Goal: Task Accomplishment & Management: Manage account settings

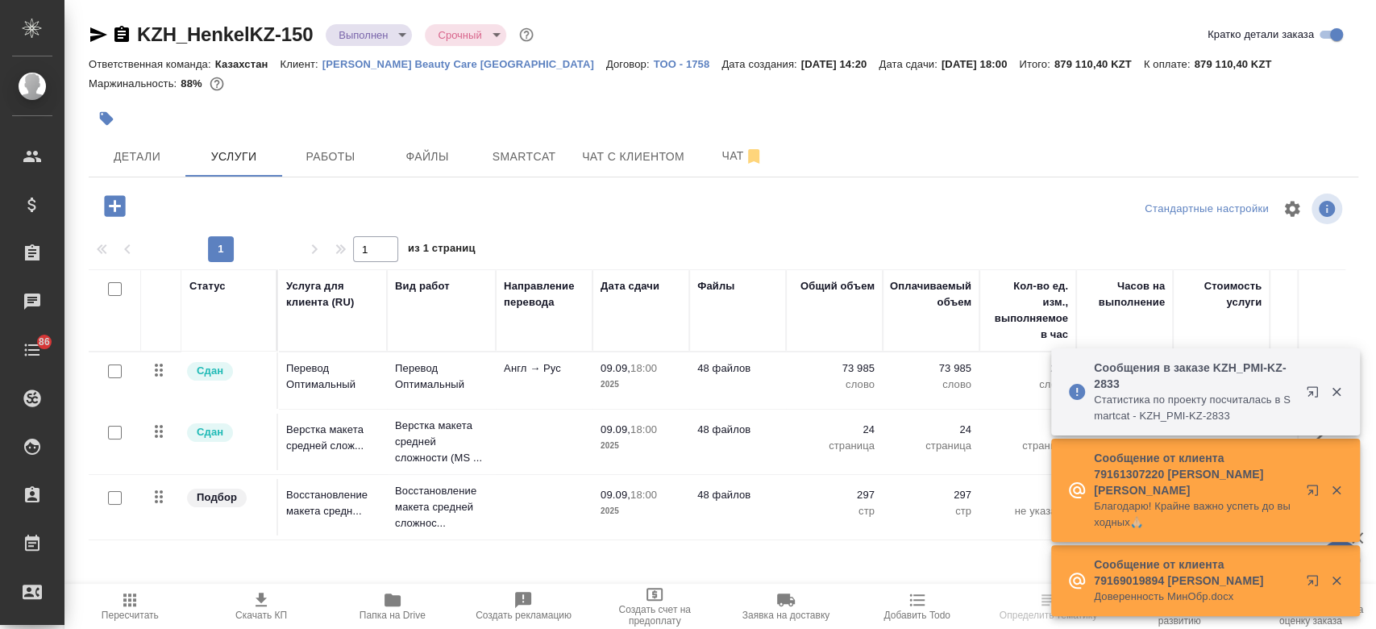
click at [386, 60] on p "Henkel Beauty Care [GEOGRAPHIC_DATA]" at bounding box center [464, 64] width 284 height 12
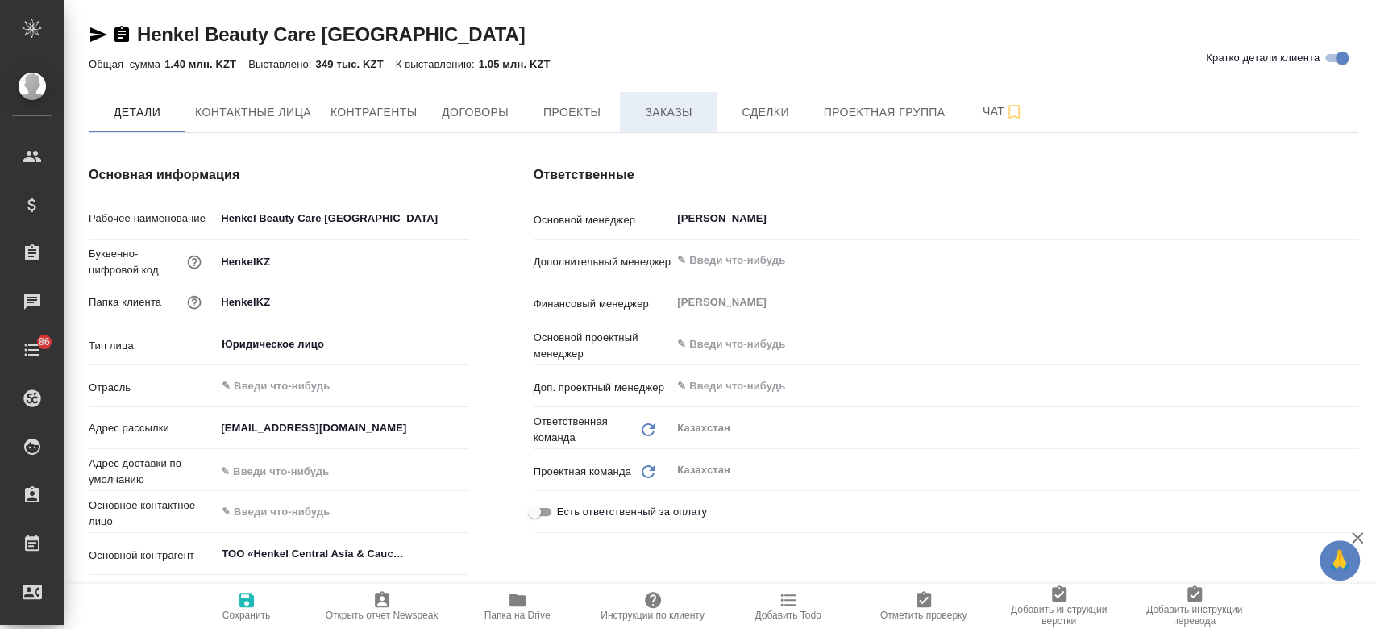
type input "(KZ) ТОО «Атлас Лэнгвидж Сервисез»"
type textarea "x"
click at [673, 92] on button "Заказы" at bounding box center [668, 112] width 97 height 40
type textarea "x"
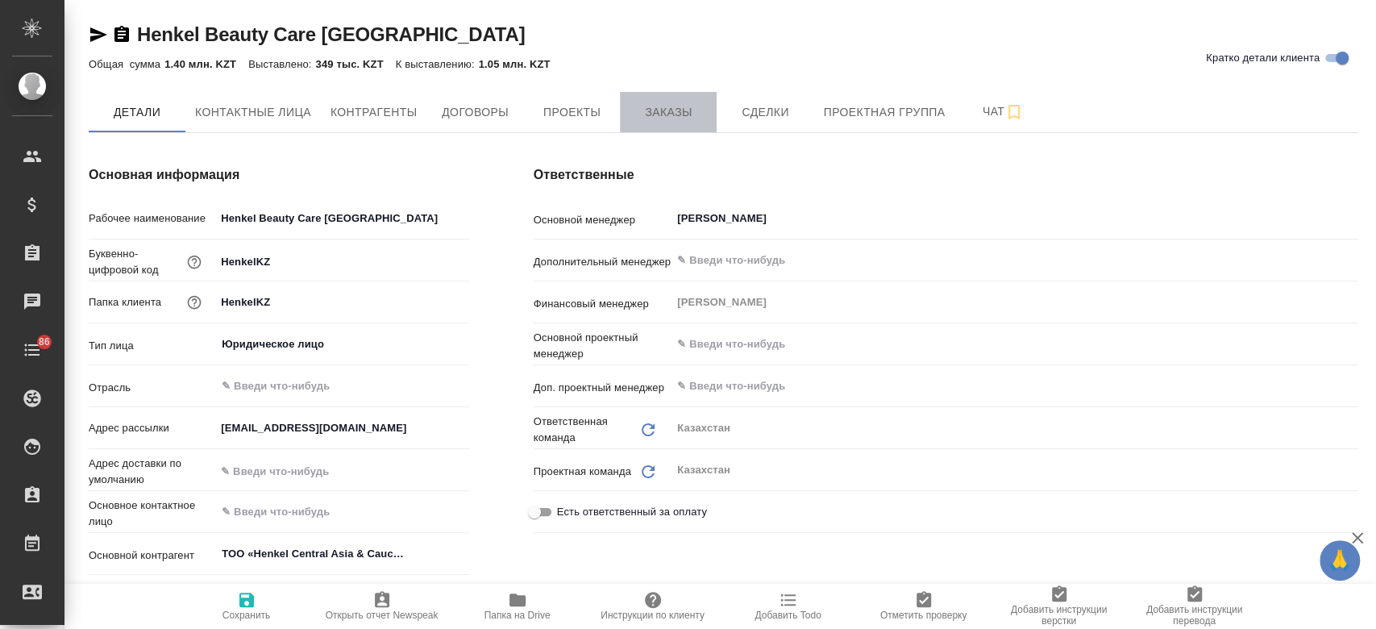
type textarea "x"
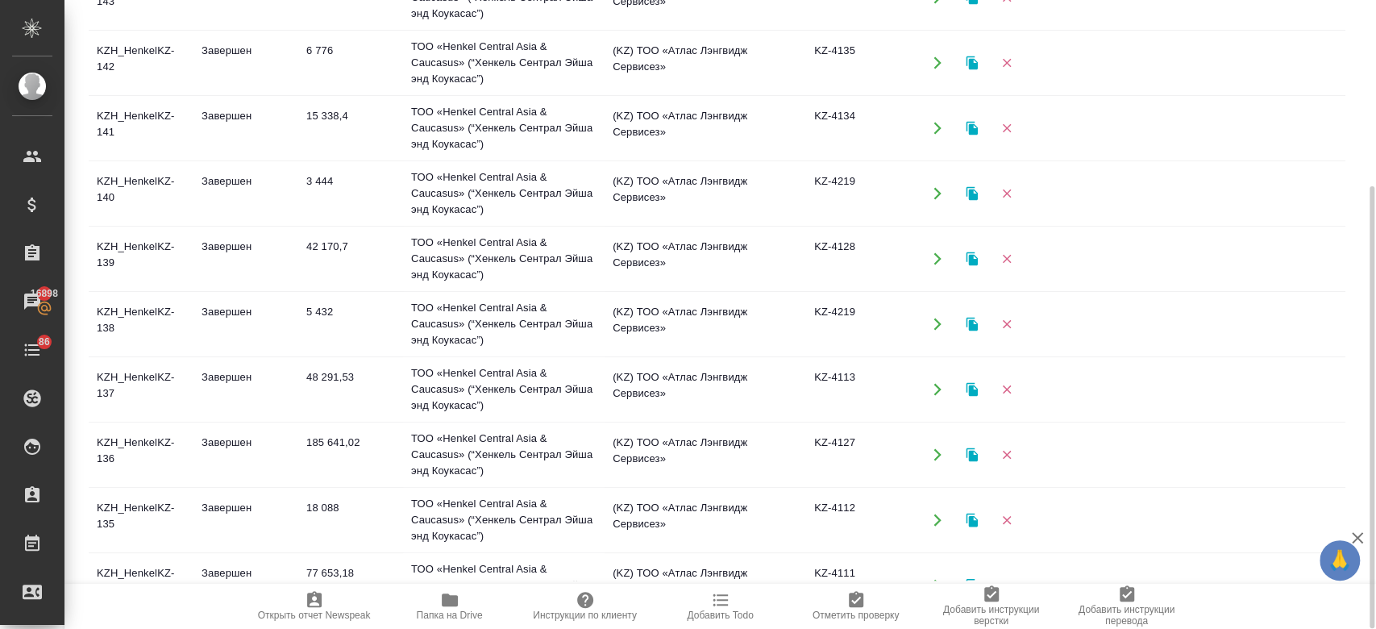
scroll to position [1013, 0]
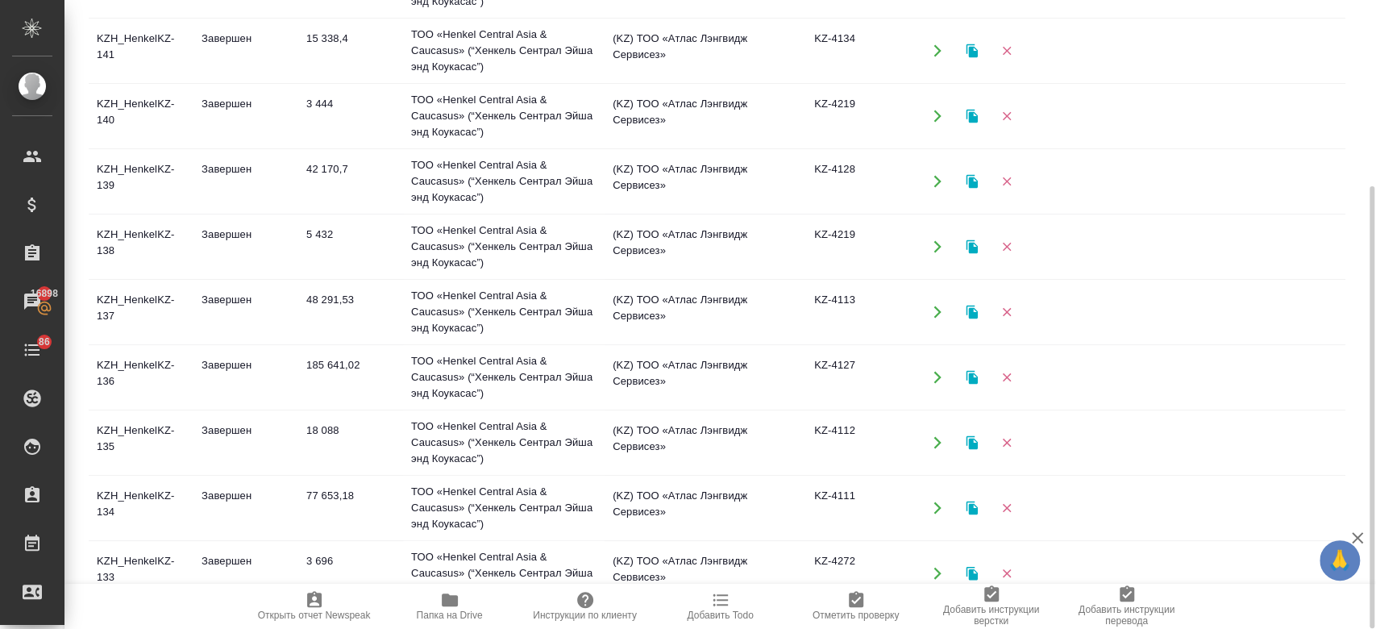
click at [117, 502] on td "KZH_HenkelKZ-134" at bounding box center [141, 508] width 105 height 56
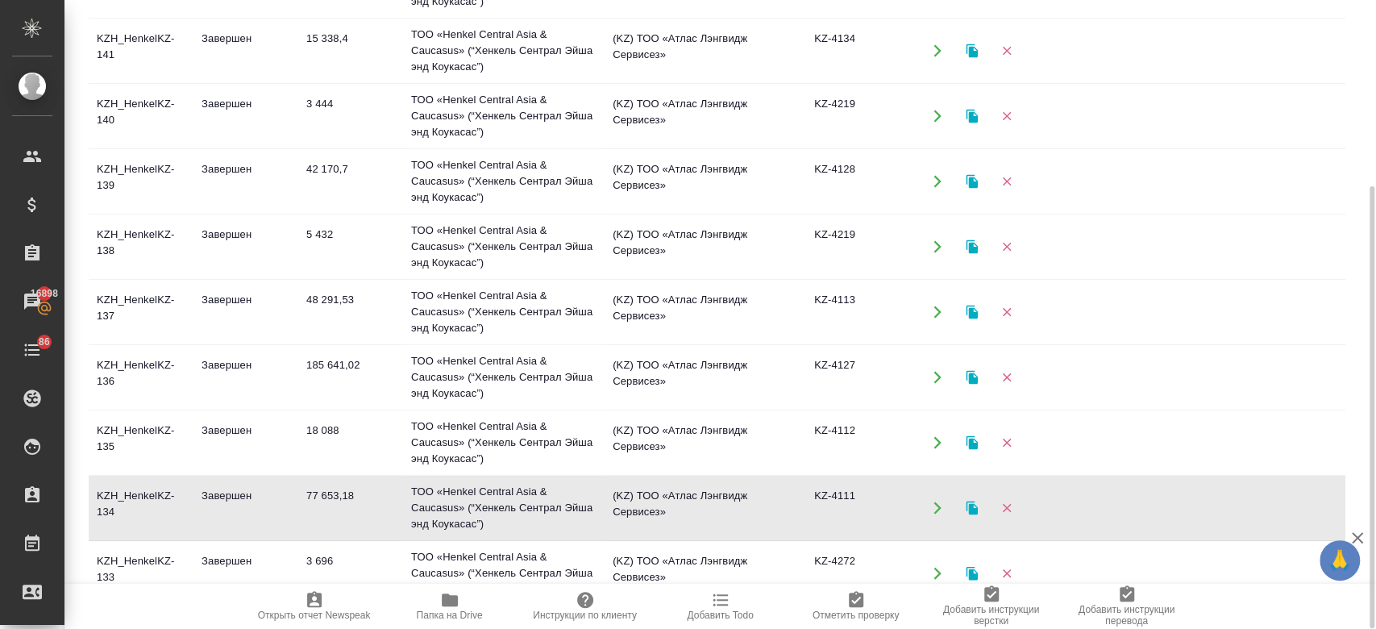
click at [117, 502] on td "KZH_HenkelKZ-134" at bounding box center [141, 508] width 105 height 56
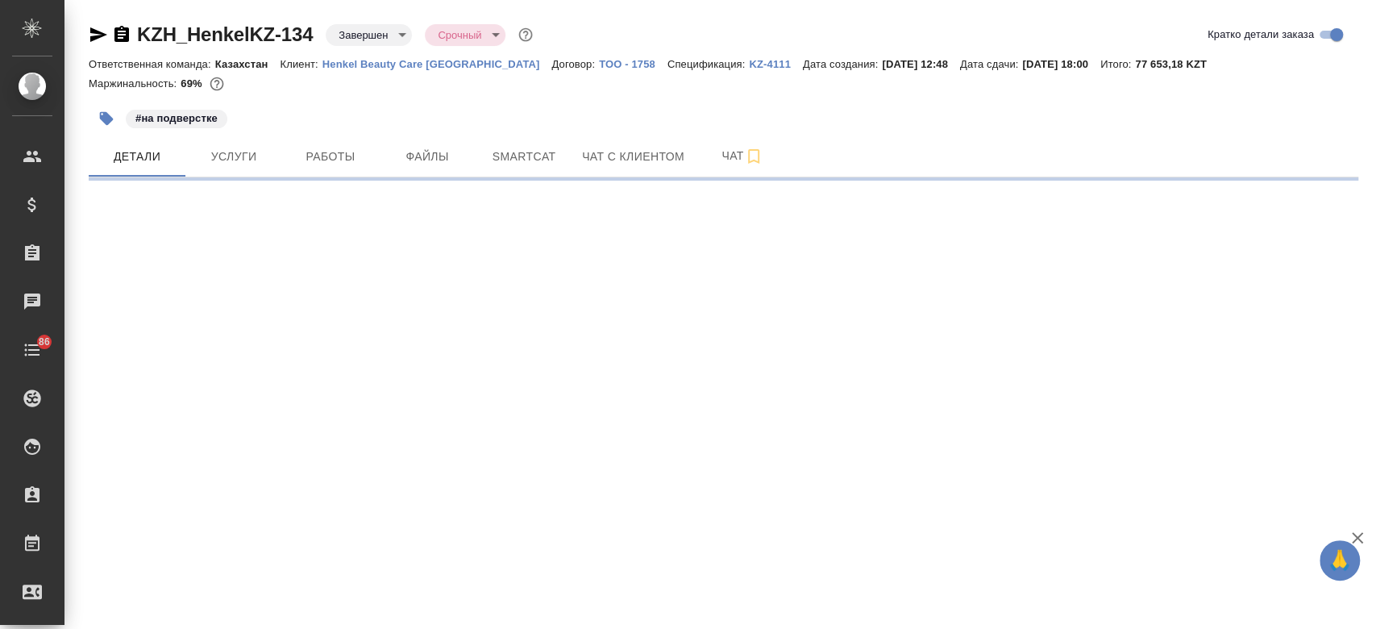
select select "RU"
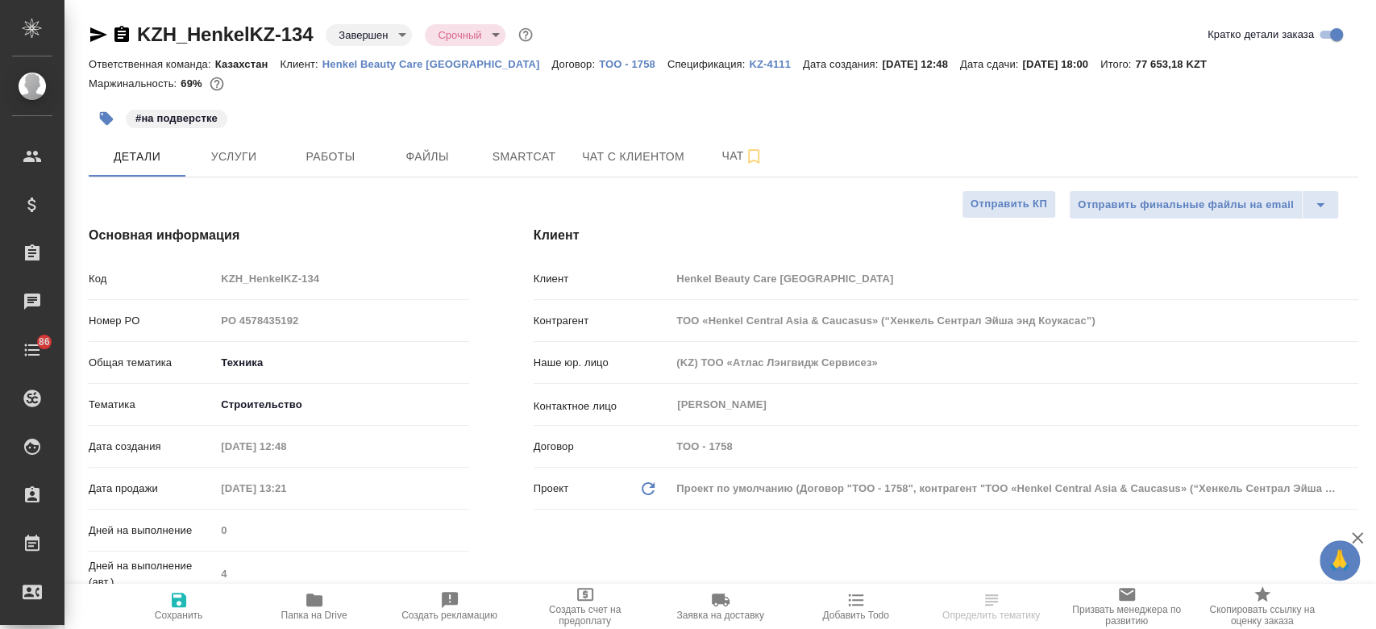
type textarea "x"
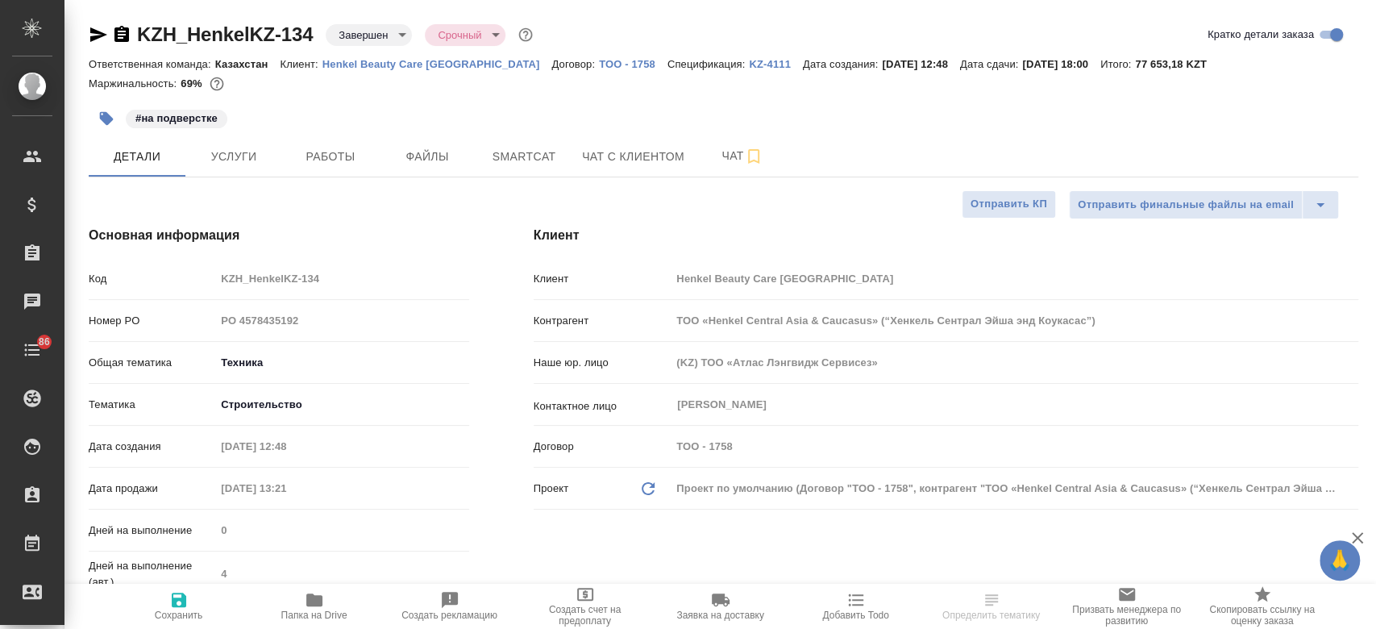
type textarea "x"
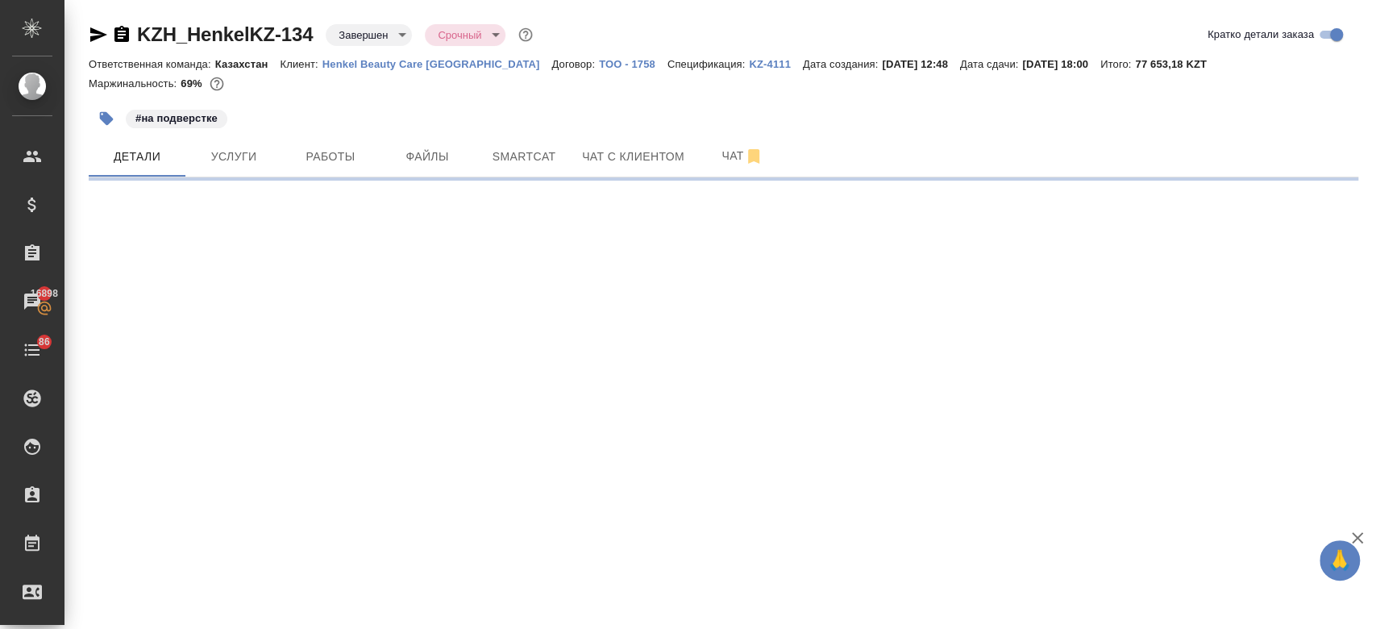
select select "RU"
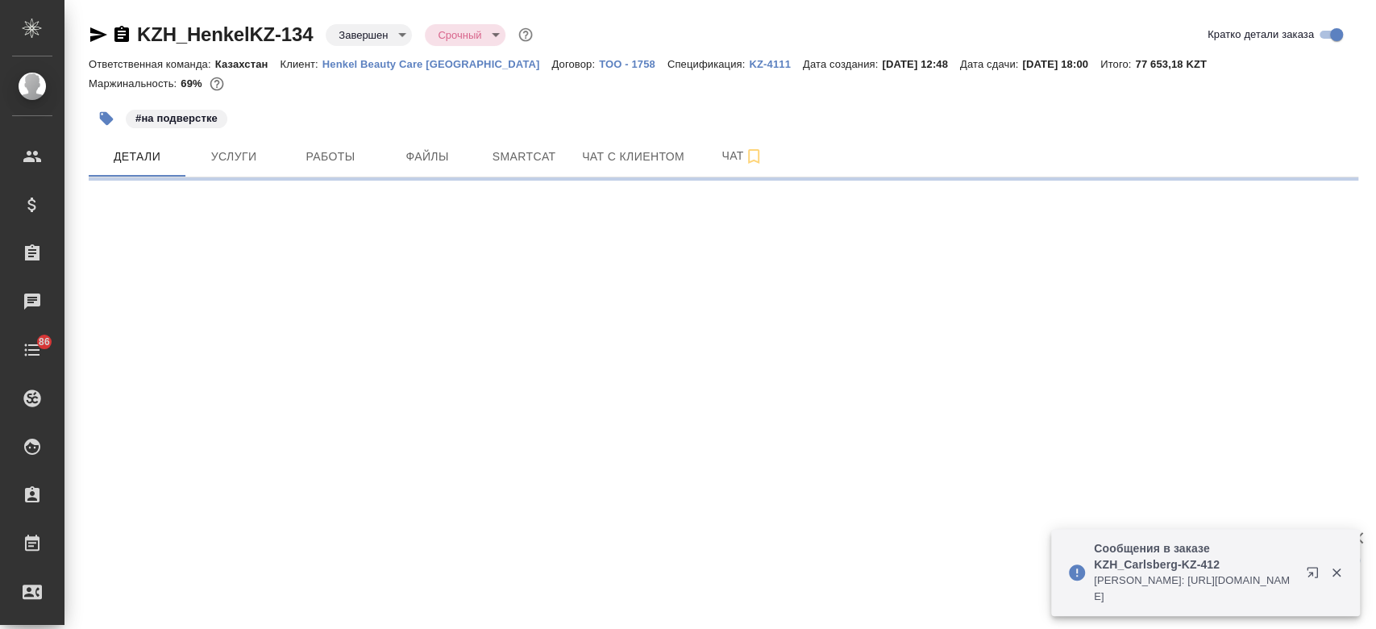
select select "RU"
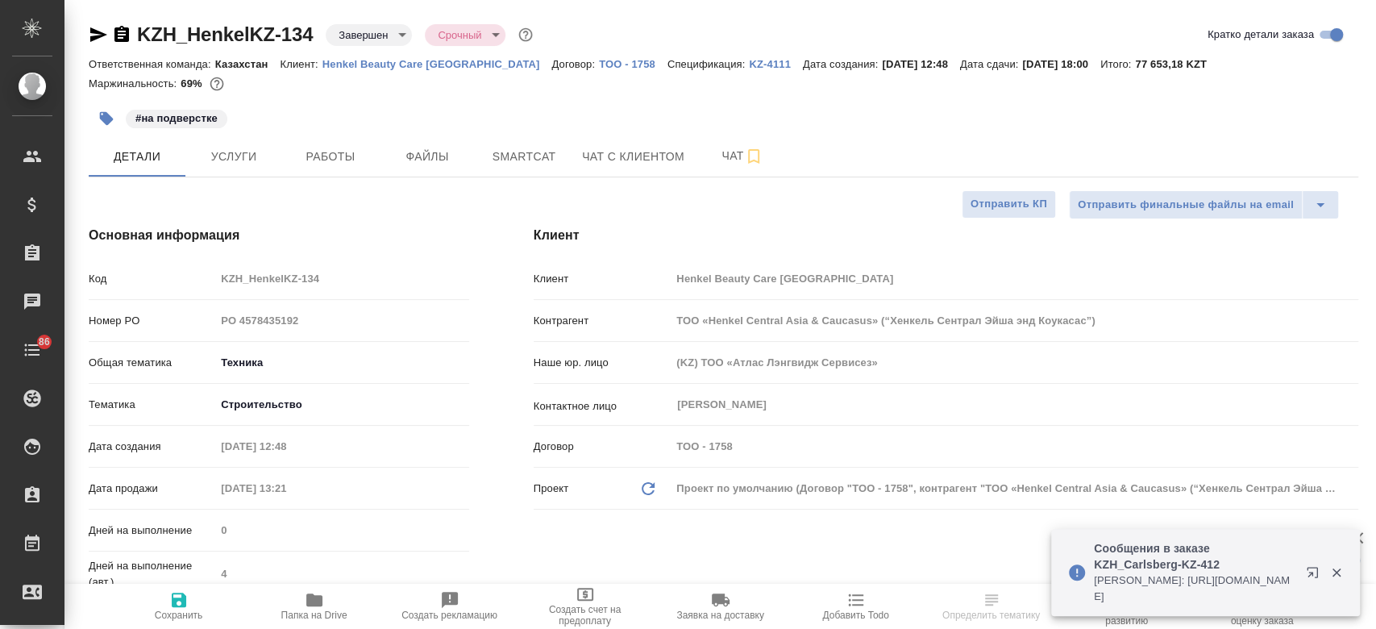
type textarea "x"
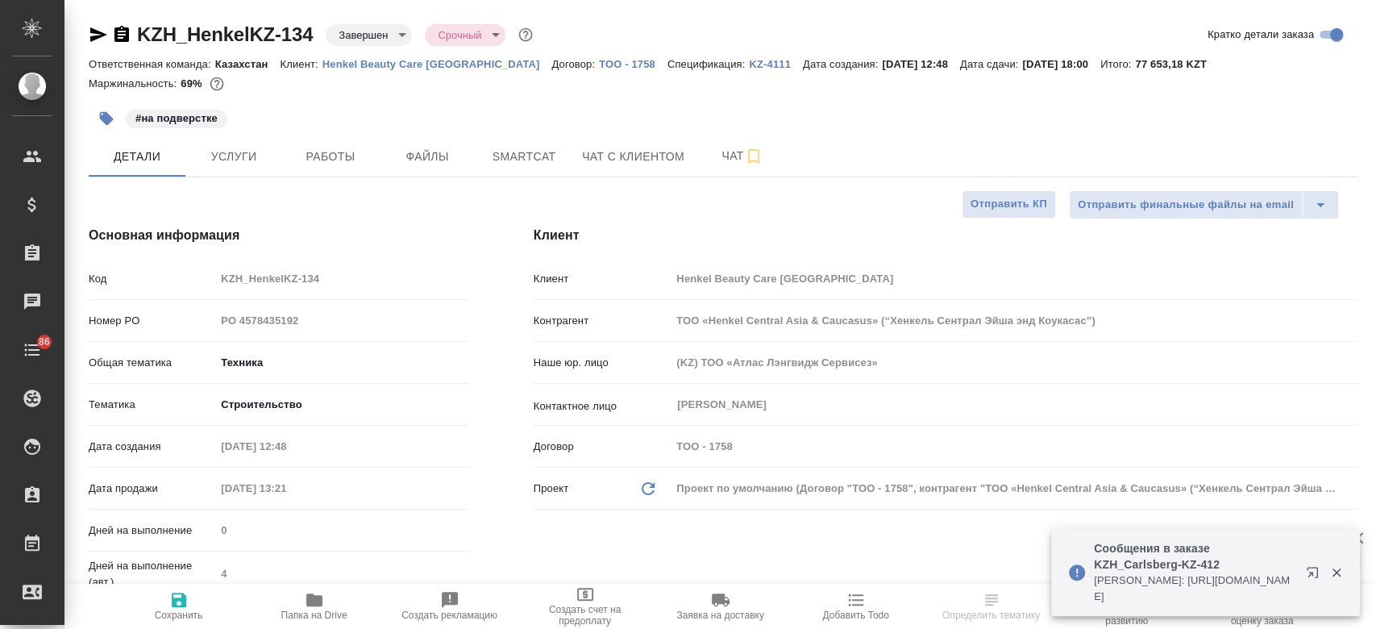
type textarea "x"
click at [749, 60] on p "KZ-4111" at bounding box center [776, 64] width 54 height 12
type textarea "x"
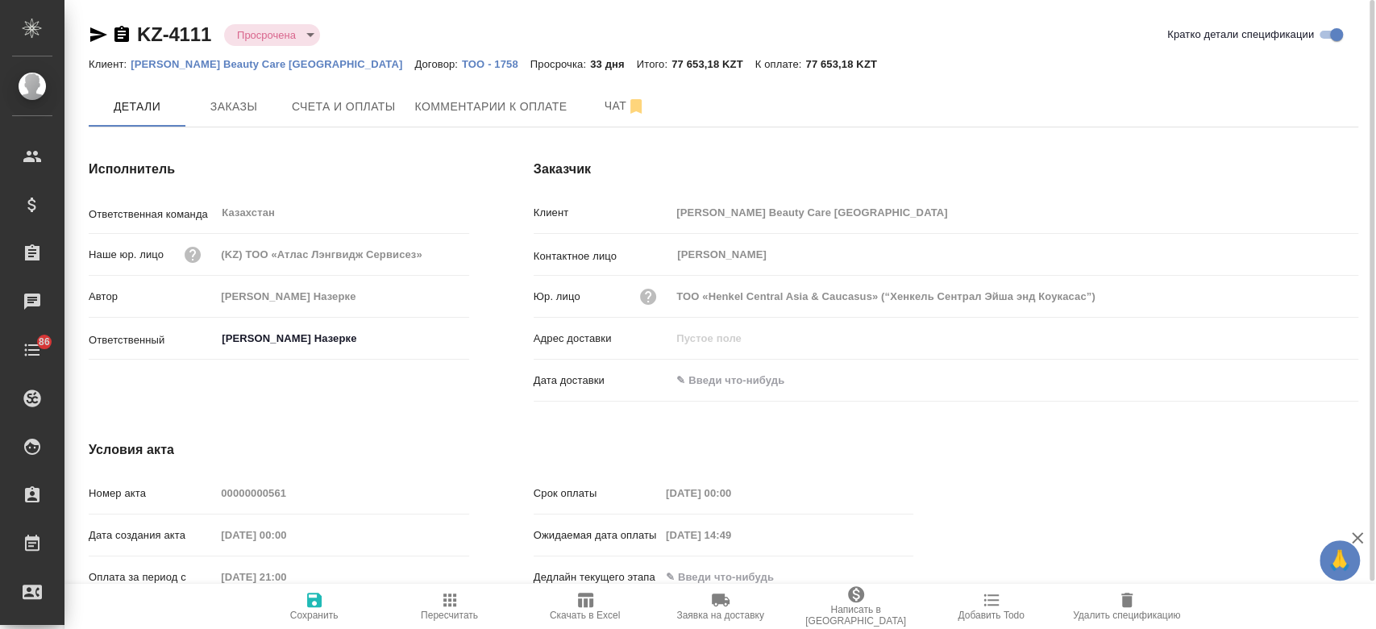
click at [94, 35] on icon "button" at bounding box center [98, 34] width 19 height 19
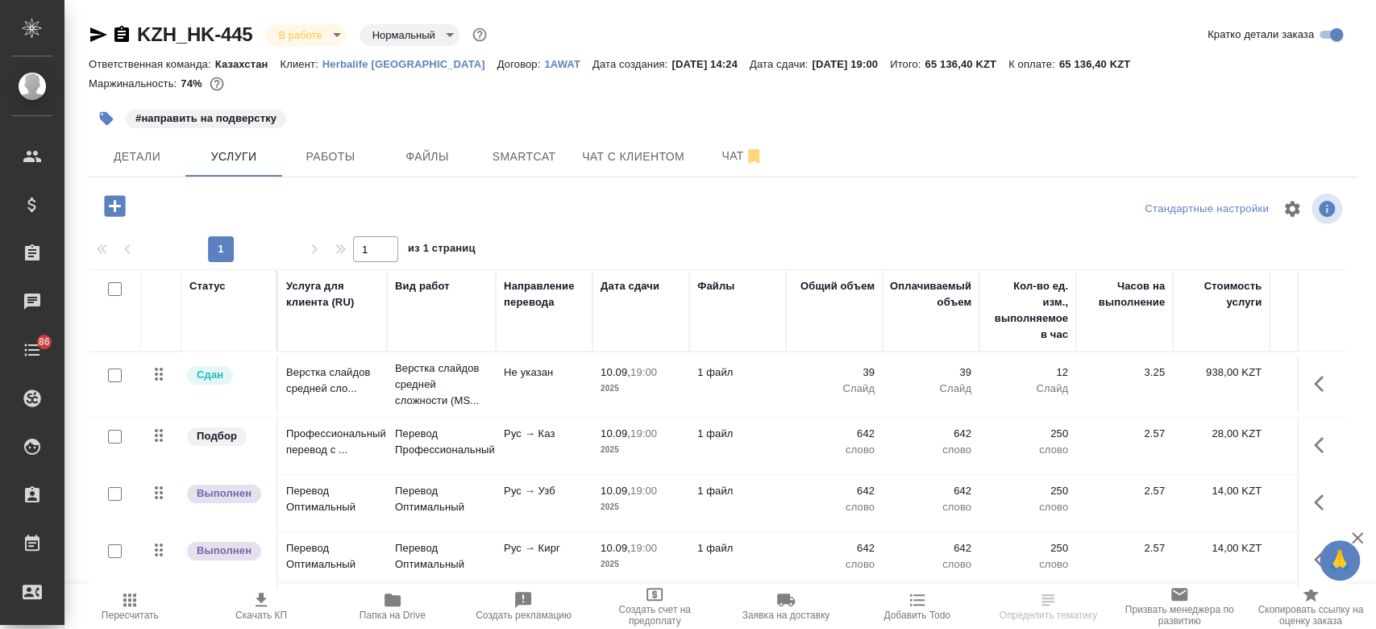
click at [377, 61] on p "Herbalife [GEOGRAPHIC_DATA]" at bounding box center [409, 64] width 175 height 12
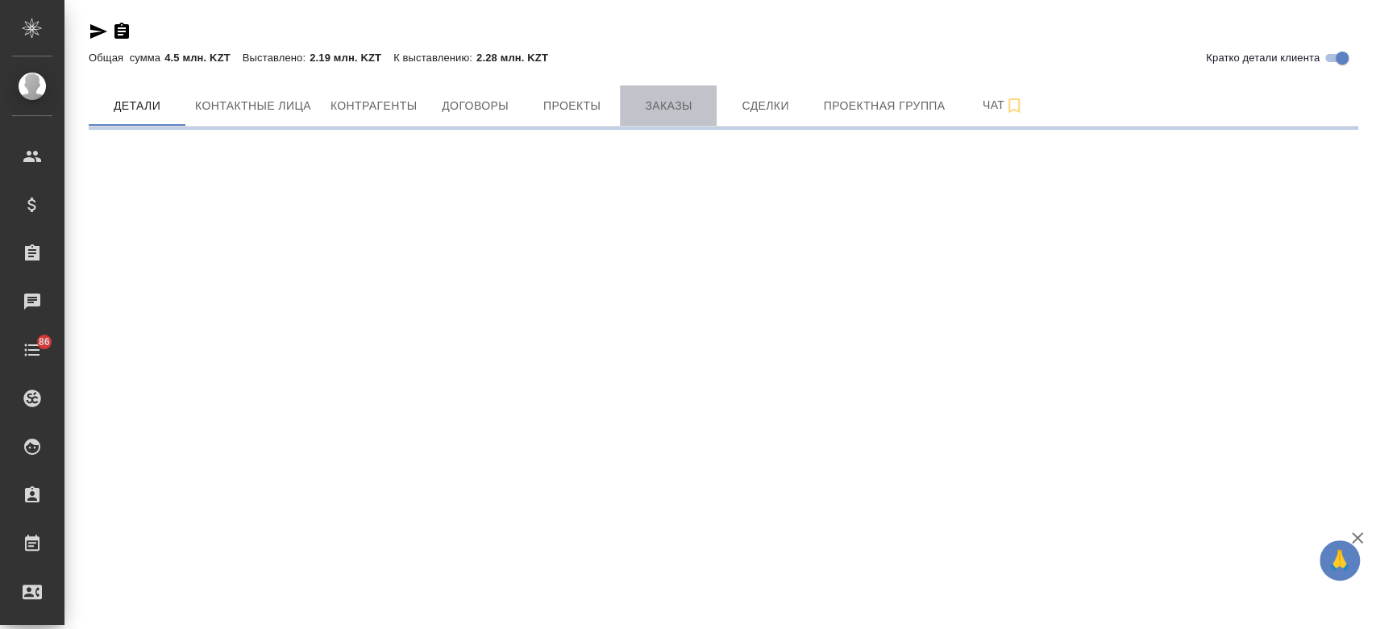
click at [656, 103] on span "Заказы" at bounding box center [668, 106] width 77 height 20
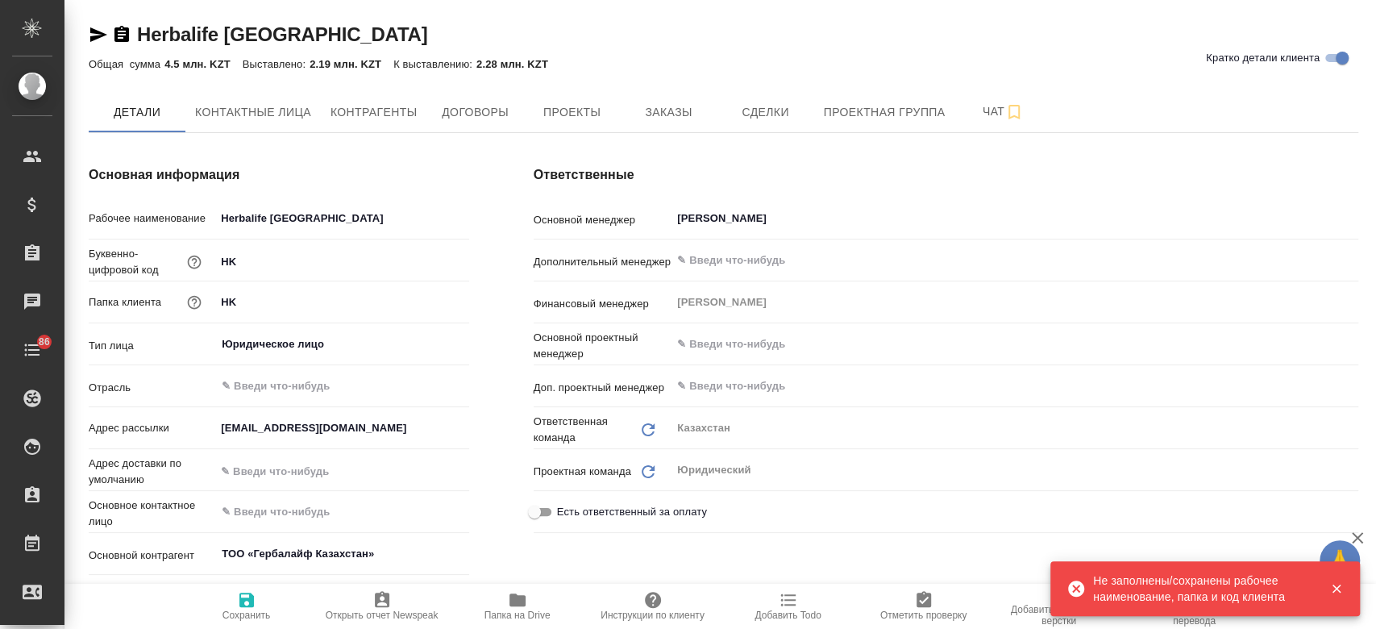
type textarea "x"
click at [689, 114] on span "Заказы" at bounding box center [668, 112] width 77 height 20
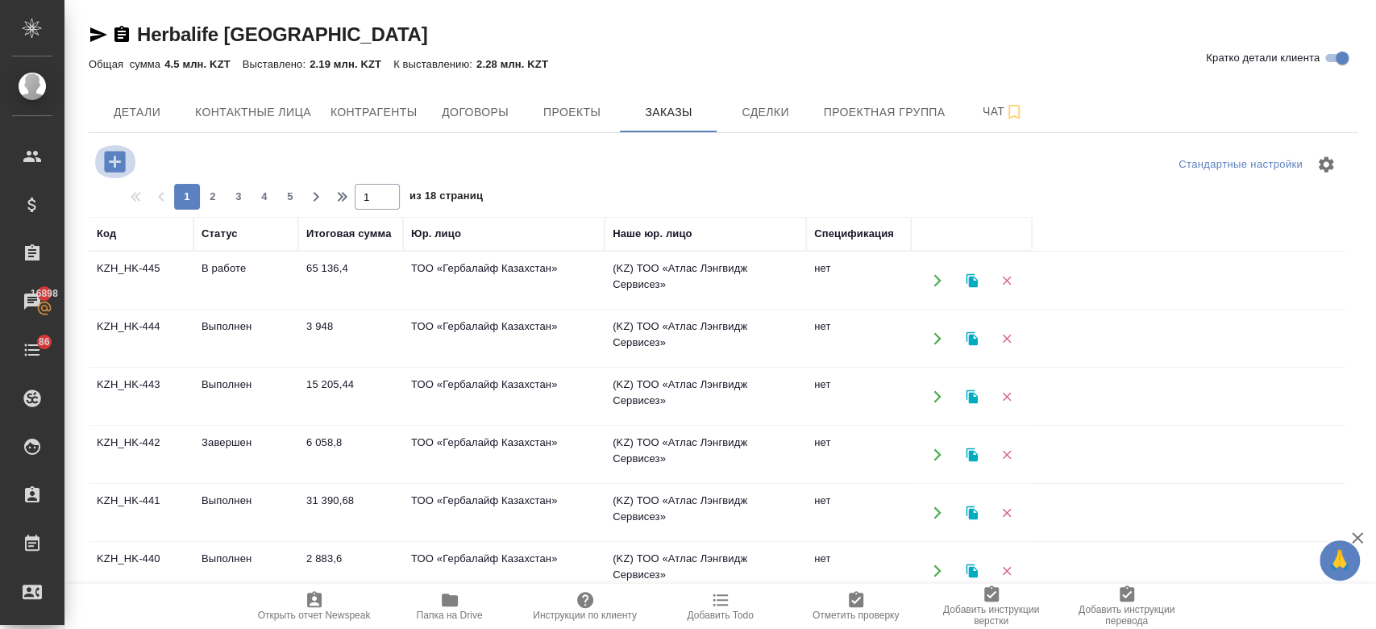
click at [123, 164] on icon "button" at bounding box center [114, 161] width 21 height 21
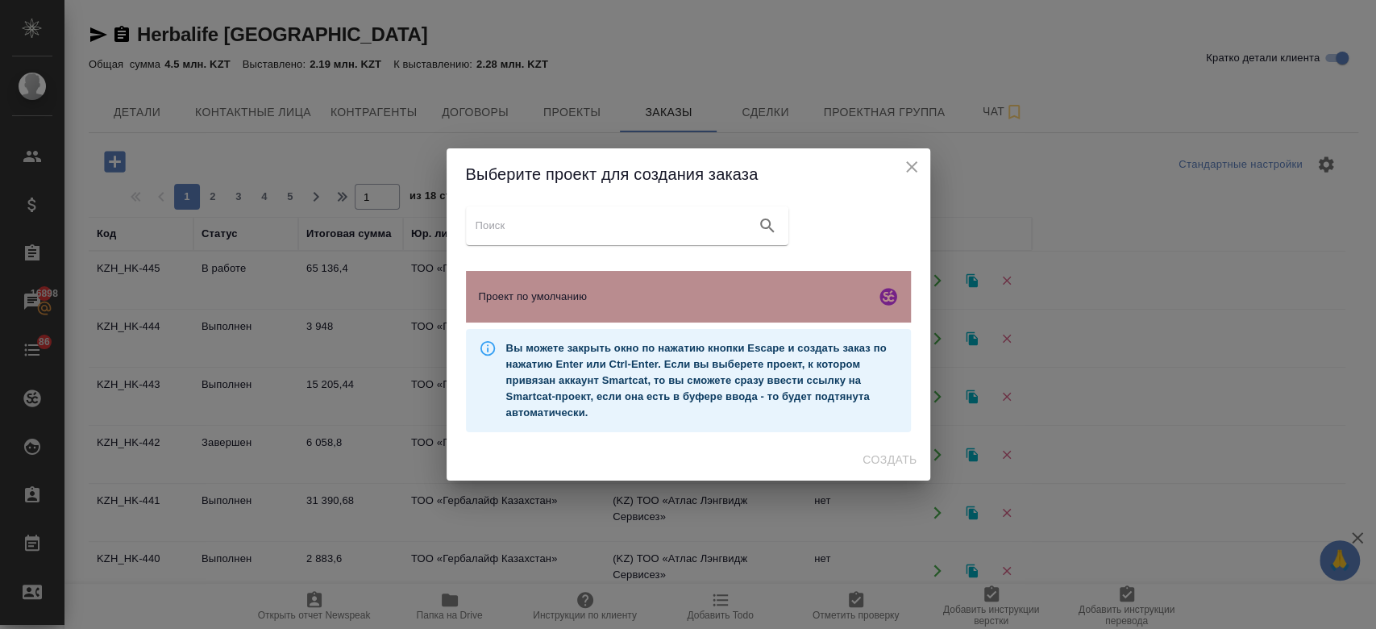
click at [675, 312] on div "Проект по умолчанию" at bounding box center [688, 297] width 445 height 52
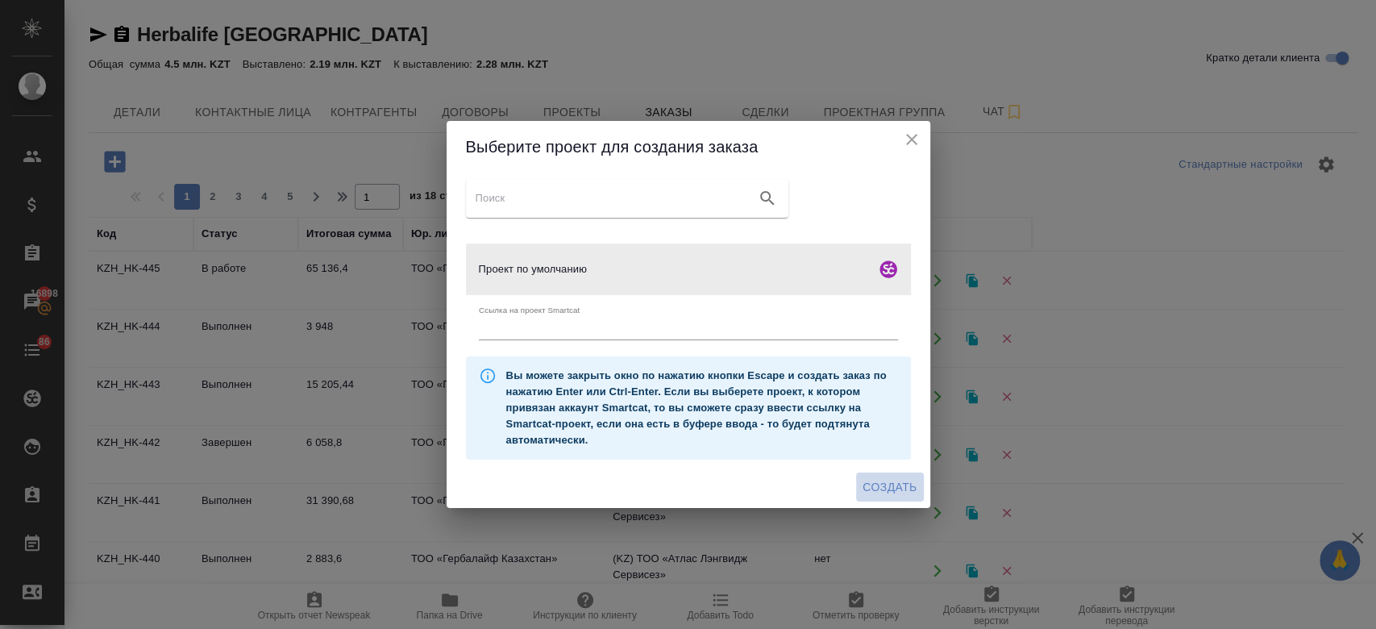
click at [896, 492] on span "Создать" at bounding box center [890, 487] width 54 height 20
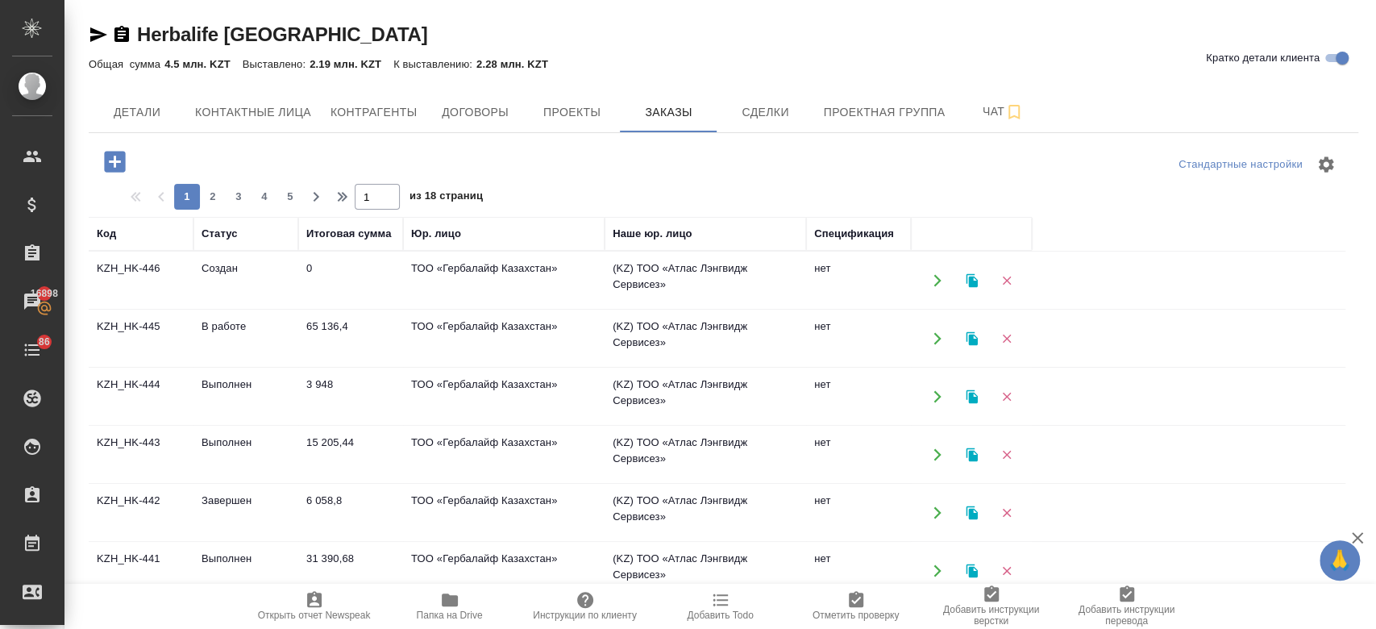
click at [117, 328] on td "KZH_HK-445" at bounding box center [141, 338] width 105 height 56
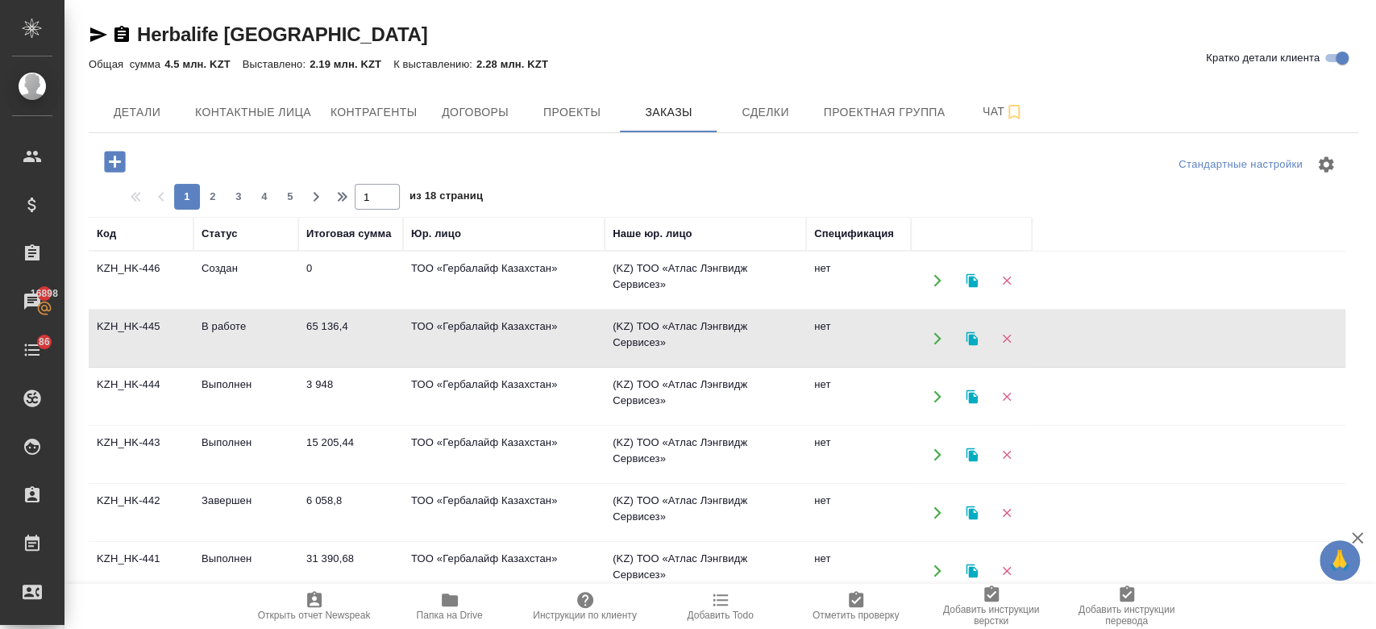
click at [117, 328] on td "KZH_HK-445" at bounding box center [141, 338] width 105 height 56
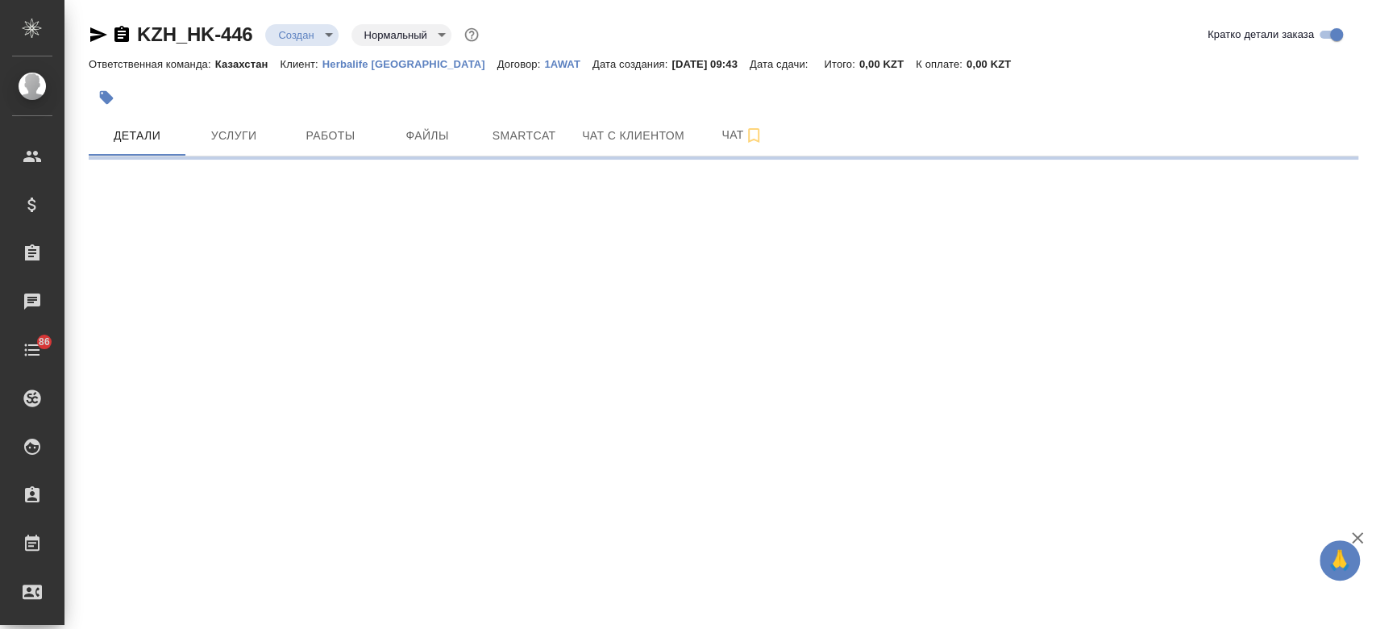
select select "RU"
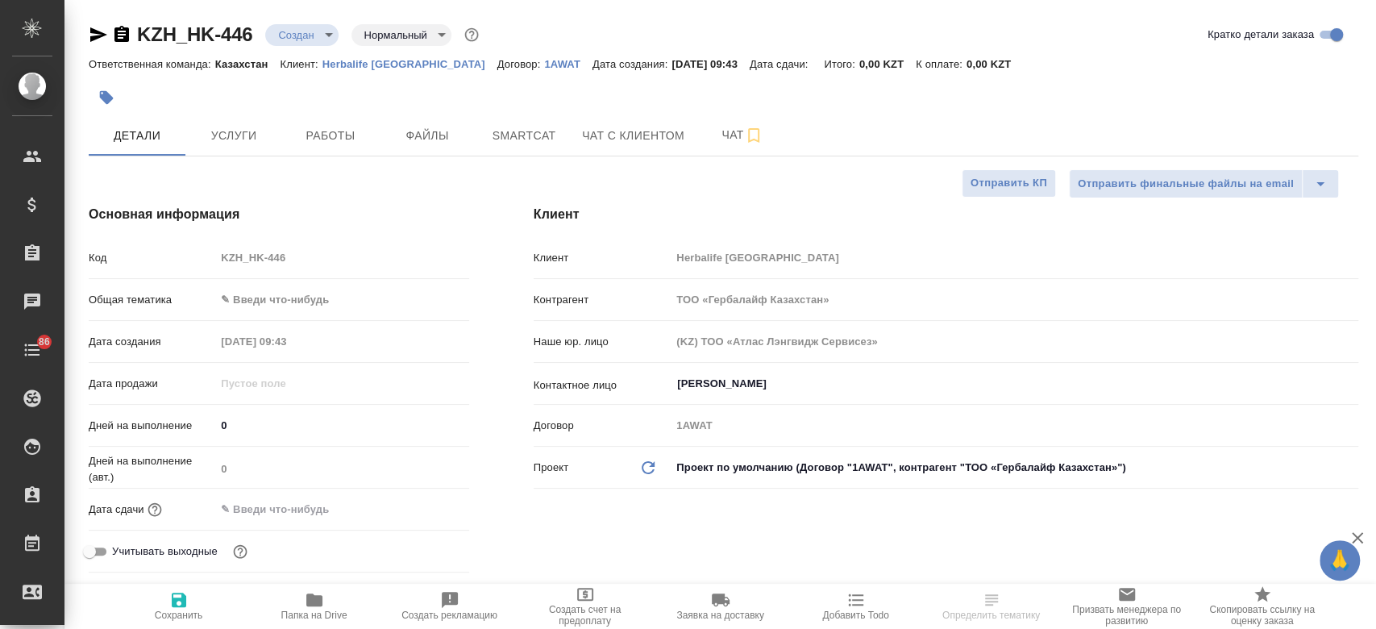
type textarea "x"
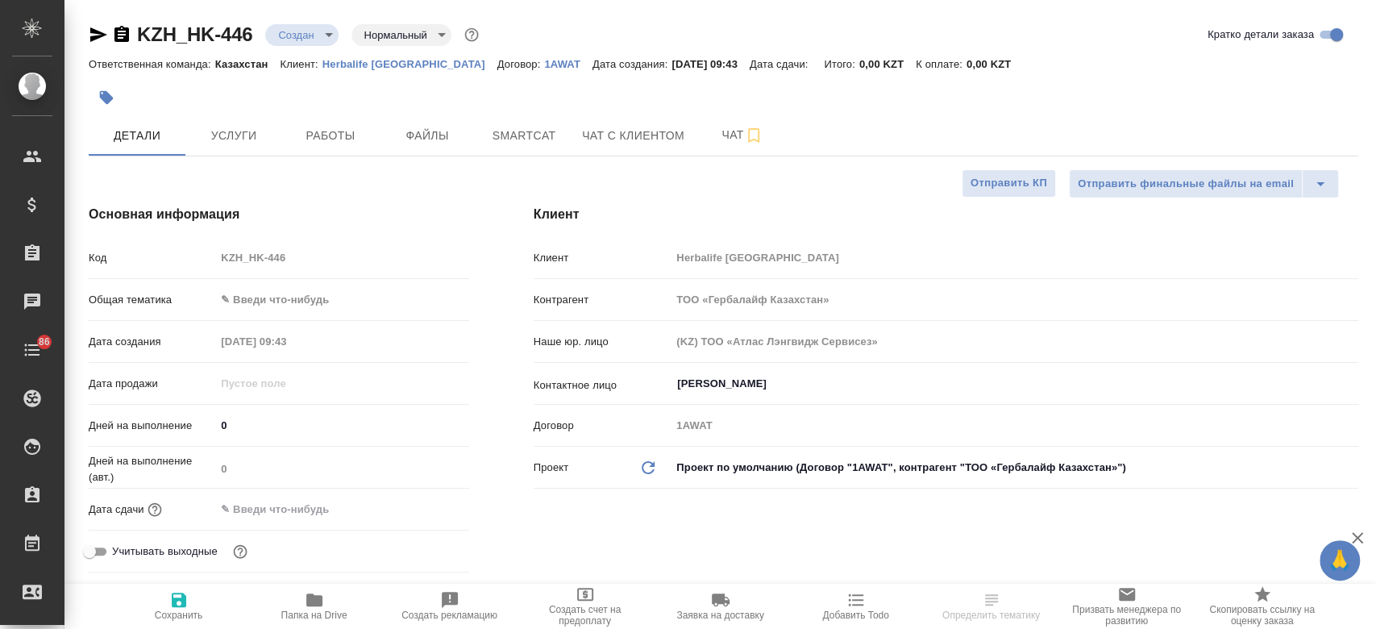
type textarea "x"
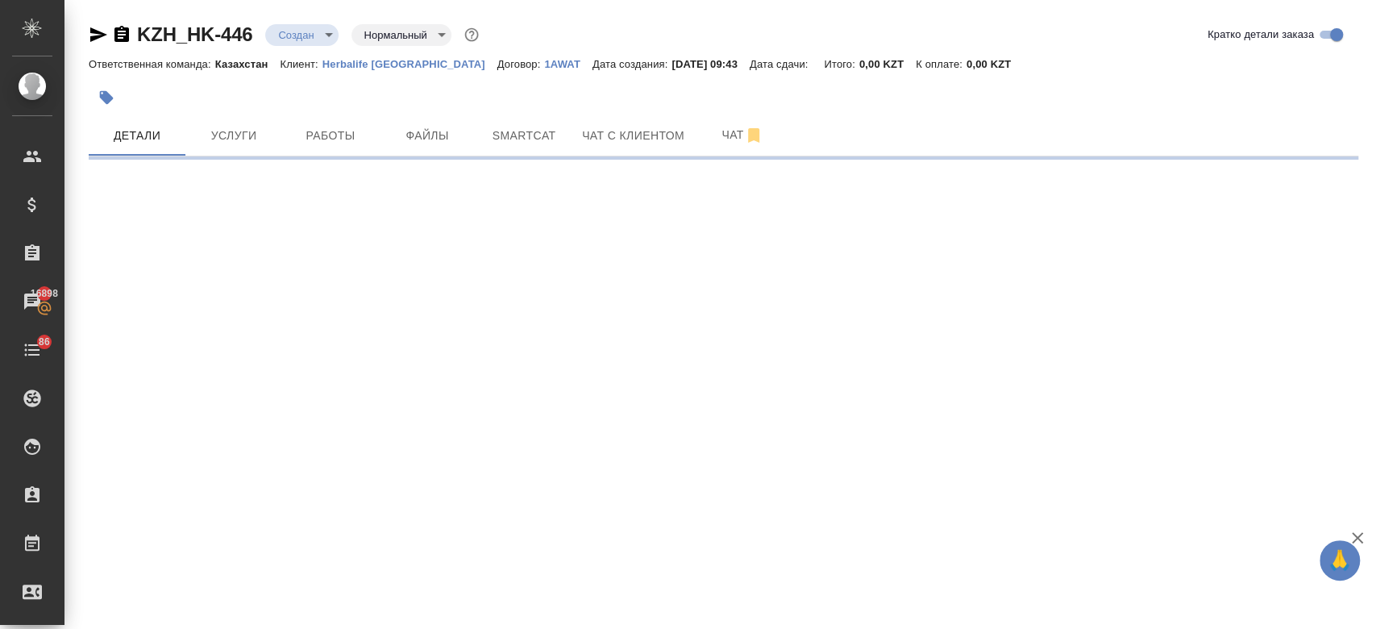
select select "RU"
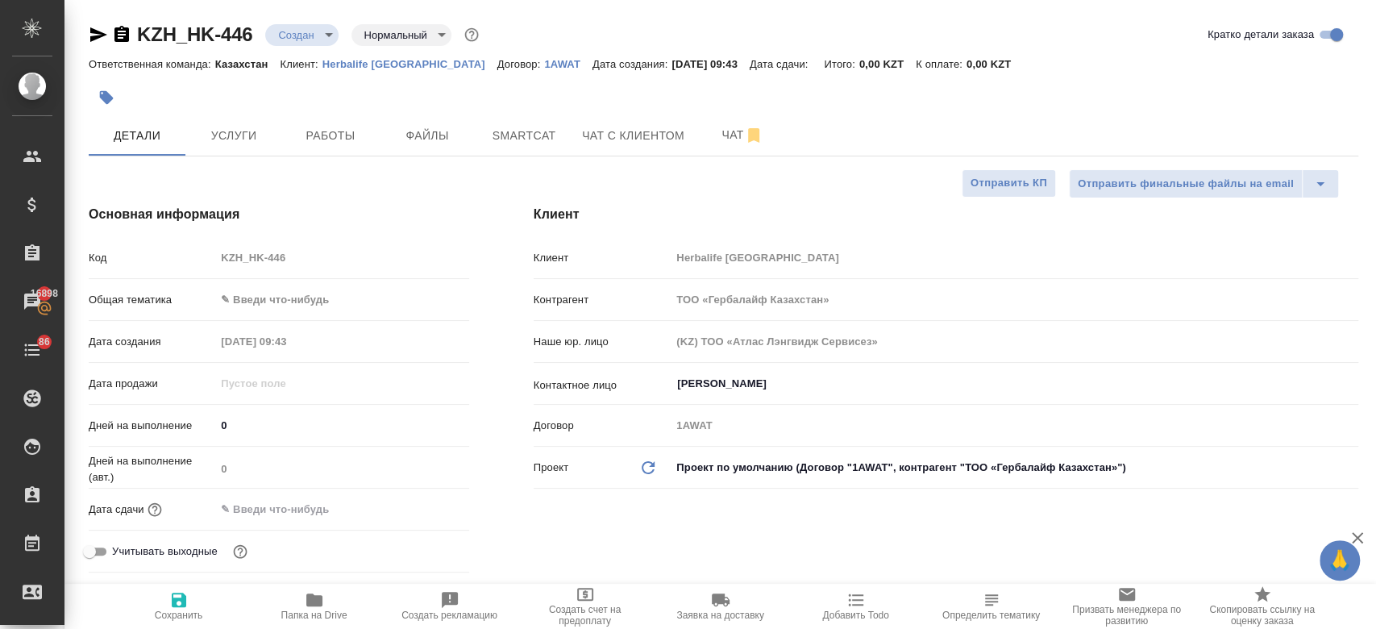
type textarea "x"
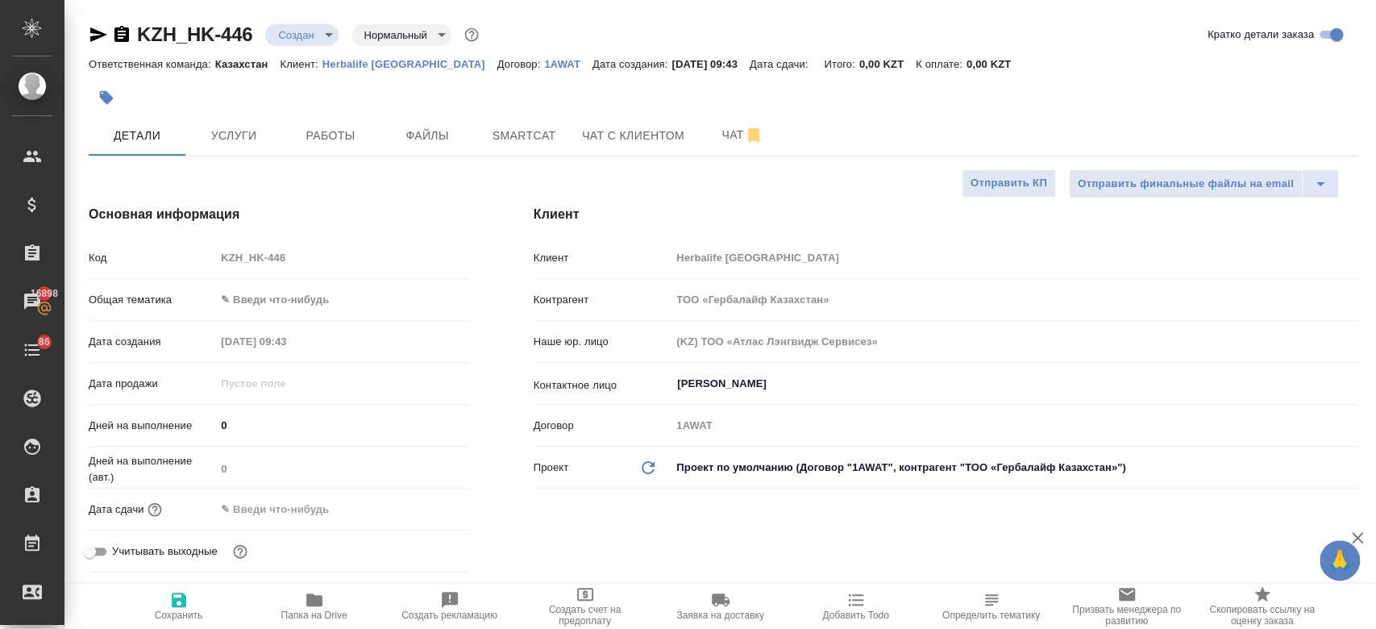
type textarea "x"
click at [453, 149] on button "Файлы" at bounding box center [427, 135] width 97 height 40
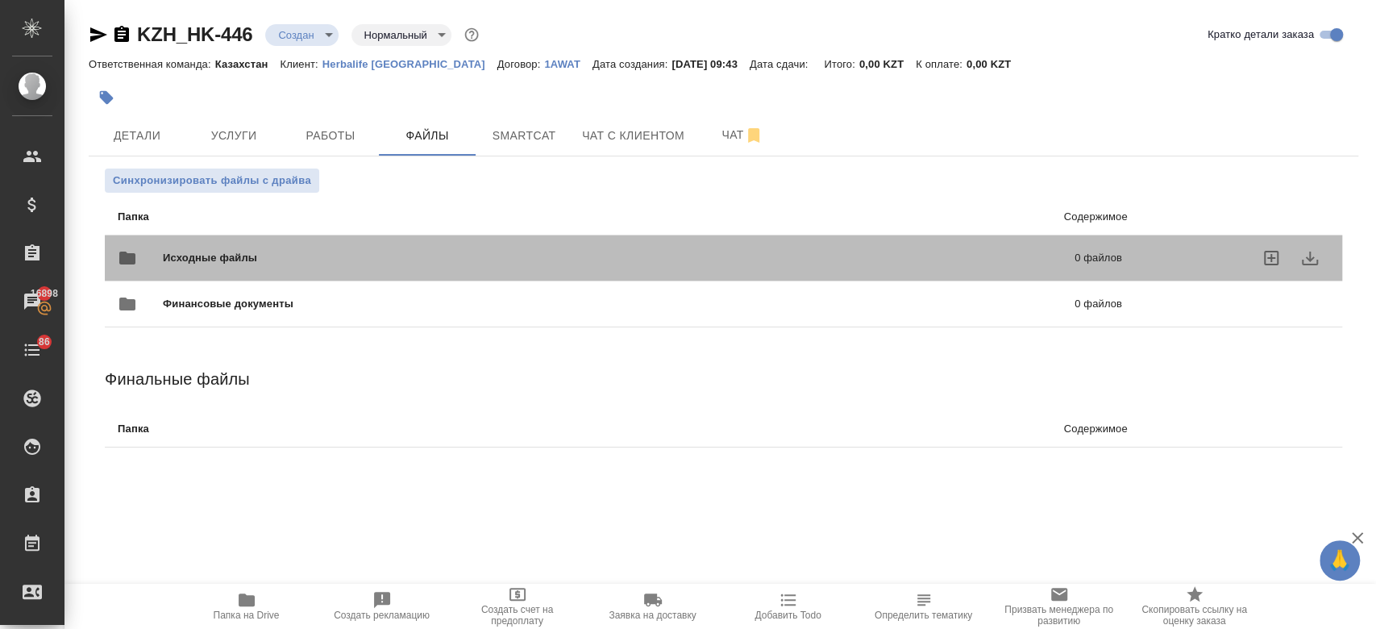
click at [239, 244] on div "Исходные файлы 0 файлов" at bounding box center [620, 258] width 1005 height 39
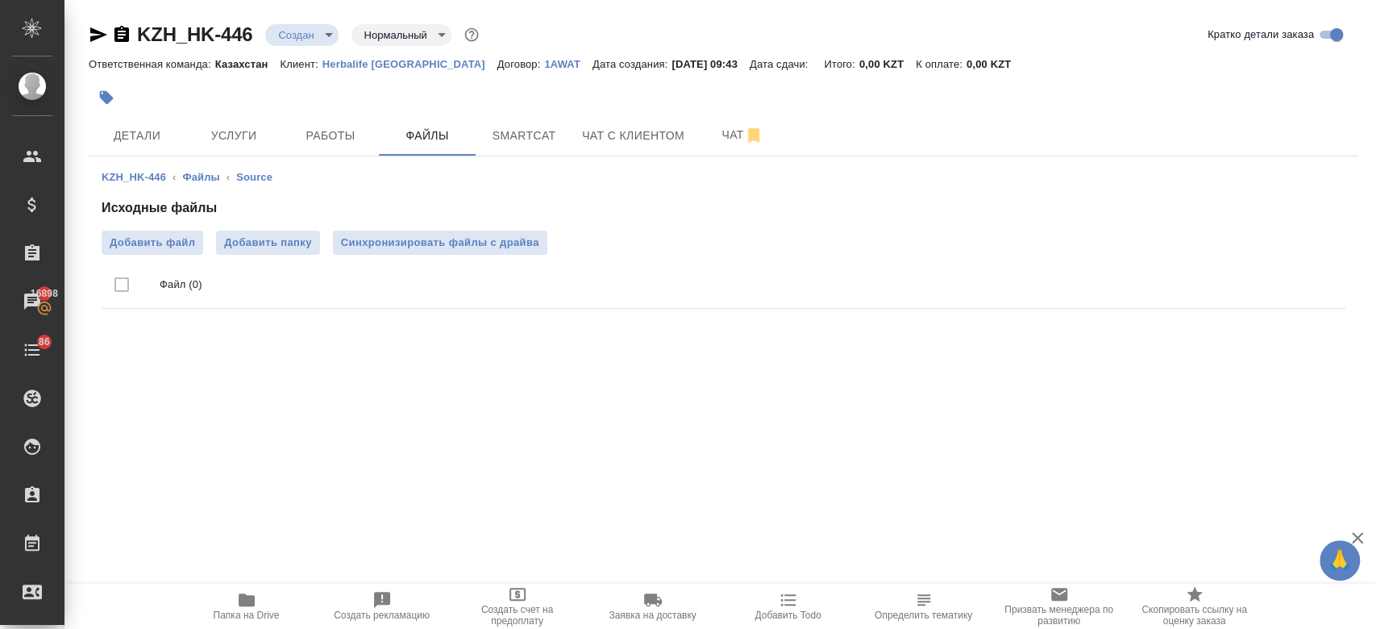
click at [162, 255] on ul "Файл (0)" at bounding box center [724, 285] width 1244 height 60
click at [148, 248] on span "Добавить файл" at bounding box center [152, 243] width 85 height 16
click at [0, 0] on input "Добавить файл" at bounding box center [0, 0] width 0 height 0
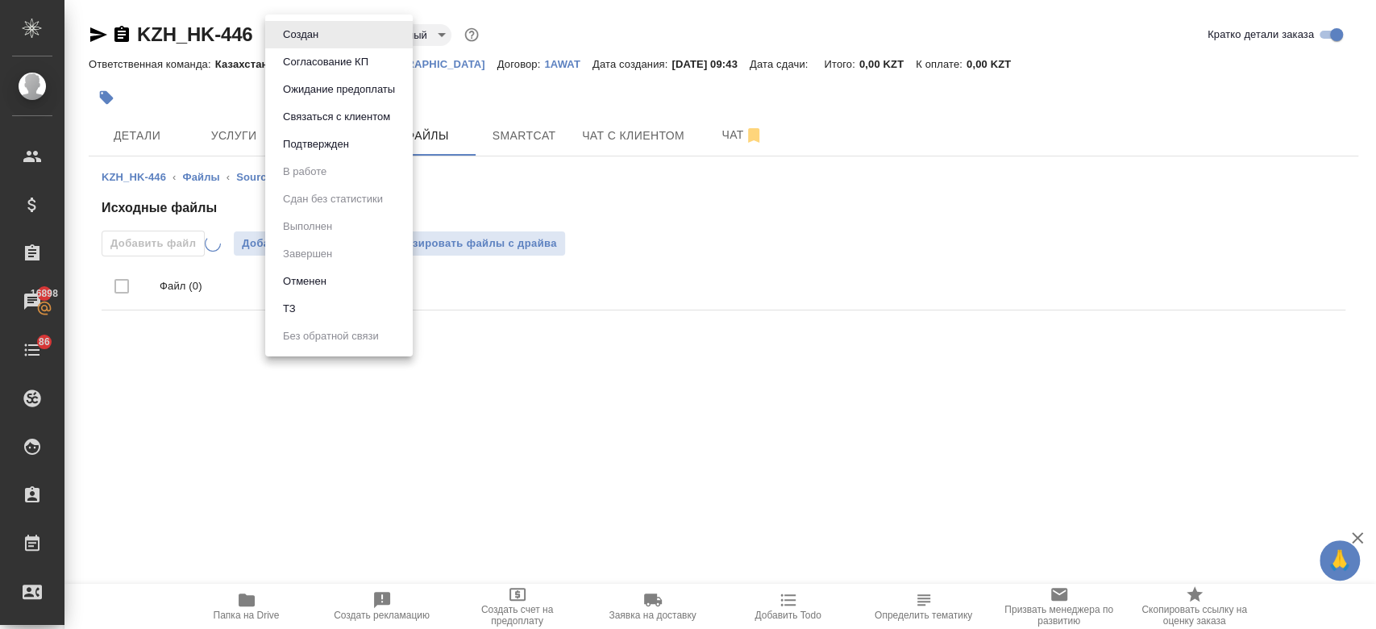
click at [315, 34] on body "🙏 .cls-1 fill:#fff; AWATERA Kosherbayeva Nazerke Клиенты Спецификации Заказы 16…" at bounding box center [688, 314] width 1376 height 629
click at [318, 310] on li "ТЗ" at bounding box center [339, 308] width 148 height 27
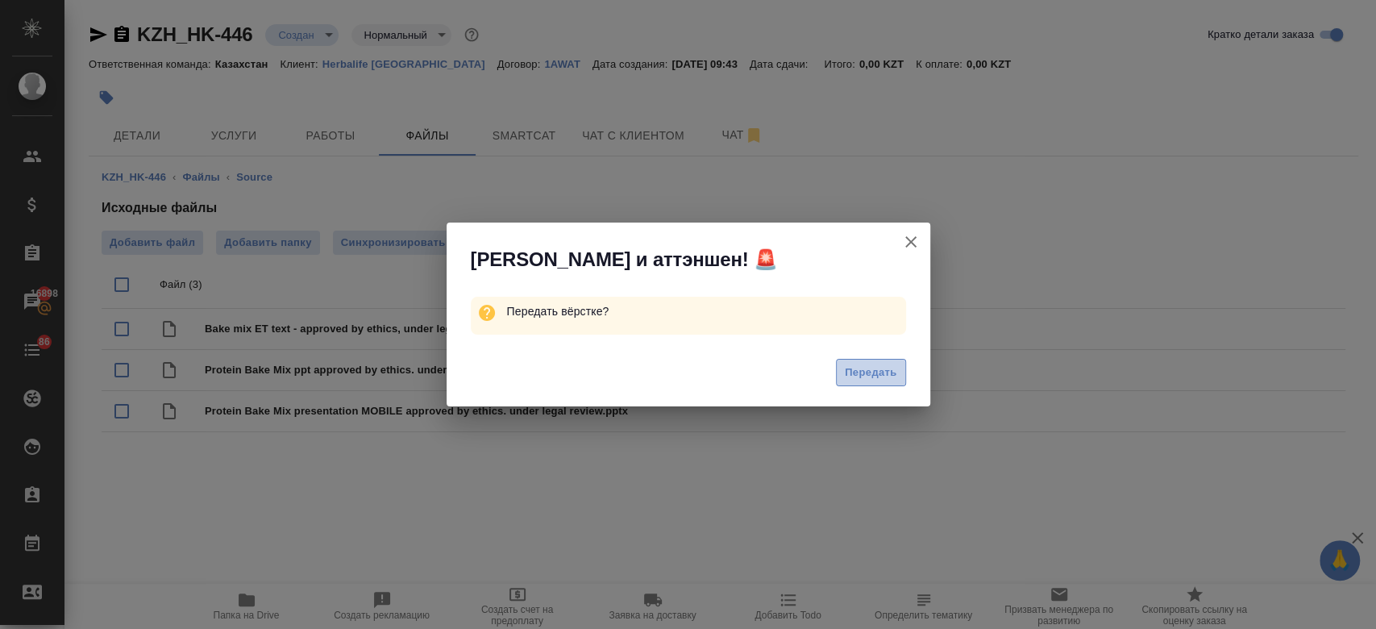
click at [863, 378] on span "Передать" at bounding box center [871, 373] width 52 height 19
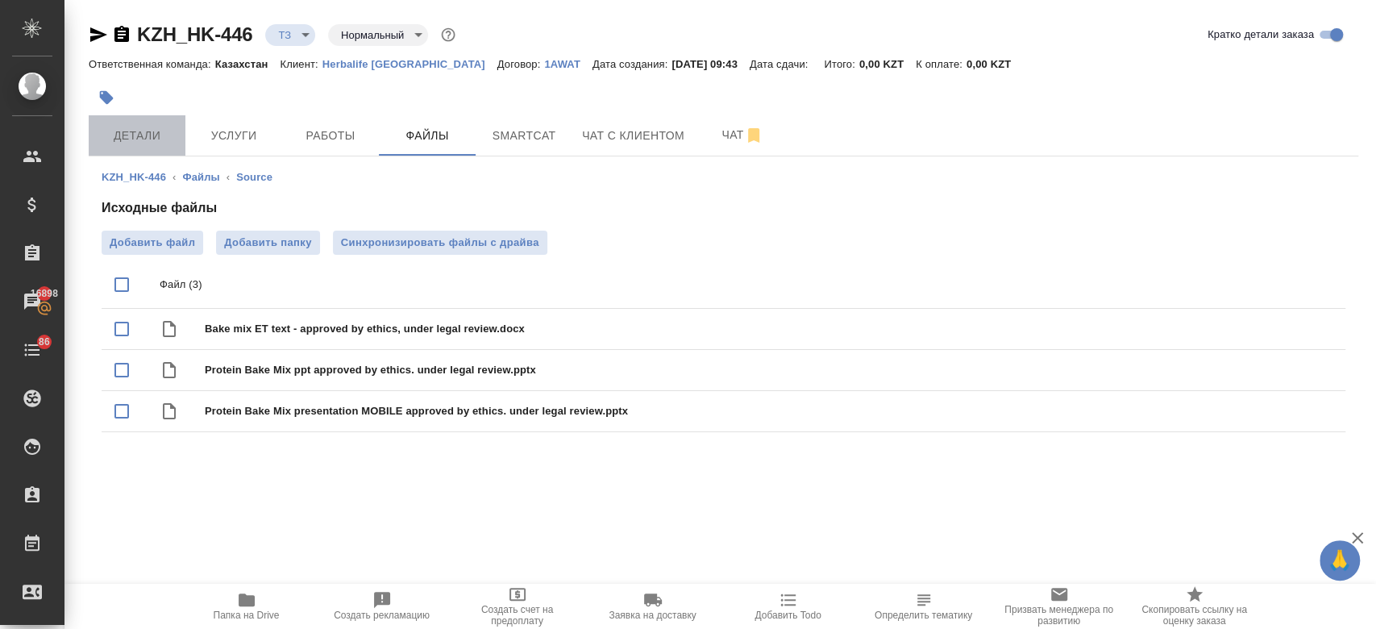
click at [146, 135] on span "Детали" at bounding box center [136, 136] width 77 height 20
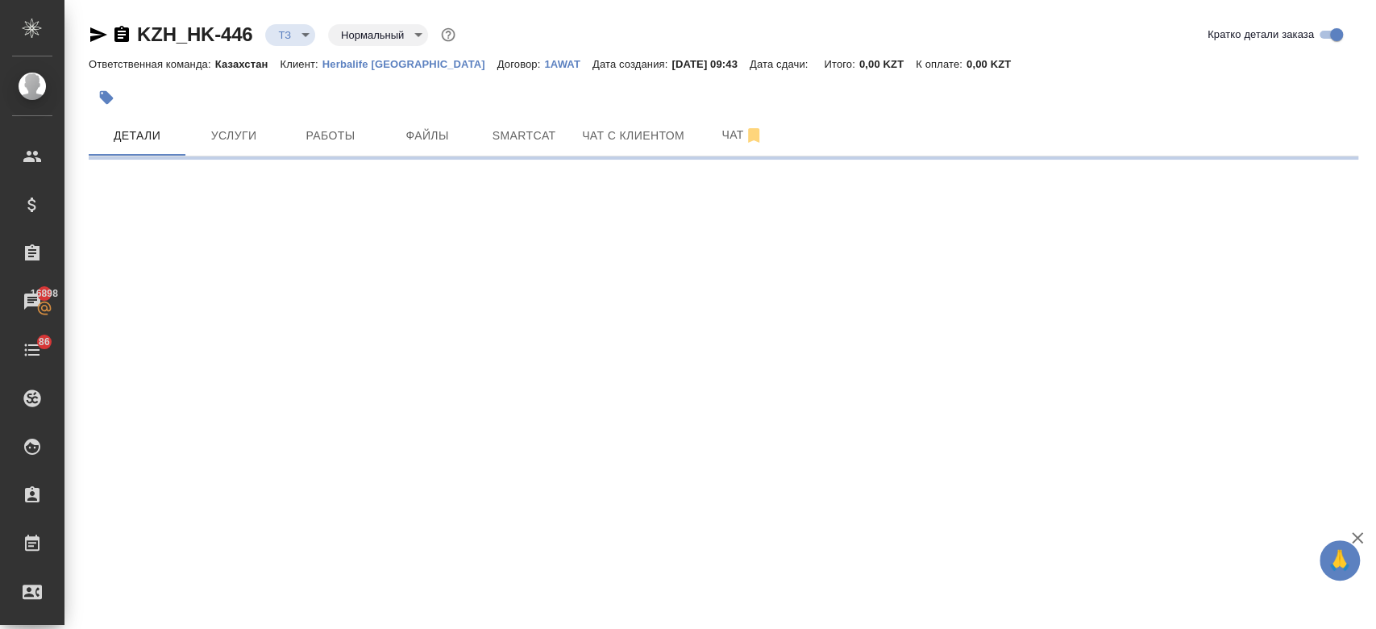
select select "RU"
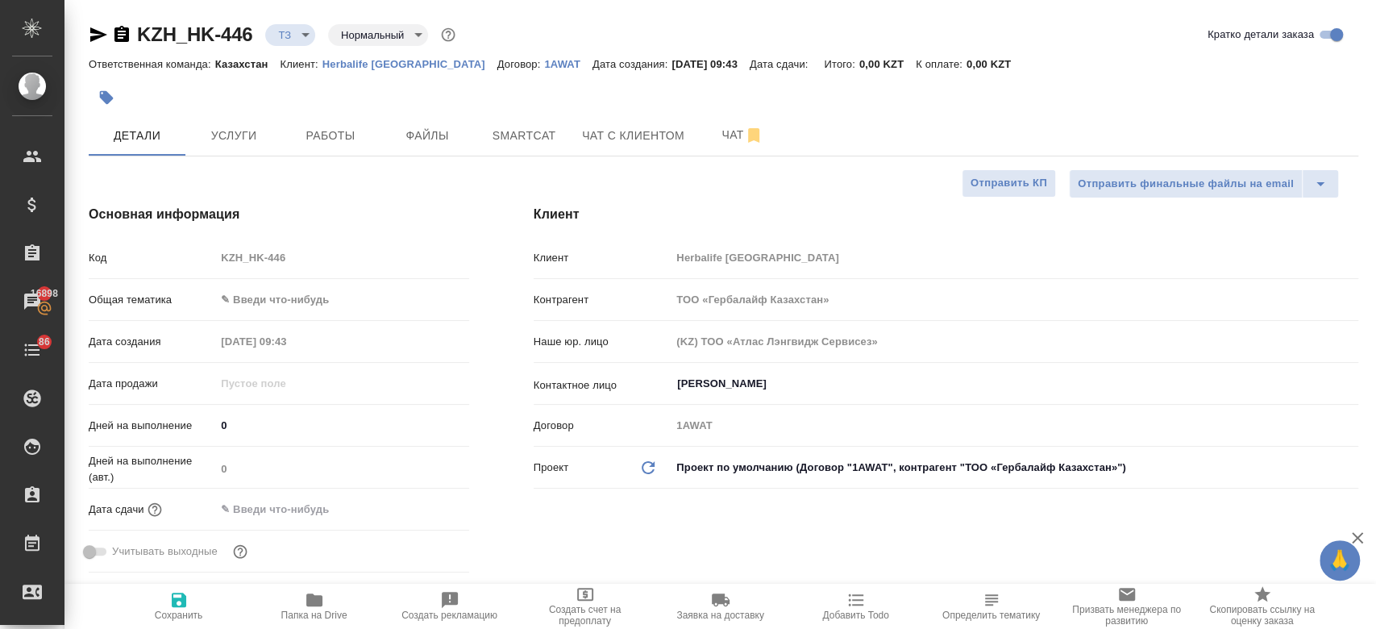
type textarea "x"
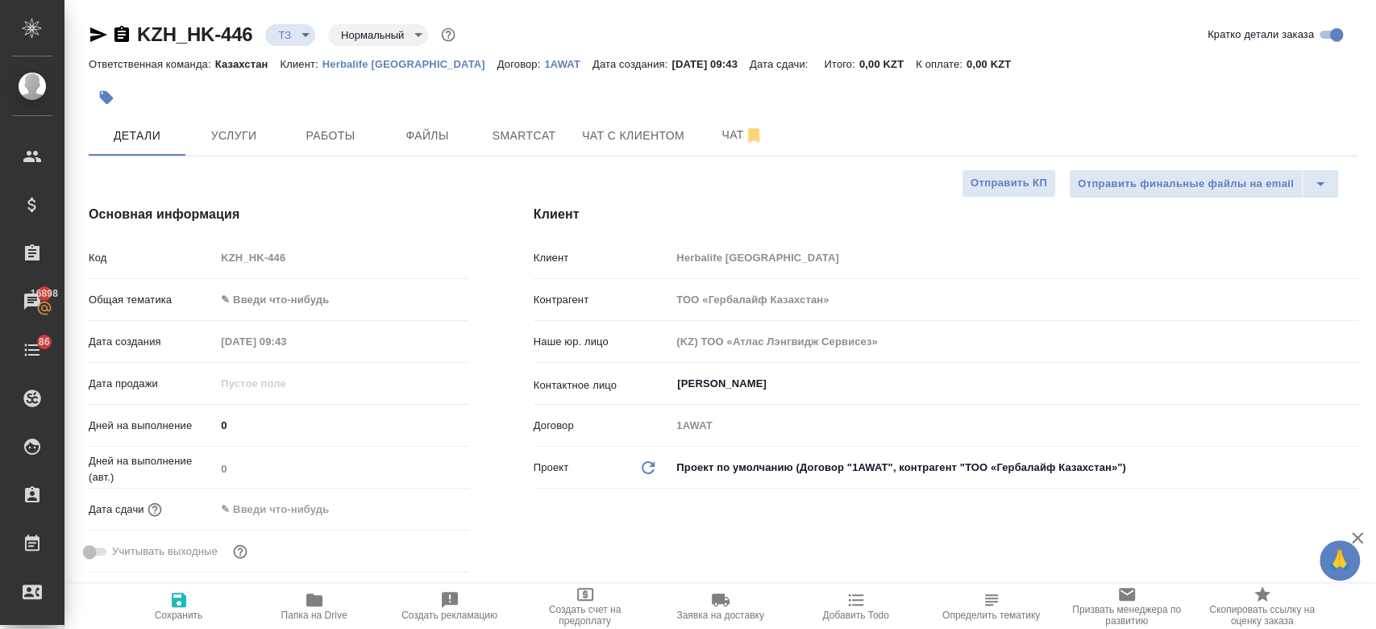
type textarea "x"
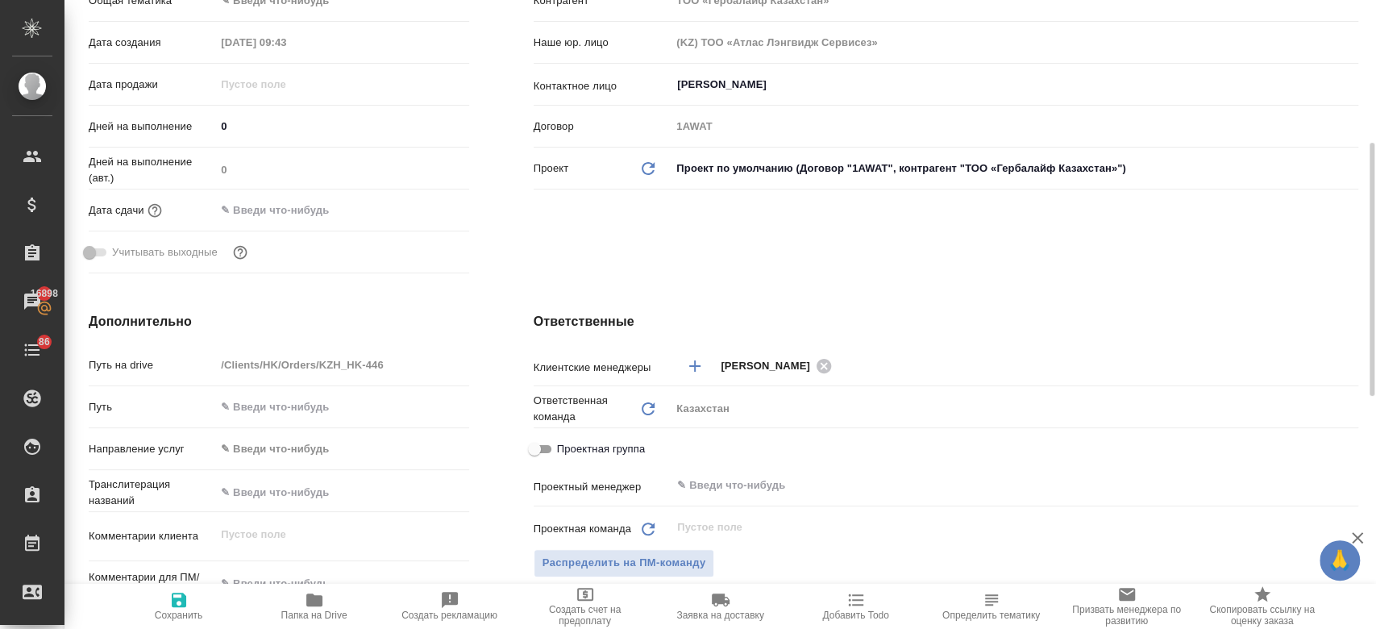
scroll to position [315, 0]
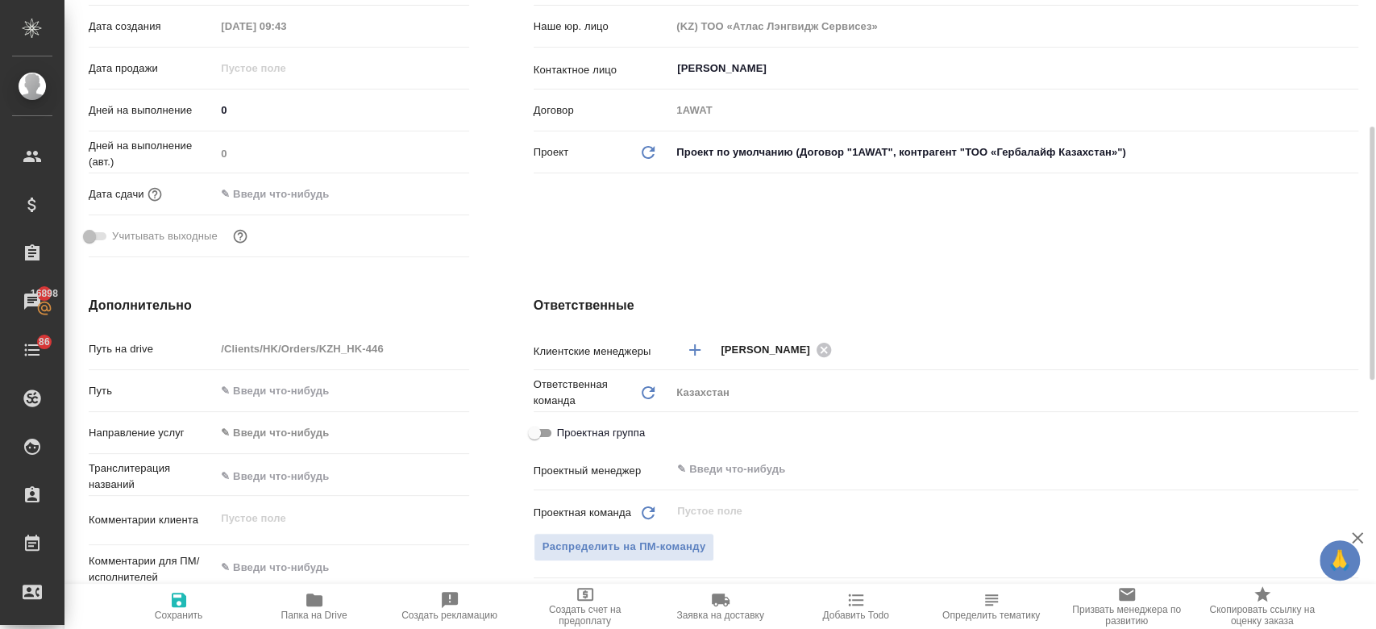
type textarea "x"
click at [287, 560] on textarea at bounding box center [342, 568] width 252 height 27
paste textarea "перевод на казахский язык."
type textarea "перевод на казахский язык."
type textarea "x"
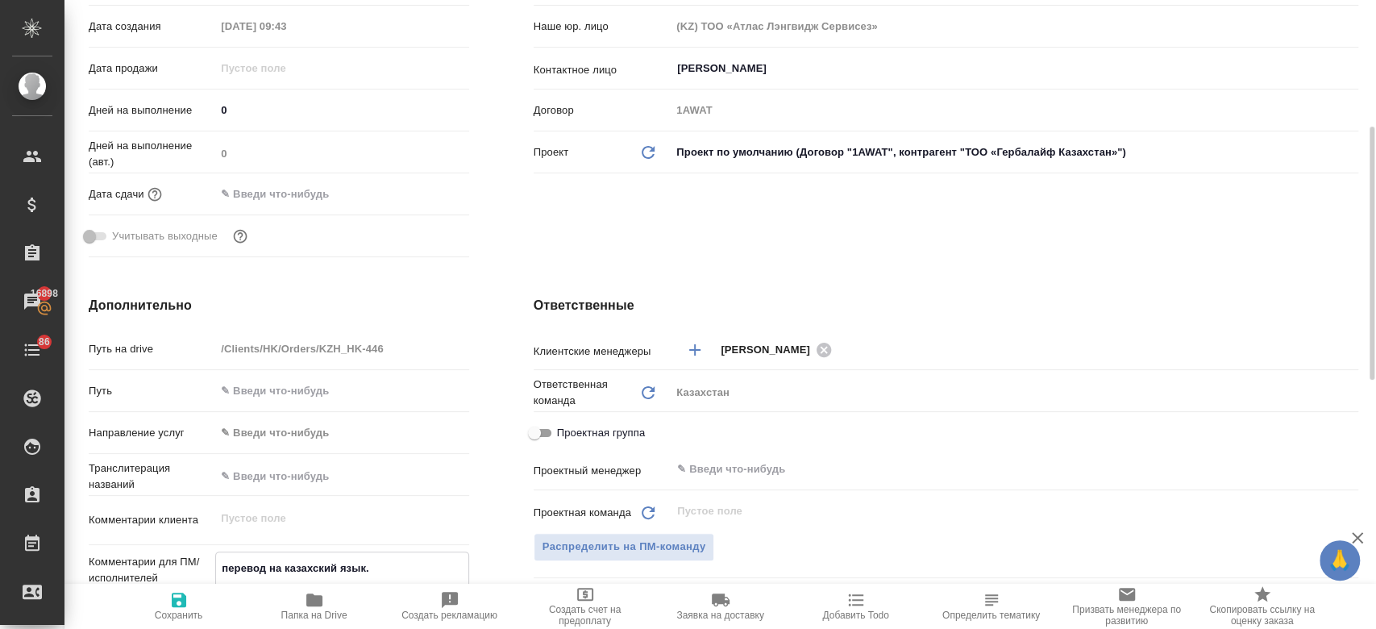
type textarea "x"
type textarea "перевод на казахский язык."
type textarea "x"
click at [178, 607] on icon "button" at bounding box center [179, 600] width 15 height 15
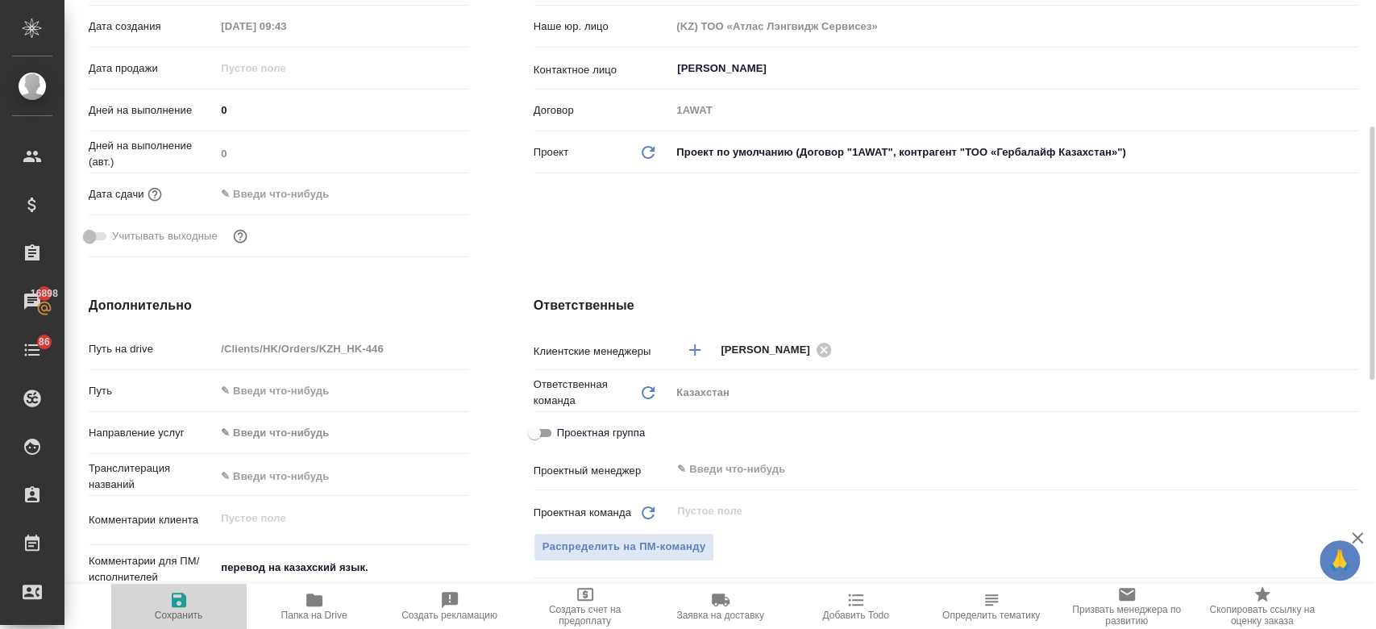
type textarea "x"
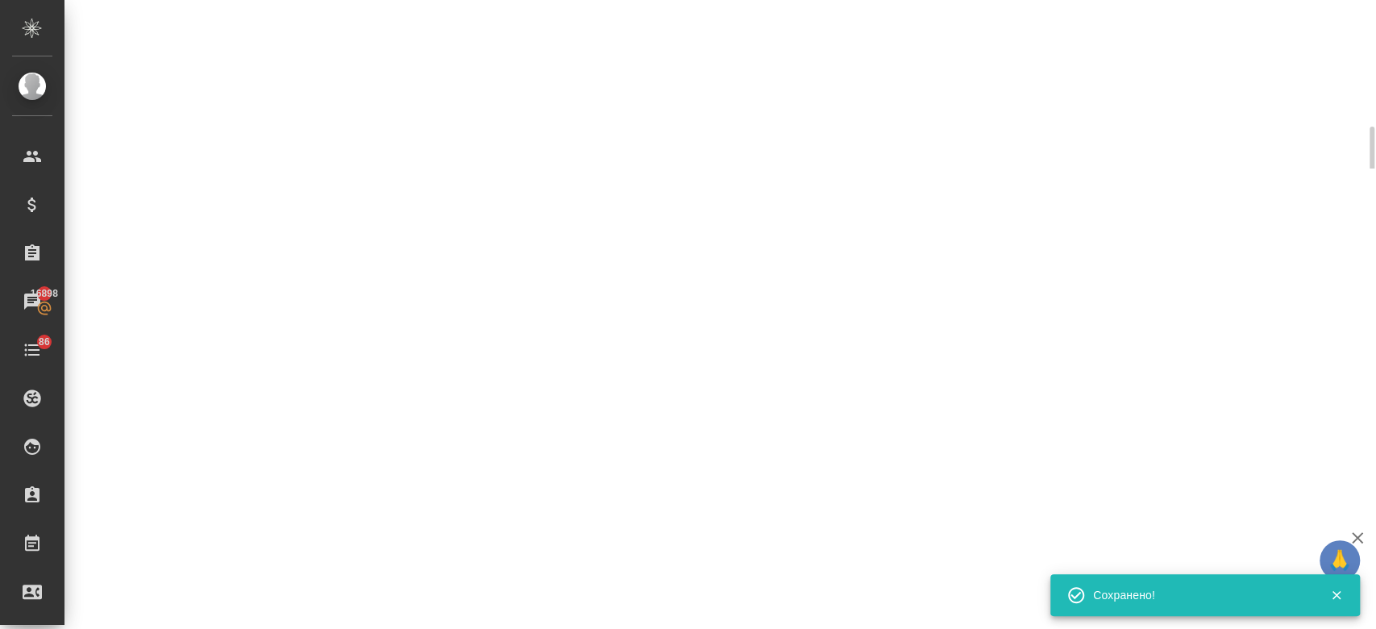
select select "RU"
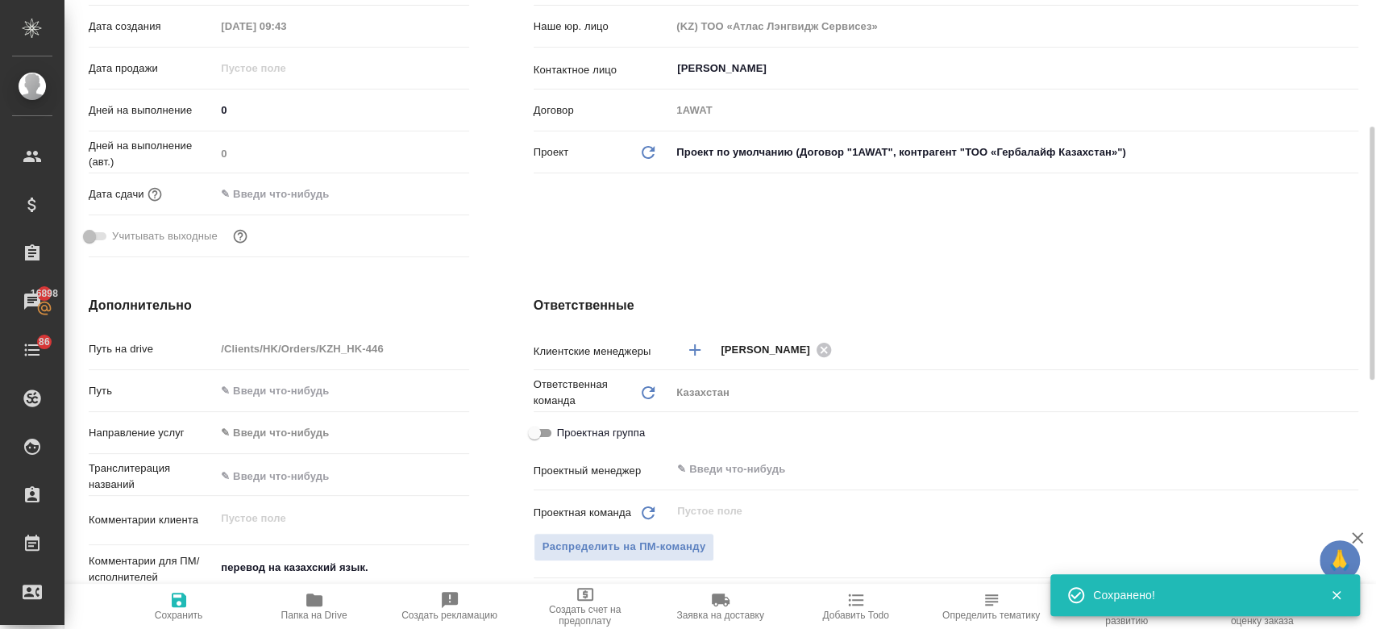
type textarea "x"
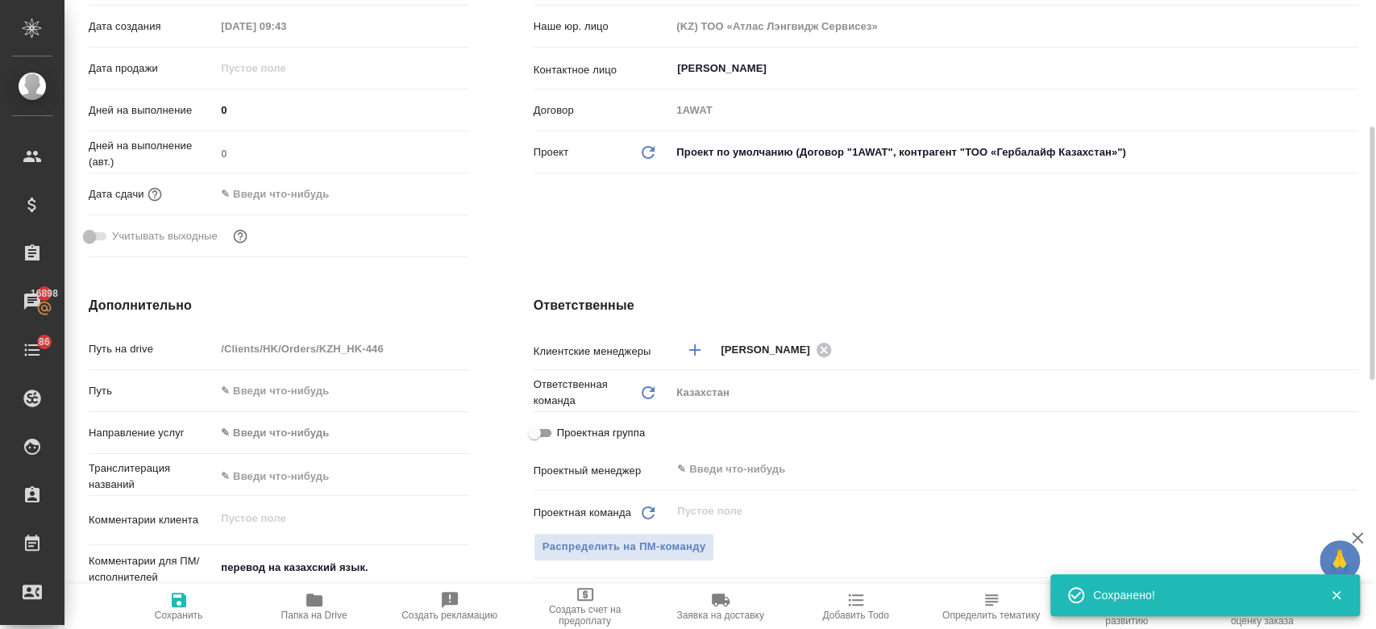
type textarea "x"
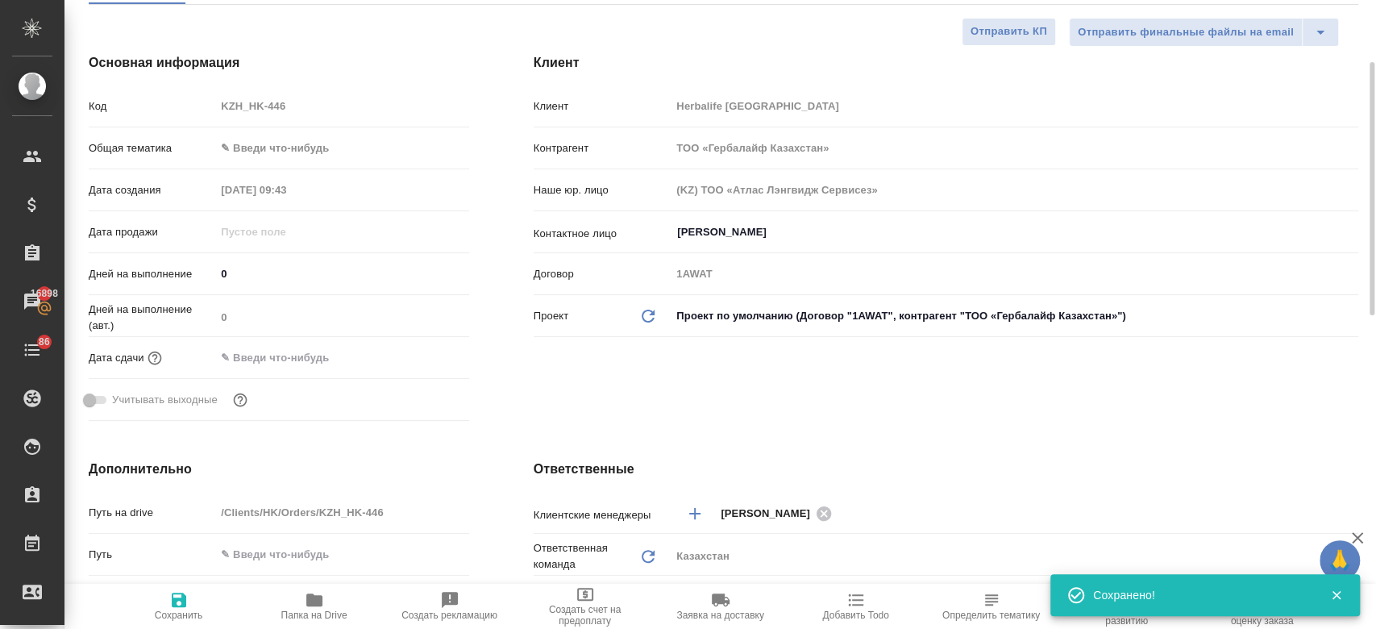
scroll to position [151, 0]
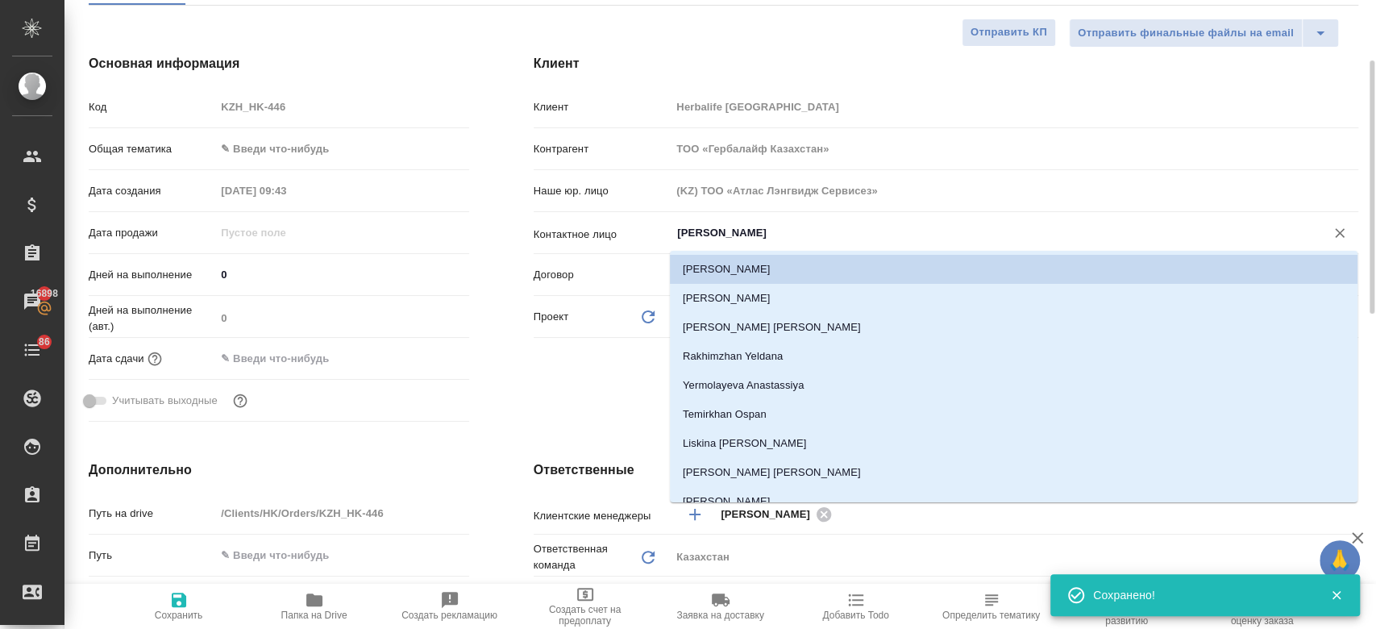
click at [743, 225] on input "Кенжибаева Гаухар" at bounding box center [988, 232] width 624 height 19
type textarea "x"
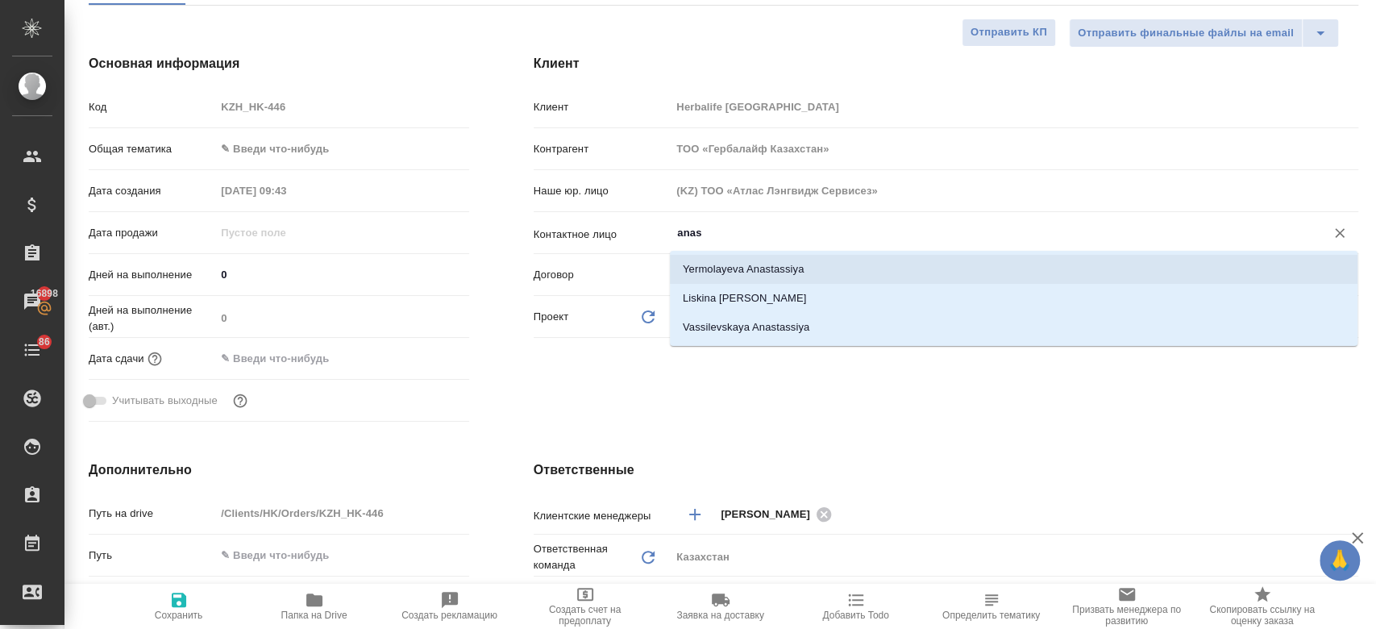
click at [753, 277] on li "Yermolayeva Anastassiya" at bounding box center [1014, 269] width 688 height 29
type input "Yermolayeva Anastassiya"
type textarea "x"
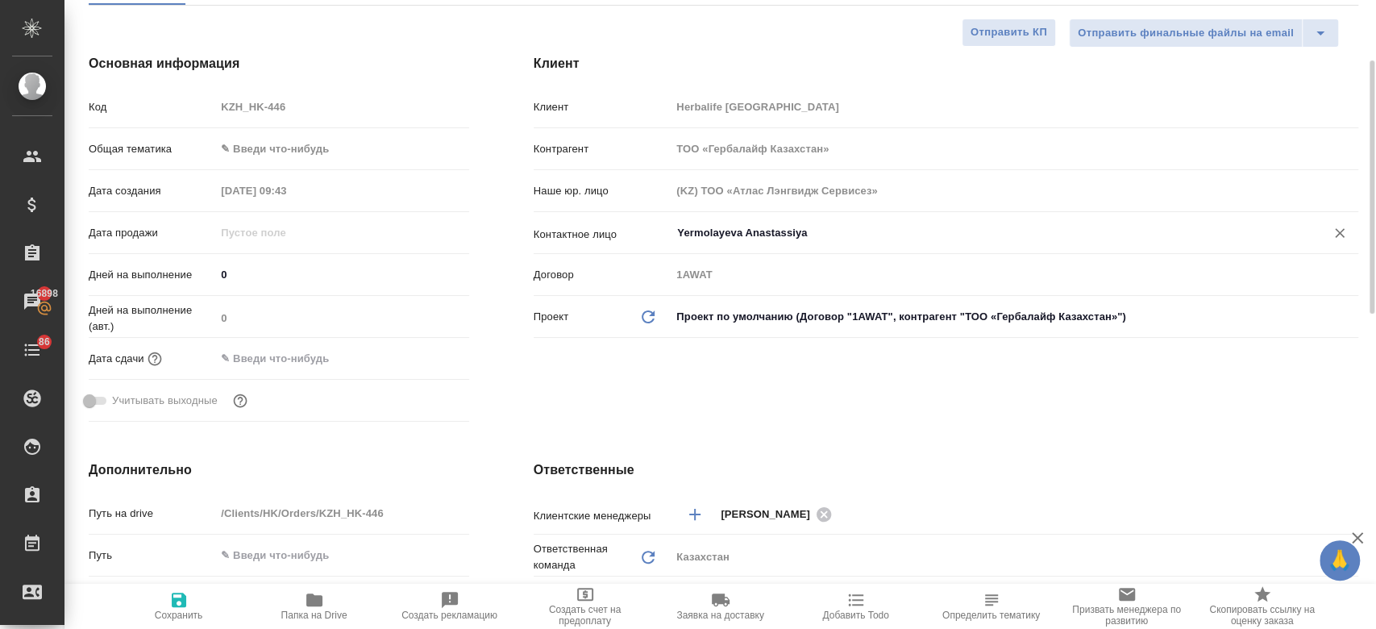
type input "Yermolayeva Anastassiya"
click at [161, 602] on span "Сохранить" at bounding box center [179, 605] width 116 height 31
type textarea "x"
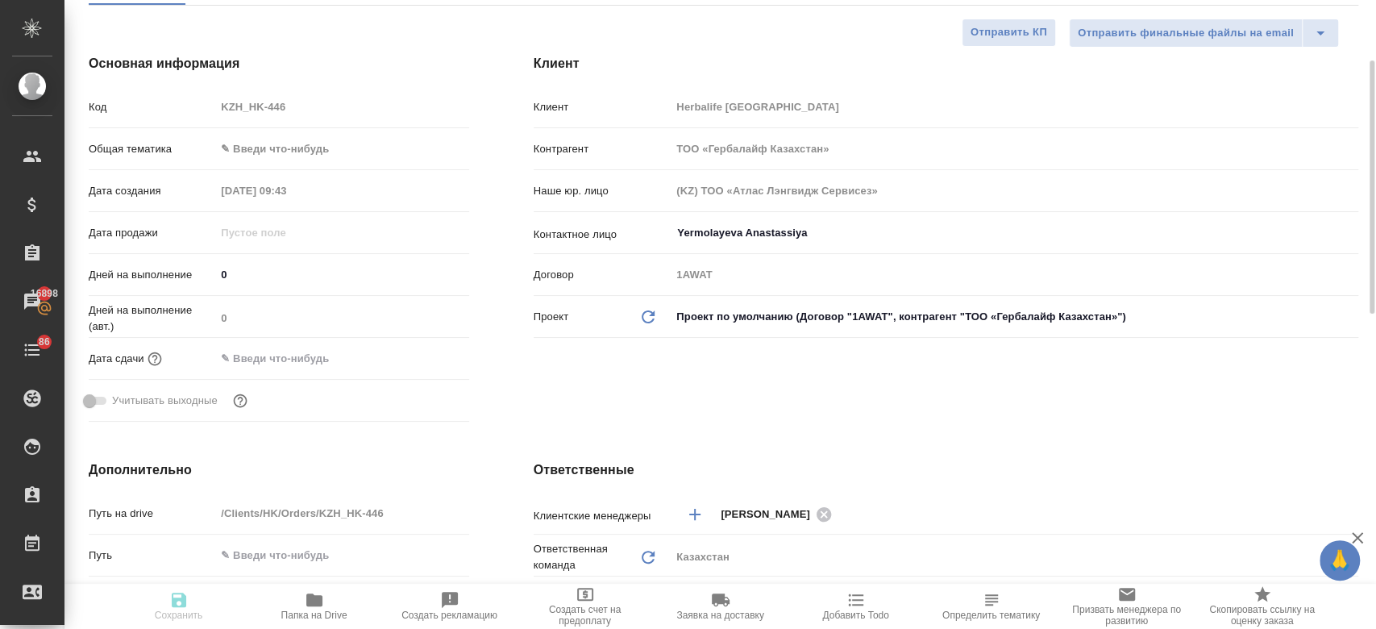
type textarea "x"
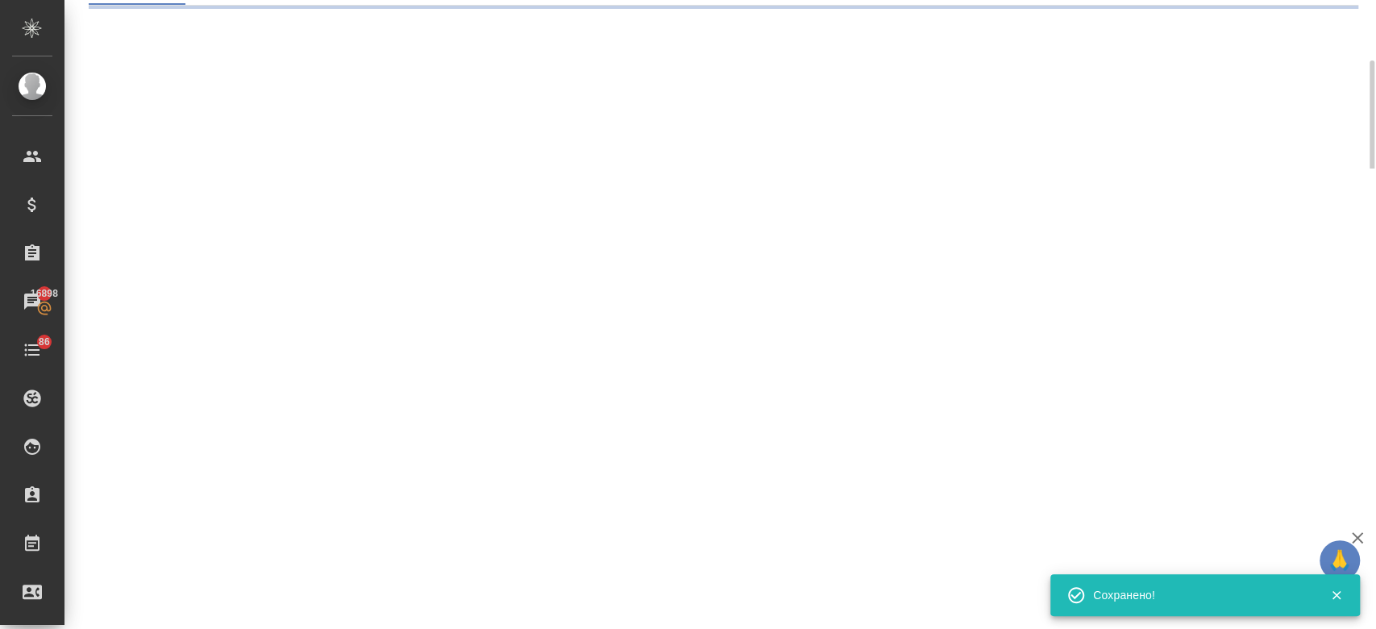
select select "RU"
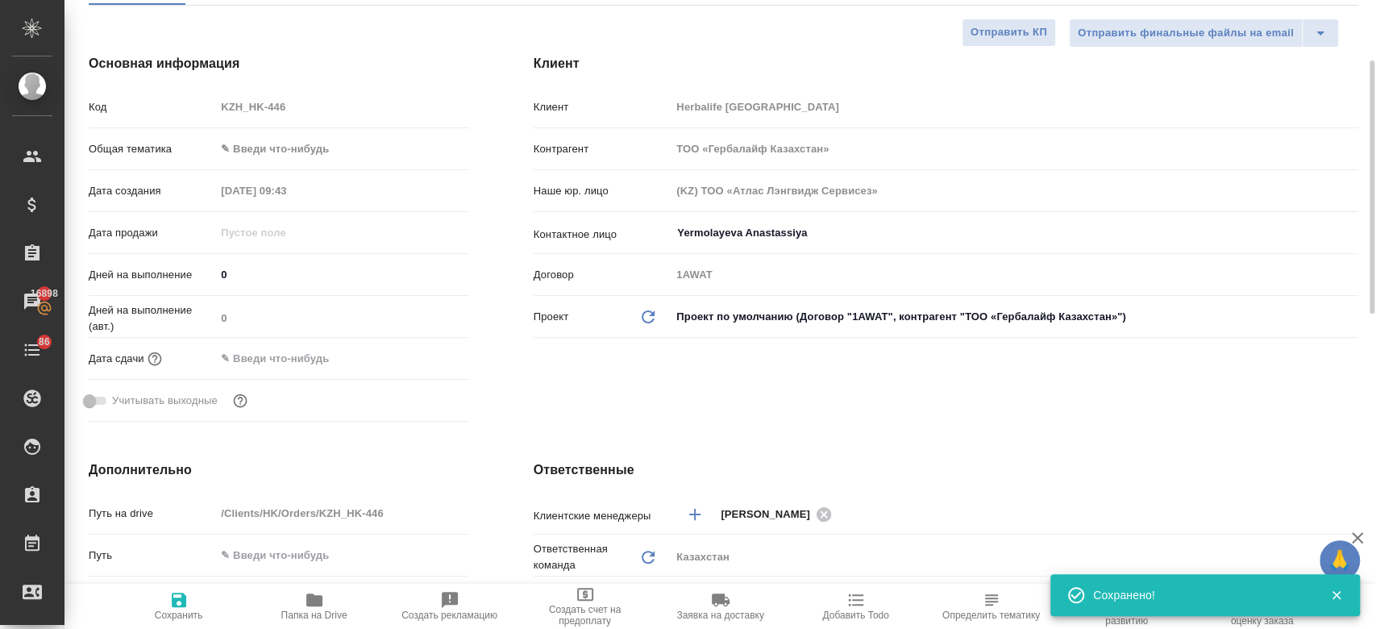
type textarea "x"
click at [424, 406] on div "Учитывать выходные" at bounding box center [279, 400] width 381 height 28
click at [569, 385] on div "Клиент Клиент Herbalife Kazakhstan Контрагент ТОО «Гербалайф Казахстан» Наше юр…" at bounding box center [945, 241] width 889 height 439
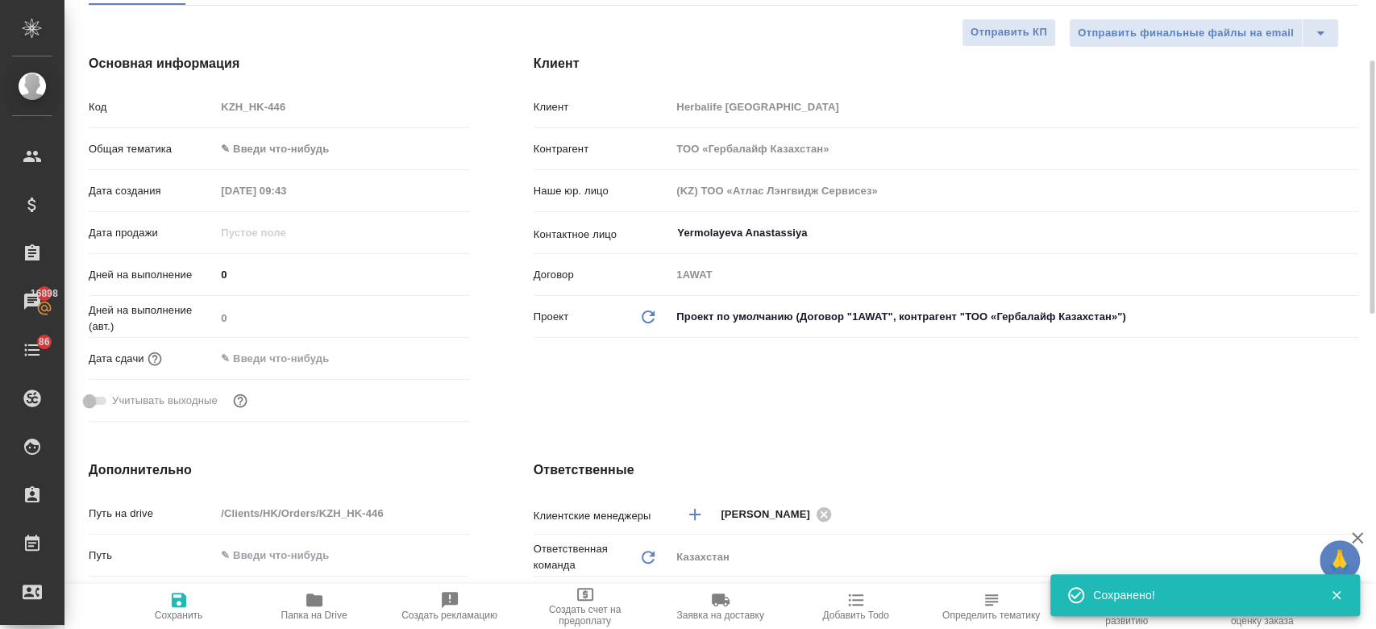
scroll to position [0, 0]
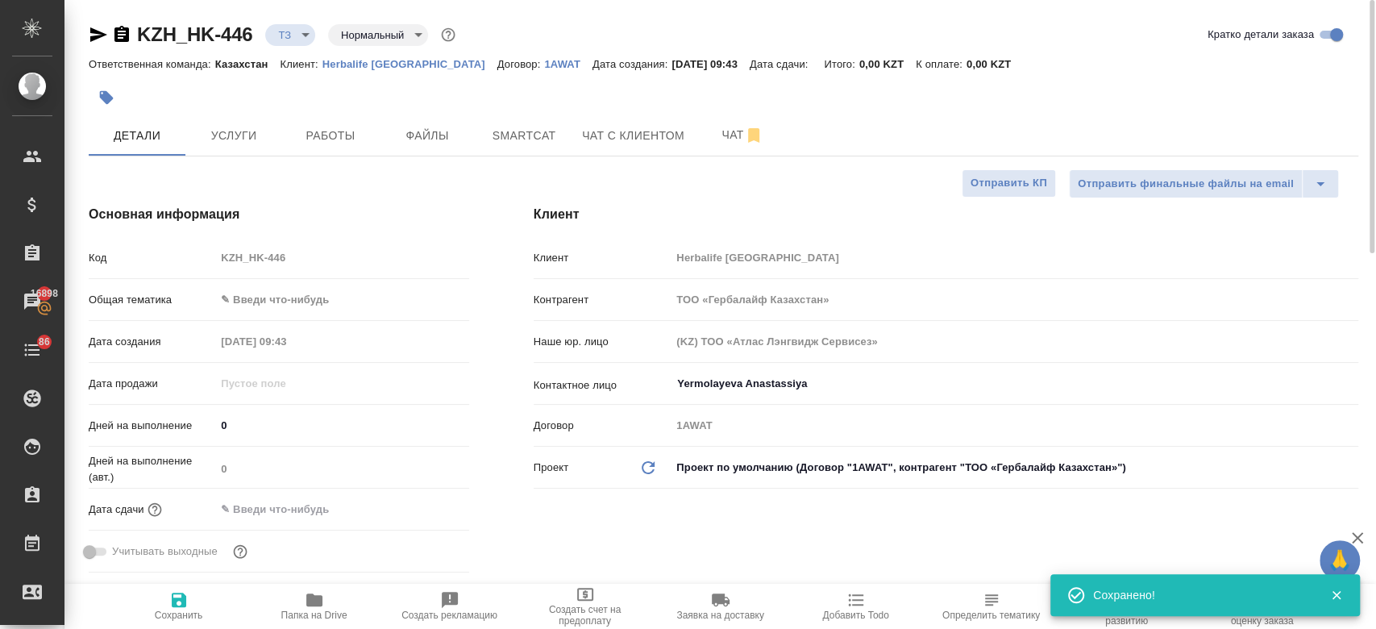
type textarea "x"
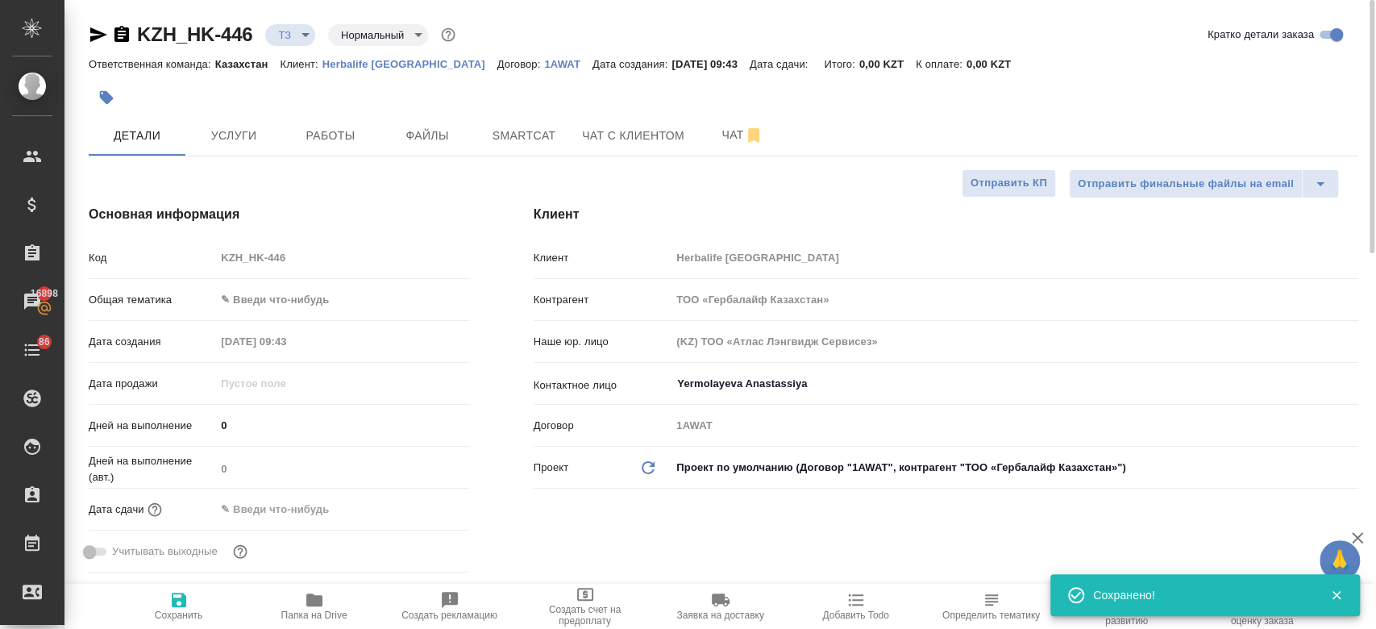
type textarea "x"
click at [452, 110] on div at bounding box center [512, 97] width 847 height 35
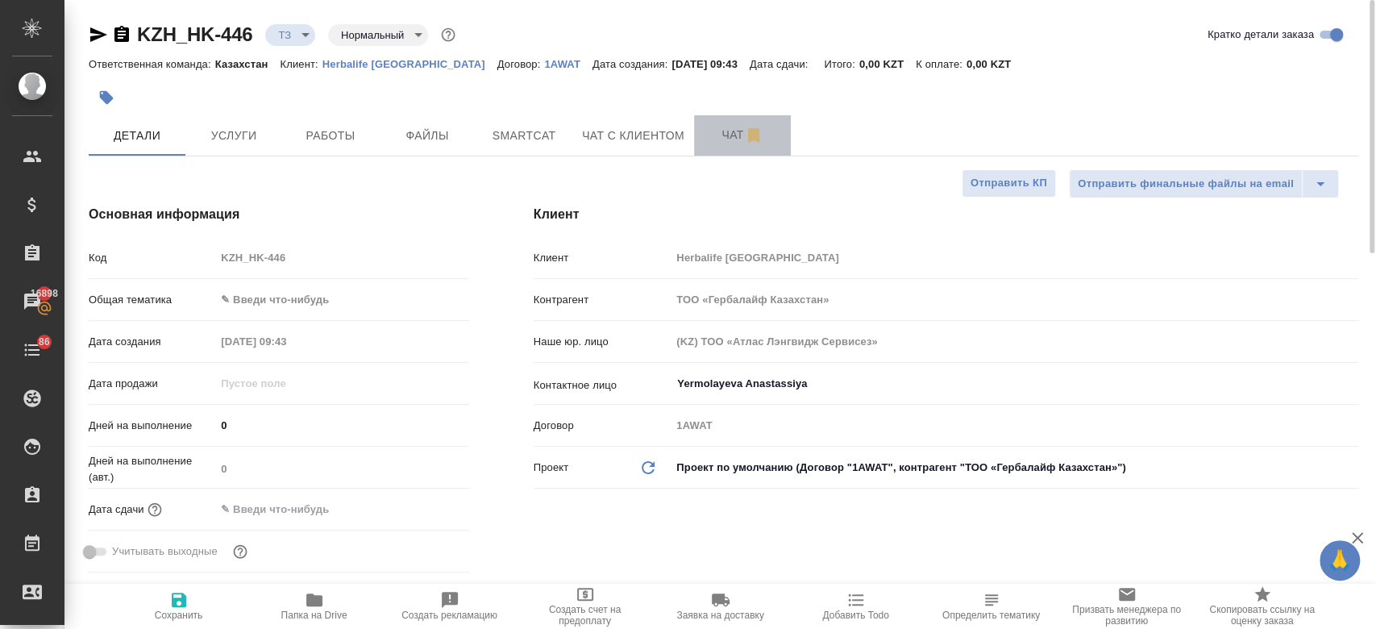
click at [719, 138] on span "Чат" at bounding box center [742, 135] width 77 height 20
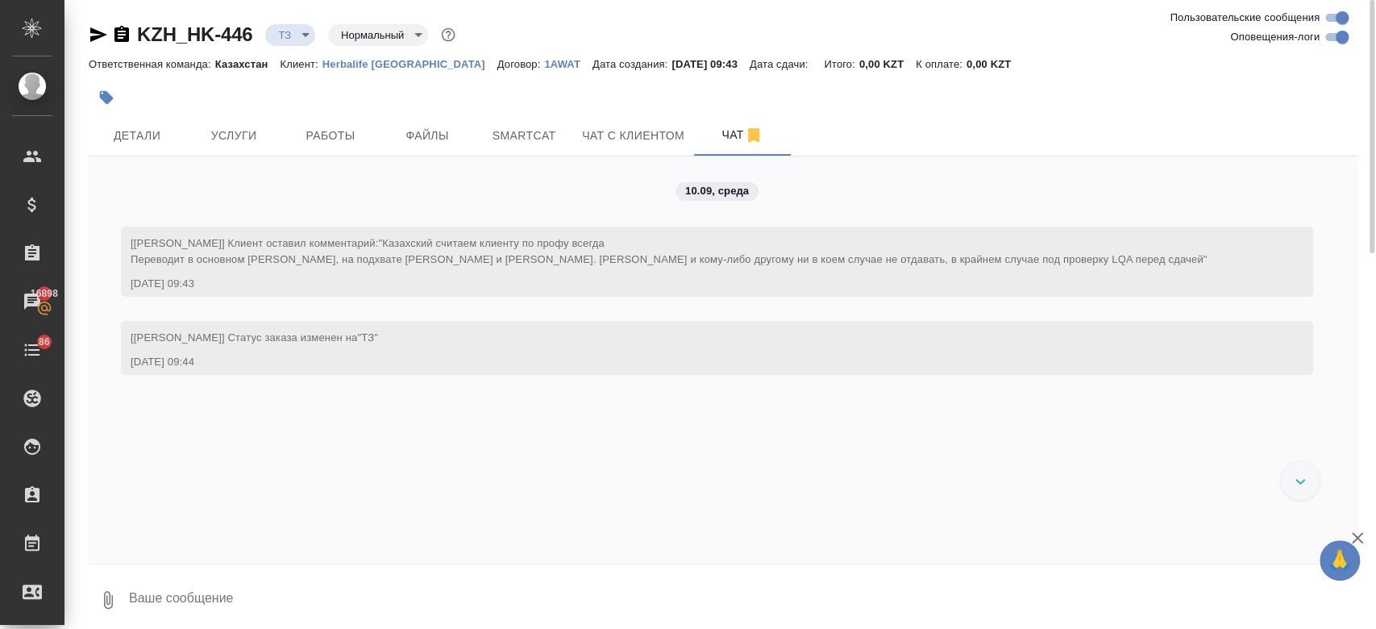
scroll to position [7, 0]
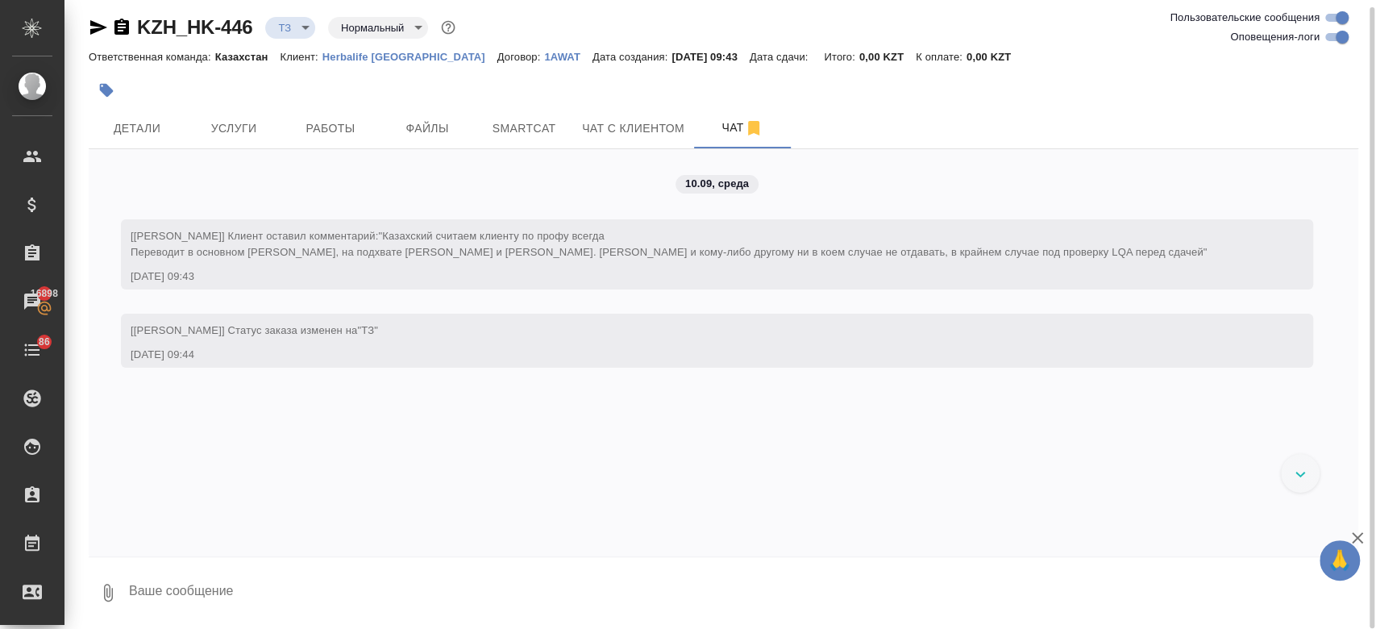
click at [582, 93] on div at bounding box center [512, 90] width 847 height 35
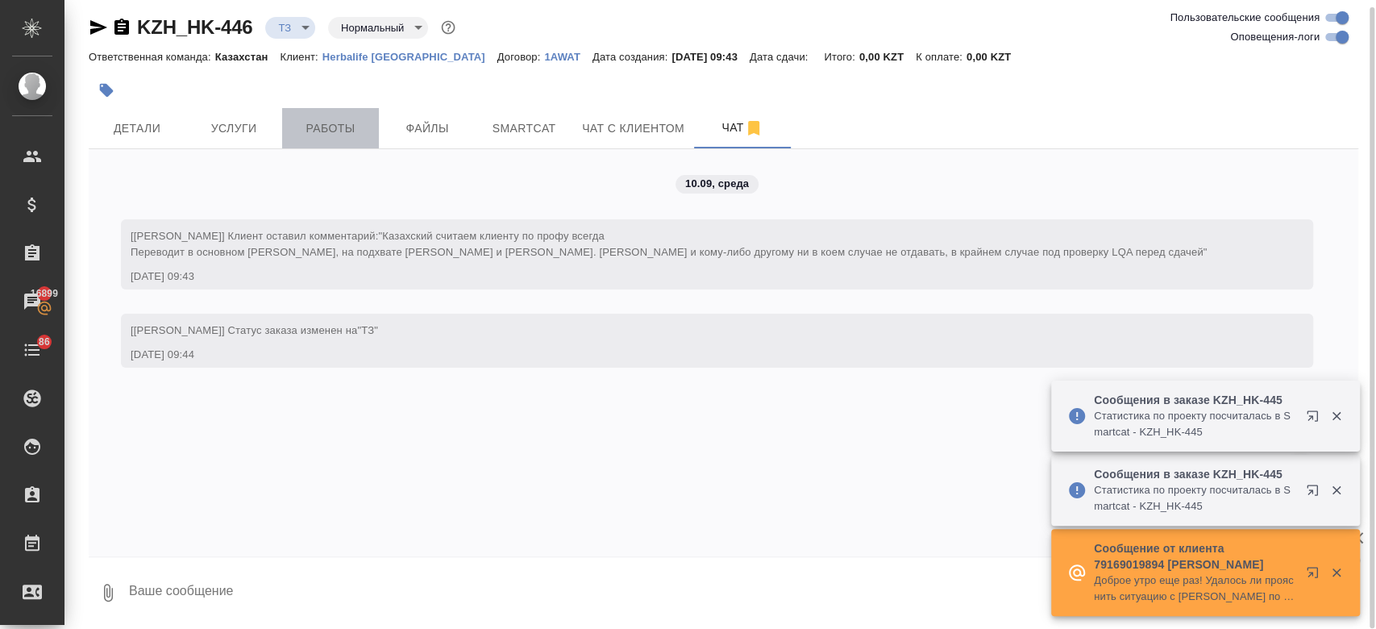
click at [329, 120] on span "Работы" at bounding box center [330, 129] width 77 height 20
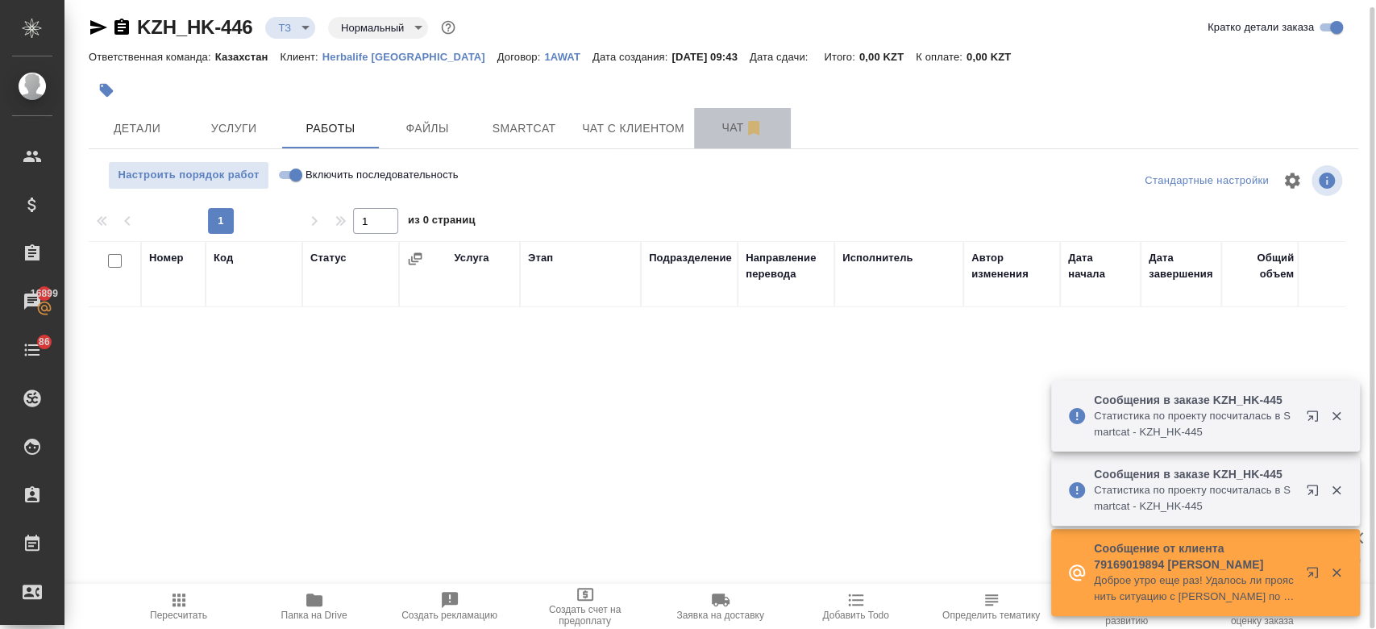
click at [721, 127] on span "Чат" at bounding box center [742, 128] width 77 height 20
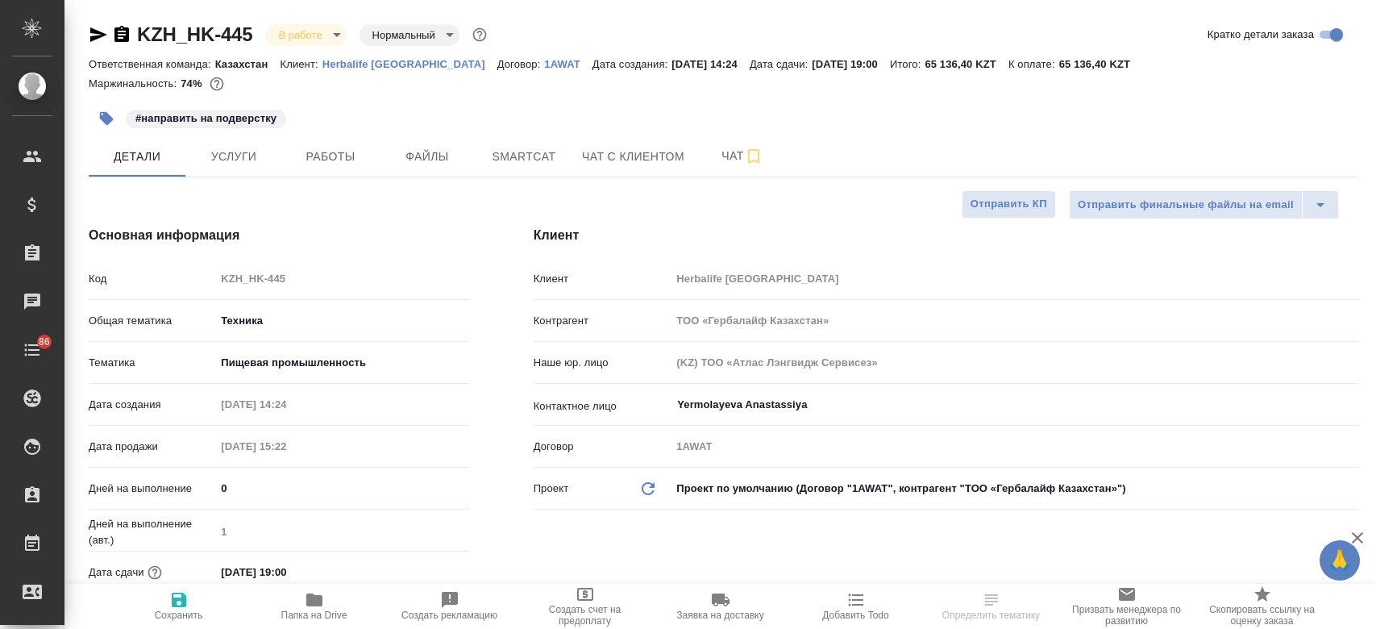
select select "RU"
click at [619, 94] on div "Маржинальность: 74%" at bounding box center [724, 83] width 1270 height 21
click at [547, 120] on div "#направить на подверстку" at bounding box center [512, 118] width 847 height 35
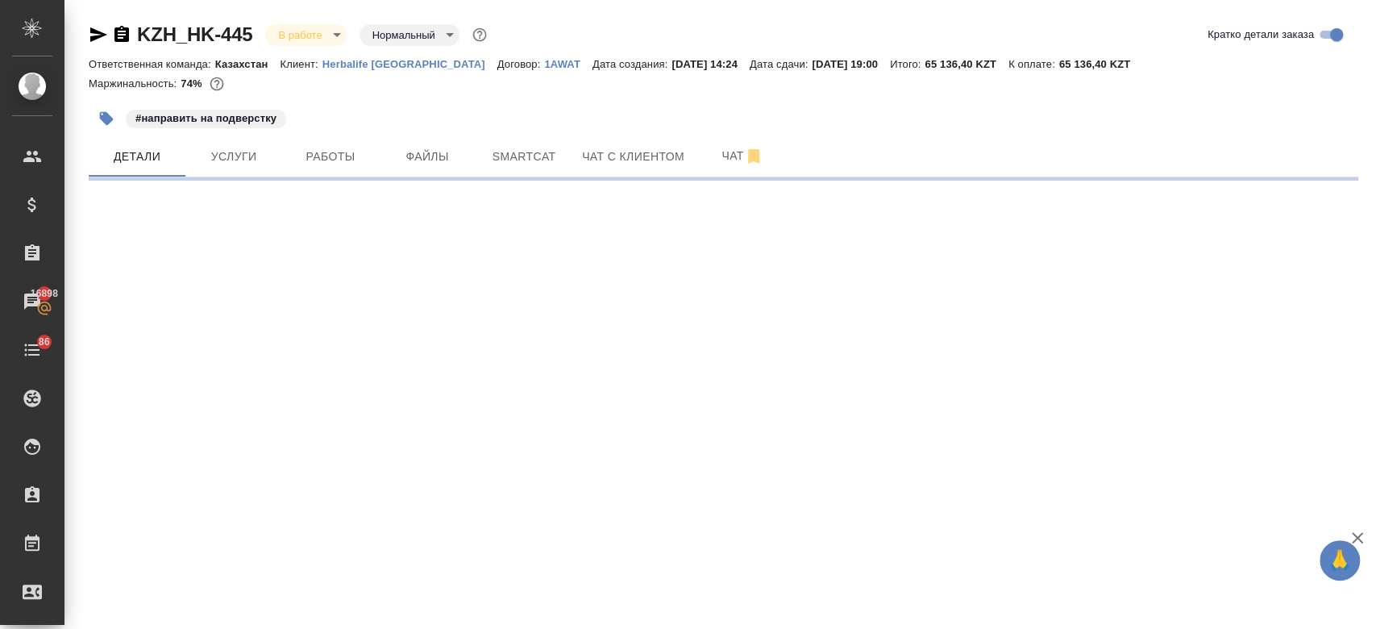
select select "RU"
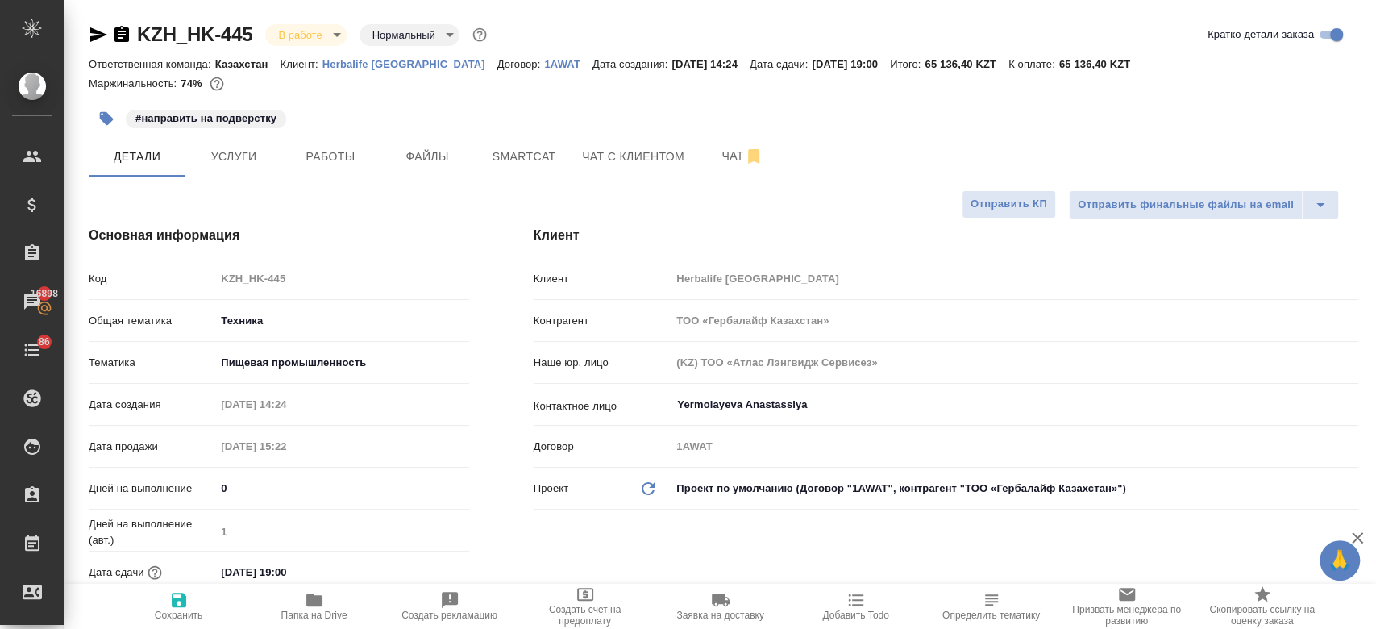
type textarea "x"
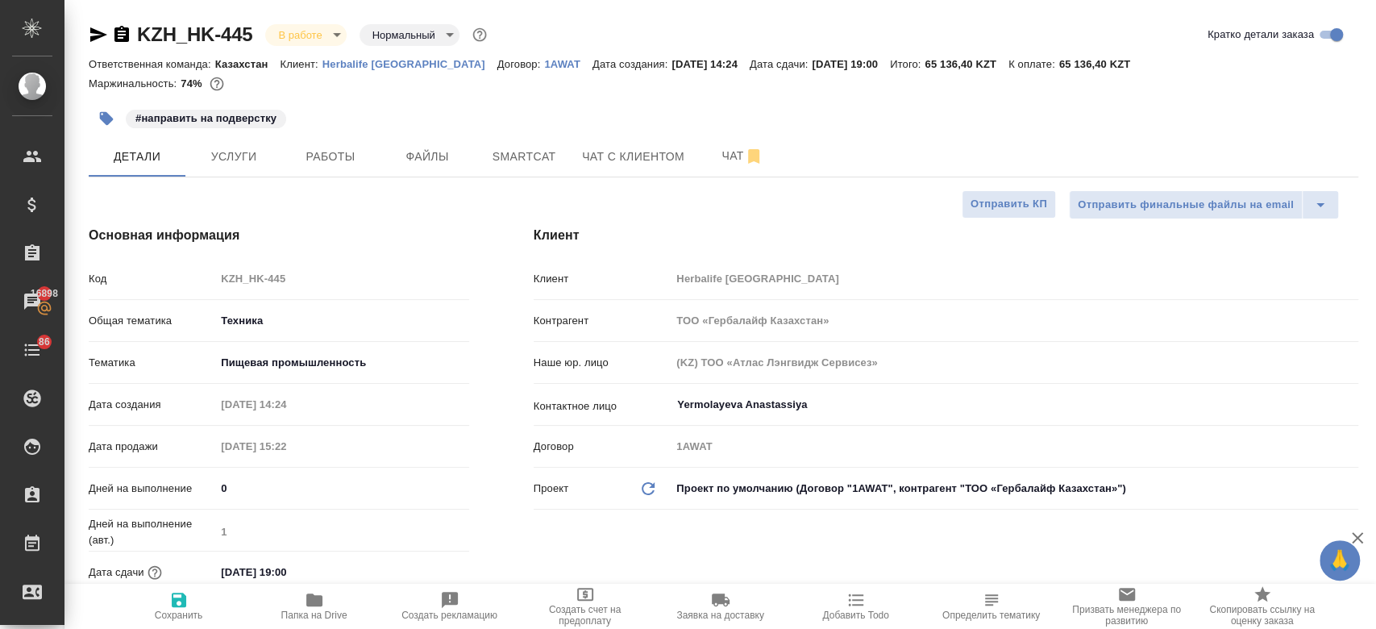
type textarea "x"
click at [520, 152] on span "Smartcat" at bounding box center [523, 157] width 77 height 20
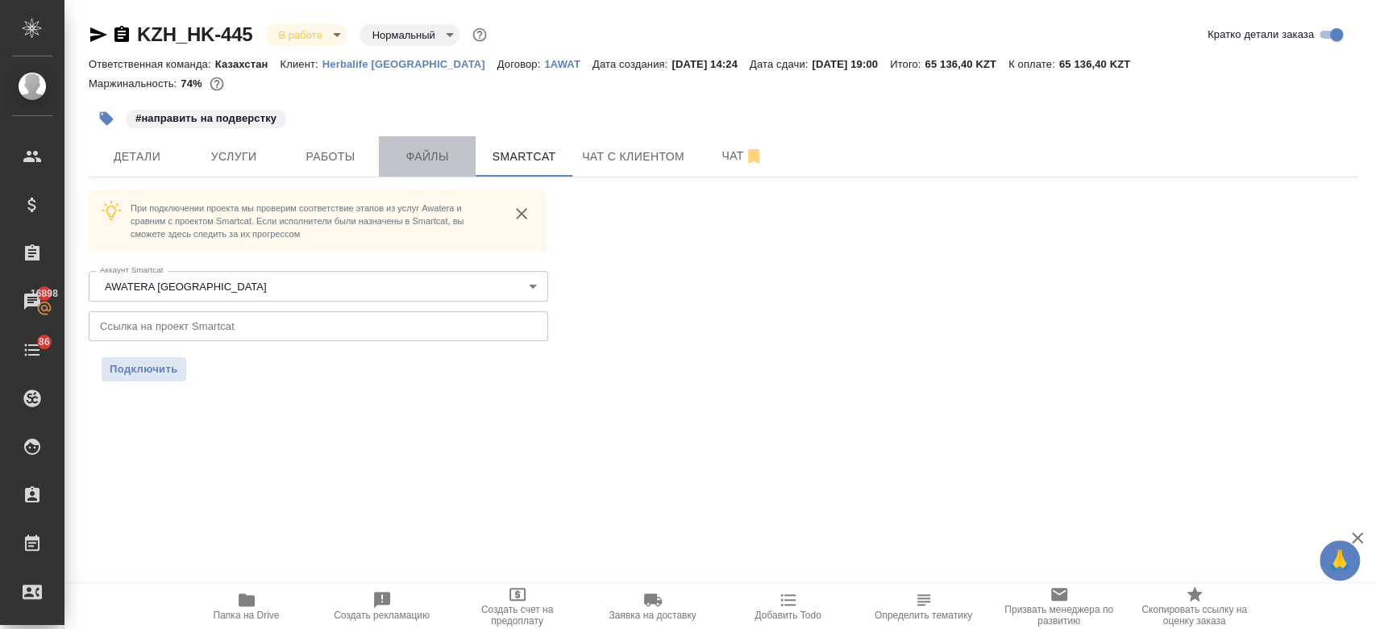
click at [425, 164] on span "Файлы" at bounding box center [427, 157] width 77 height 20
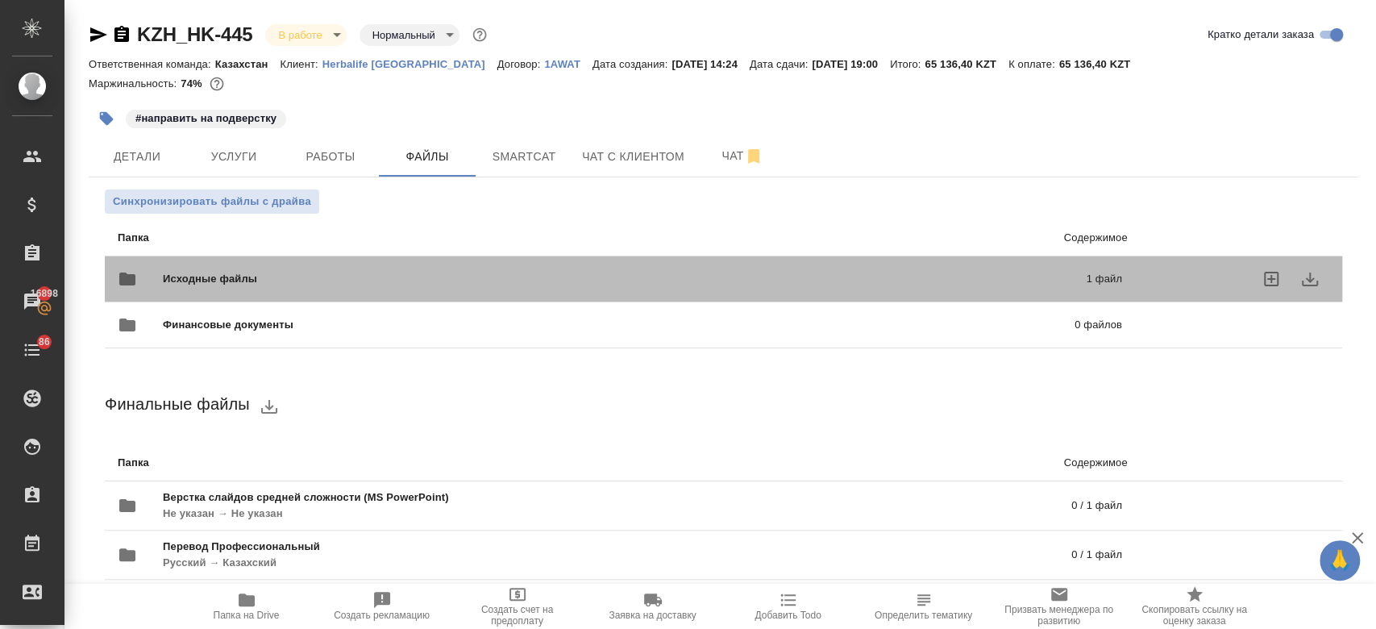
click at [297, 285] on span "Исходные файлы" at bounding box center [417, 279] width 509 height 16
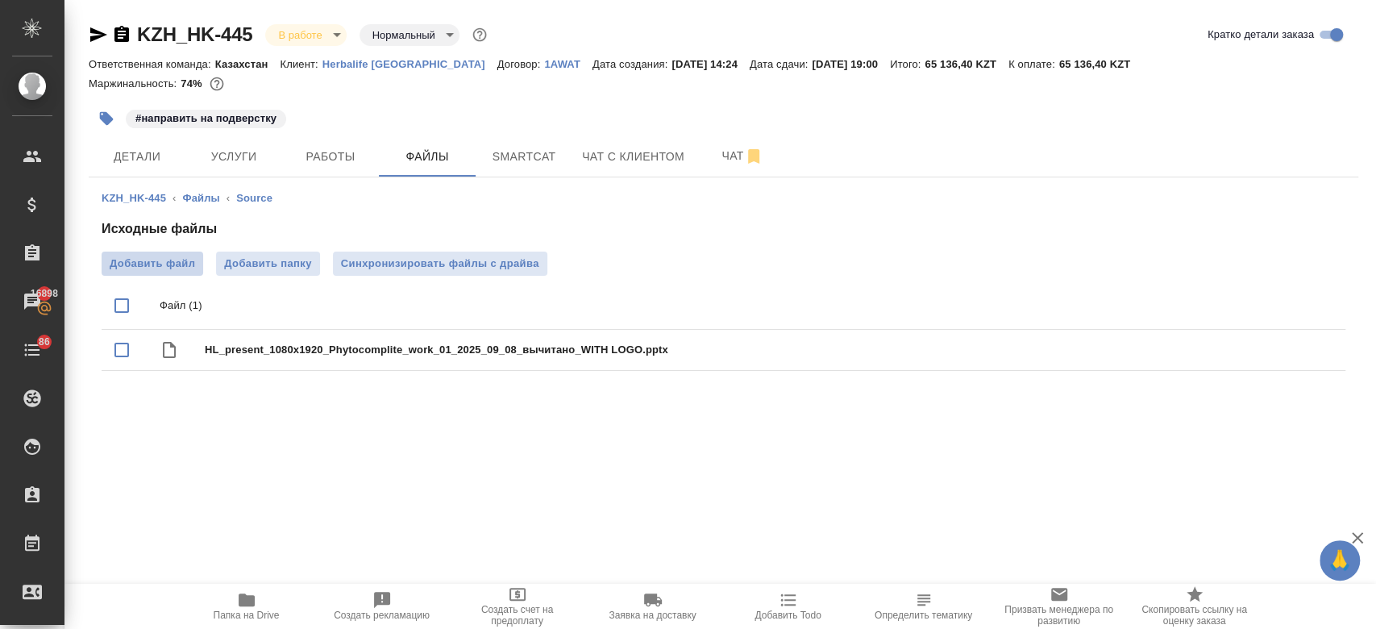
click at [171, 264] on span "Добавить файл" at bounding box center [152, 264] width 85 height 16
click at [0, 0] on input "Добавить файл" at bounding box center [0, 0] width 0 height 0
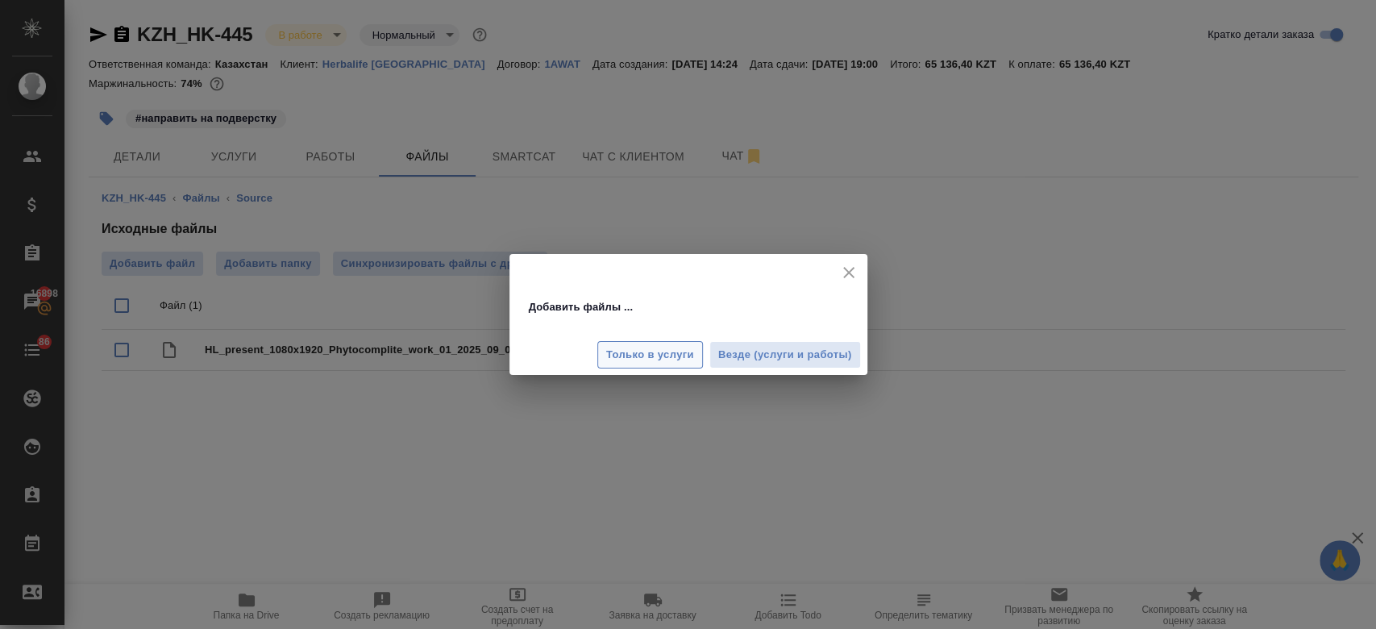
click at [644, 359] on span "Только в услуги" at bounding box center [650, 355] width 88 height 19
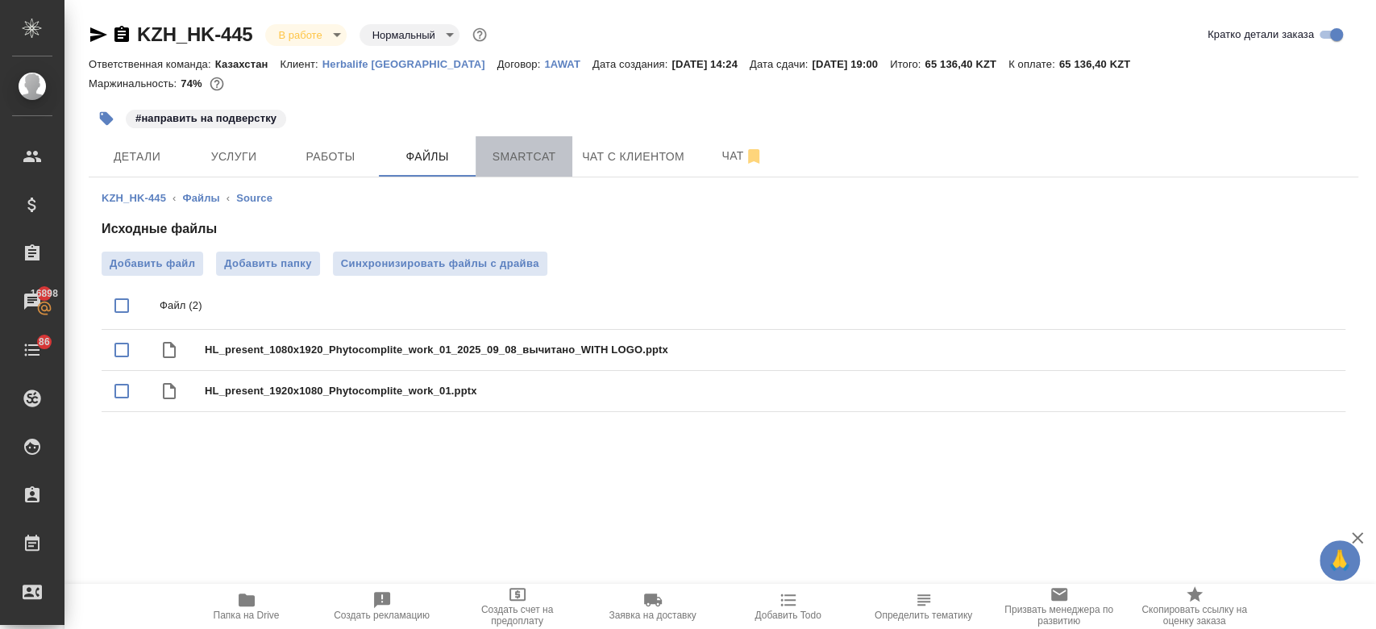
click at [522, 163] on span "Smartcat" at bounding box center [523, 157] width 77 height 20
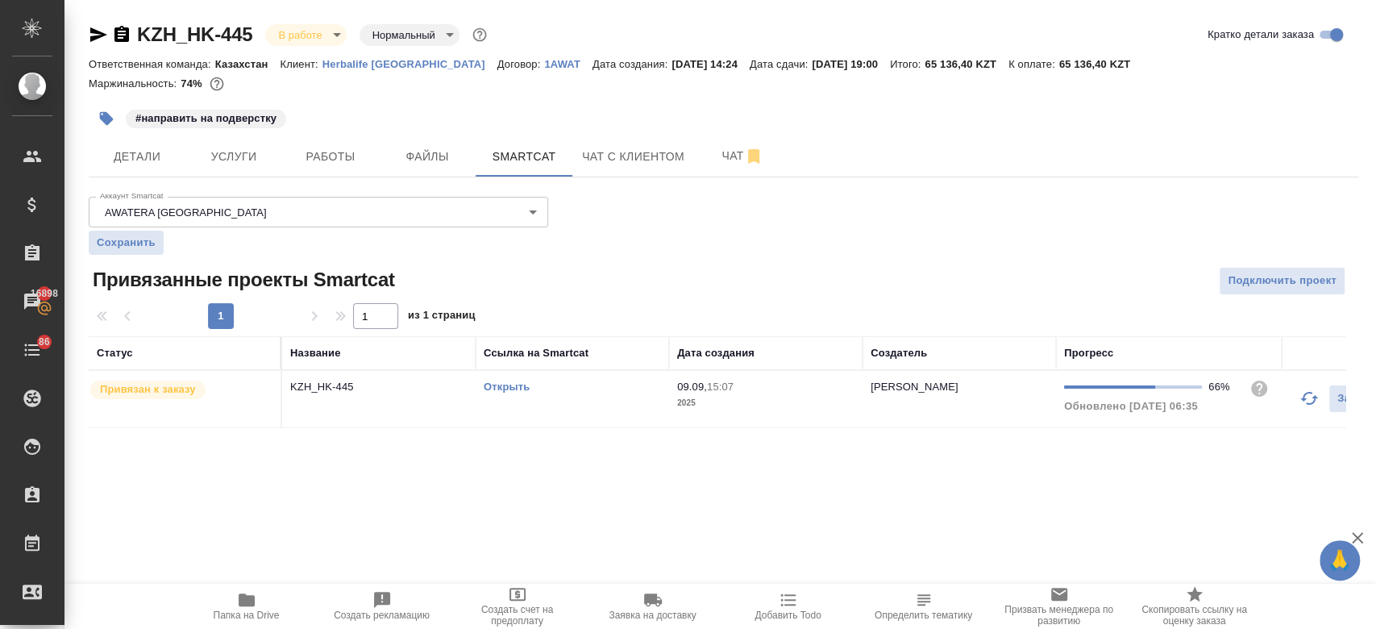
click at [510, 379] on div "Открыть" at bounding box center [572, 387] width 177 height 16
click at [509, 389] on link "Открыть" at bounding box center [507, 387] width 46 height 12
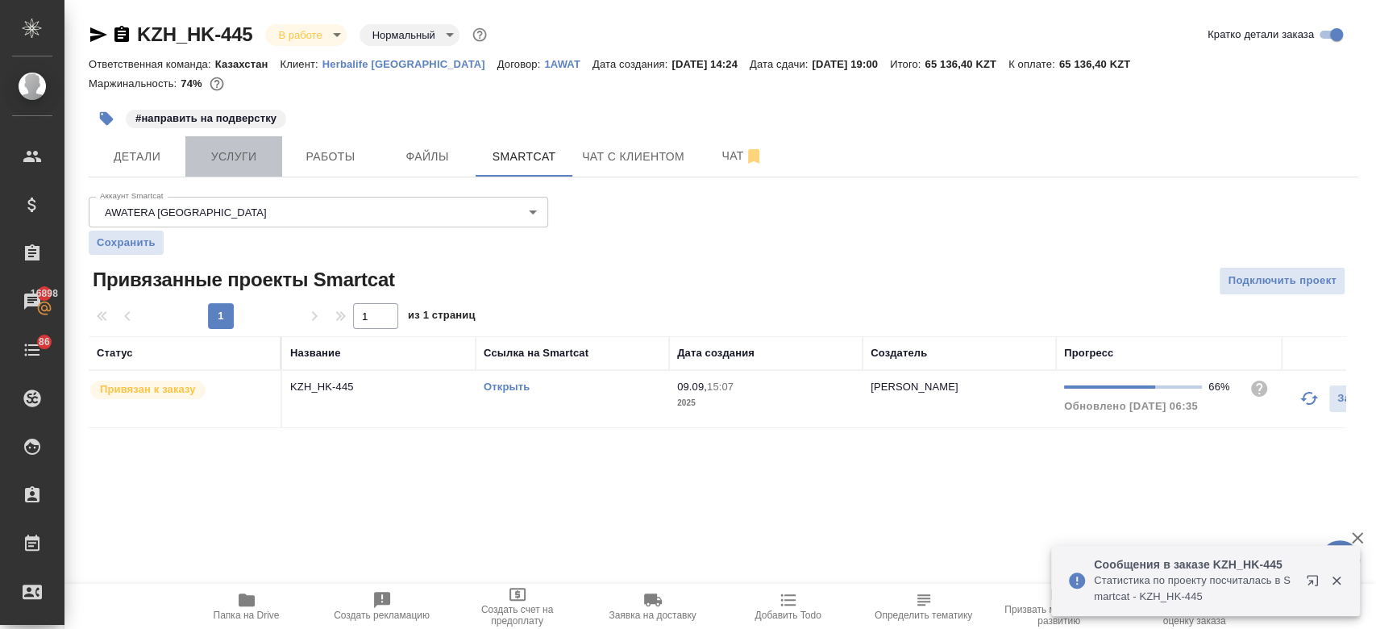
click at [212, 169] on button "Услуги" at bounding box center [233, 156] width 97 height 40
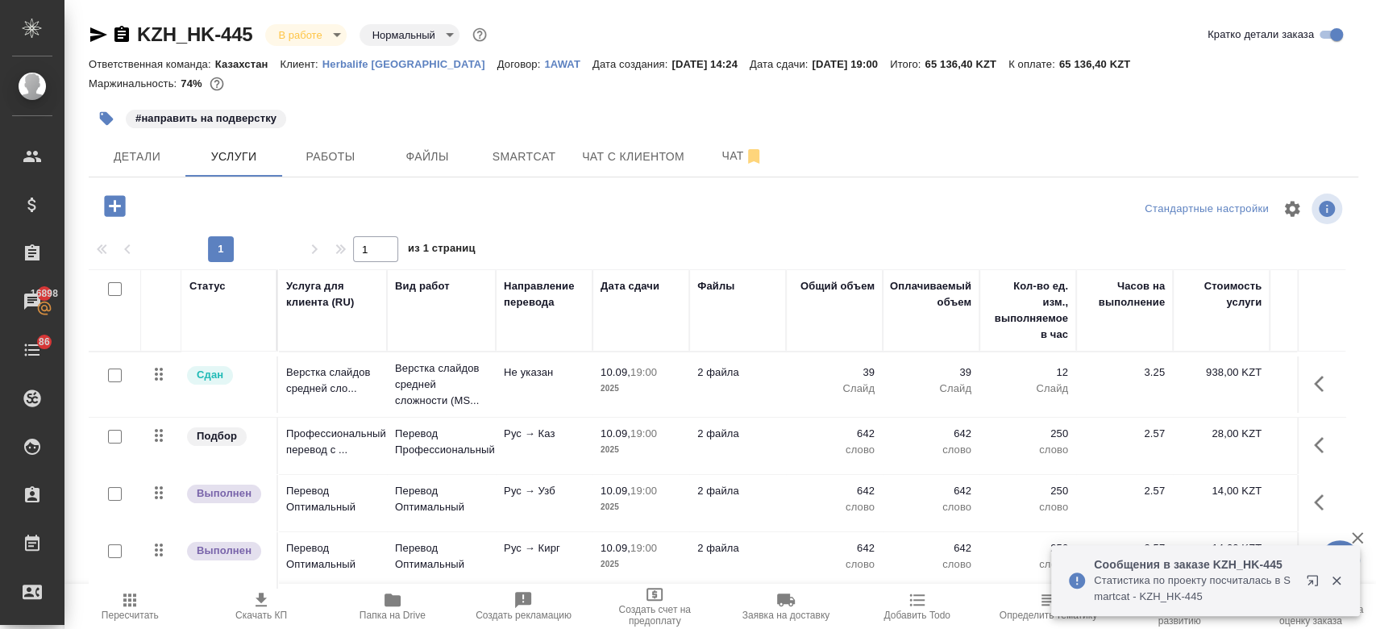
click at [379, 124] on div "#направить на подверстку" at bounding box center [512, 118] width 847 height 35
click at [714, 161] on span "Чат" at bounding box center [742, 156] width 77 height 20
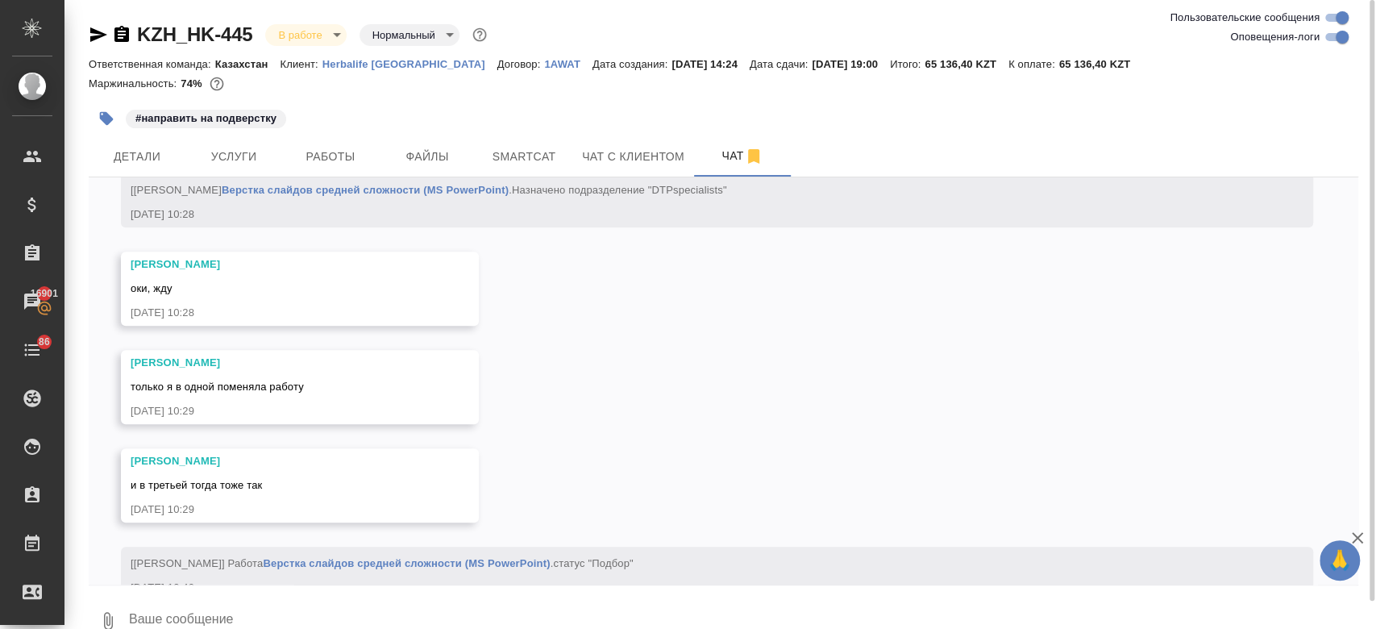
scroll to position [9527, 0]
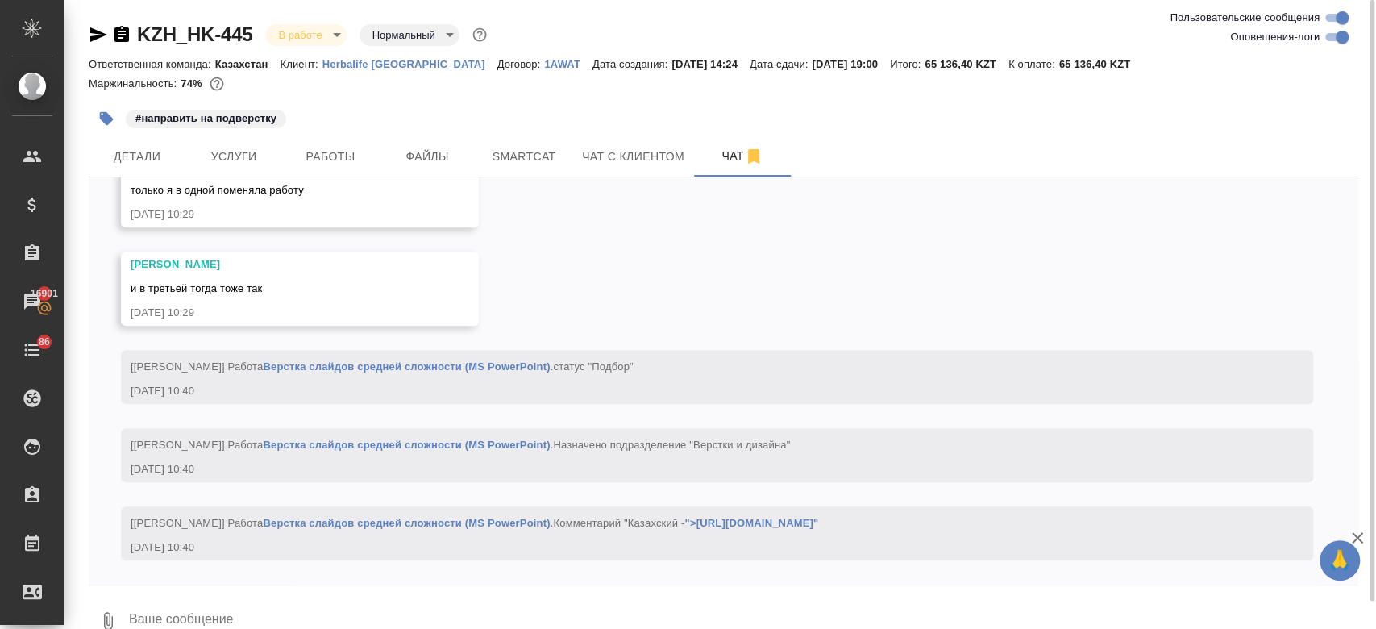
click at [344, 608] on textarea at bounding box center [742, 620] width 1231 height 55
type textarea "g"
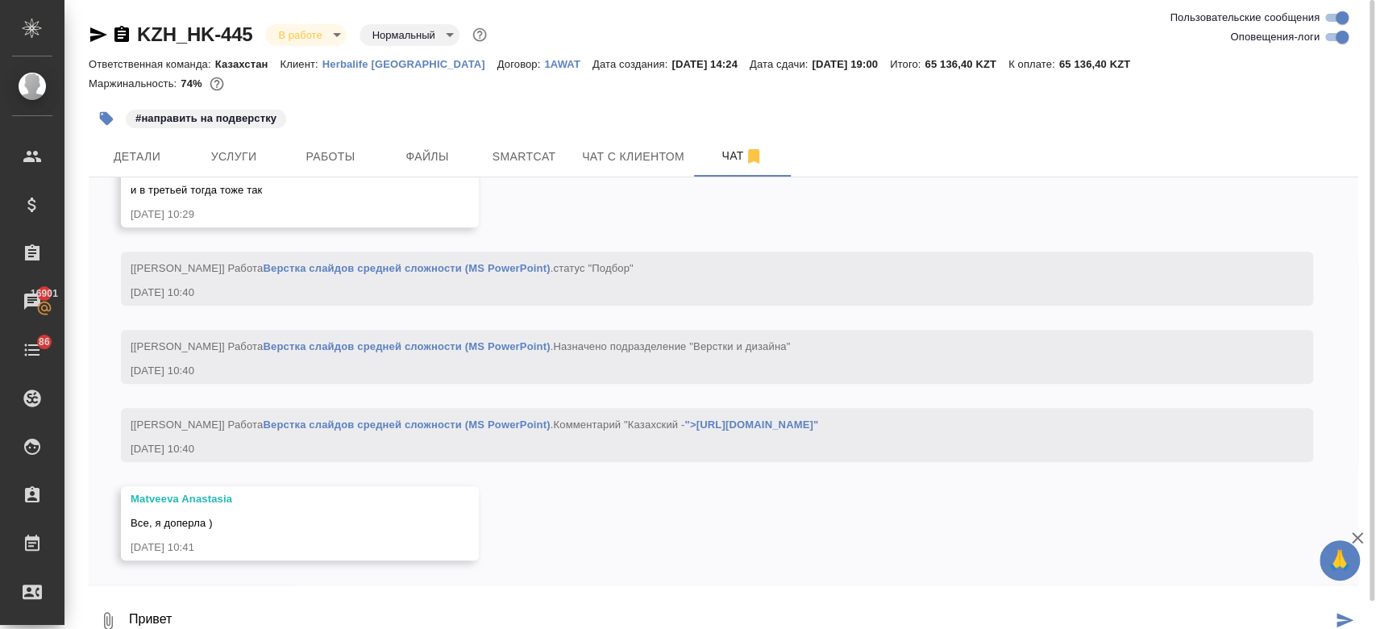
scroll to position [9624, 0]
type textarea "Привет!"
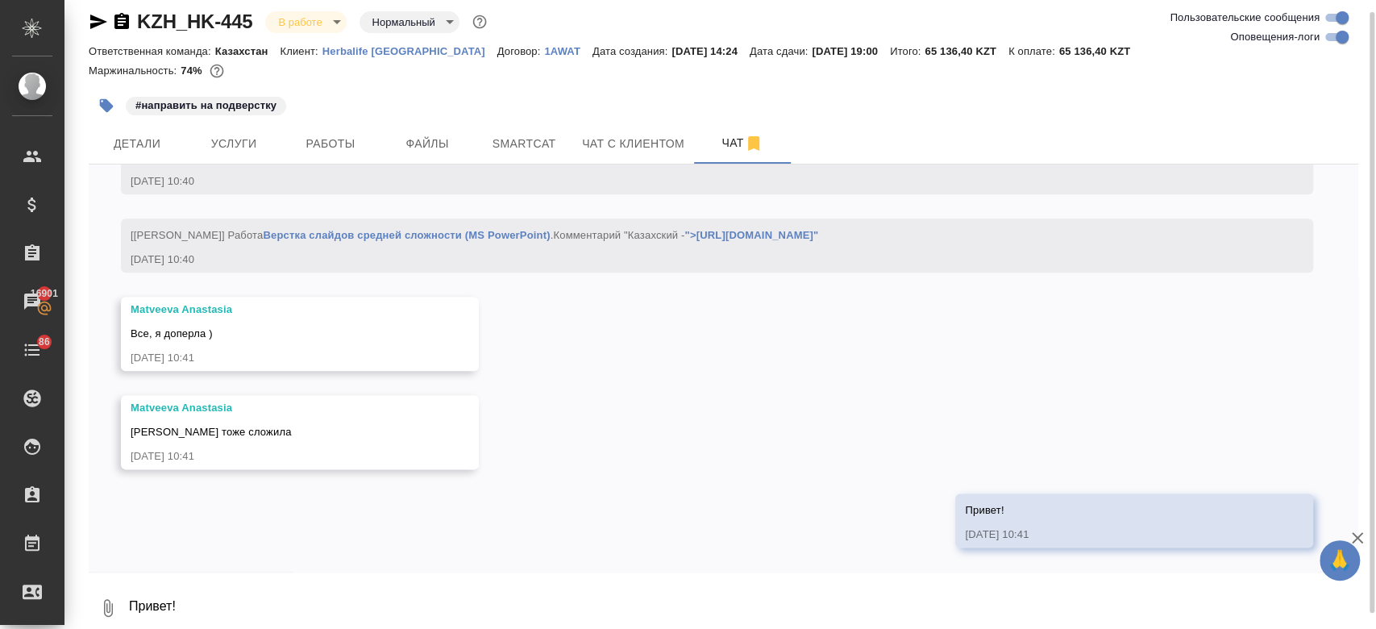
scroll to position [9801, 0]
type textarea "обновленный тикет отправишь"
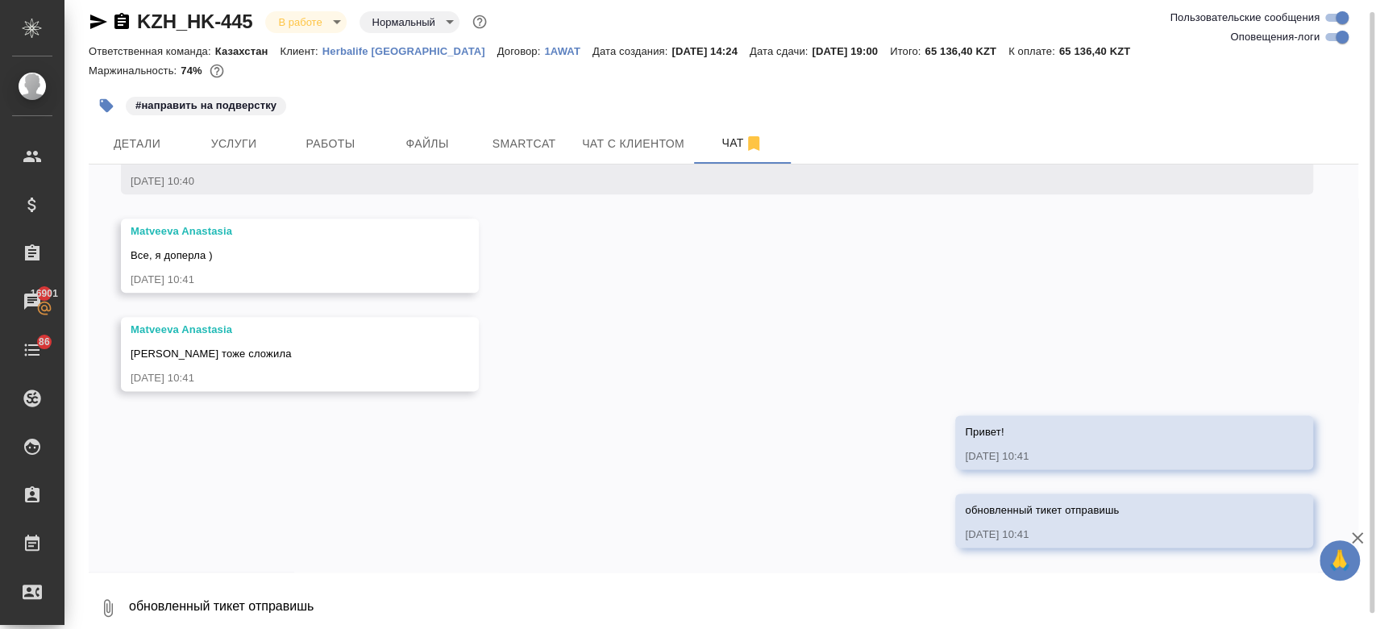
scroll to position [9880, 0]
click at [500, 144] on span "Smartcat" at bounding box center [523, 144] width 77 height 20
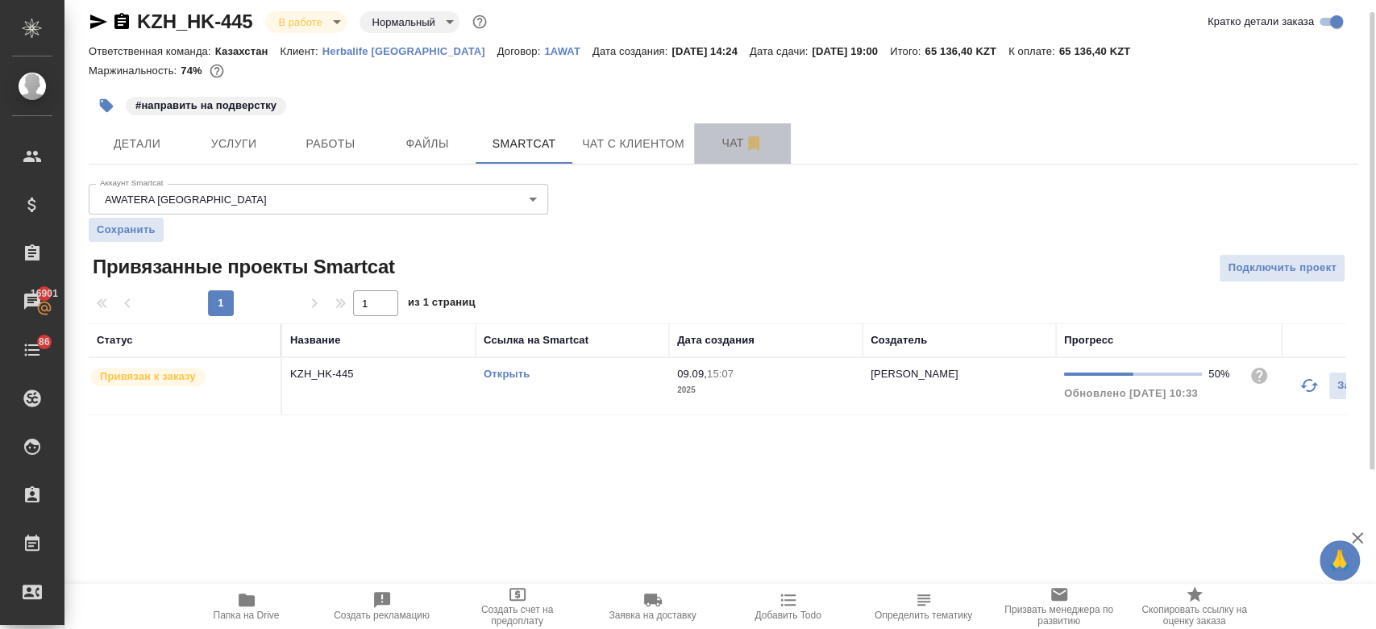
click at [711, 145] on span "Чат" at bounding box center [742, 143] width 77 height 20
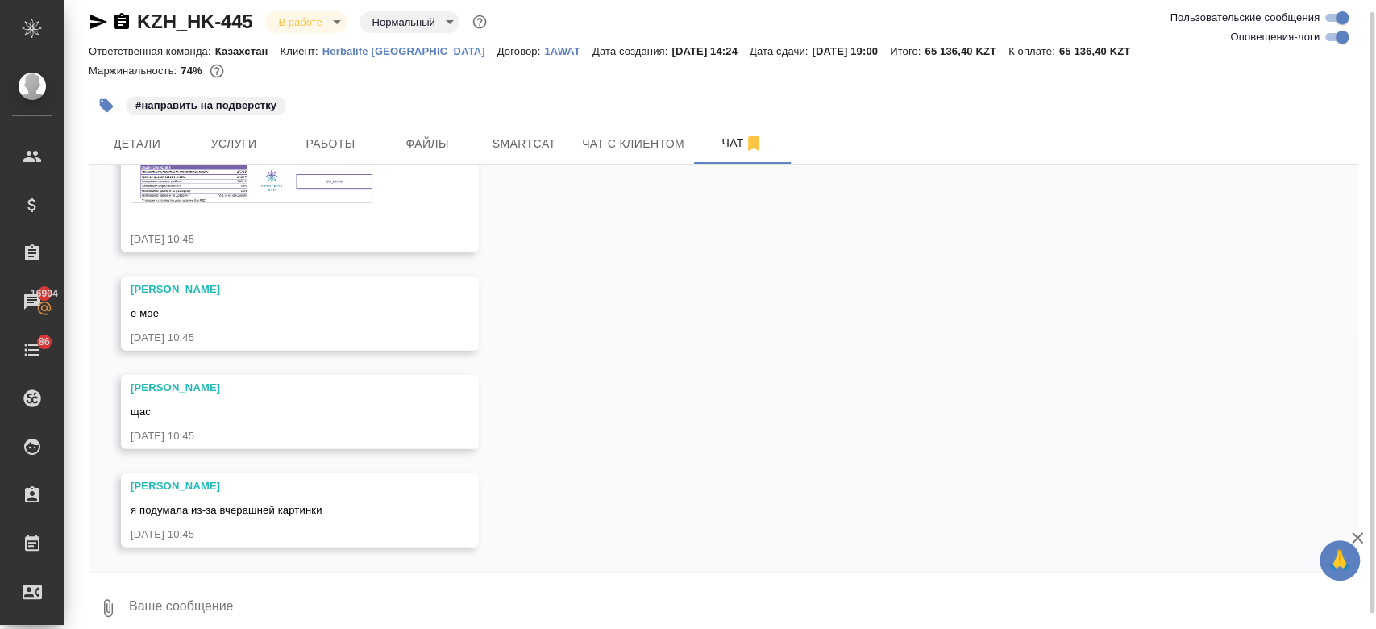
scroll to position [10971, 0]
click at [391, 584] on textarea at bounding box center [742, 607] width 1231 height 55
type textarea "о"
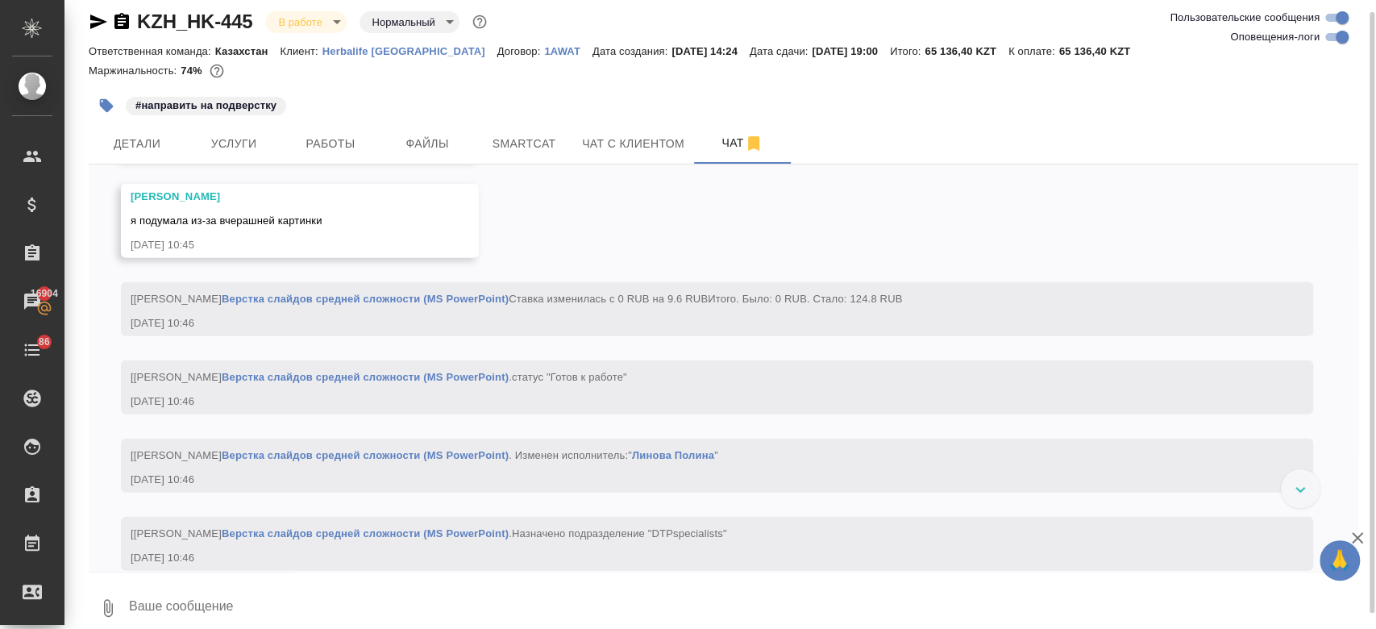
scroll to position [11300, 0]
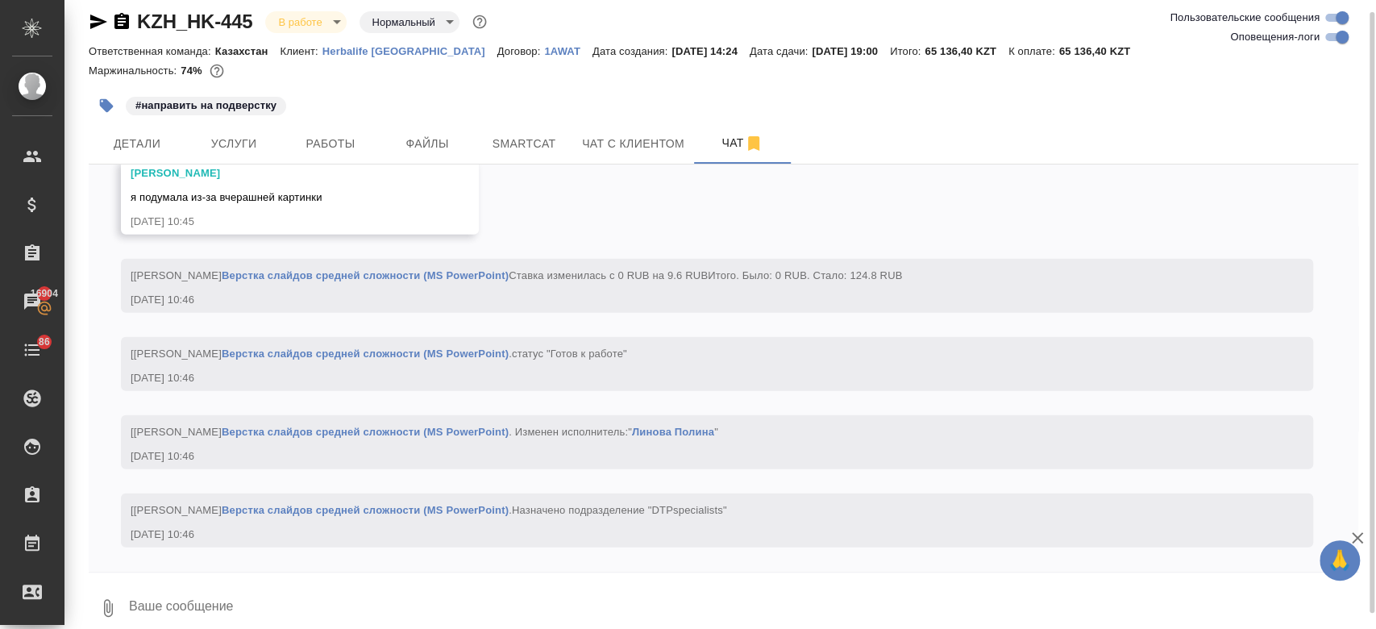
click at [536, 78] on div "Маржинальность: 74%" at bounding box center [724, 70] width 1270 height 21
click at [459, 93] on div "#направить на подверстку" at bounding box center [512, 105] width 847 height 35
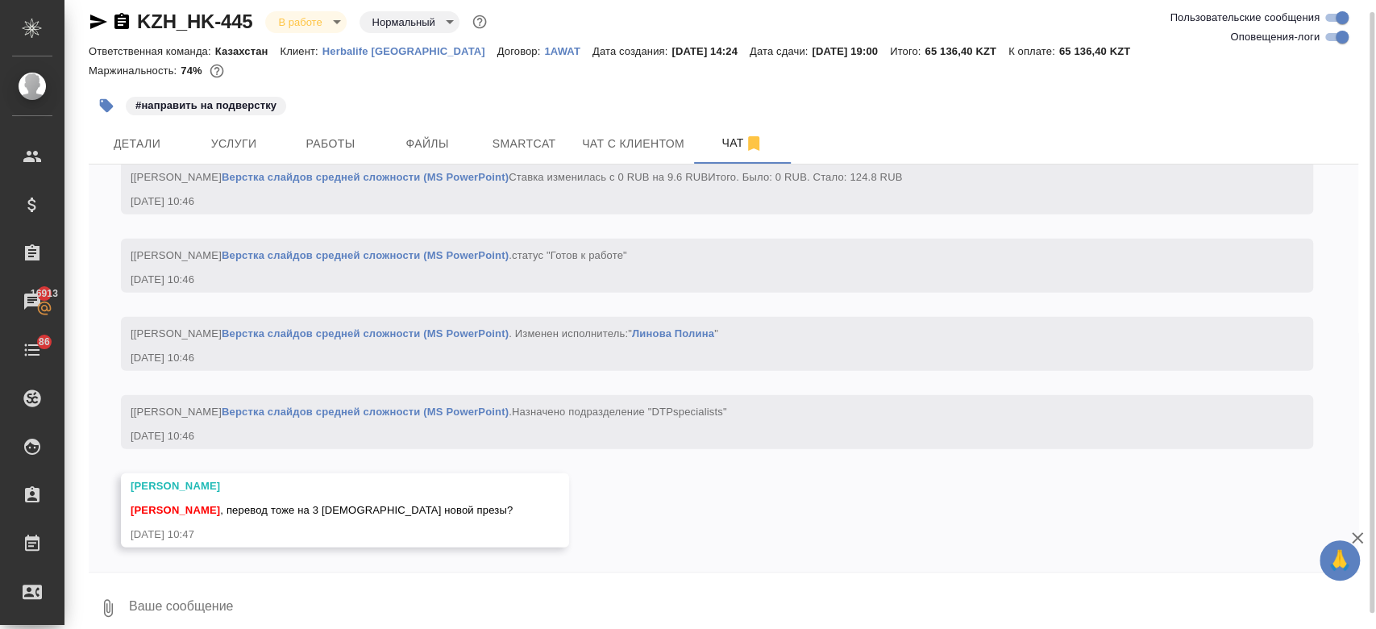
scroll to position [11399, 0]
click at [388, 588] on textarea at bounding box center [742, 607] width 1231 height 55
type textarea "да"
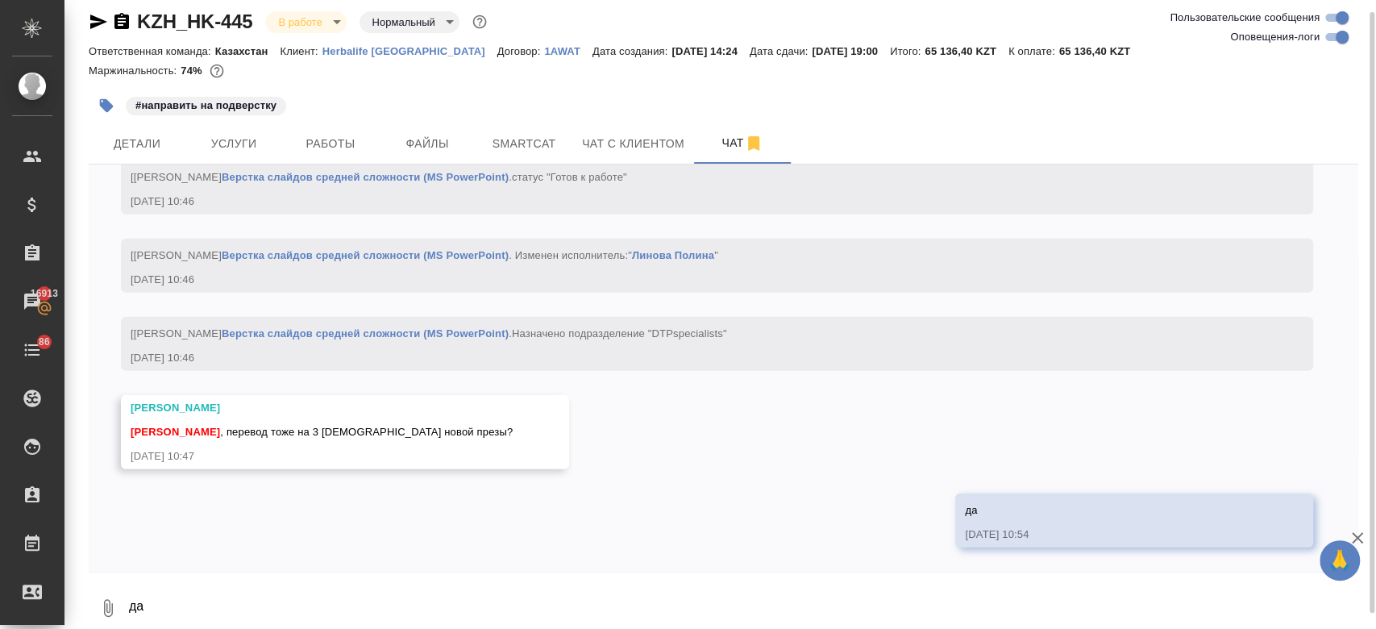
scroll to position [11477, 0]
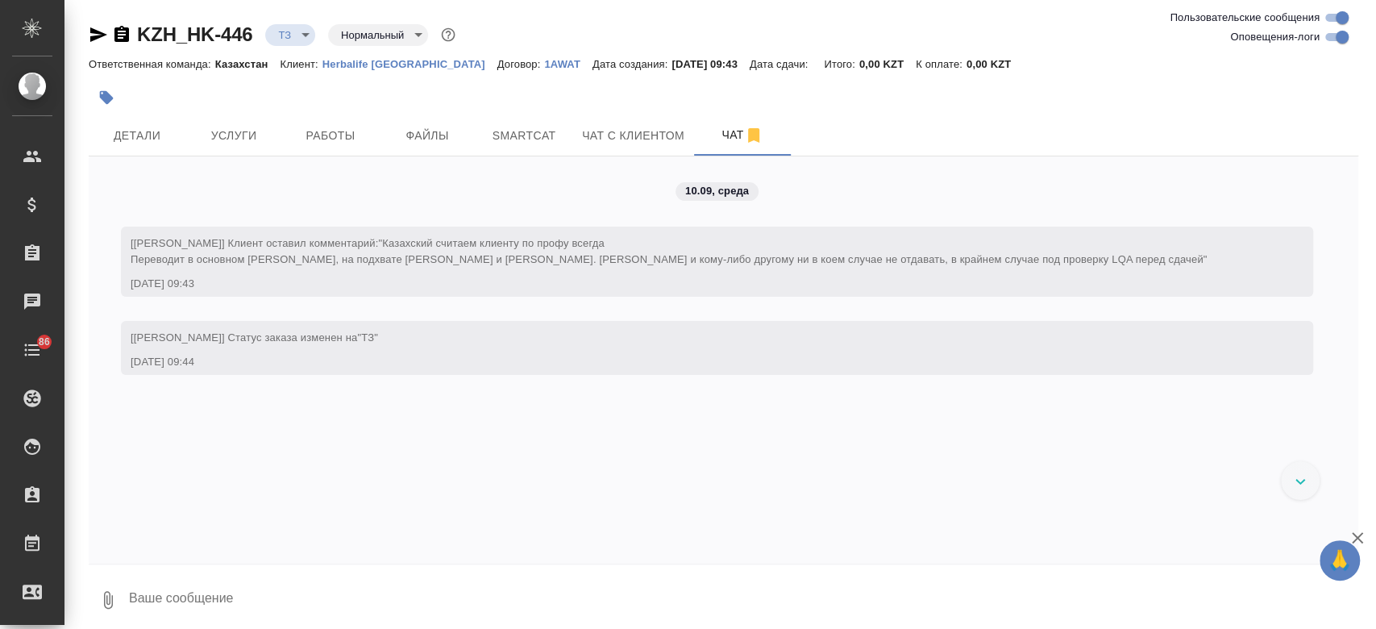
click at [204, 102] on div at bounding box center [512, 97] width 847 height 35
click at [94, 36] on icon "button" at bounding box center [98, 34] width 17 height 15
click at [364, 461] on div "10.09, среда [Кошербаева Назерке] Клиент оставил комментарий: "Казахский считае…" at bounding box center [724, 359] width 1270 height 407
click at [323, 136] on span "Работы" at bounding box center [330, 136] width 77 height 20
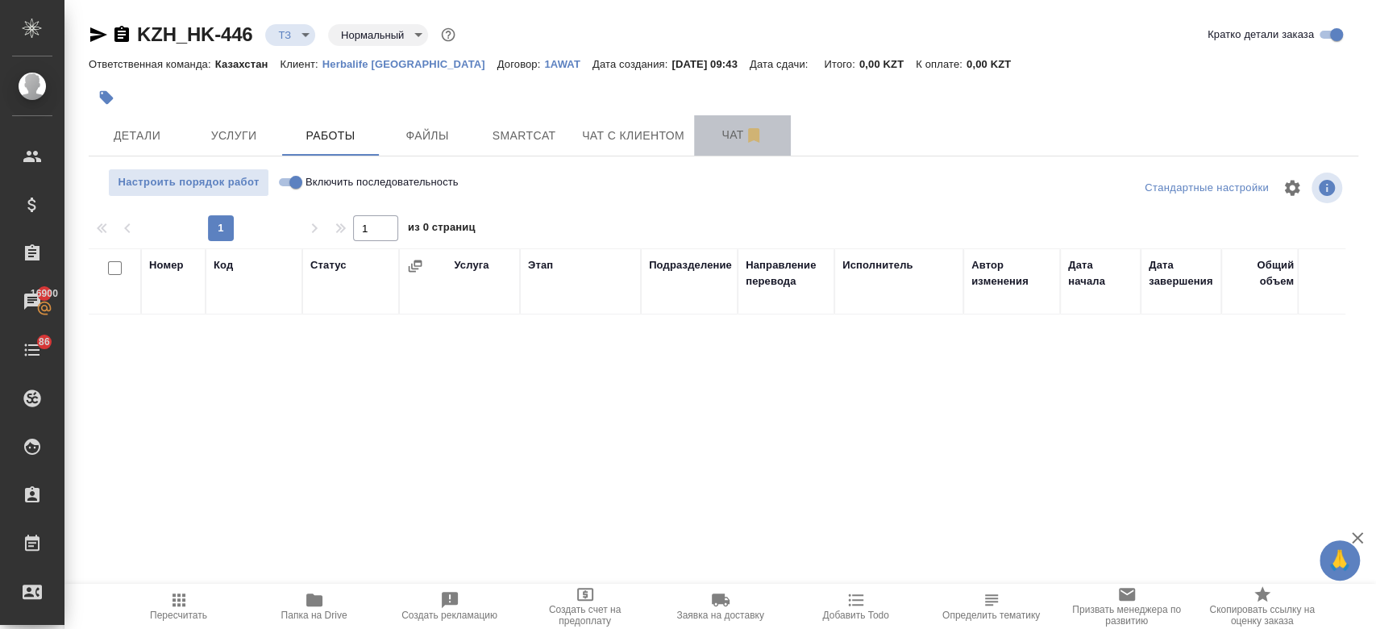
click at [730, 139] on span "Чат" at bounding box center [742, 135] width 77 height 20
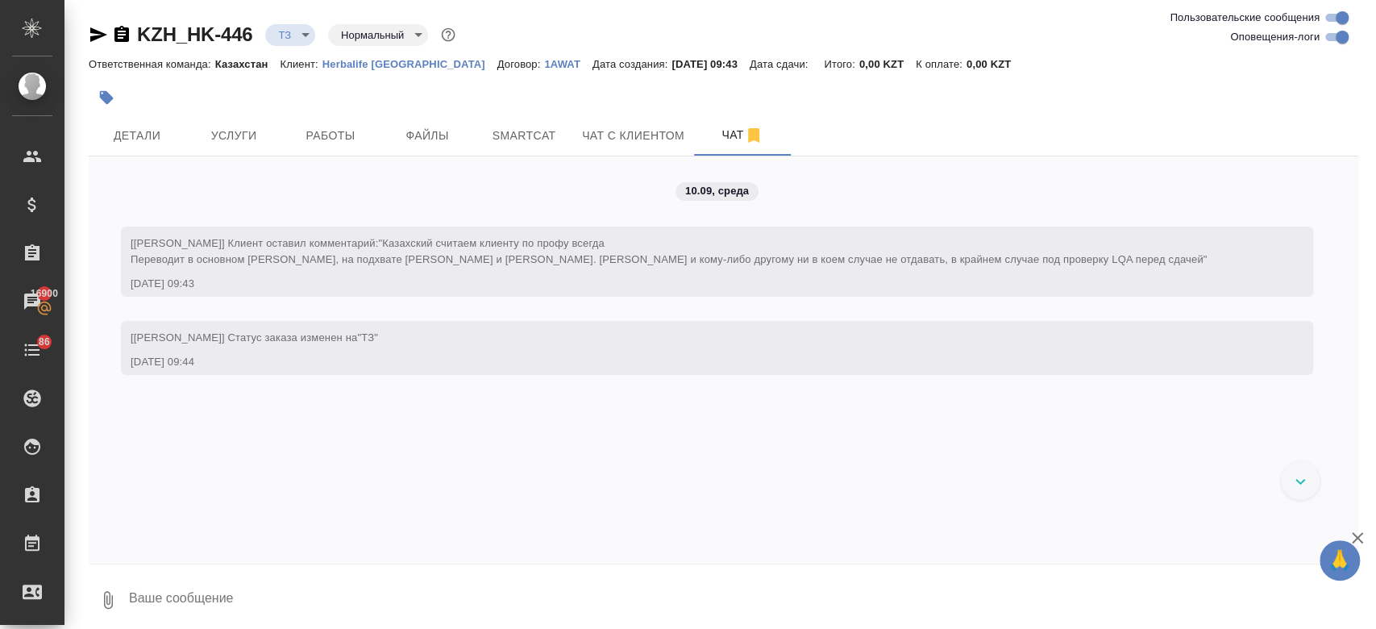
click at [485, 427] on div "10.09, среда [Кошербаева Назерке] Клиент оставил комментарий: "Казахский считае…" at bounding box center [724, 359] width 1270 height 407
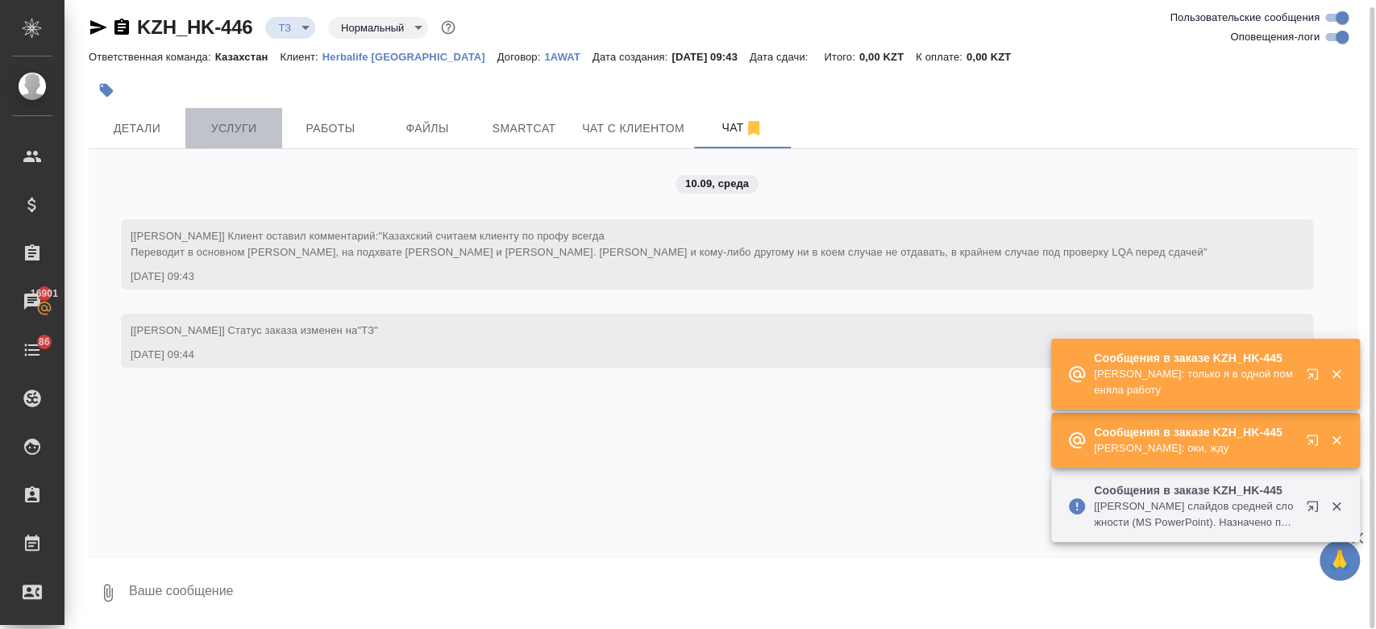
click at [254, 127] on span "Услуги" at bounding box center [233, 129] width 77 height 20
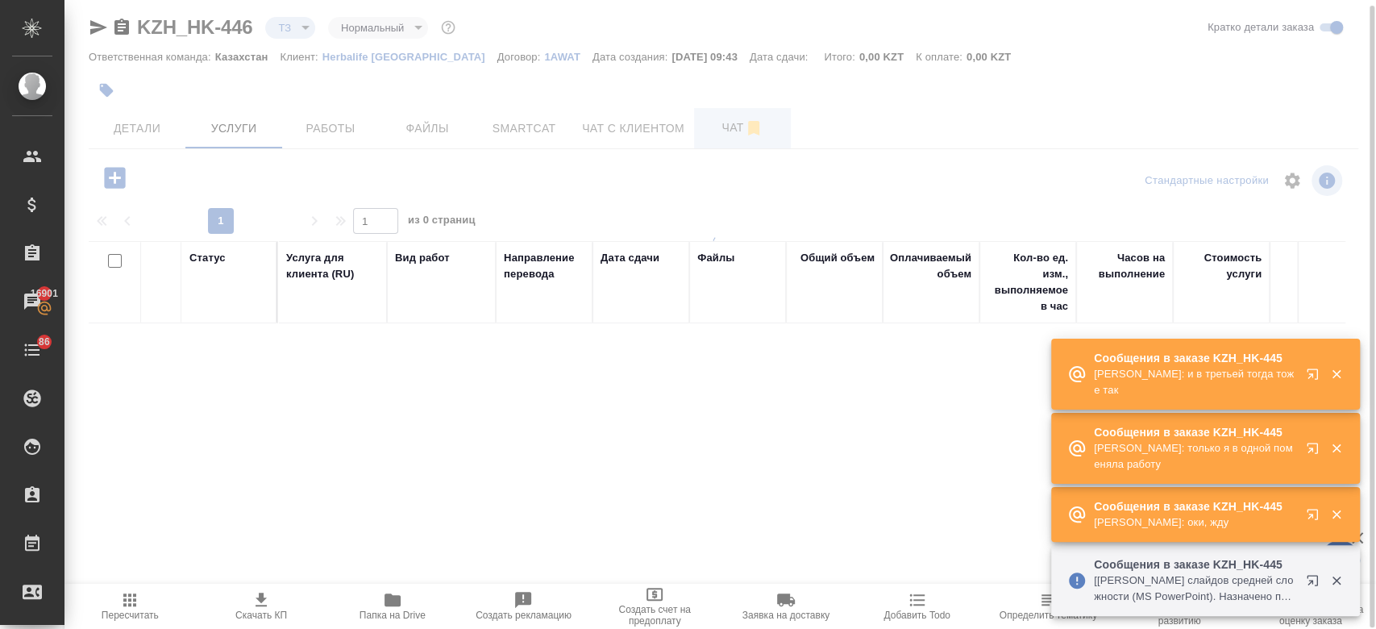
scroll to position [6, 0]
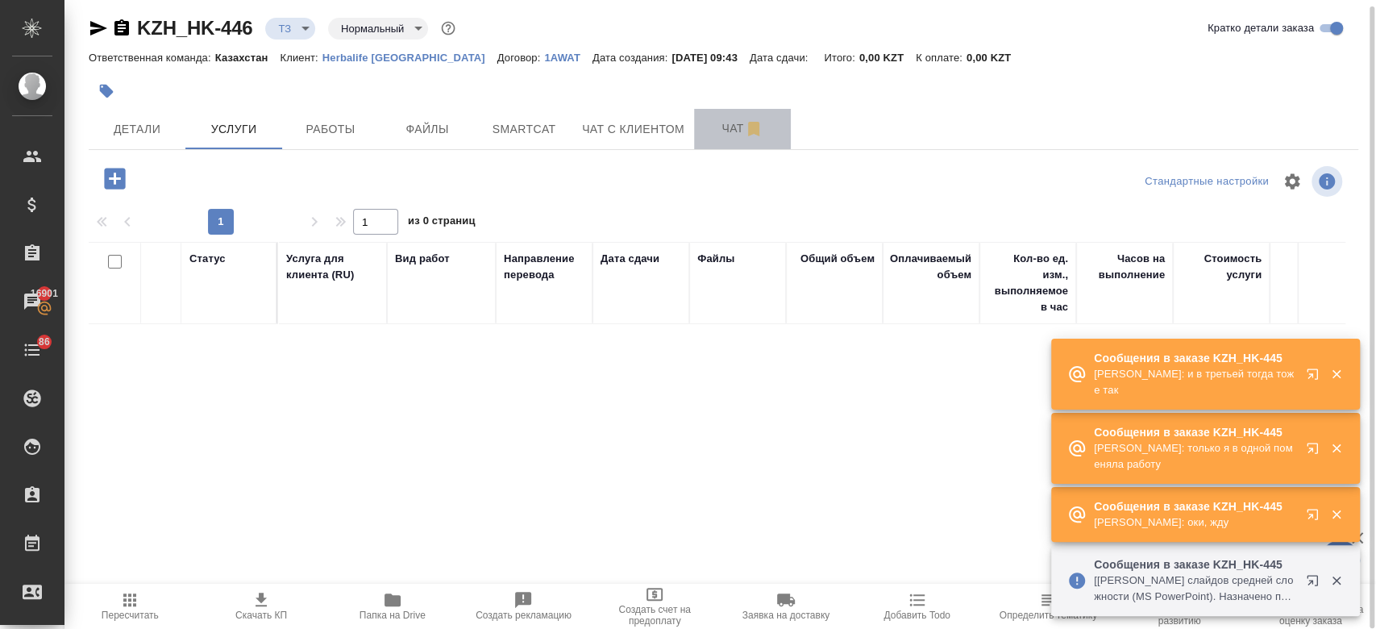
click at [732, 119] on span "Чат" at bounding box center [742, 129] width 77 height 20
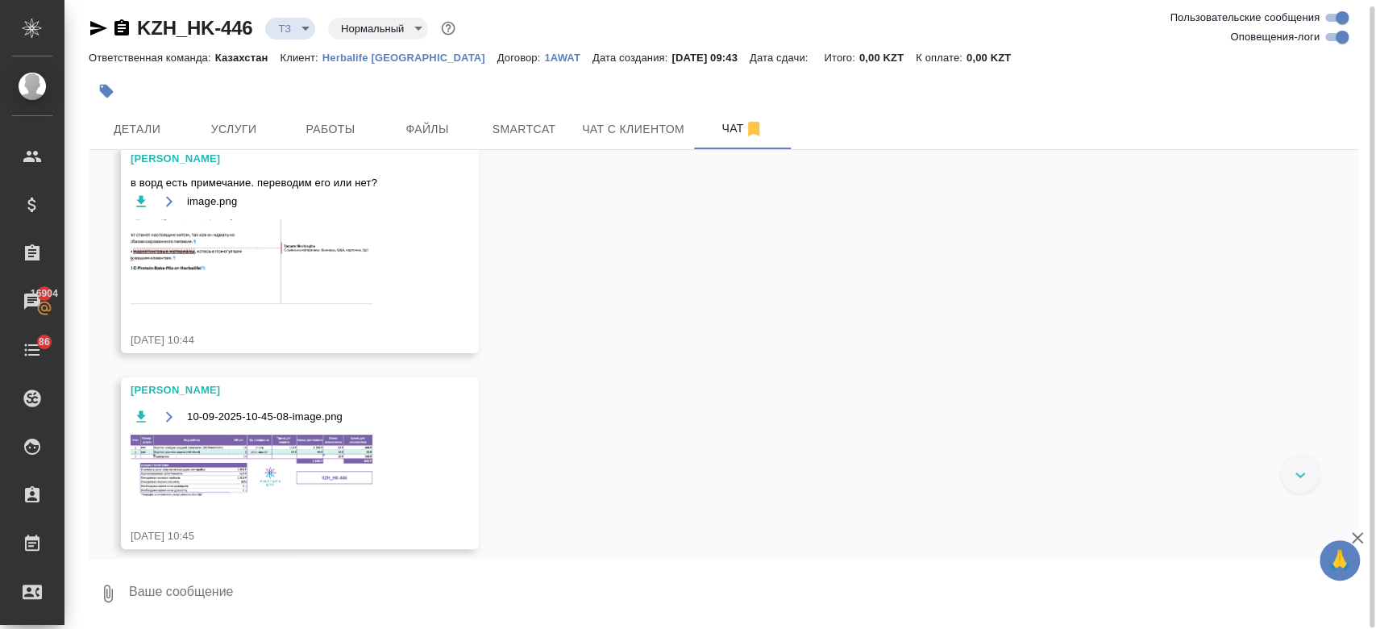
scroll to position [239, 0]
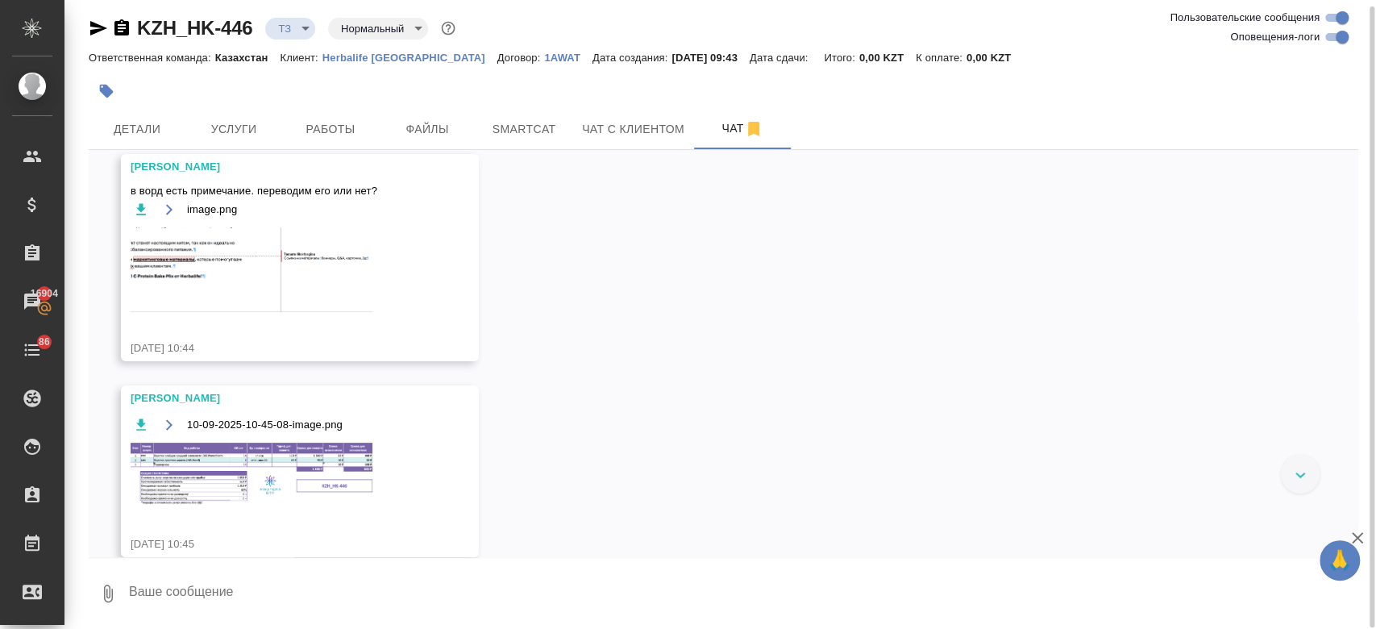
click at [292, 262] on img at bounding box center [252, 269] width 242 height 85
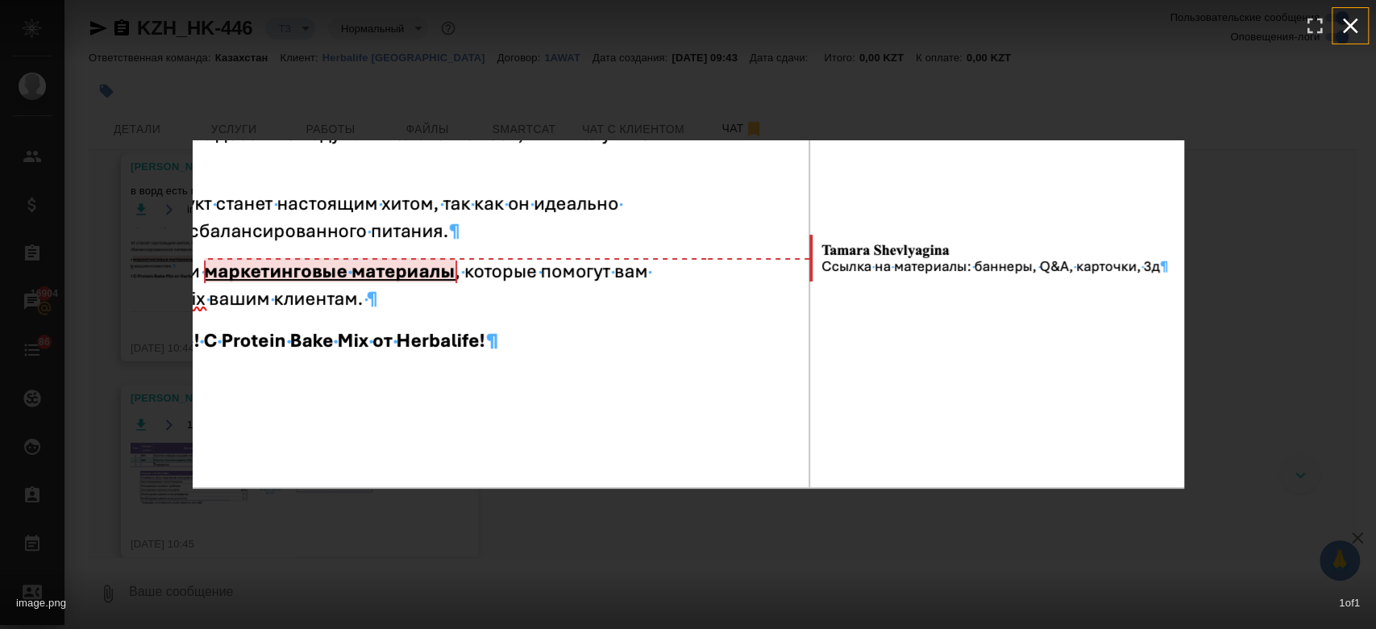
click at [1360, 25] on icon "button" at bounding box center [1351, 26] width 26 height 26
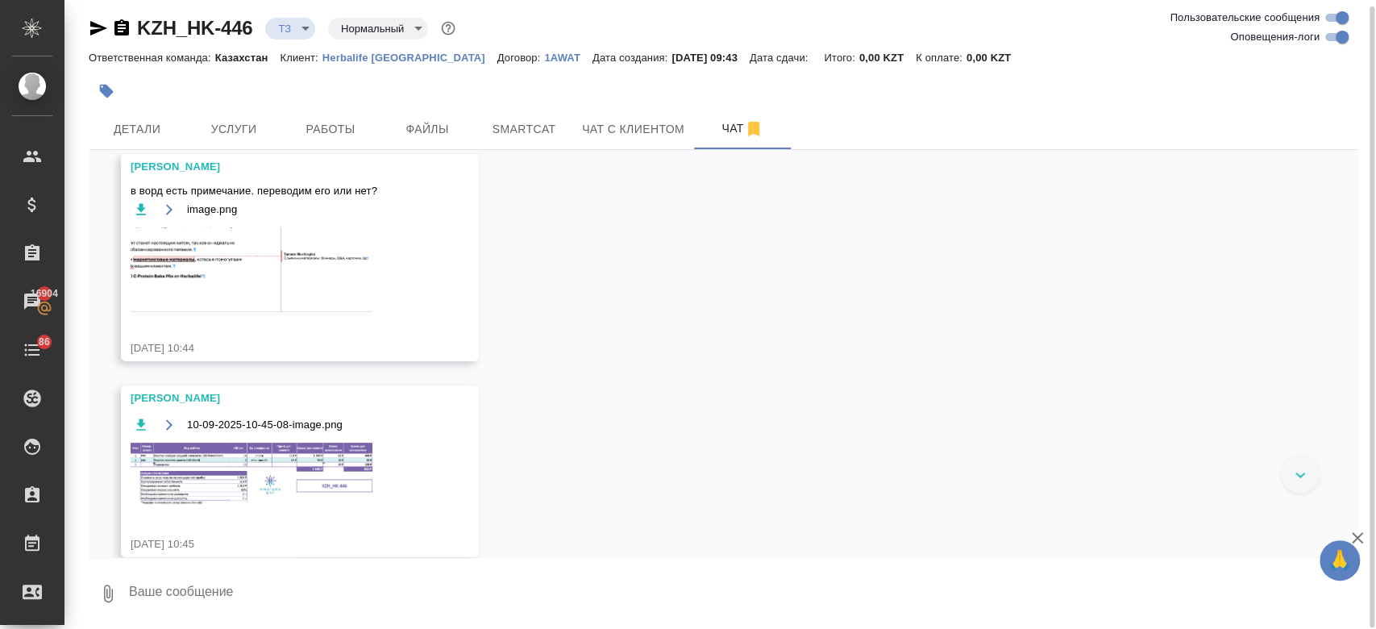
click at [200, 243] on img at bounding box center [252, 269] width 242 height 85
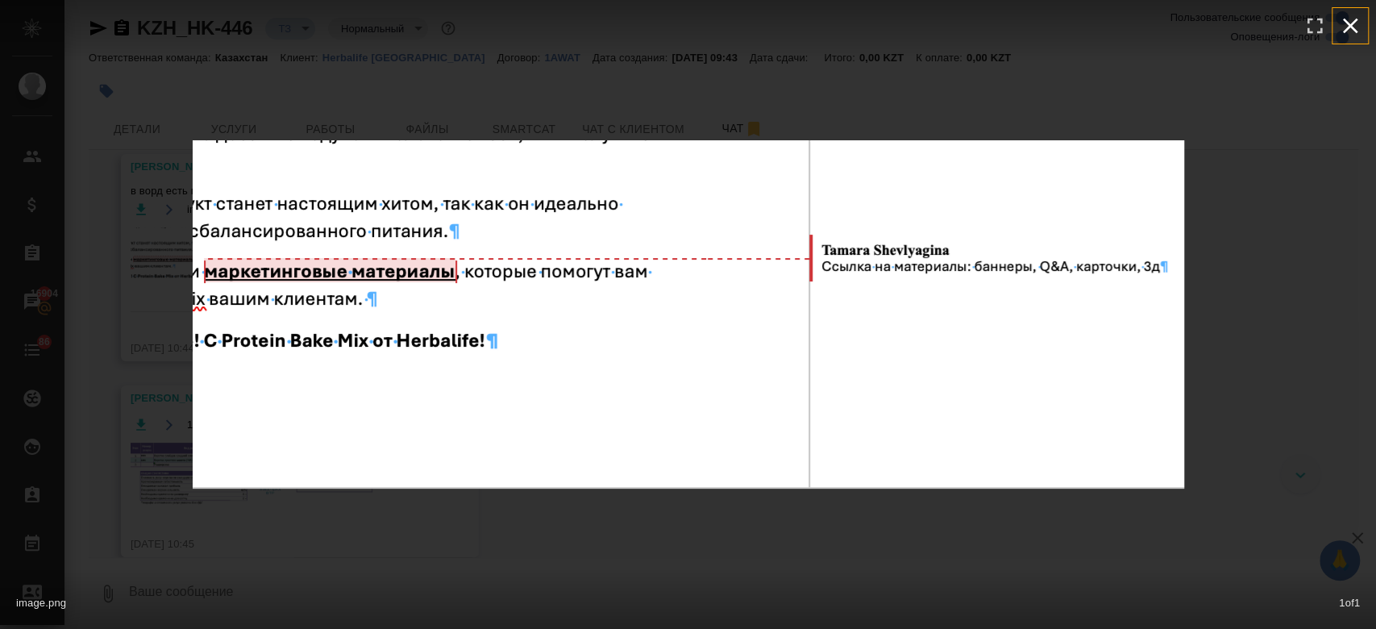
click at [1351, 28] on icon "button" at bounding box center [1350, 26] width 15 height 15
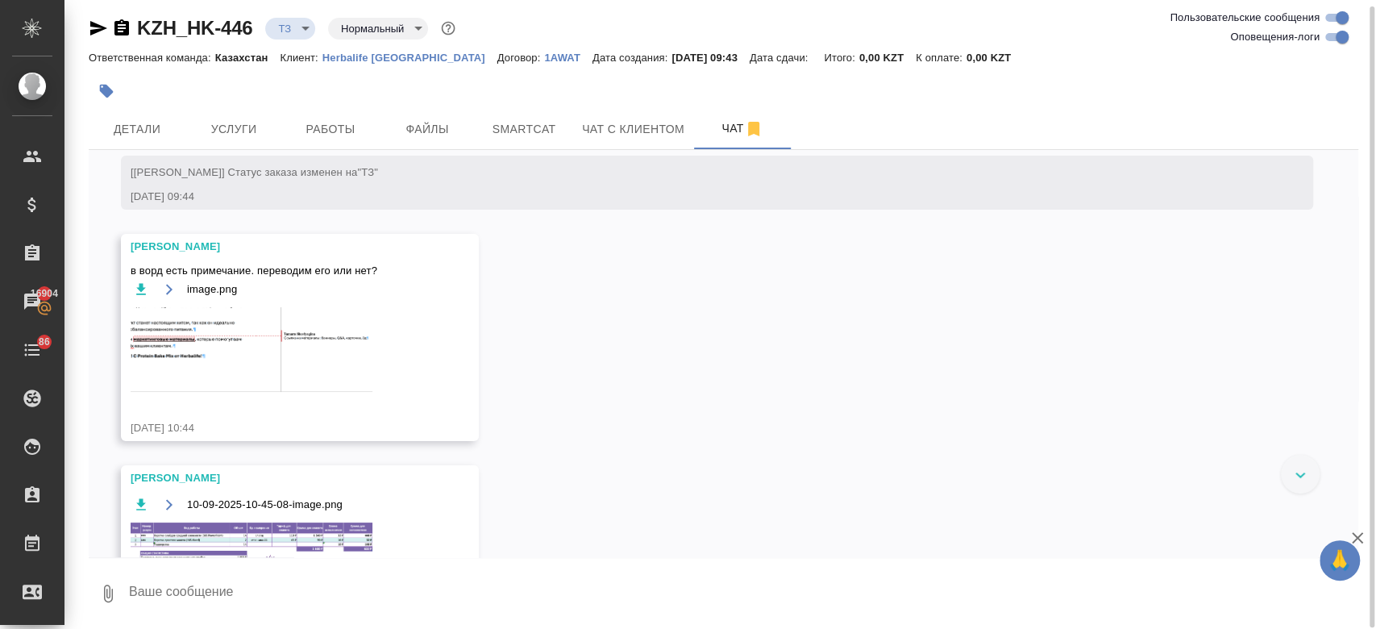
scroll to position [340, 0]
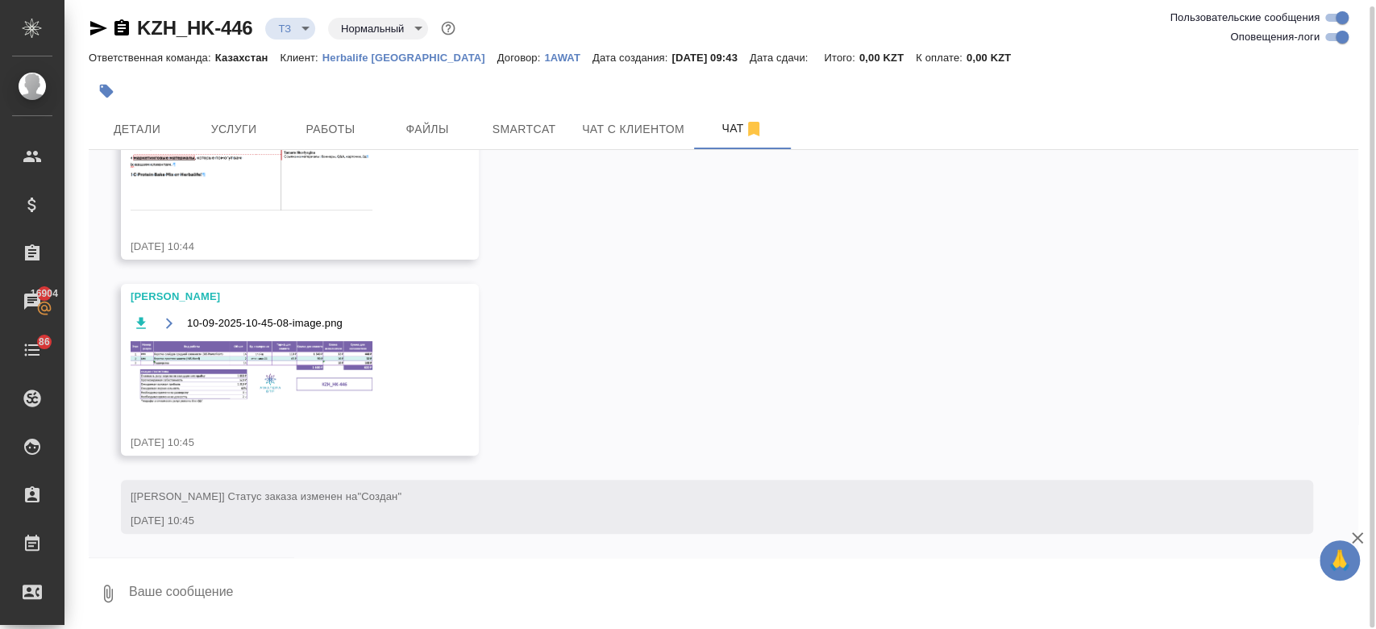
click at [300, 610] on textarea at bounding box center [742, 593] width 1231 height 55
type textarea "уточняю"
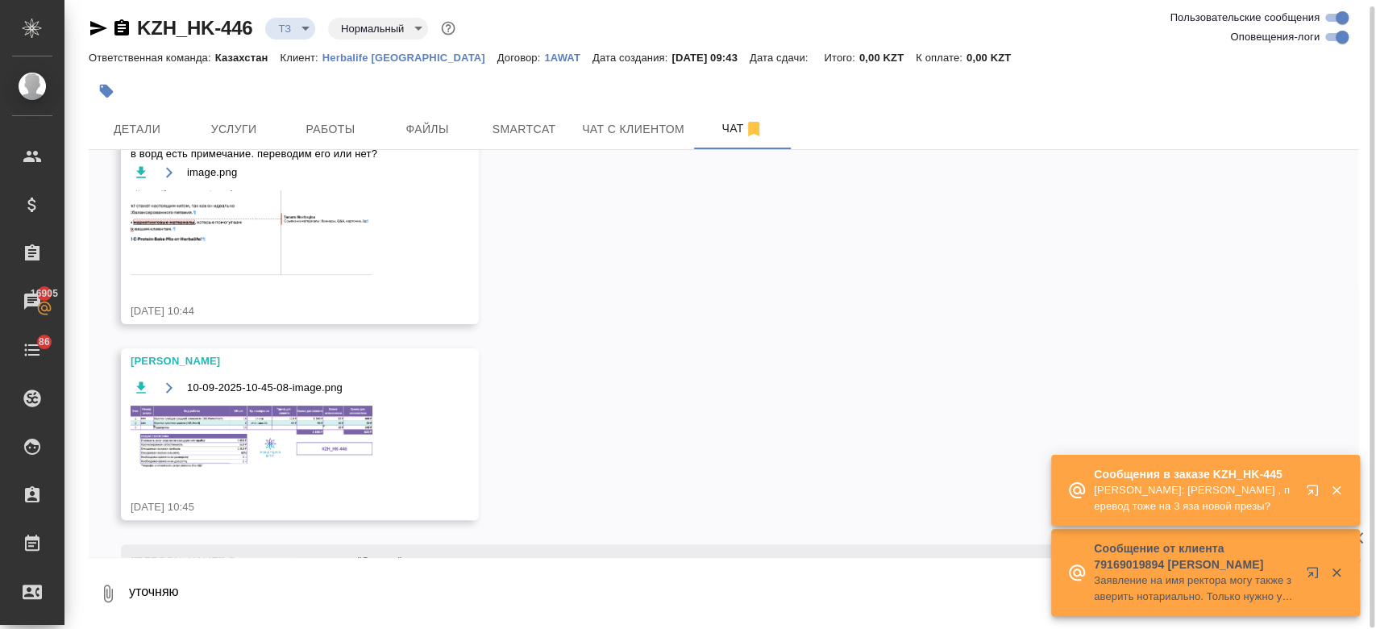
scroll to position [418, 0]
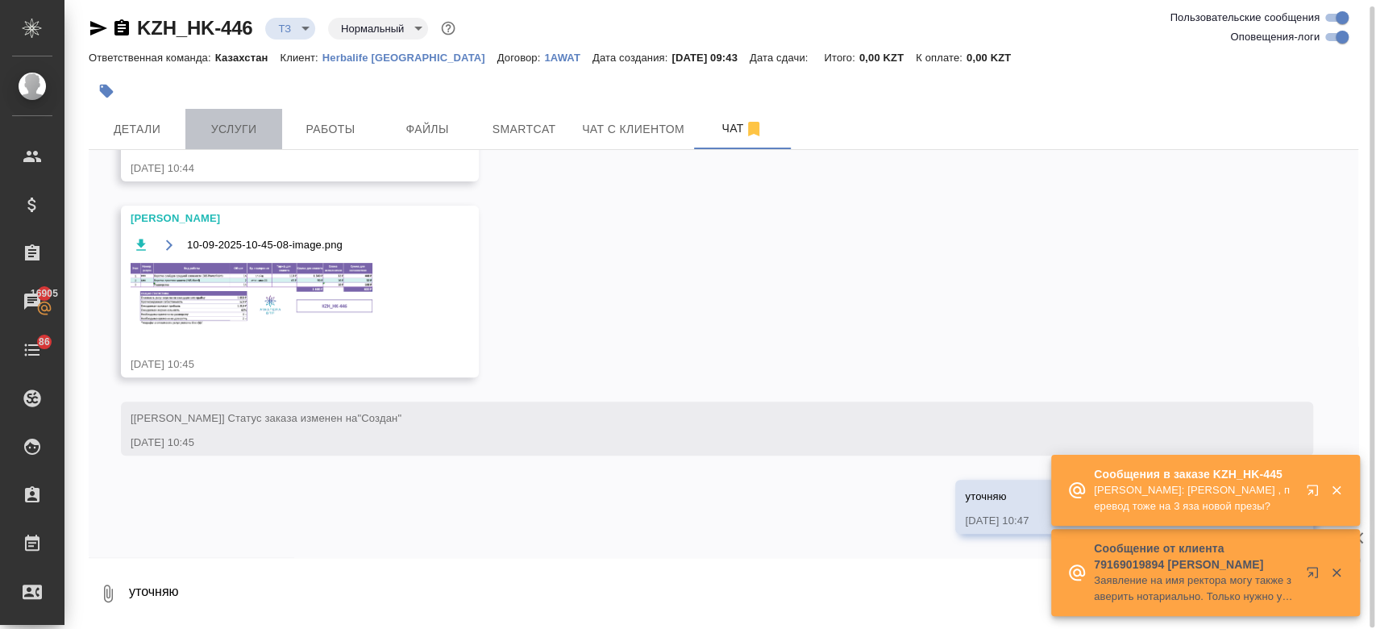
click at [255, 142] on button "Услуги" at bounding box center [233, 129] width 97 height 40
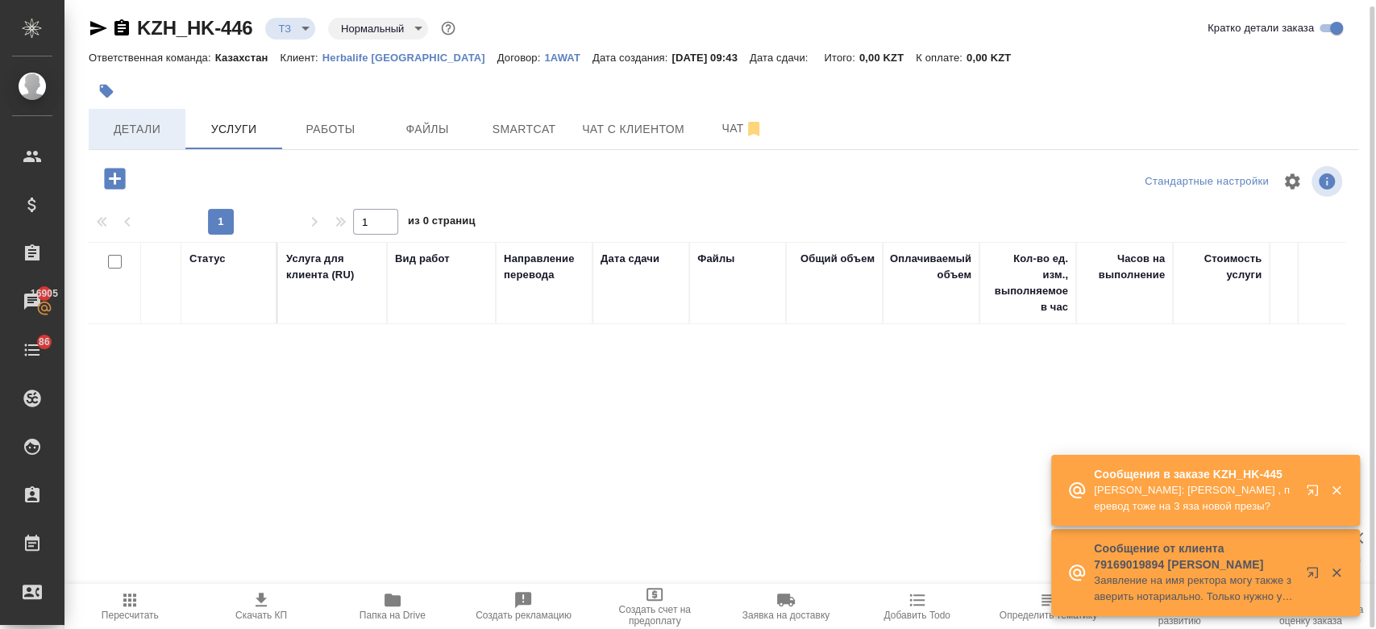
click at [140, 122] on span "Детали" at bounding box center [136, 129] width 77 height 20
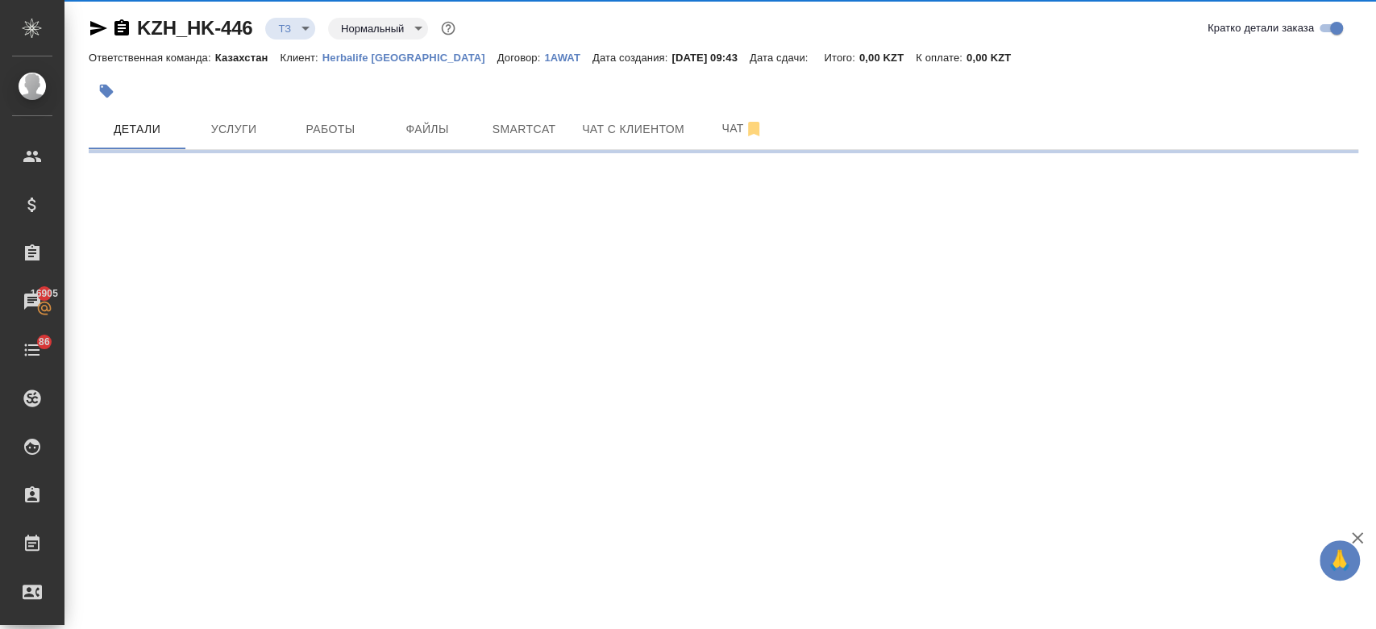
select select "RU"
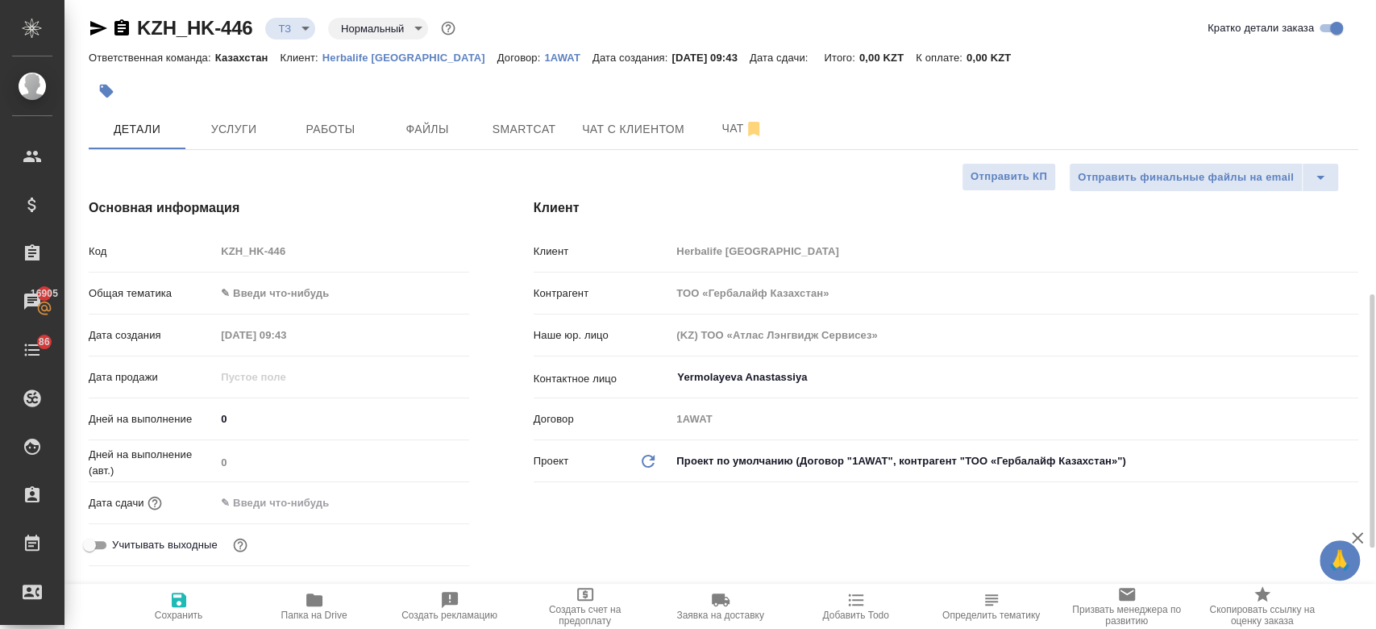
type textarea "x"
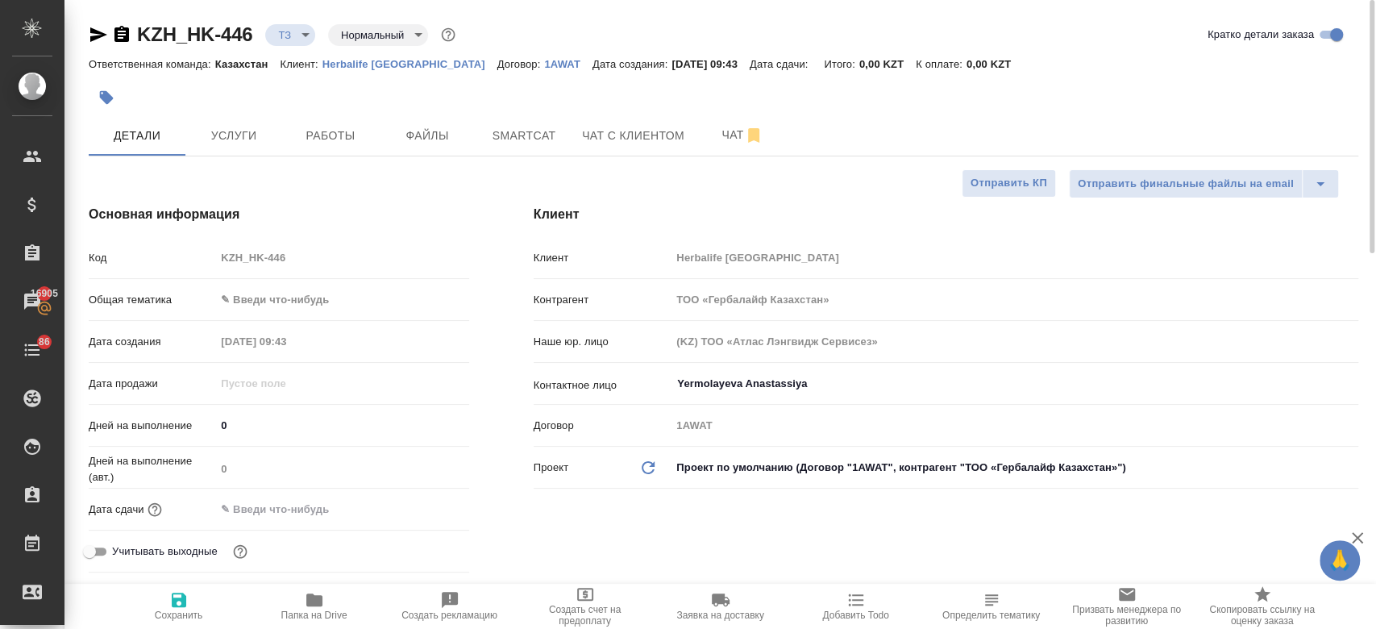
type textarea "x"
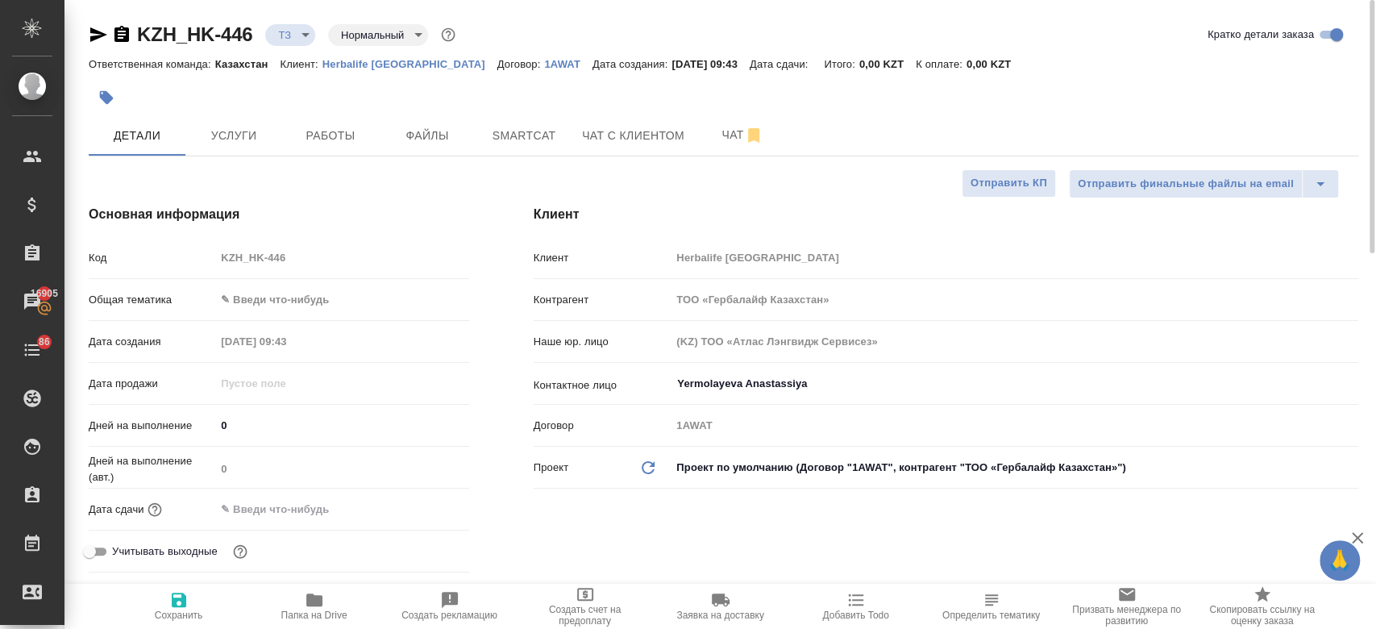
type textarea "x"
click at [243, 148] on button "Услуги" at bounding box center [233, 135] width 97 height 40
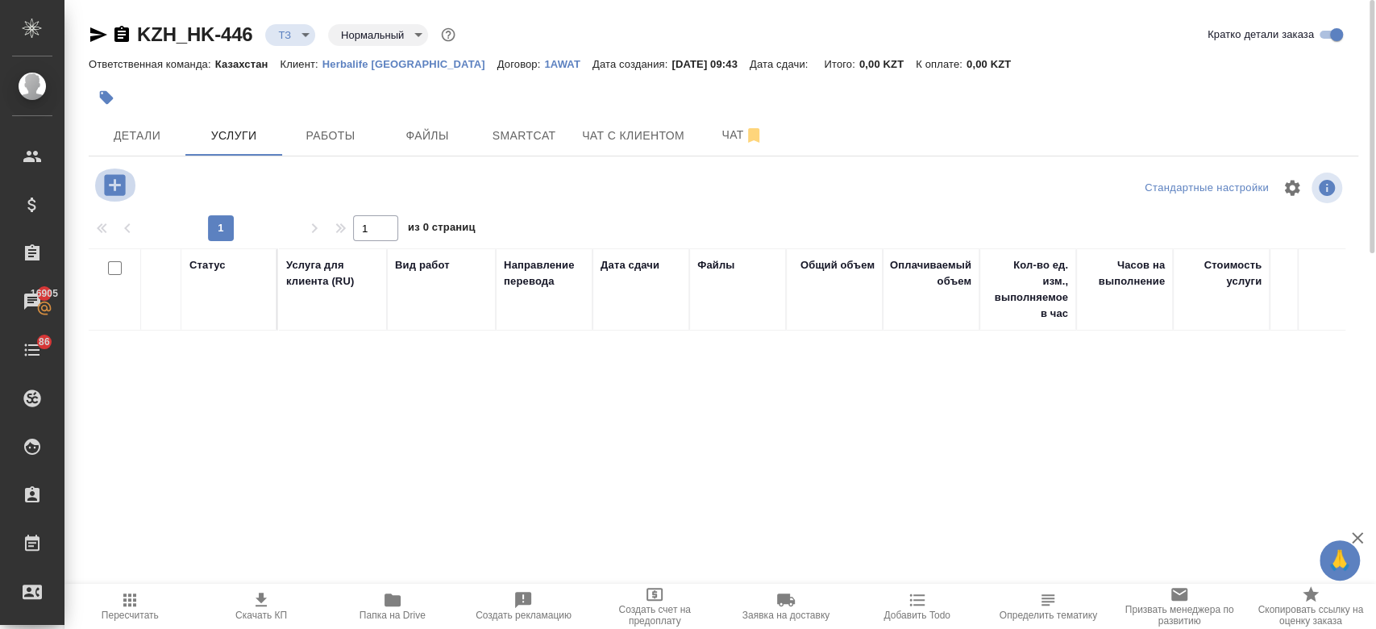
click at [125, 189] on icon "button" at bounding box center [114, 184] width 21 height 21
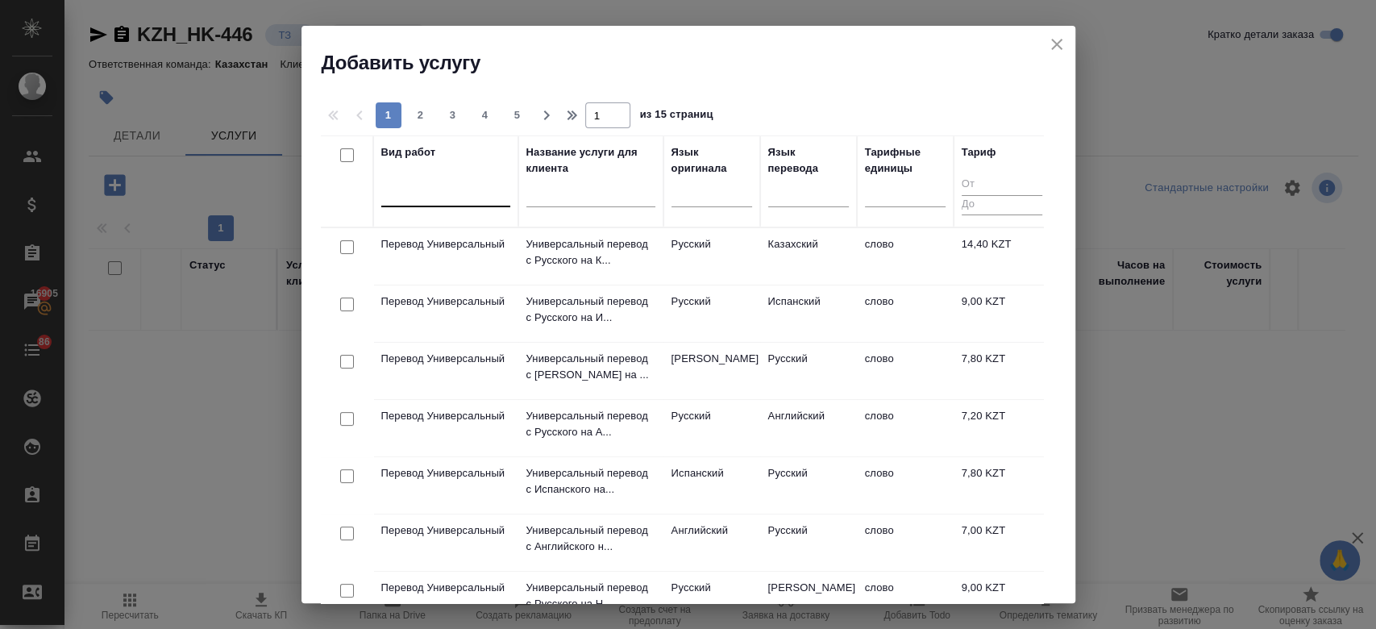
click at [447, 202] on div at bounding box center [445, 190] width 129 height 23
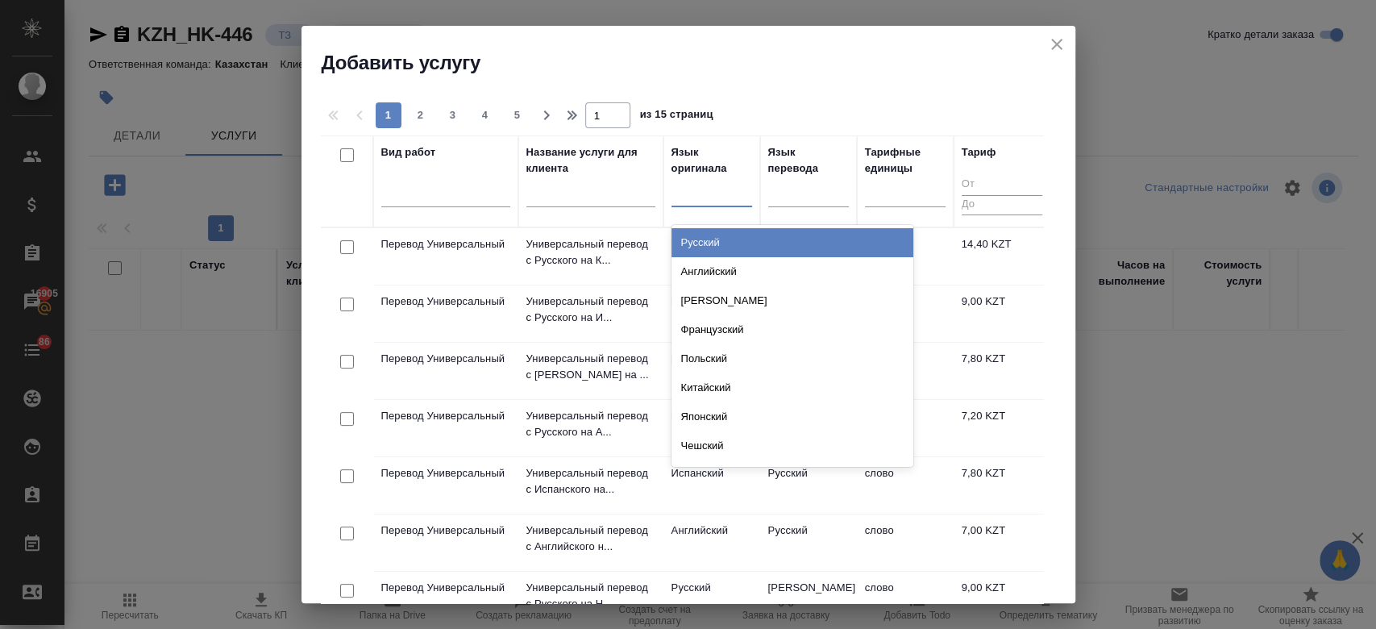
click at [689, 194] on div at bounding box center [712, 190] width 81 height 23
type input "рус"
click at [717, 245] on div "Русский" at bounding box center [793, 242] width 242 height 29
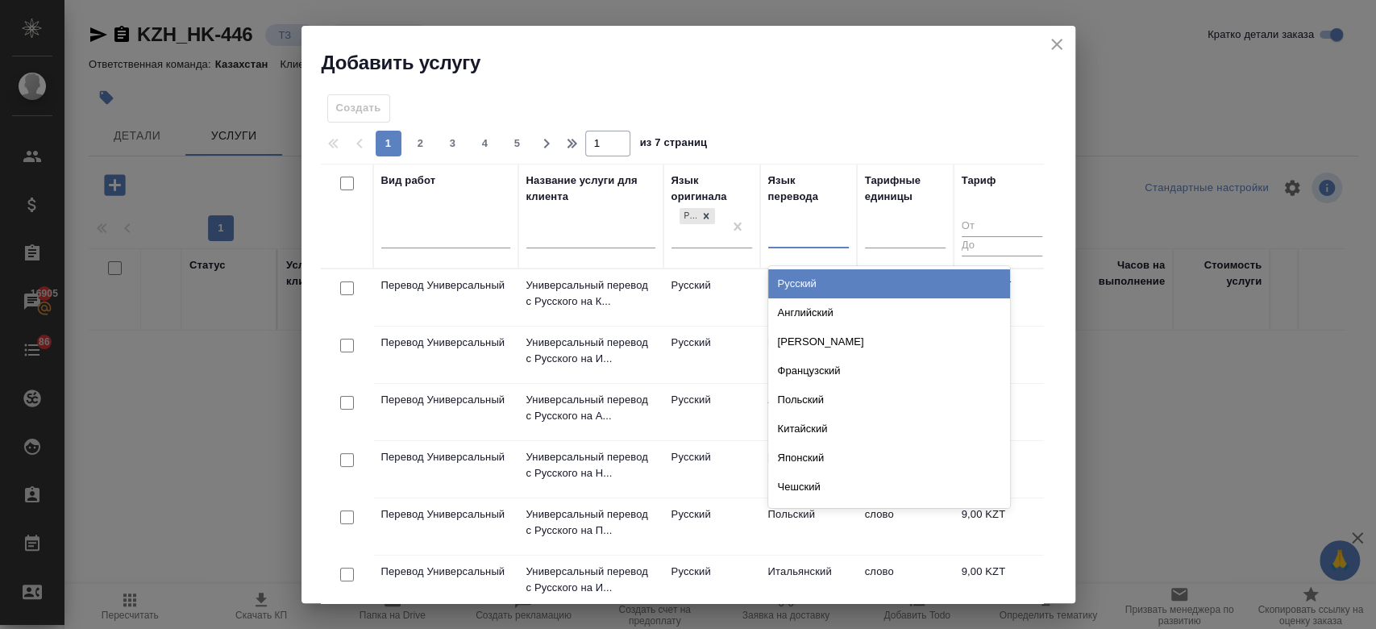
click at [790, 219] on div at bounding box center [808, 233] width 81 height 31
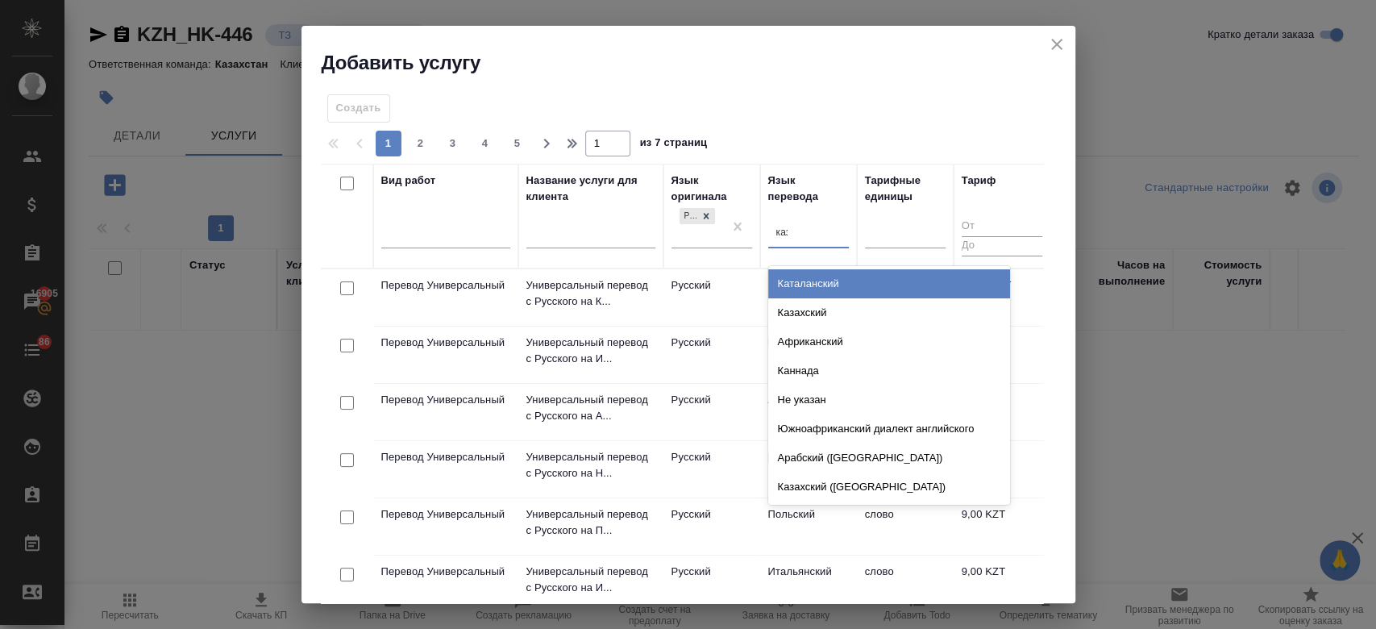
type input "каза"
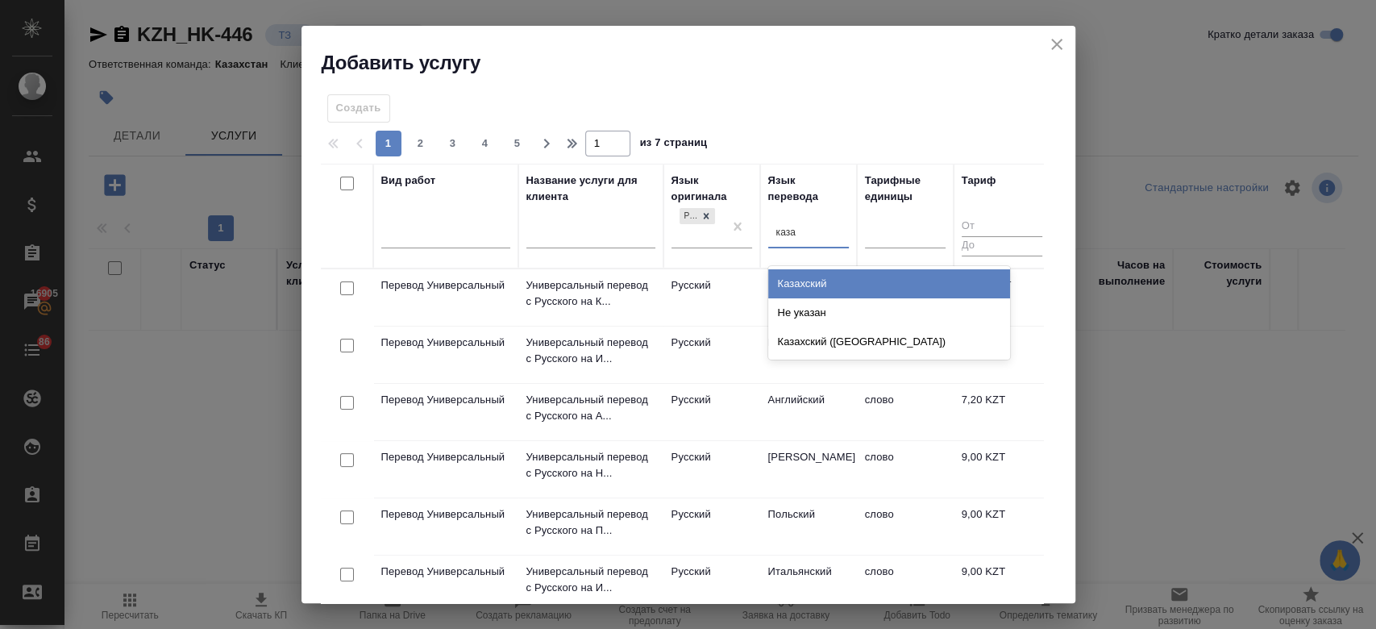
click at [799, 279] on div "Казахский" at bounding box center [889, 283] width 242 height 29
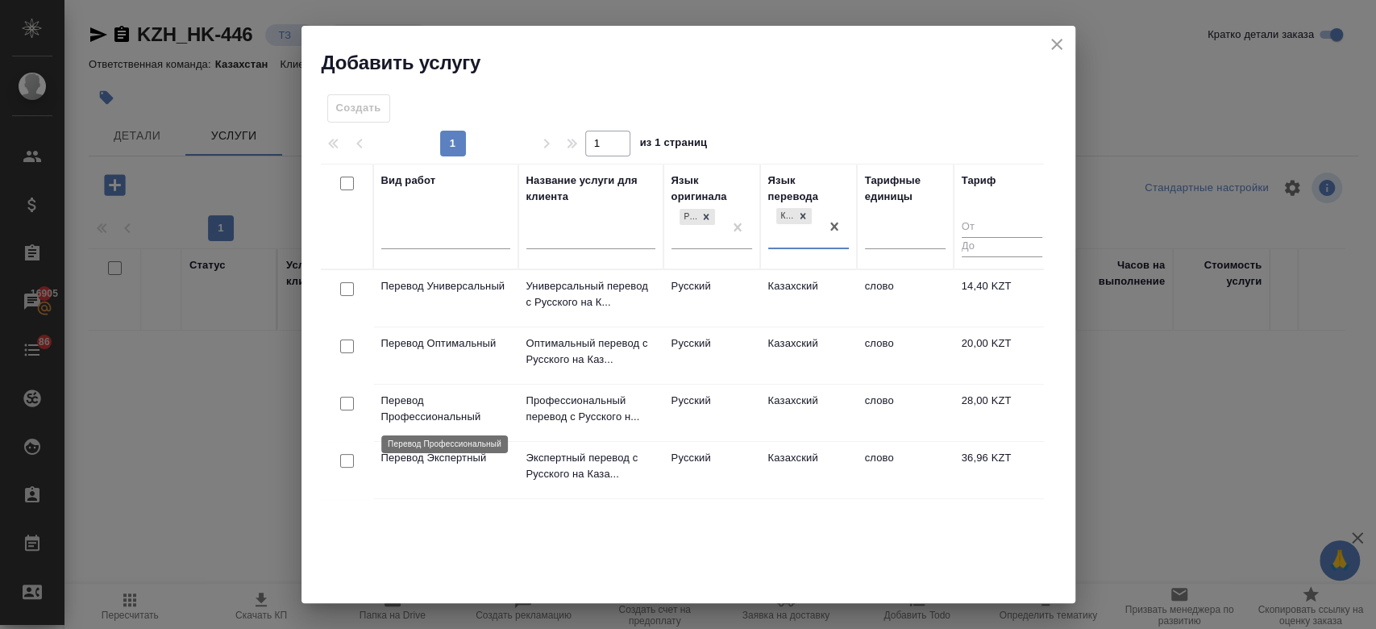
click at [487, 403] on p "Перевод Профессиональный" at bounding box center [445, 409] width 129 height 32
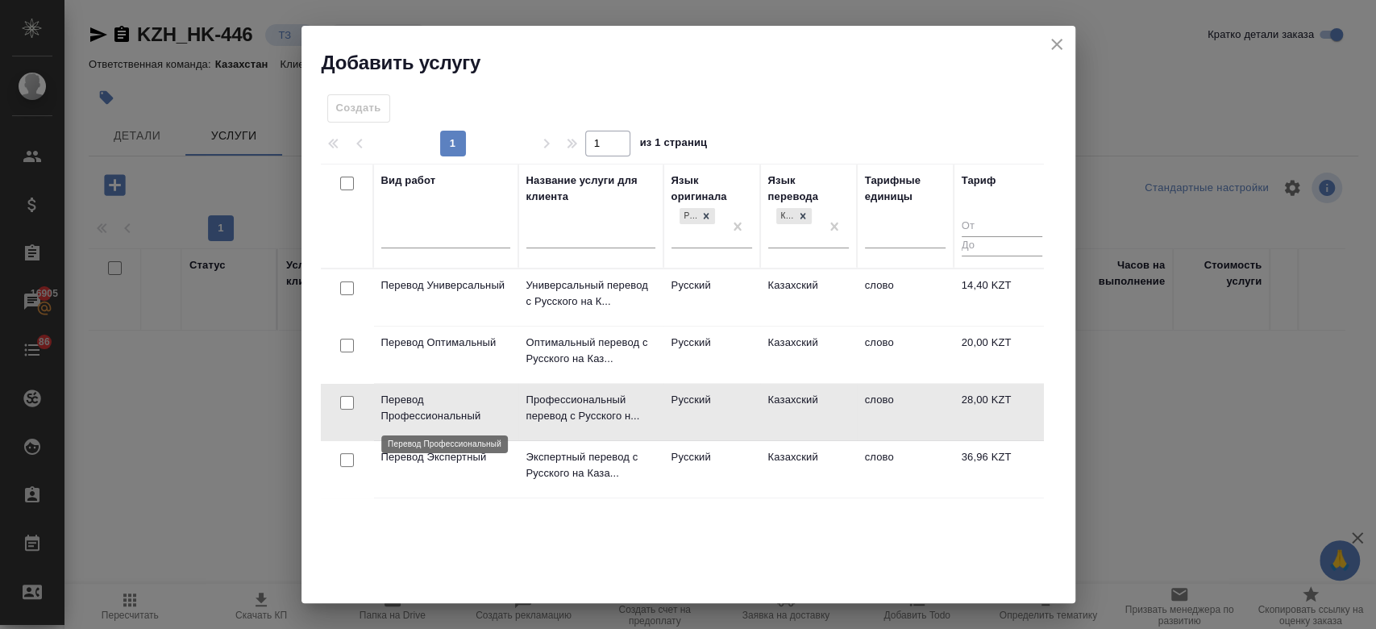
click at [487, 403] on p "Перевод Профессиональный" at bounding box center [445, 408] width 129 height 32
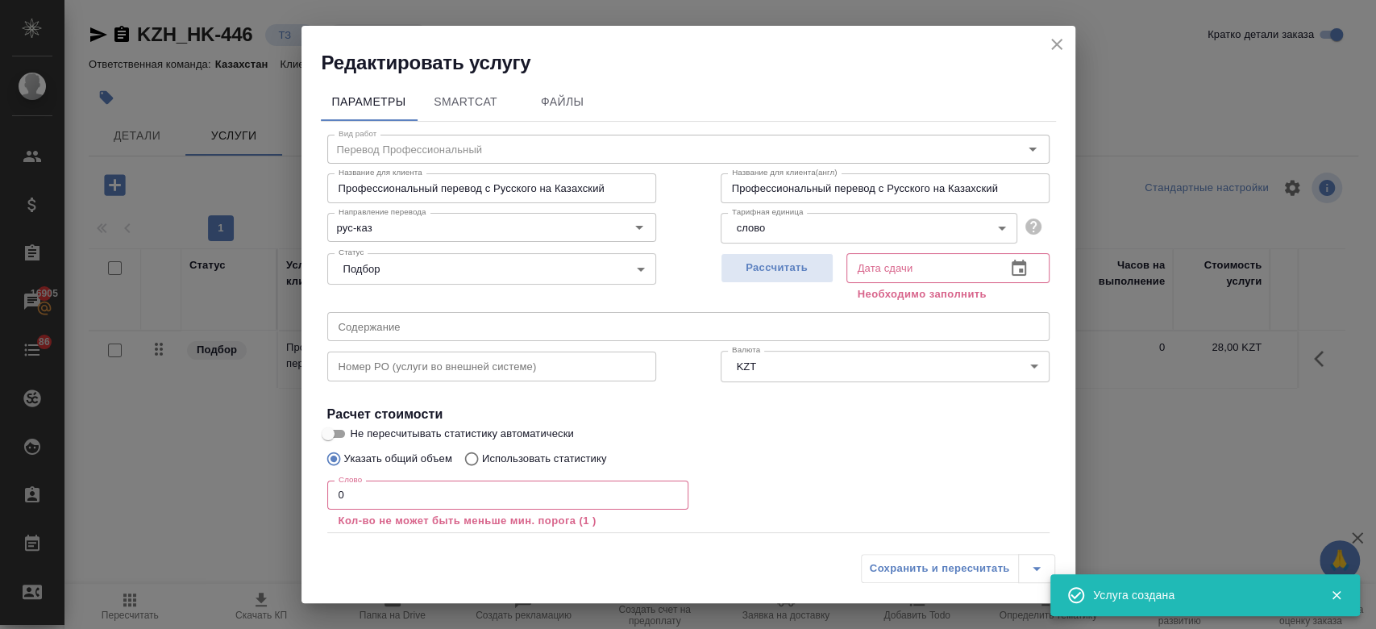
scroll to position [89, 0]
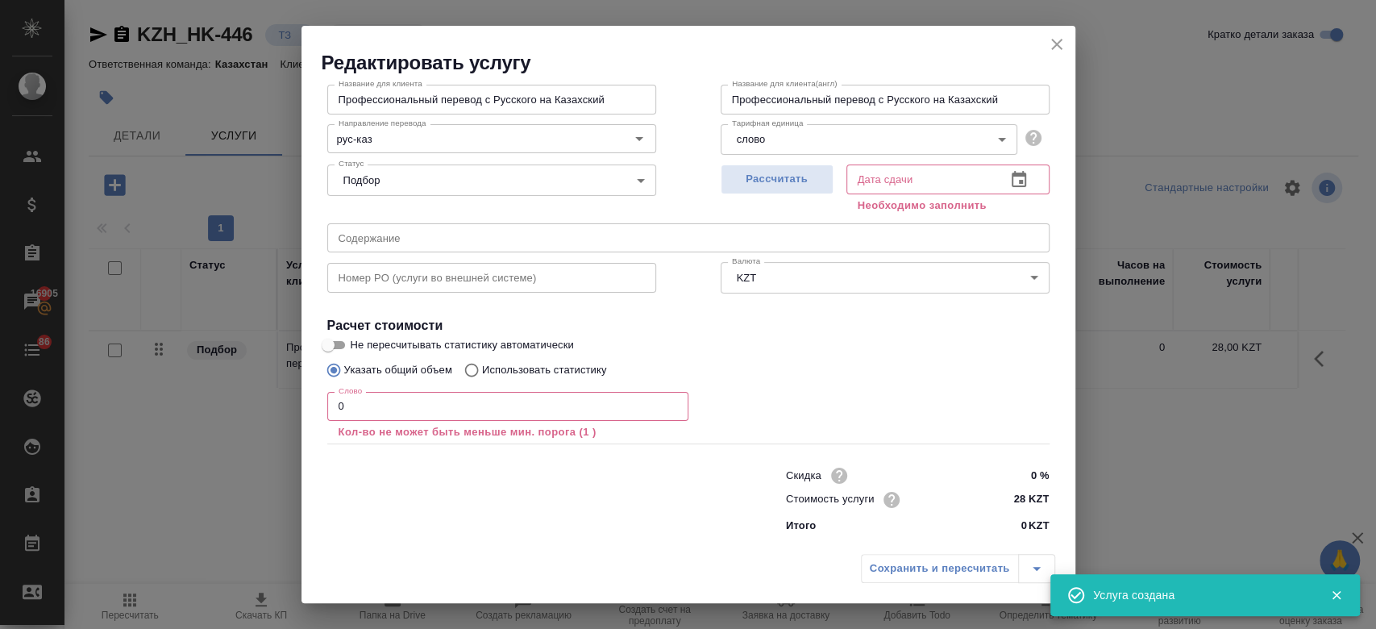
click at [1059, 56] on h2 "Редактировать услугу" at bounding box center [699, 63] width 754 height 26
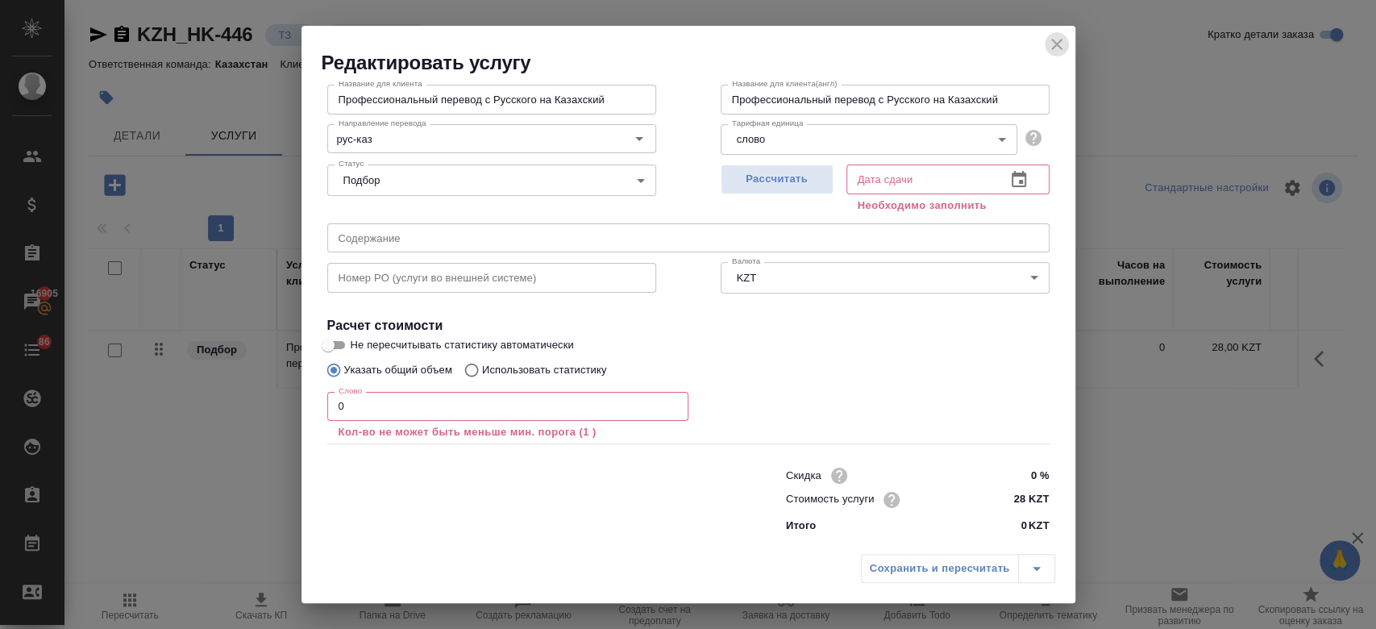
click at [1057, 48] on icon "close" at bounding box center [1056, 44] width 19 height 19
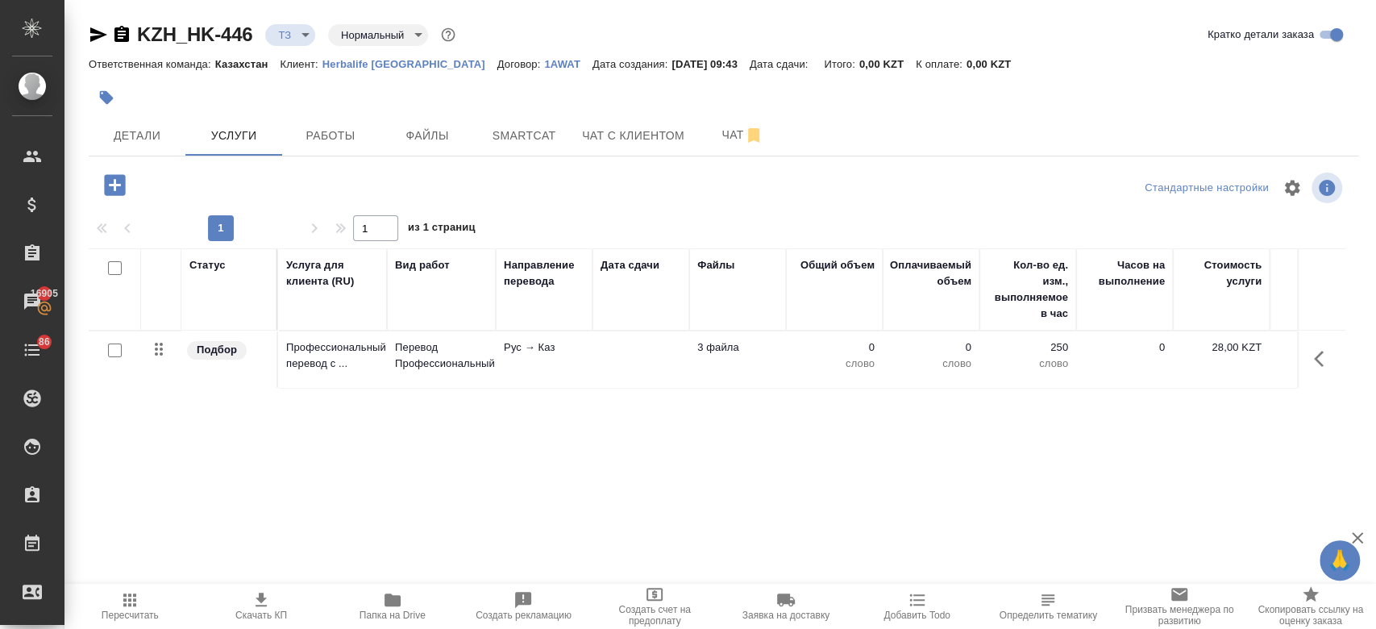
click at [116, 354] on input "checkbox" at bounding box center [115, 350] width 14 height 14
checkbox input "true"
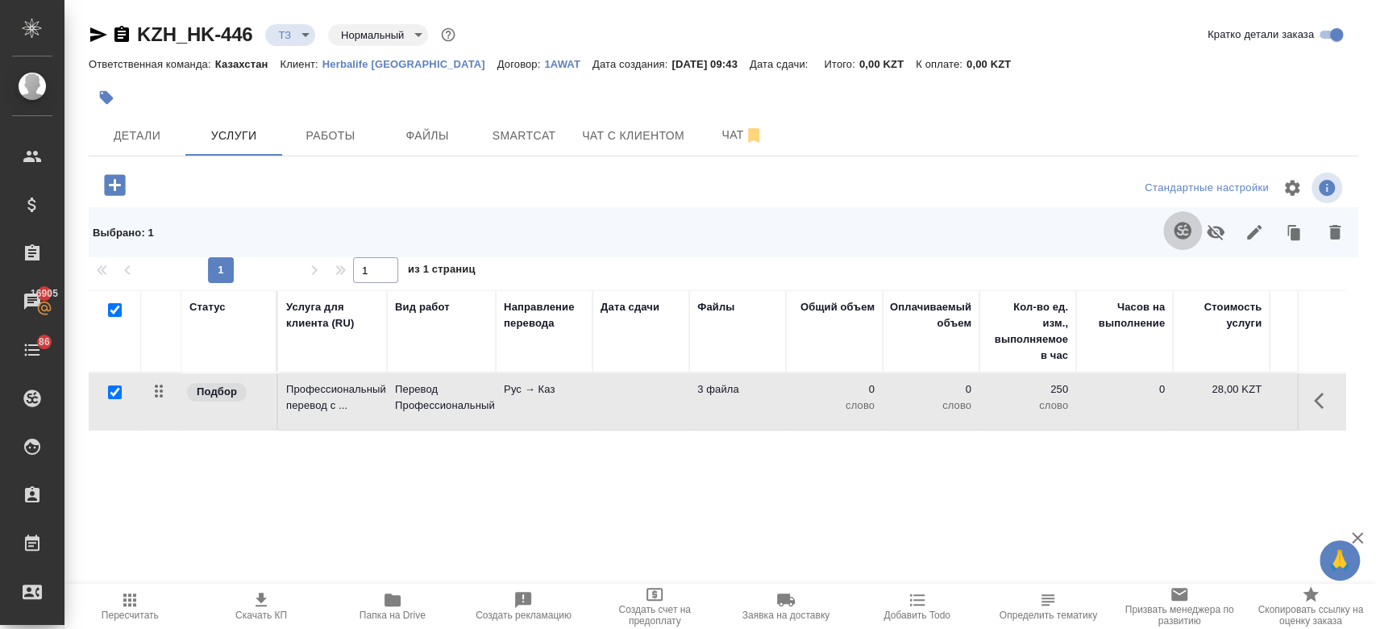
click at [1163, 245] on button "button" at bounding box center [1182, 230] width 39 height 39
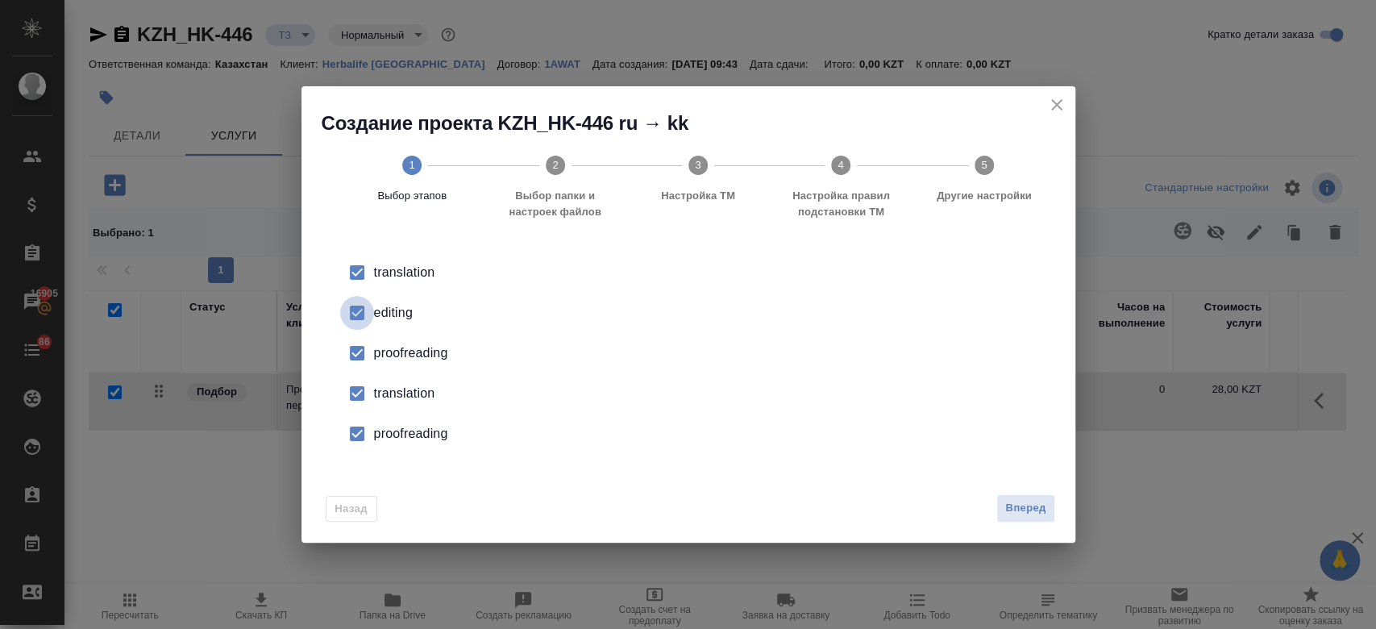
click at [368, 316] on input "checkbox" at bounding box center [357, 313] width 34 height 34
click at [368, 352] on input "checkbox" at bounding box center [357, 353] width 34 height 34
click at [382, 383] on li "translation" at bounding box center [688, 393] width 722 height 40
click at [400, 433] on div "proofreading" at bounding box center [705, 433] width 663 height 19
click at [1034, 506] on span "Вперед" at bounding box center [1025, 508] width 40 height 19
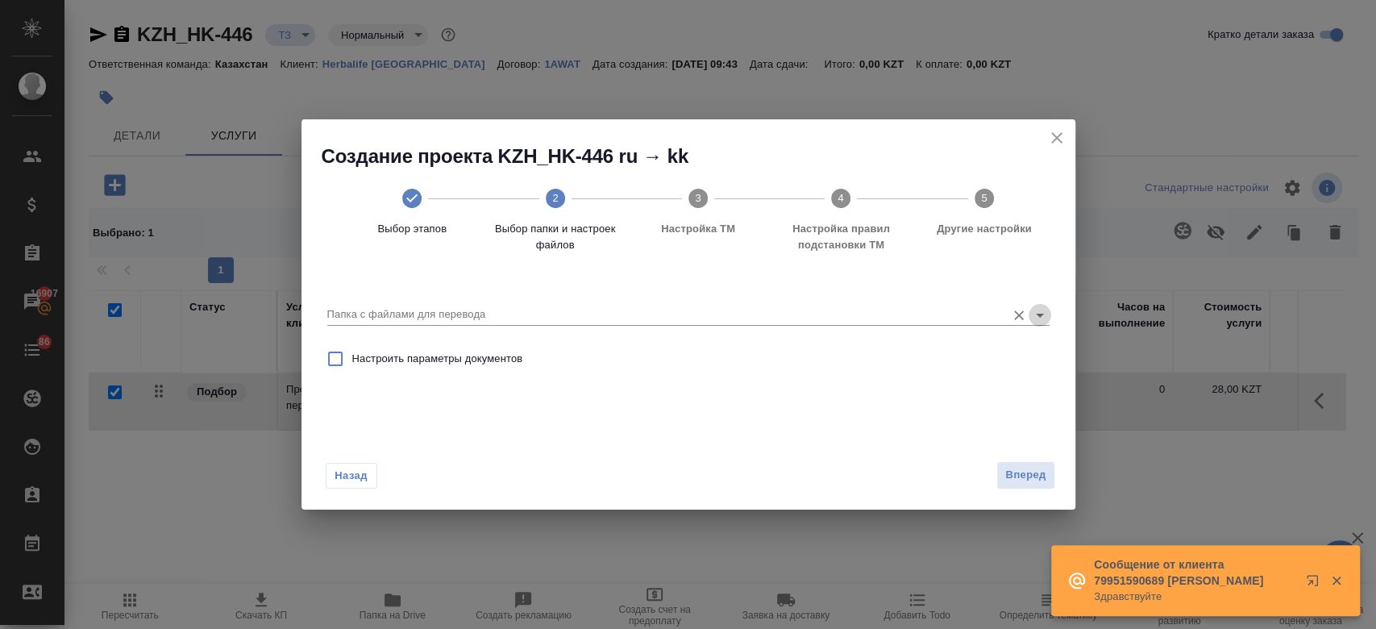
click at [1045, 306] on icon "Open" at bounding box center [1039, 315] width 19 height 19
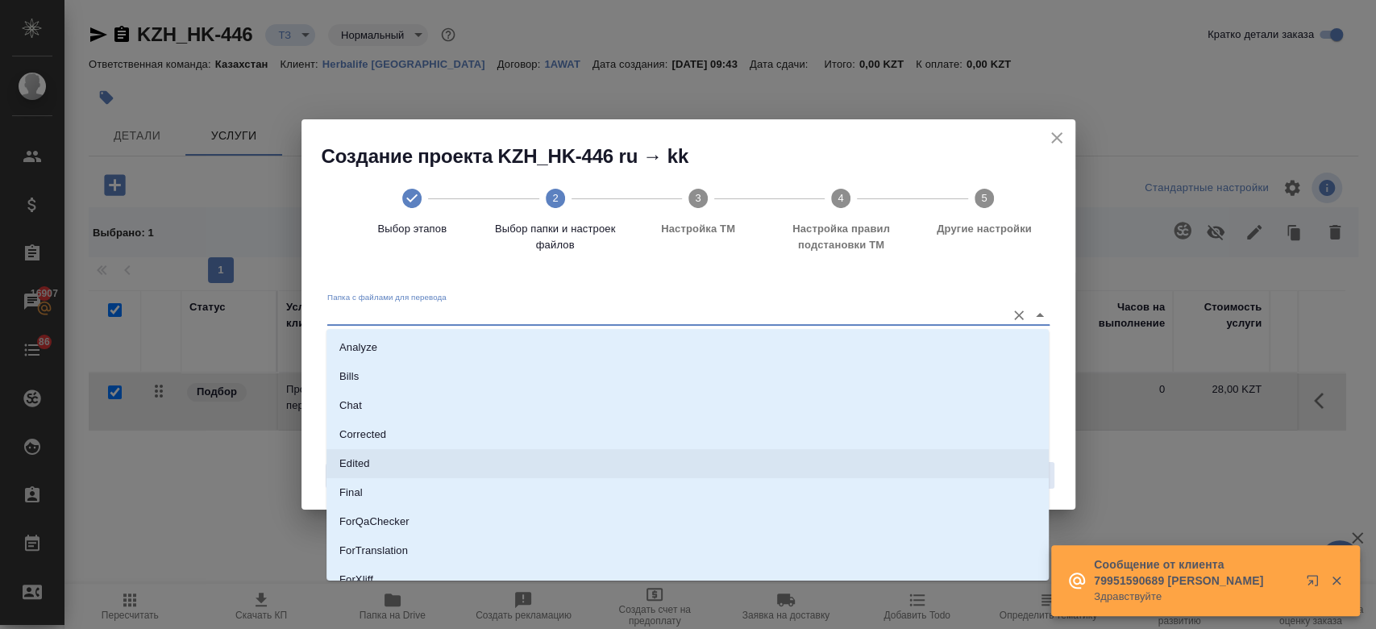
scroll to position [130, 0]
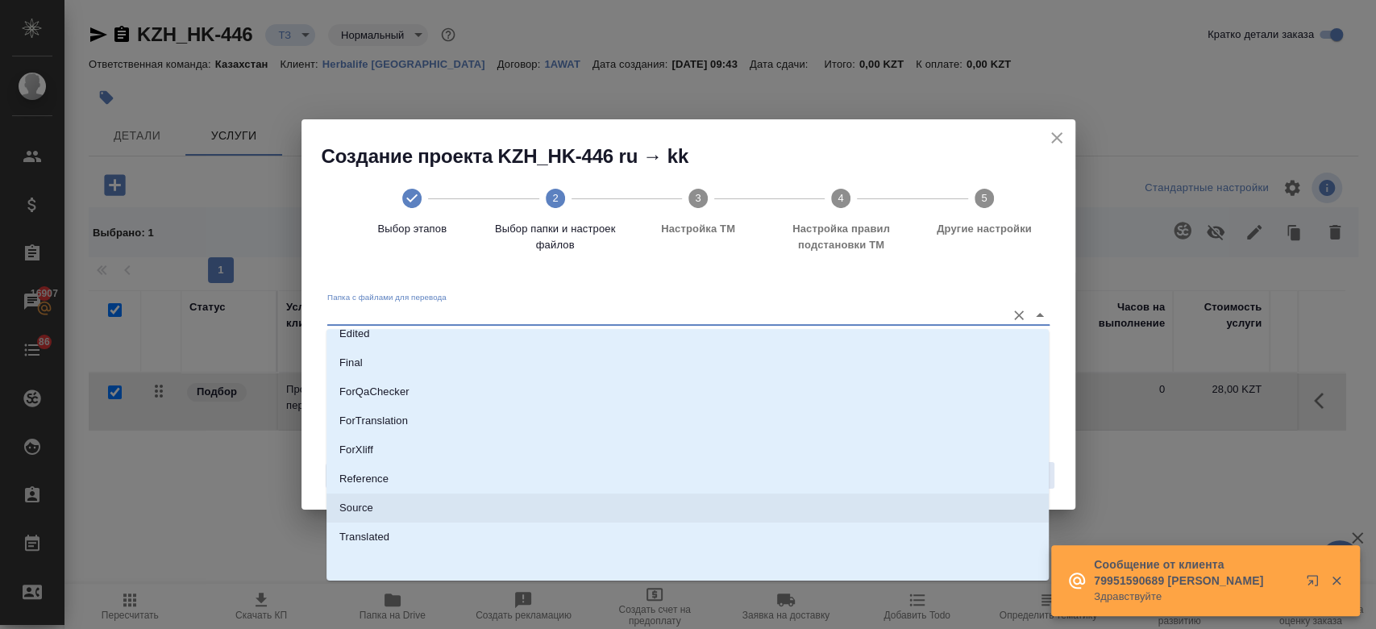
click at [714, 497] on li "Source" at bounding box center [688, 507] width 722 height 29
type input "Source"
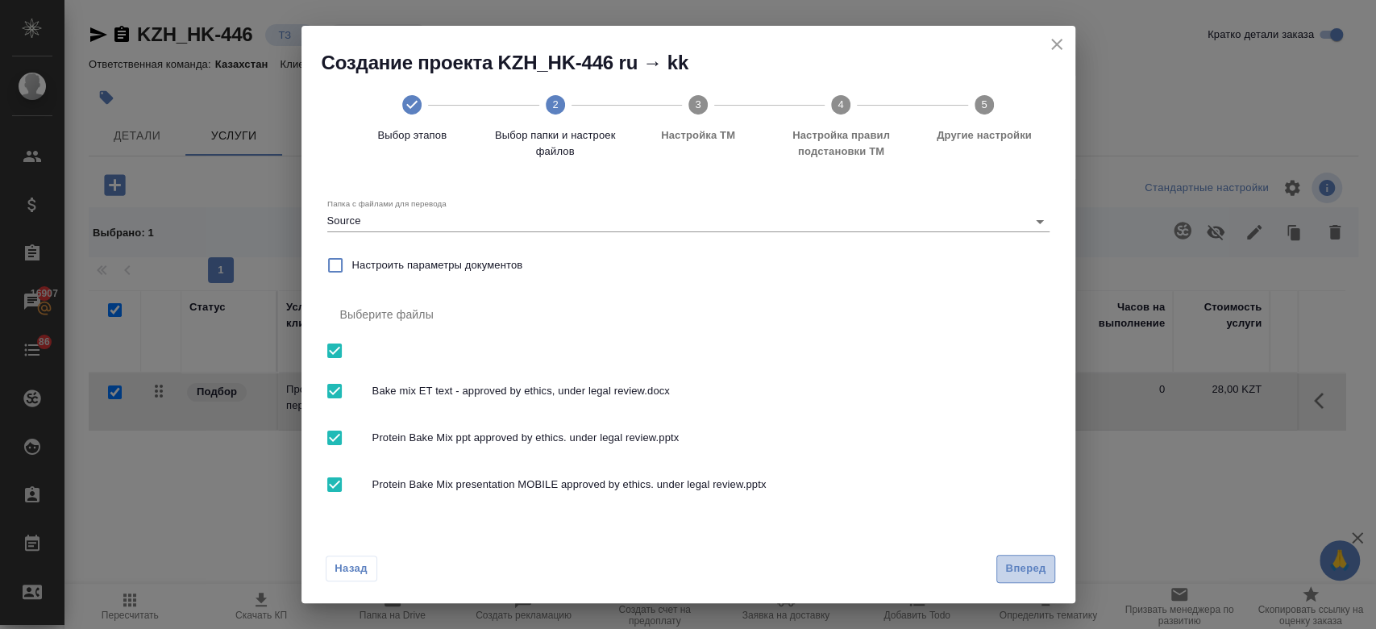
click at [1016, 565] on span "Вперед" at bounding box center [1025, 569] width 40 height 19
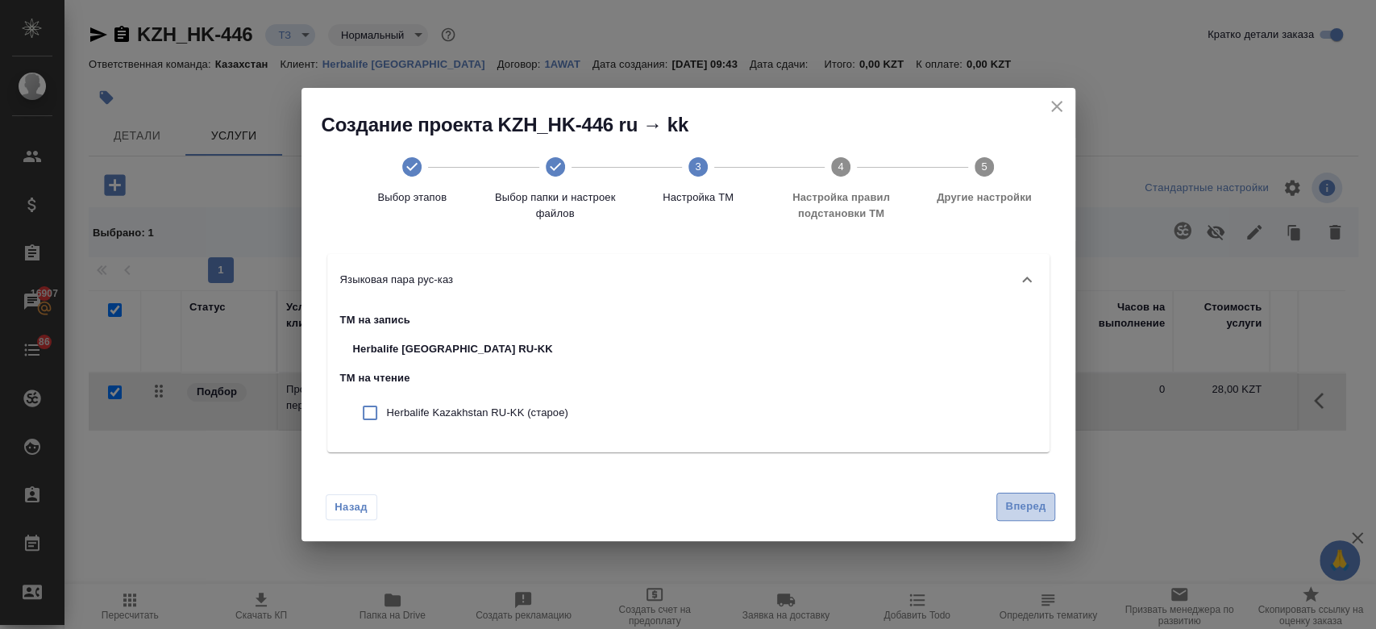
click at [1009, 499] on span "Вперед" at bounding box center [1025, 506] width 40 height 19
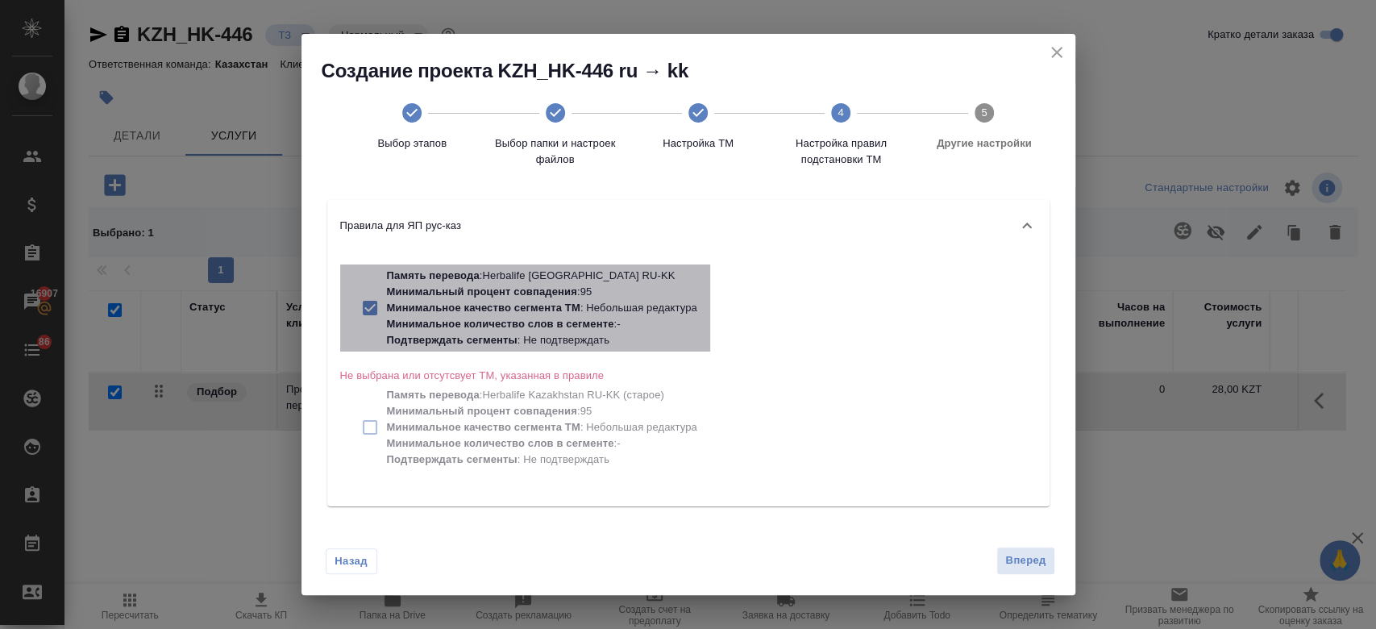
click at [588, 300] on p "Минимальное качество сегмента ТМ : Небольшая редактура" at bounding box center [542, 308] width 310 height 16
checkbox input "false"
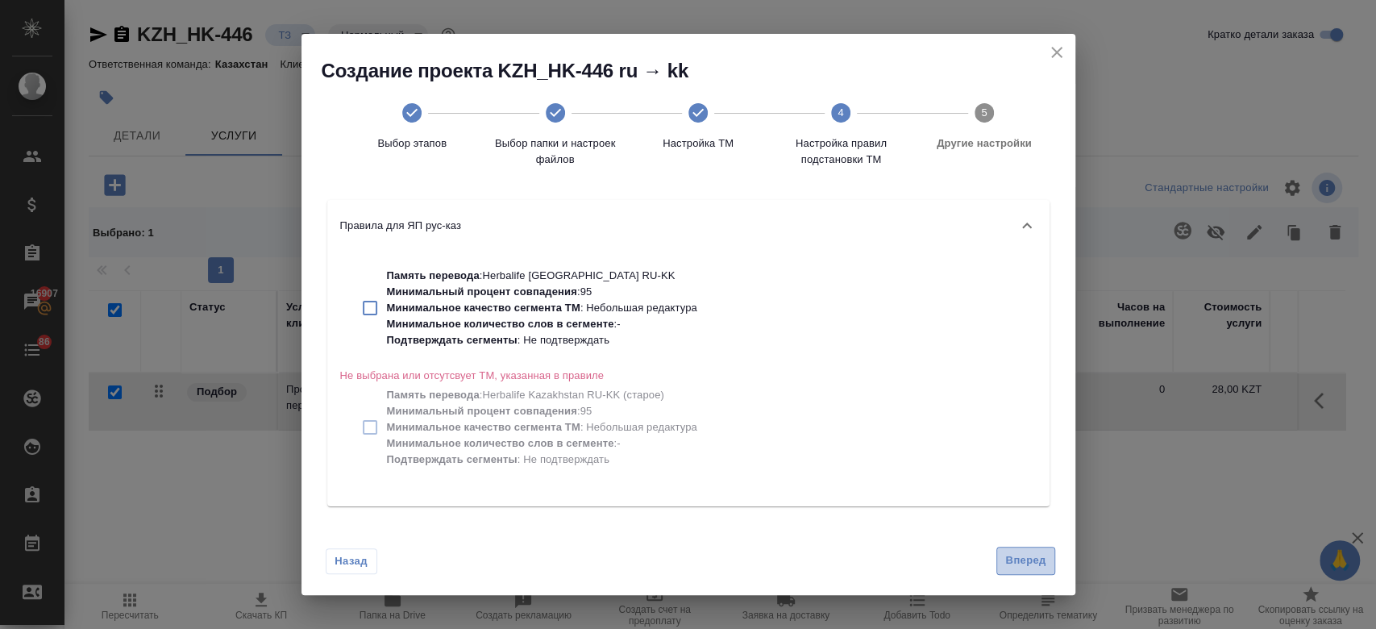
click at [1028, 568] on span "Вперед" at bounding box center [1025, 560] width 40 height 19
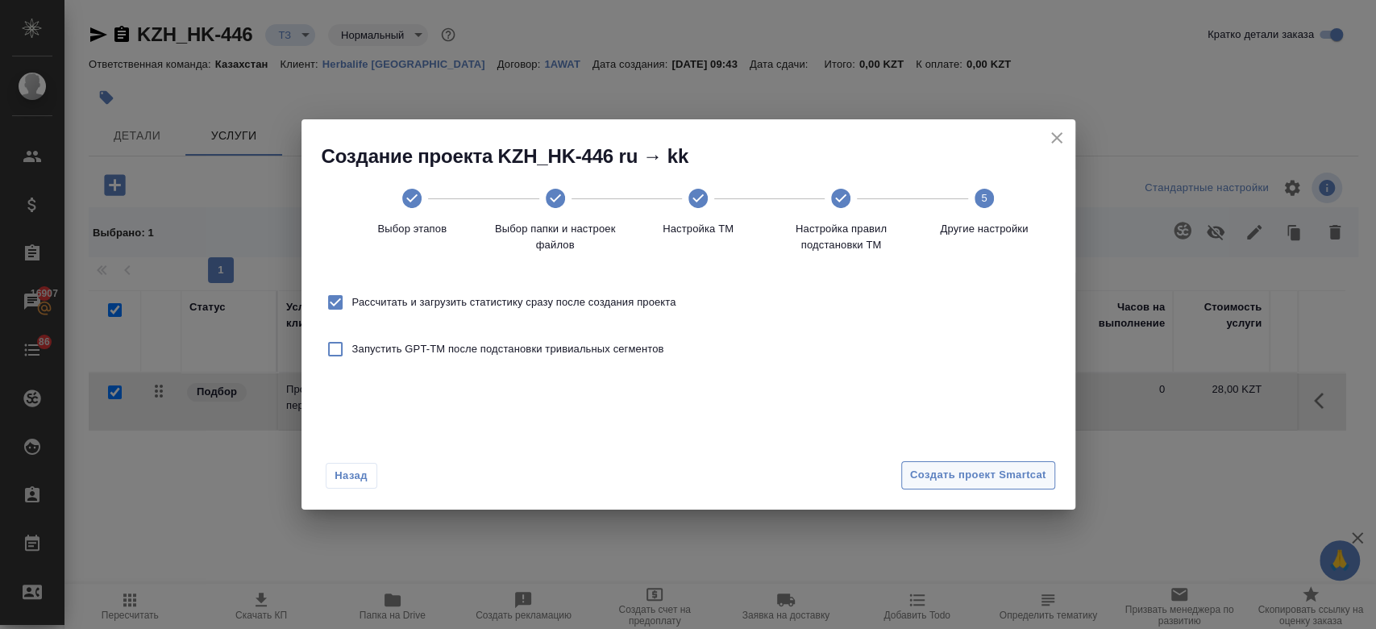
drag, startPoint x: 967, startPoint y: 456, endPoint x: 967, endPoint y: 488, distance: 31.5
click at [967, 488] on div "Назад Создать проект Smartcat" at bounding box center [689, 472] width 774 height 76
click at [967, 488] on button "Создать проект Smartcat" at bounding box center [978, 475] width 154 height 28
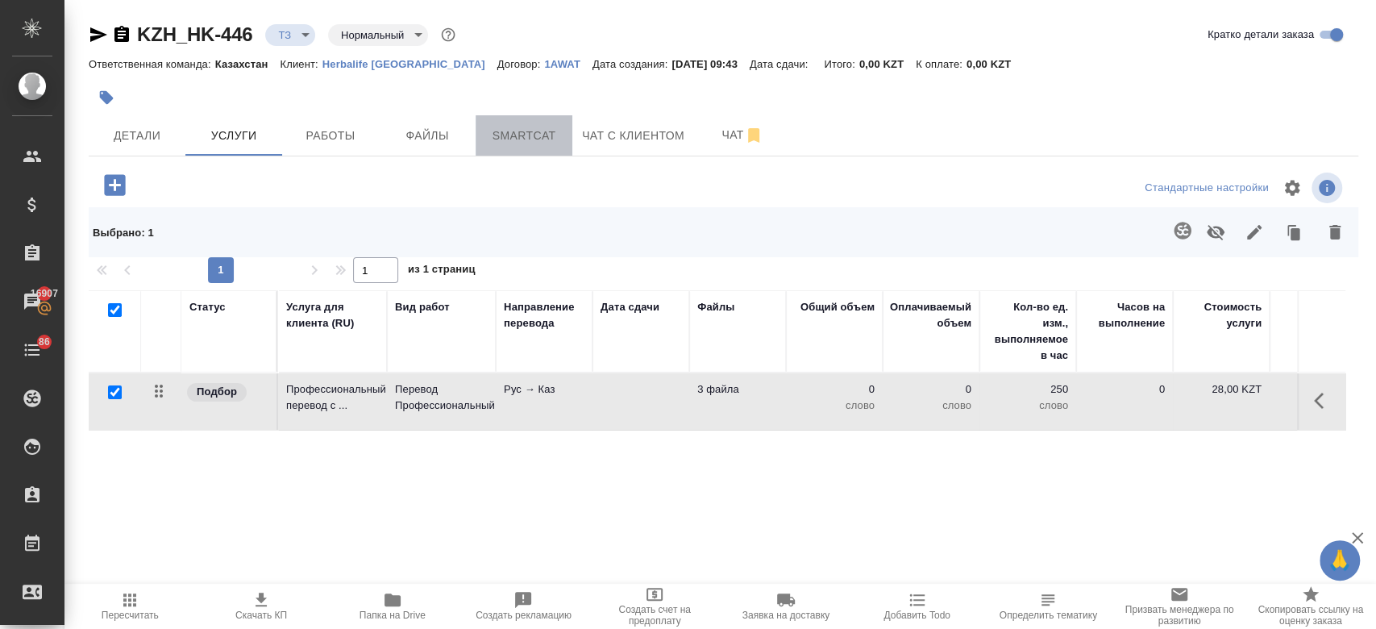
click at [520, 138] on span "Smartcat" at bounding box center [523, 136] width 77 height 20
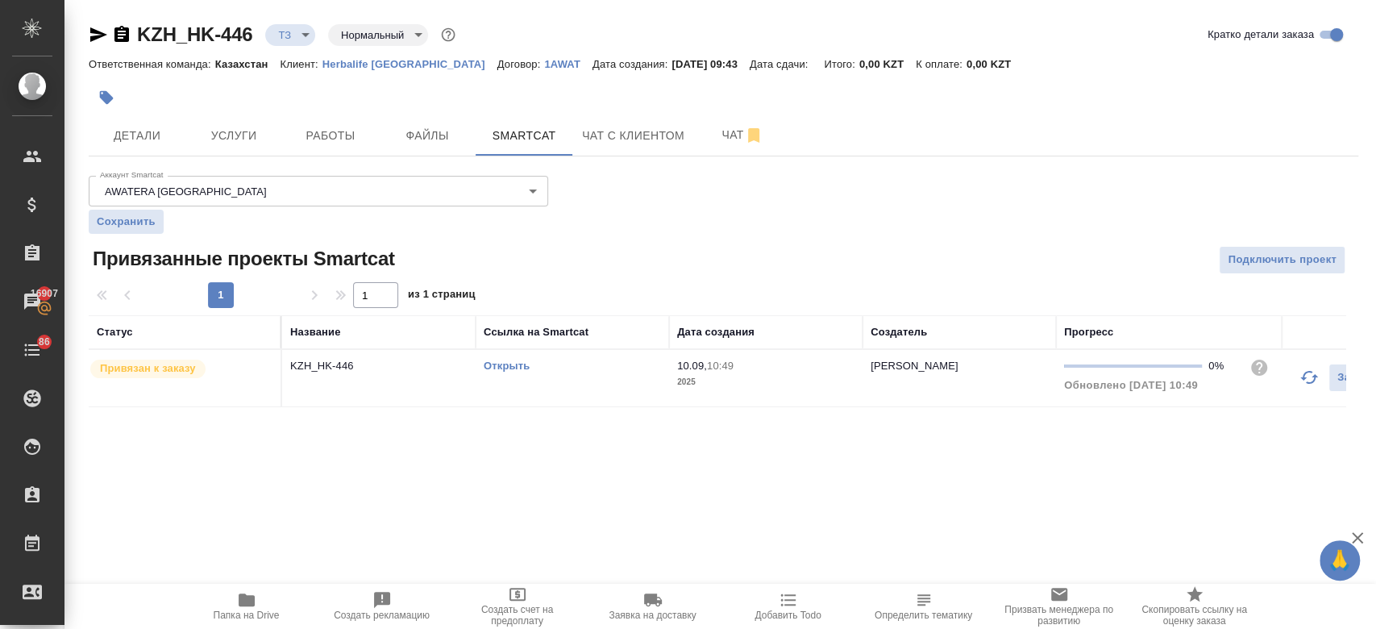
click at [503, 362] on link "Открыть" at bounding box center [507, 366] width 46 height 12
click at [243, 601] on icon "button" at bounding box center [247, 599] width 16 height 13
click at [712, 154] on button "Чат" at bounding box center [742, 135] width 97 height 40
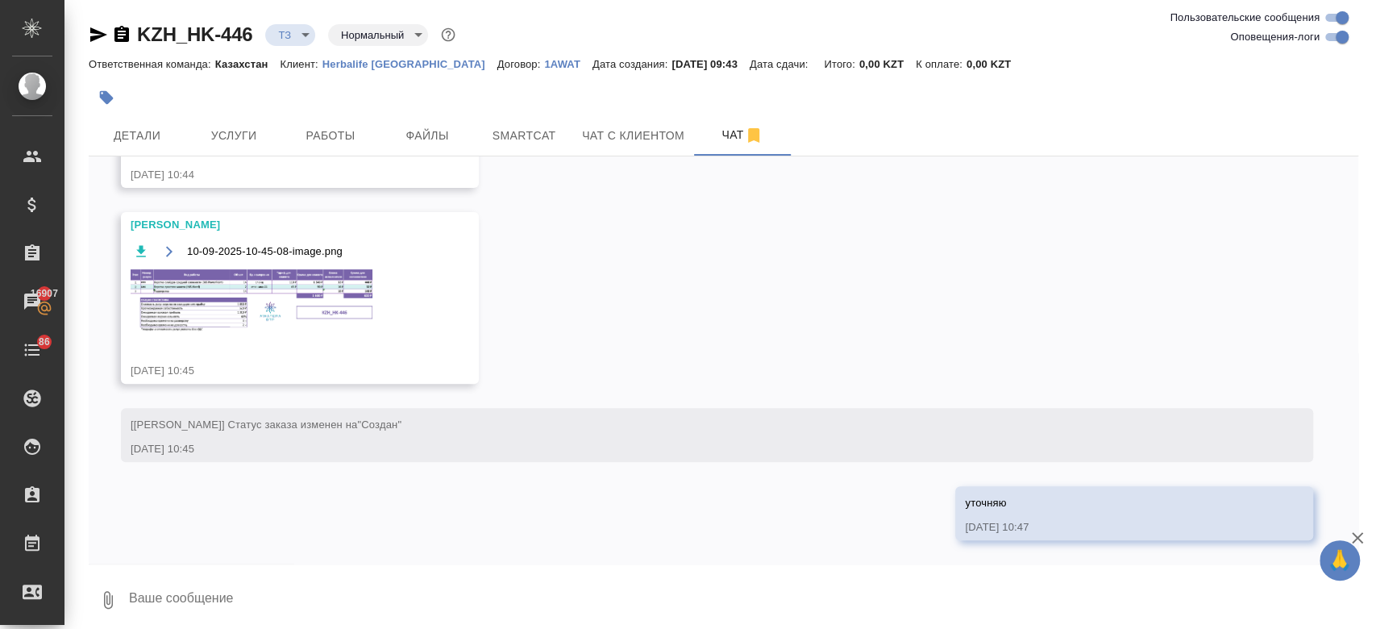
scroll to position [7, 0]
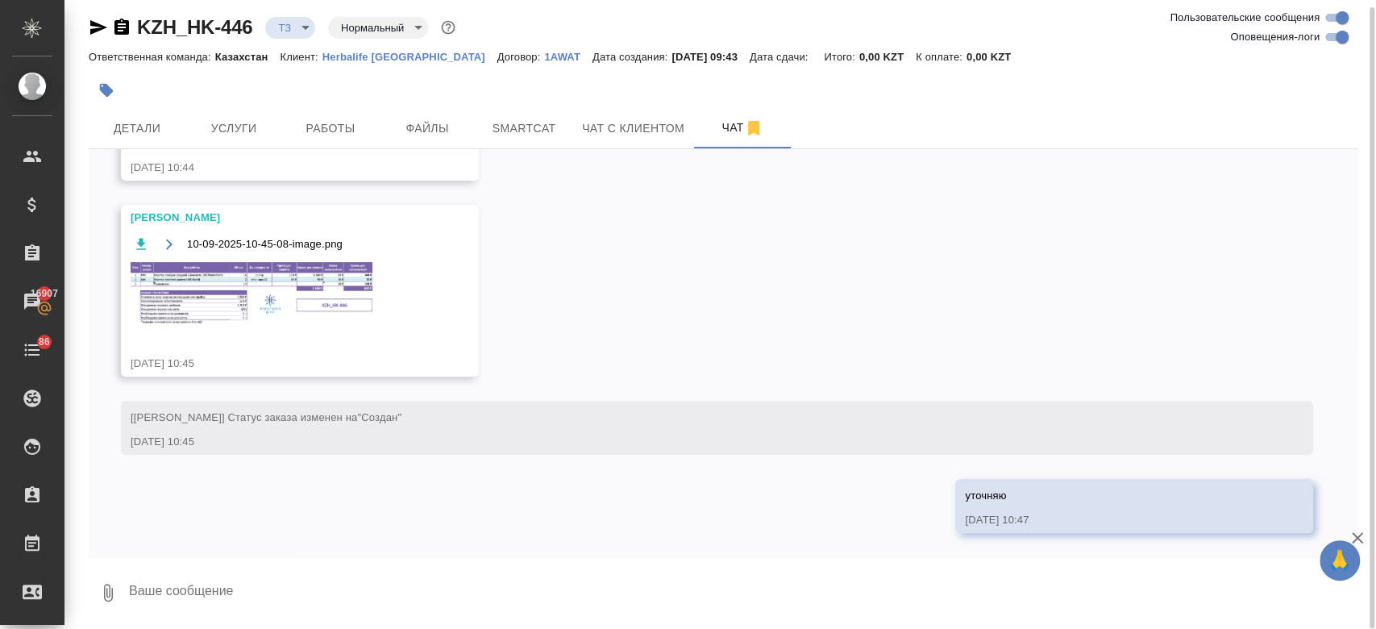
click at [289, 230] on div "10-09-2025-10-45-08-image.png" at bounding box center [277, 288] width 292 height 117
click at [258, 294] on img at bounding box center [252, 294] width 242 height 64
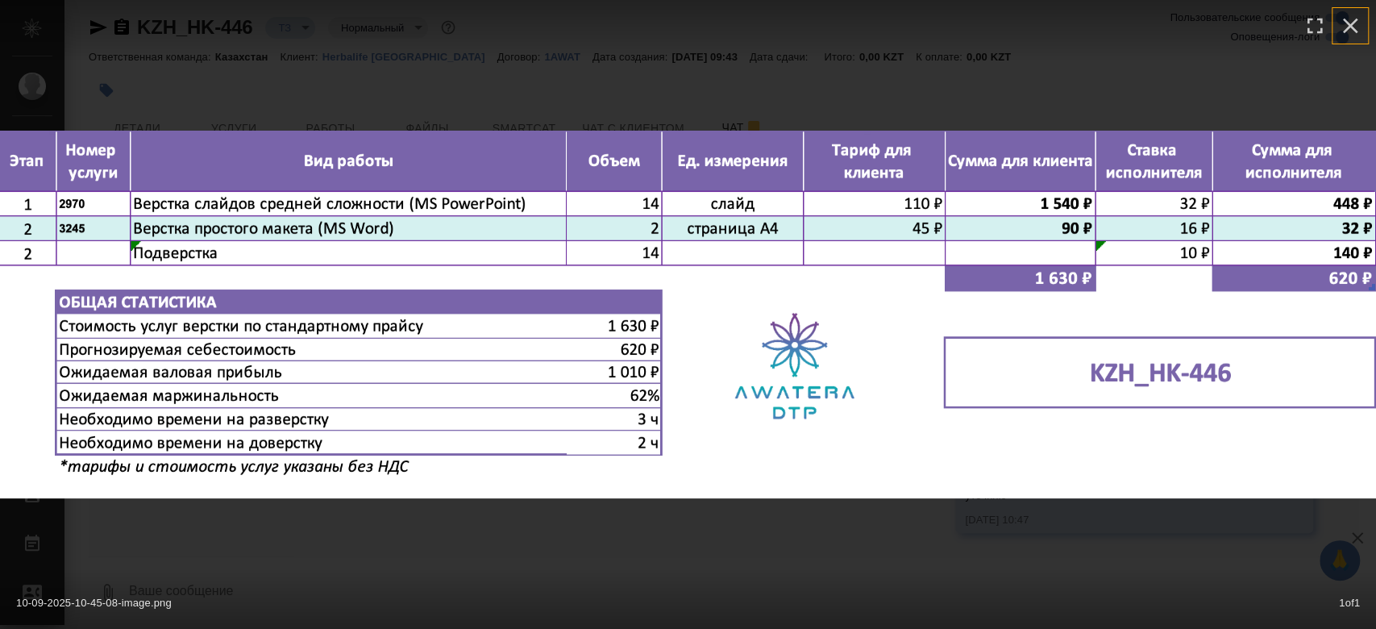
drag, startPoint x: 1350, startPoint y: 23, endPoint x: 342, endPoint y: 289, distance: 1042.3
click at [342, 289] on div "10-09-2025-10-45-08-image.png 1 of 1" at bounding box center [688, 315] width 1376 height 368
click at [1347, 34] on icon "button" at bounding box center [1351, 26] width 26 height 26
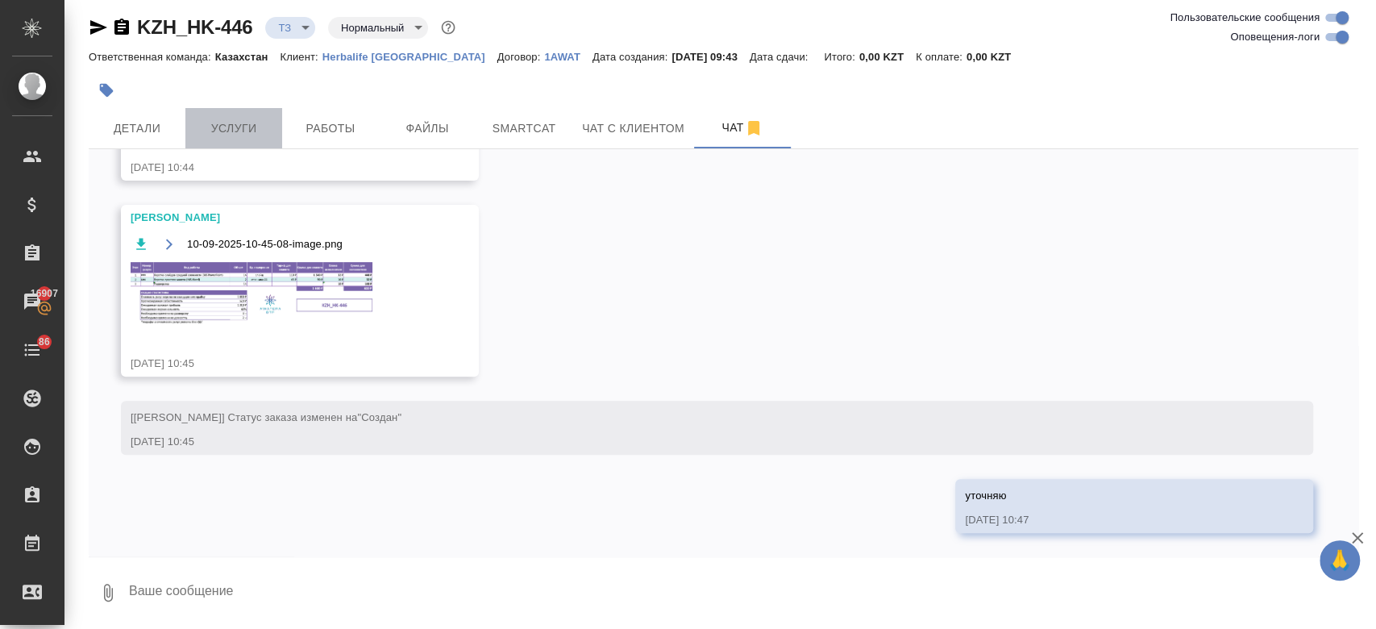
click at [256, 126] on span "Услуги" at bounding box center [233, 129] width 77 height 20
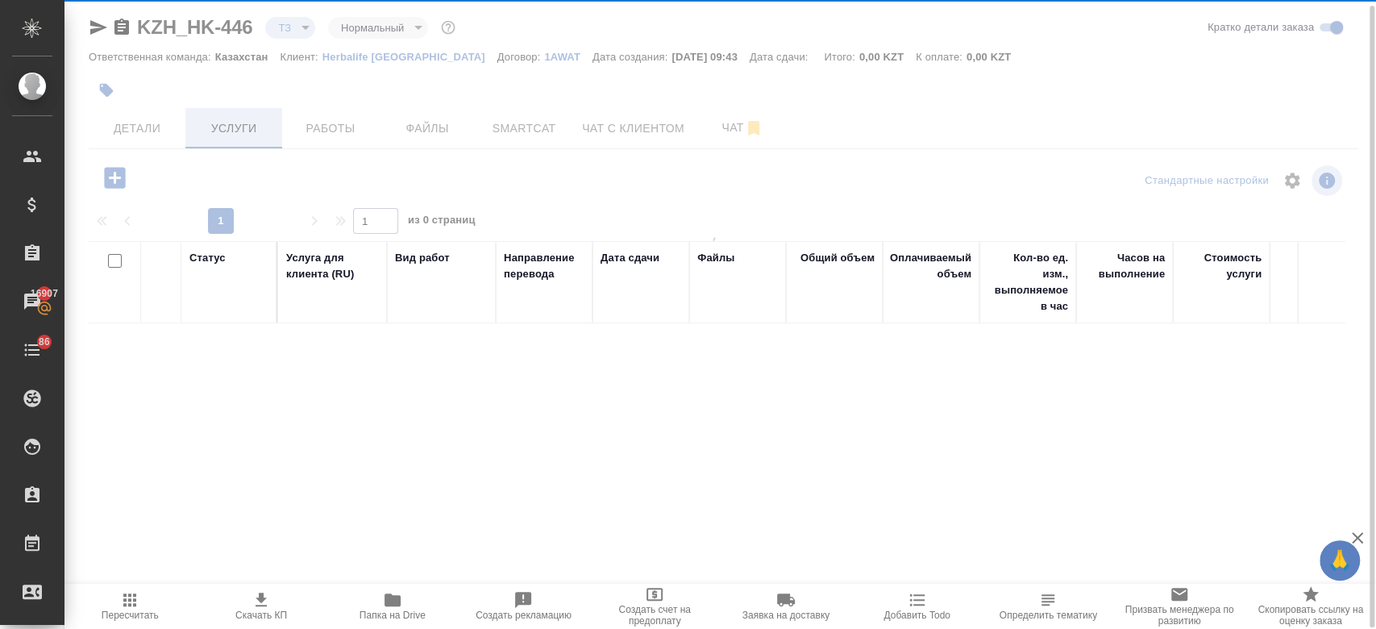
scroll to position [6, 0]
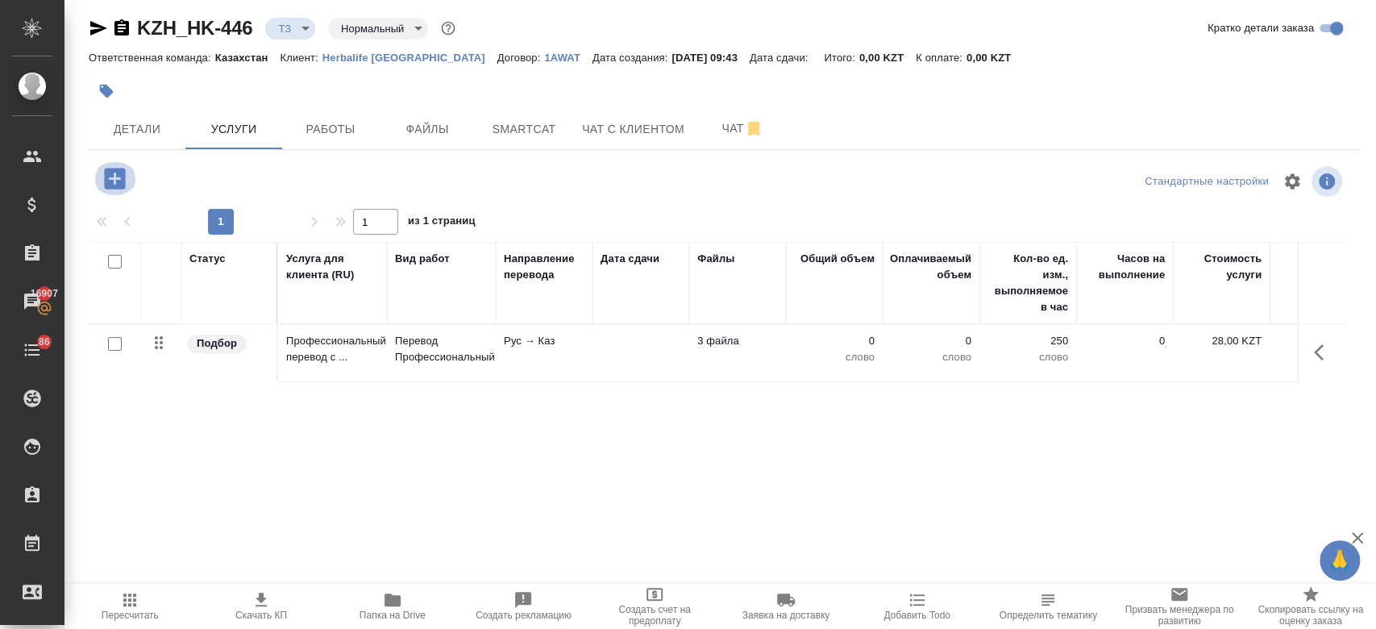
click at [110, 175] on icon "button" at bounding box center [114, 178] width 21 height 21
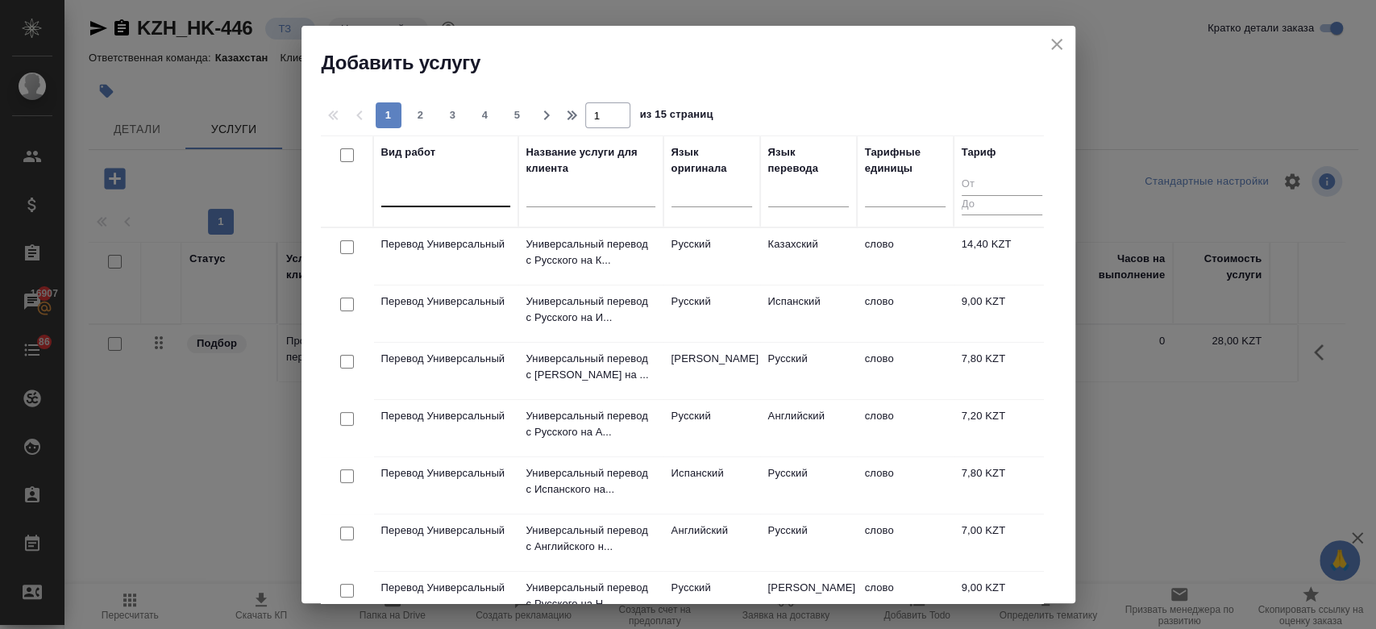
click at [431, 198] on div at bounding box center [445, 190] width 129 height 23
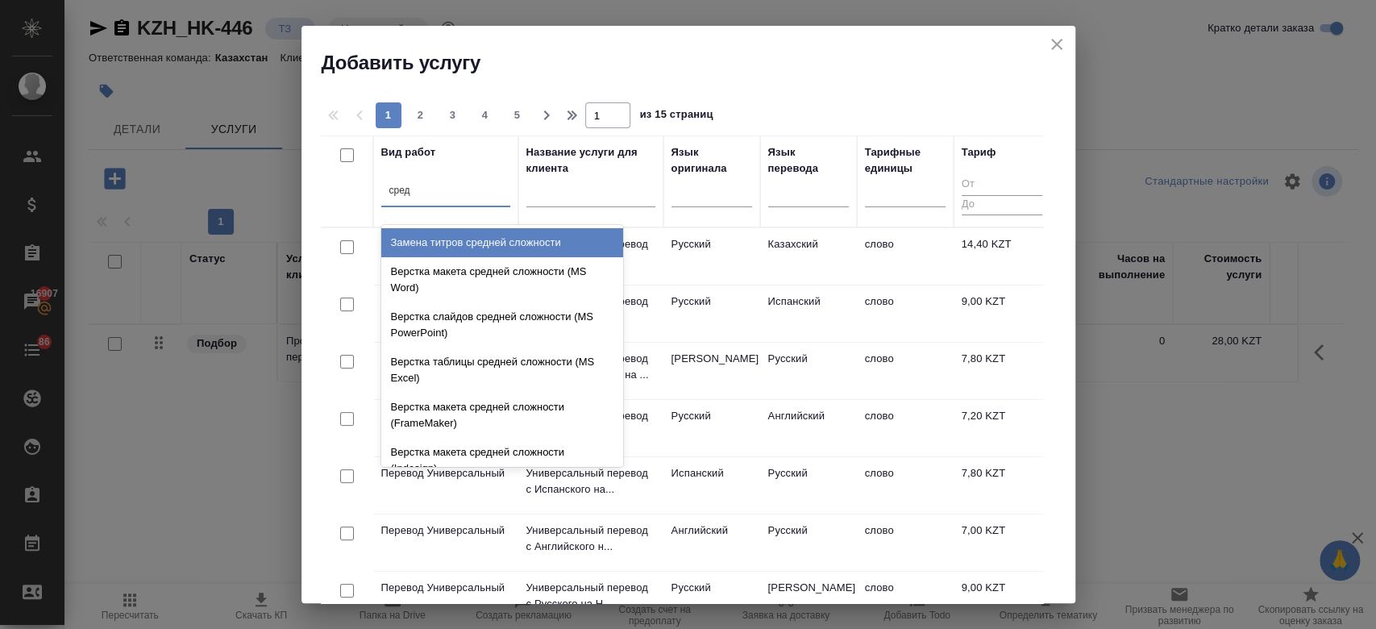
type input "средн"
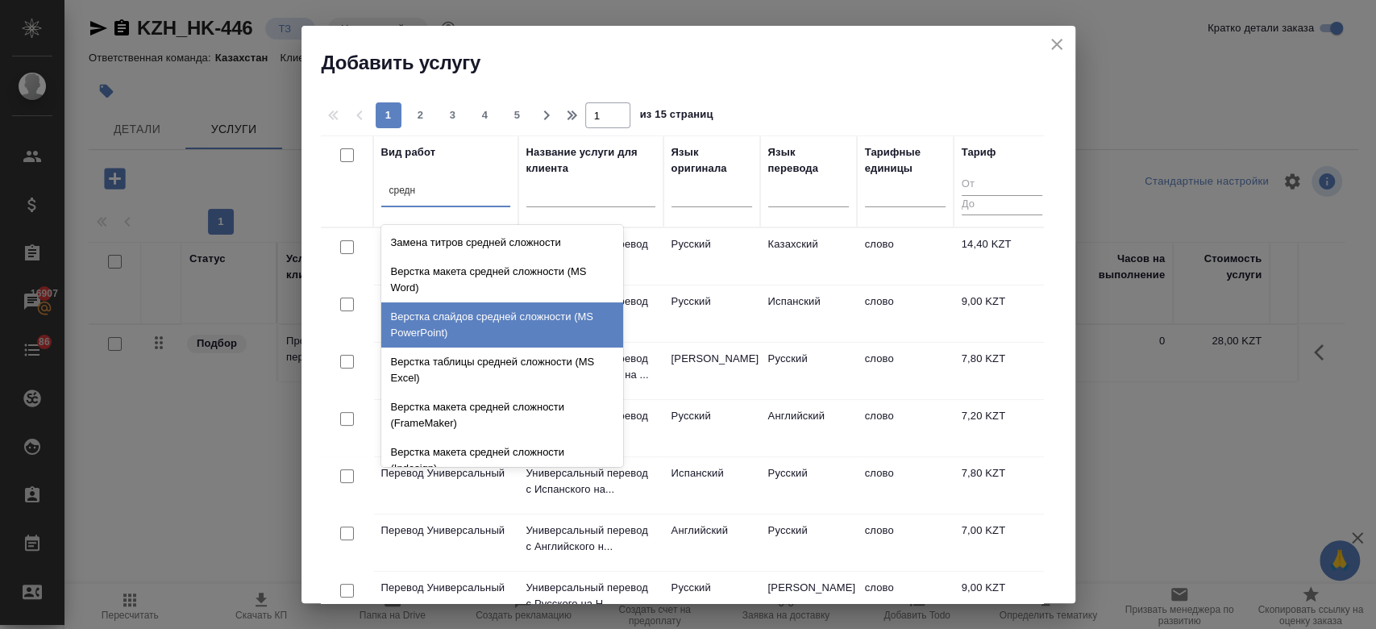
click at [488, 322] on div "Верстка слайдов средней сложности (MS PowerPoint)" at bounding box center [502, 324] width 242 height 45
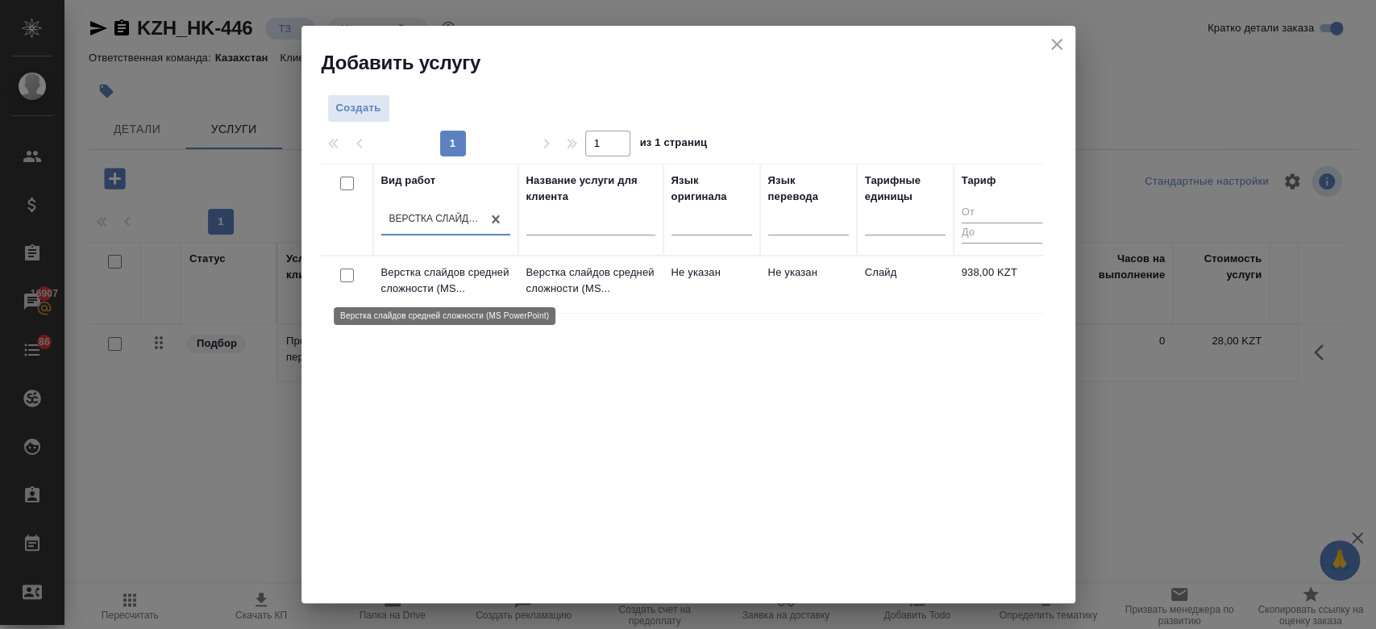
click at [406, 284] on p "Верстка слайдов средней сложности (MS..." at bounding box center [445, 280] width 129 height 32
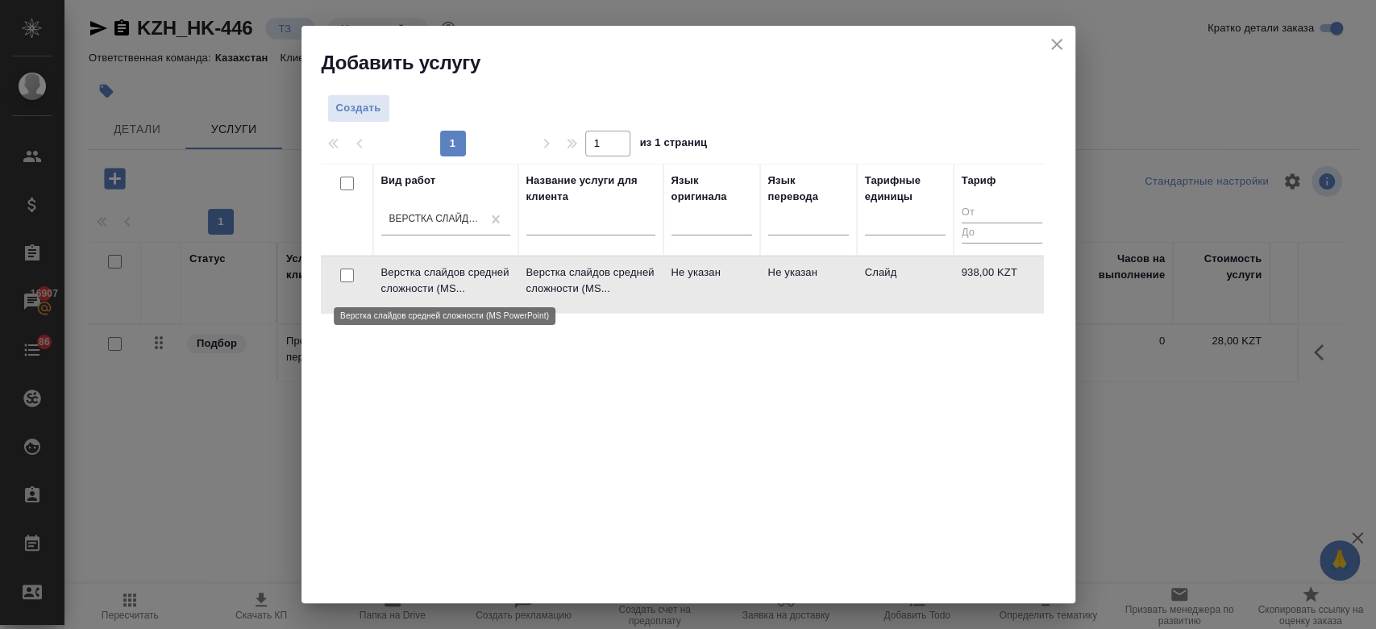
click at [406, 284] on p "Верстка слайдов средней сложности (MS..." at bounding box center [445, 280] width 129 height 32
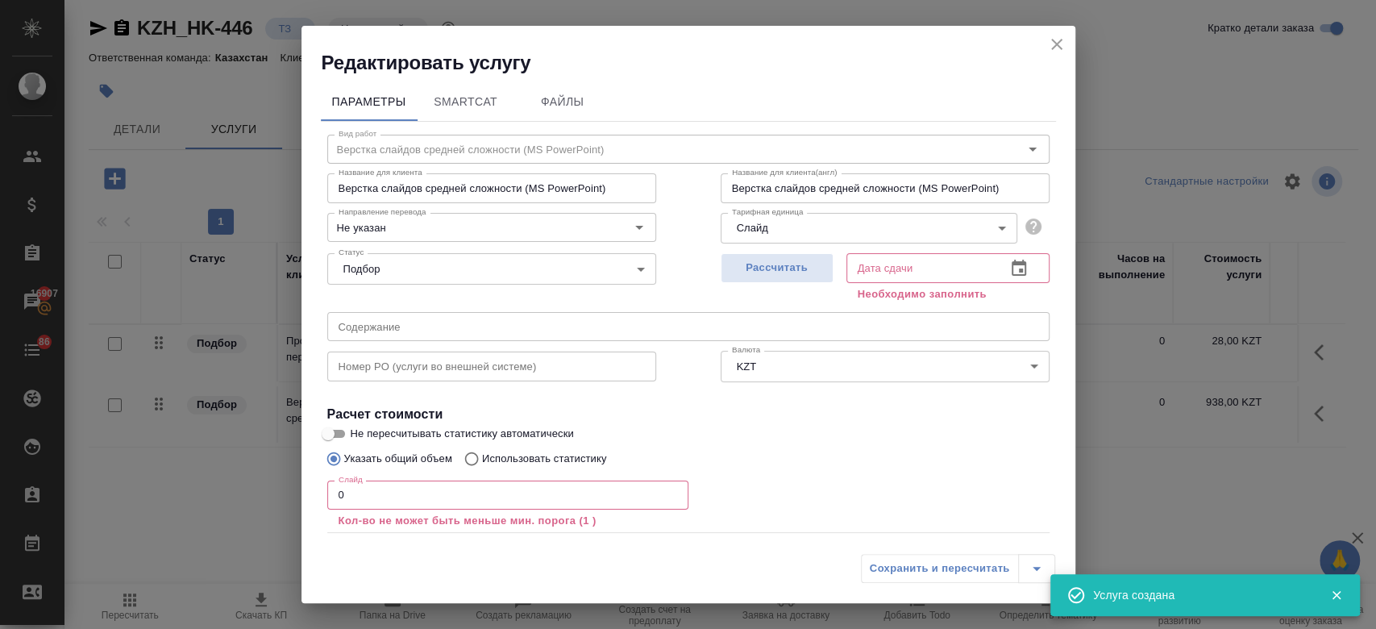
scroll to position [89, 0]
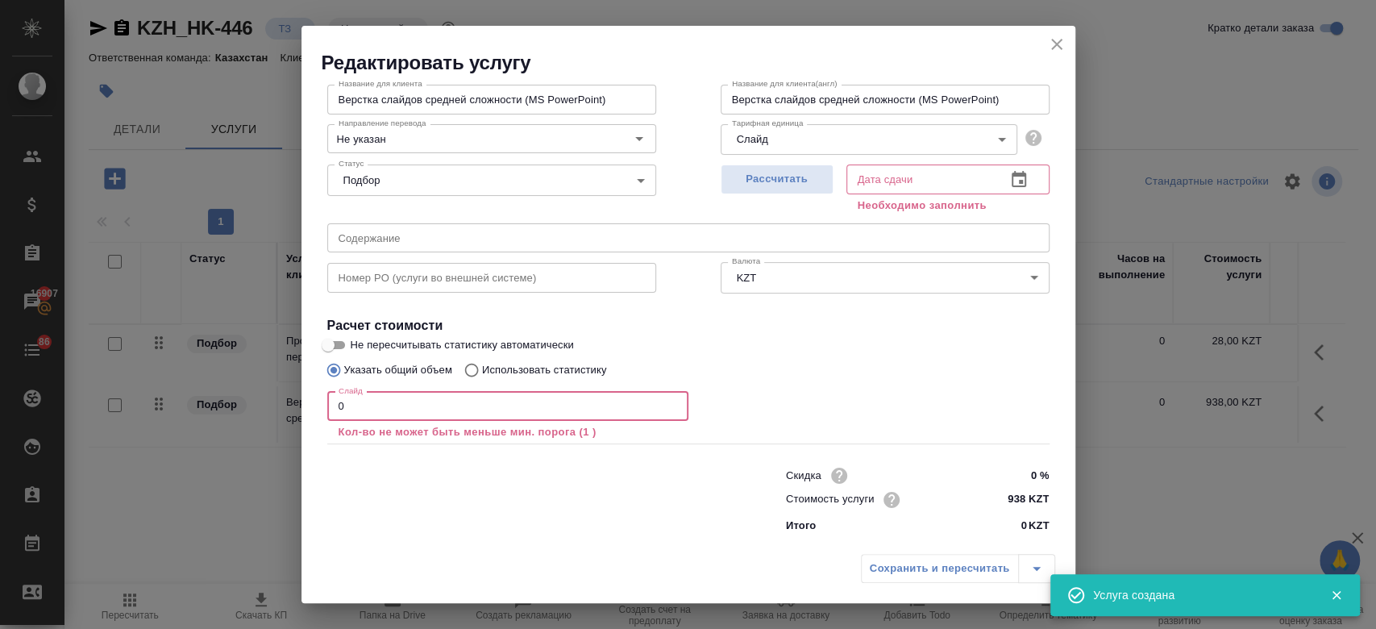
click at [411, 420] on input "0" at bounding box center [507, 406] width 361 height 29
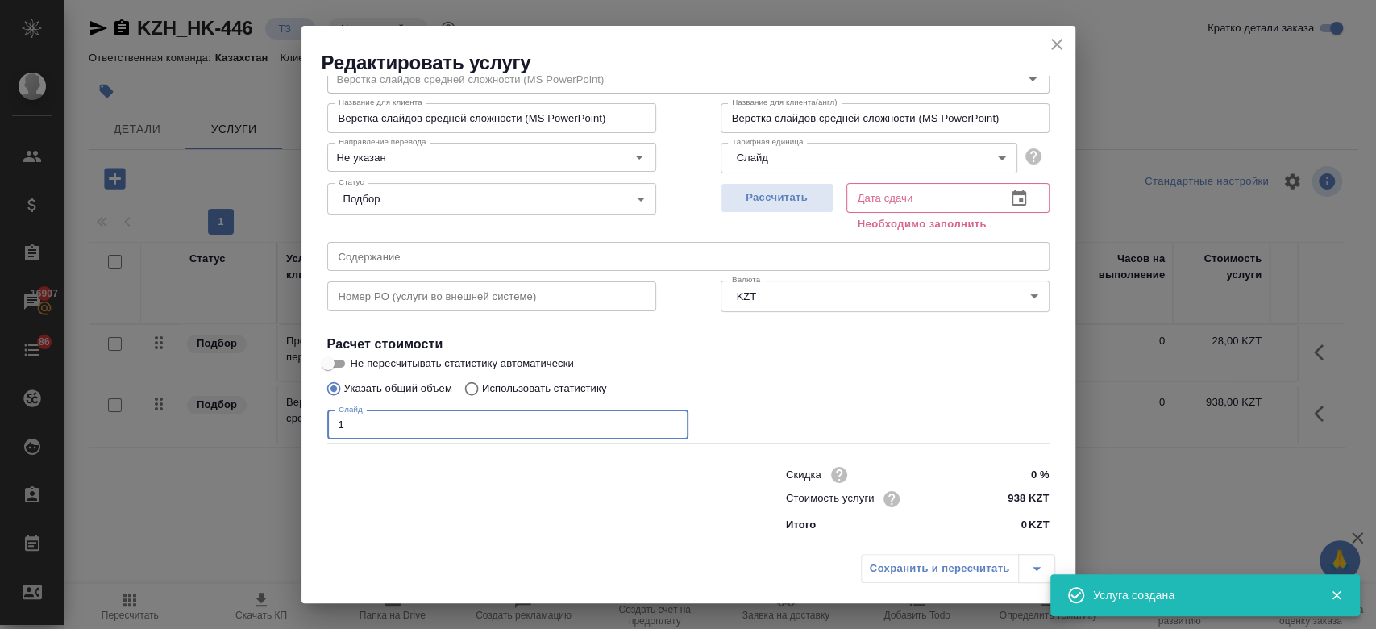
scroll to position [69, 0]
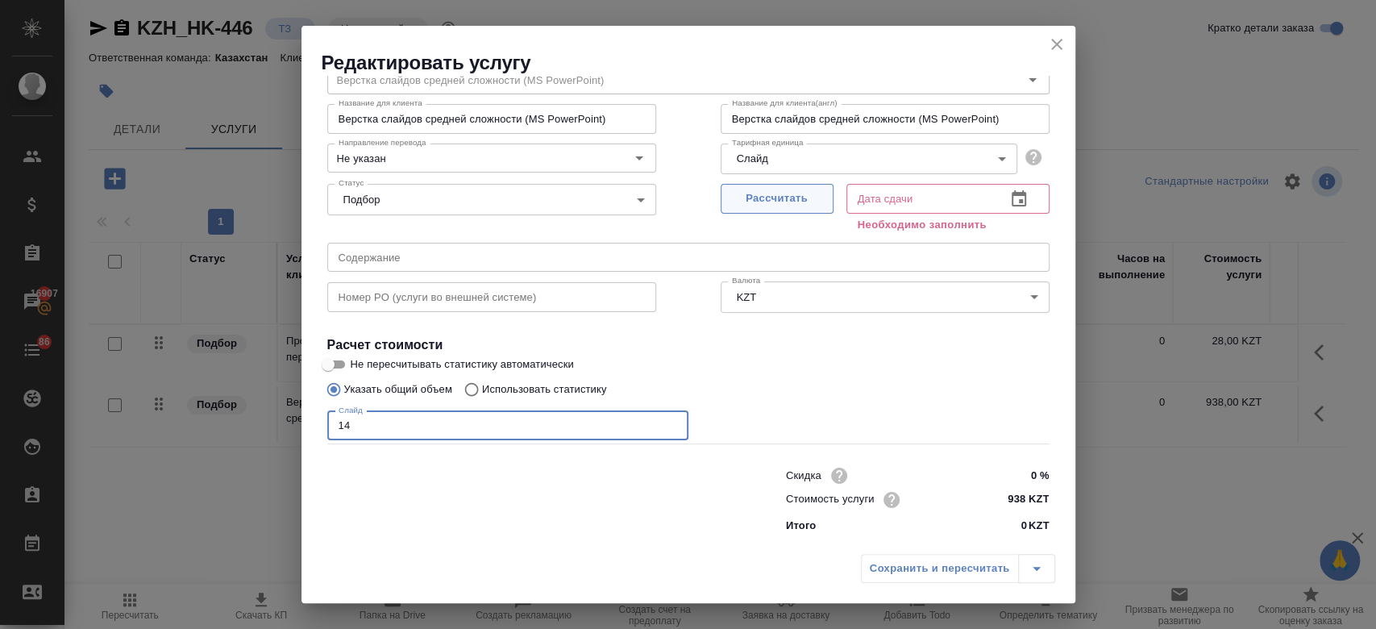
type input "14"
click at [741, 212] on button "Рассчитать" at bounding box center [777, 199] width 113 height 30
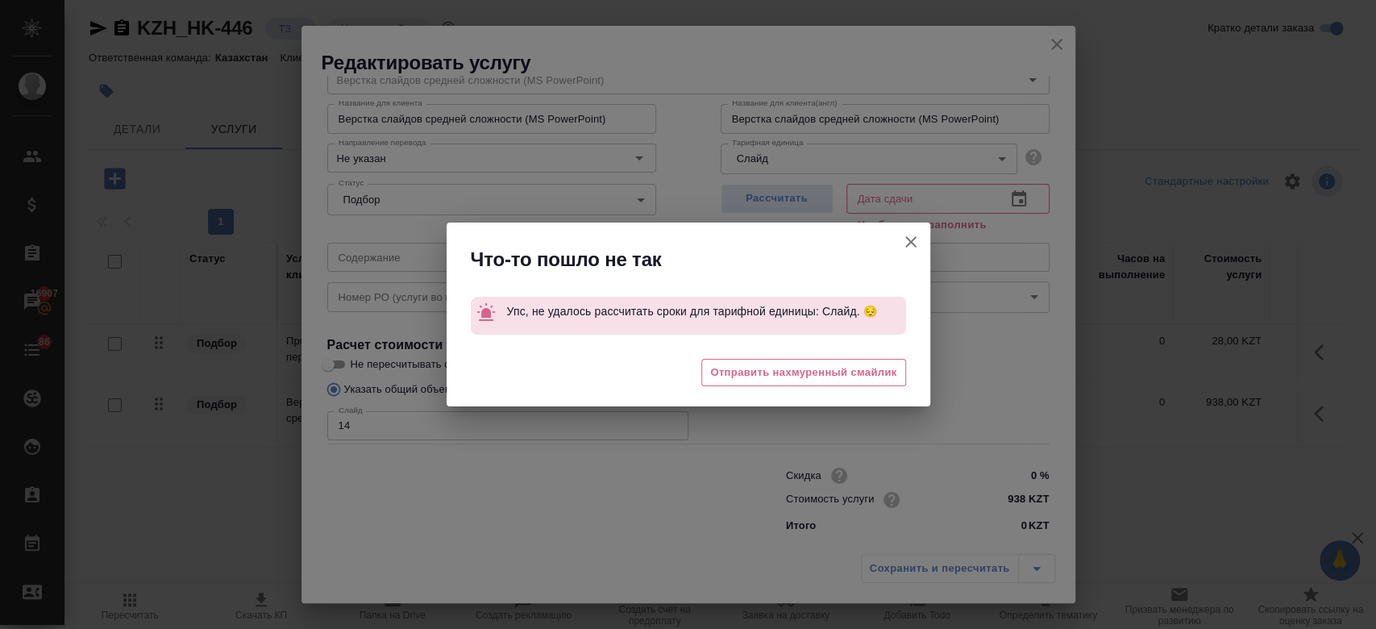
type input "10.09.2025 12:01"
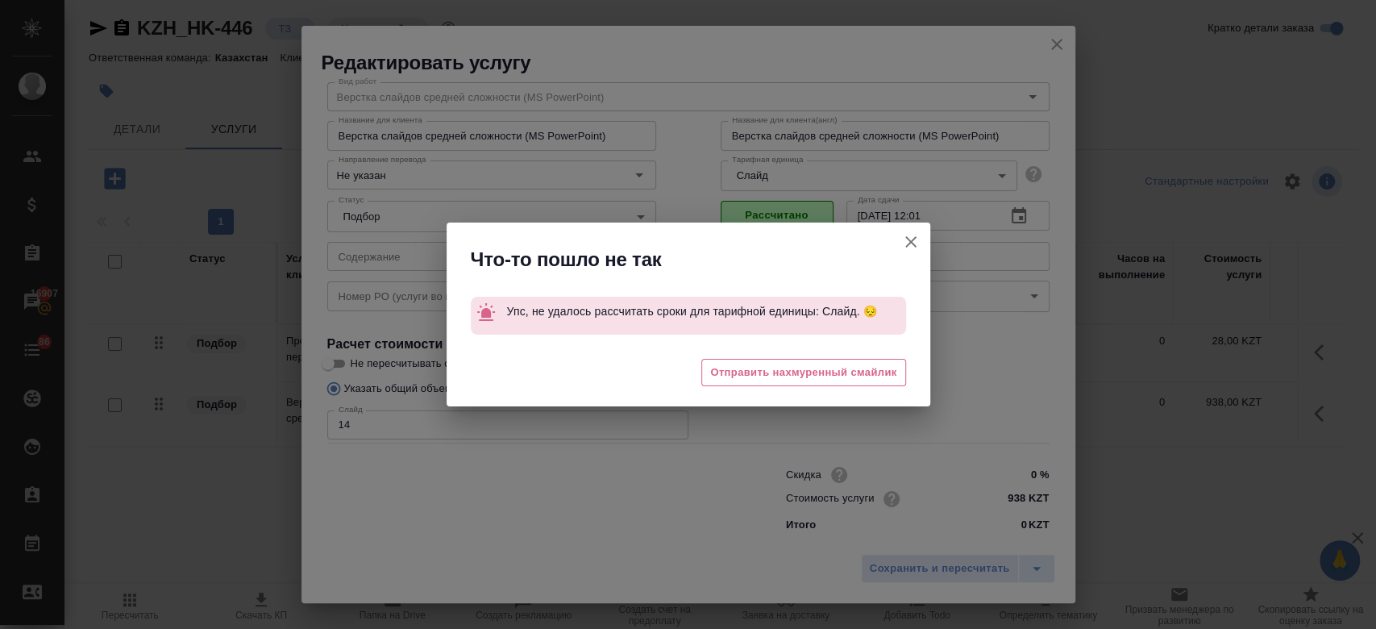
scroll to position [52, 0]
click at [911, 238] on icon "button" at bounding box center [910, 241] width 19 height 19
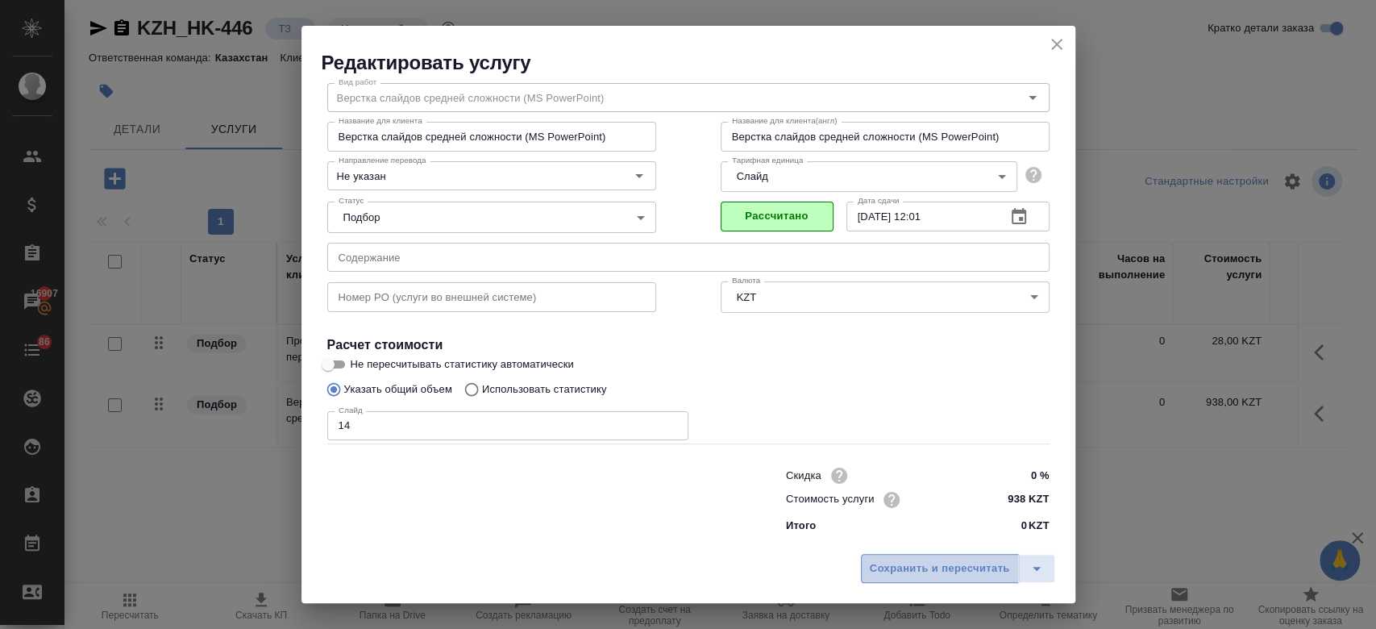
click at [917, 574] on span "Сохранить и пересчитать" at bounding box center [940, 569] width 140 height 19
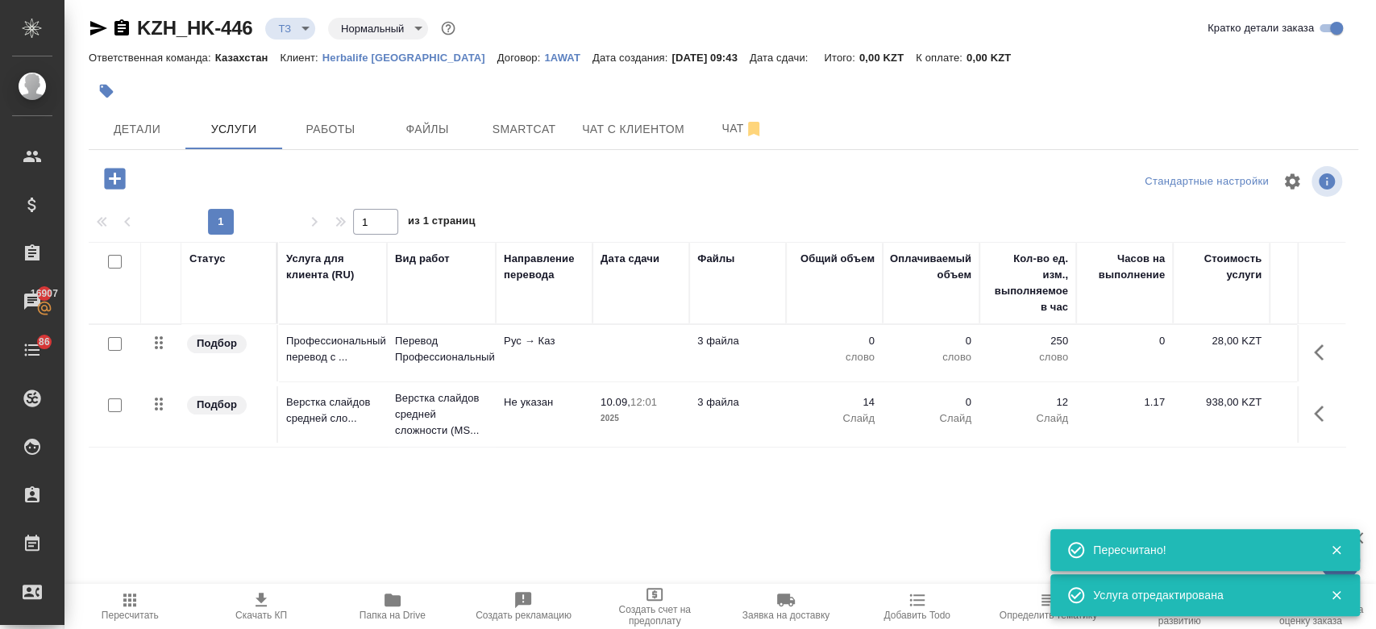
type input "new"
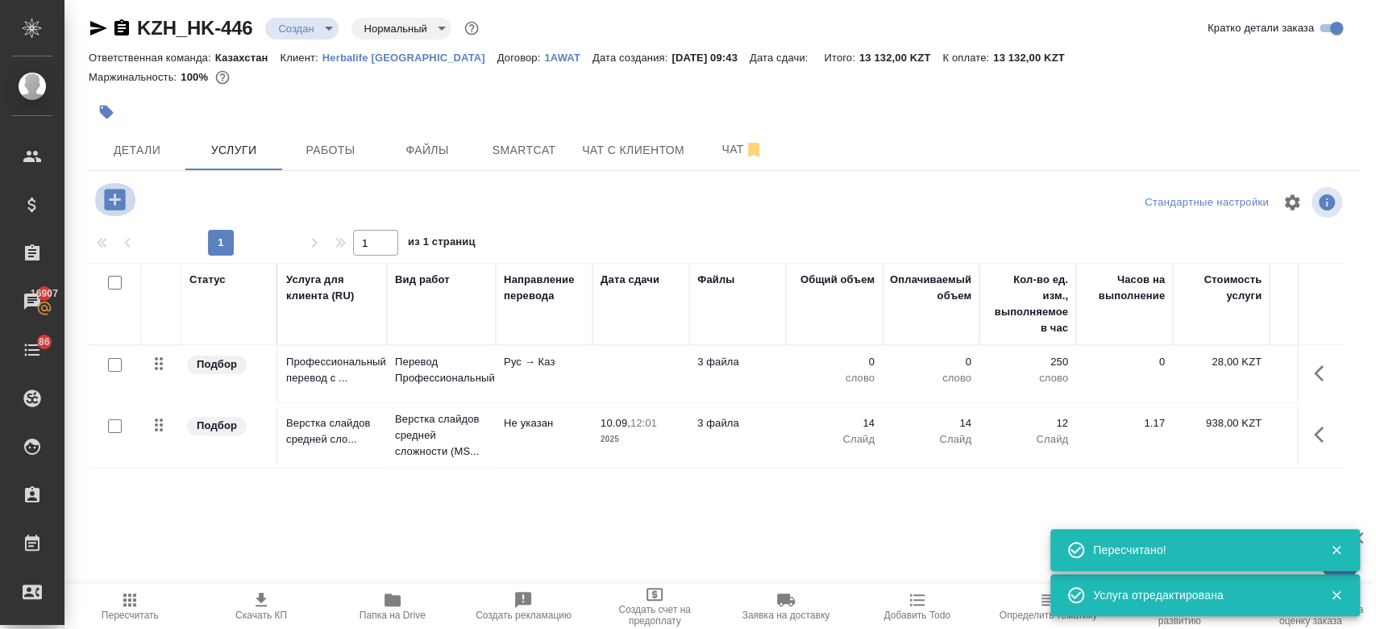
click at [116, 203] on icon "button" at bounding box center [114, 199] width 21 height 21
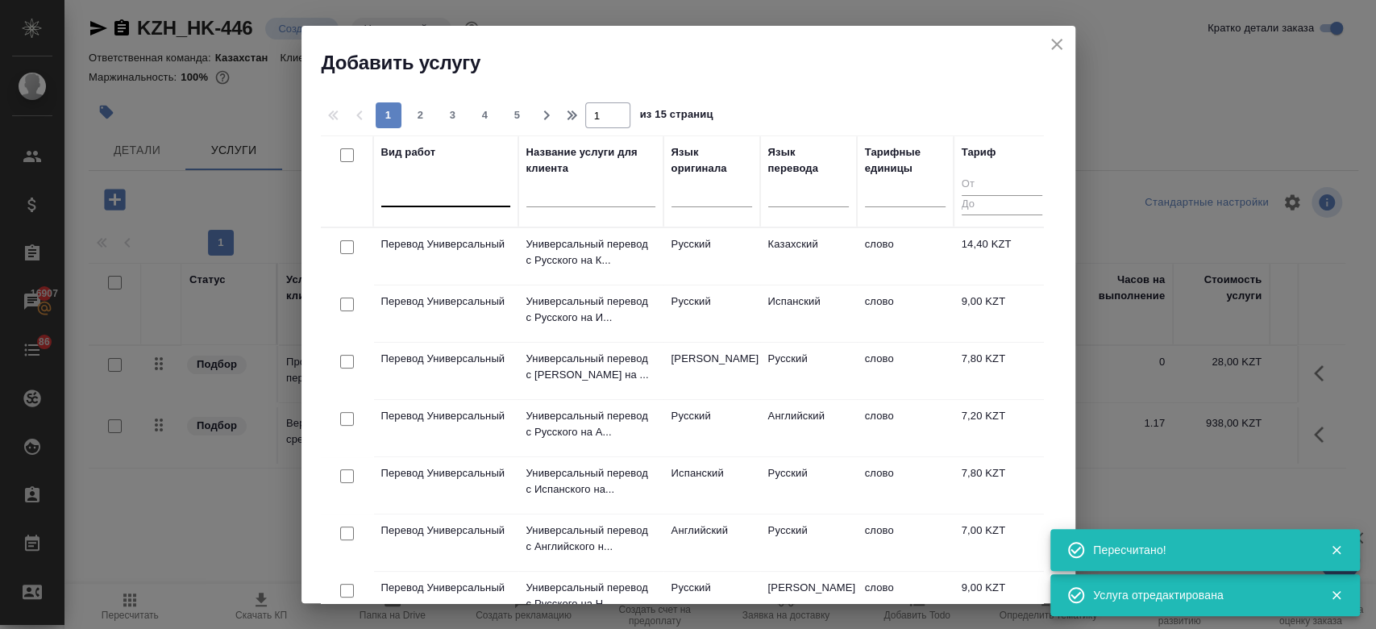
click at [429, 202] on div at bounding box center [445, 190] width 129 height 23
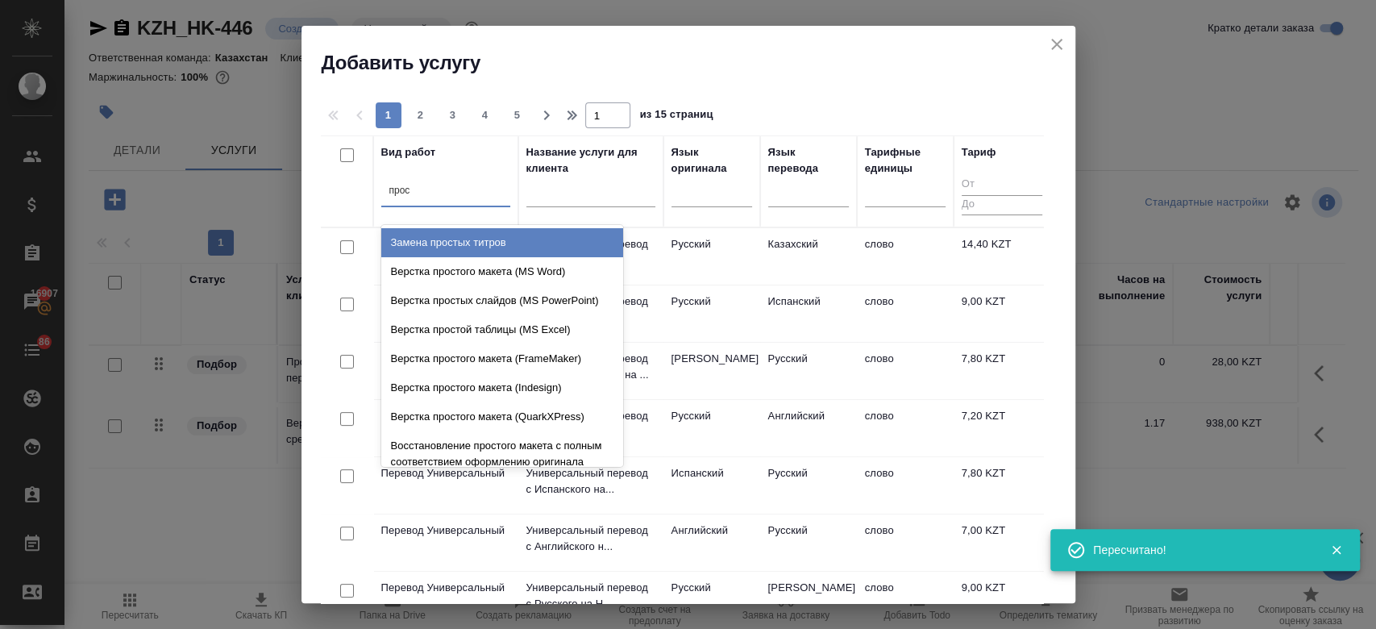
type input "прост"
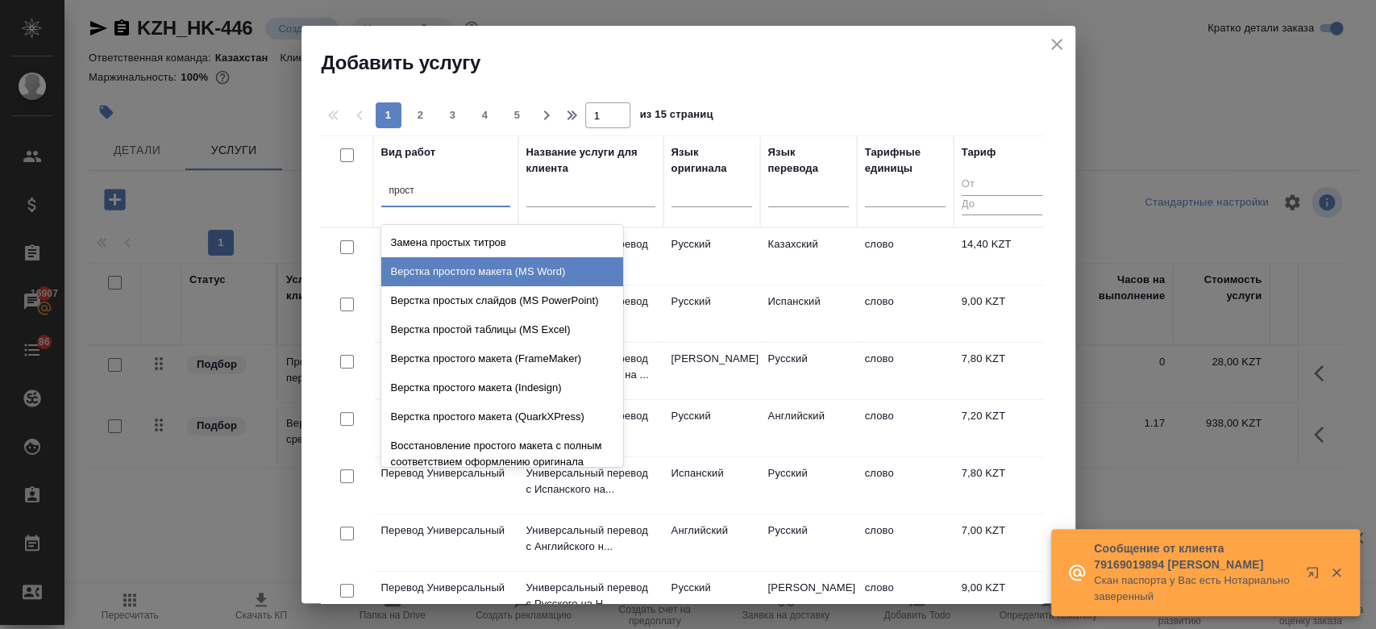
click at [477, 264] on div "Верстка простого макета (MS Word)" at bounding box center [502, 271] width 242 height 29
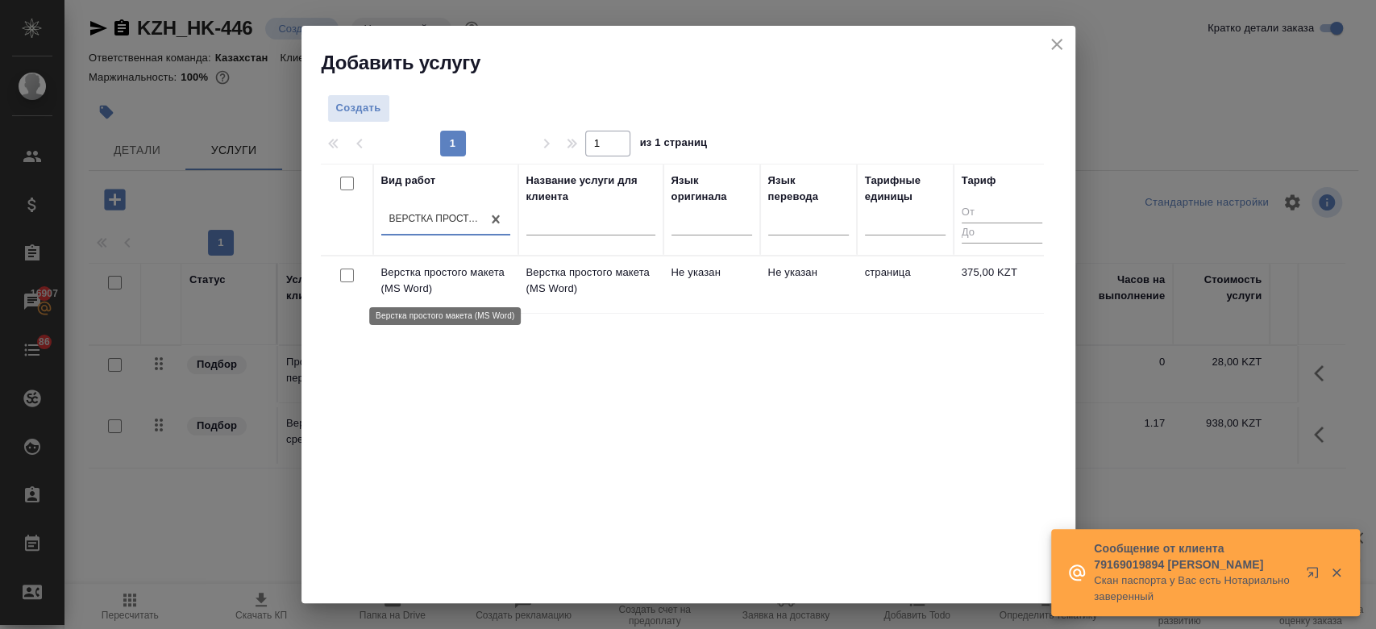
click at [490, 282] on p "Верстка простого макета (MS Word)" at bounding box center [445, 280] width 129 height 32
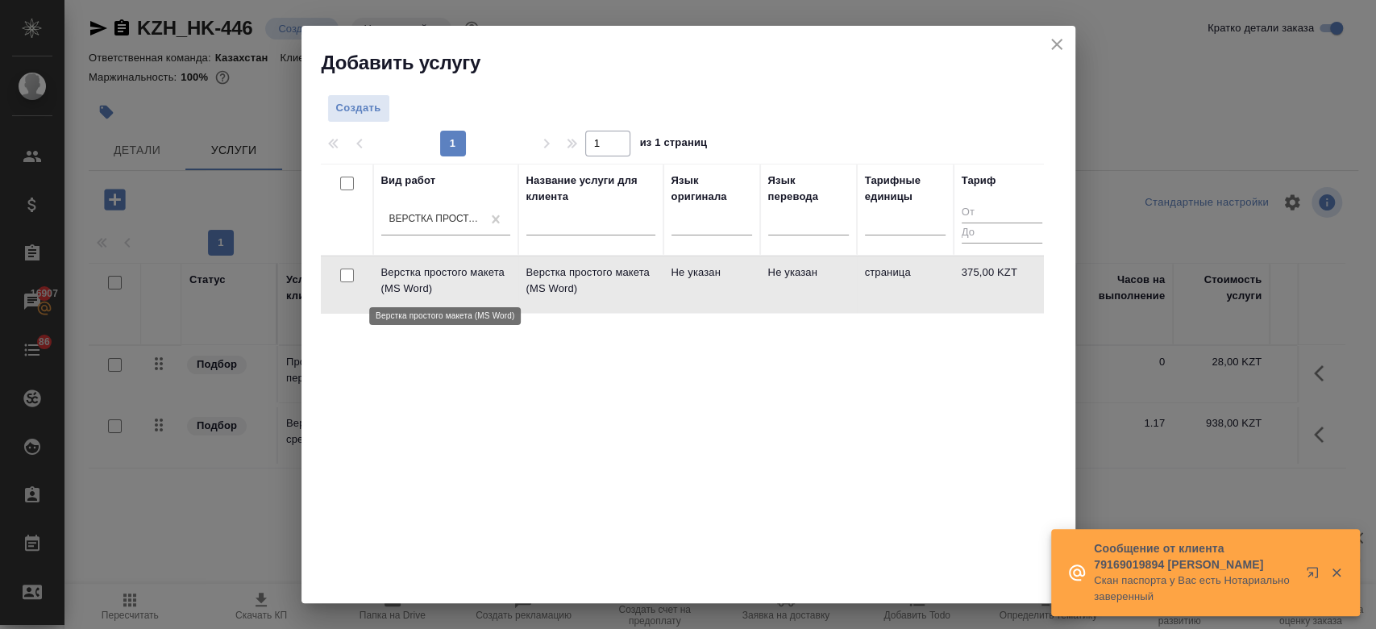
click at [490, 282] on p "Верстка простого макета (MS Word)" at bounding box center [445, 280] width 129 height 32
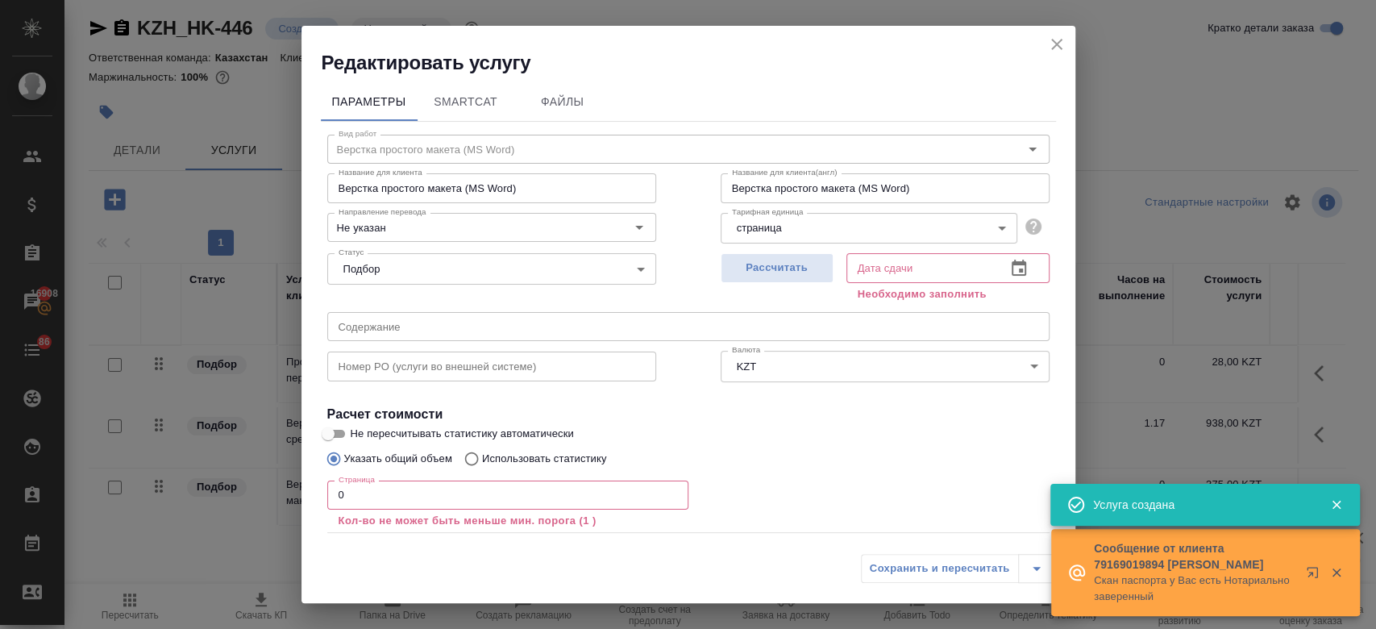
scroll to position [89, 0]
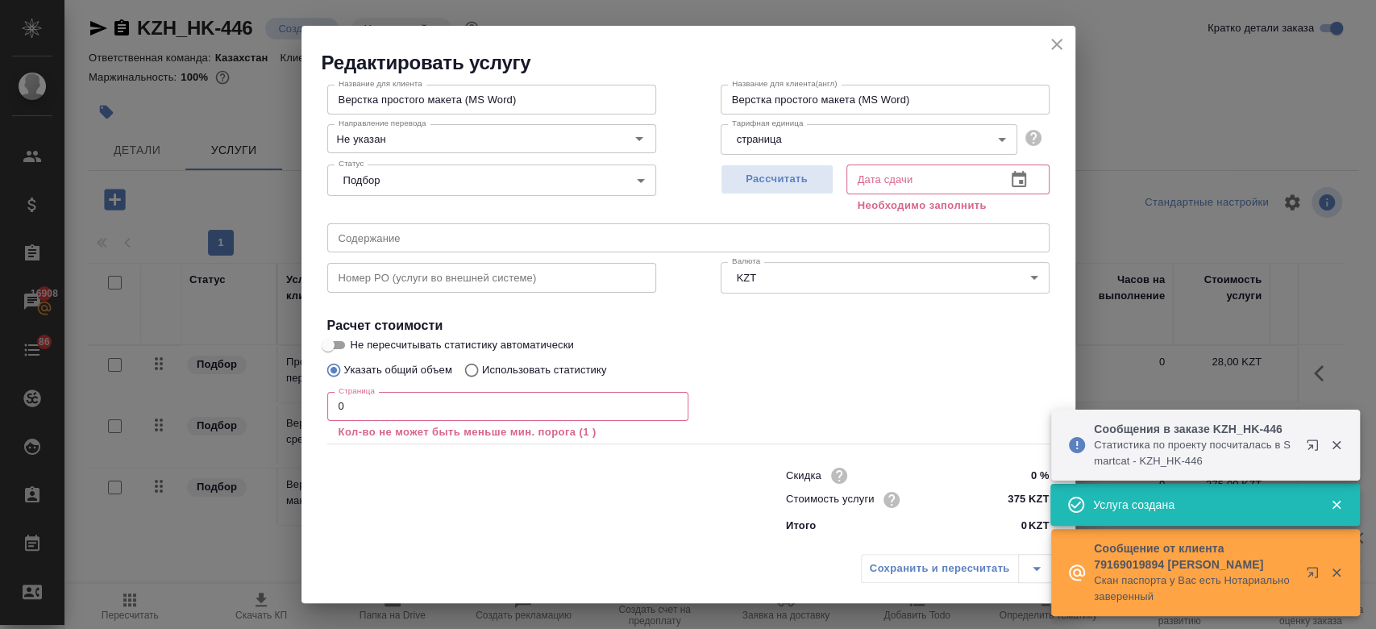
click at [389, 397] on input "0" at bounding box center [507, 406] width 361 height 29
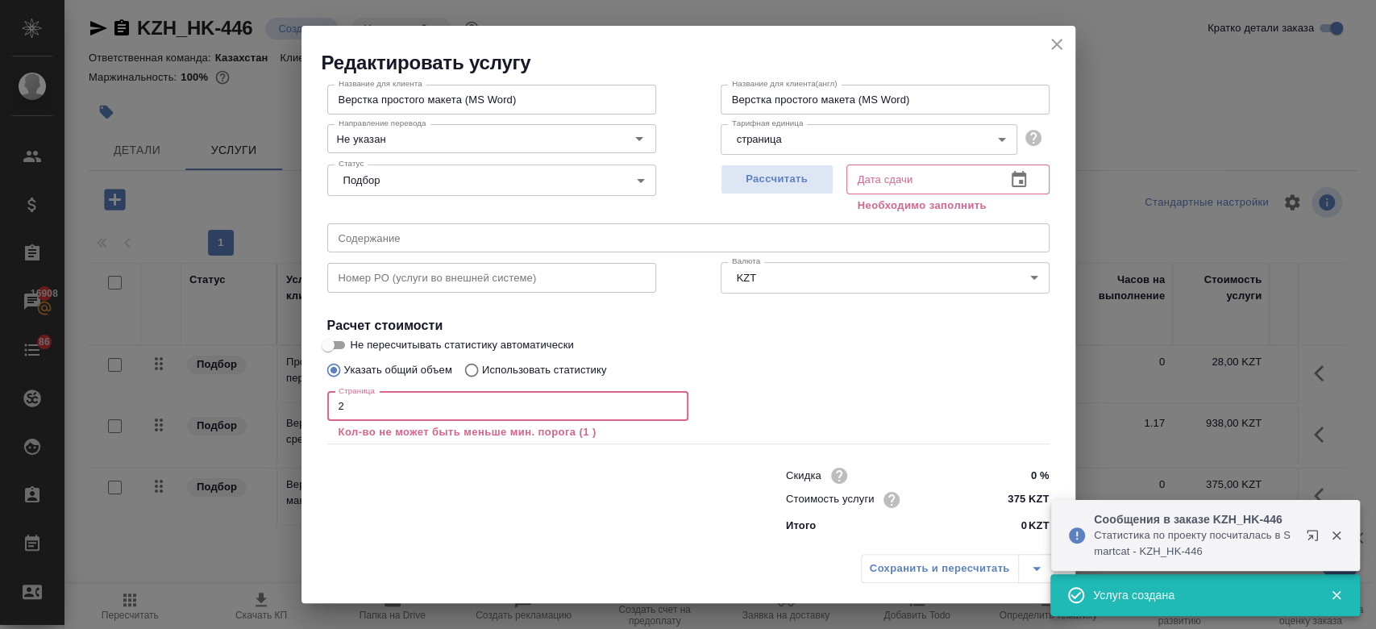
scroll to position [69, 0]
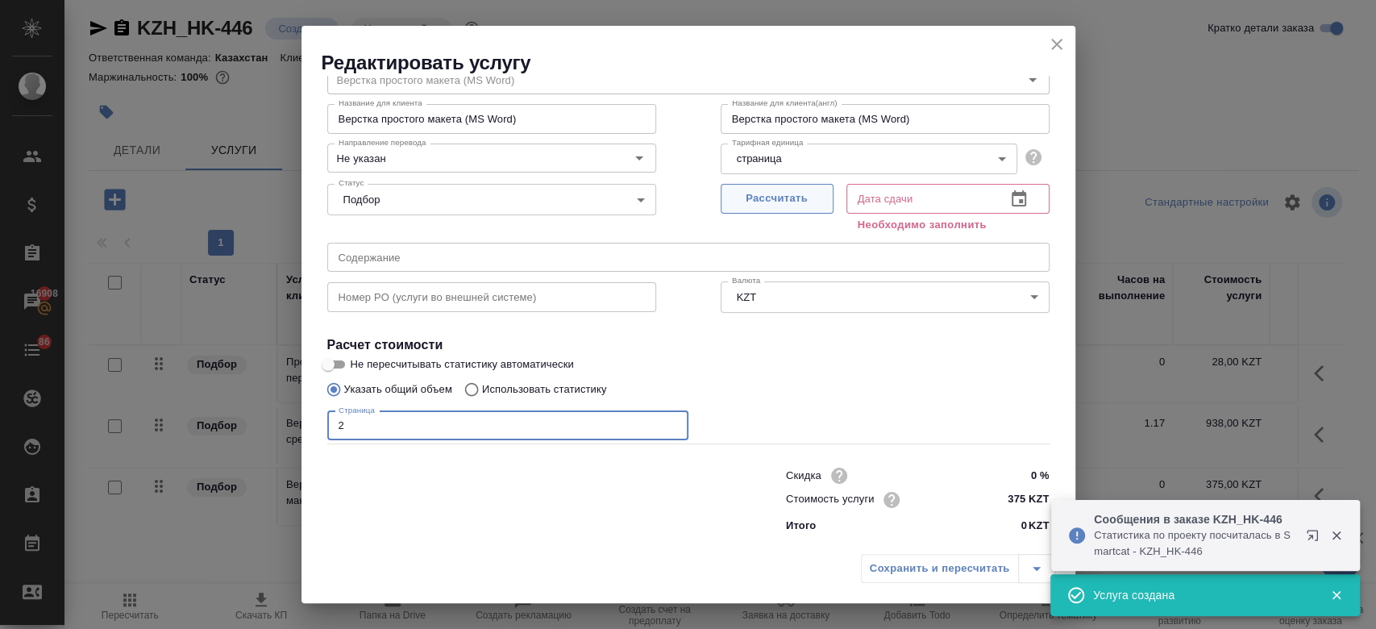
type input "2"
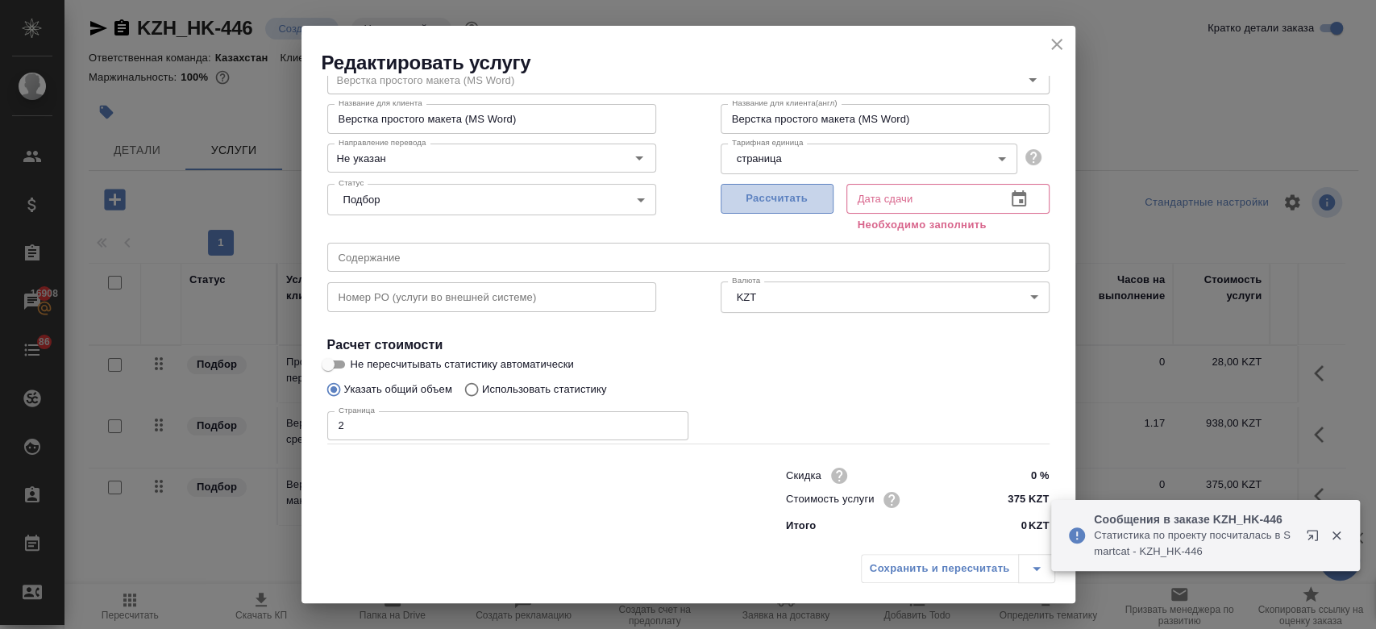
click at [758, 206] on span "Рассчитать" at bounding box center [777, 198] width 95 height 19
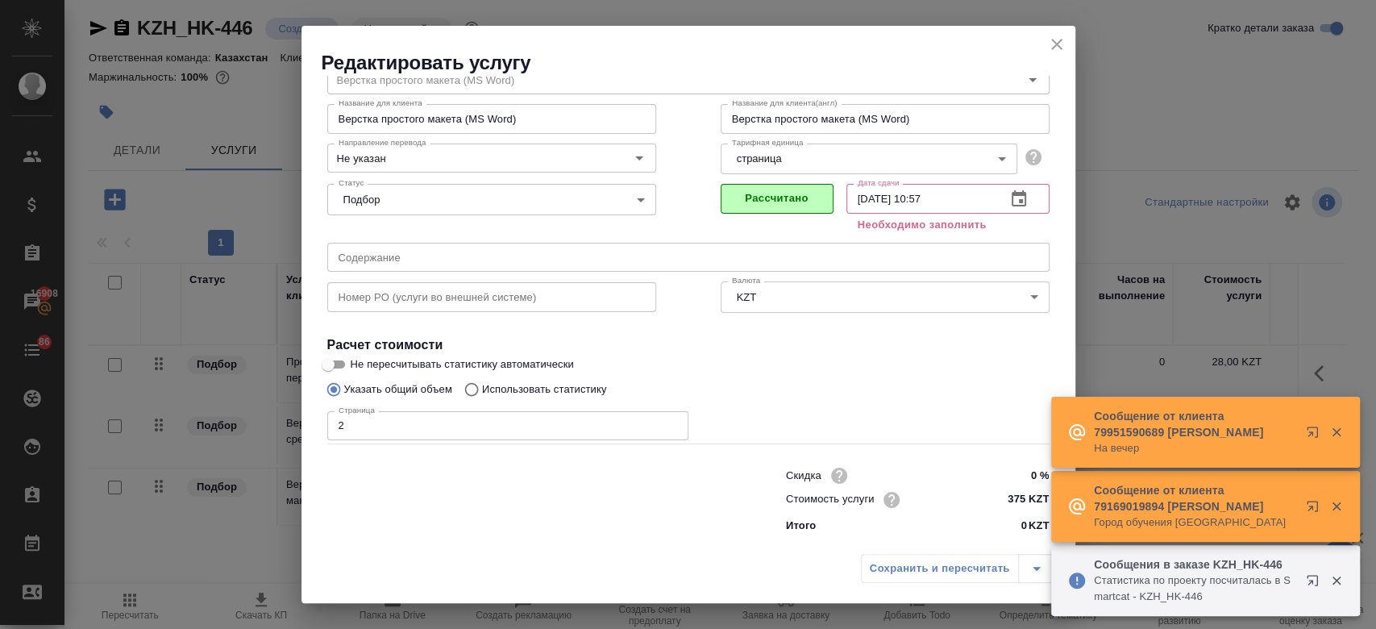
type input "10.09.2025 10:57"
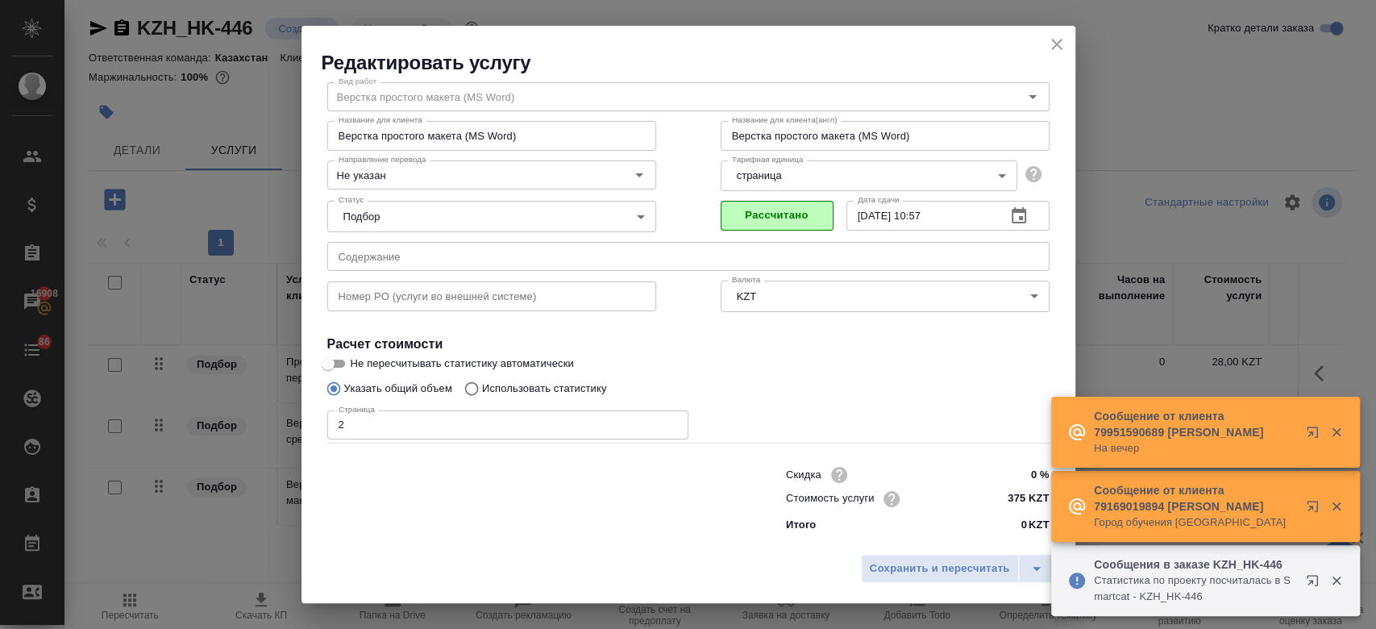
scroll to position [52, 0]
click at [901, 563] on span "Сохранить и пересчитать" at bounding box center [940, 569] width 140 height 19
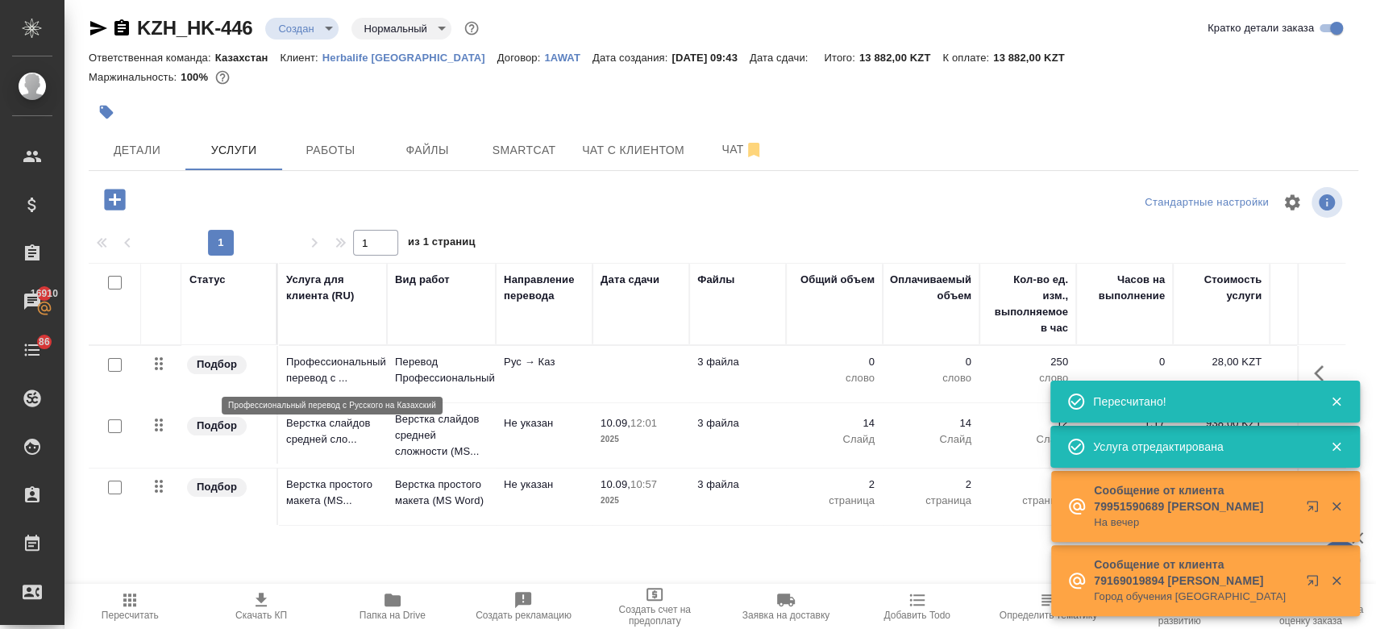
click at [354, 376] on p "Профессиональный перевод с ..." at bounding box center [332, 370] width 93 height 32
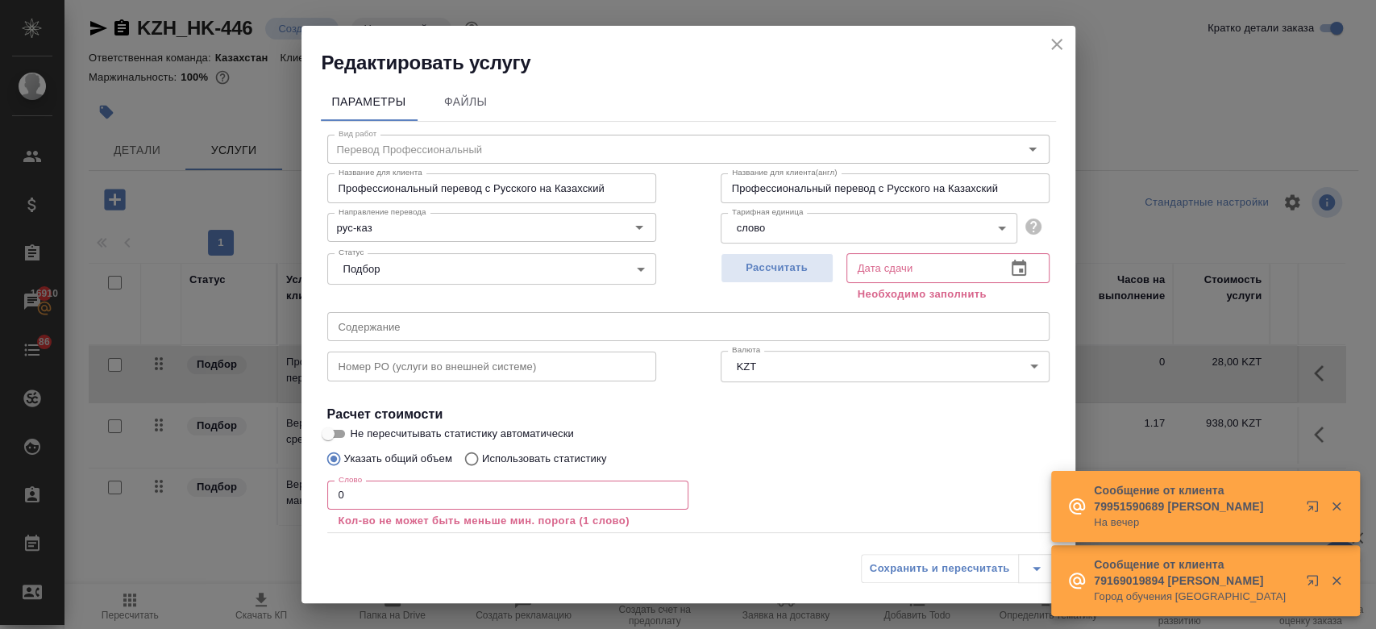
scroll to position [89, 0]
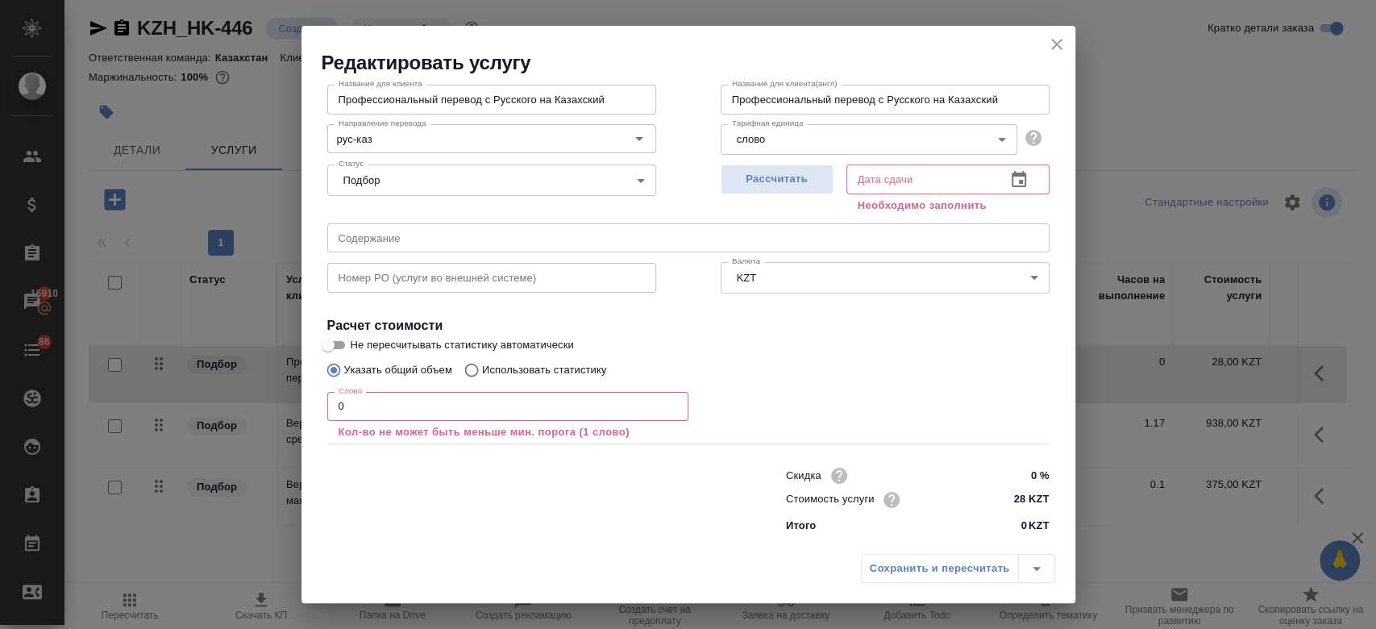
click at [531, 371] on p "Использовать статистику" at bounding box center [544, 370] width 125 height 16
click at [482, 371] on input "Использовать статистику" at bounding box center [469, 370] width 26 height 31
radio input "true"
radio input "false"
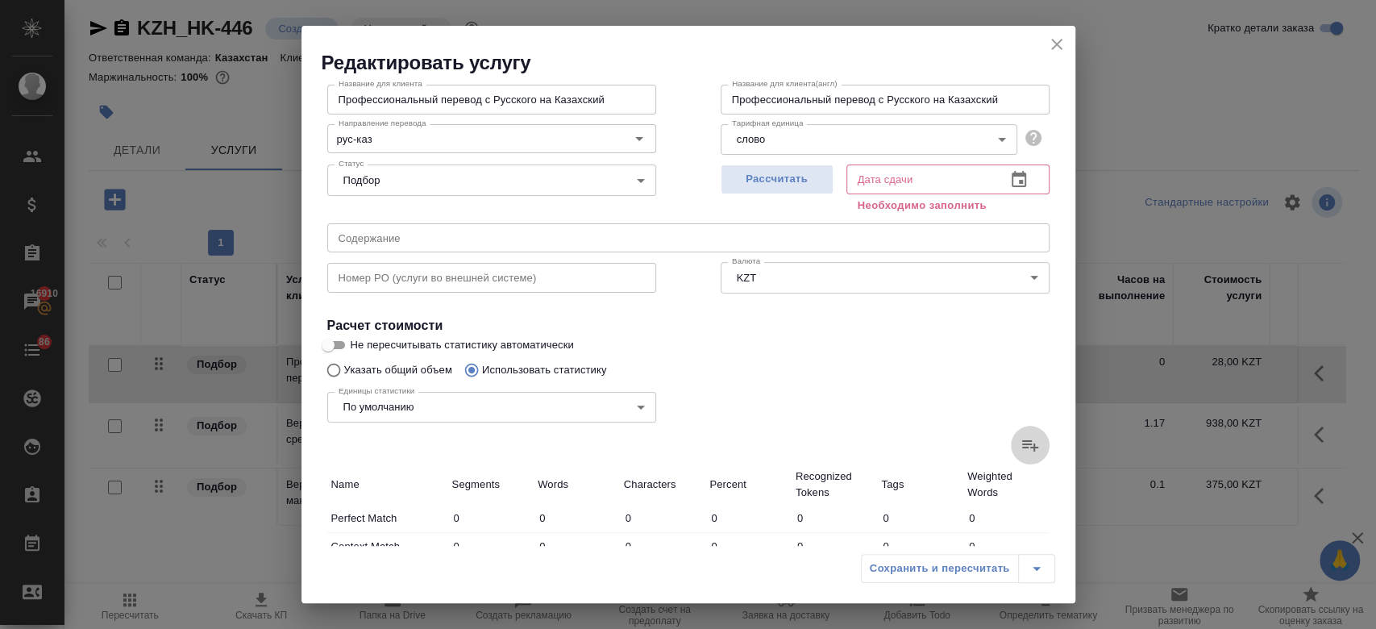
click at [1021, 439] on icon at bounding box center [1030, 444] width 19 height 19
click at [0, 0] on input "file" at bounding box center [0, 0] width 0 height 0
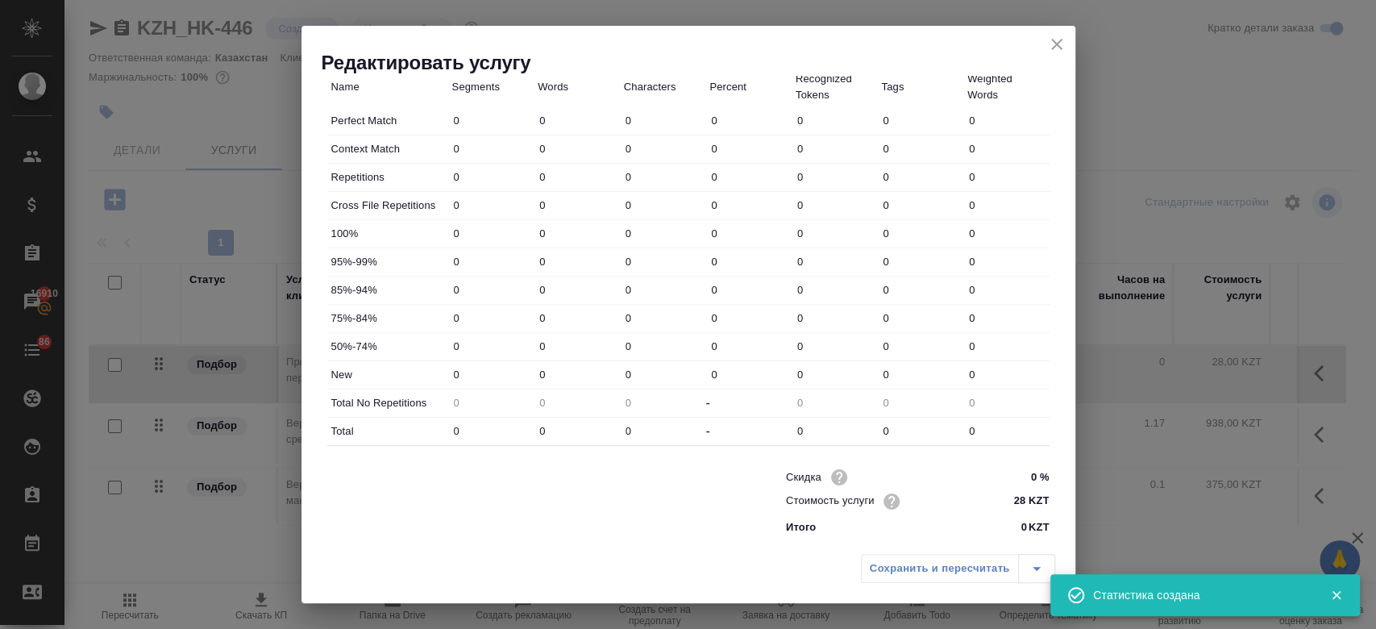
type input "15"
type input "37"
type input "290"
type input "4"
type input "16"
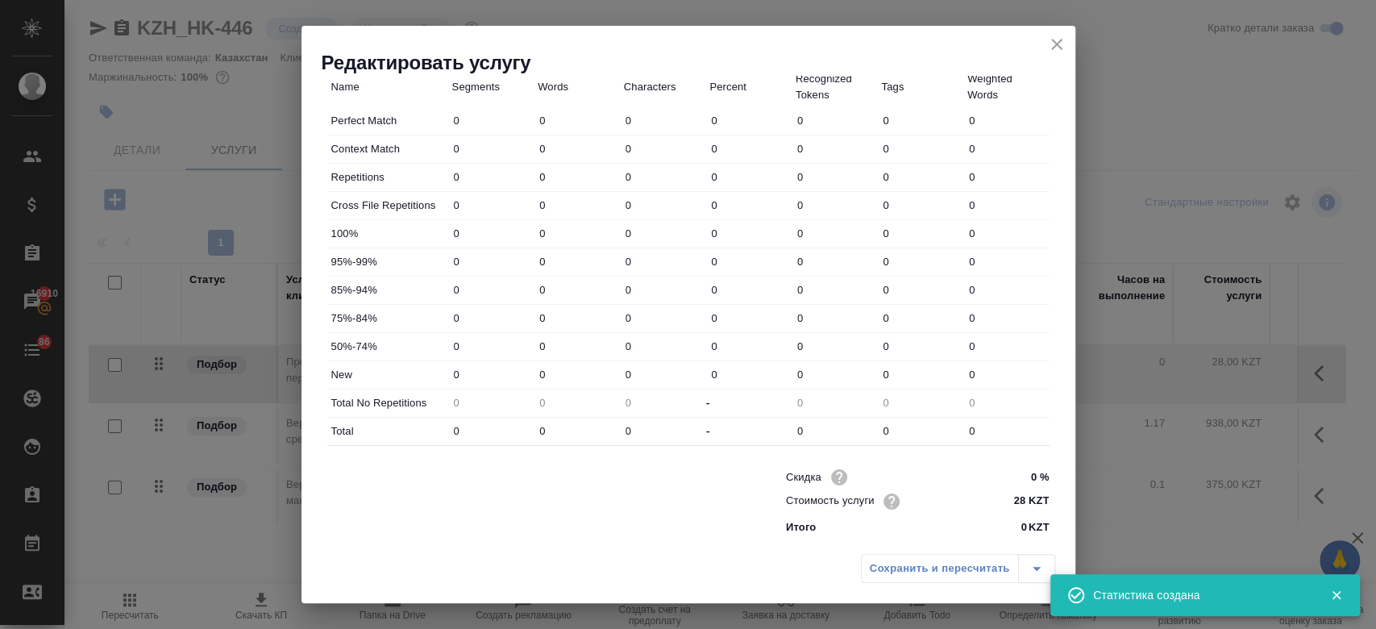
type input "124"
type input "29"
type input "113"
type input "804"
type input "4"
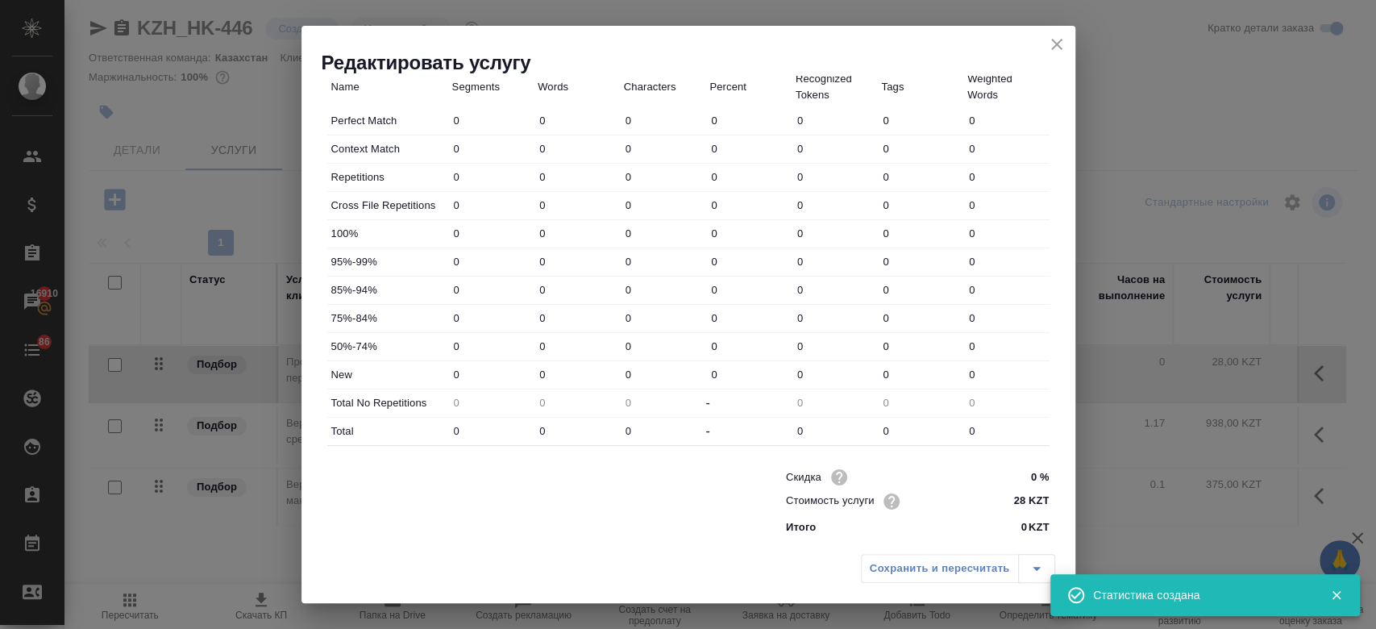
type input "8"
type input "44"
type input "8"
type input "23"
type input "161"
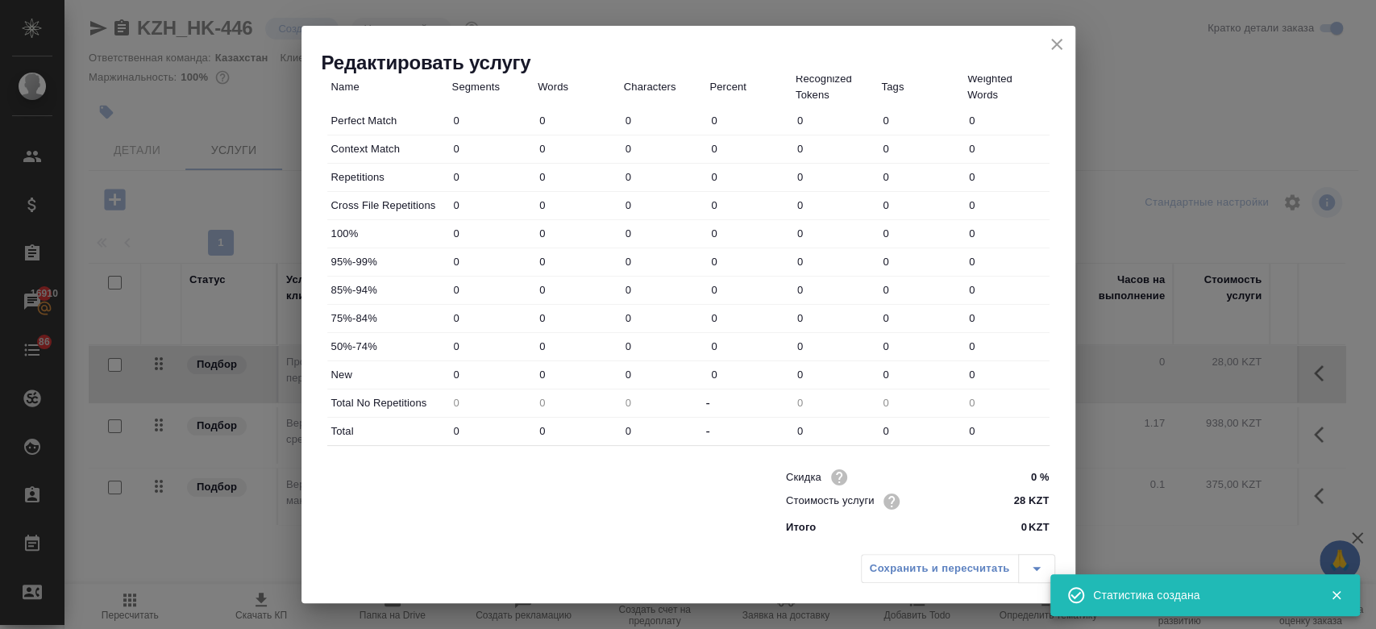
type input "1"
type input "9"
type input "55"
type input "8"
type input "45"
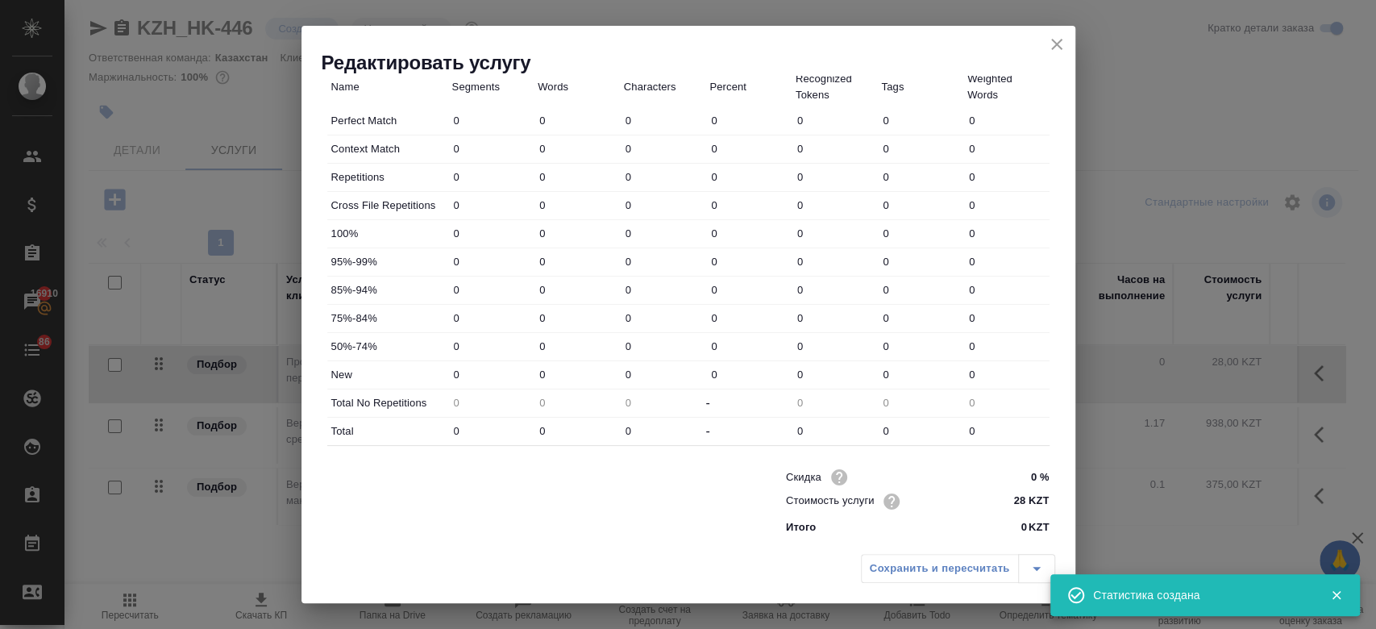
type input "350"
type input "55"
type input "455"
type input "3374"
type input "91"
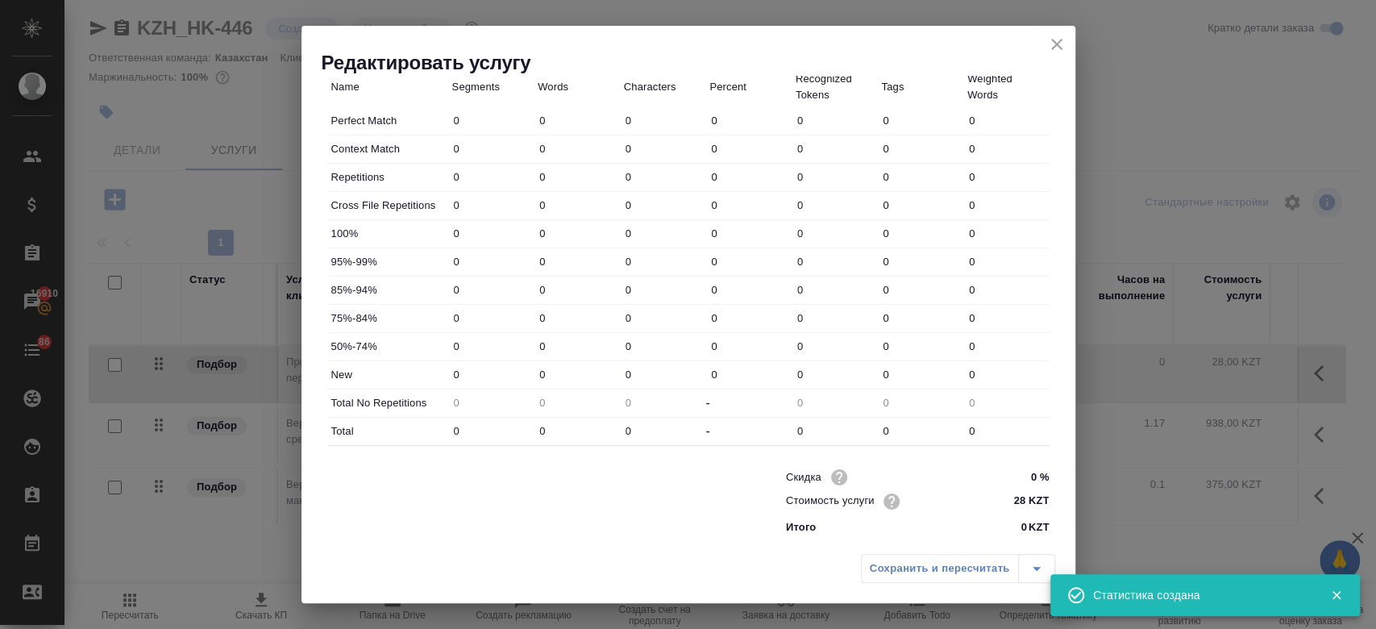
type input "577"
type input "4274"
type input "124"
type input "706"
type input "5202"
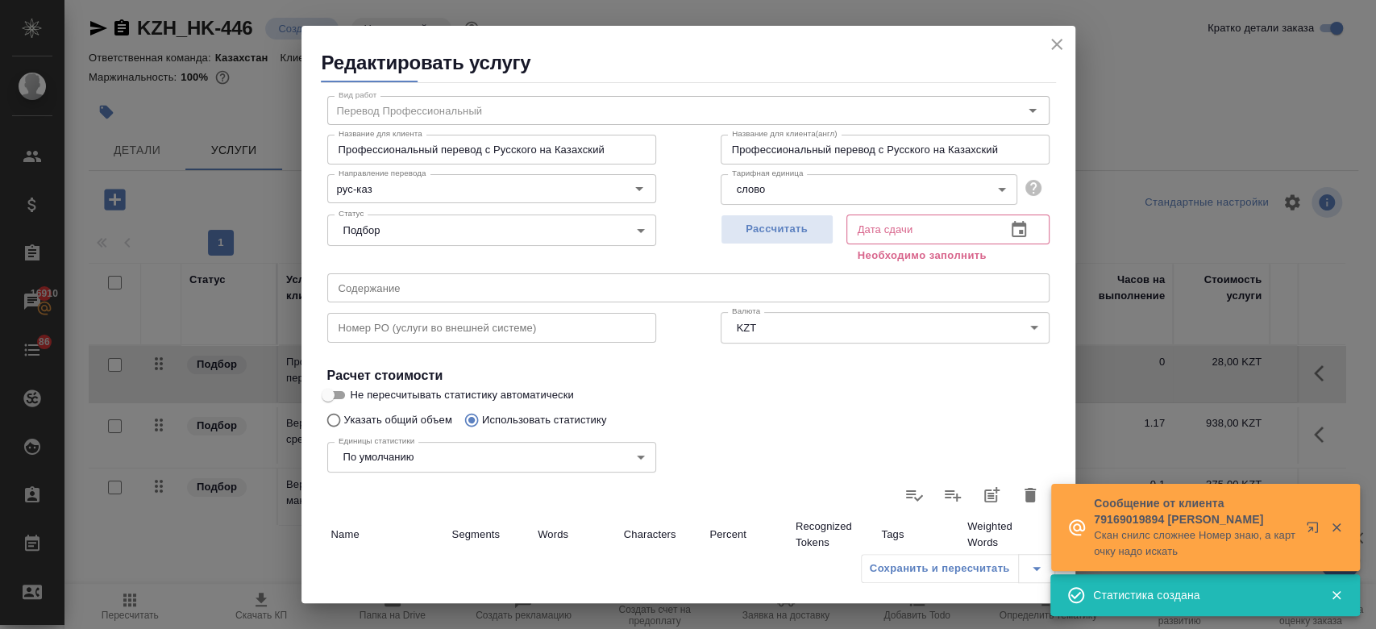
scroll to position [28, 0]
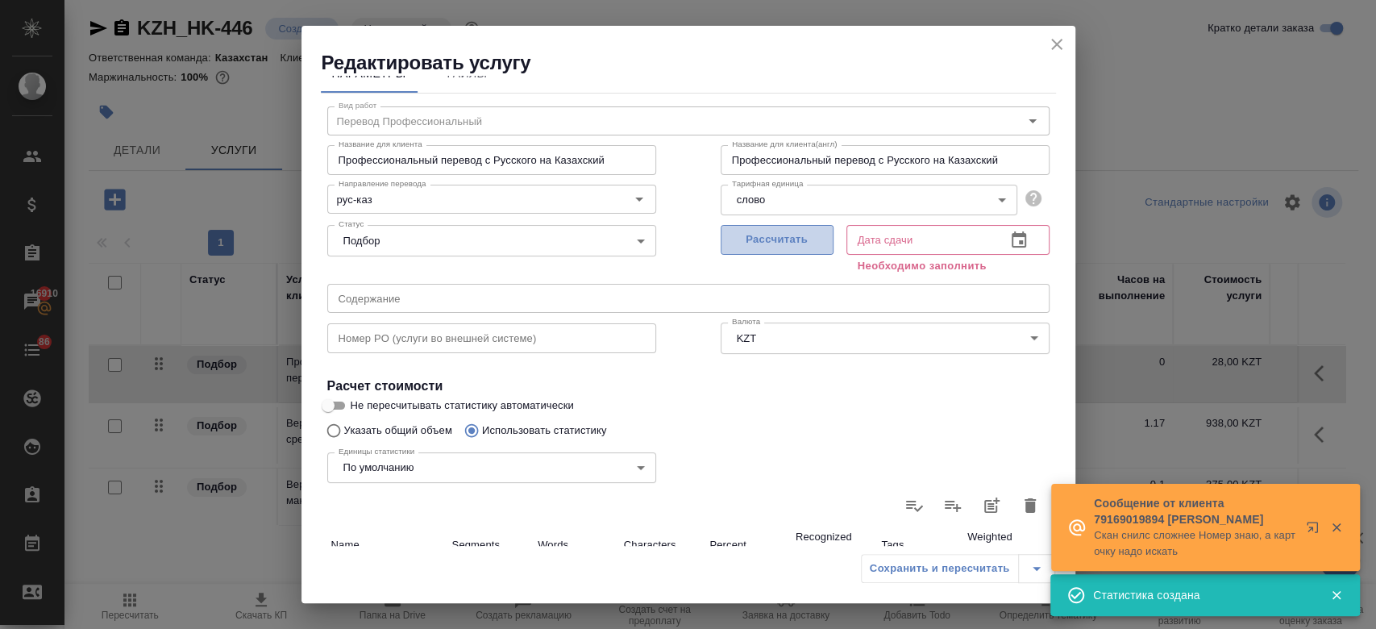
click at [770, 234] on span "Рассчитать" at bounding box center [777, 240] width 95 height 19
type input "10.09.2025 10:51"
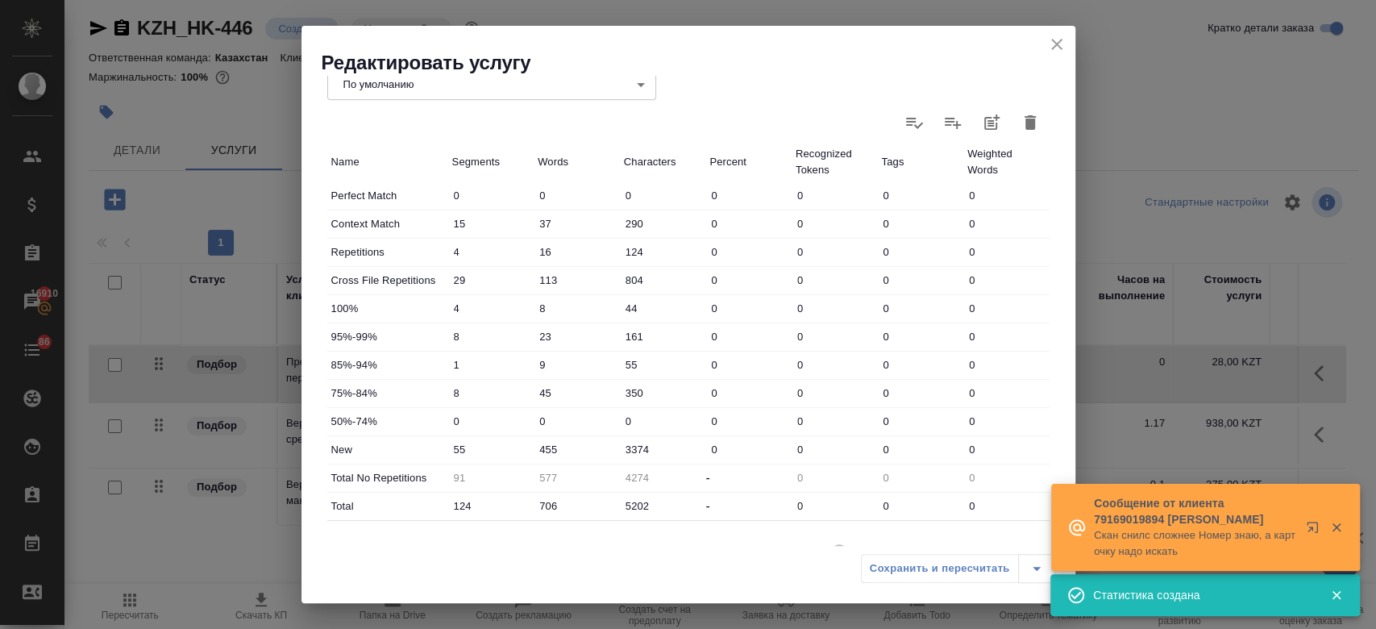
scroll to position [468, 0]
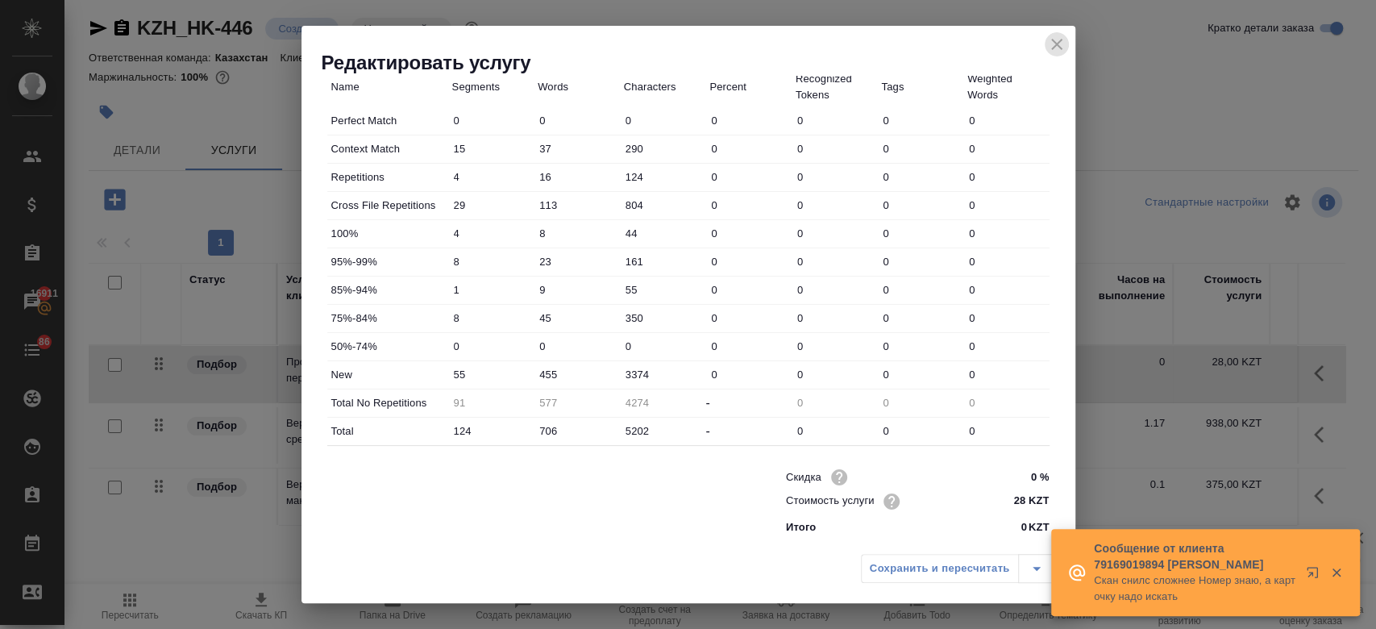
click at [1056, 50] on icon "close" at bounding box center [1056, 44] width 19 height 19
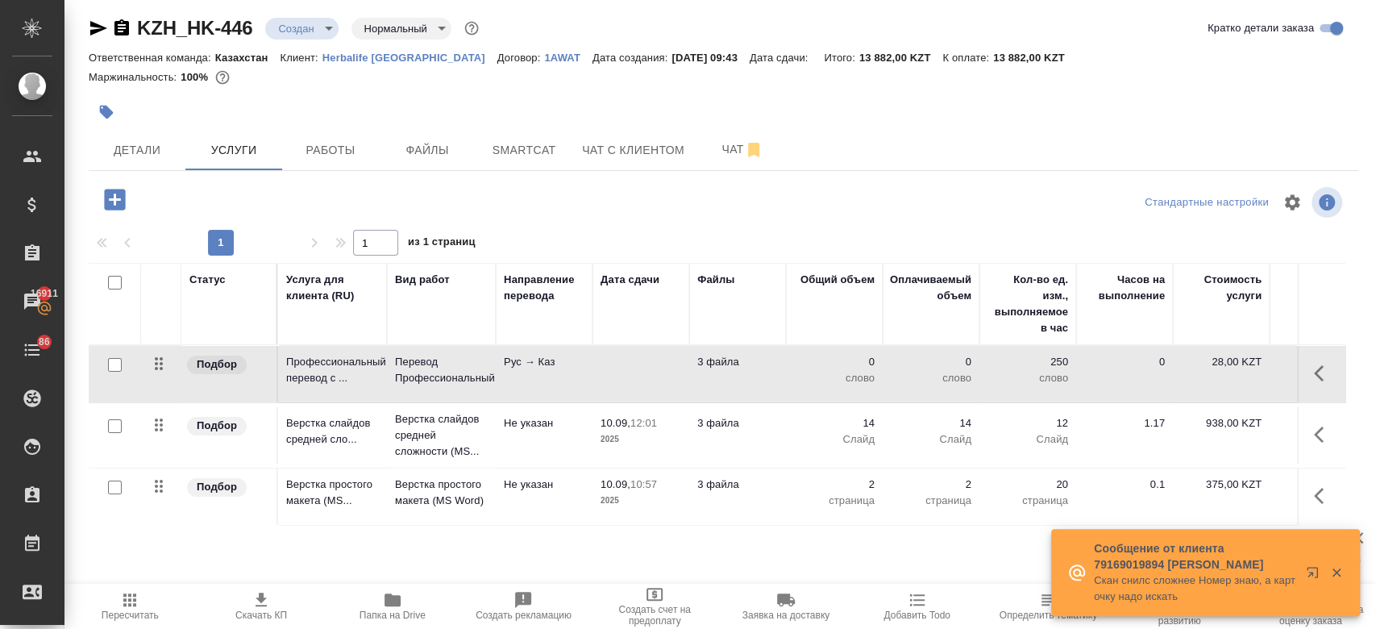
click at [623, 455] on td "10.09, 12:01 2025" at bounding box center [641, 435] width 97 height 56
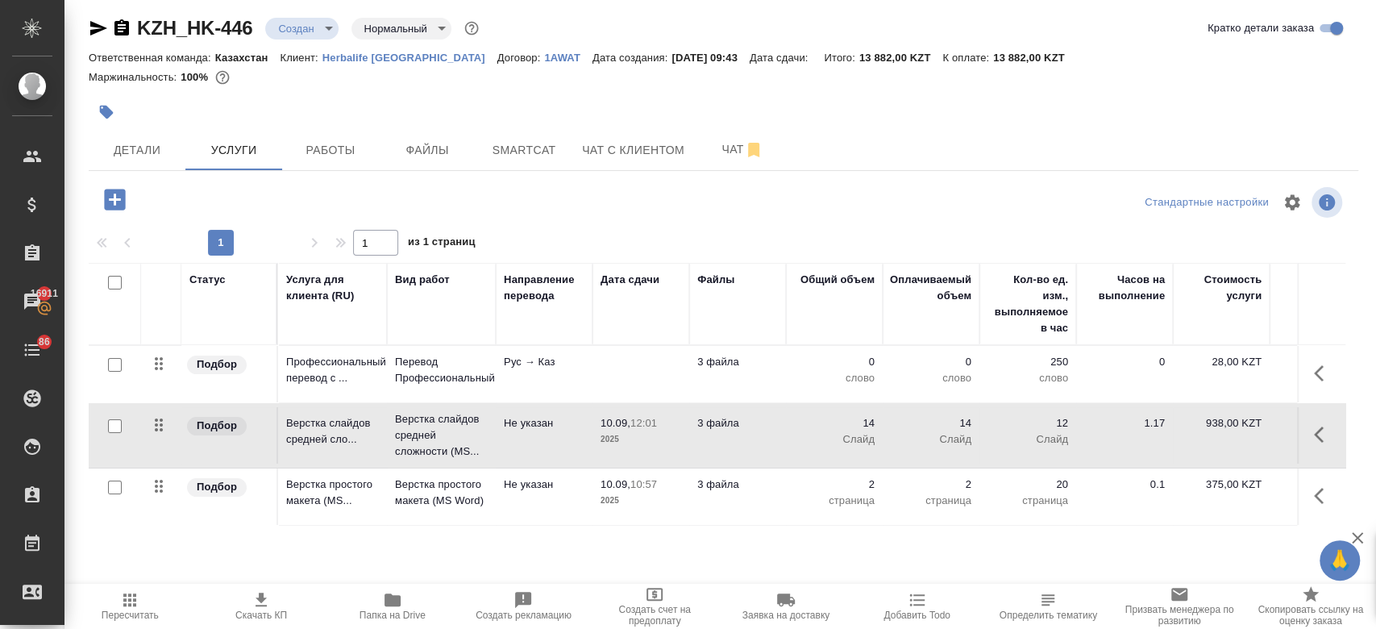
click at [623, 455] on td "10.09, 12:01 2025" at bounding box center [641, 435] width 97 height 56
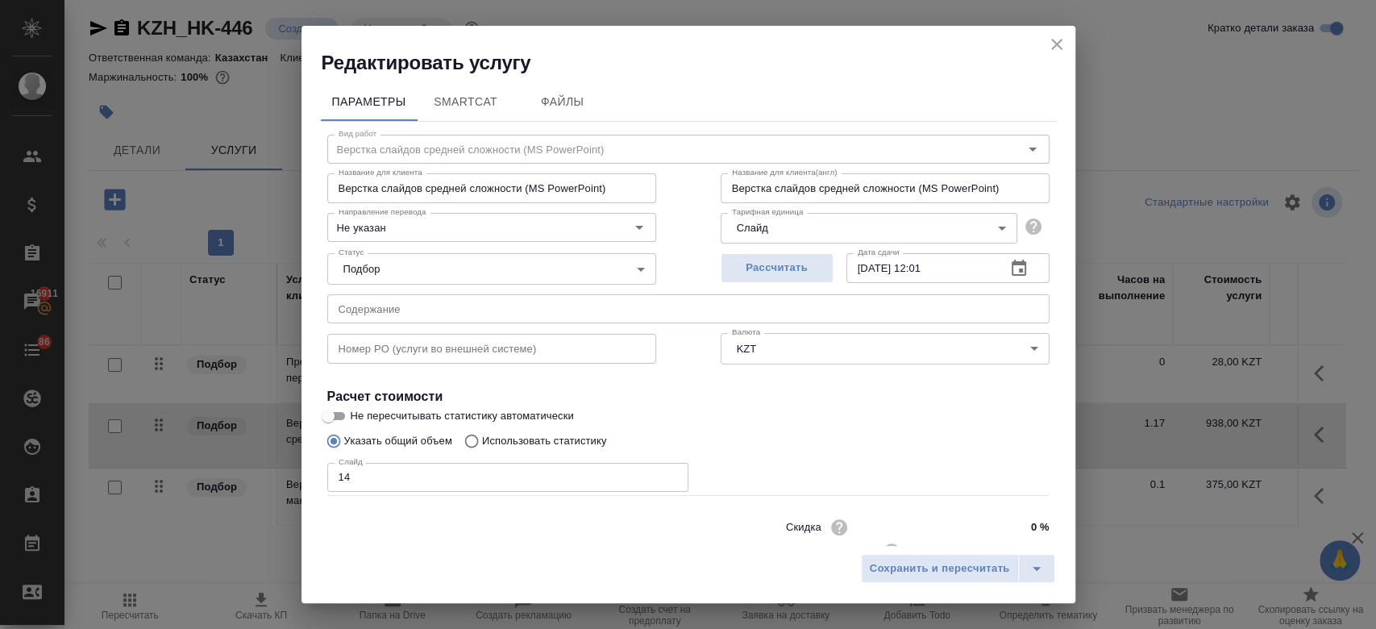
click at [906, 551] on div "Сохранить и пересчитать" at bounding box center [689, 574] width 774 height 57
click at [901, 573] on span "Сохранить и пересчитать" at bounding box center [940, 569] width 140 height 19
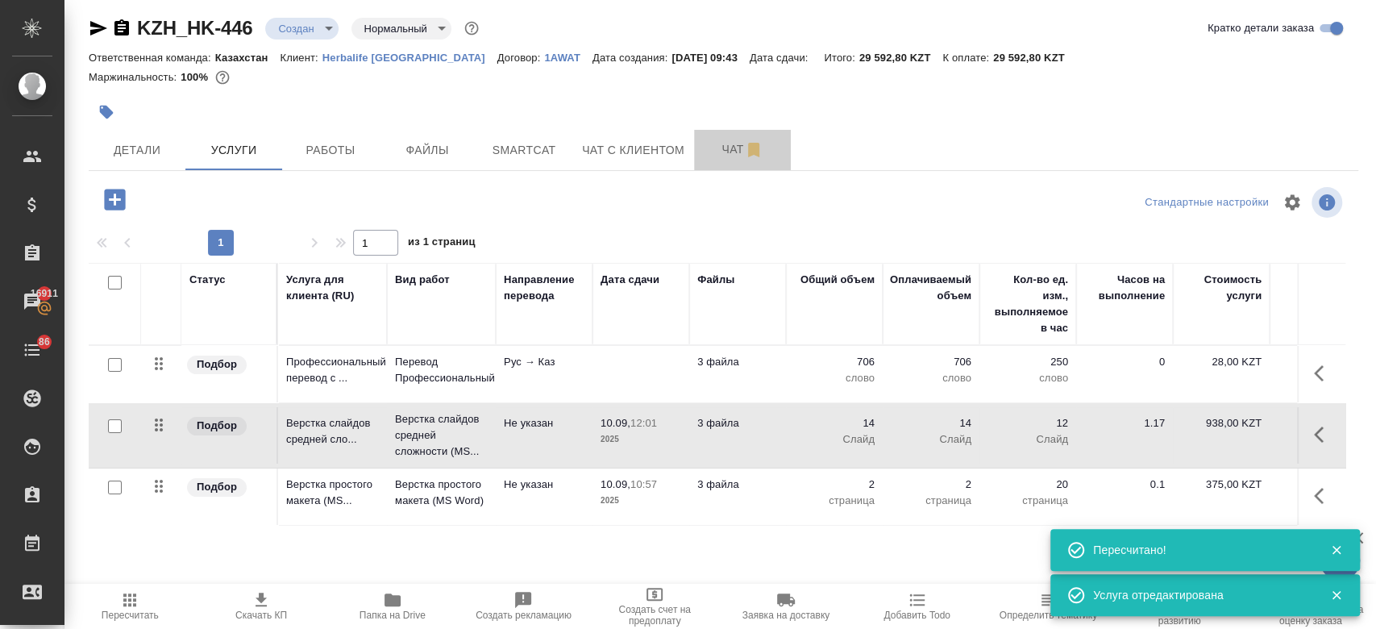
click at [734, 155] on span "Чат" at bounding box center [742, 149] width 77 height 20
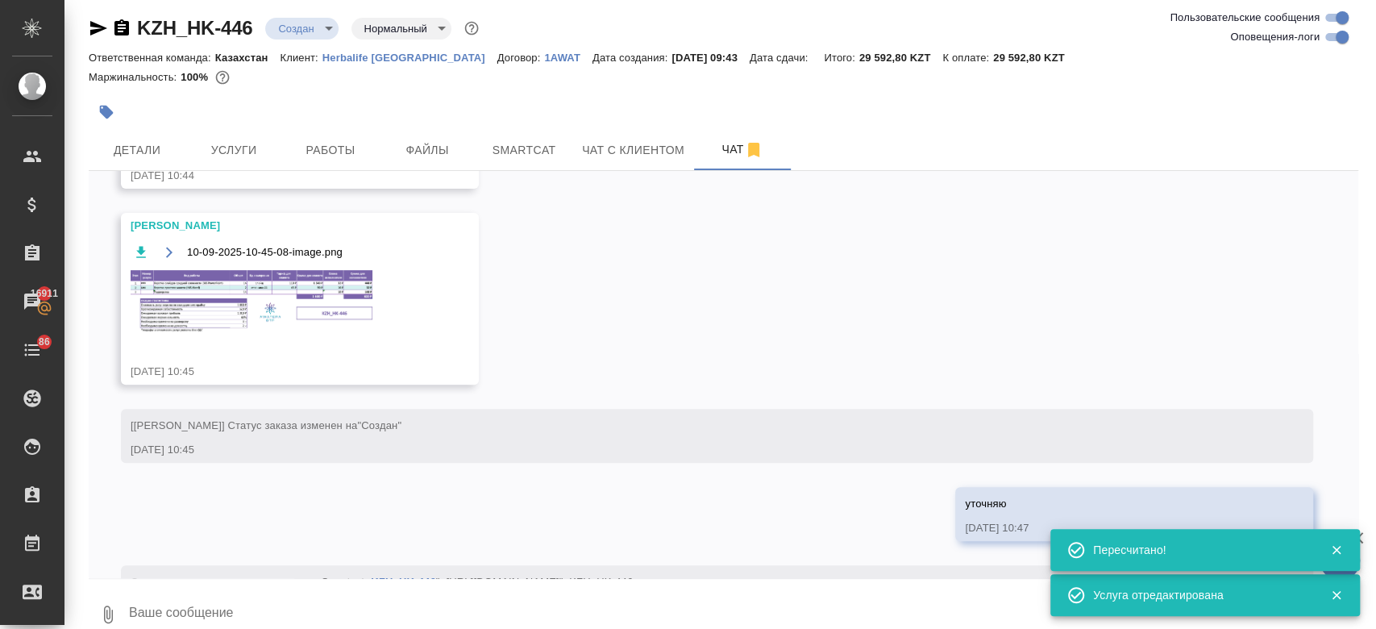
scroll to position [497, 0]
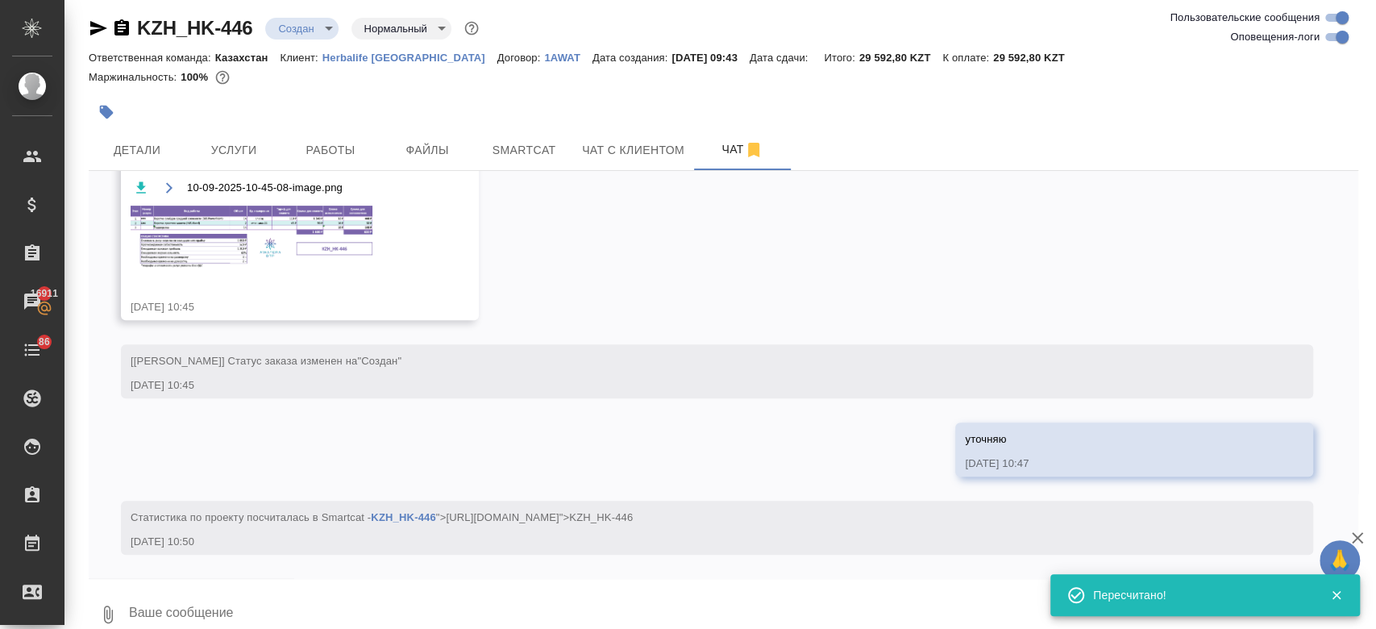
click at [324, 250] on img at bounding box center [252, 238] width 242 height 64
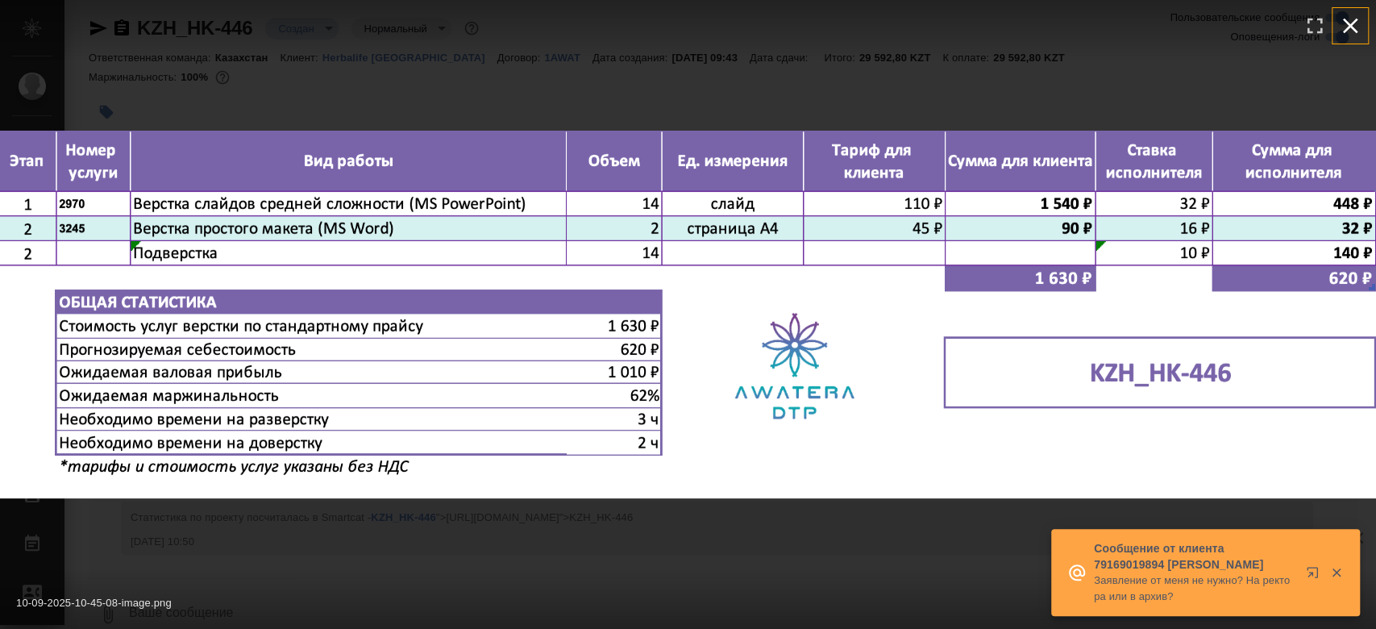
click at [1357, 21] on icon "button" at bounding box center [1351, 26] width 26 height 26
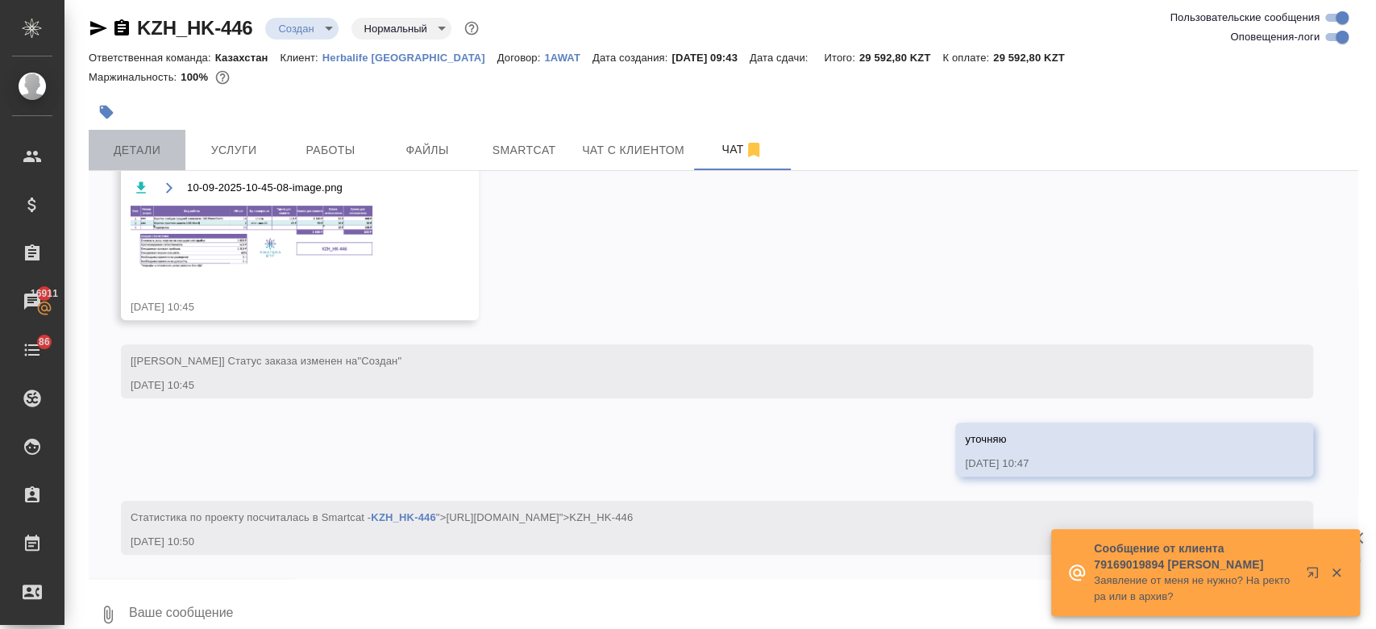
click at [155, 155] on span "Детали" at bounding box center [136, 150] width 77 height 20
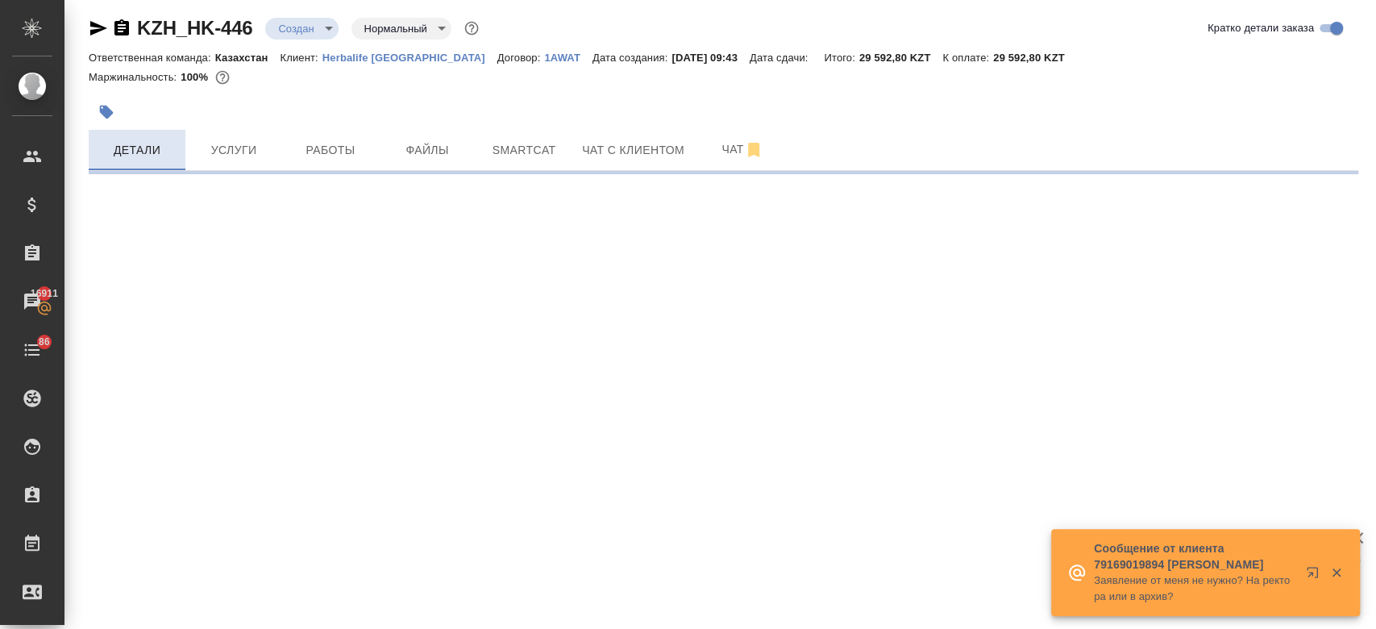
select select "RU"
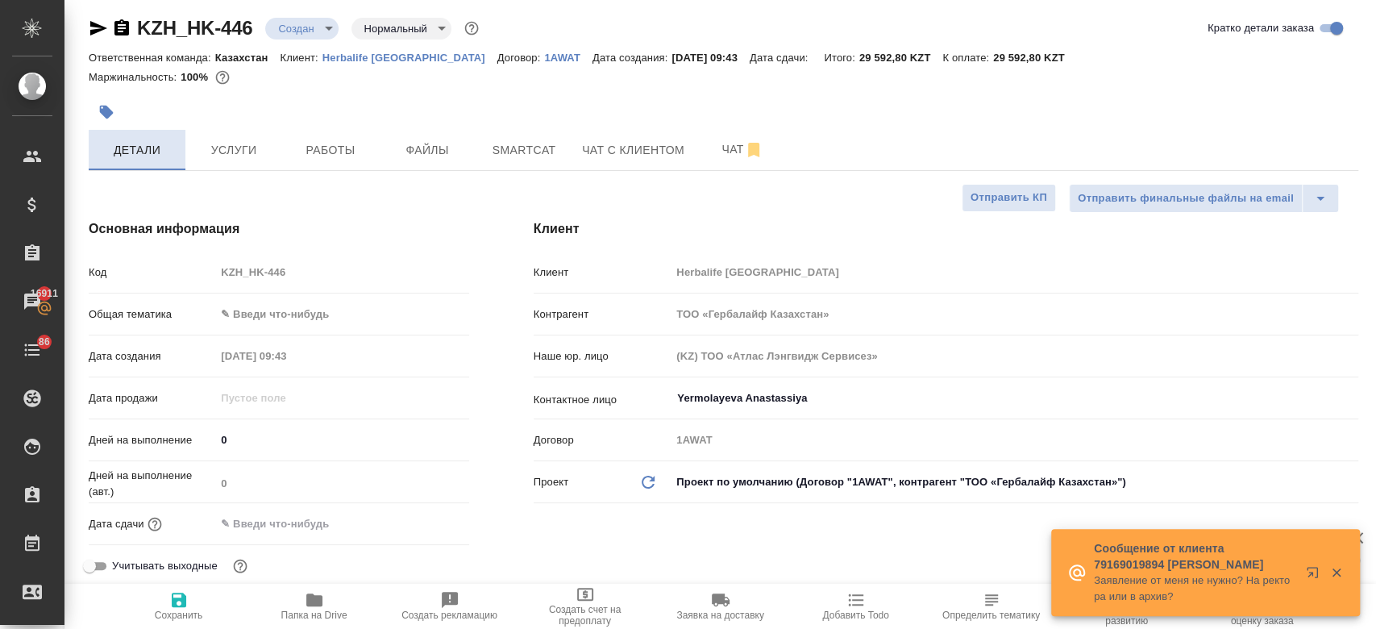
type textarea "x"
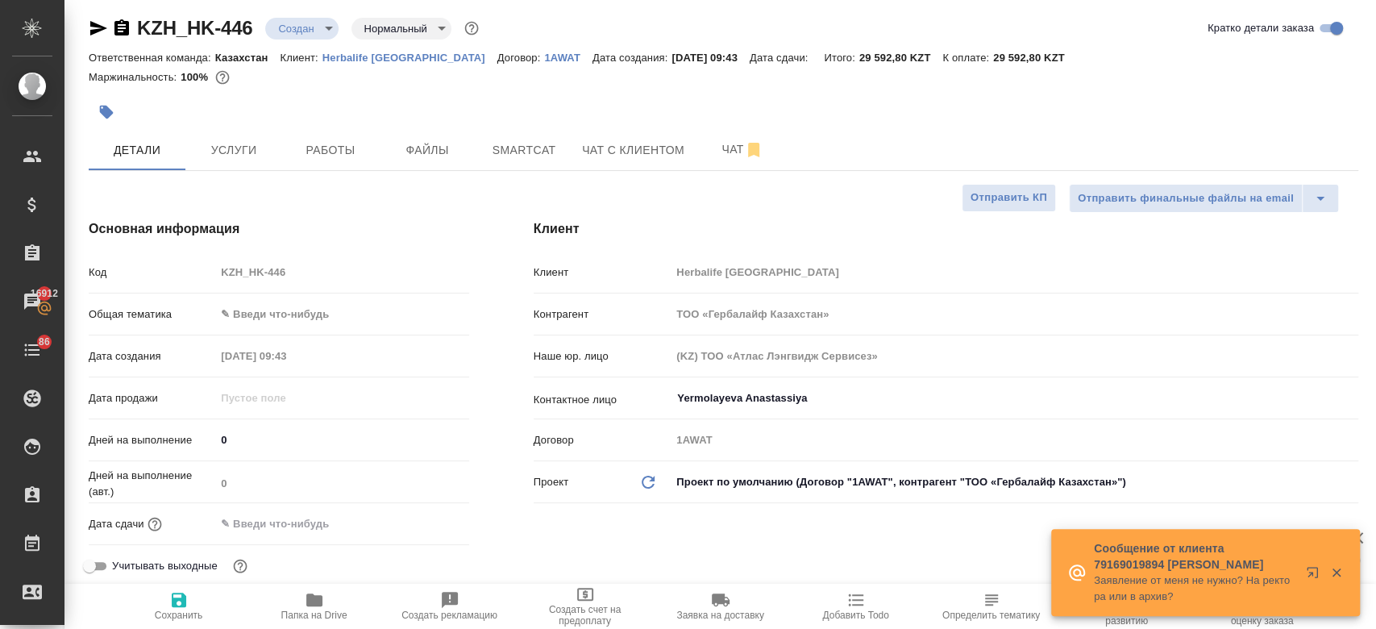
type textarea "x"
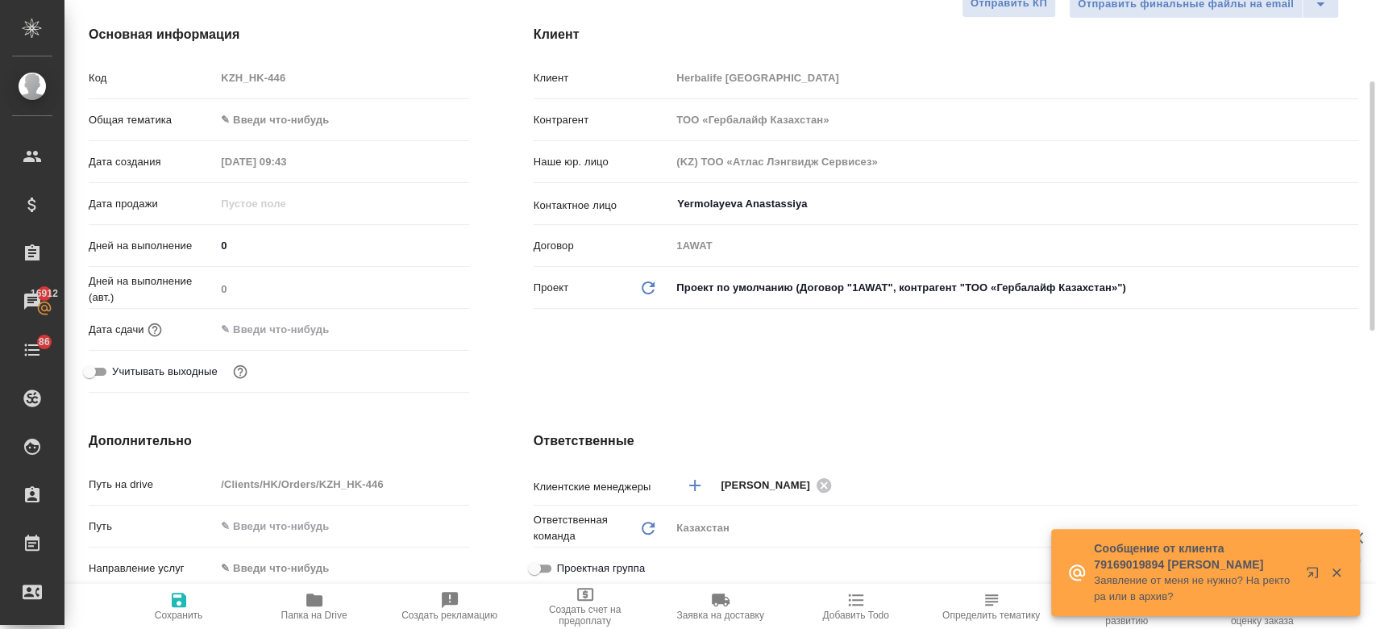
scroll to position [202, 0]
click at [275, 326] on input "text" at bounding box center [285, 327] width 141 height 23
click at [415, 322] on icon "button" at bounding box center [422, 326] width 15 height 16
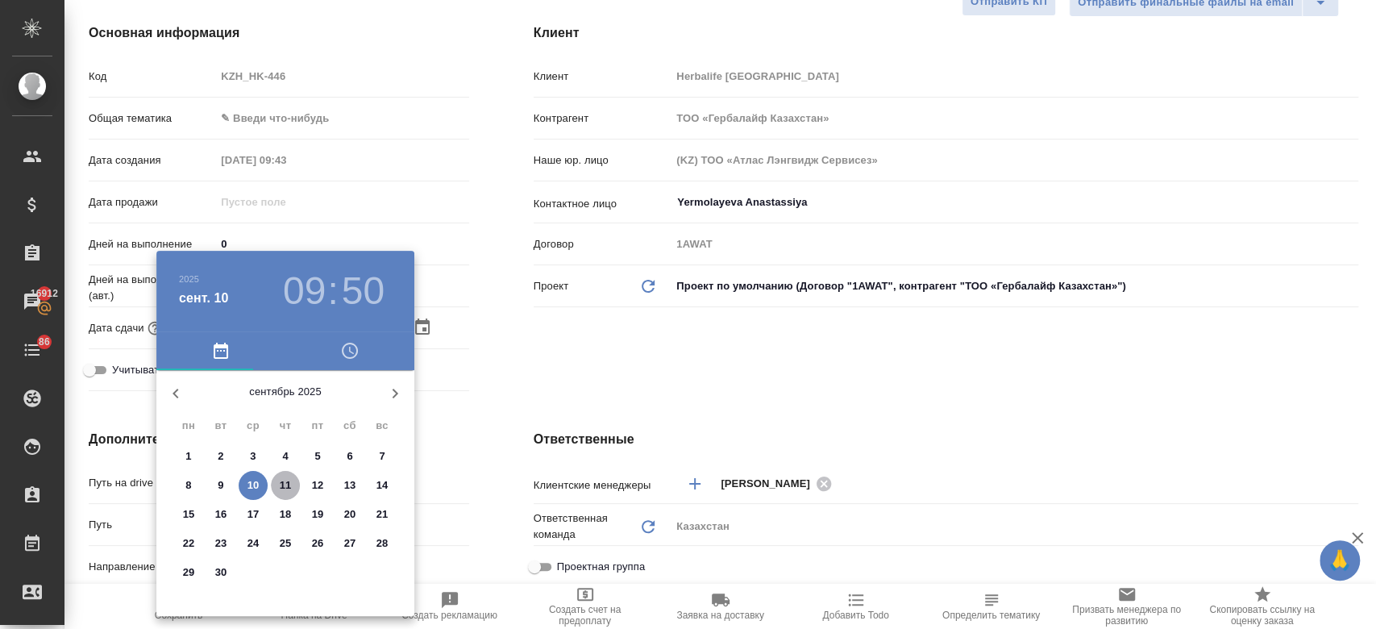
click at [292, 489] on span "11" at bounding box center [285, 485] width 29 height 16
type input "11.09.2025 09:50"
type textarea "x"
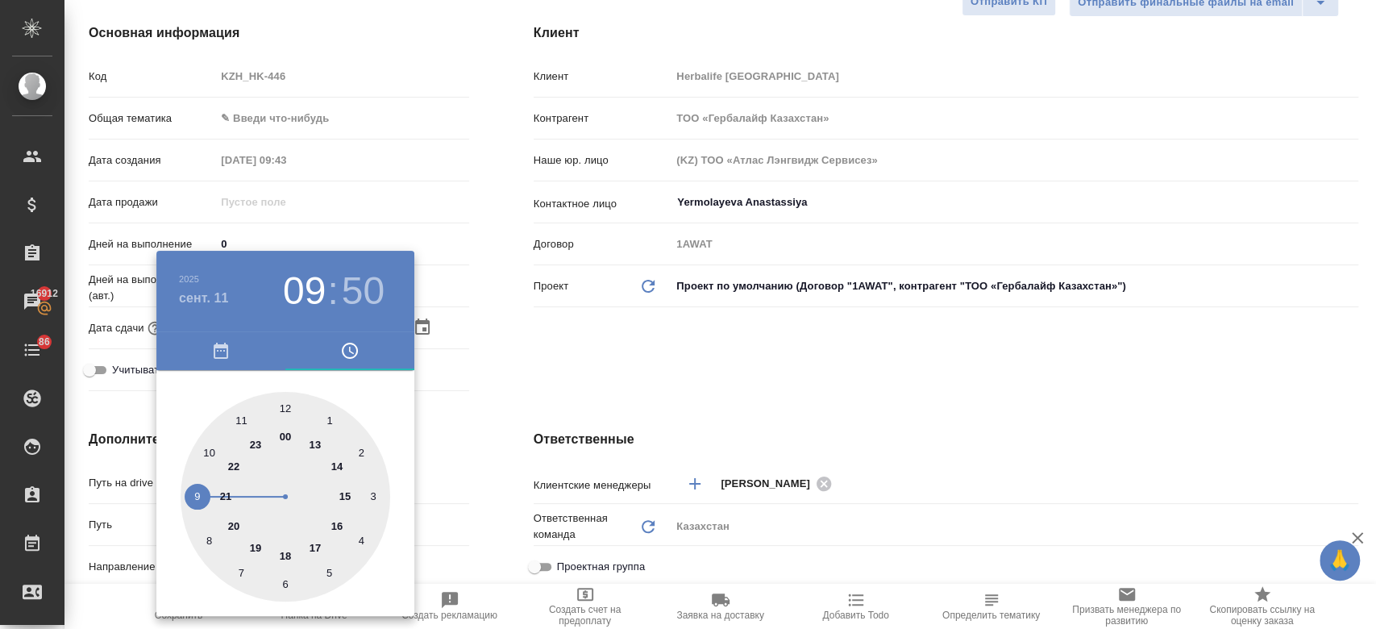
click at [346, 496] on div at bounding box center [286, 497] width 210 height 210
type input "11.09.2025 15:50"
type textarea "x"
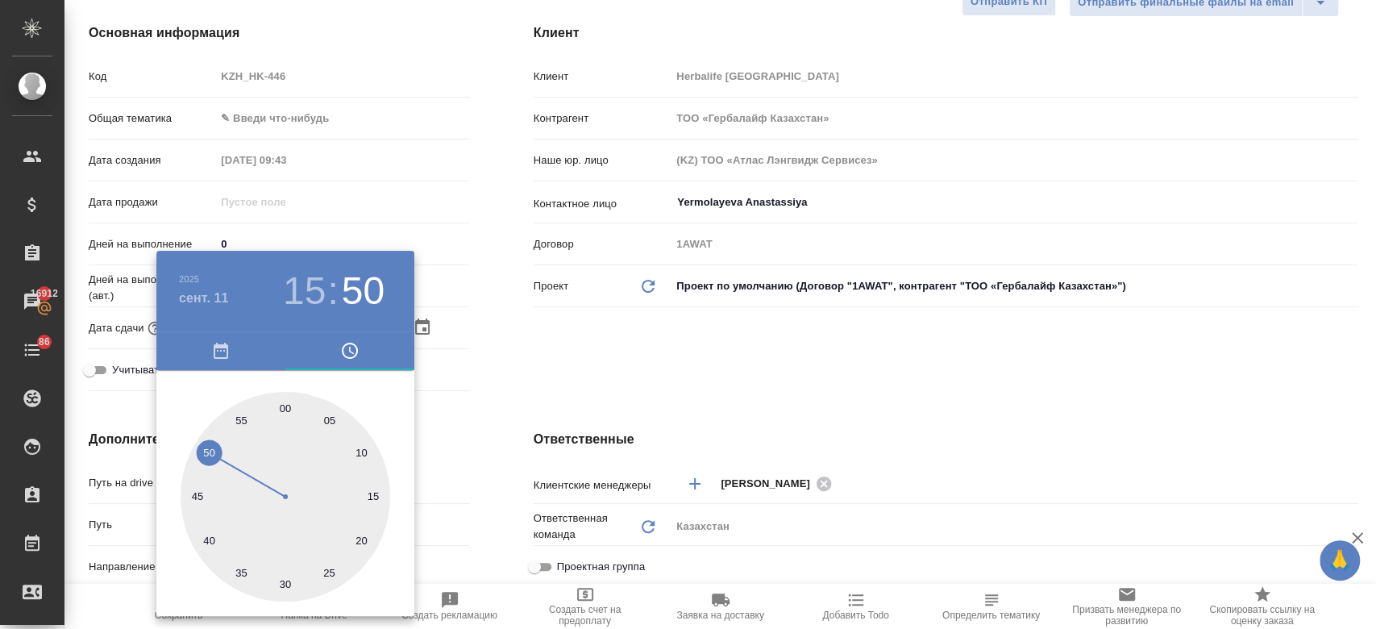
click at [284, 408] on div at bounding box center [286, 497] width 210 height 210
type input "11.09.2025 15:00"
type textarea "x"
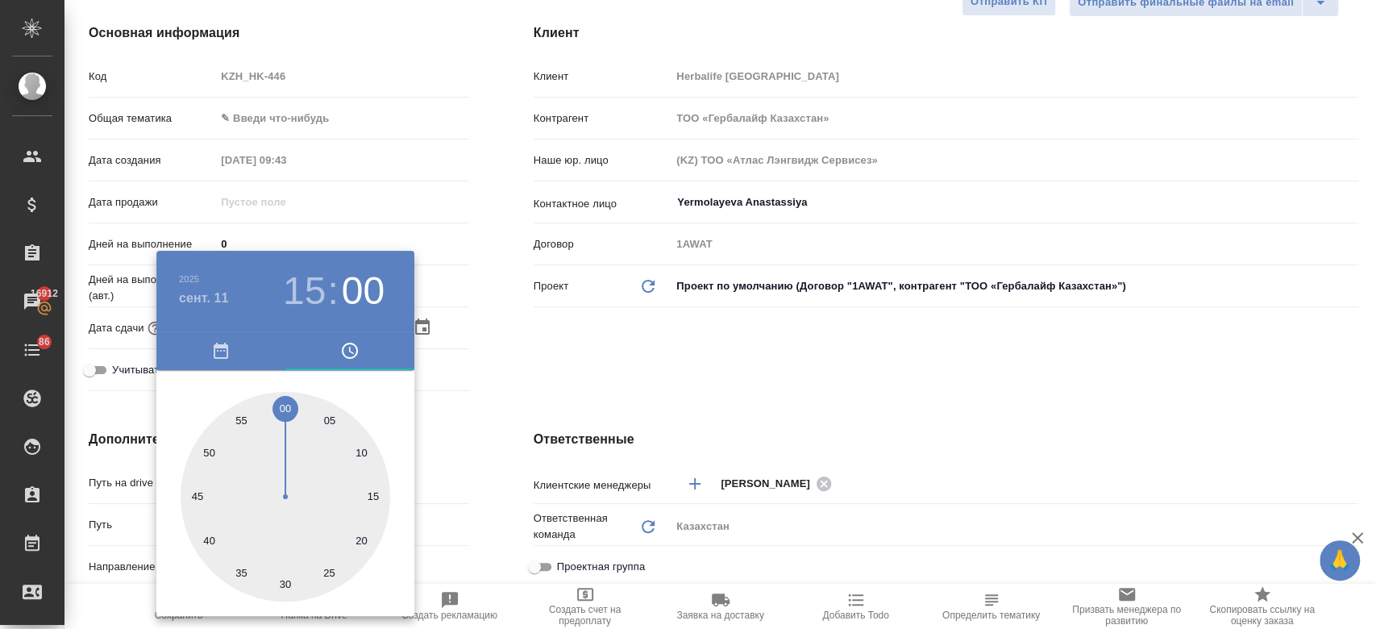
click at [510, 372] on div at bounding box center [688, 314] width 1376 height 629
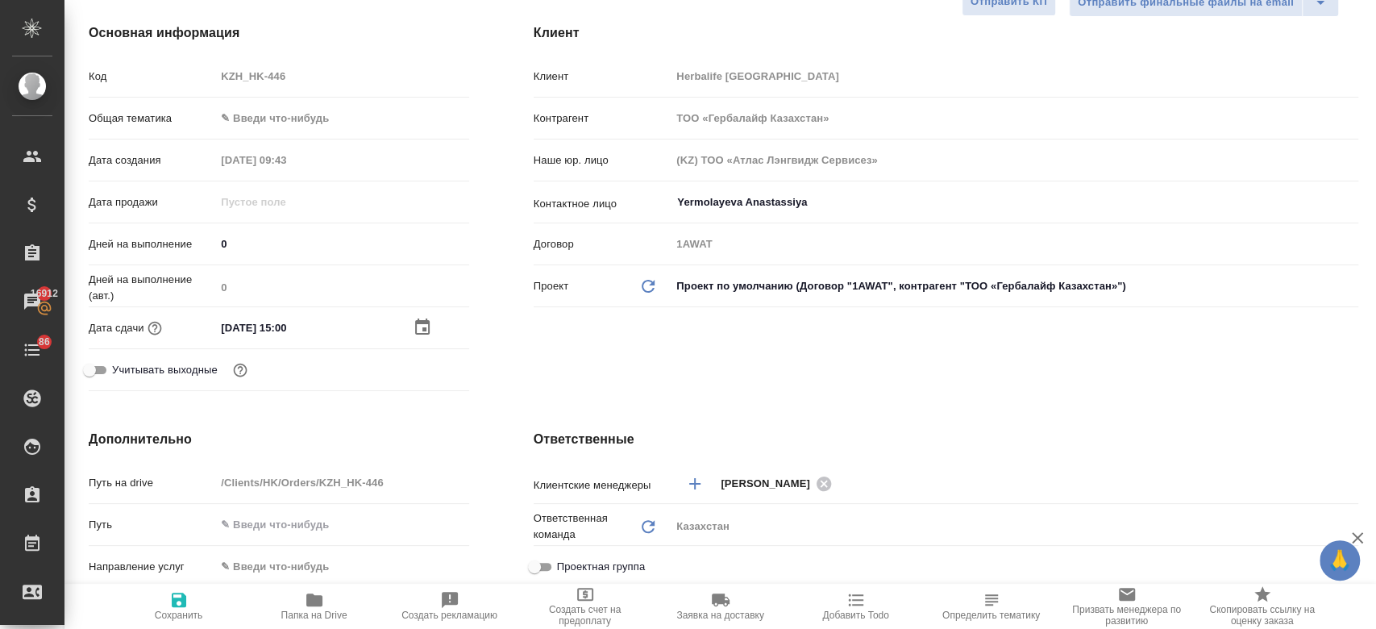
click at [180, 618] on span "Сохранить" at bounding box center [179, 615] width 48 height 11
type textarea "x"
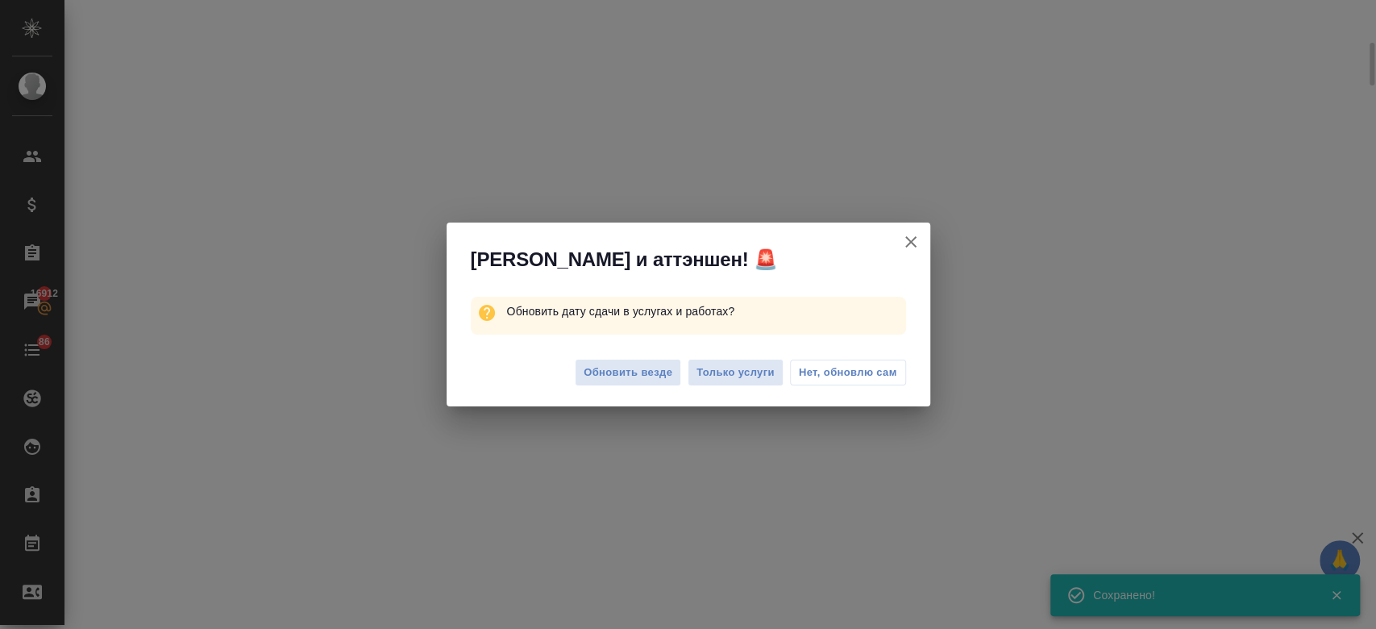
select select "RU"
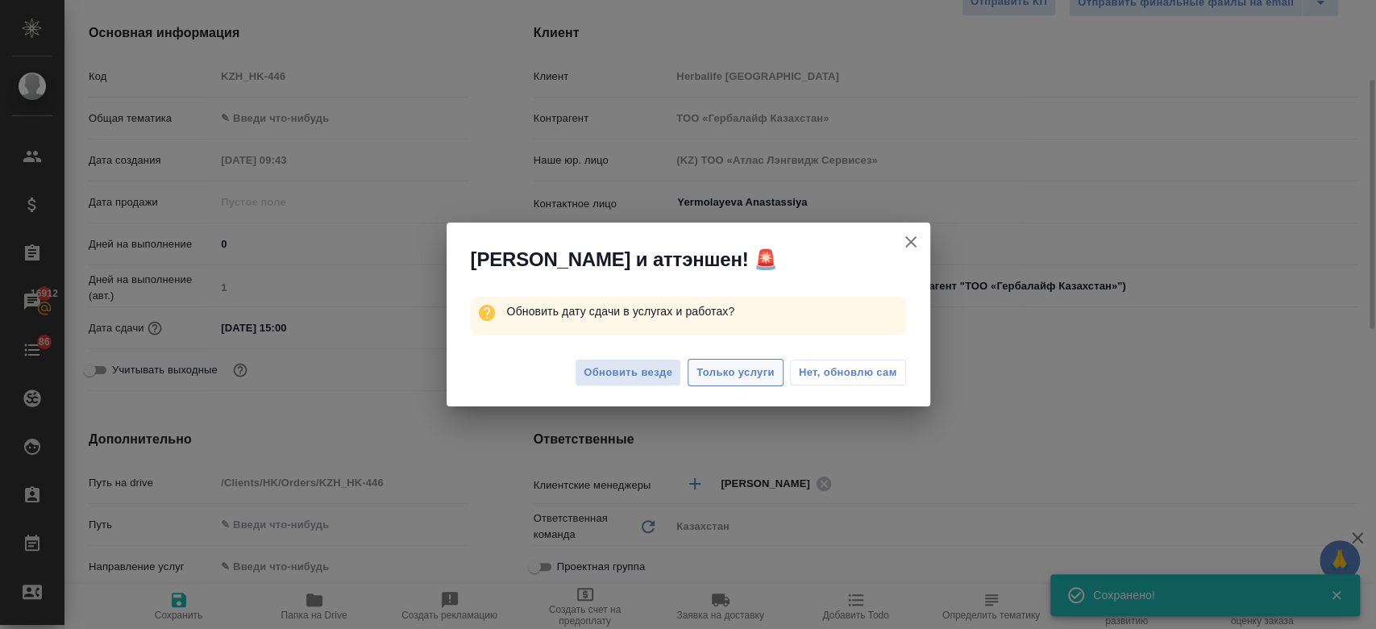
type textarea "x"
click at [758, 380] on span "Только услуги" at bounding box center [736, 373] width 78 height 19
type textarea "x"
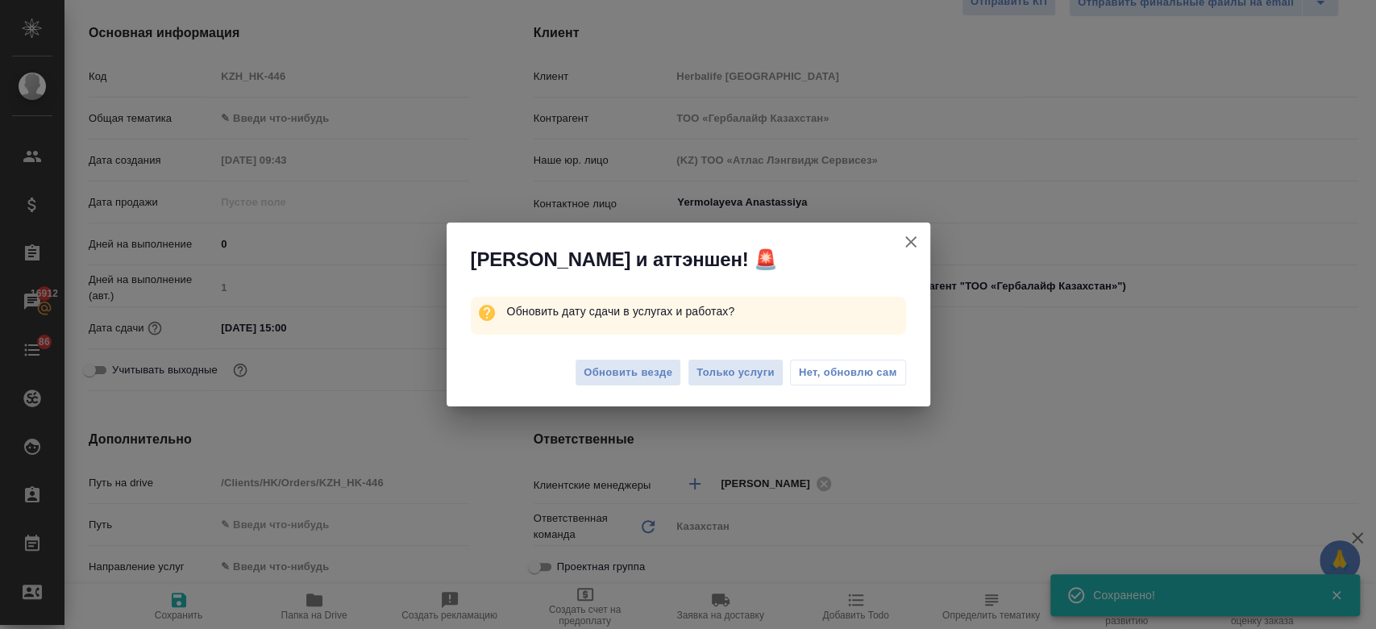
type textarea "x"
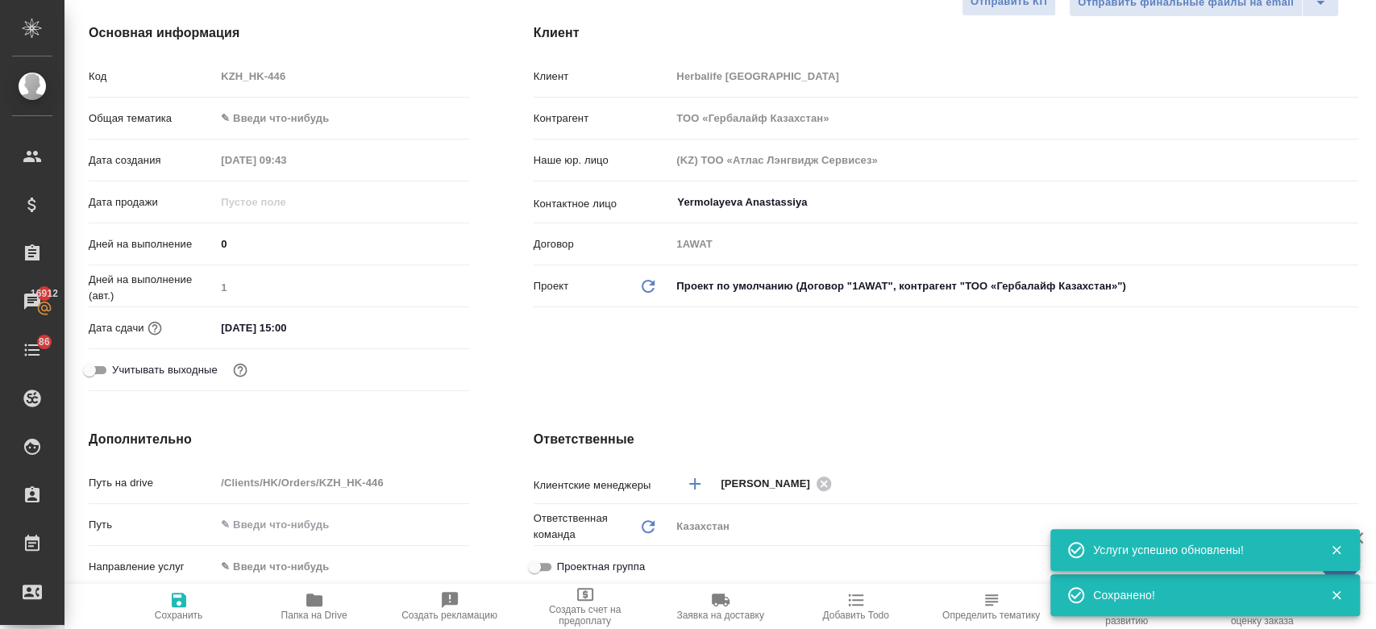
scroll to position [0, 0]
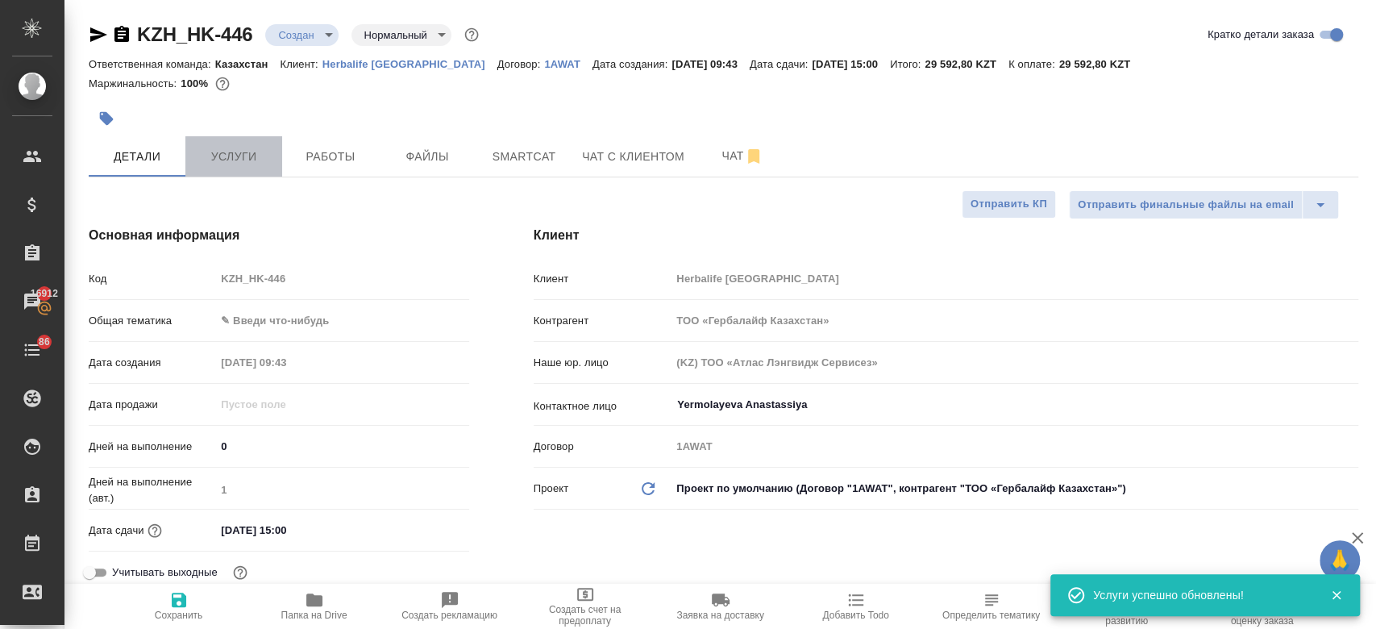
click at [232, 139] on button "Услуги" at bounding box center [233, 156] width 97 height 40
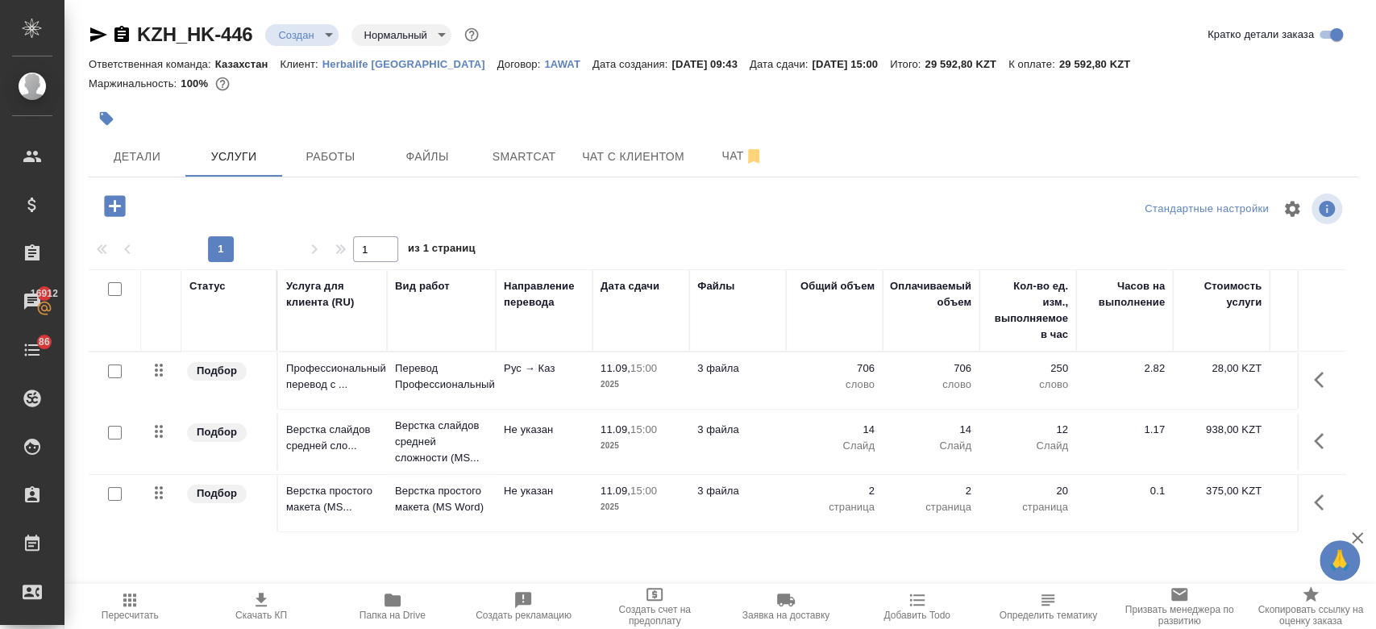
click at [372, 125] on div at bounding box center [512, 118] width 847 height 35
click at [144, 171] on button "Детали" at bounding box center [137, 156] width 97 height 40
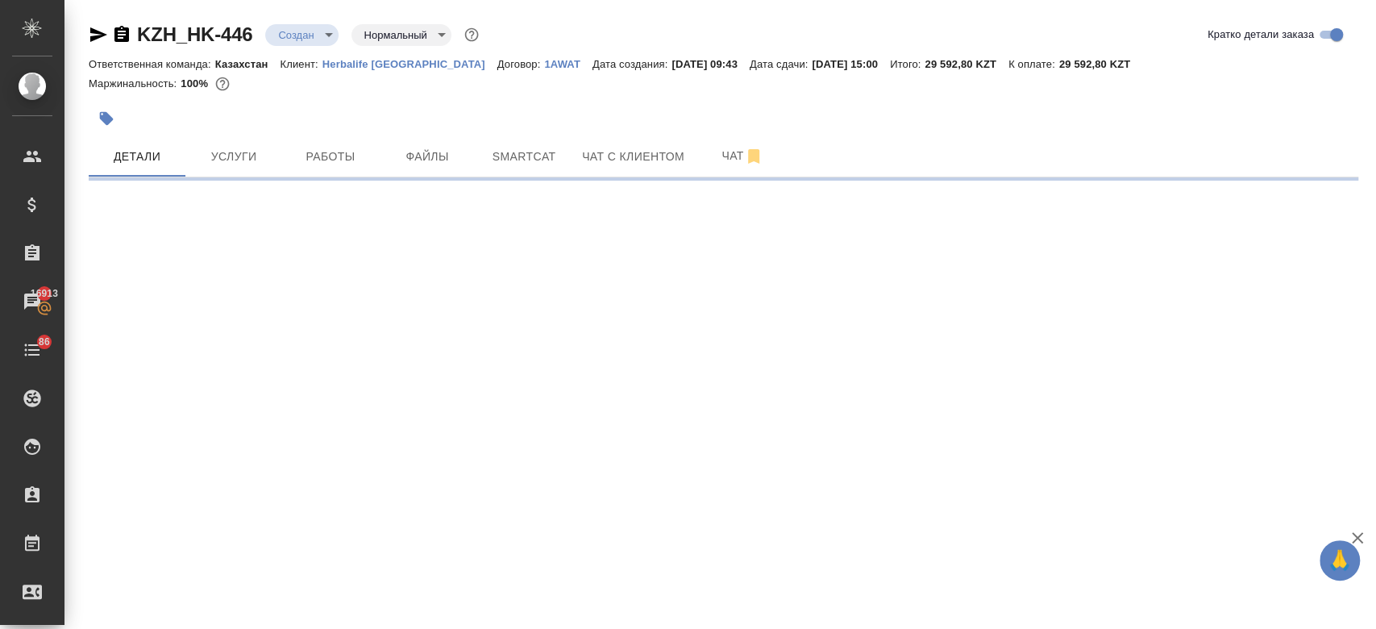
select select "RU"
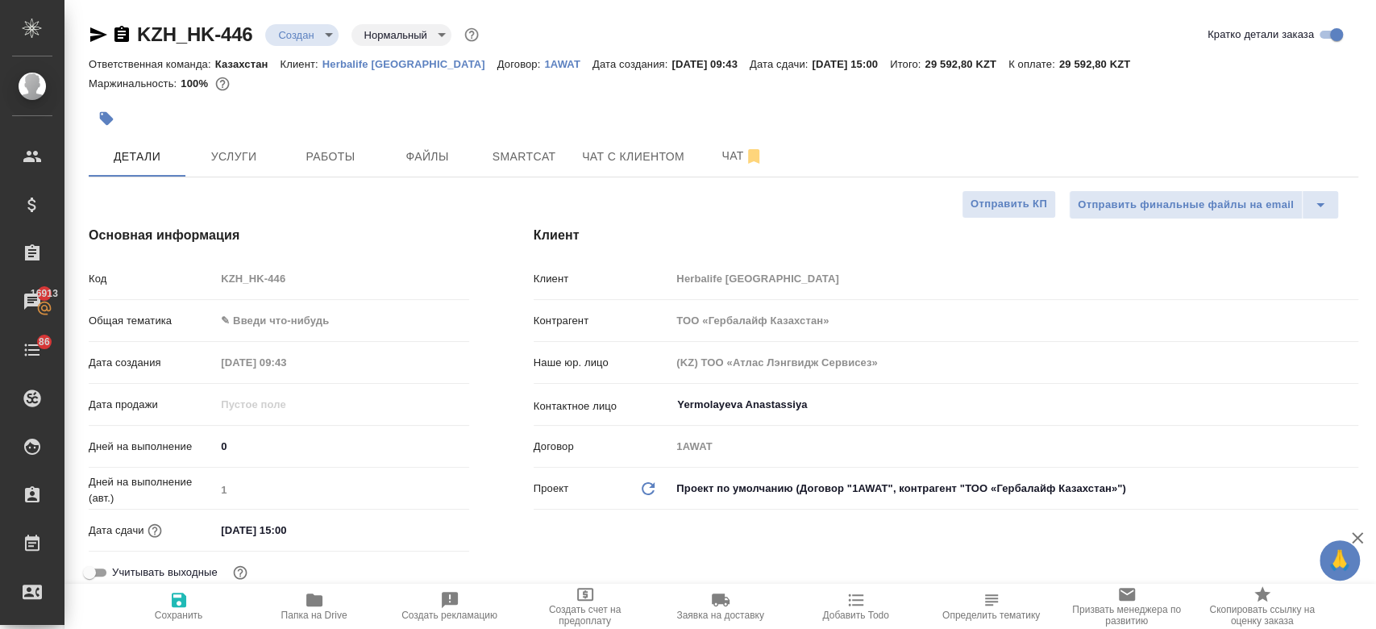
type textarea "x"
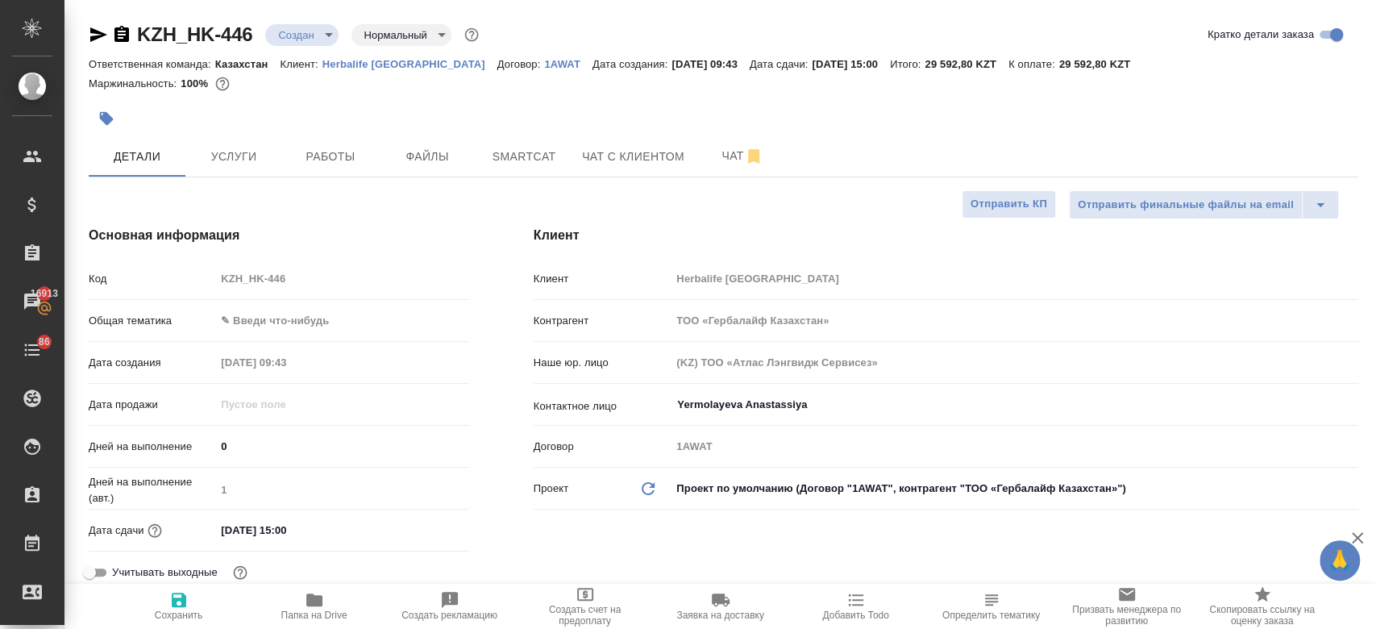
type textarea "x"
click at [714, 153] on span "Чат" at bounding box center [742, 156] width 77 height 20
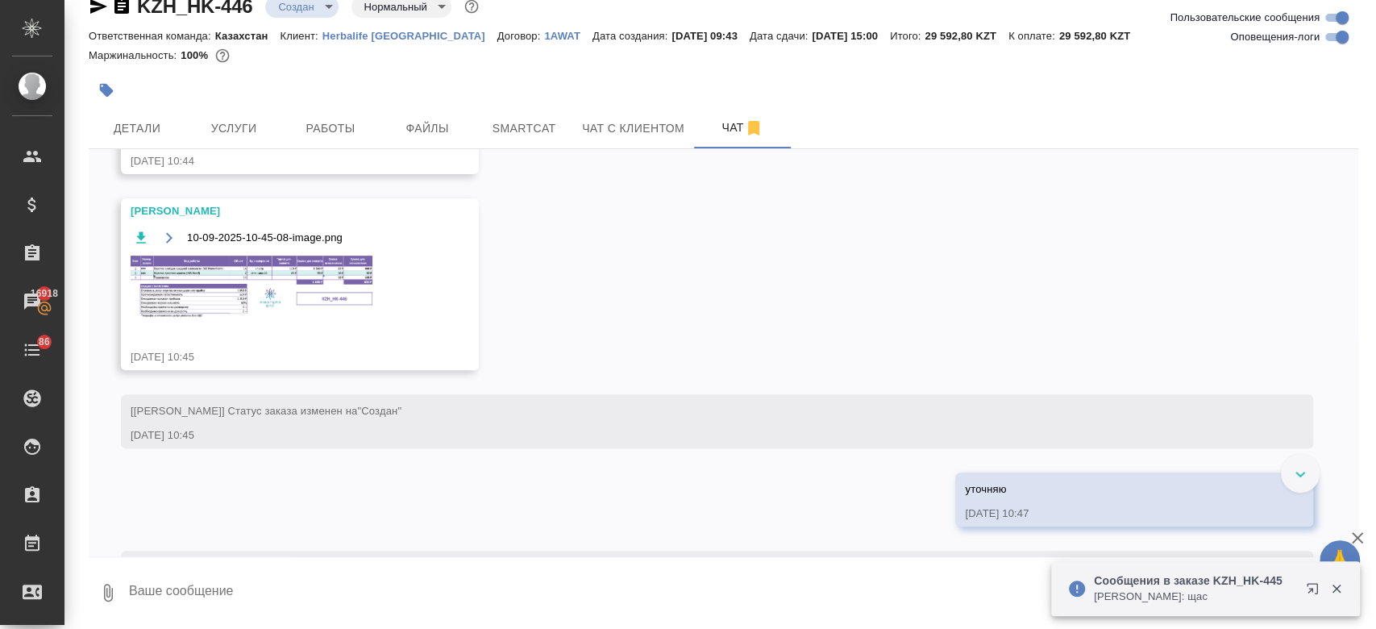
scroll to position [497, 0]
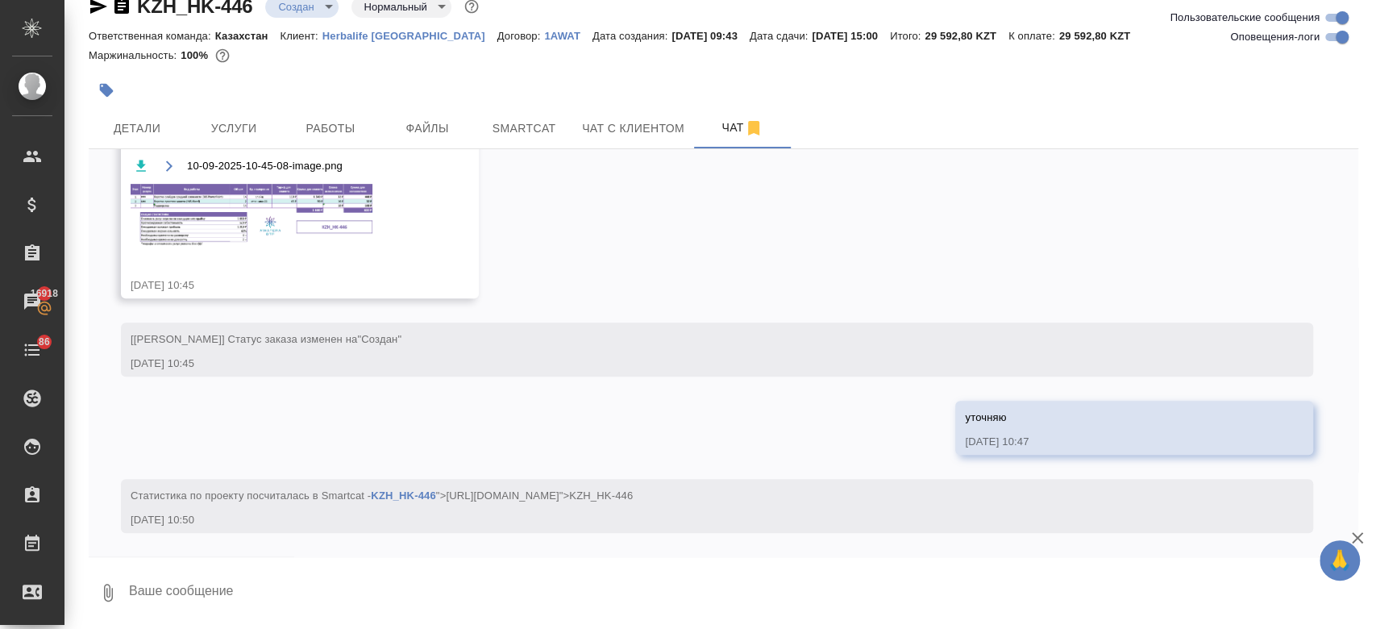
click at [310, 200] on img at bounding box center [252, 216] width 242 height 64
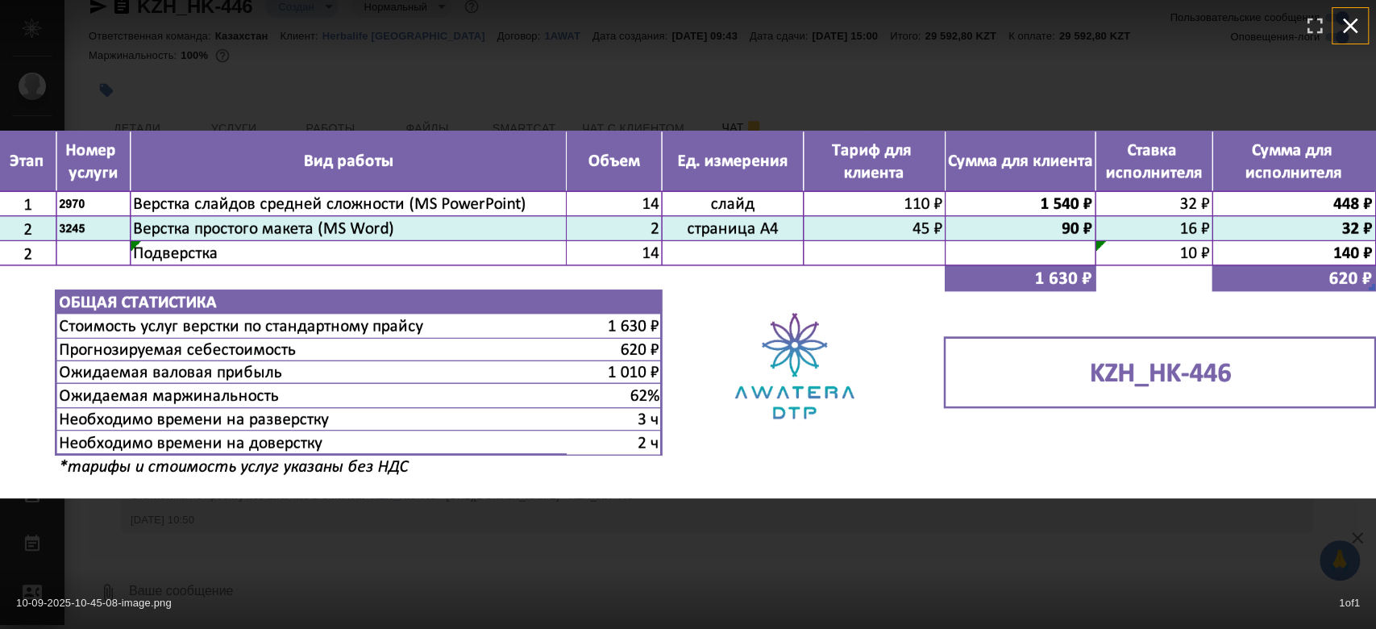
click at [1358, 30] on icon "button" at bounding box center [1351, 26] width 26 height 26
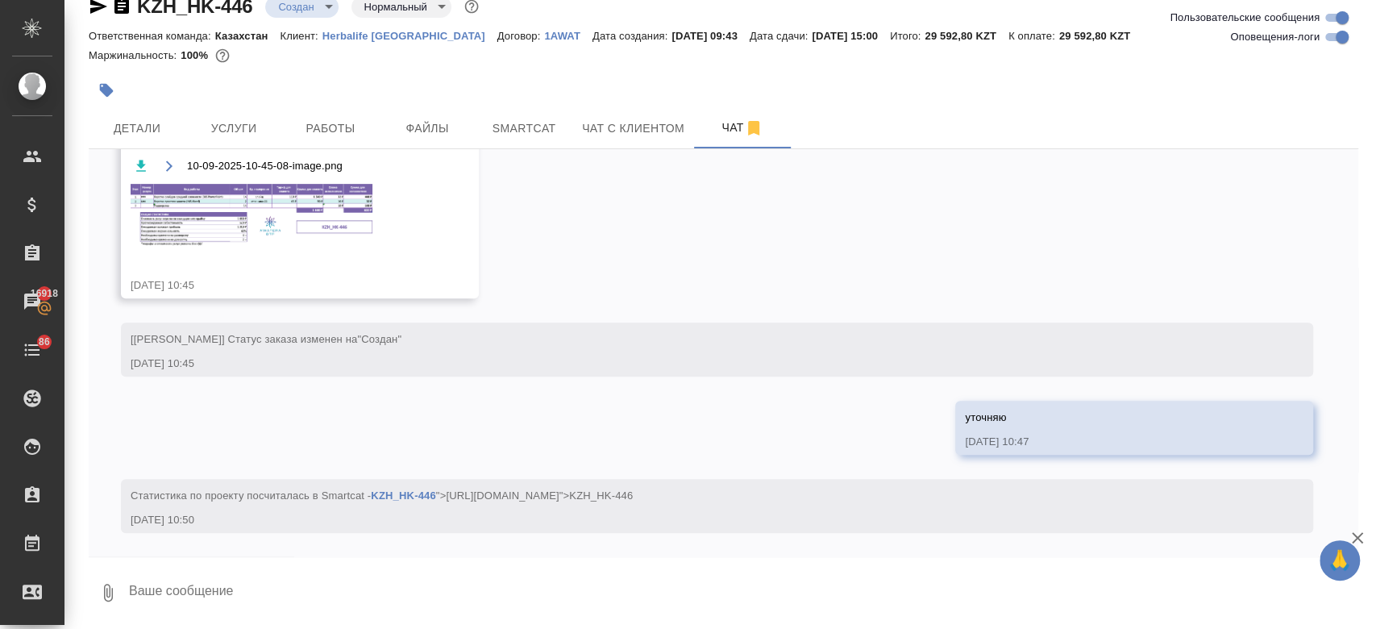
click at [338, 595] on textarea at bounding box center [742, 592] width 1231 height 55
type textarea "д"
type textarea "пока не дали ответ, от этого изменится тикет?"
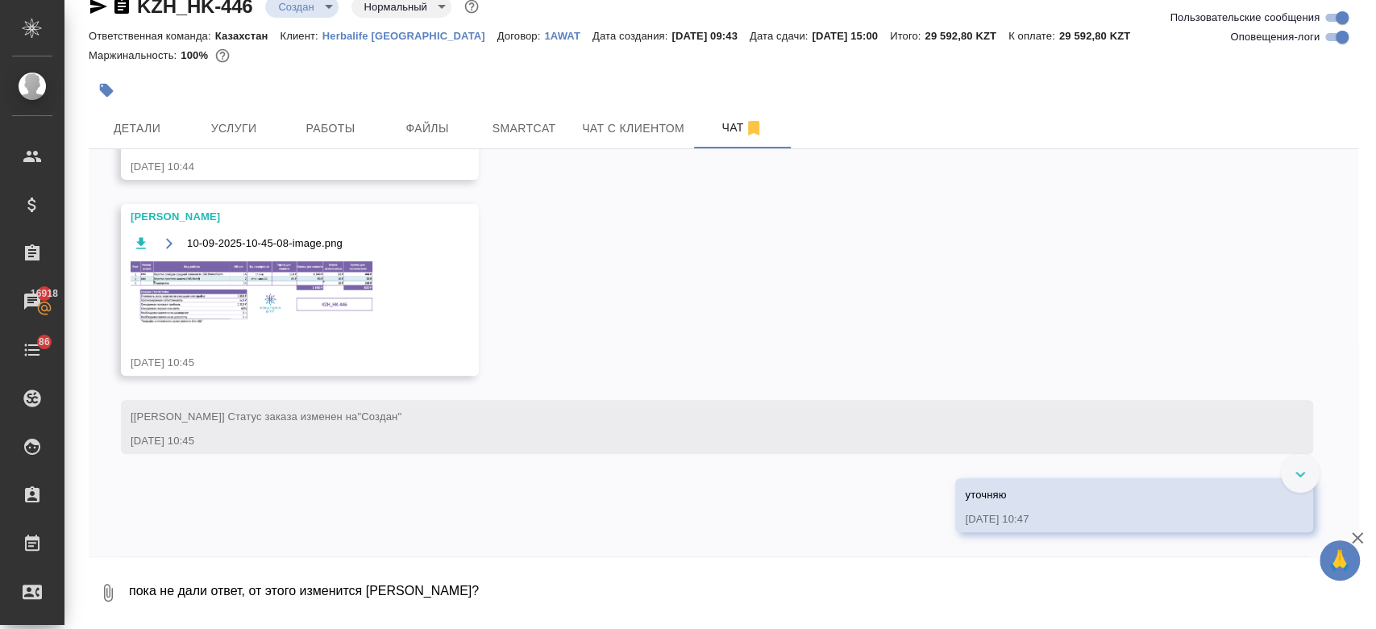
scroll to position [574, 0]
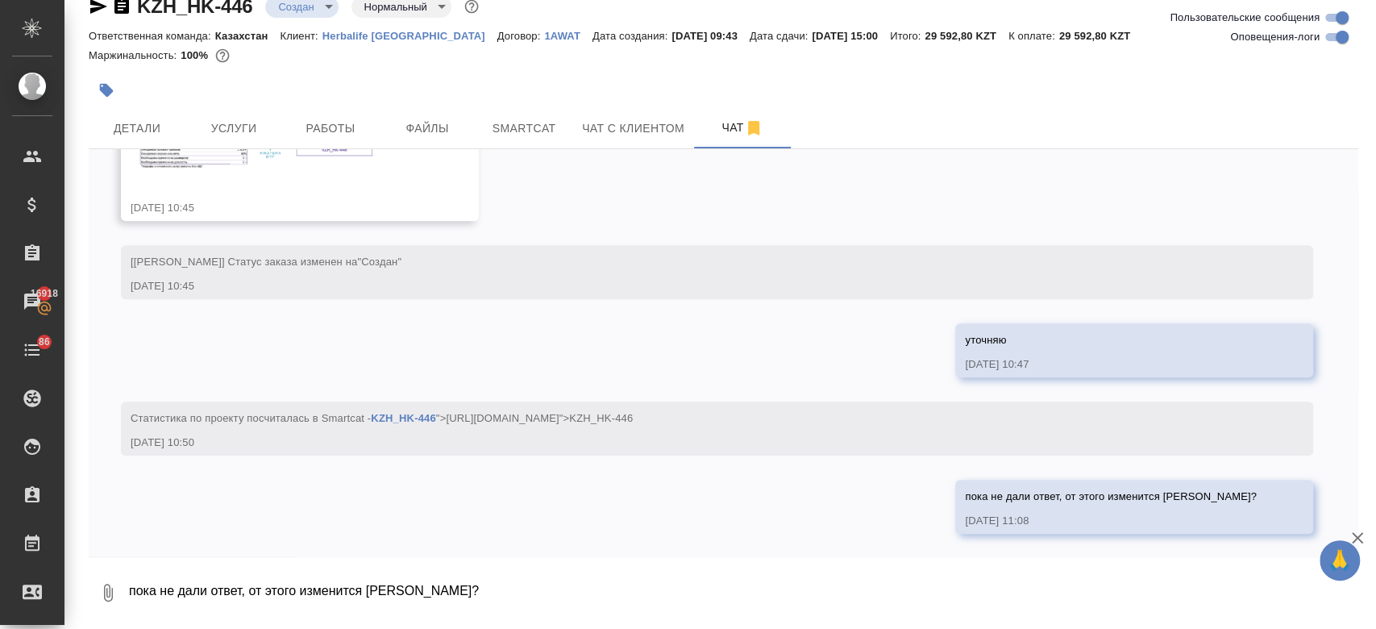
click at [287, 605] on textarea "пока не дали ответ, от этого изменится тикет?" at bounding box center [742, 592] width 1231 height 55
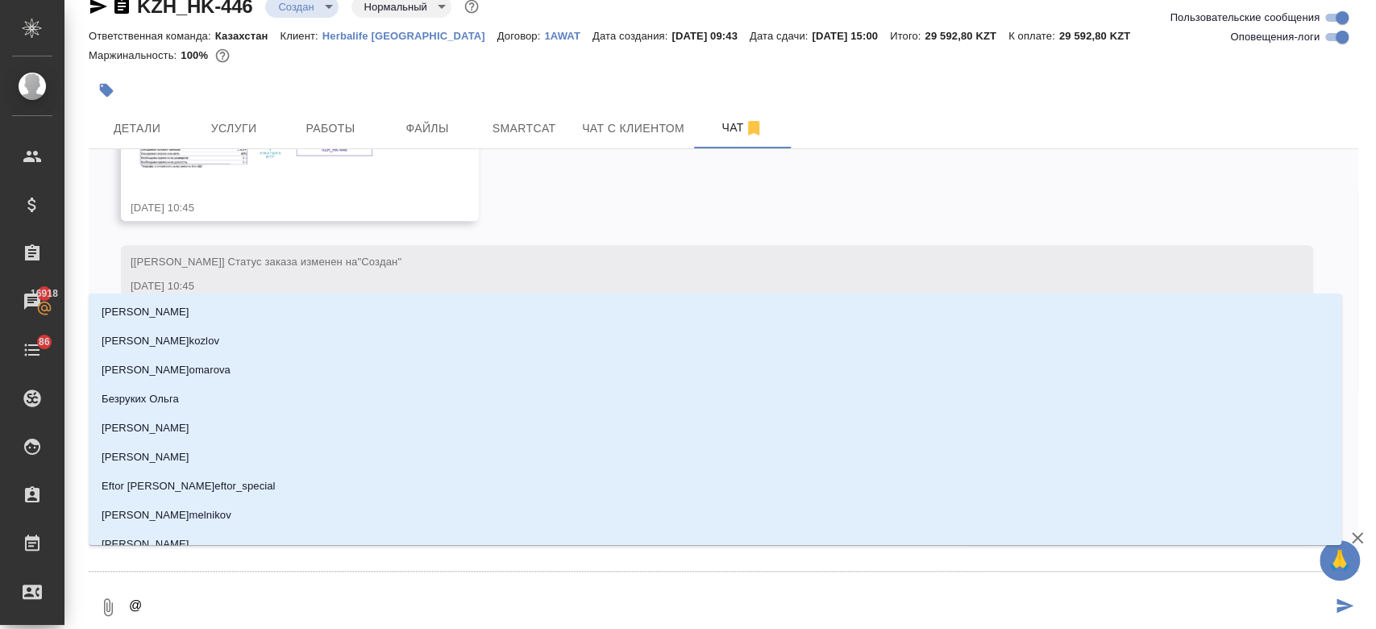
type textarea "@з"
type input "з"
type textarea "@забо"
type input "забо"
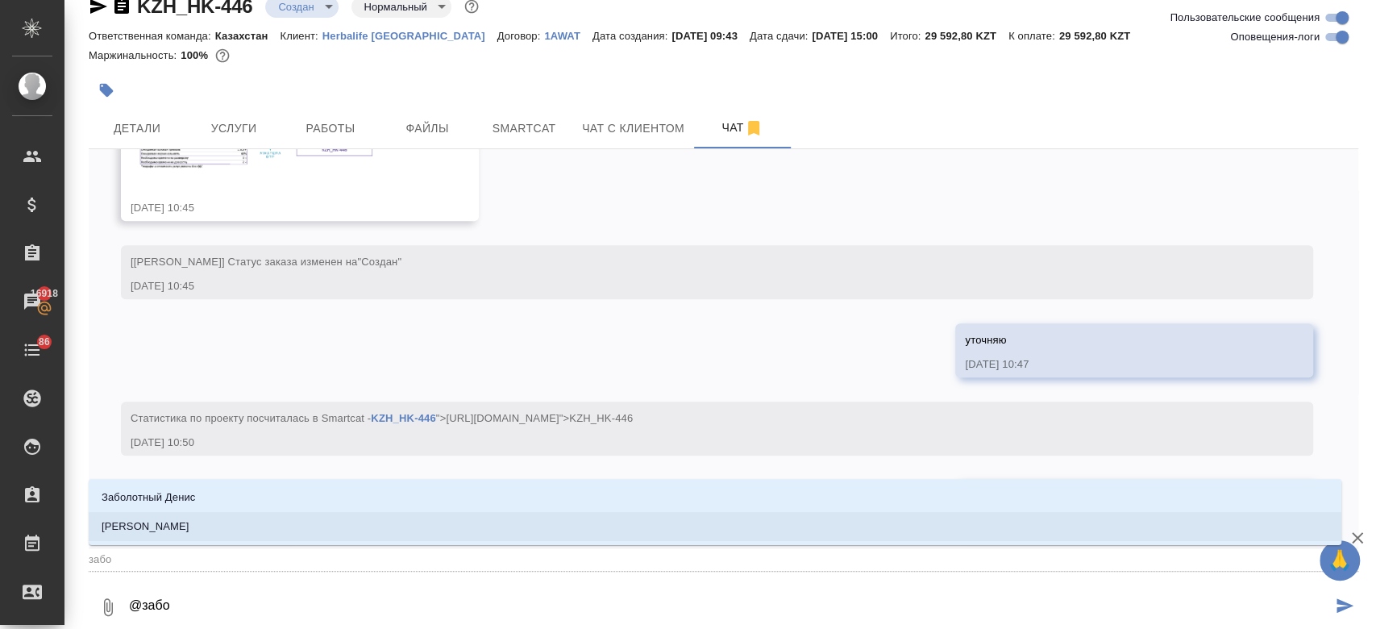
click at [219, 518] on li "Заборова Александра" at bounding box center [715, 526] width 1253 height 29
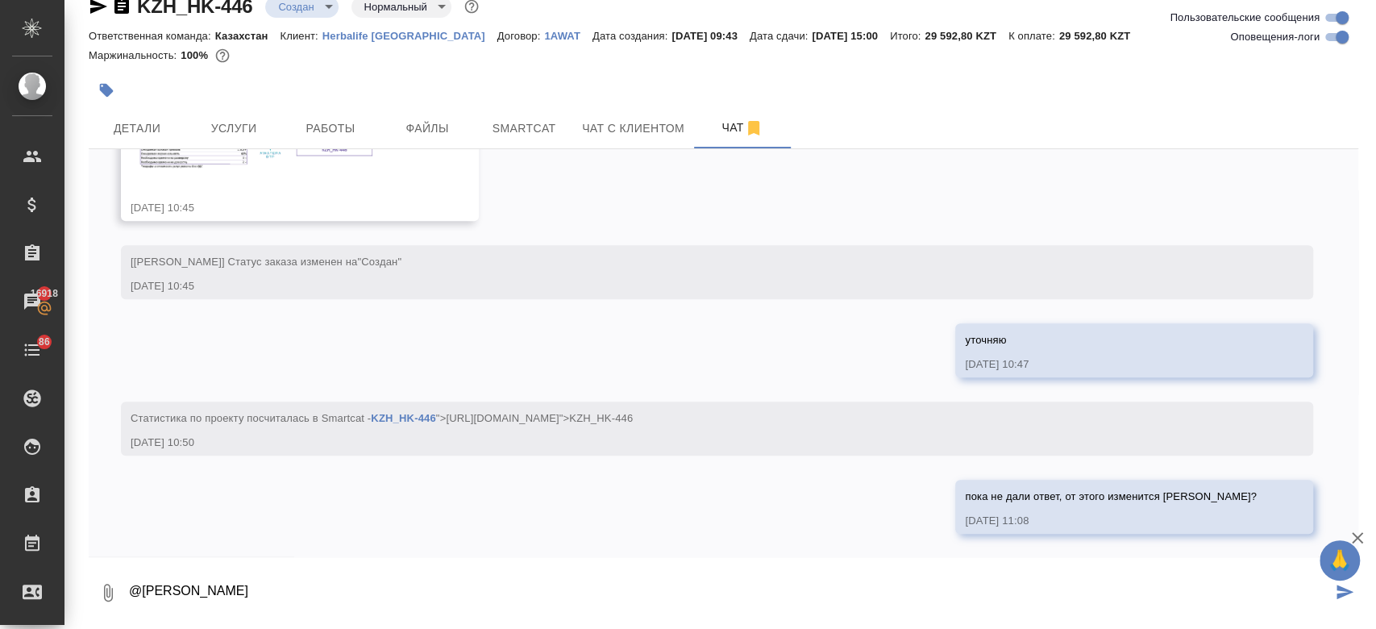
type textarea "@Заборова Александра"
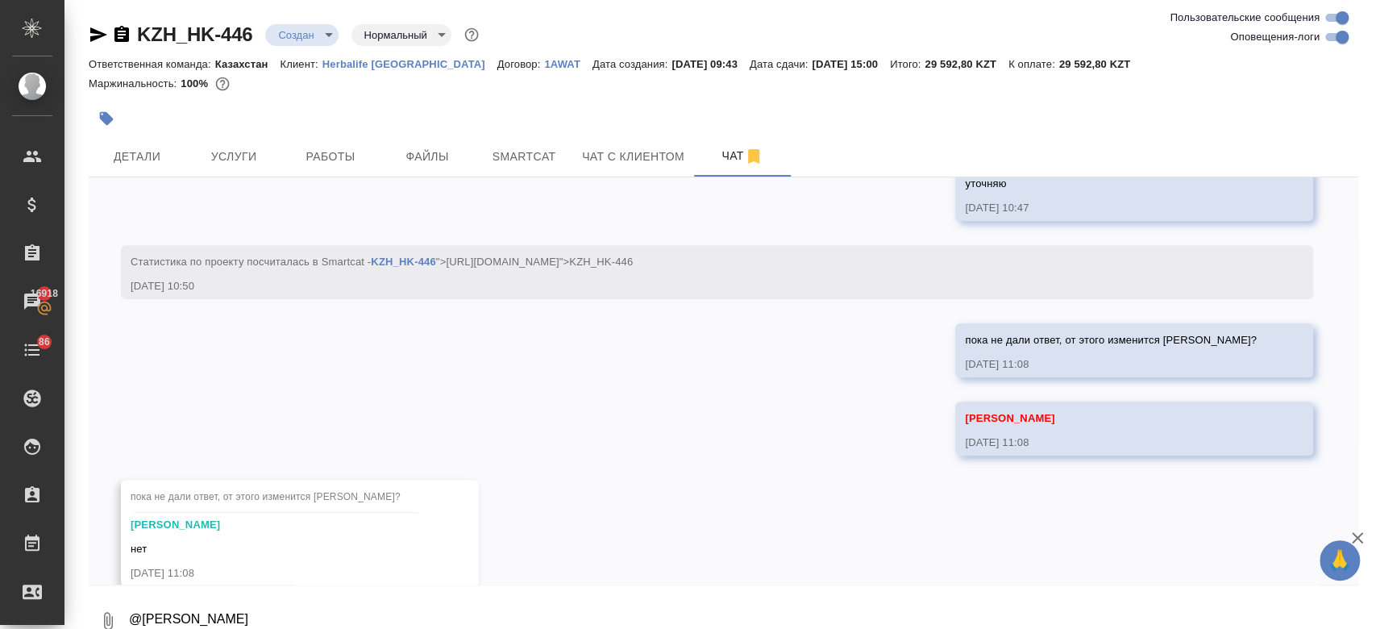
scroll to position [783, 0]
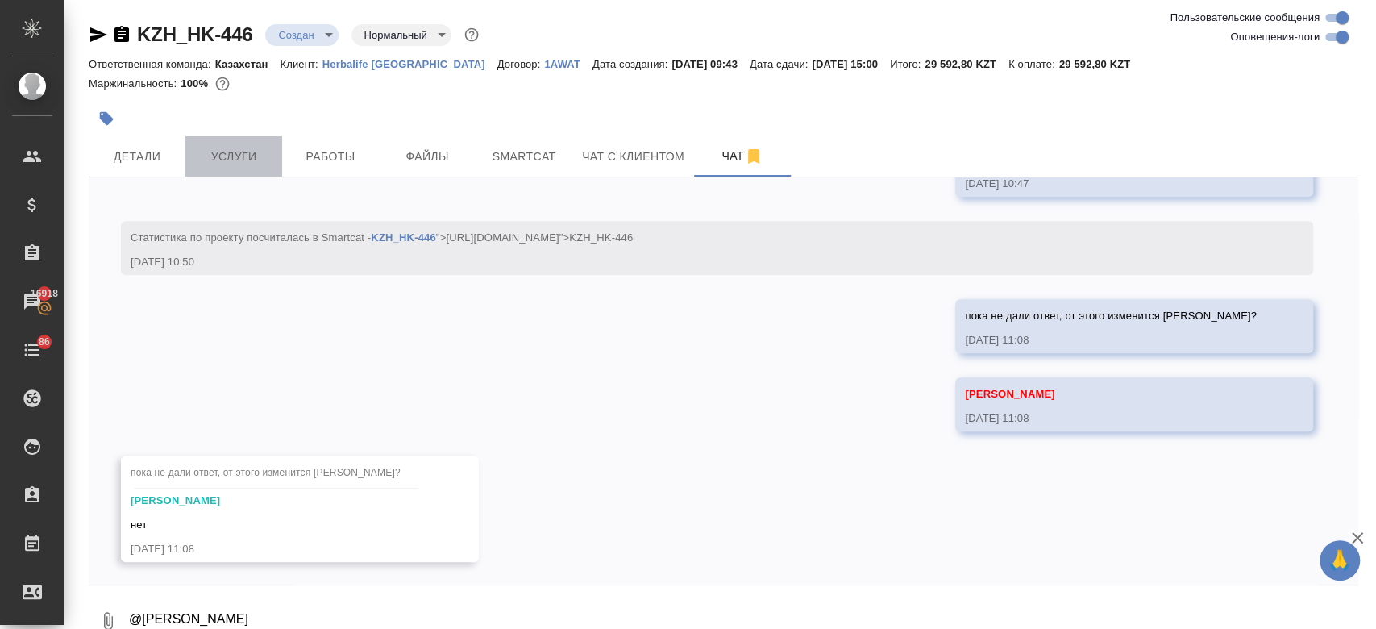
click at [255, 171] on button "Услуги" at bounding box center [233, 156] width 97 height 40
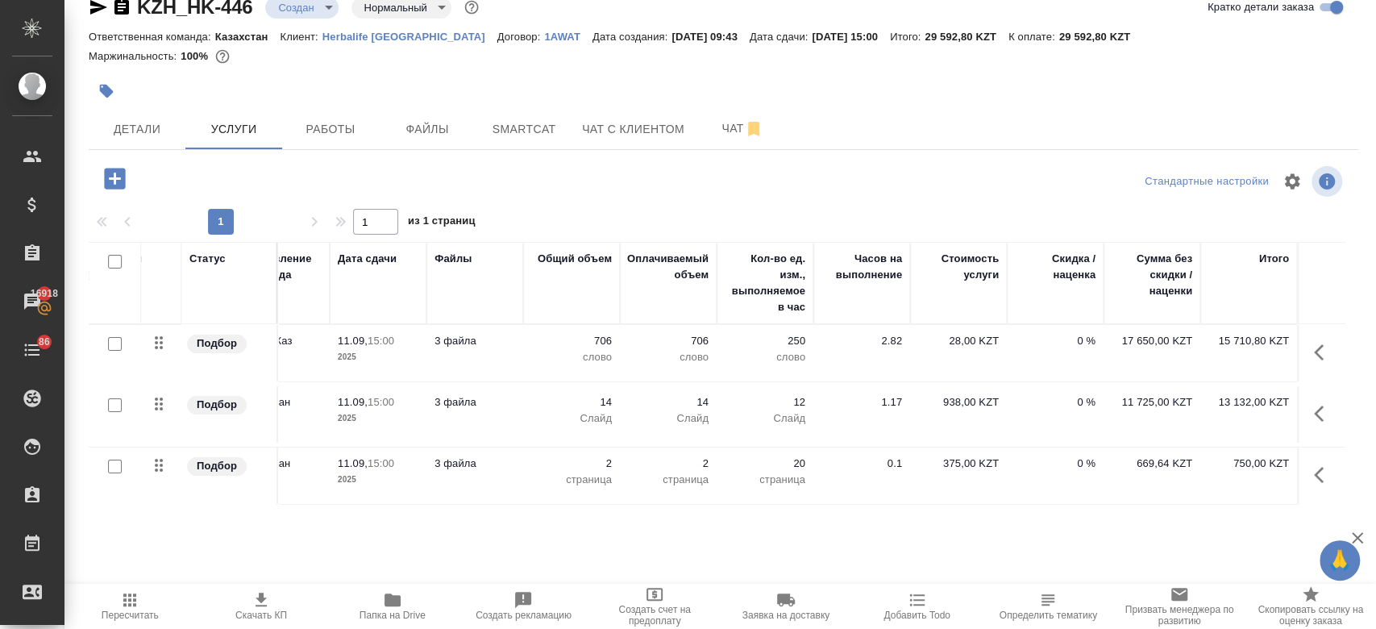
scroll to position [0, 279]
click at [147, 132] on span "Детали" at bounding box center [136, 129] width 77 height 20
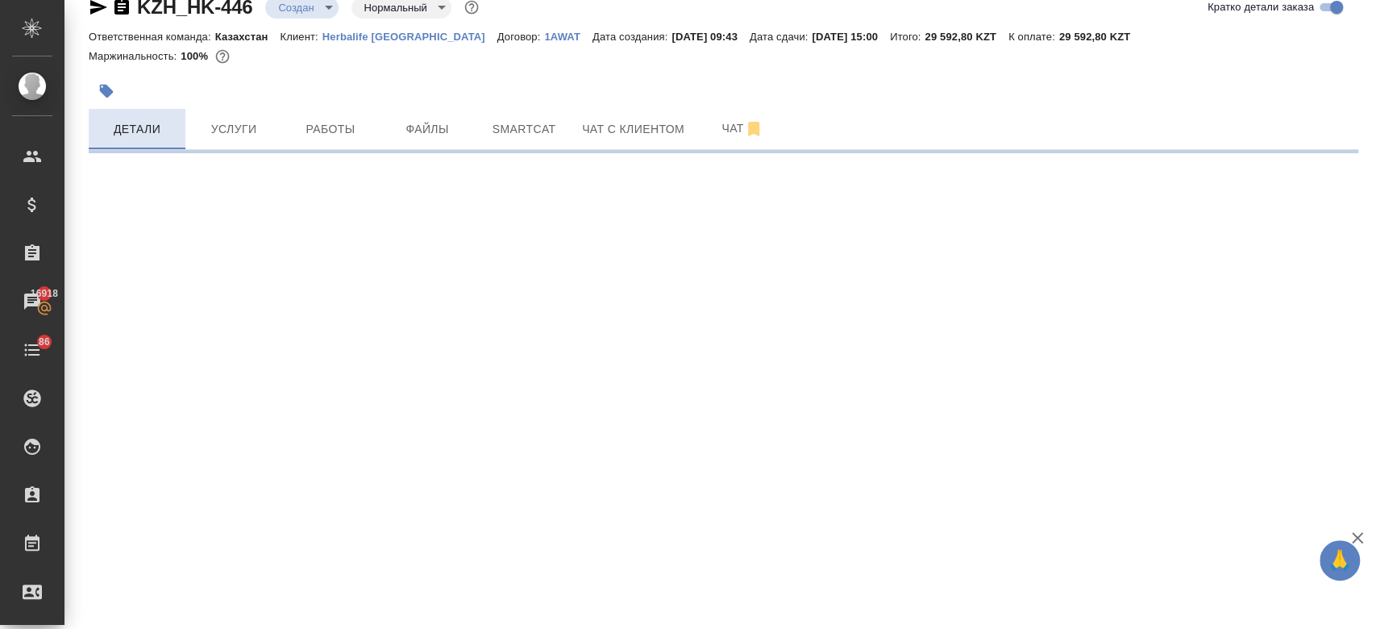
select select "RU"
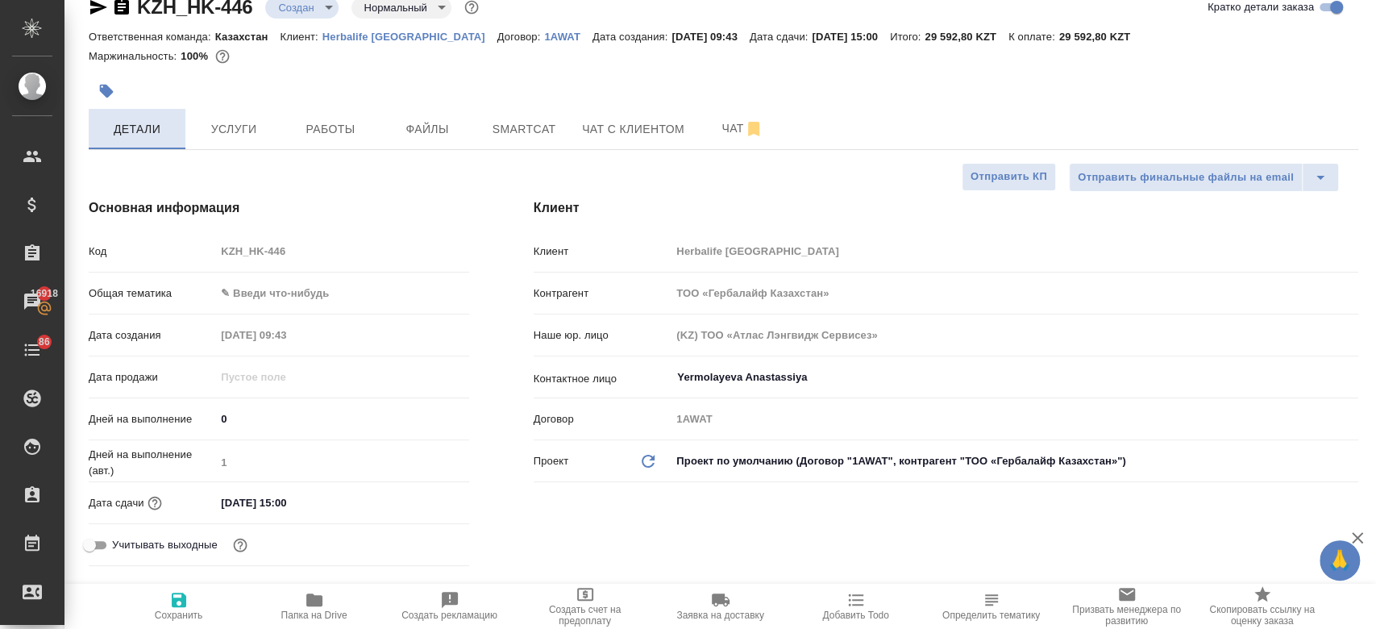
type textarea "x"
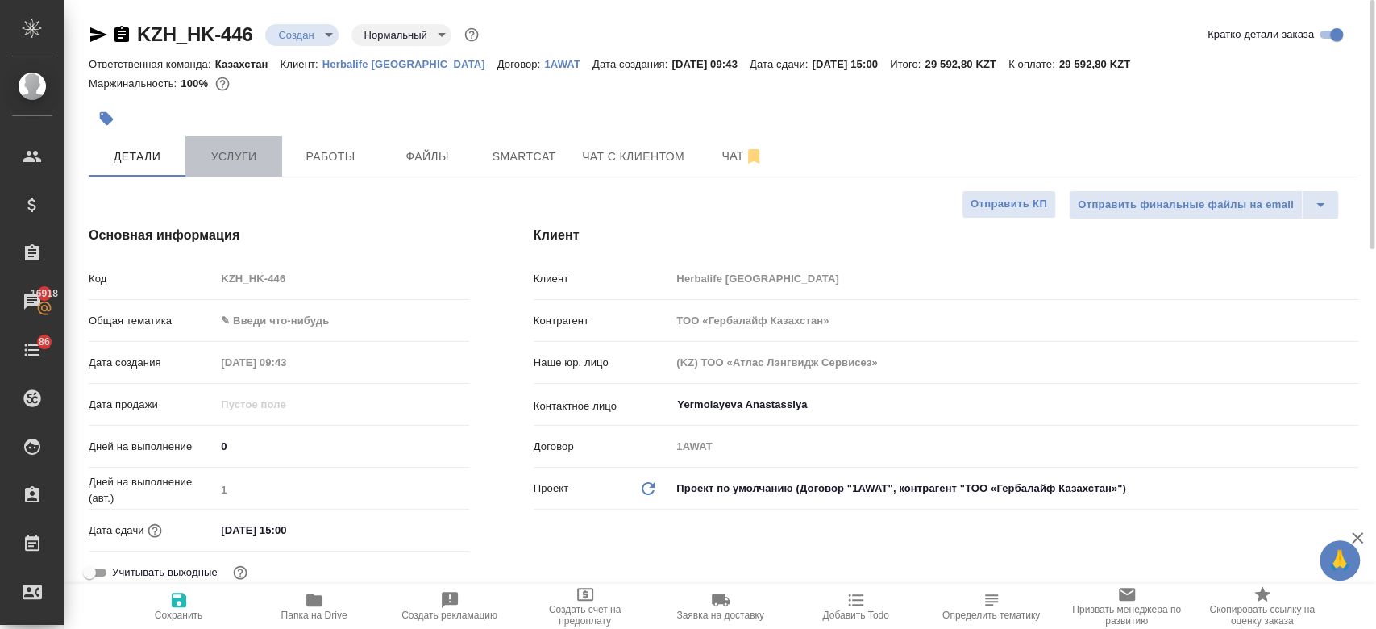
click at [229, 163] on span "Услуги" at bounding box center [233, 157] width 77 height 20
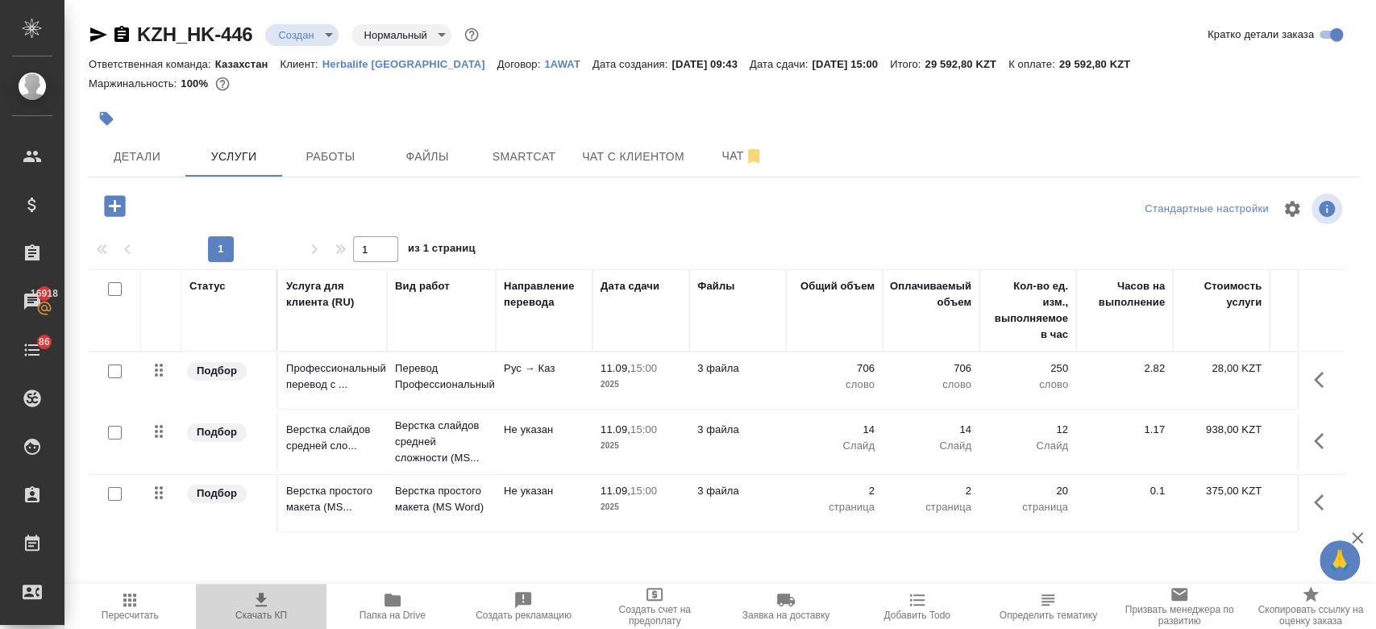
click at [248, 616] on span "Скачать КП" at bounding box center [261, 615] width 52 height 11
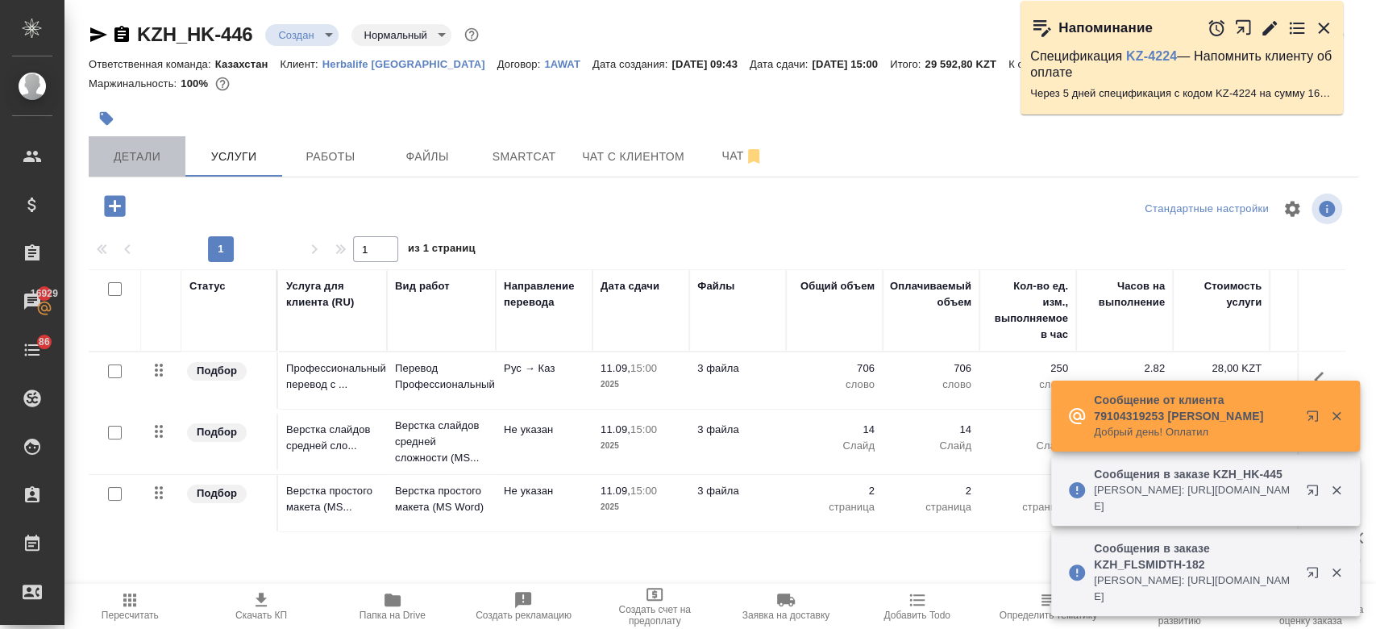
click at [156, 160] on span "Детали" at bounding box center [136, 157] width 77 height 20
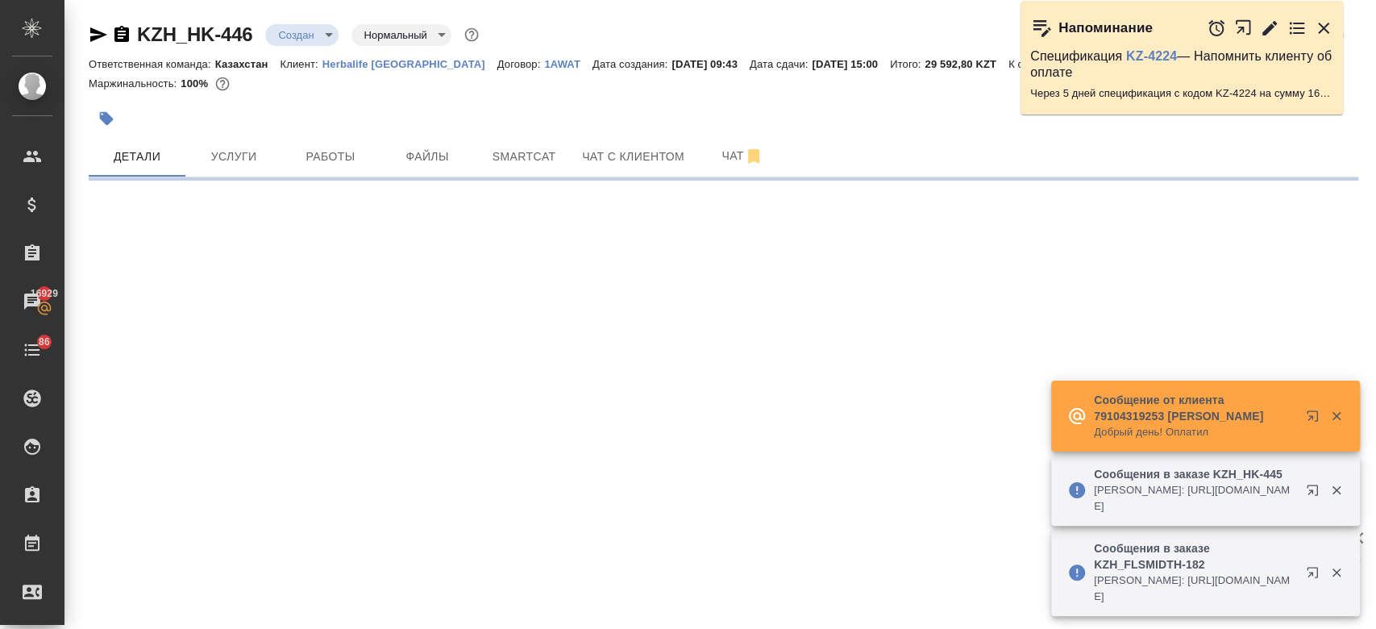
select select "RU"
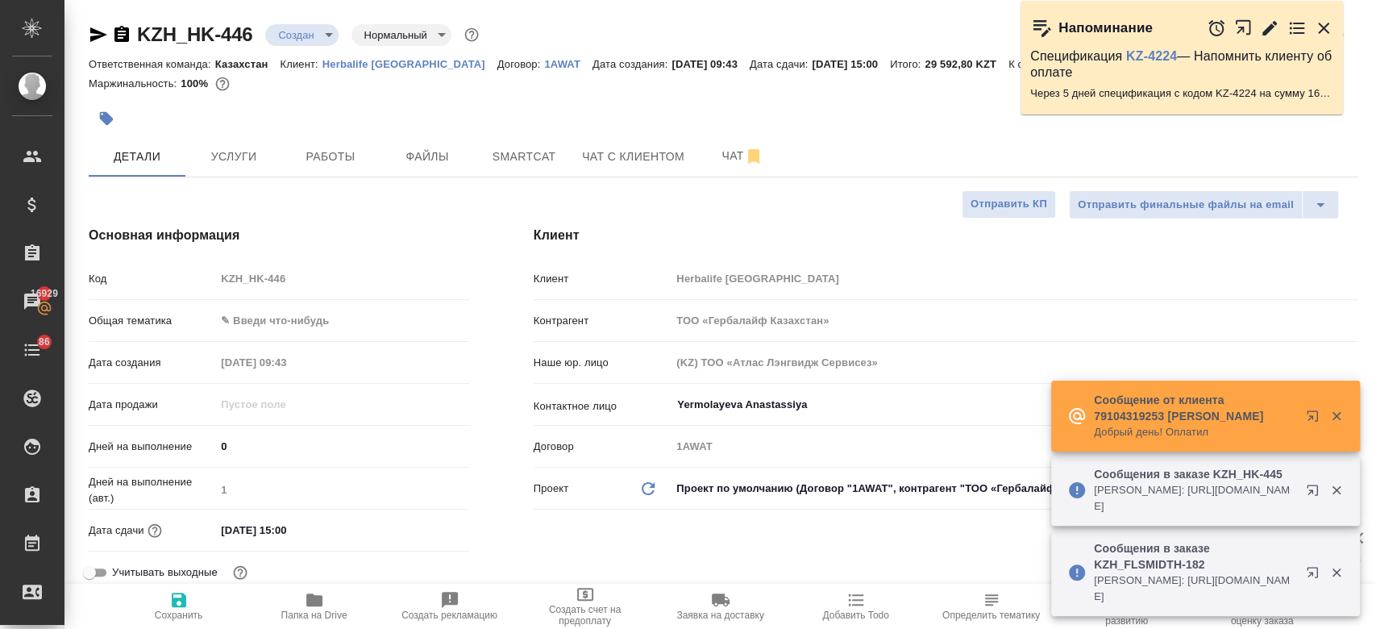
type textarea "x"
type input "[PERSON_NAME]"
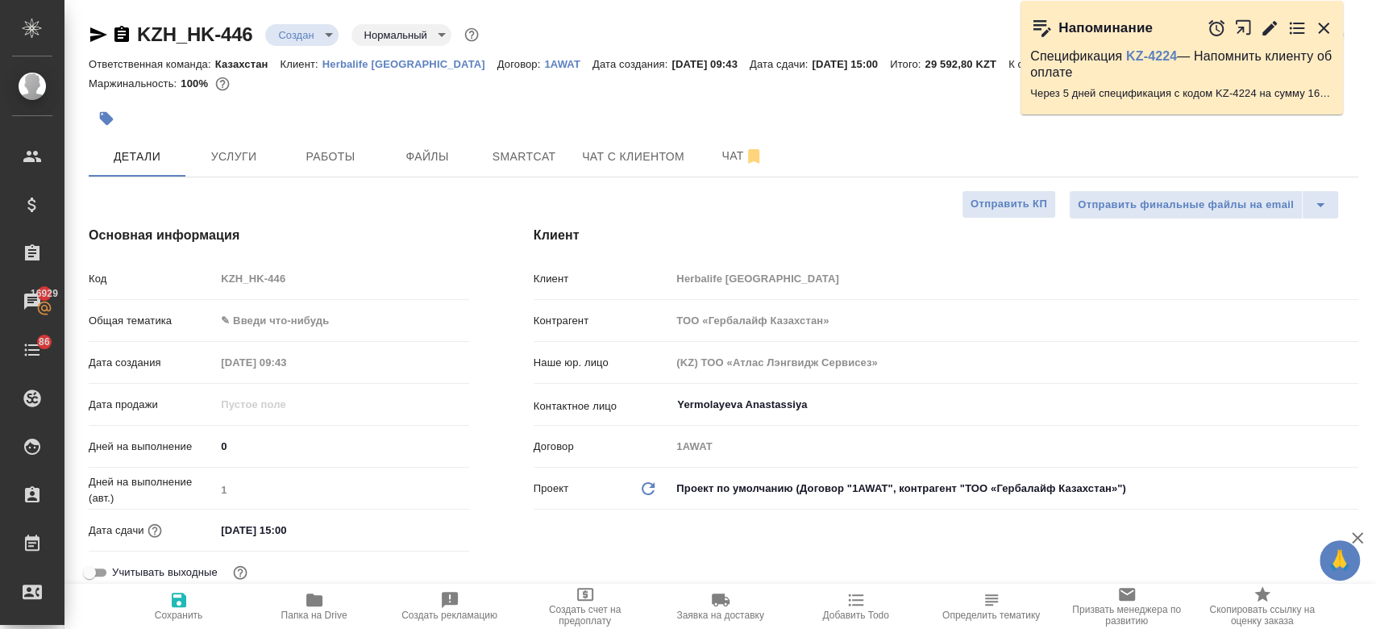
drag, startPoint x: 522, startPoint y: 464, endPoint x: 432, endPoint y: 344, distance: 149.8
click at [432, 344] on div "Общая тематика ✎ Введи что-нибудь" at bounding box center [279, 327] width 381 height 42
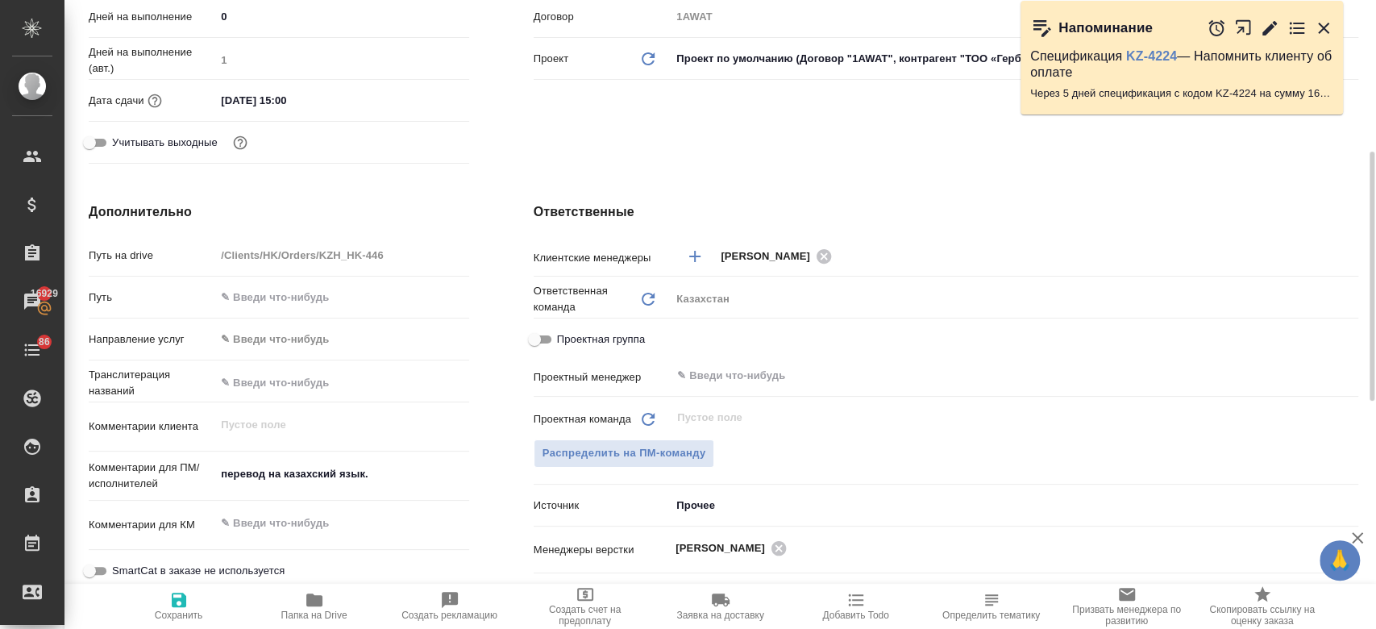
scroll to position [444, 0]
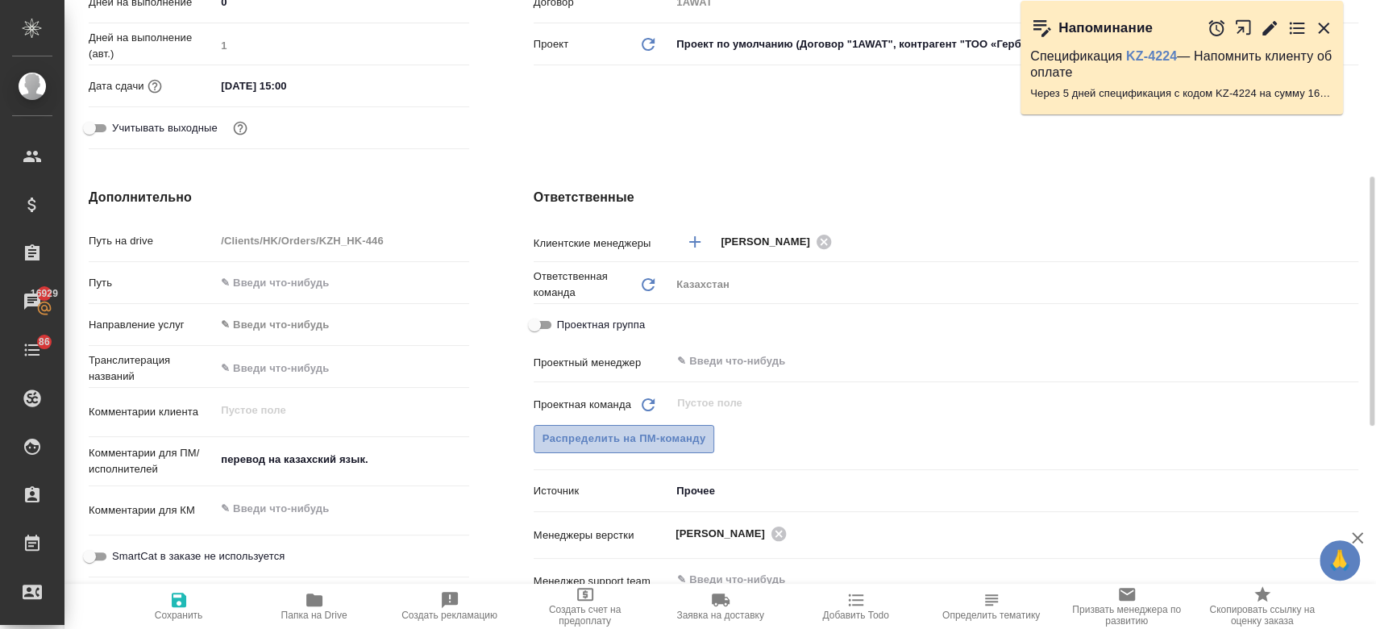
click at [608, 433] on span "Распределить на ПМ-команду" at bounding box center [625, 439] width 164 height 19
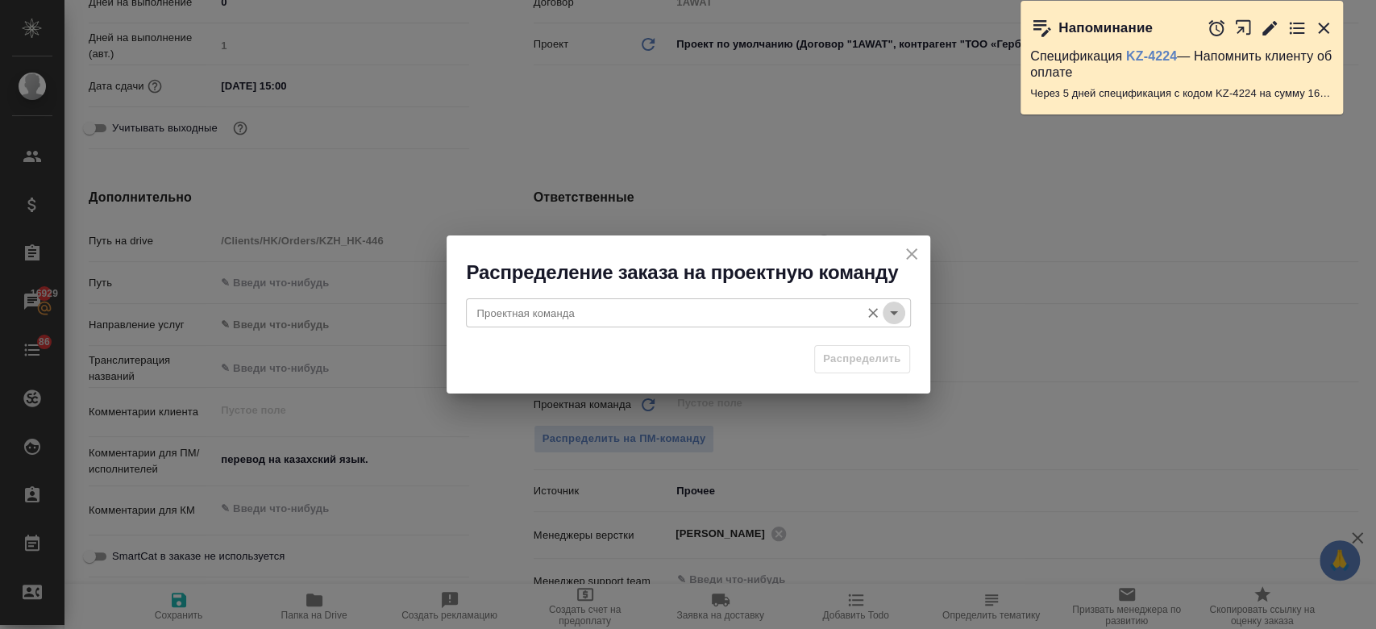
click at [897, 315] on icon "Open" at bounding box center [893, 312] width 19 height 19
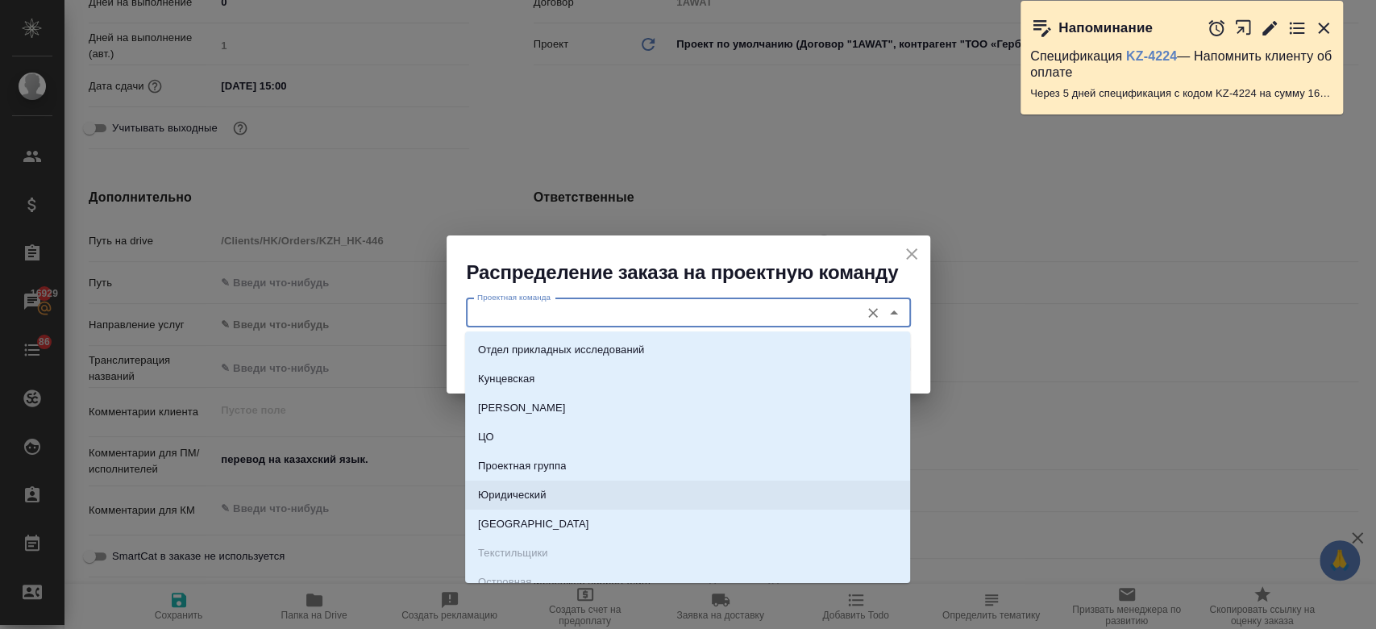
click at [740, 490] on li "Юридический" at bounding box center [687, 495] width 445 height 29
type input "Юридический"
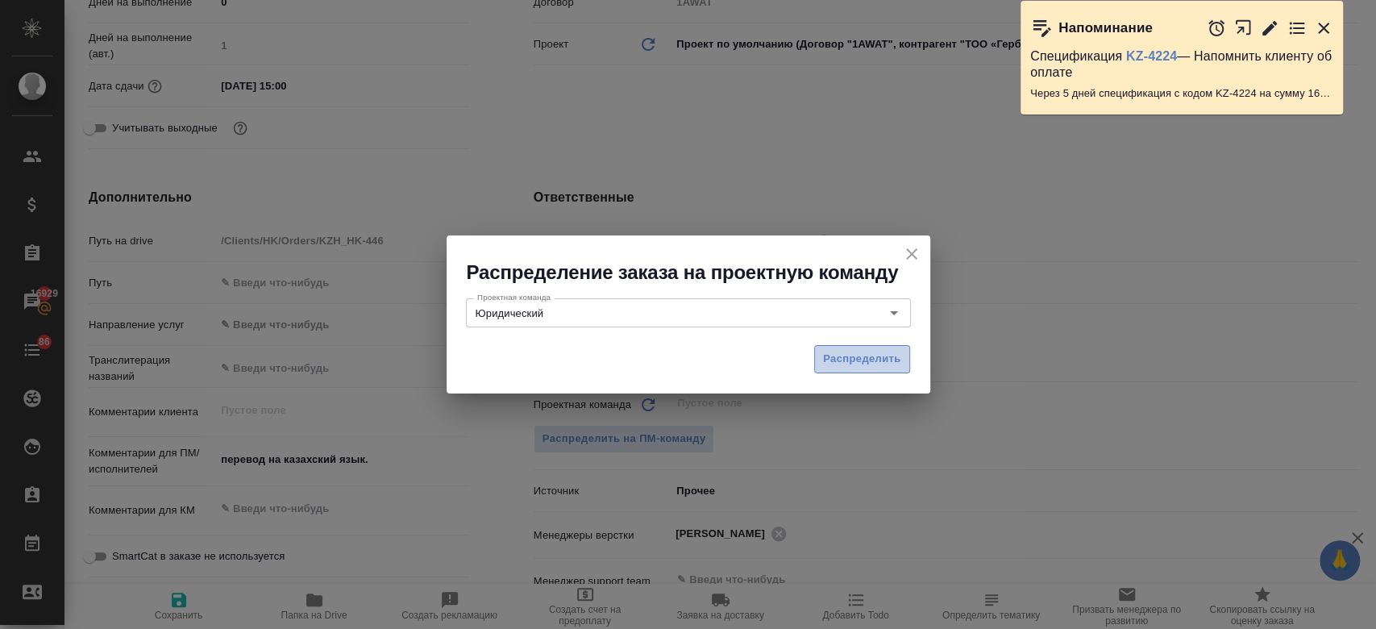
click at [855, 364] on span "Распределить" at bounding box center [862, 359] width 78 height 19
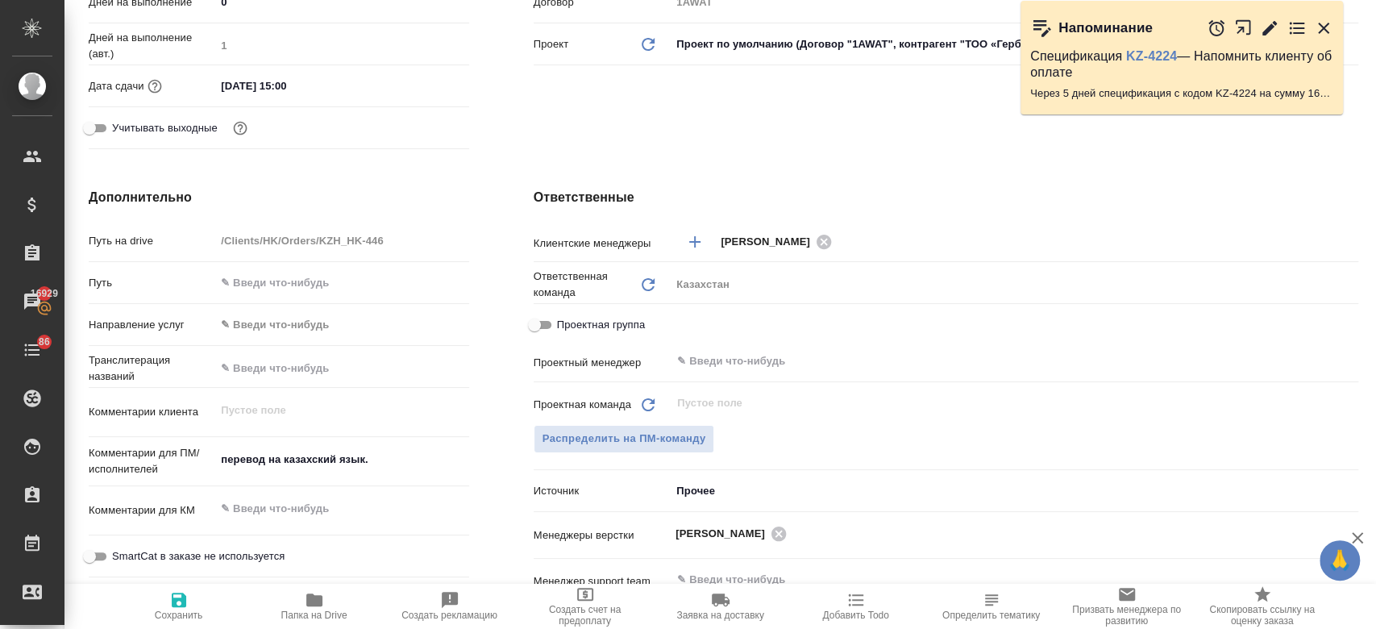
type textarea "x"
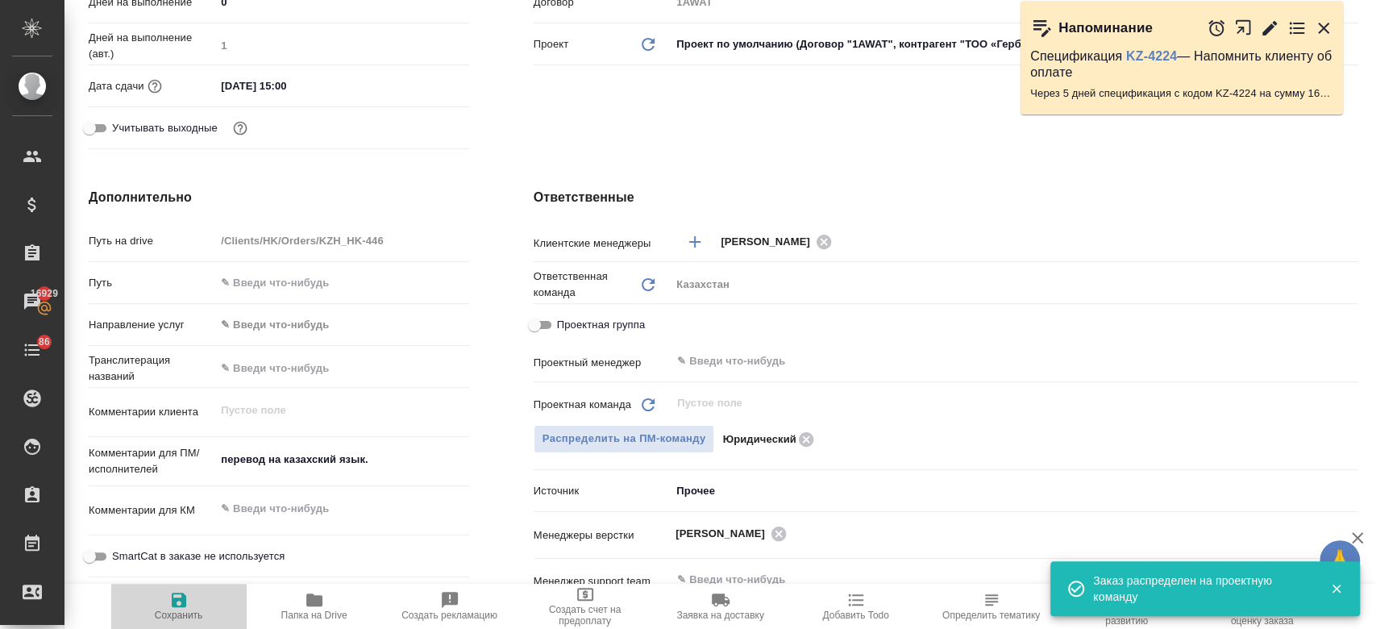
click at [182, 605] on icon "button" at bounding box center [179, 600] width 15 height 15
type textarea "x"
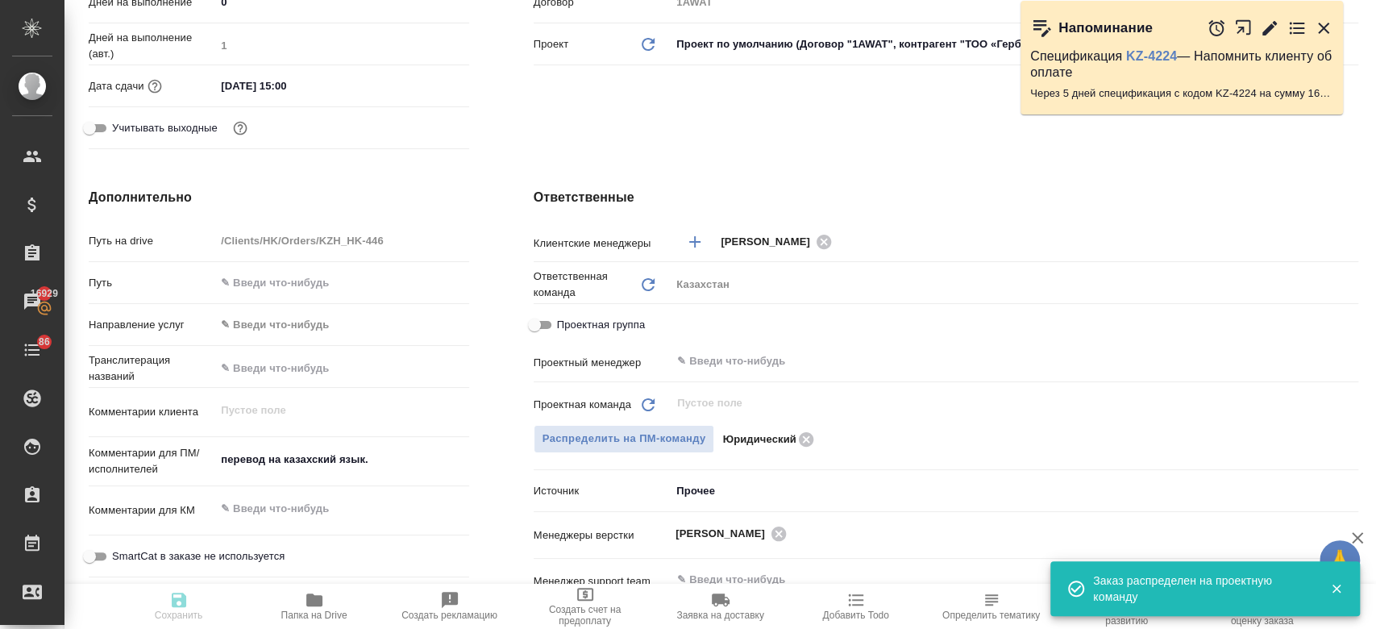
type textarea "x"
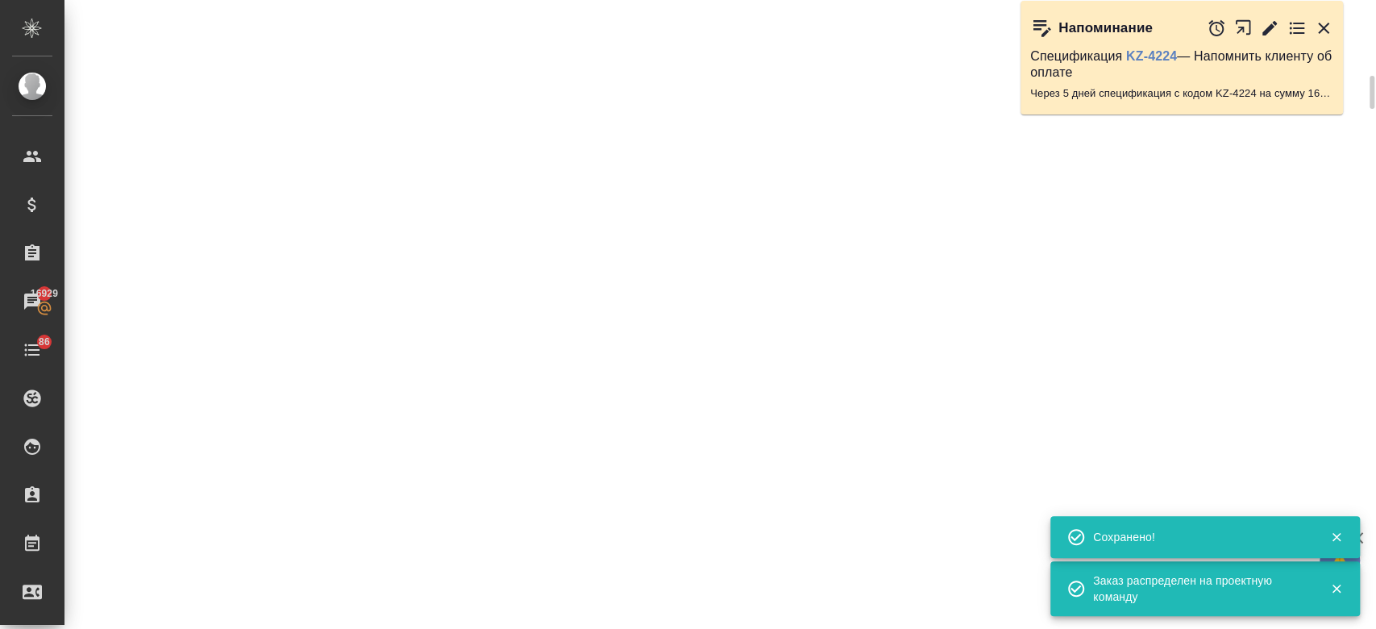
select select "RU"
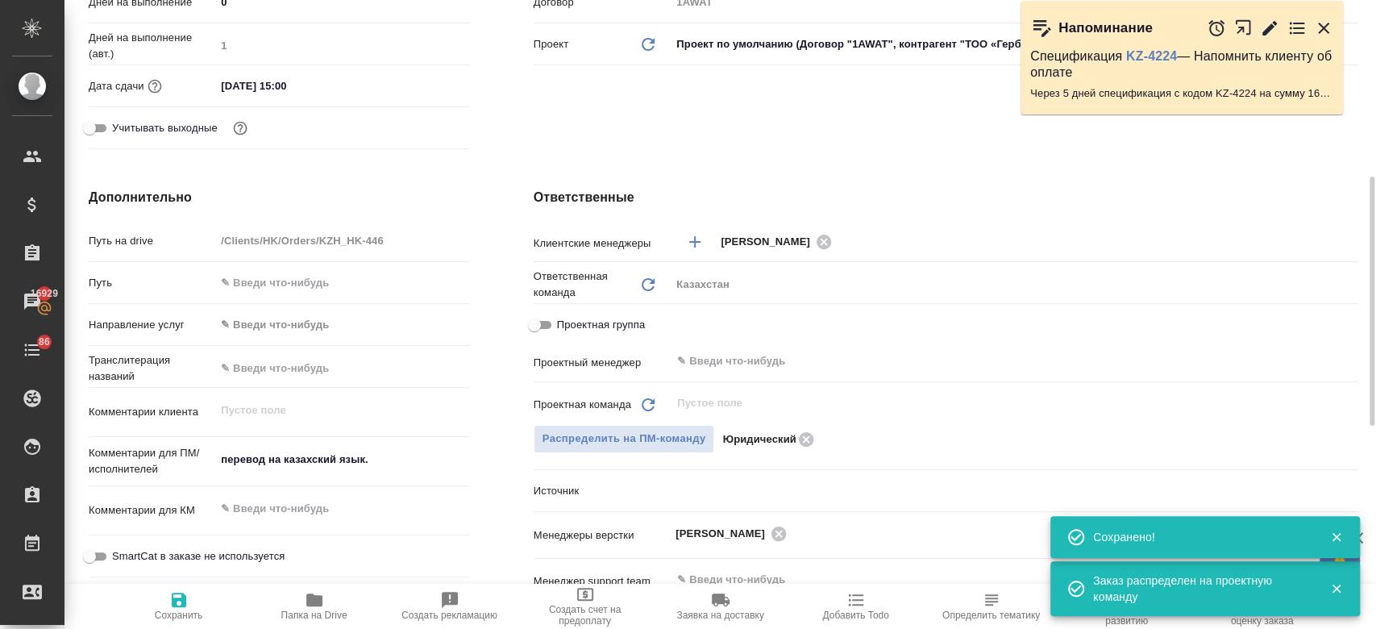
type textarea "x"
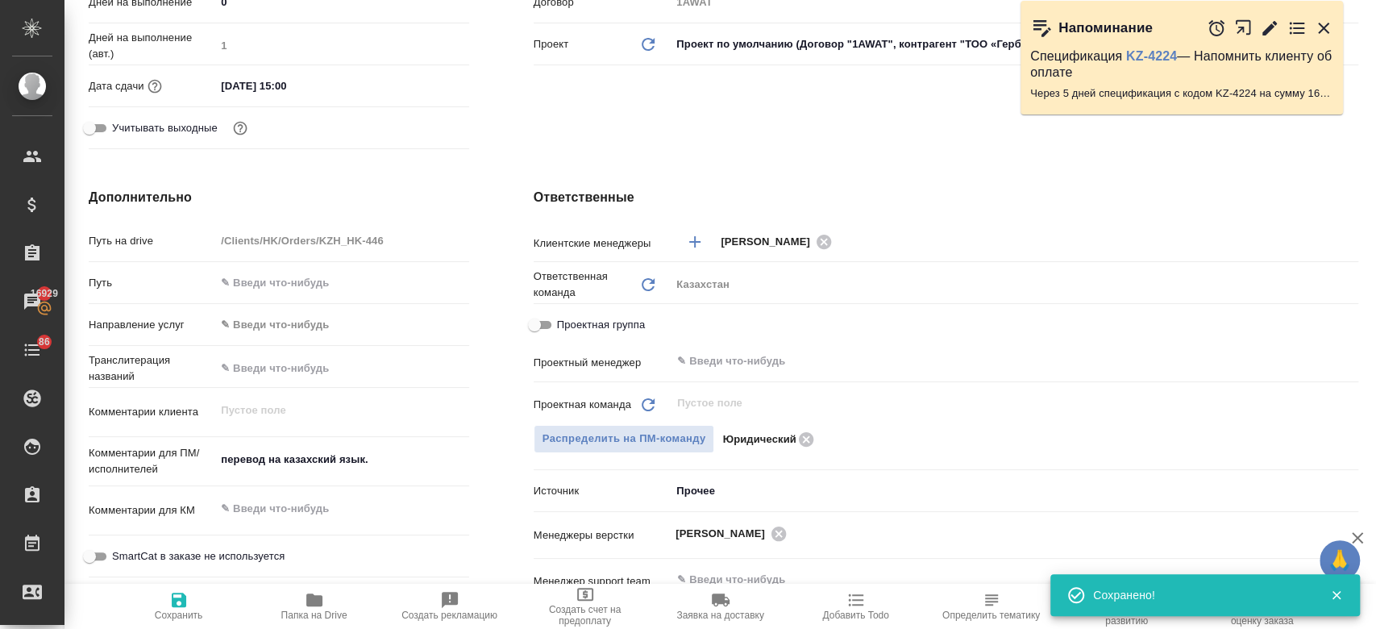
scroll to position [0, 0]
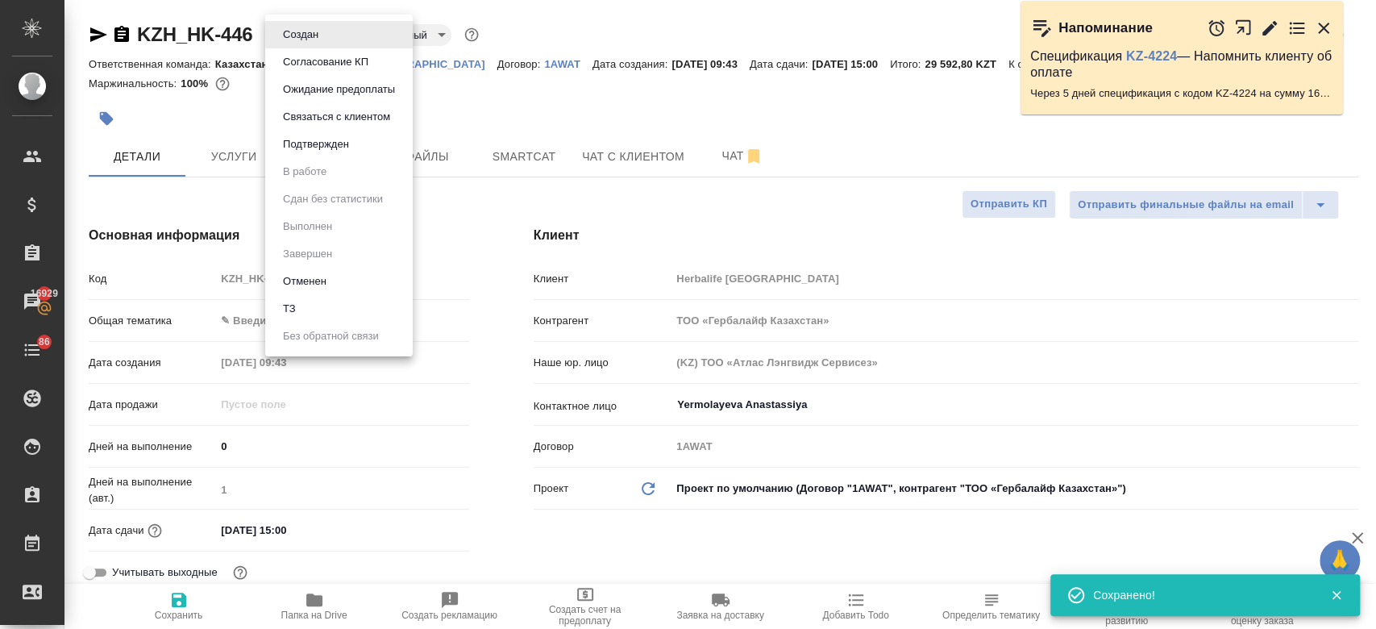
click at [298, 40] on body "🙏 .cls-1 fill:#fff; AWATERA Kosherbayeva Nazerke Клиенты Спецификации Заказы 16…" at bounding box center [688, 314] width 1376 height 629
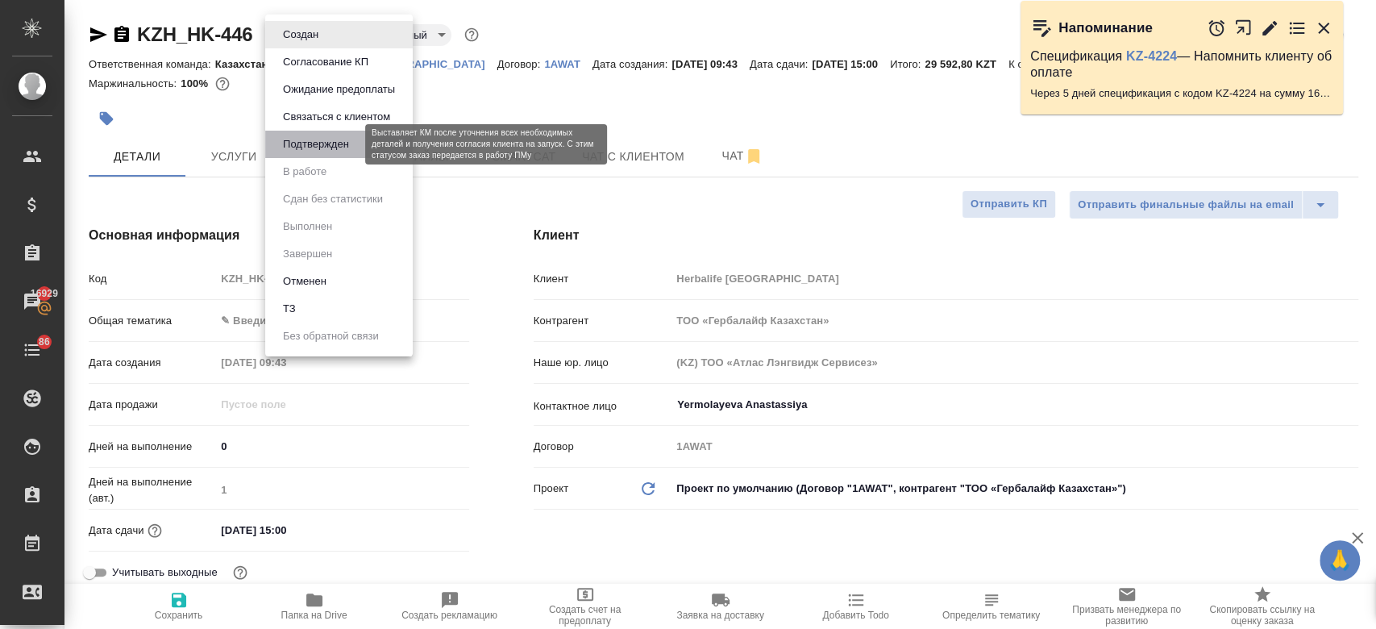
click at [323, 139] on button "Подтвержден" at bounding box center [316, 144] width 76 height 18
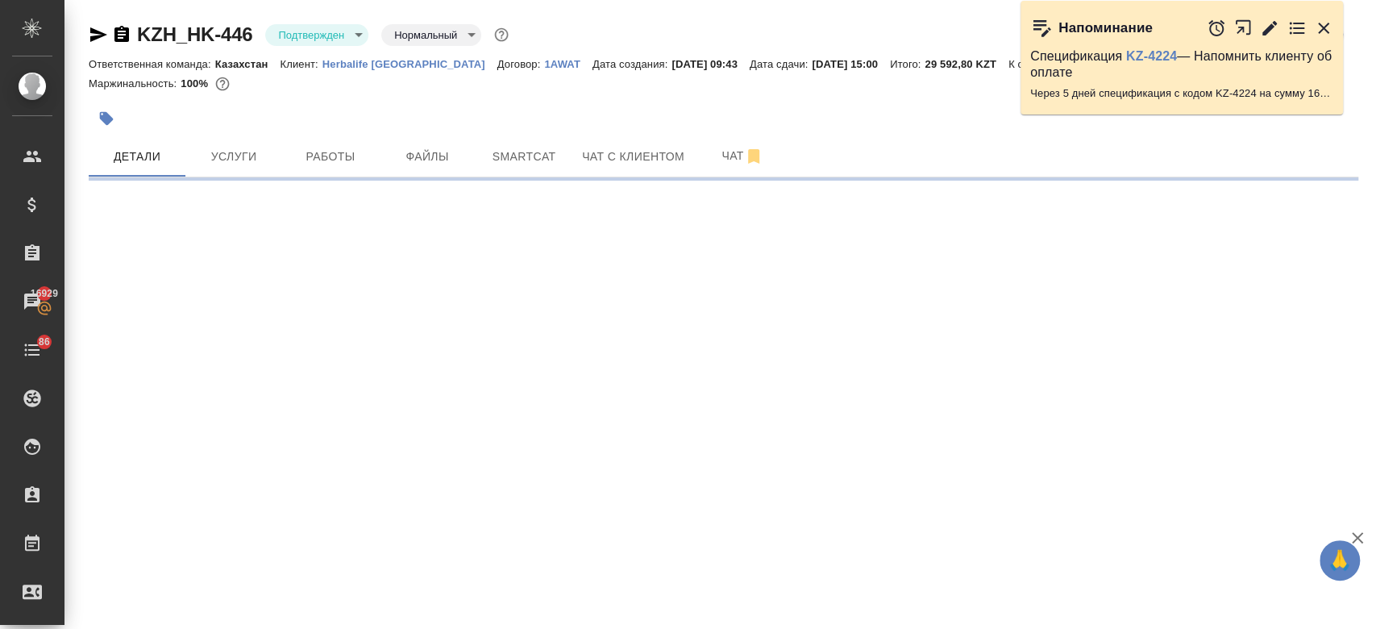
select select "RU"
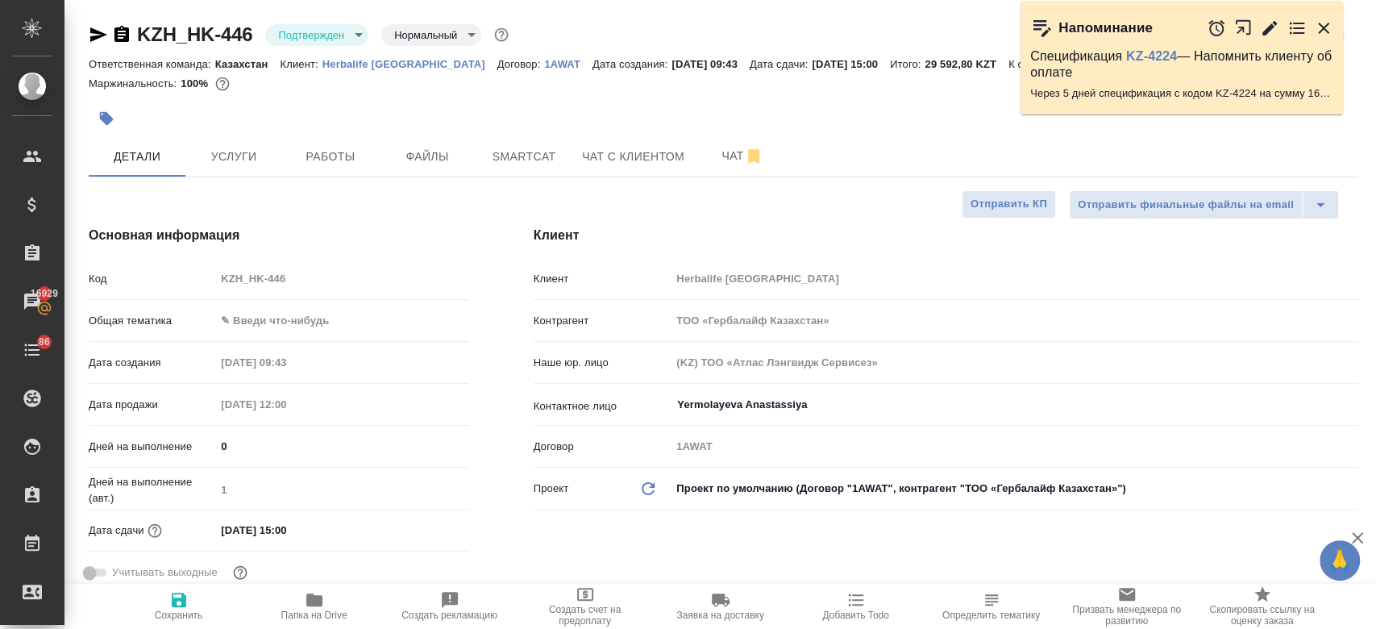
type textarea "x"
click at [311, 531] on input "11.09.2025 15:00" at bounding box center [286, 529] width 141 height 23
click at [414, 531] on icon "button" at bounding box center [422, 528] width 19 height 19
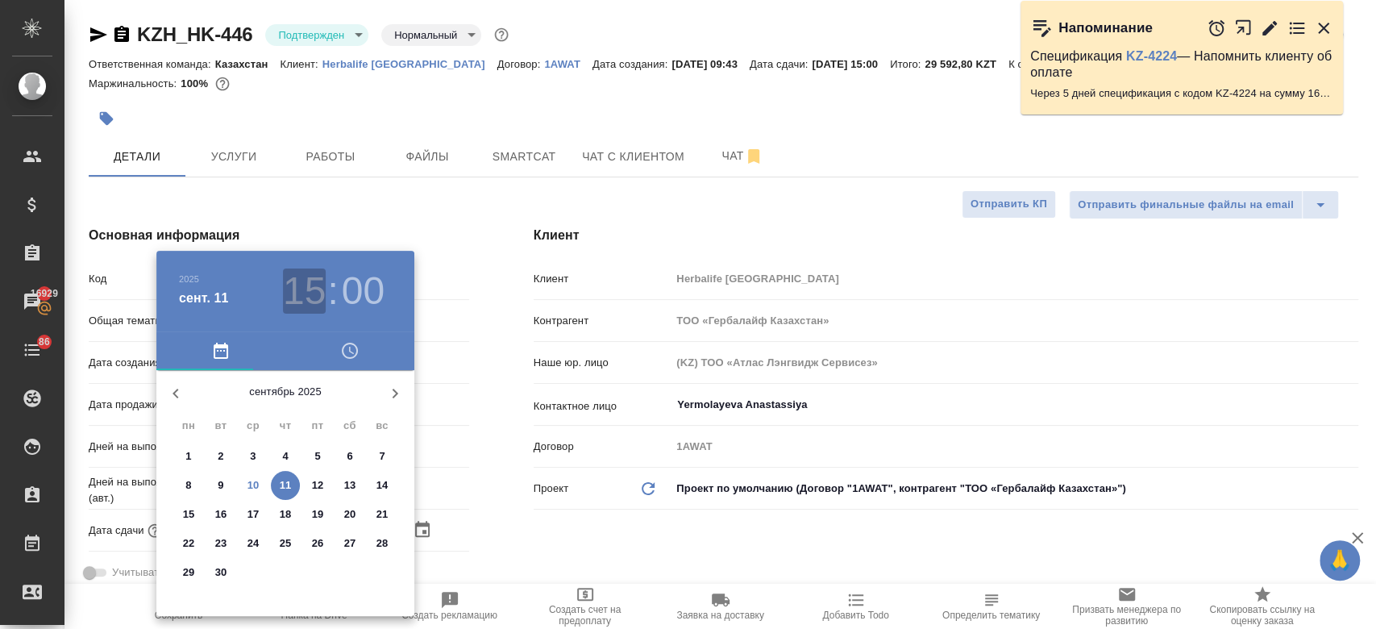
click at [316, 287] on h3 "15" at bounding box center [304, 290] width 43 height 45
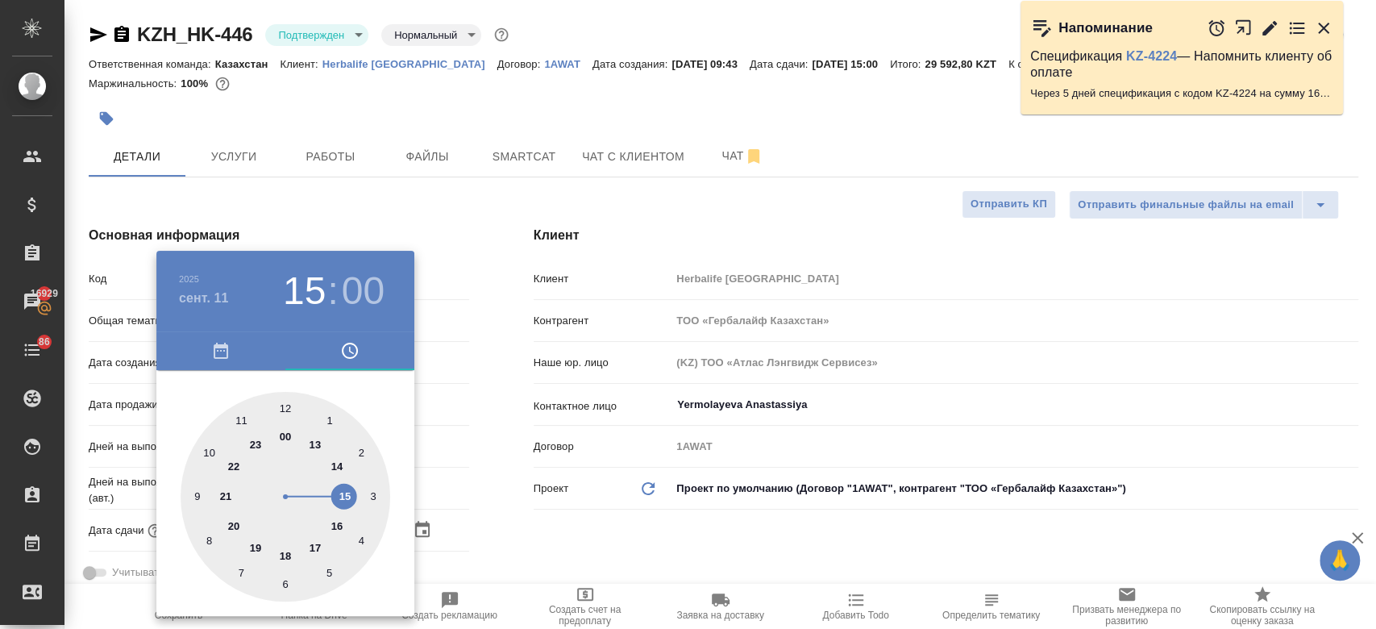
click at [335, 526] on div at bounding box center [286, 497] width 210 height 210
type input "11.09.2025 16:00"
type textarea "x"
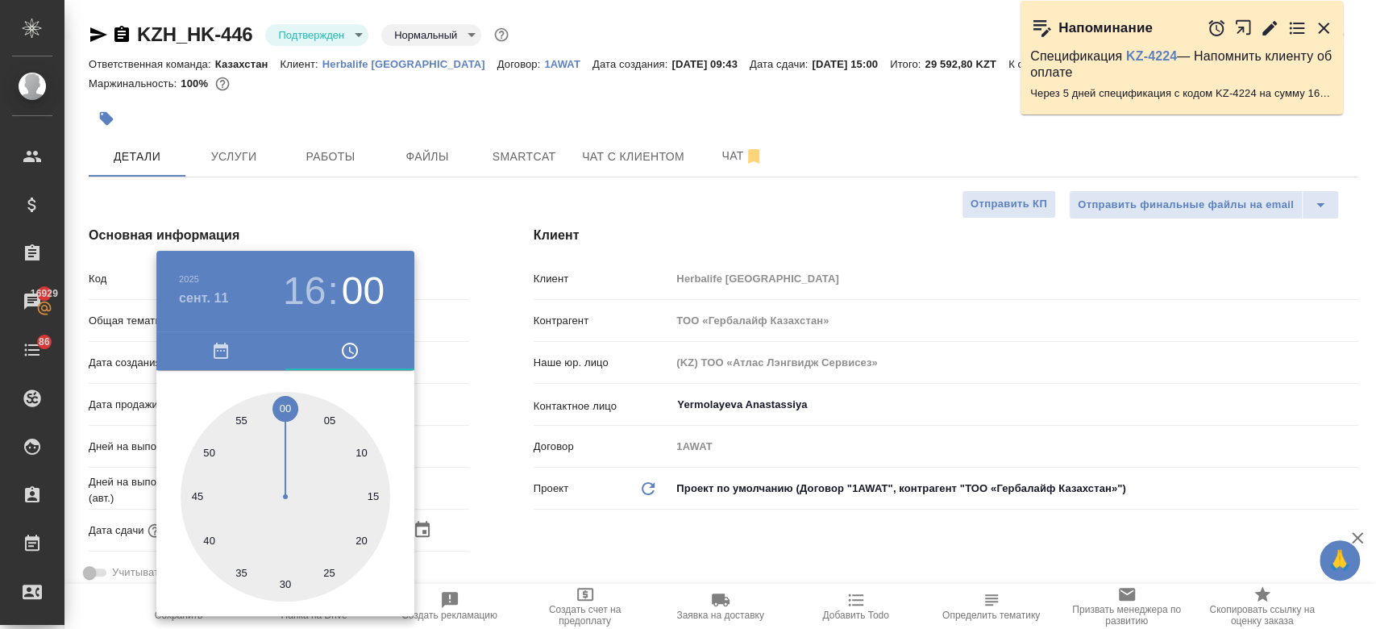
click at [531, 557] on div at bounding box center [688, 314] width 1376 height 629
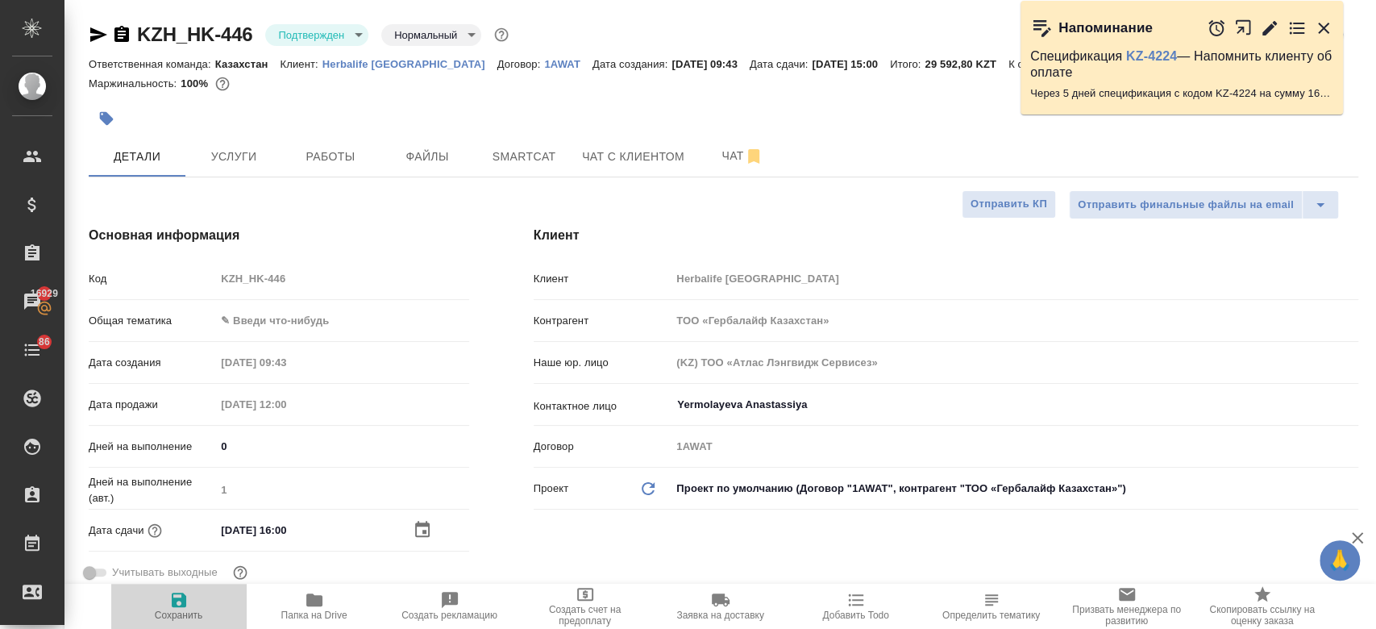
click at [181, 597] on icon "button" at bounding box center [179, 600] width 15 height 15
type textarea "x"
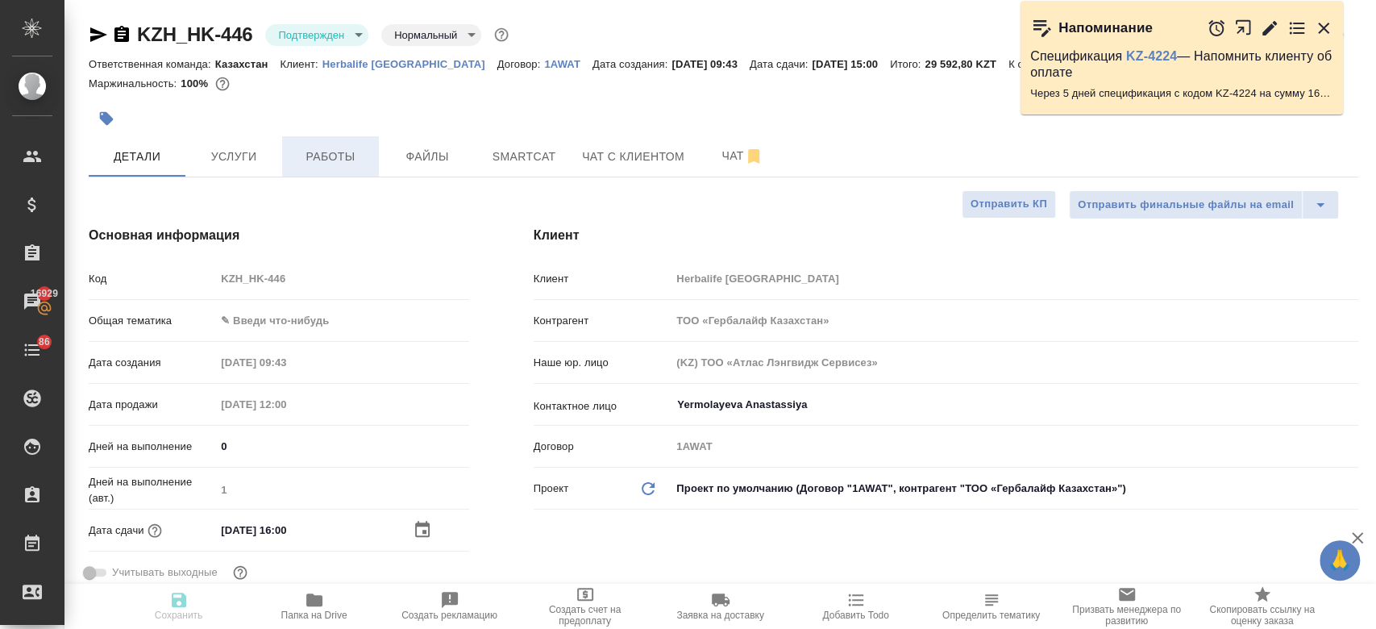
type textarea "x"
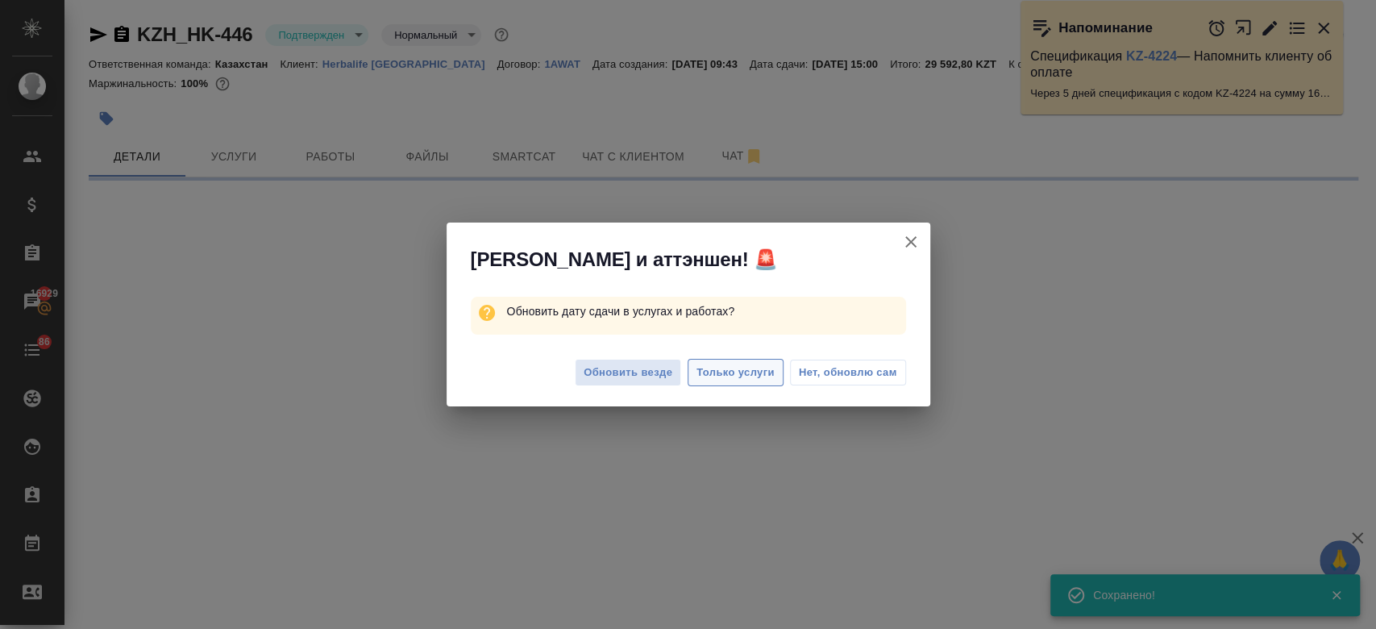
select select "RU"
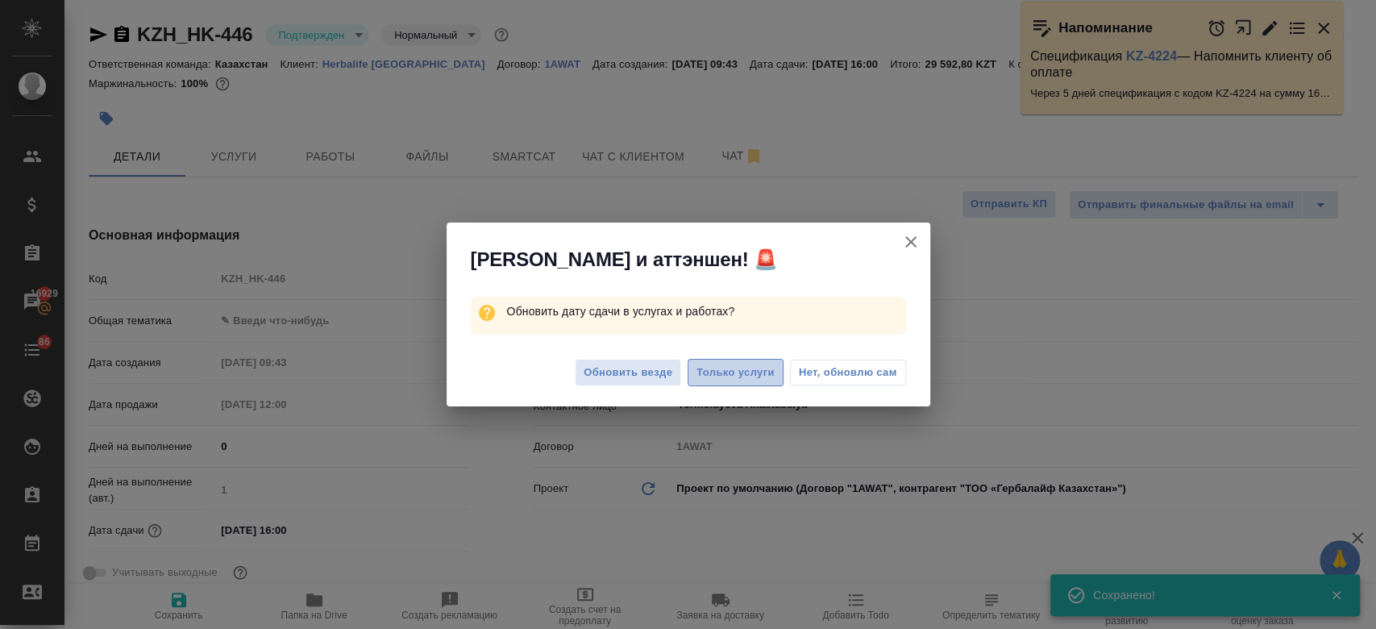
click at [742, 368] on span "Только услуги" at bounding box center [736, 373] width 78 height 19
type textarea "x"
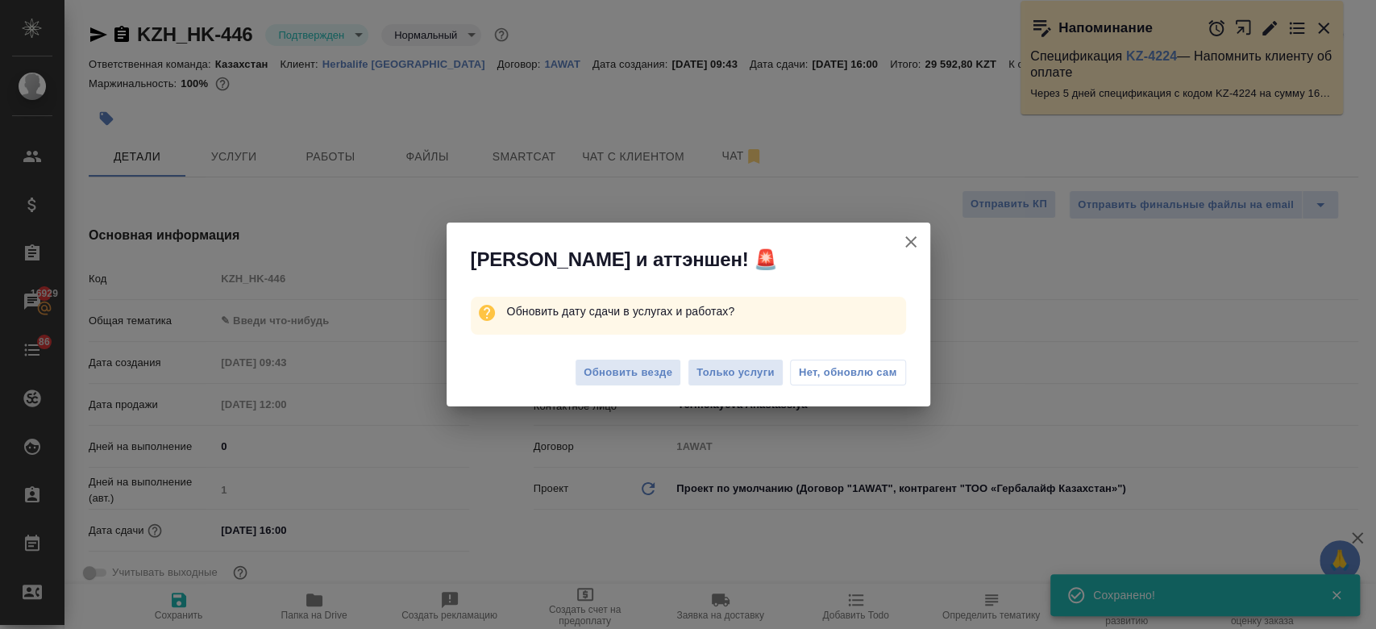
type textarea "x"
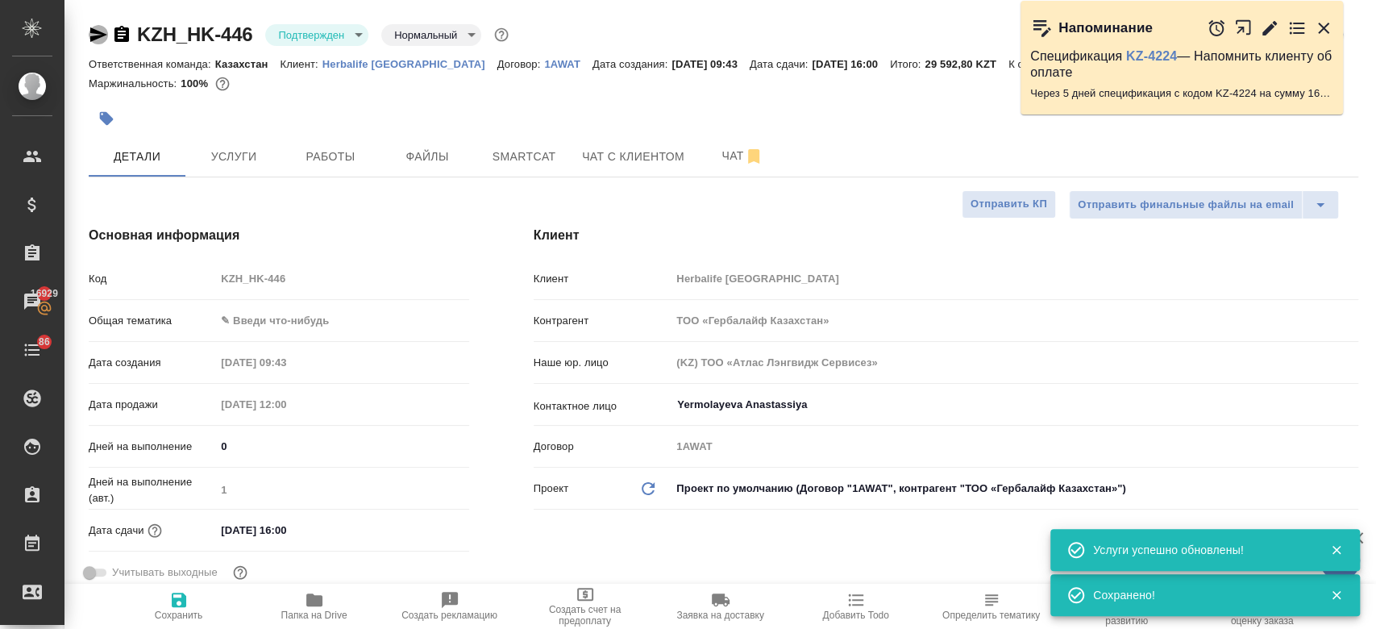
click at [100, 34] on icon "button" at bounding box center [98, 34] width 17 height 15
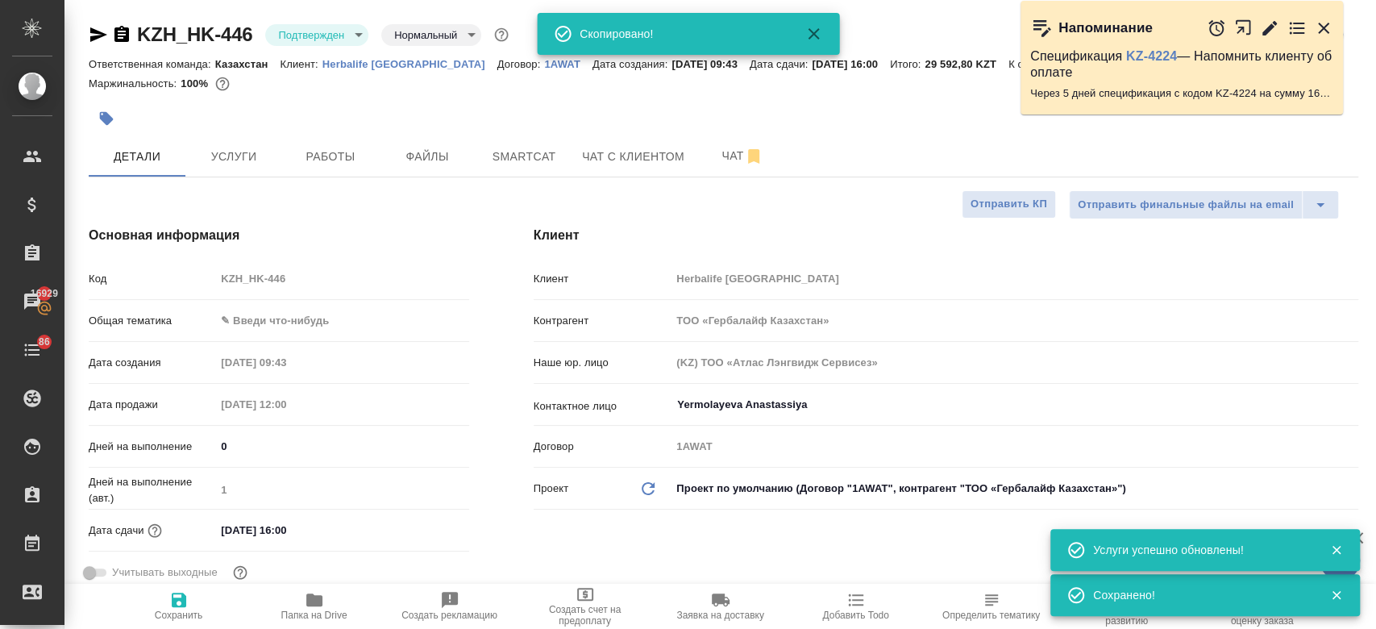
type textarea "x"
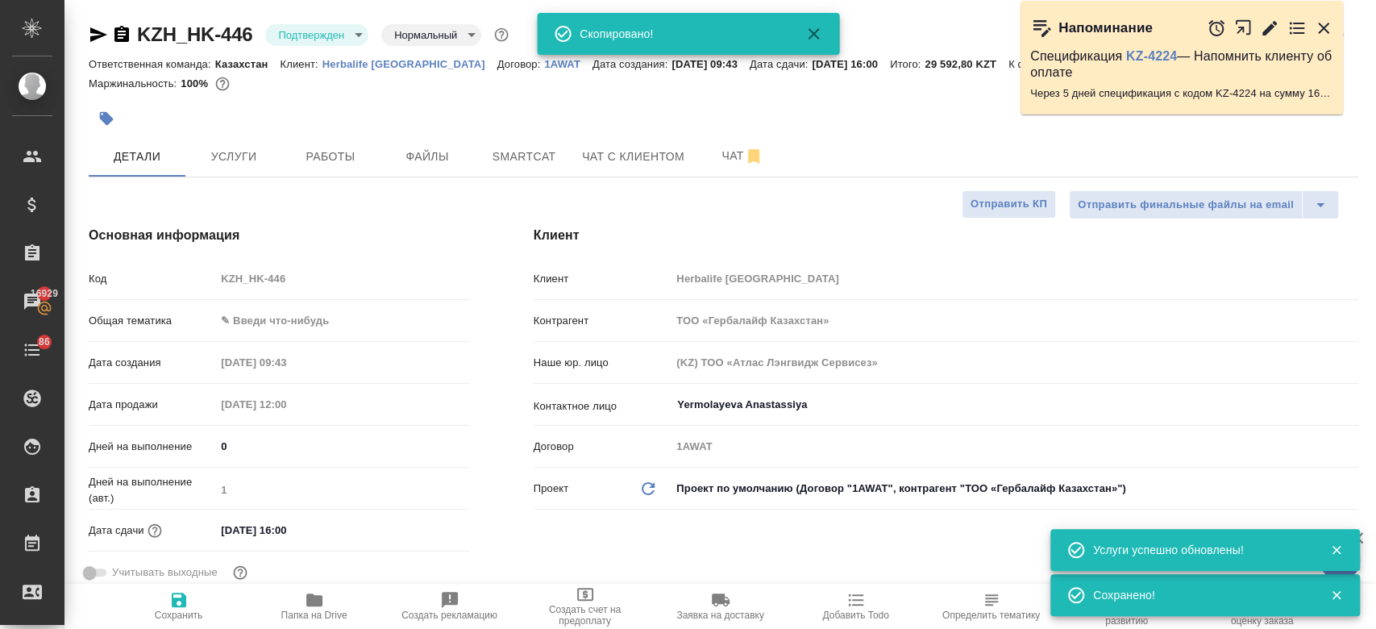
type textarea "x"
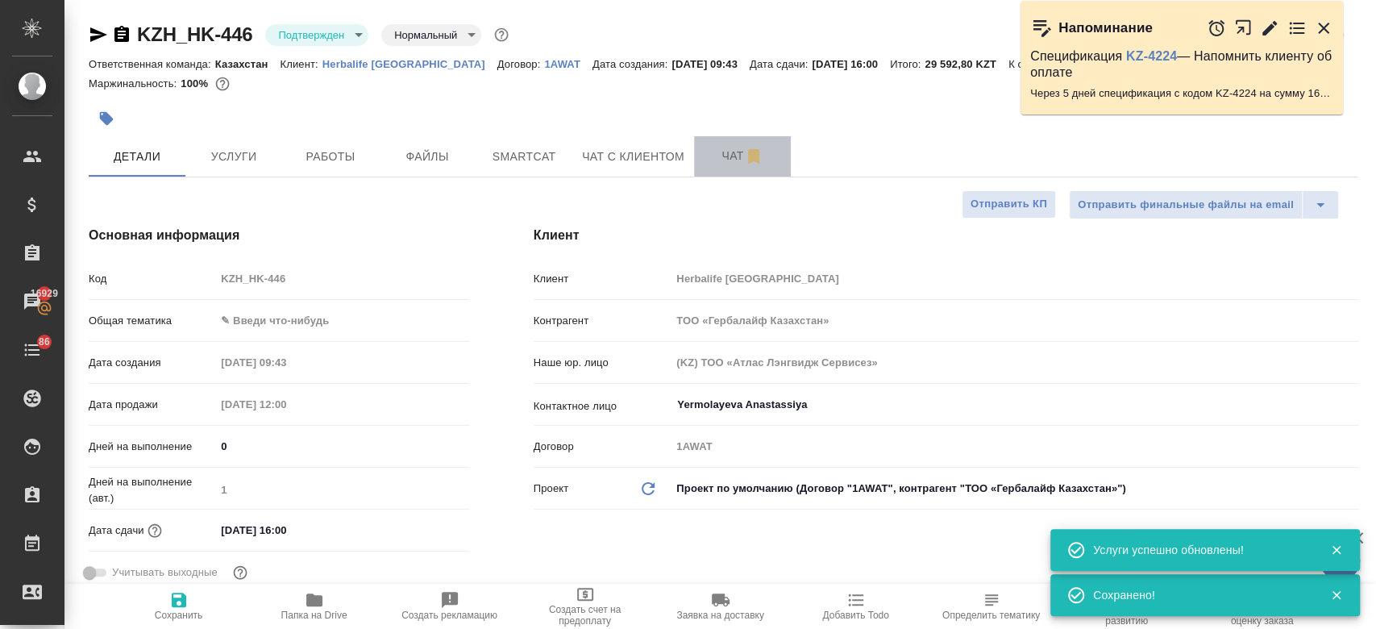
click at [714, 158] on span "Чат" at bounding box center [742, 156] width 77 height 20
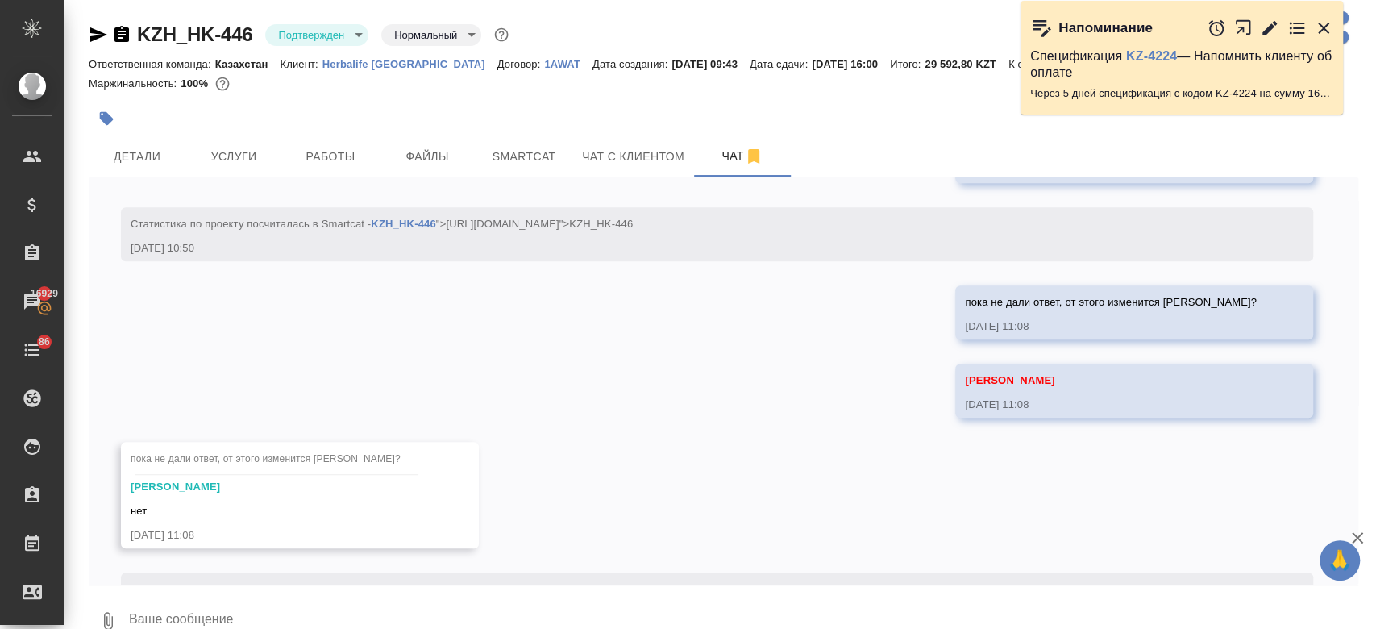
scroll to position [861, 0]
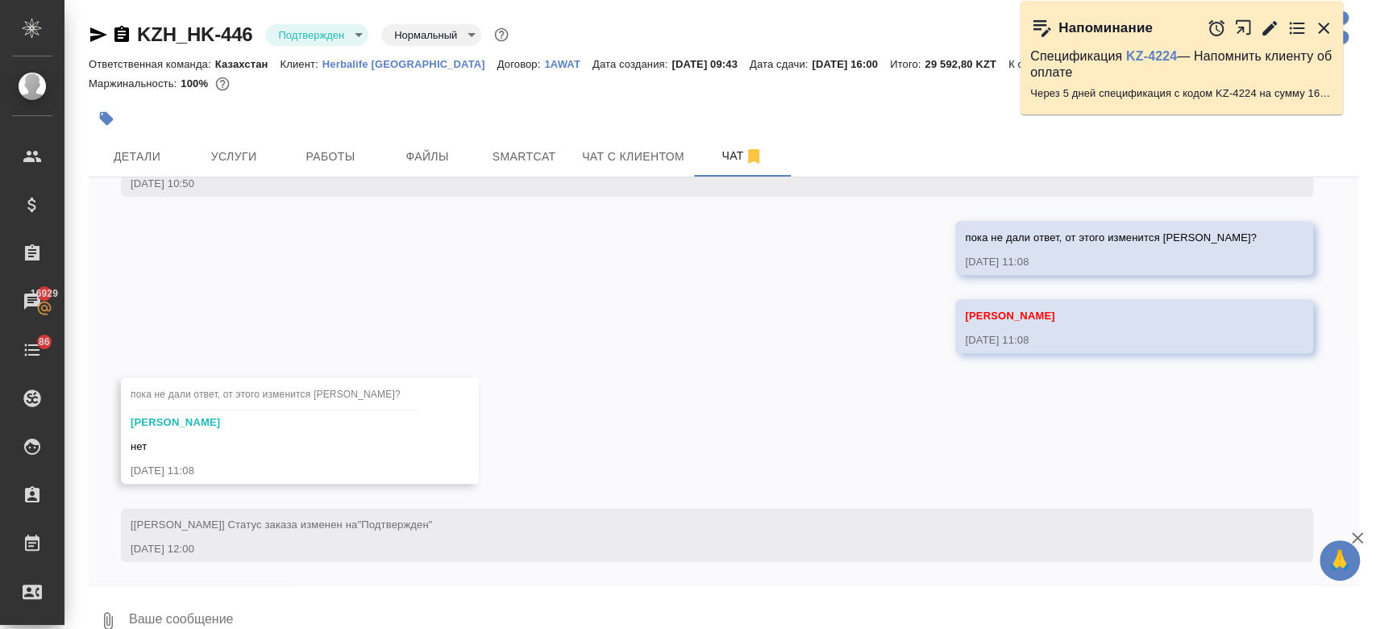
click at [422, 599] on textarea at bounding box center [742, 620] width 1231 height 55
paste textarea "Примечания коллег не нужно, только продуктовая часть"
click at [252, 617] on textarea "Примечания коллег не нужно, только продуктовая часть" at bounding box center [729, 620] width 1205 height 55
click at [462, 627] on textarea "Примечания не нужно, только продуктовая часть" at bounding box center [729, 620] width 1205 height 55
type textarea "Примечания не нужно переводить"
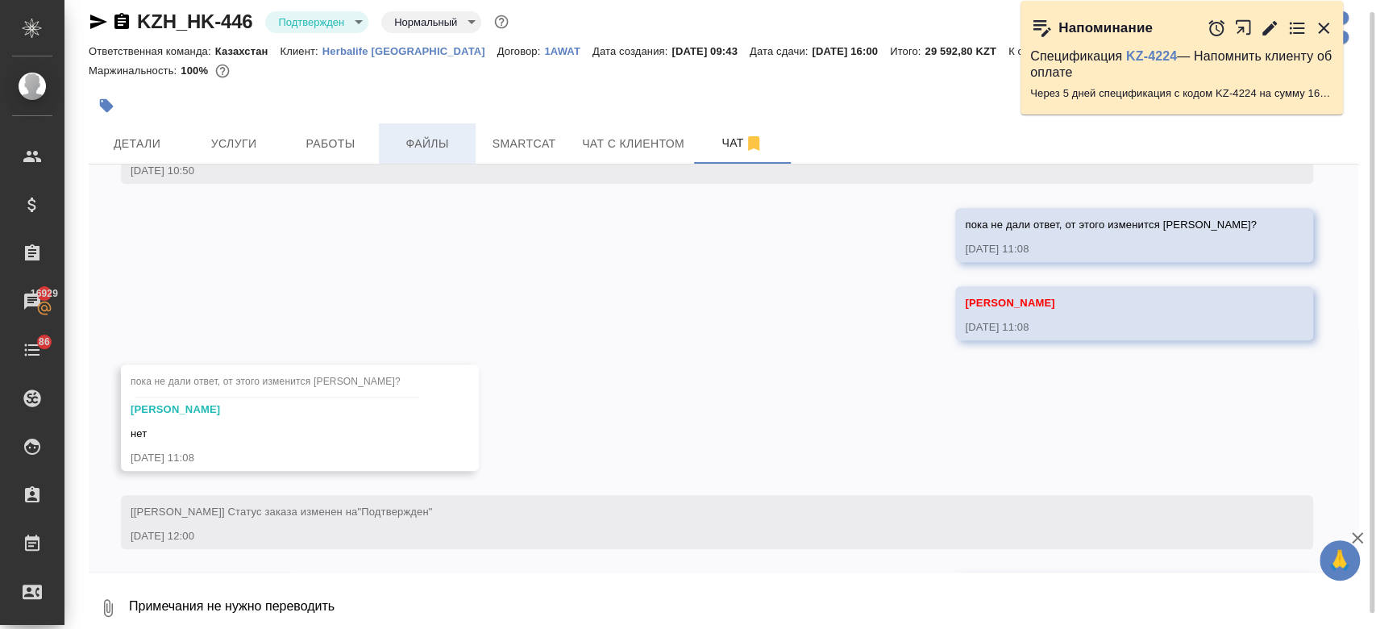
scroll to position [939, 0]
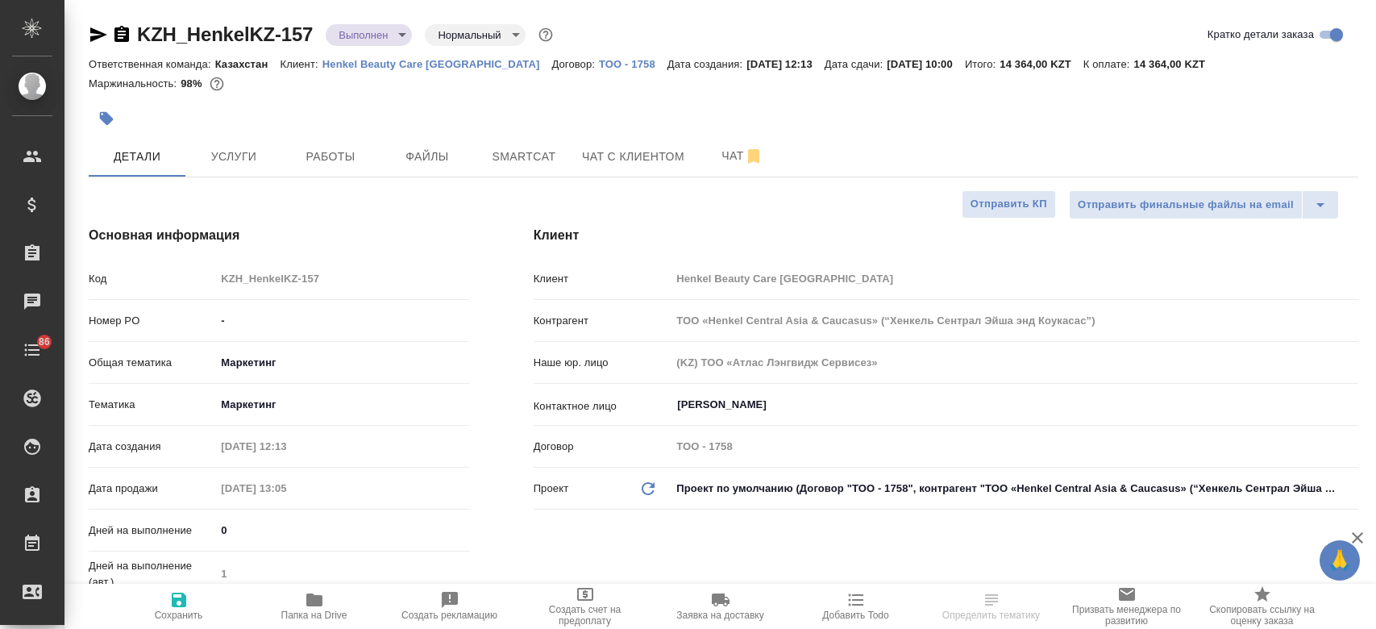
select select "RU"
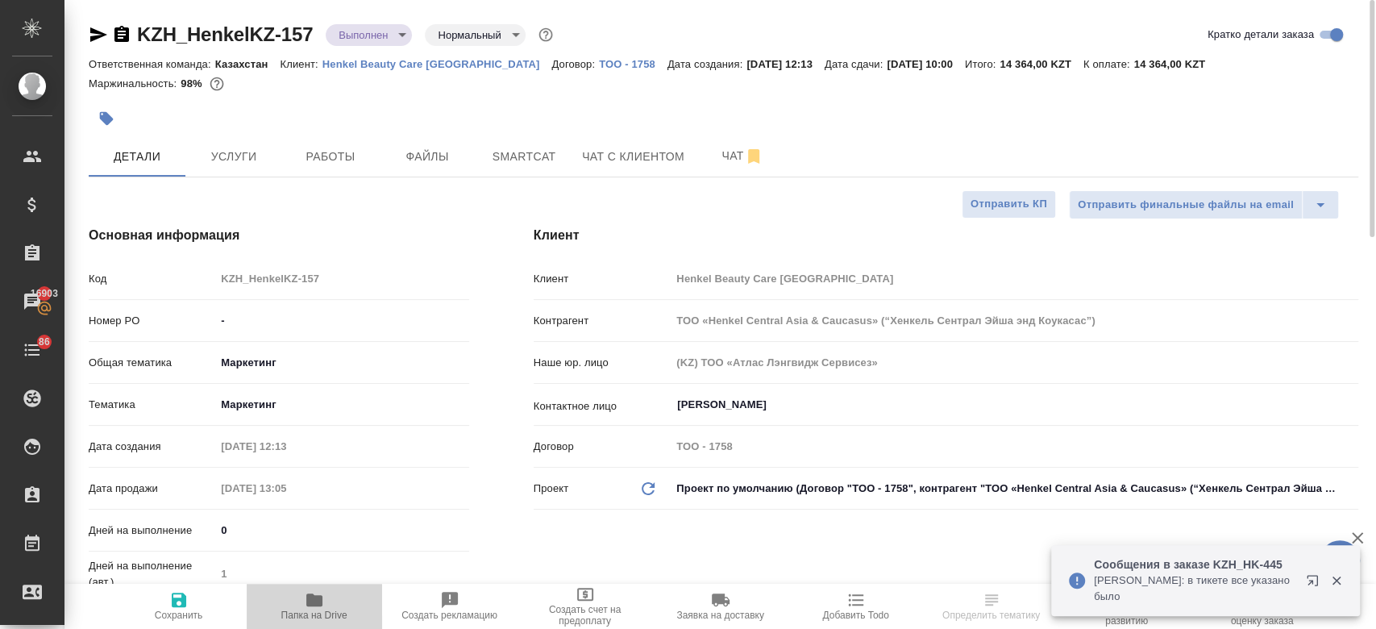
click at [314, 594] on icon "button" at bounding box center [314, 599] width 19 height 19
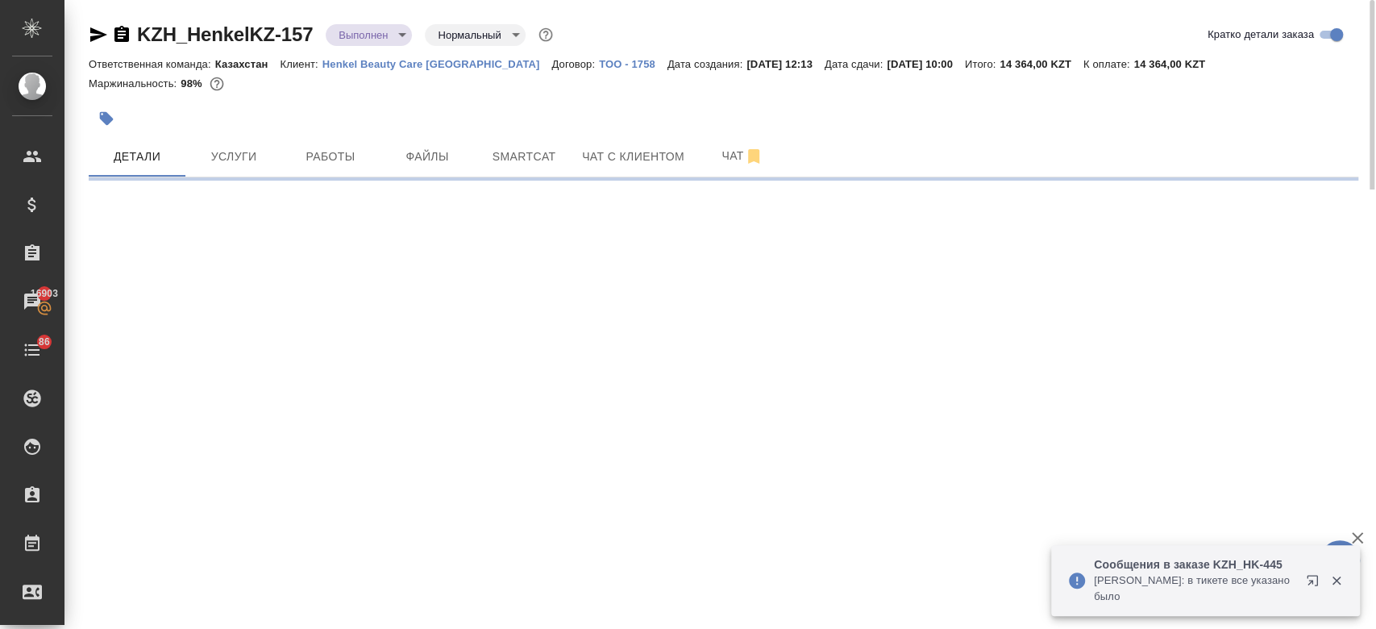
select select "RU"
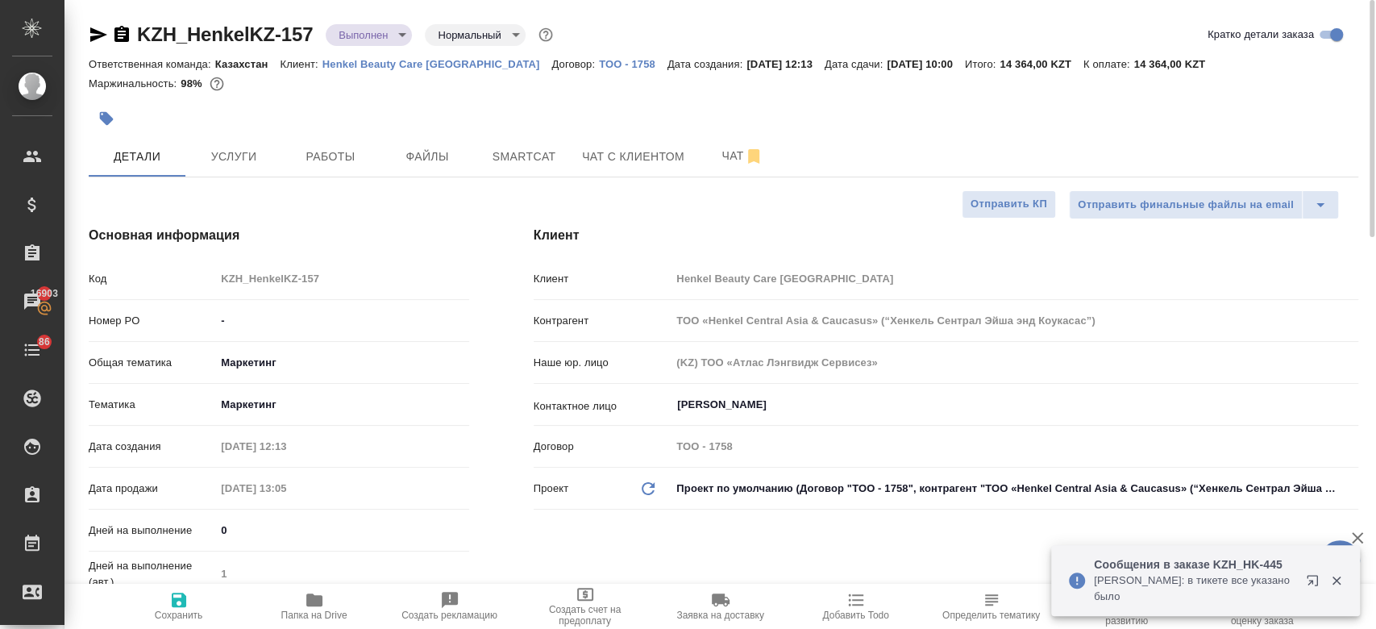
type textarea "x"
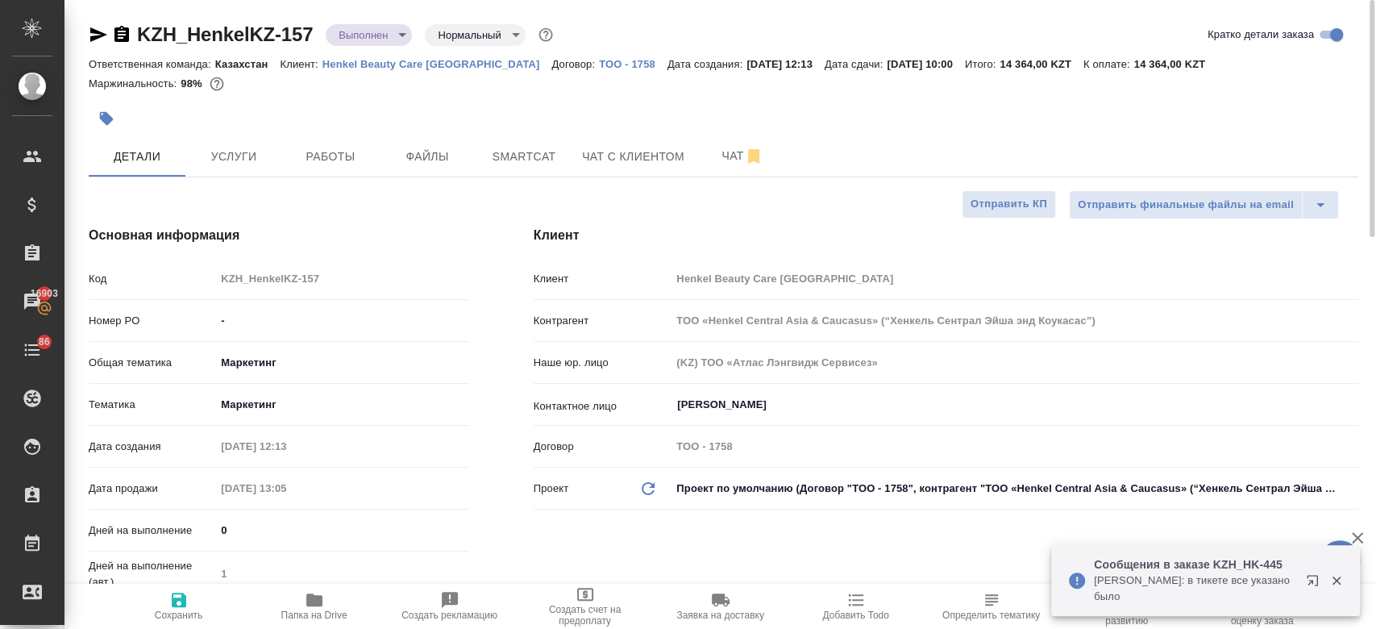
type textarea "x"
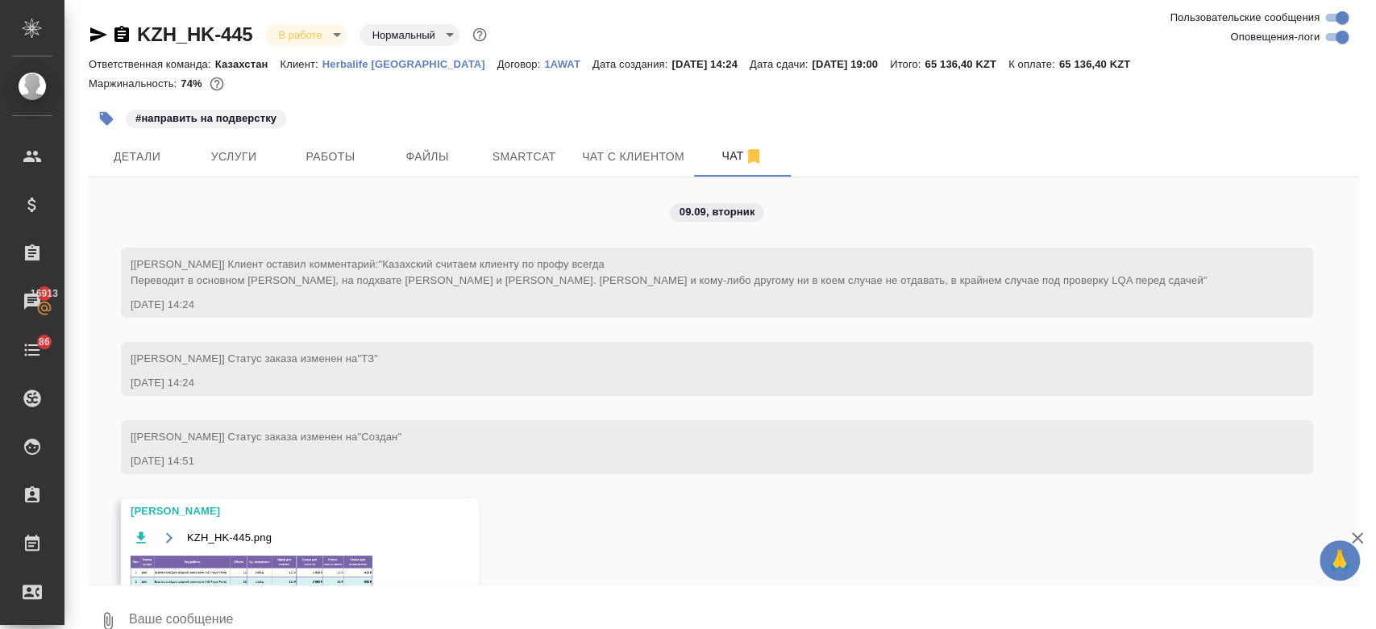
scroll to position [11477, 0]
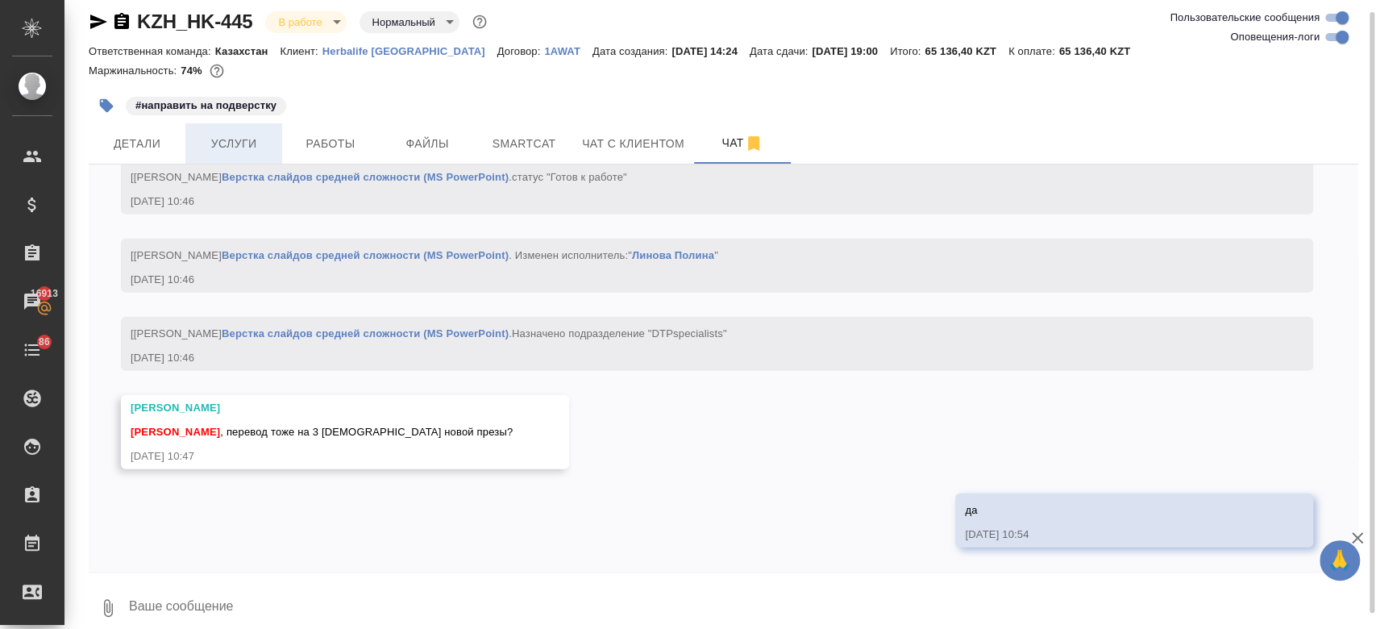
click at [236, 153] on button "Услуги" at bounding box center [233, 143] width 97 height 40
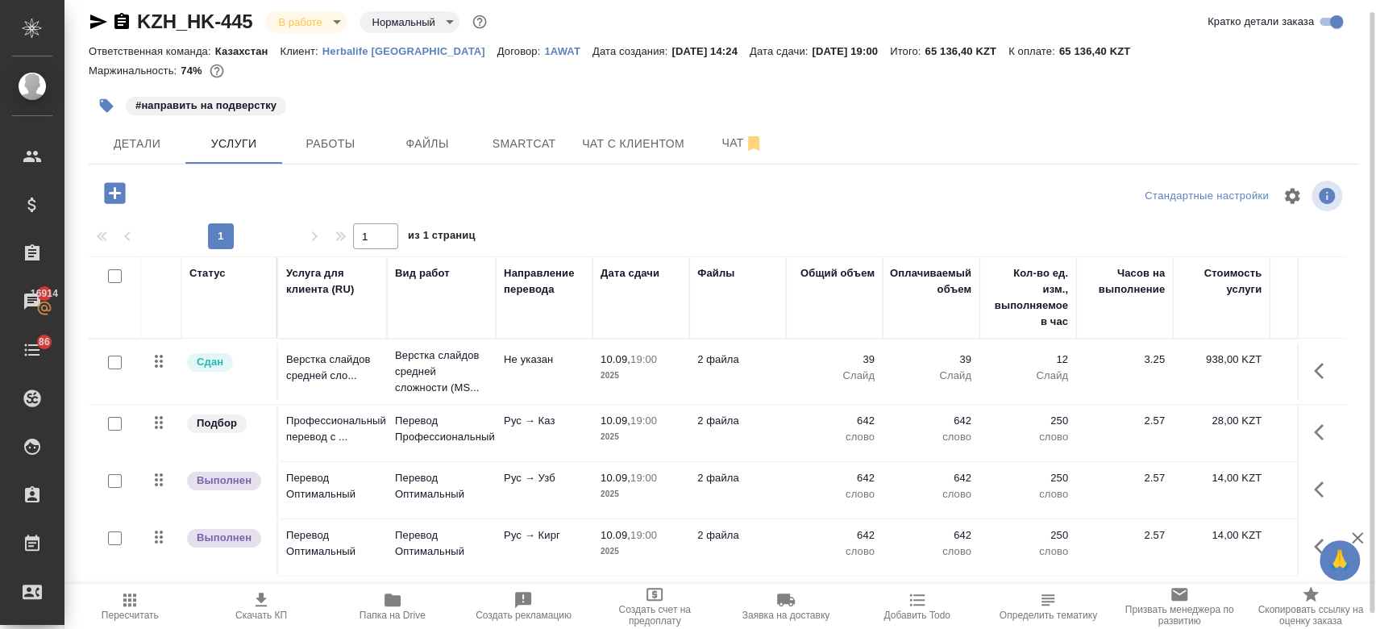
scroll to position [27, 0]
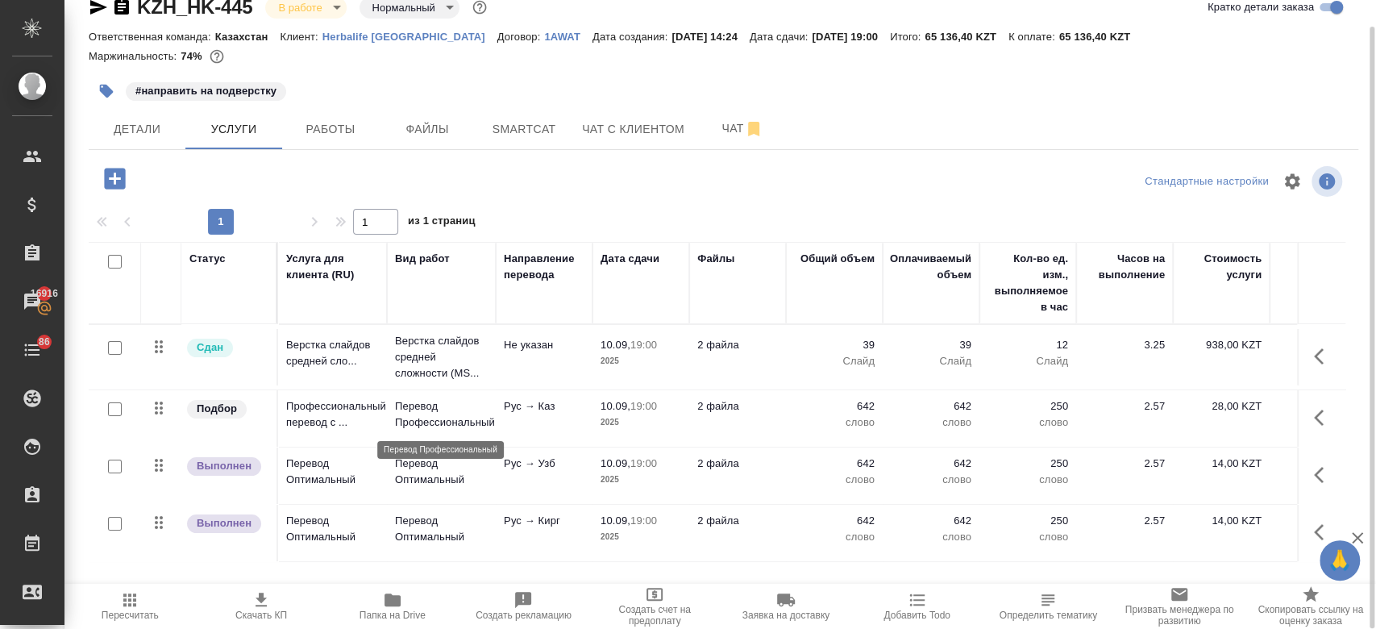
click at [432, 422] on p "Перевод Профессиональный" at bounding box center [441, 414] width 93 height 32
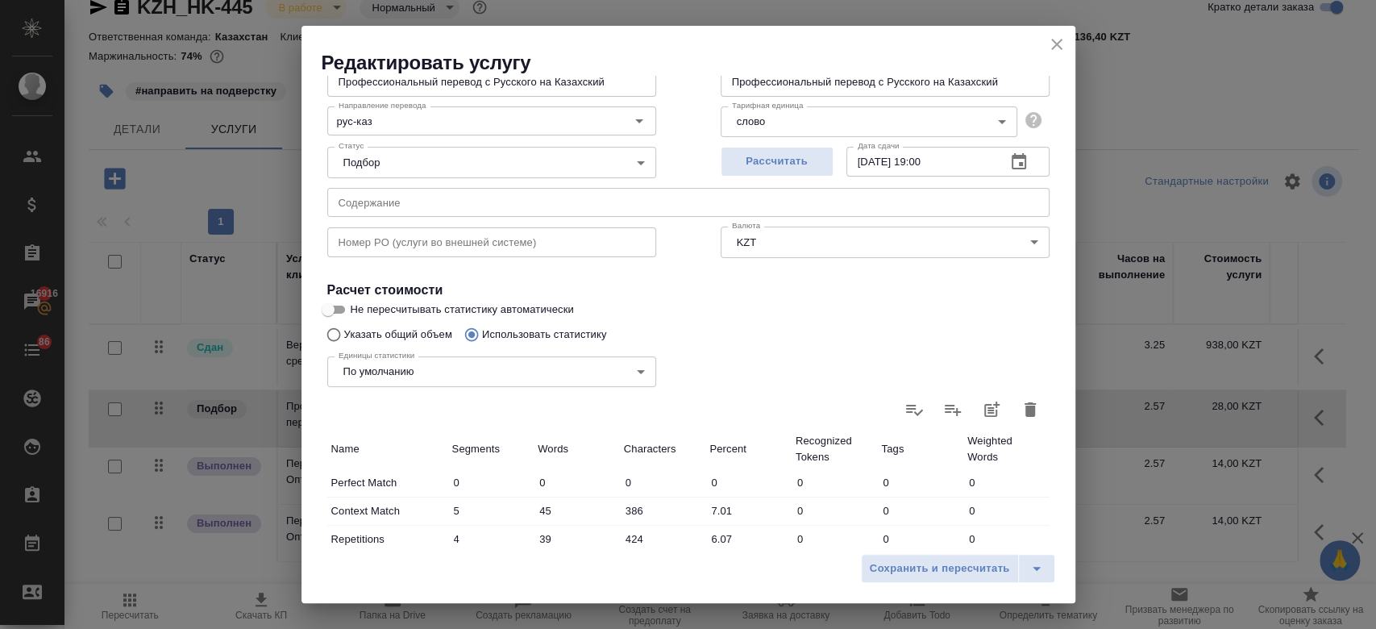
scroll to position [144, 0]
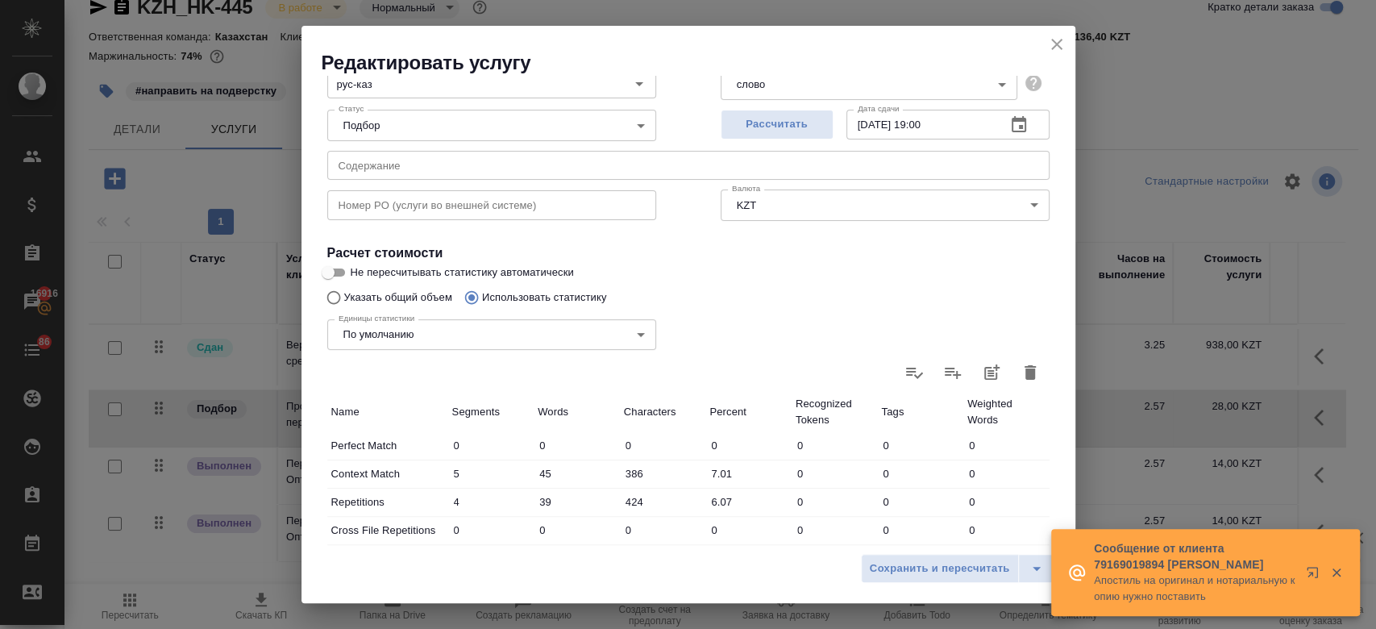
click at [345, 271] on input "Не пересчитывать статистику автоматически" at bounding box center [328, 272] width 58 height 19
click at [345, 271] on input "Не пересчитывать статистику автоматически" at bounding box center [341, 272] width 58 height 19
checkbox input "false"
click at [919, 565] on span "Сохранить и пересчитать" at bounding box center [940, 569] width 140 height 19
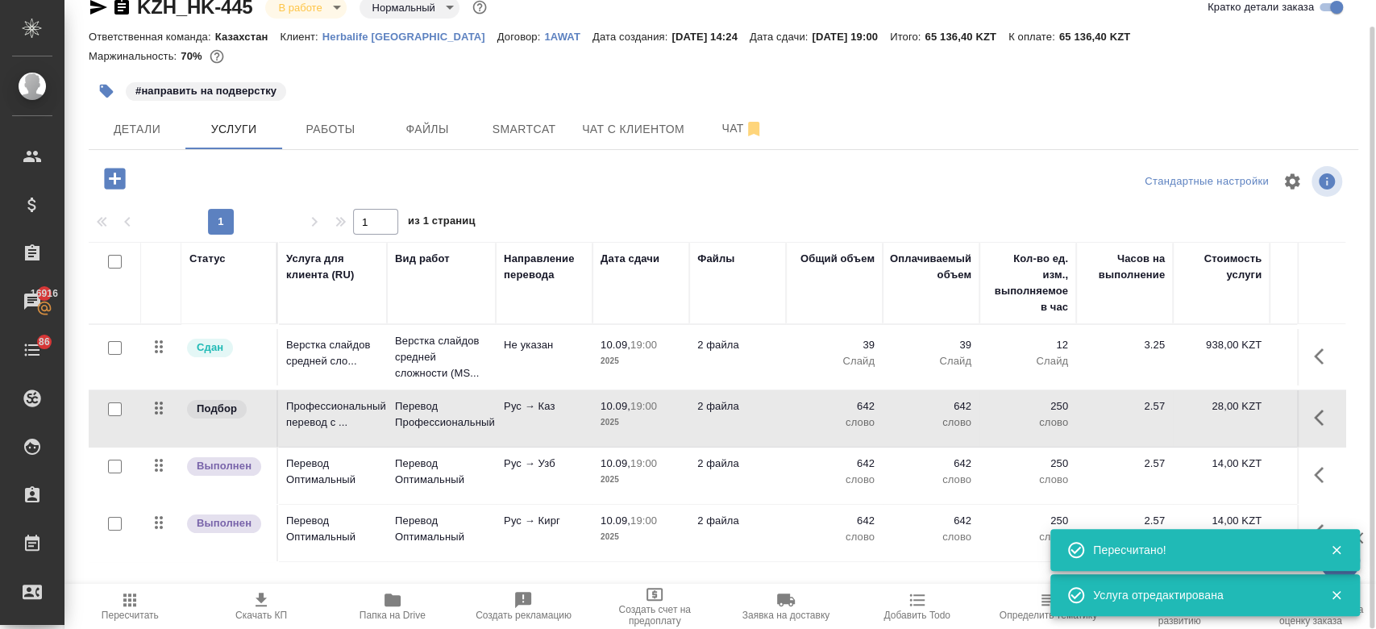
click at [733, 422] on td "2 файла" at bounding box center [737, 418] width 97 height 56
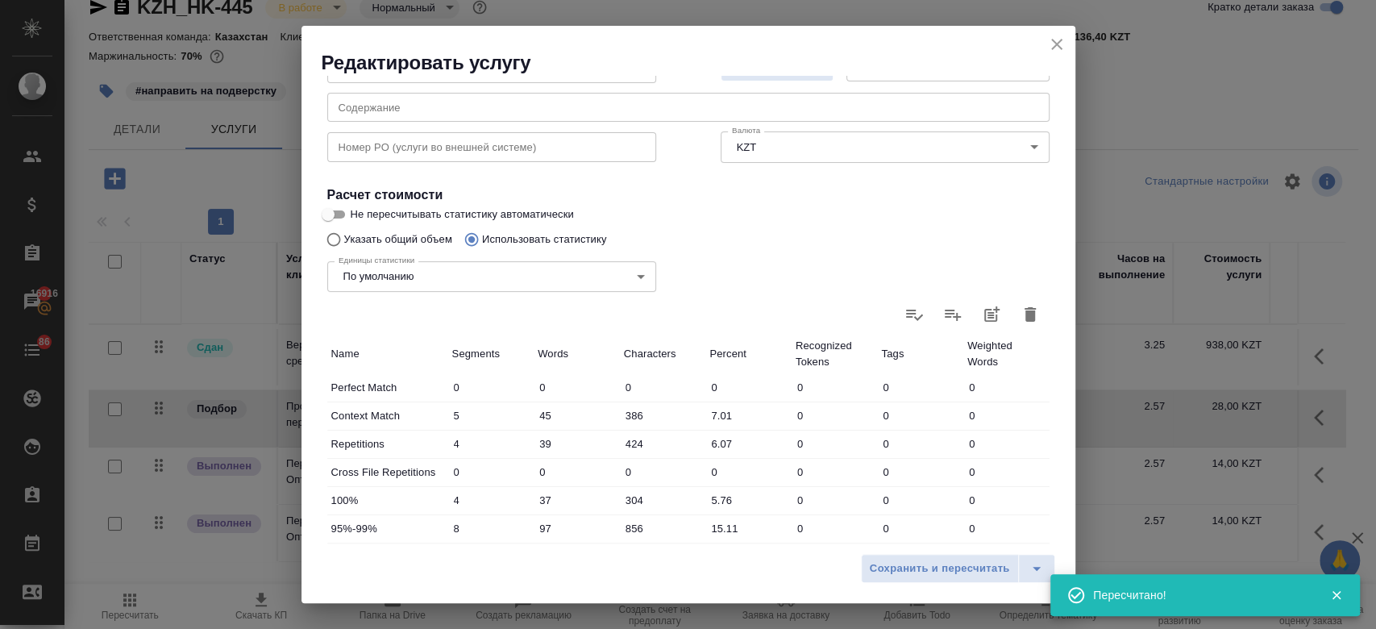
scroll to position [203, 0]
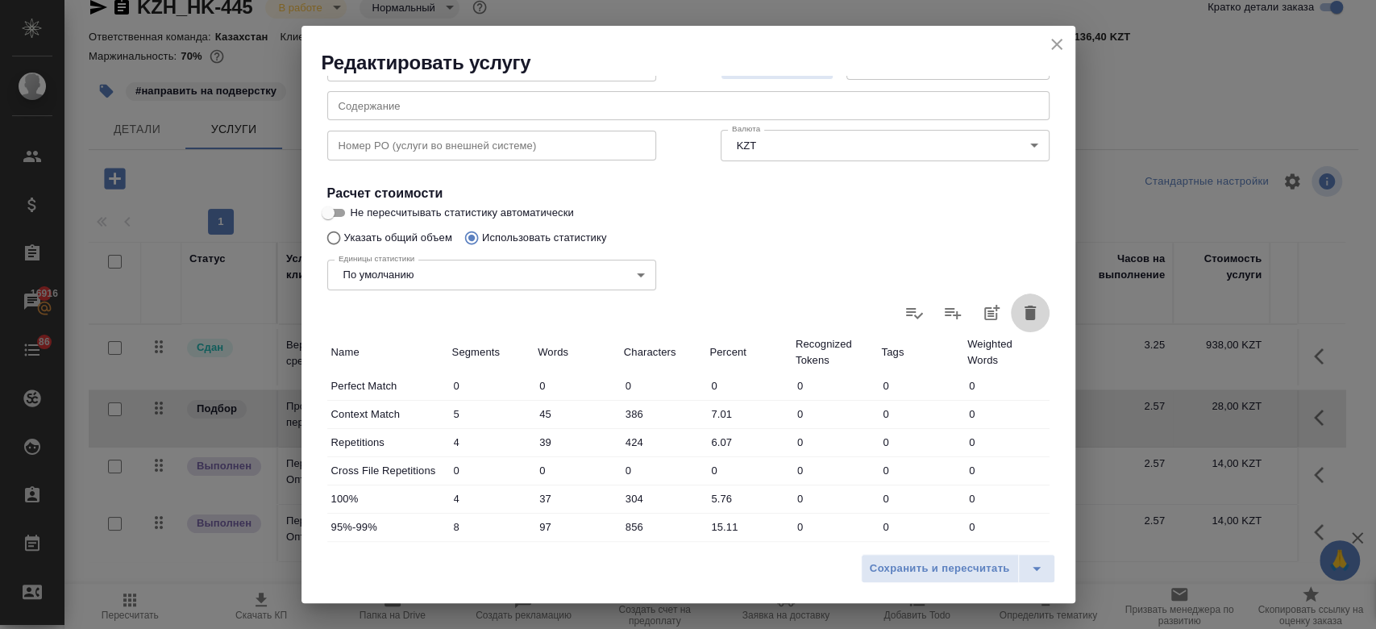
click at [1021, 313] on icon "button" at bounding box center [1030, 312] width 19 height 19
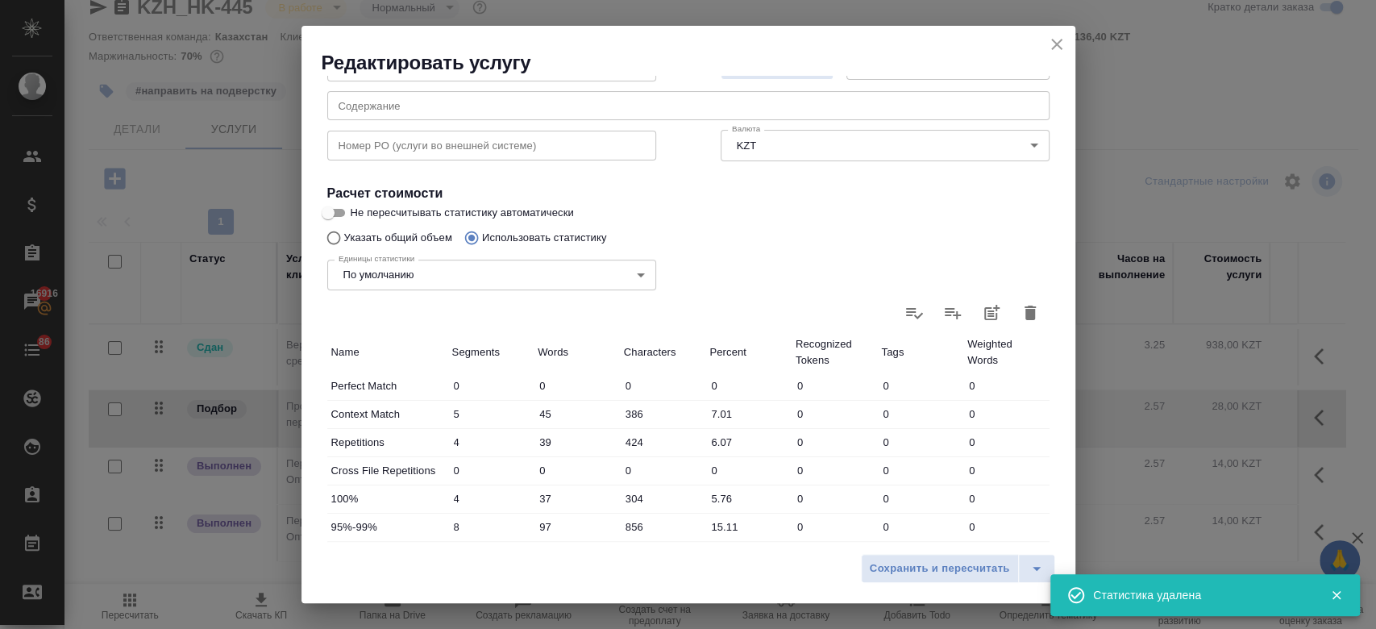
type input "0"
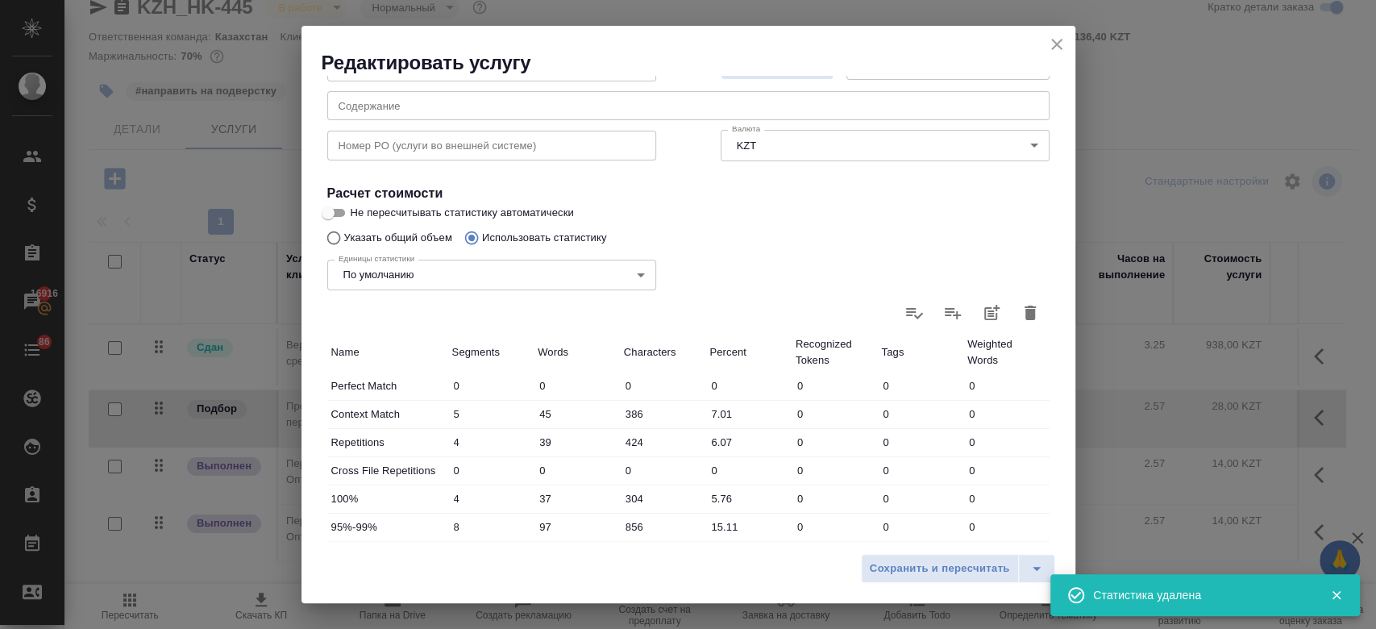
type input "0"
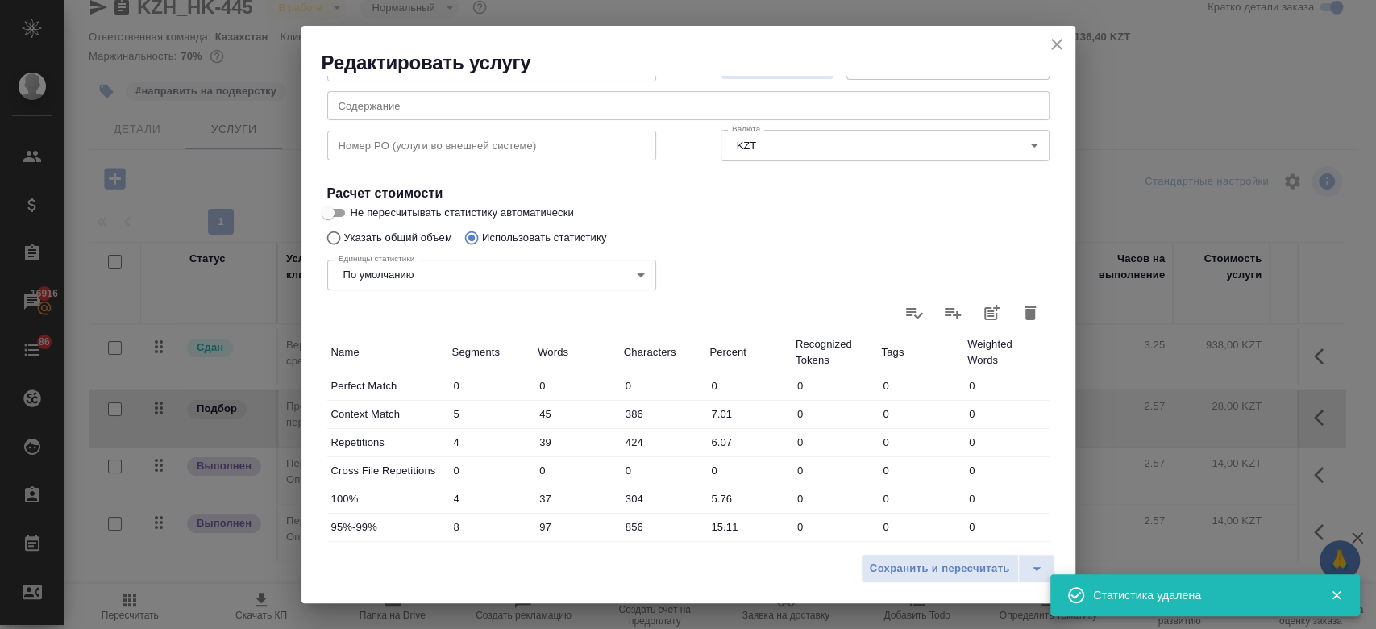
type input "0"
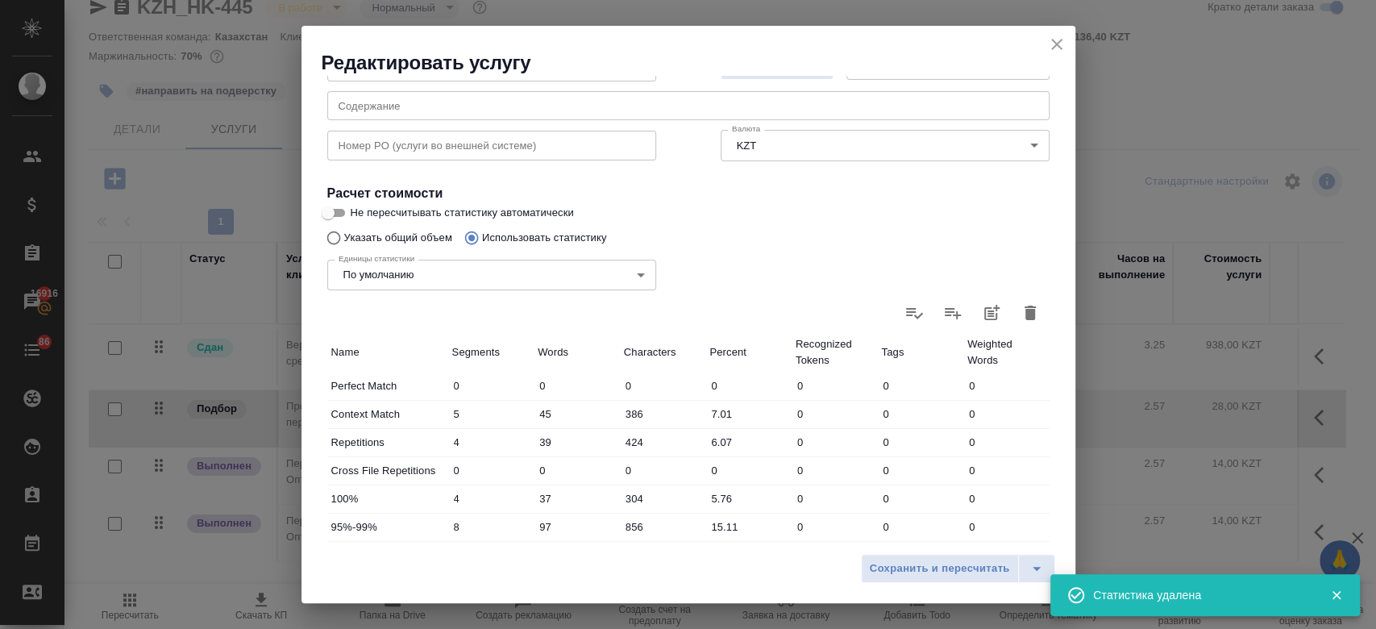
type input "0"
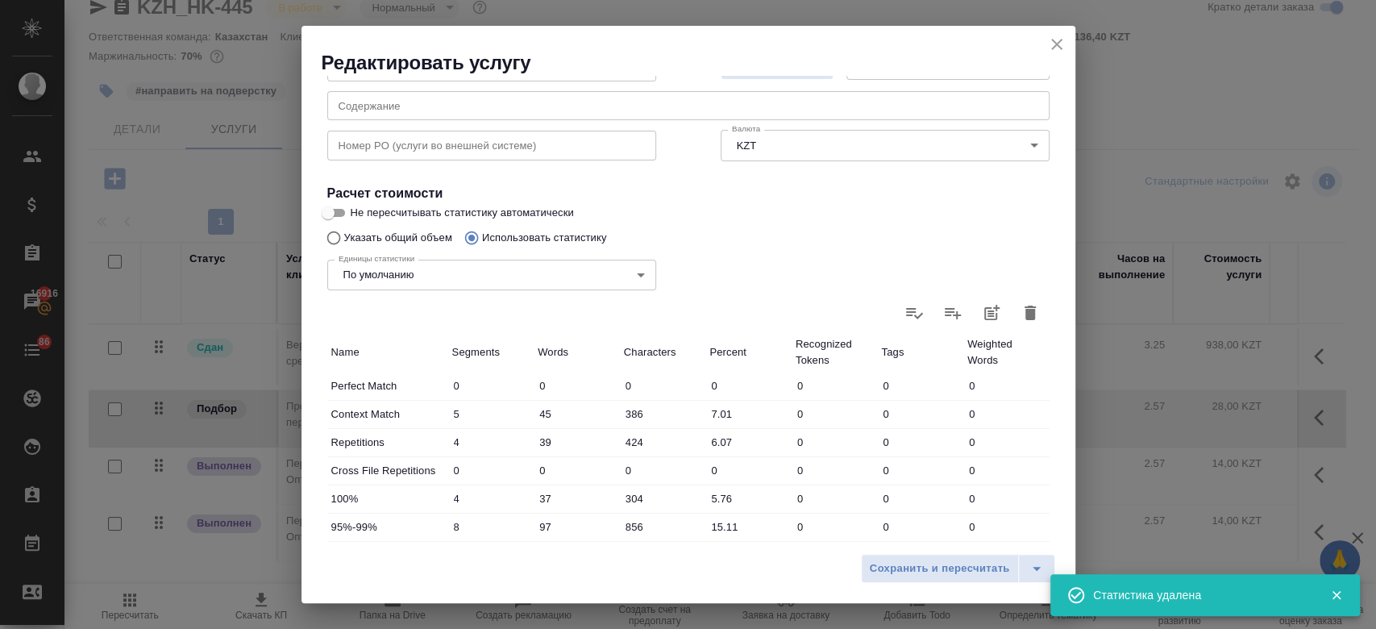
type input "0"
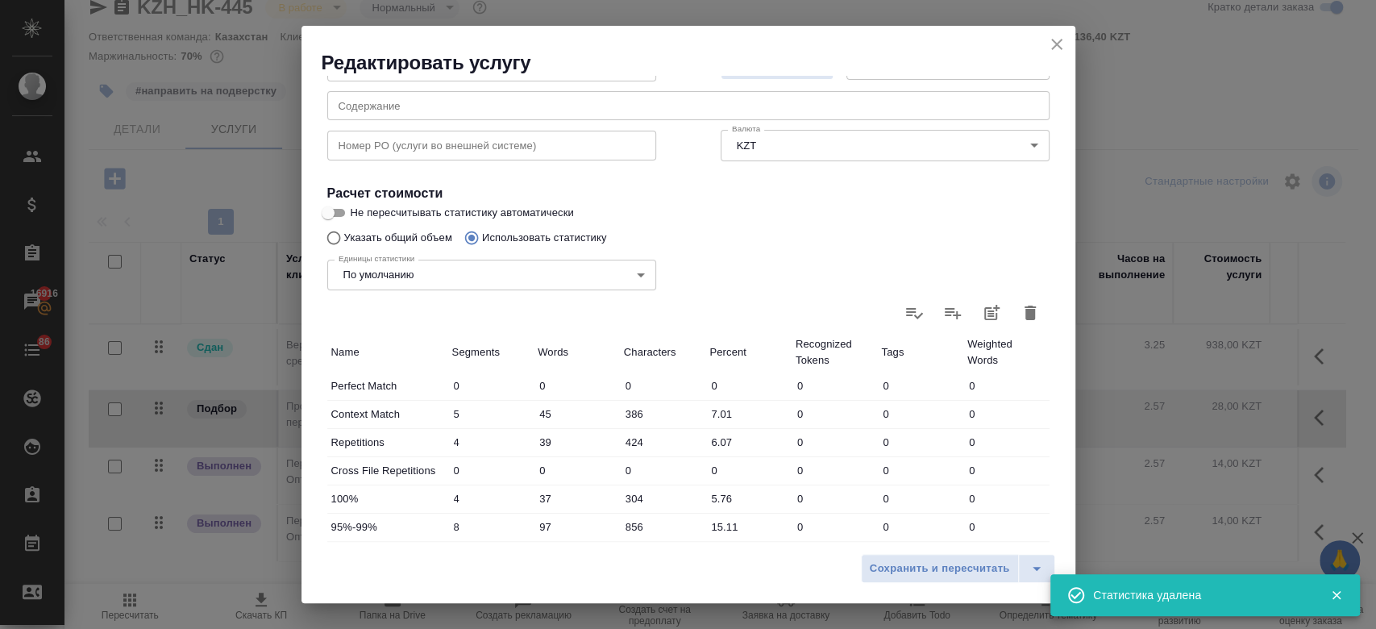
type input "0"
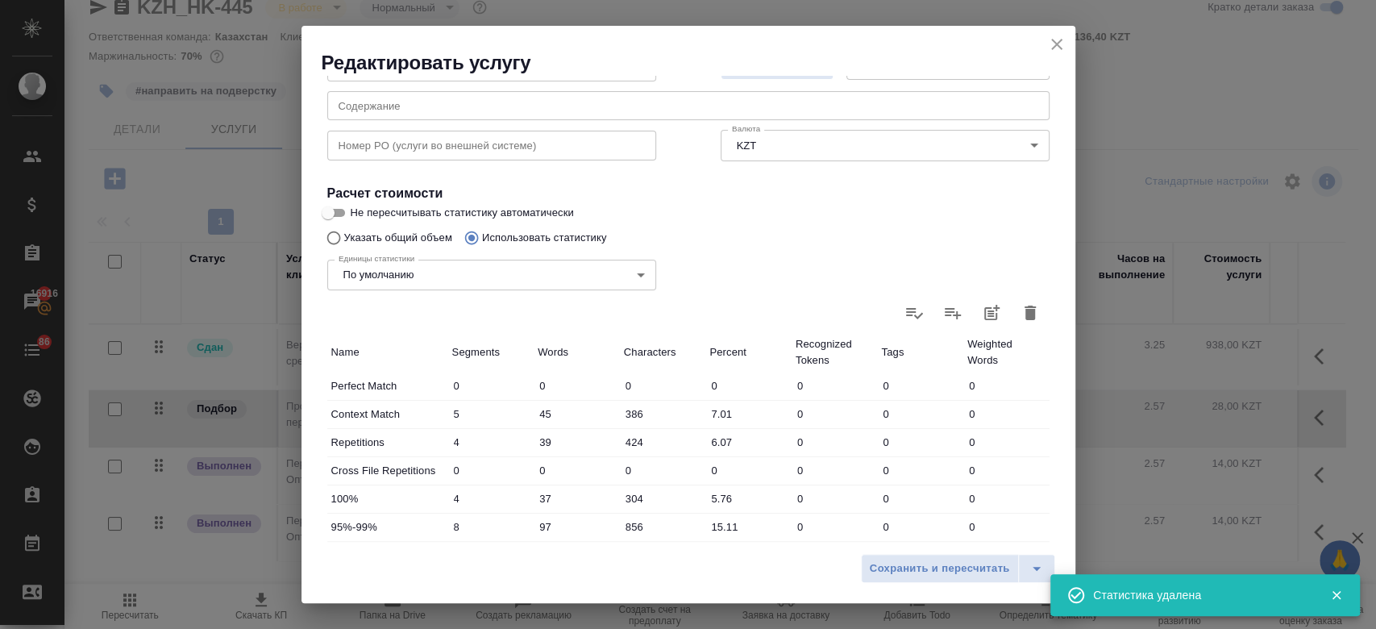
type input "0"
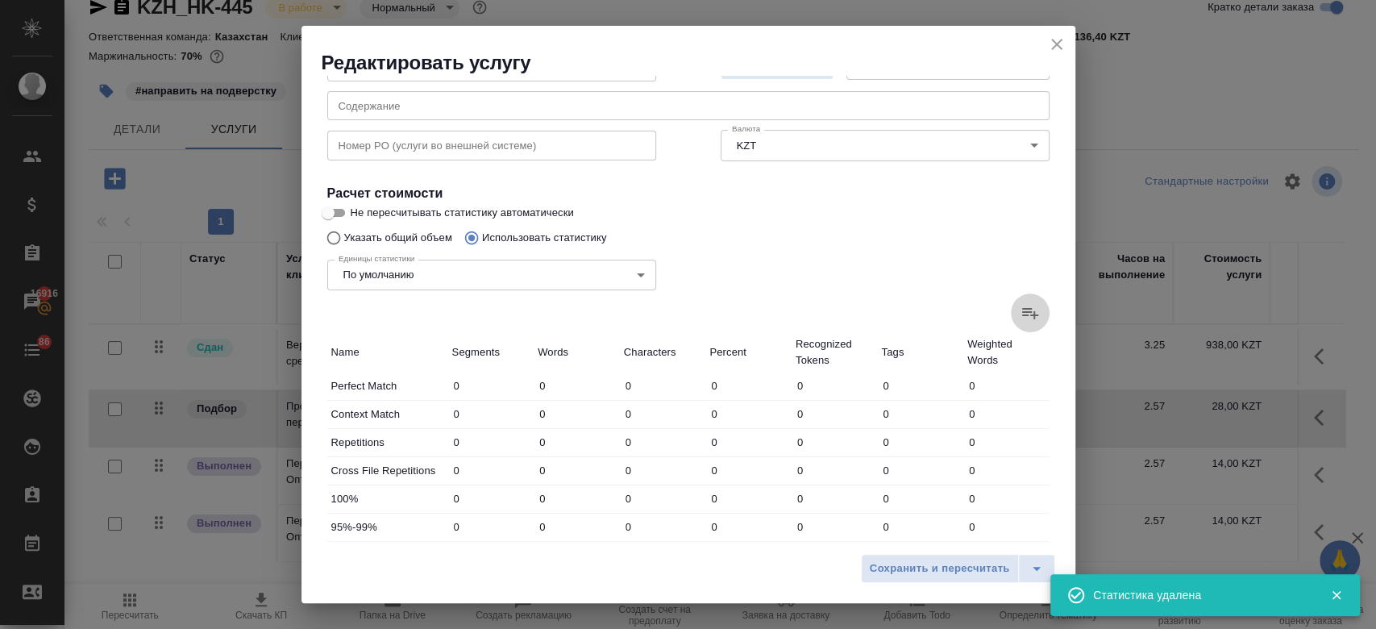
click at [1011, 310] on label at bounding box center [1030, 312] width 39 height 39
click at [0, 0] on input "file" at bounding box center [0, 0] width 0 height 0
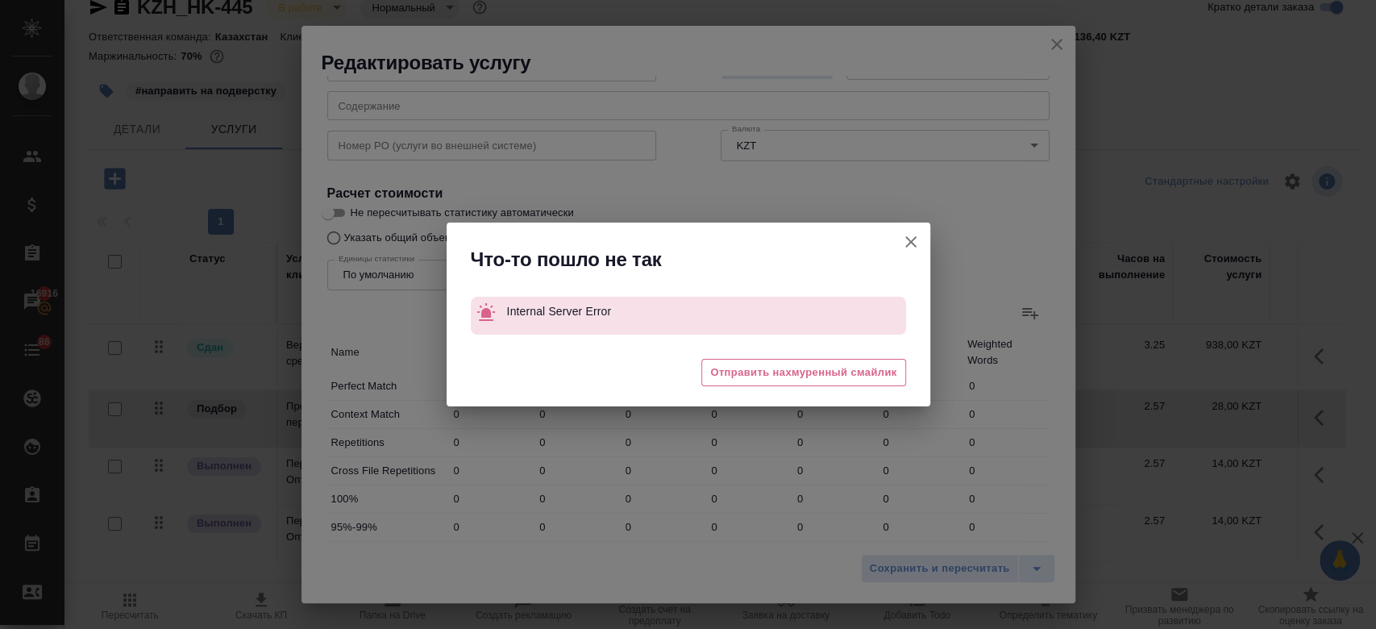
click at [913, 247] on icon "button" at bounding box center [910, 241] width 19 height 19
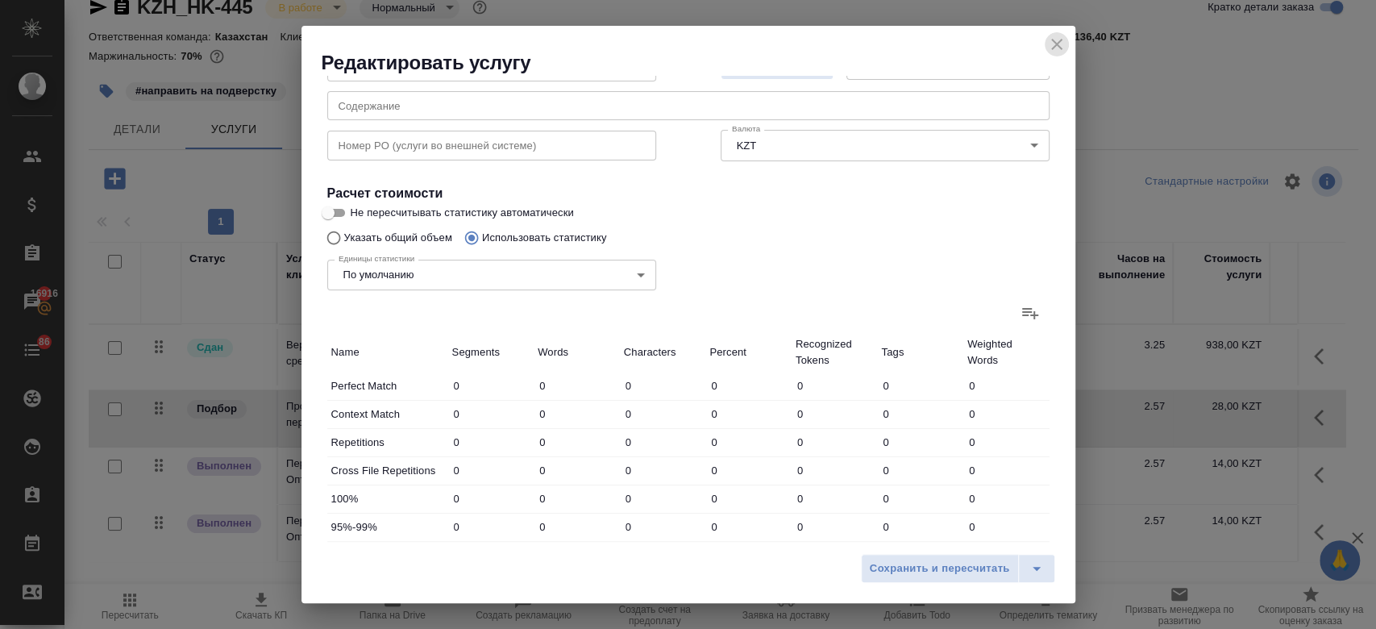
click at [1054, 48] on icon "close" at bounding box center [1056, 44] width 11 height 11
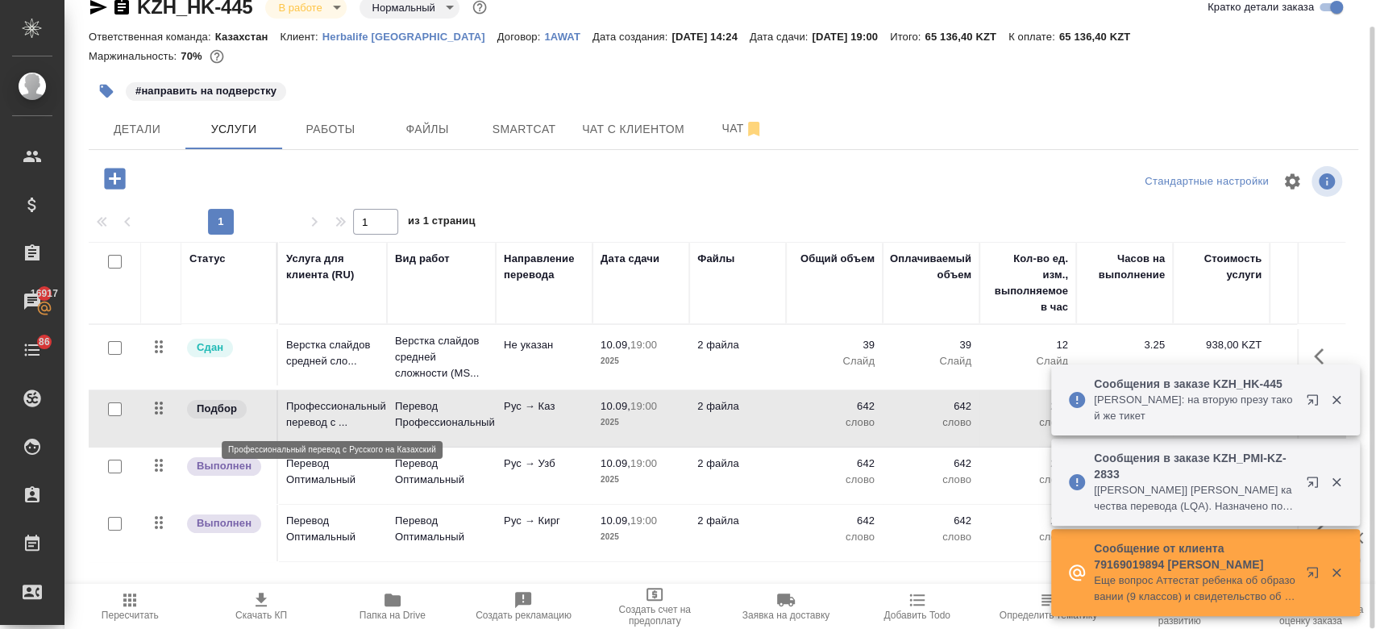
click at [366, 422] on p "Профессиональный перевод с ..." at bounding box center [332, 414] width 93 height 32
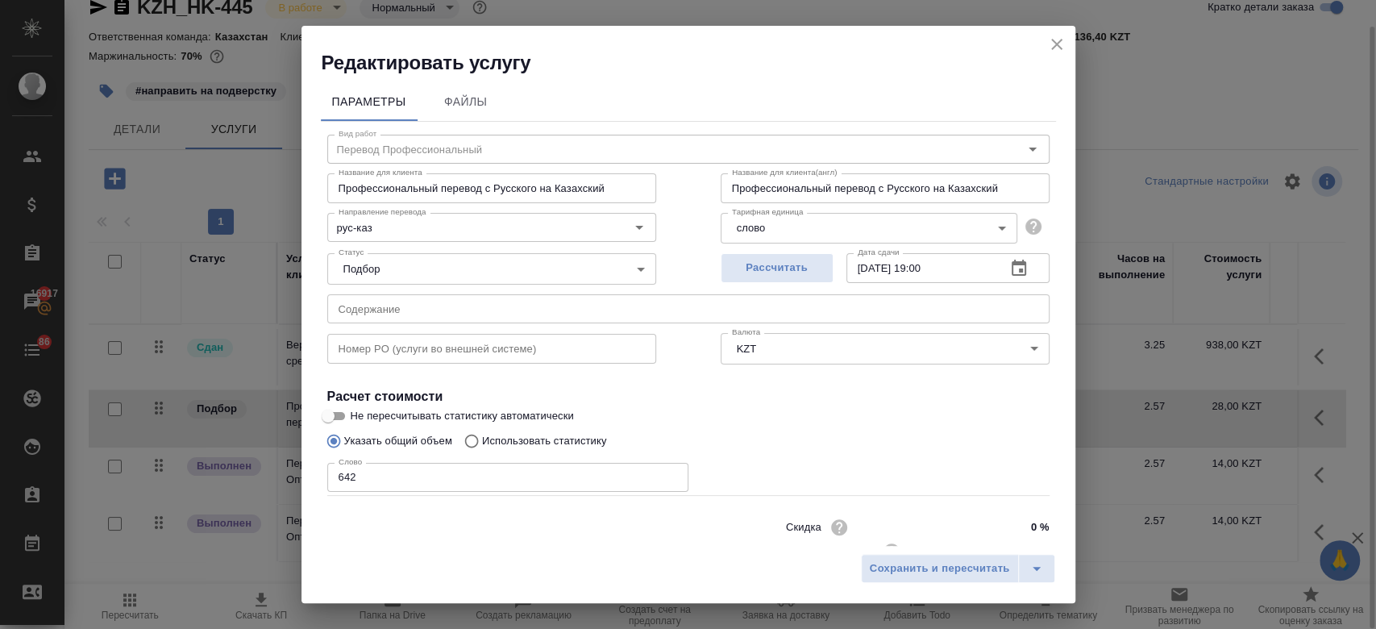
scroll to position [52, 0]
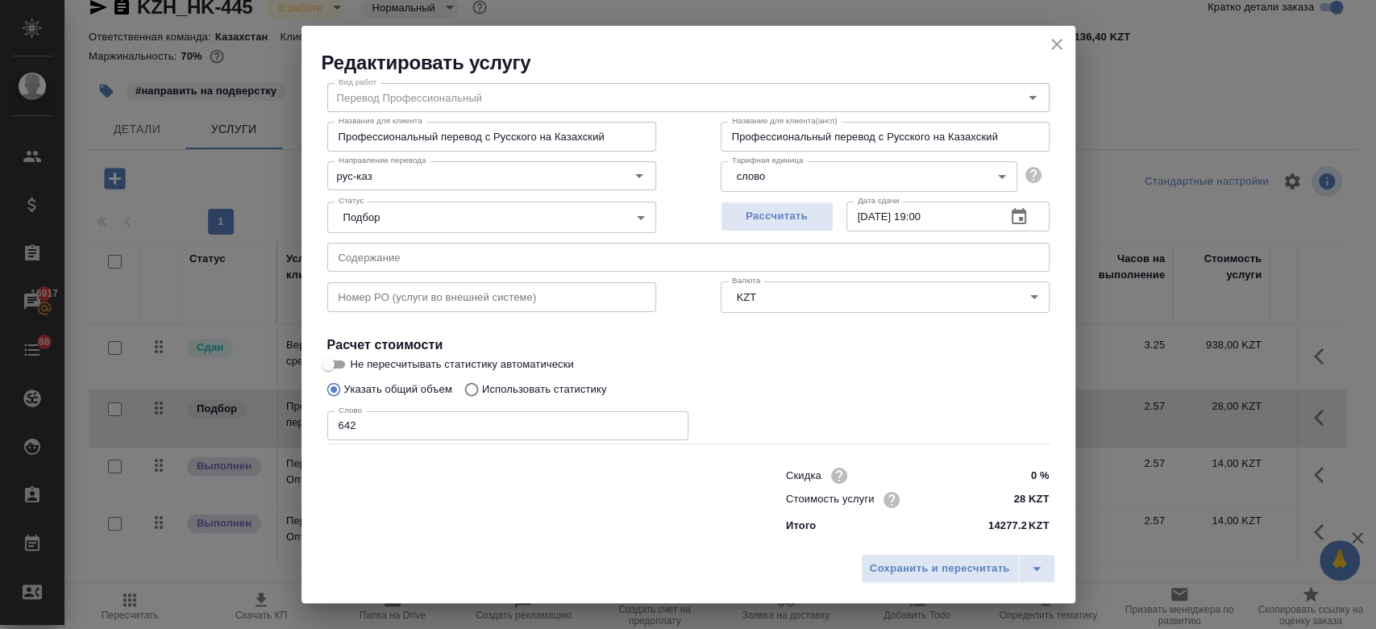
click at [588, 388] on p "Использовать статистику" at bounding box center [544, 389] width 125 height 16
click at [482, 388] on input "Использовать статистику" at bounding box center [469, 389] width 26 height 31
radio input "true"
radio input "false"
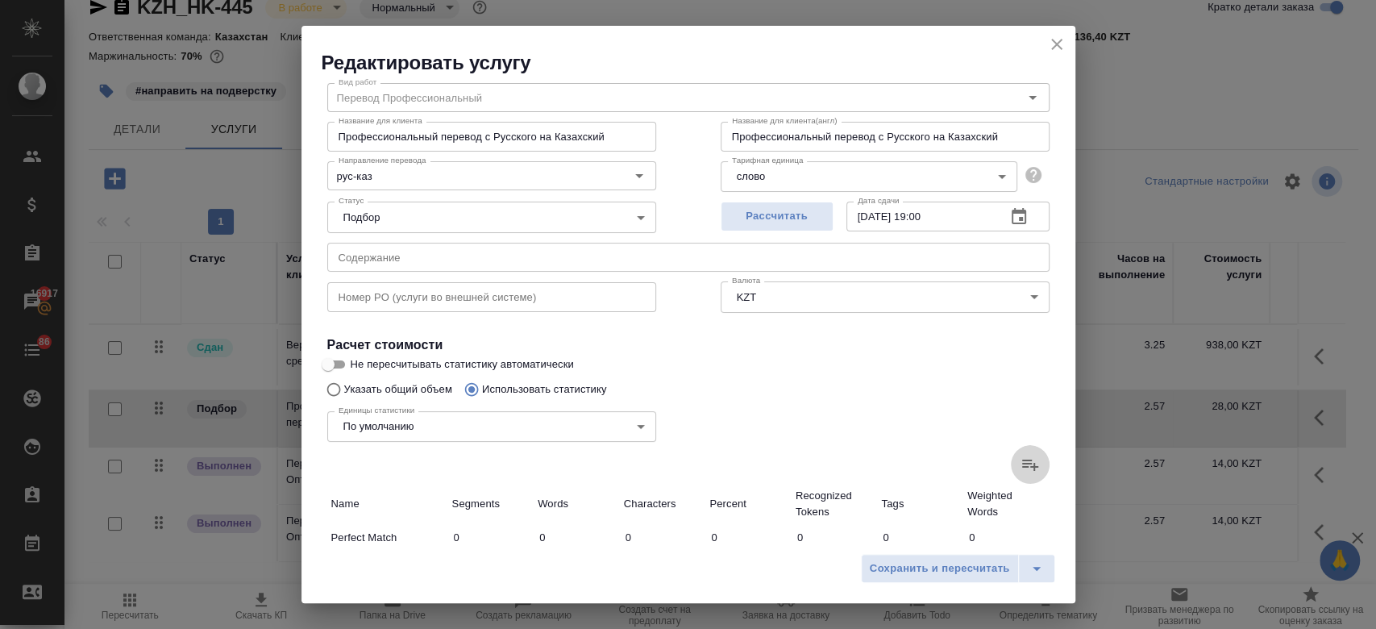
click at [1022, 466] on icon at bounding box center [1030, 465] width 16 height 11
click at [0, 0] on input "file" at bounding box center [0, 0] width 0 height 0
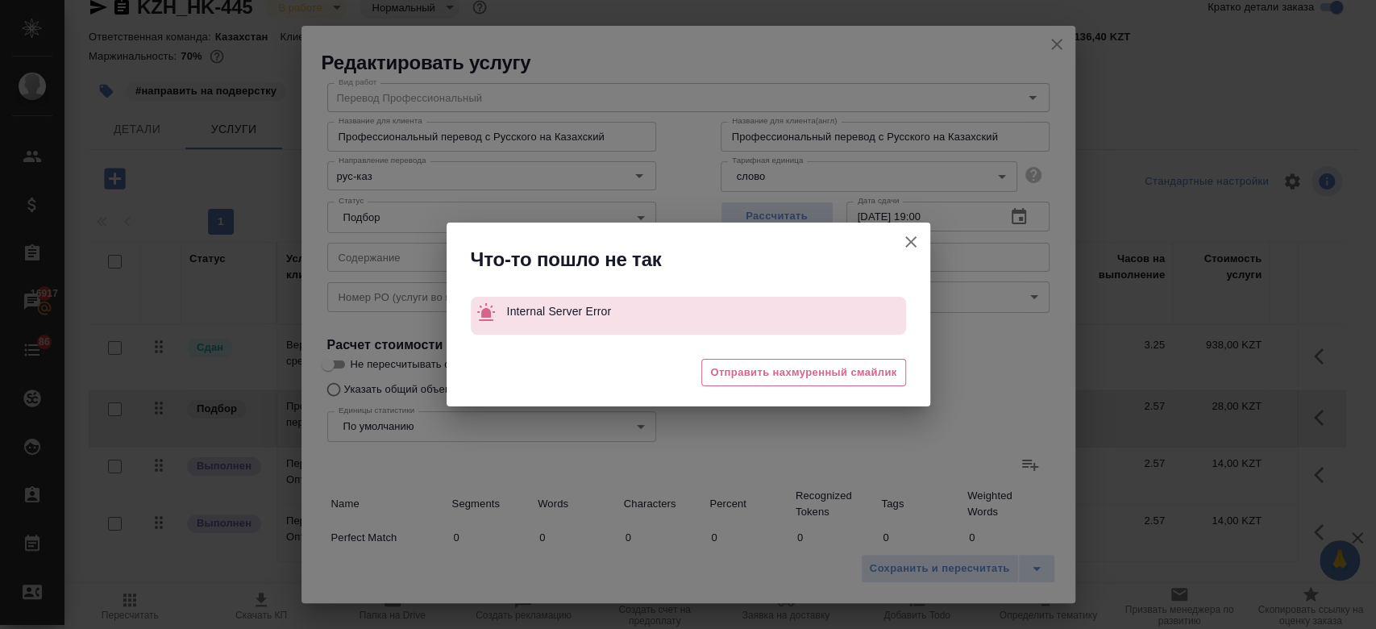
click at [907, 249] on icon "button" at bounding box center [910, 241] width 19 height 19
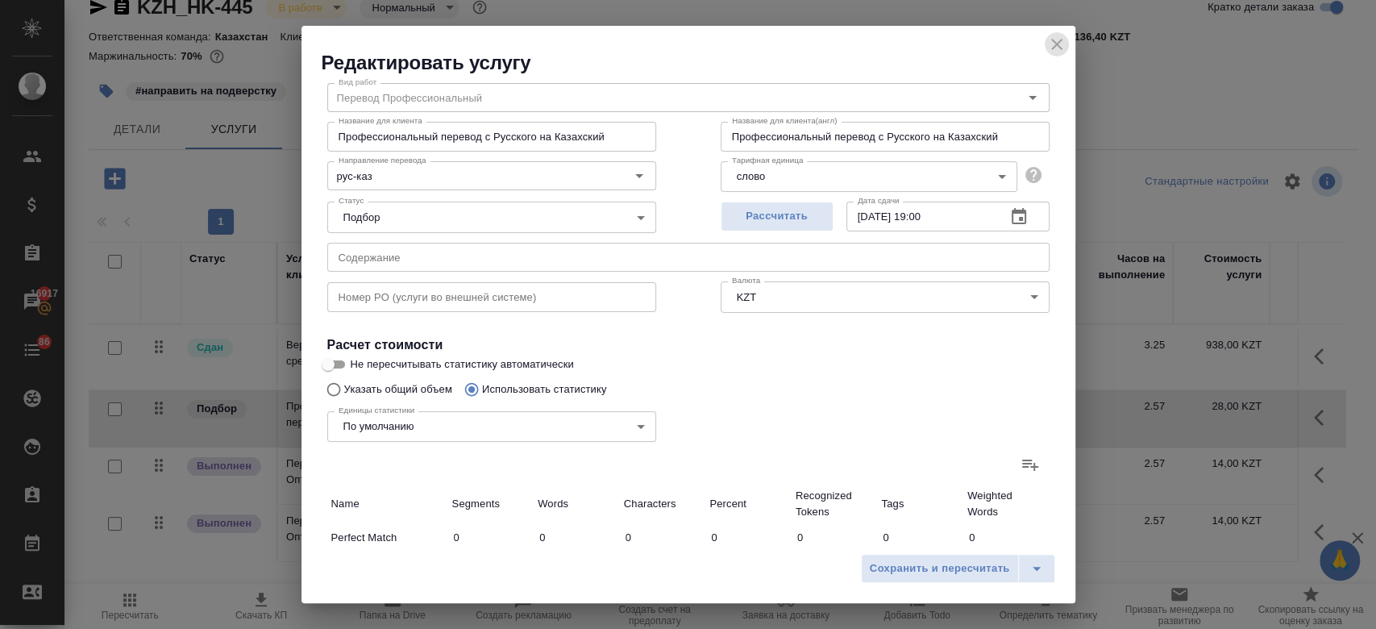
click at [1065, 40] on icon "close" at bounding box center [1056, 44] width 19 height 19
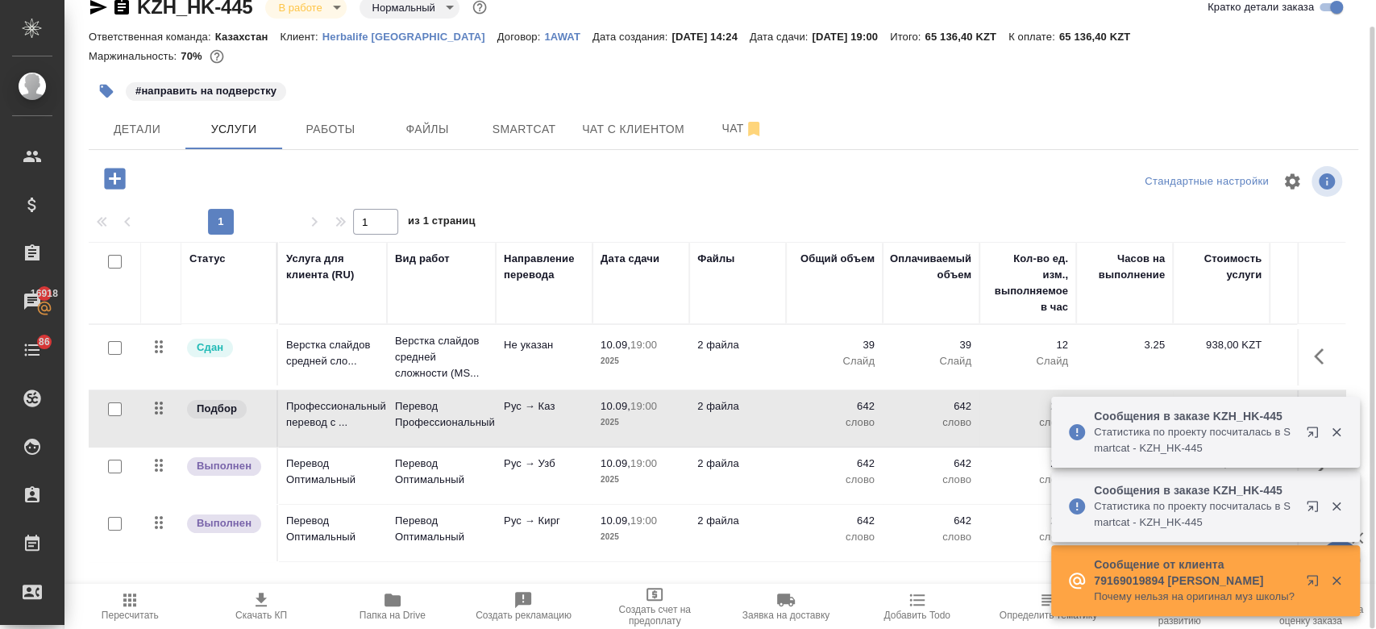
click at [604, 410] on p "10.09," at bounding box center [616, 406] width 30 height 12
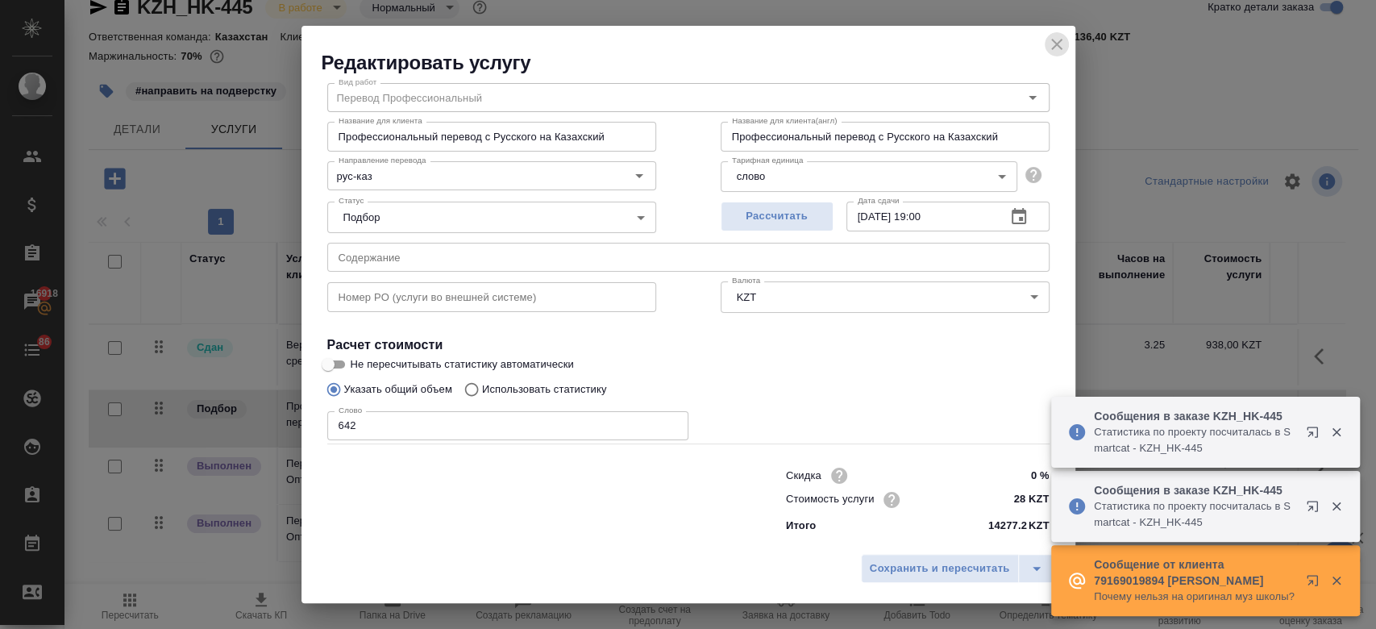
click at [1062, 43] on icon "close" at bounding box center [1056, 44] width 19 height 19
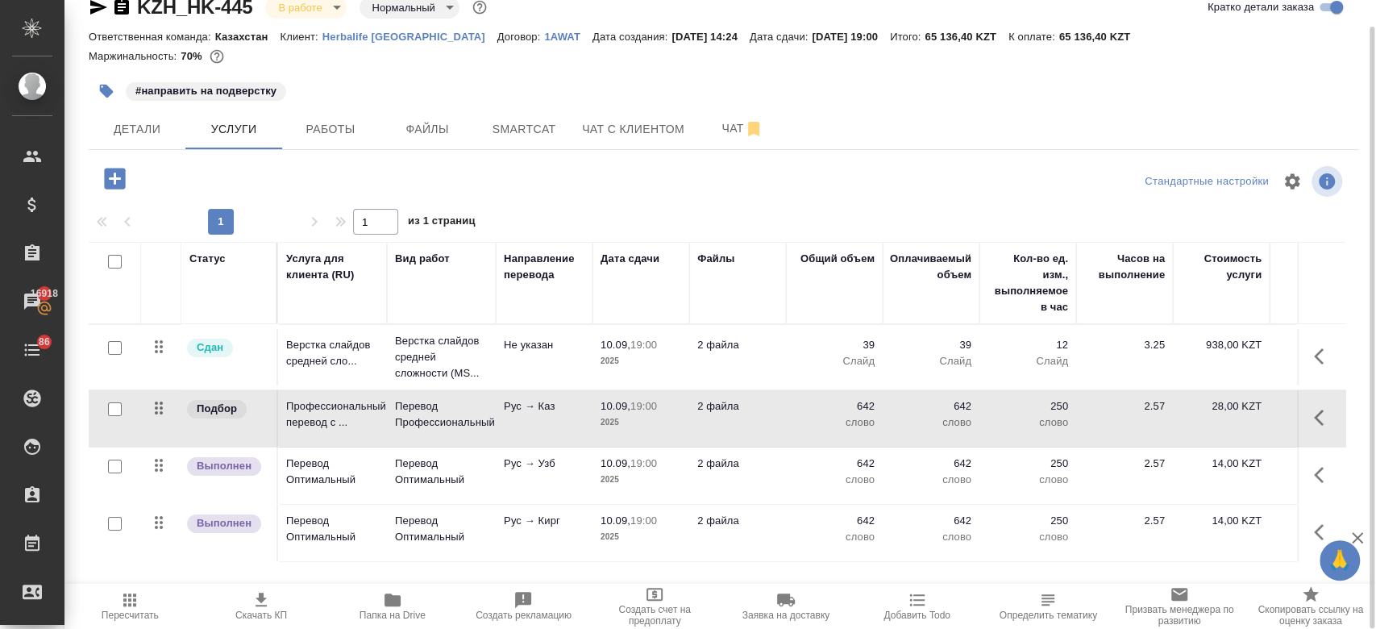
click at [564, 418] on td "Рус → Каз" at bounding box center [544, 418] width 97 height 56
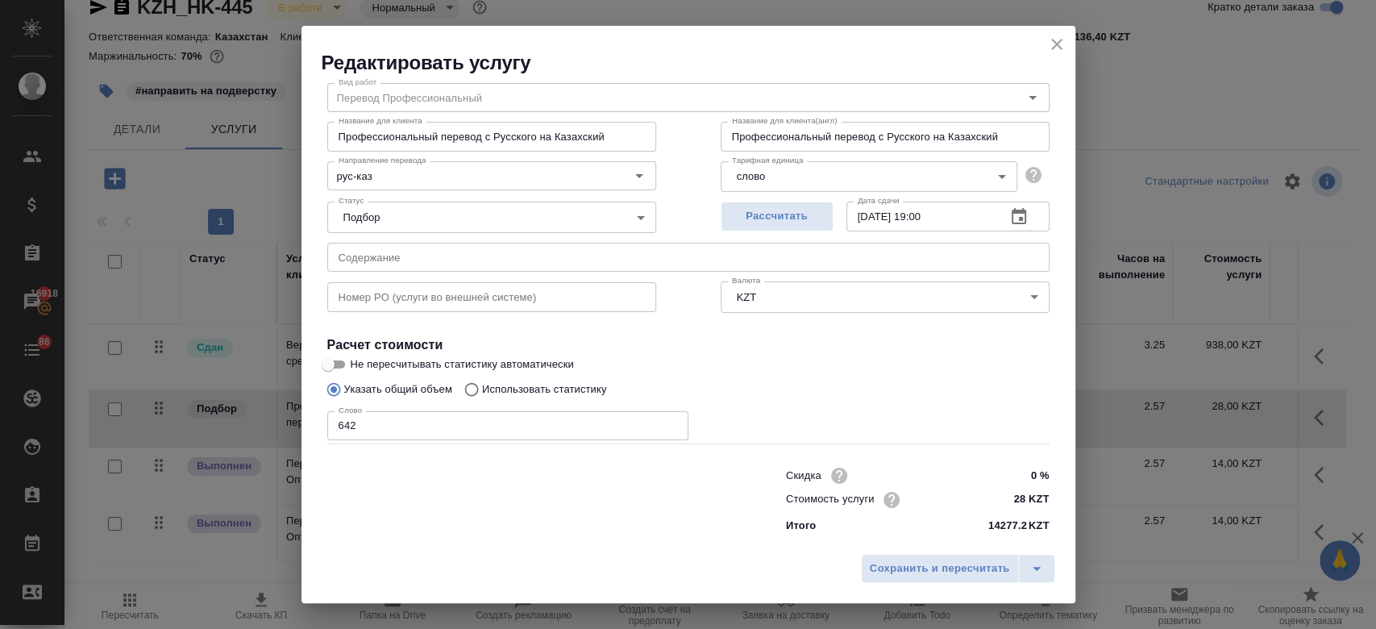
click at [340, 364] on input "Не пересчитывать статистику автоматически" at bounding box center [328, 364] width 58 height 19
click at [340, 364] on input "Не пересчитывать статистику автоматически" at bounding box center [341, 364] width 58 height 19
checkbox input "false"
click at [765, 208] on span "Рассчитать" at bounding box center [777, 216] width 95 height 19
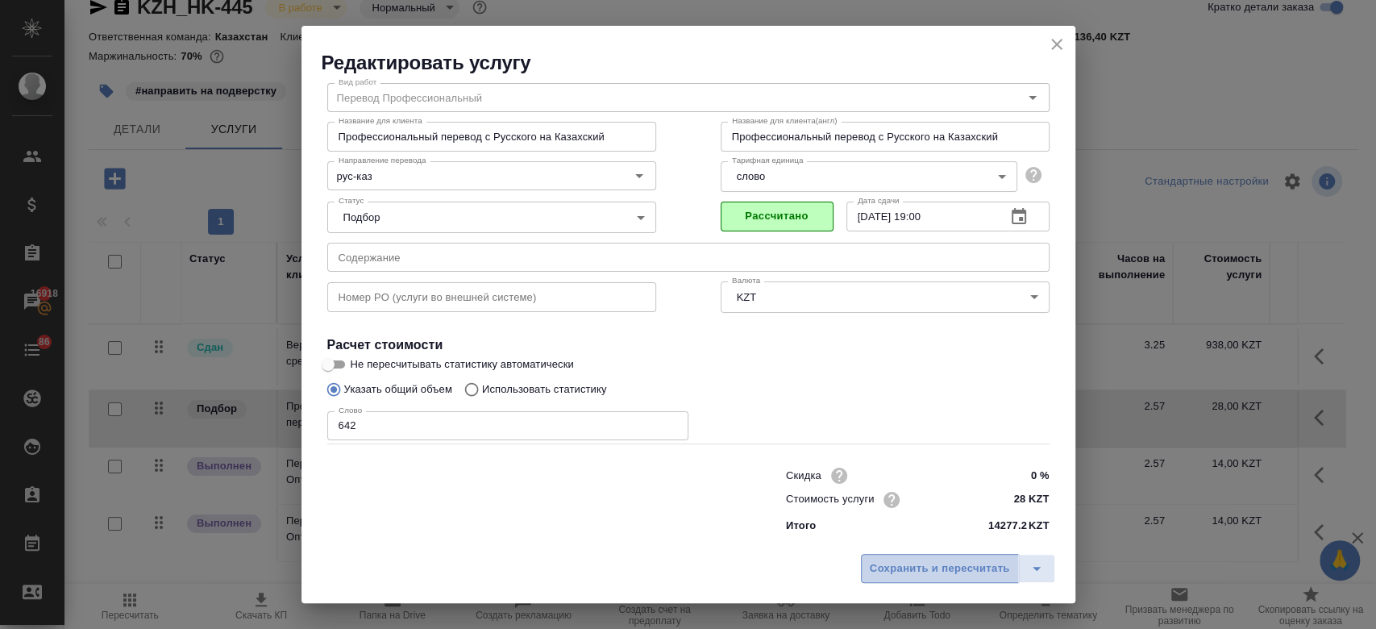
click at [890, 572] on span "Сохранить и пересчитать" at bounding box center [940, 569] width 140 height 19
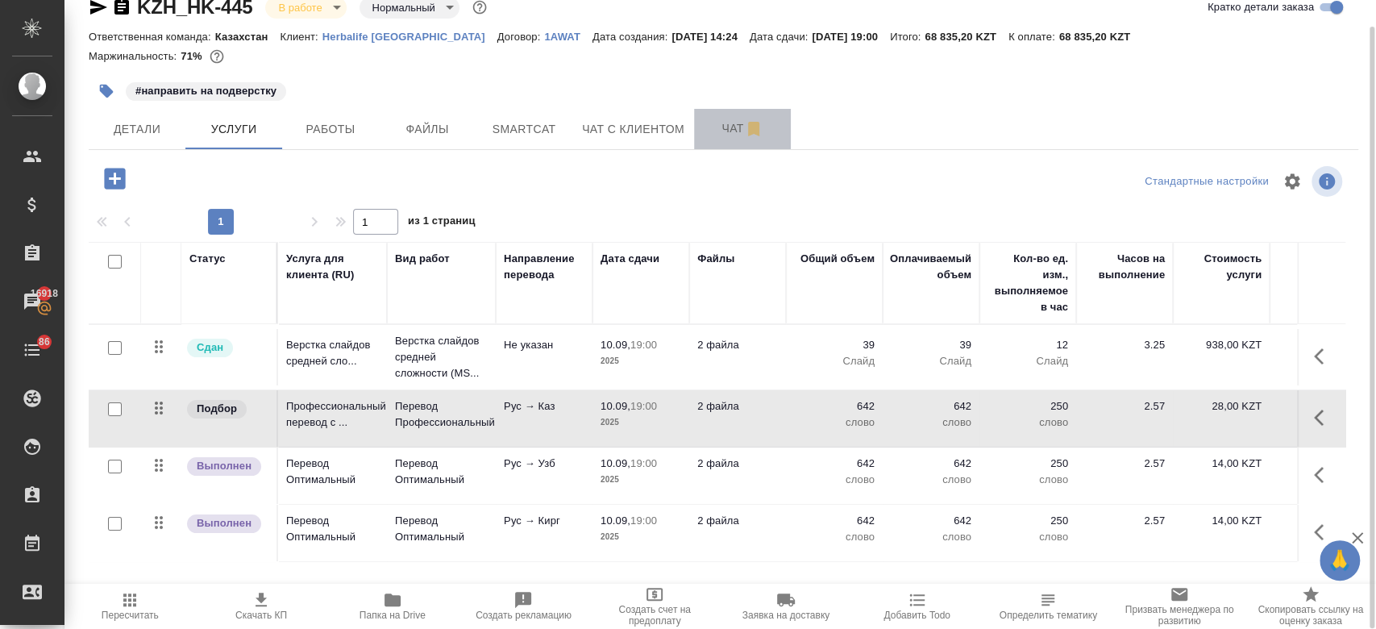
click at [723, 117] on button "Чат" at bounding box center [742, 129] width 97 height 40
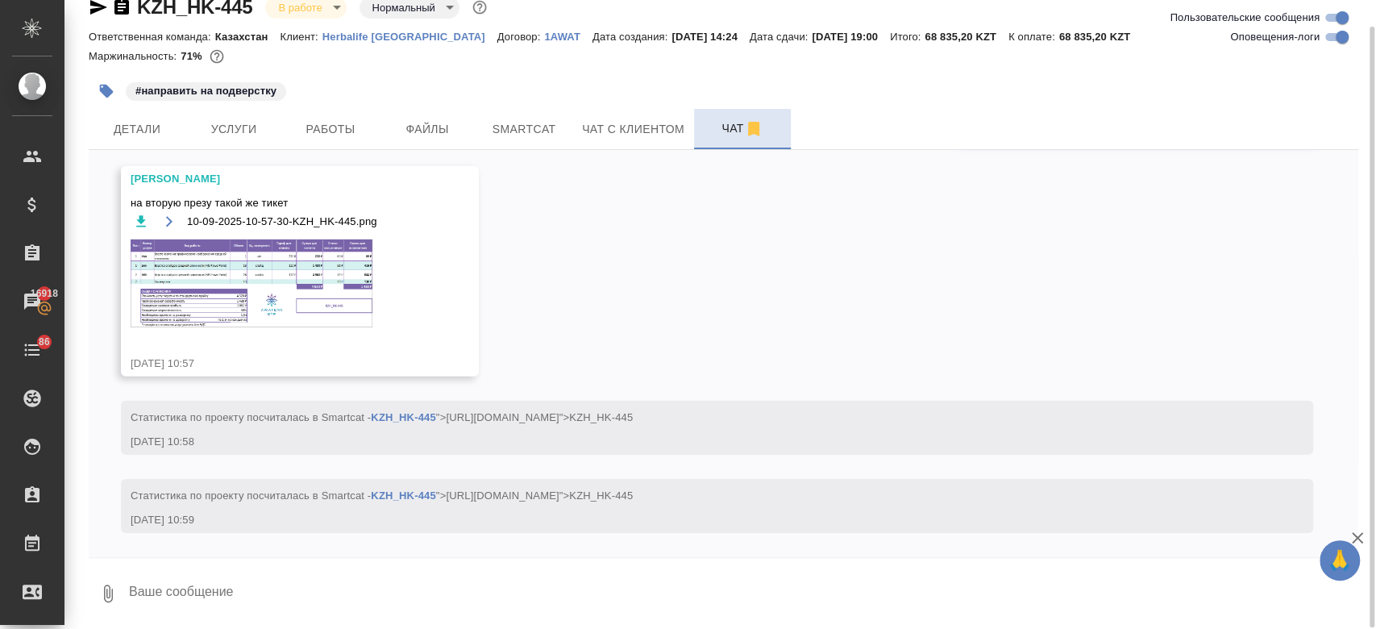
scroll to position [11868, 0]
click at [335, 266] on img at bounding box center [252, 282] width 242 height 87
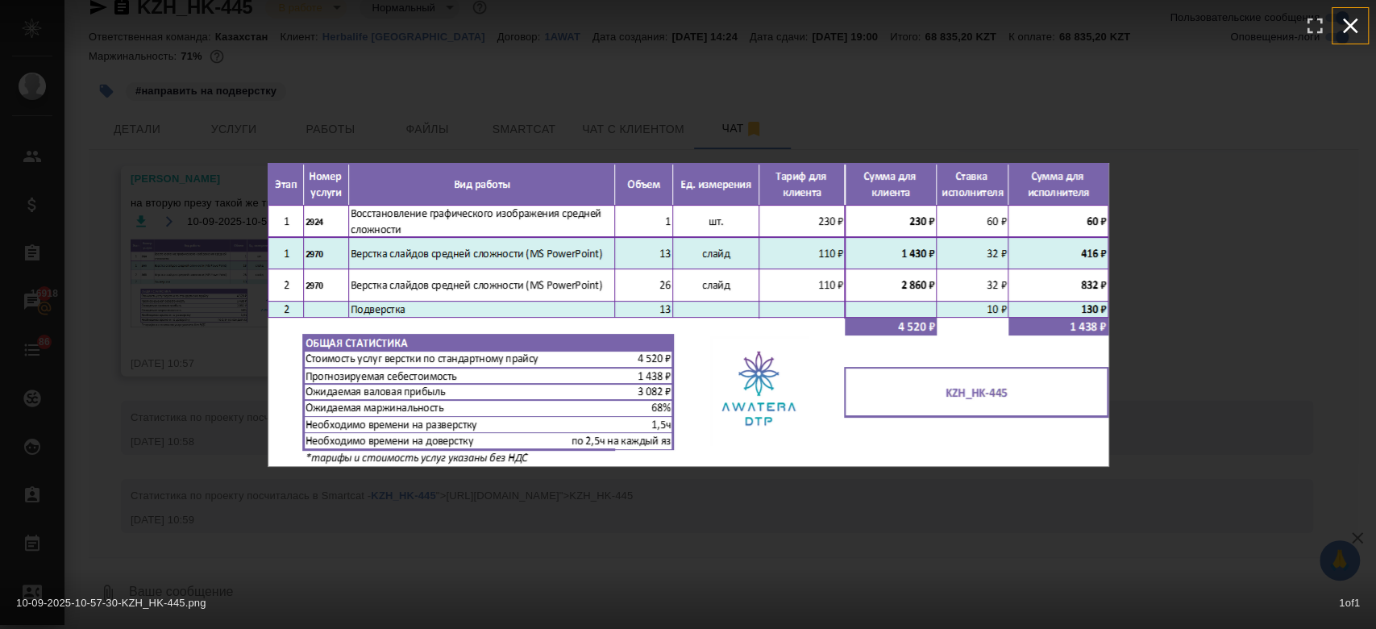
click at [1342, 21] on icon "button" at bounding box center [1351, 26] width 26 height 26
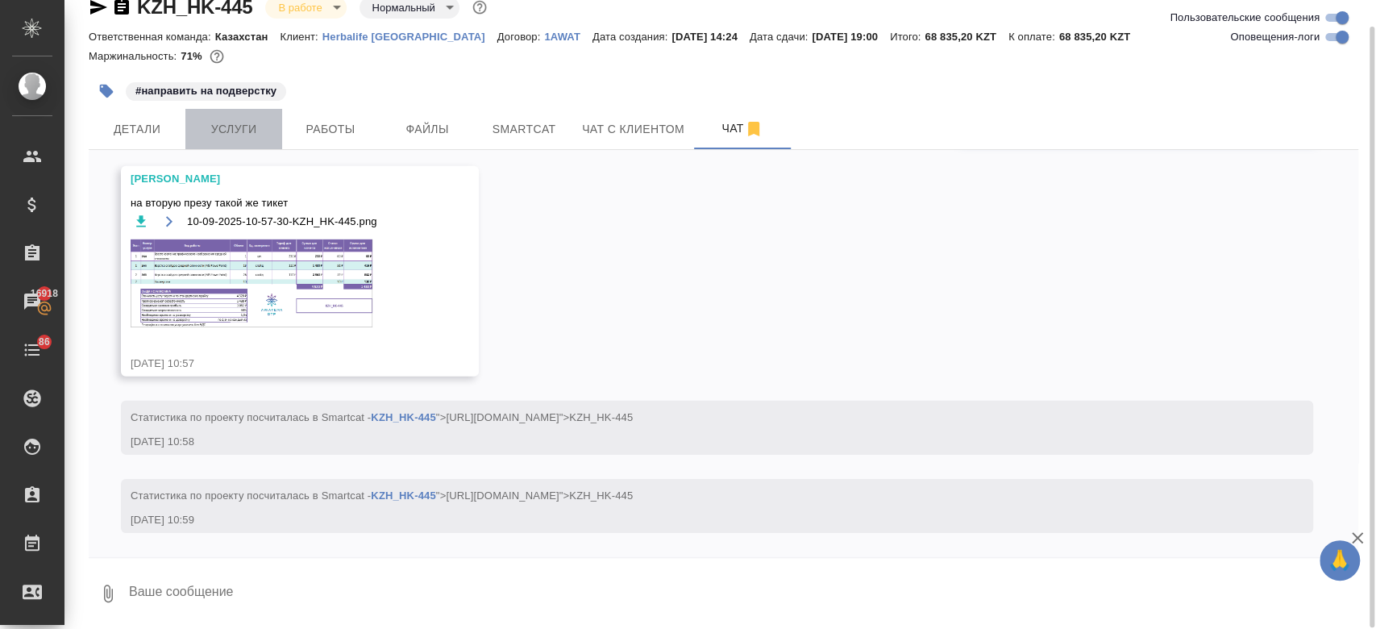
click at [235, 119] on span "Услуги" at bounding box center [233, 129] width 77 height 20
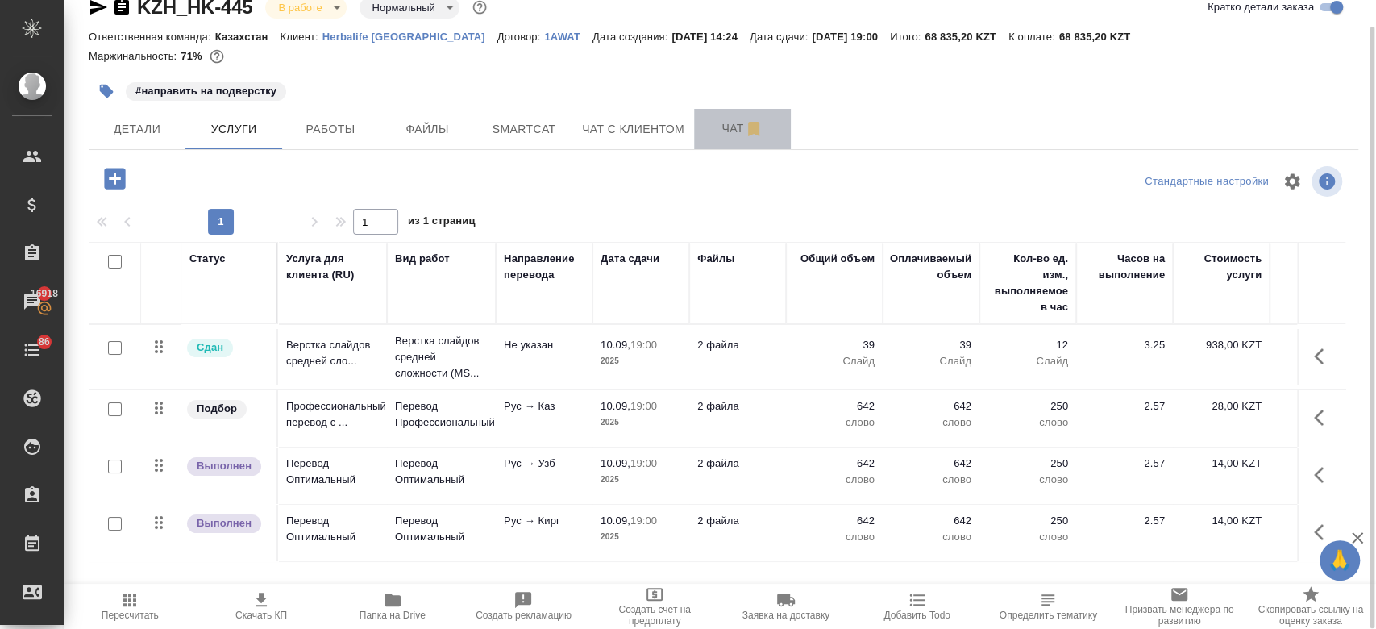
click at [717, 133] on span "Чат" at bounding box center [742, 129] width 77 height 20
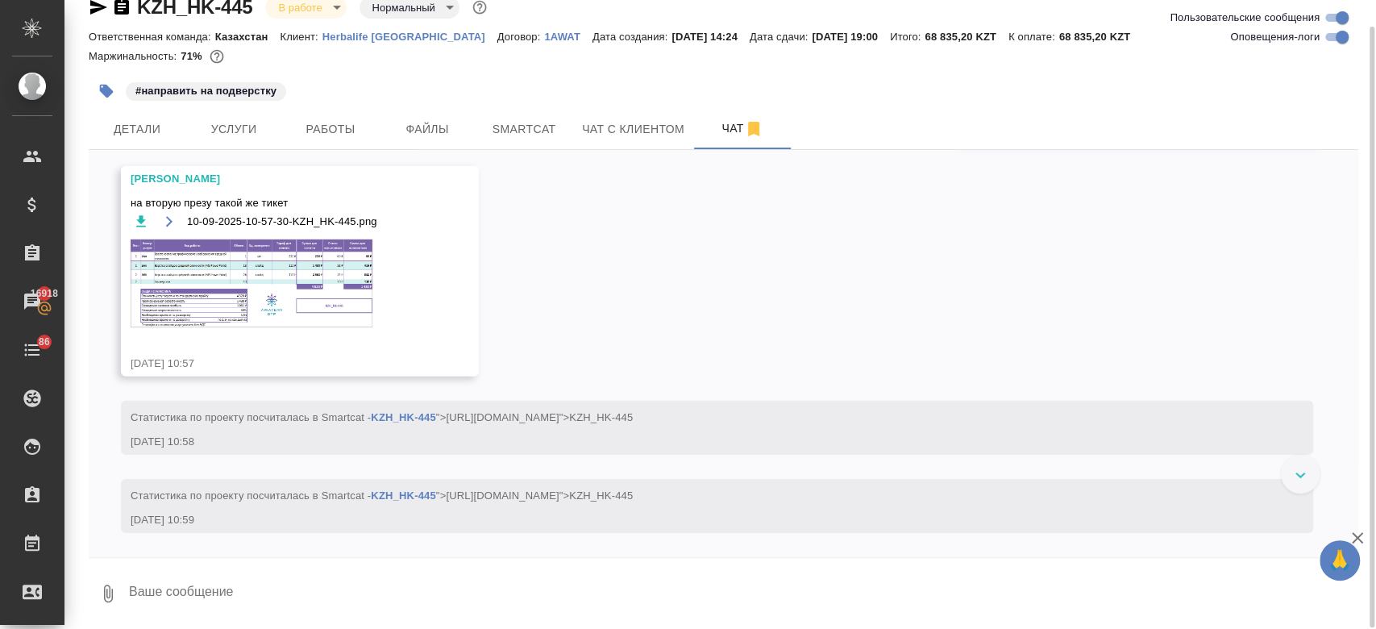
scroll to position [11868, 0]
click at [300, 261] on img at bounding box center [252, 282] width 242 height 87
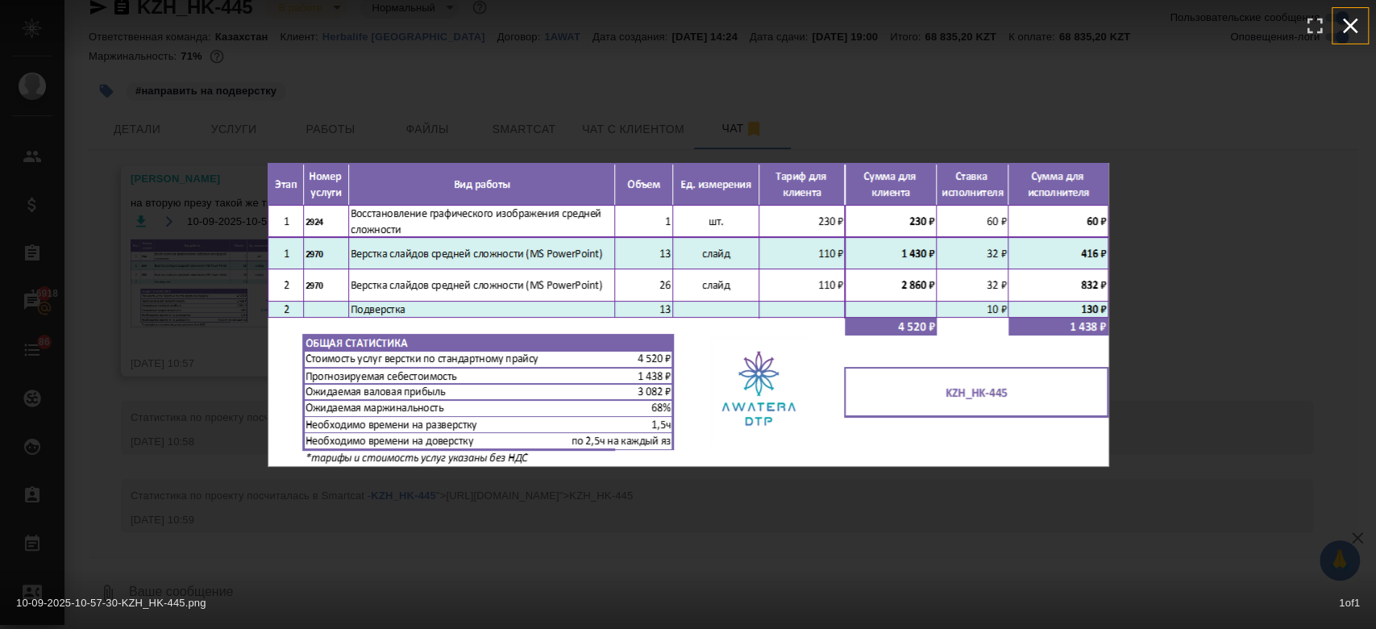
click at [1354, 15] on icon "button" at bounding box center [1351, 26] width 26 height 26
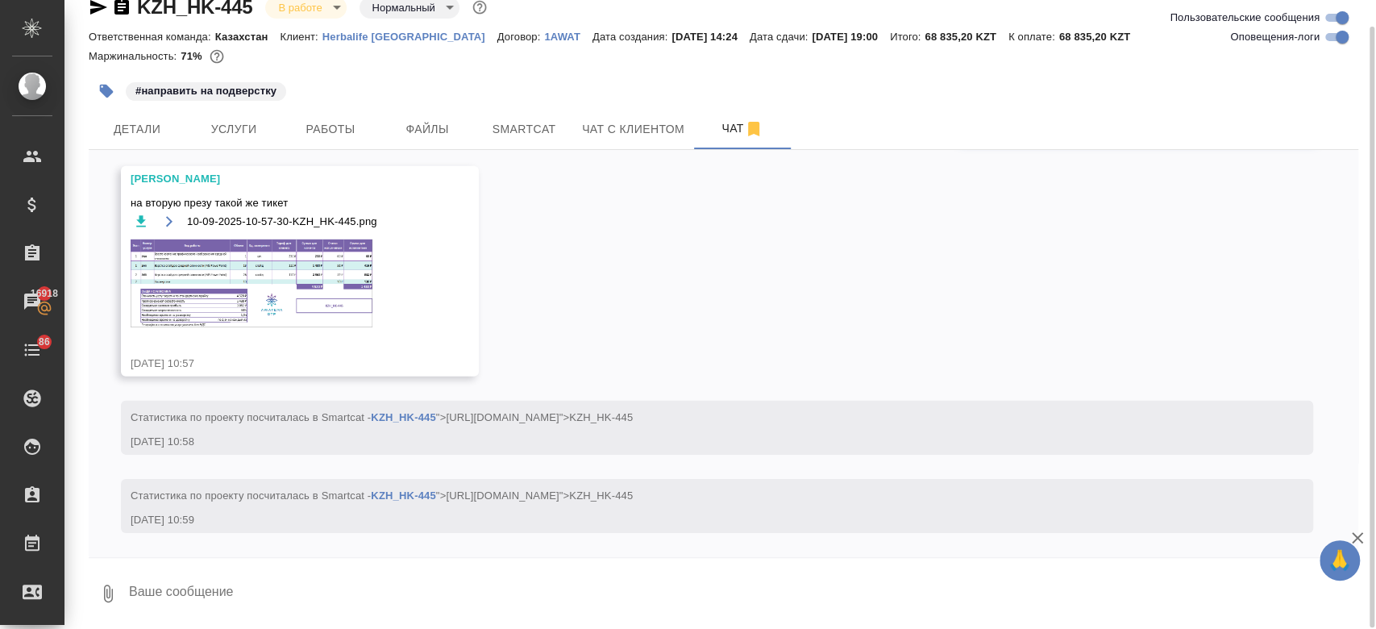
click at [273, 593] on textarea at bounding box center [742, 593] width 1231 height 55
type textarea "можешь плиз соединить и общий тикет дать"
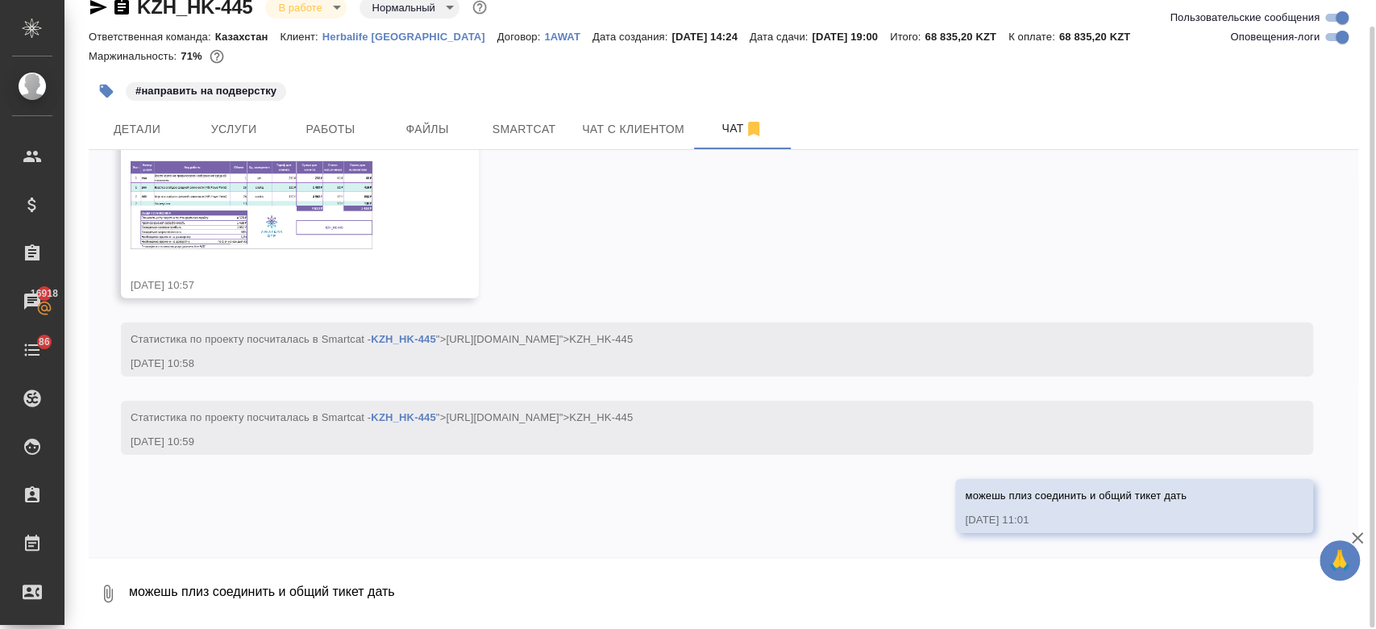
scroll to position [11945, 0]
click at [273, 135] on button "Услуги" at bounding box center [233, 129] width 97 height 40
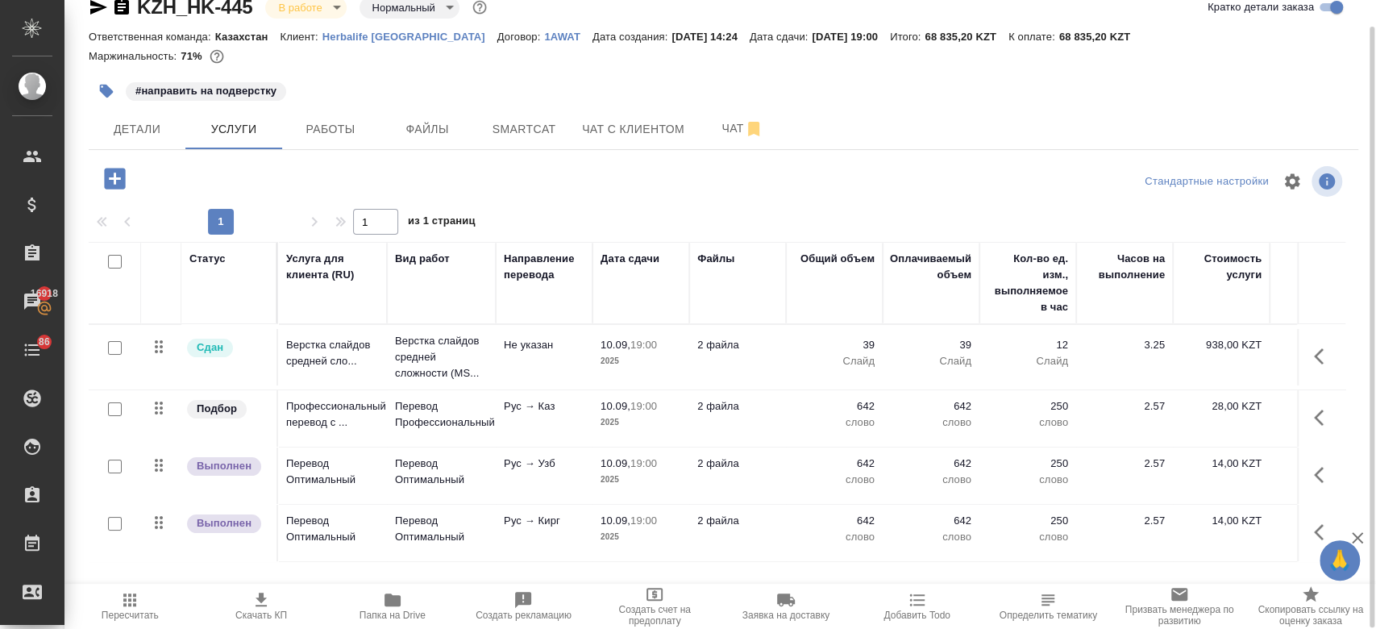
click at [548, 421] on td "Рус → Каз" at bounding box center [544, 418] width 97 height 56
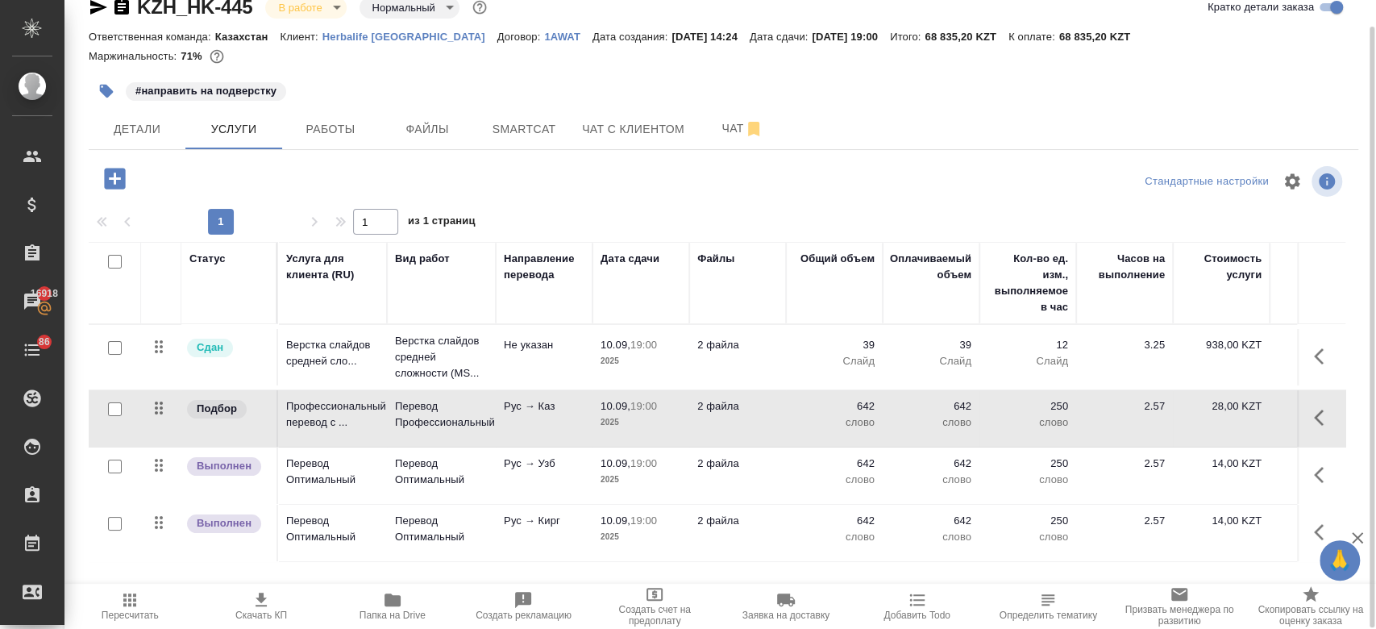
click at [548, 421] on td "Рус → Каз" at bounding box center [544, 418] width 97 height 56
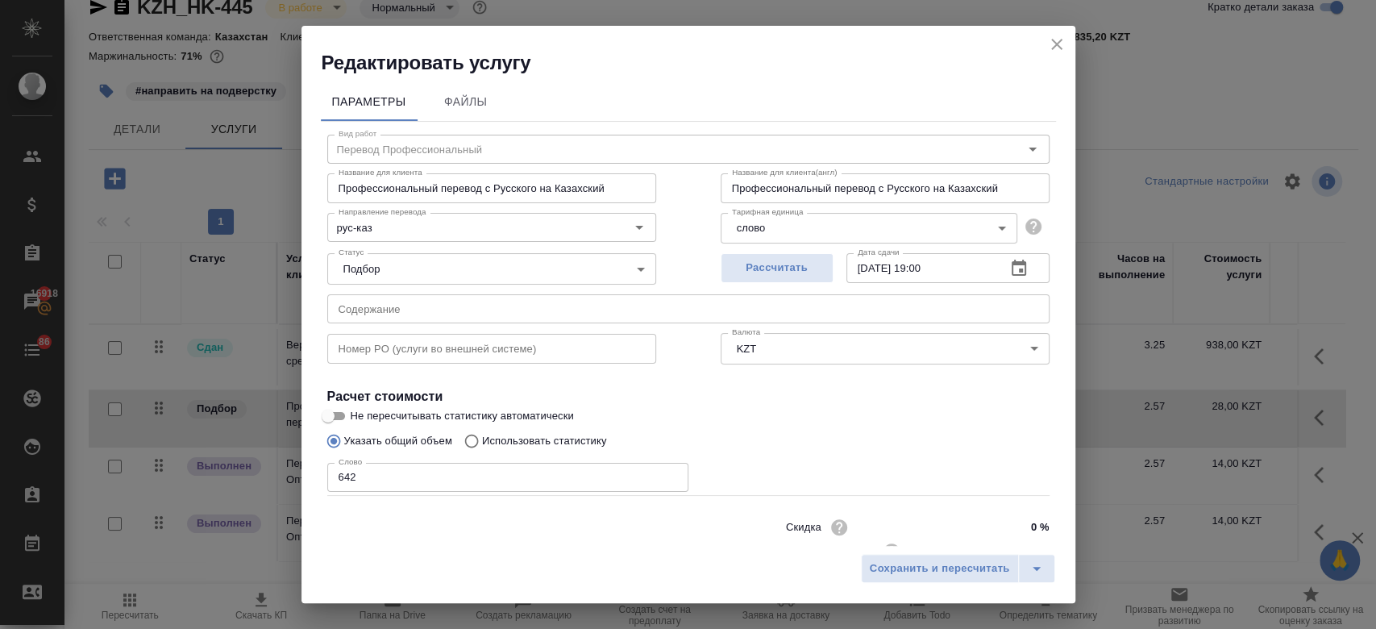
click at [568, 440] on p "Использовать статистику" at bounding box center [544, 441] width 125 height 16
click at [482, 440] on input "Использовать статистику" at bounding box center [469, 441] width 26 height 31
radio input "true"
radio input "false"
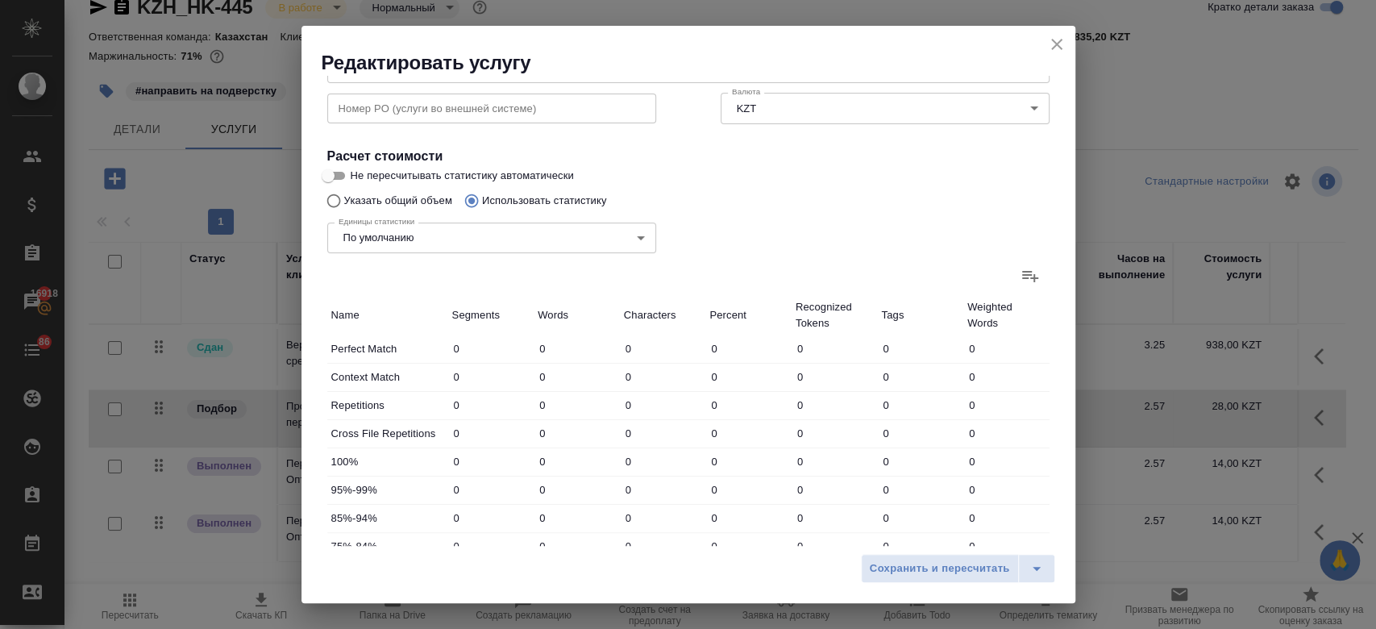
scroll to position [245, 0]
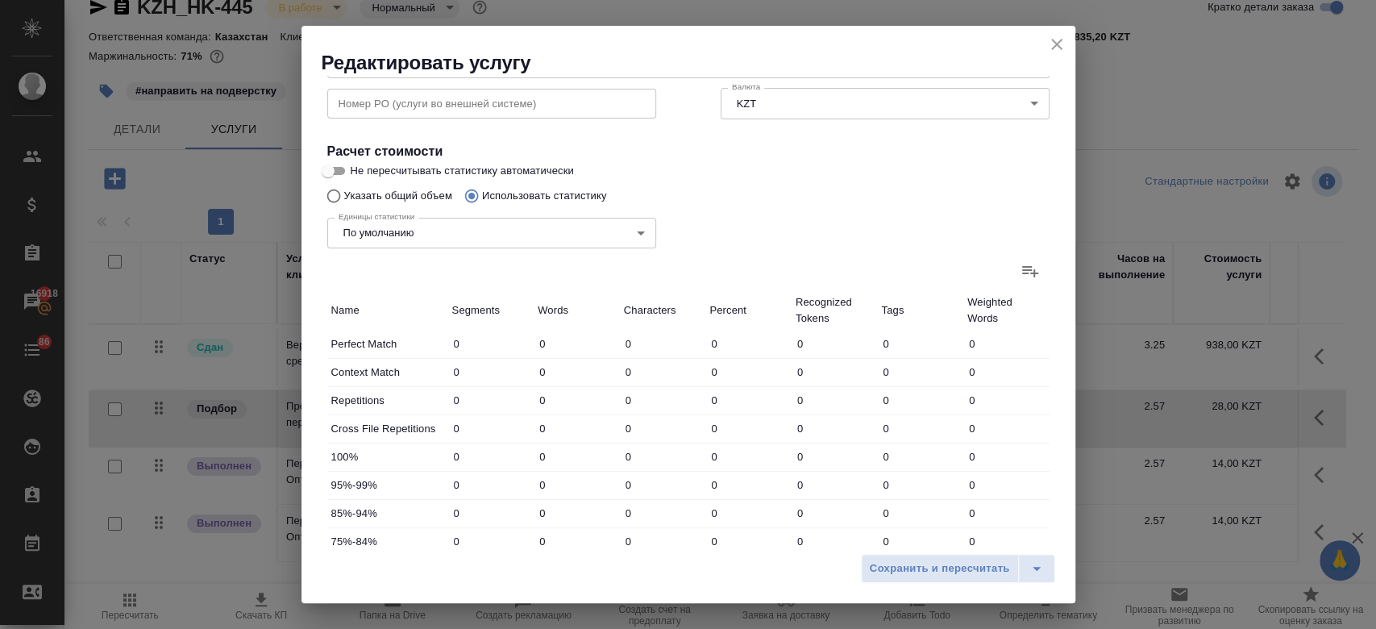
click at [1022, 273] on icon at bounding box center [1030, 271] width 16 height 11
click at [0, 0] on input "file" at bounding box center [0, 0] width 0 height 0
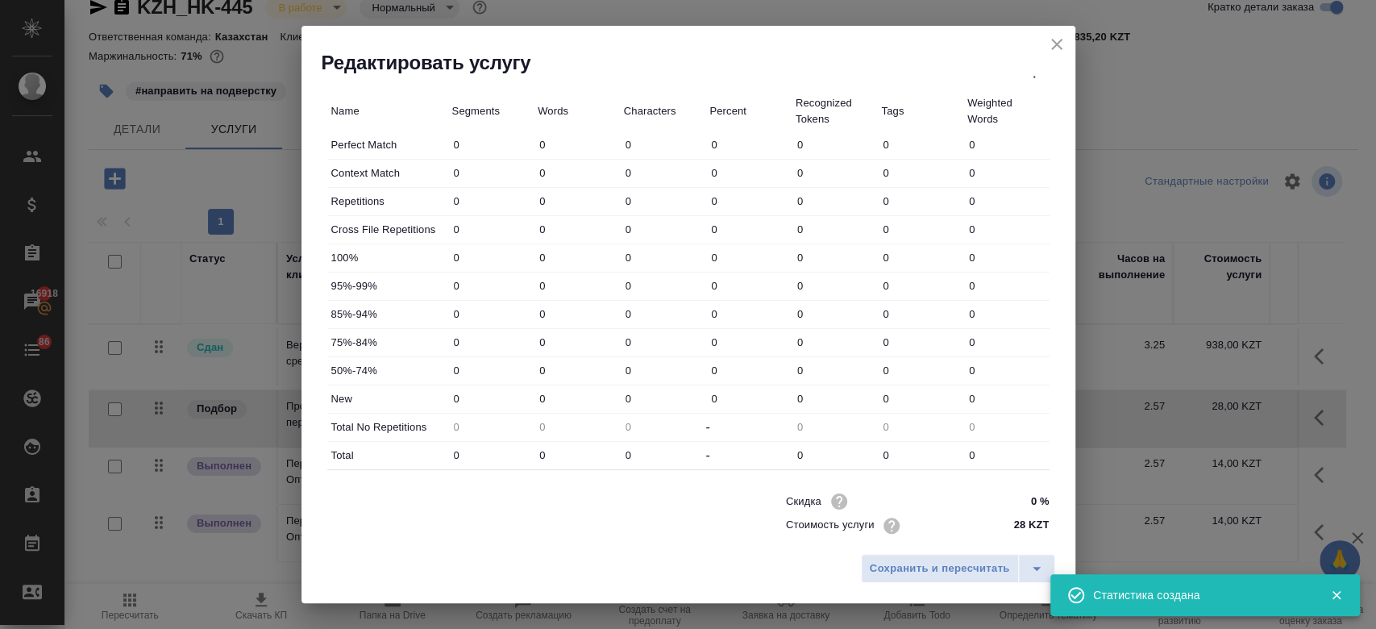
scroll to position [468, 0]
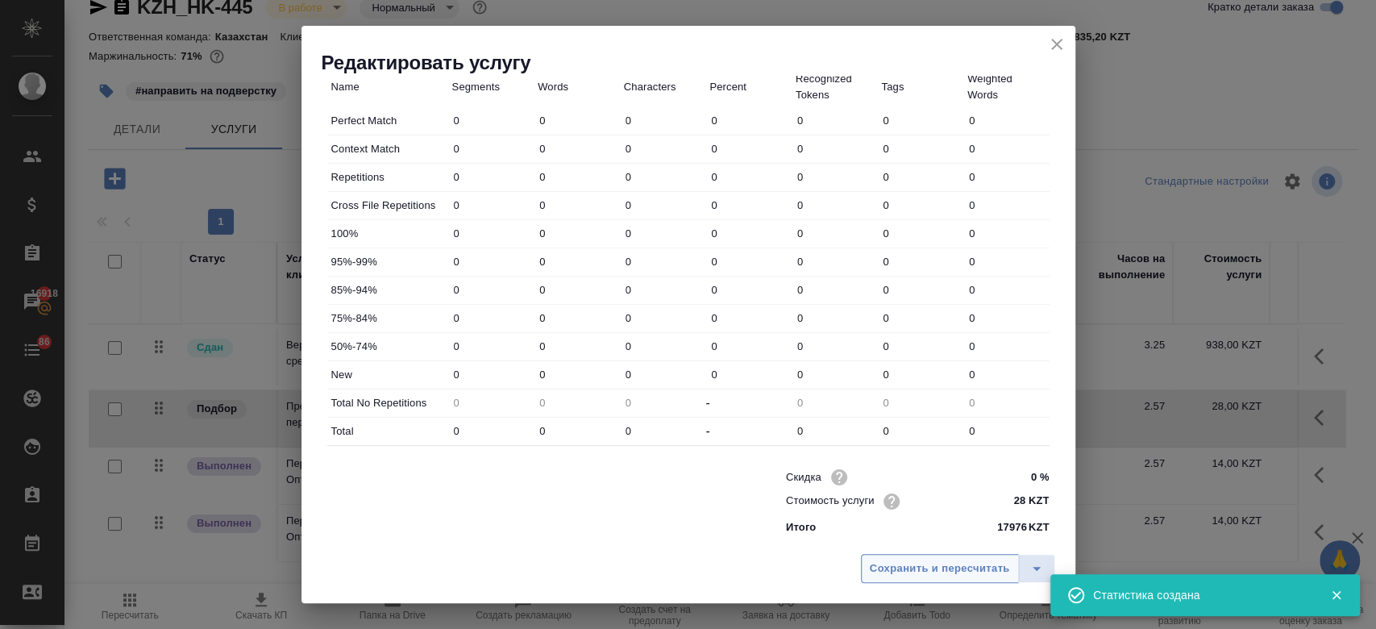
type input "132"
type input "981"
type input "8258"
type input "22"
type input "252"
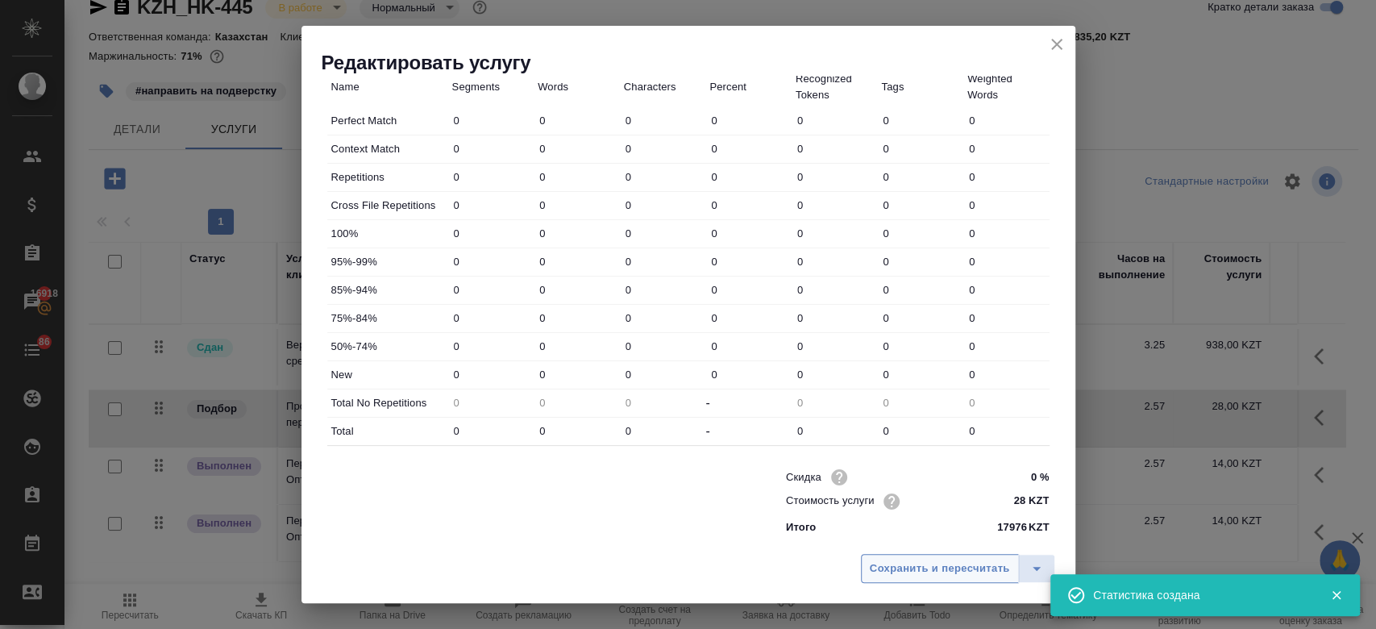
type input "2182"
type input "2"
type input "42"
type input "346"
type input "1"
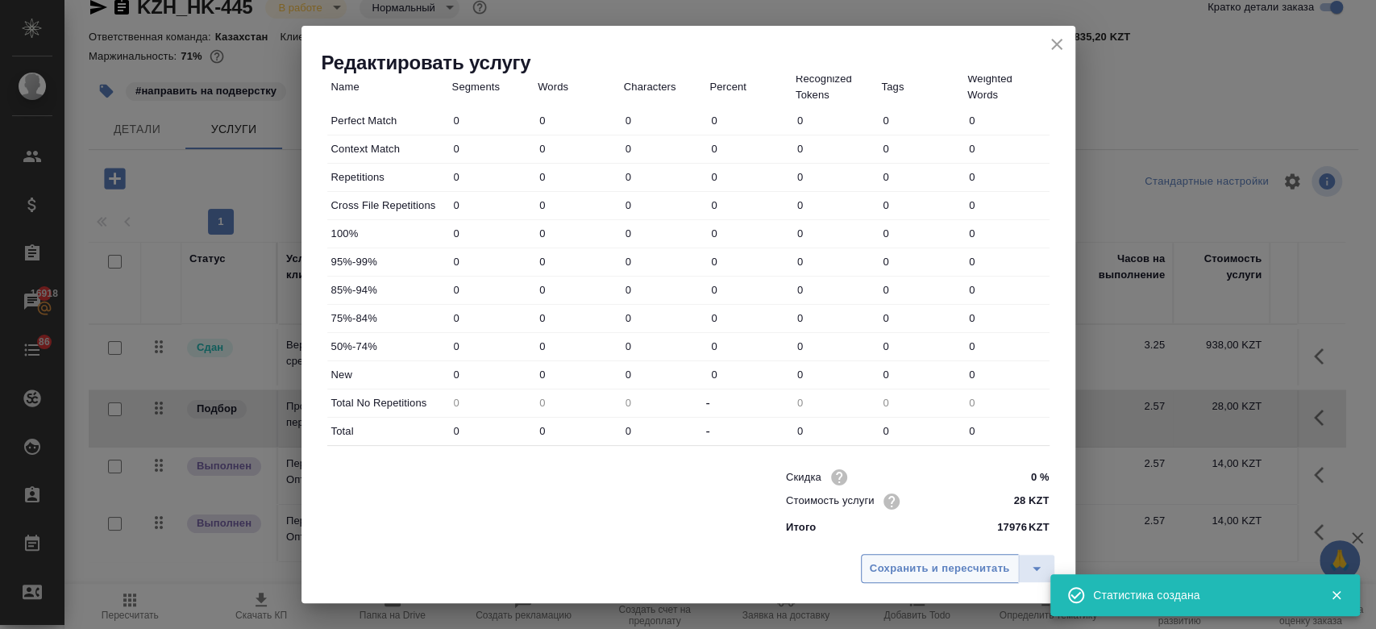
type input "3"
type input "31"
type input "5"
type input "12"
type input "96"
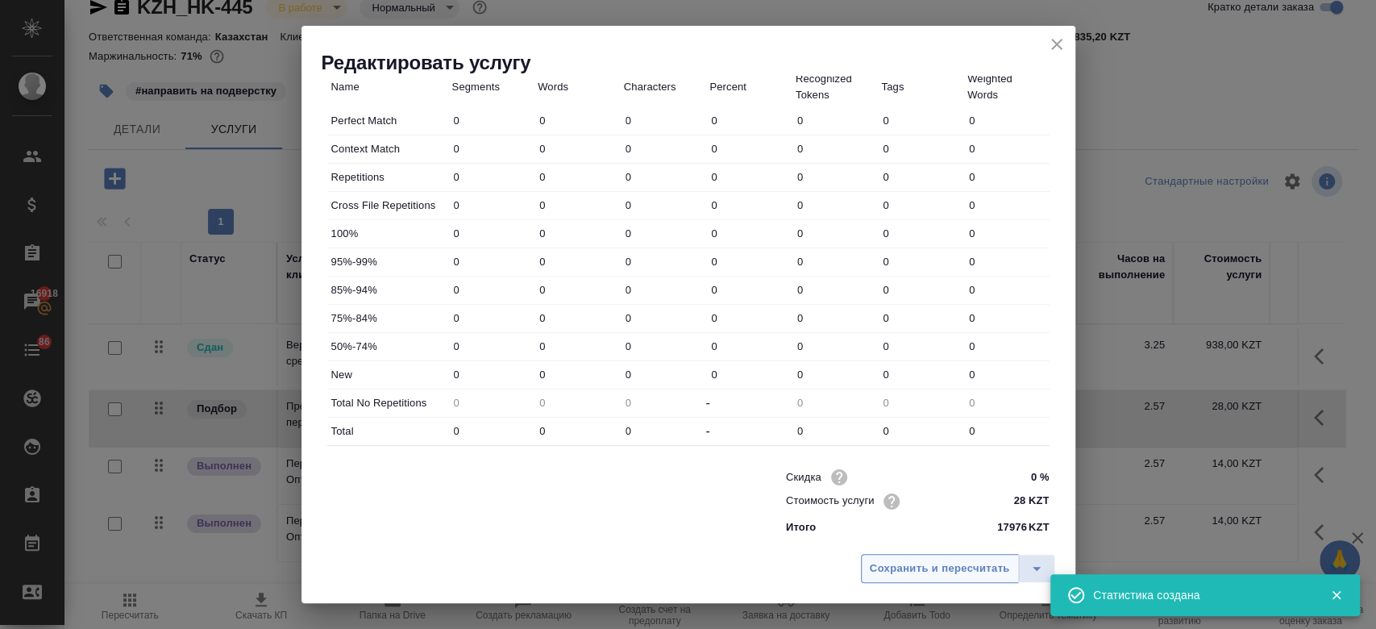
type input "162"
type input "1290"
type input "10913"
type input "162"
type input "1290"
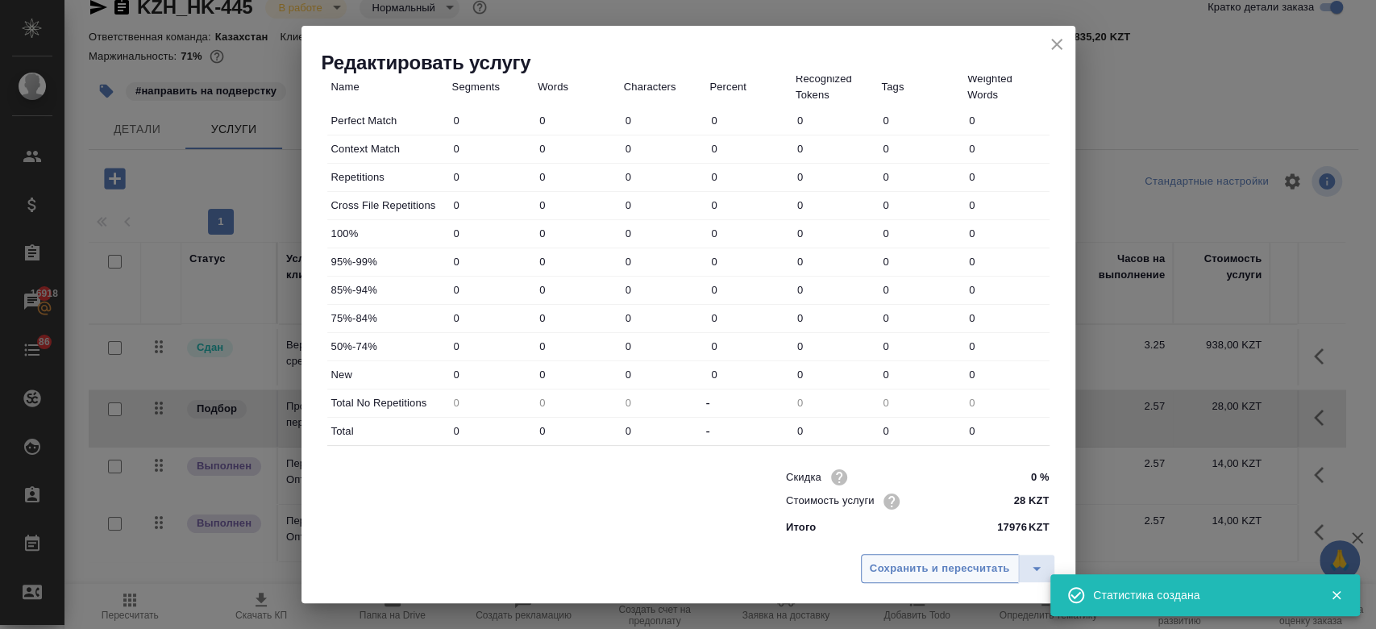
type input "10913"
click at [893, 570] on span "Сохранить и пересчитать" at bounding box center [940, 569] width 140 height 19
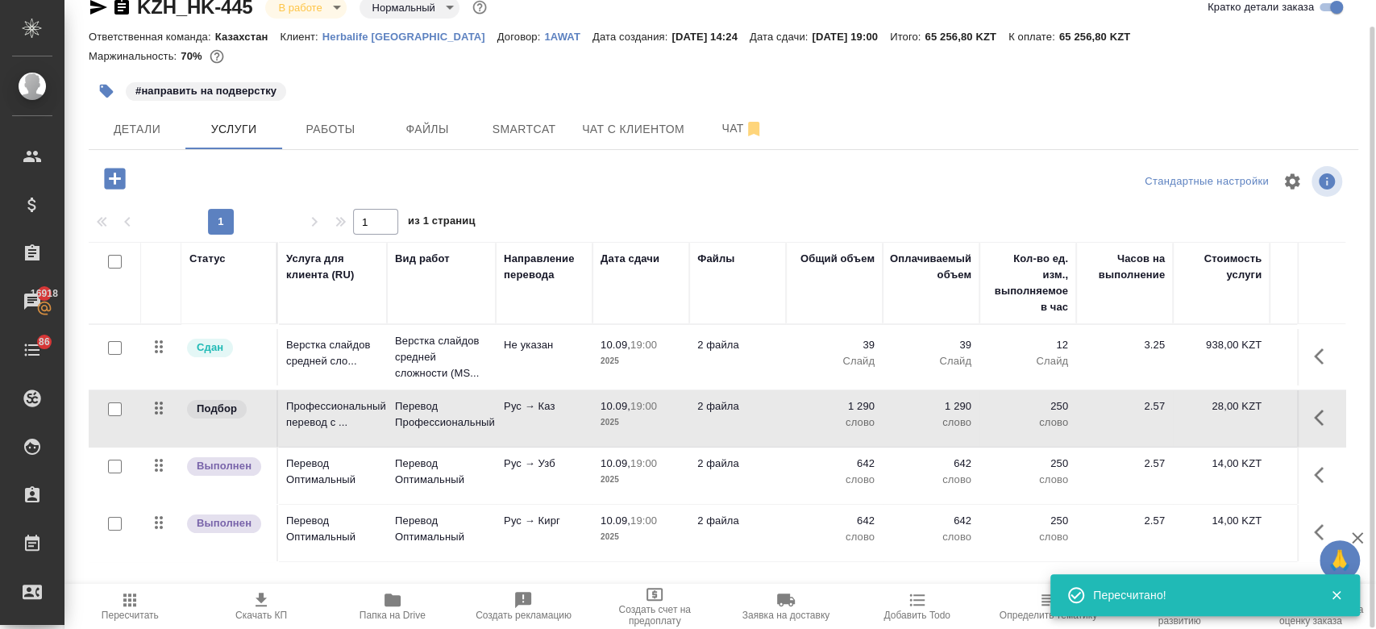
click at [740, 474] on td "2 файла" at bounding box center [737, 475] width 97 height 56
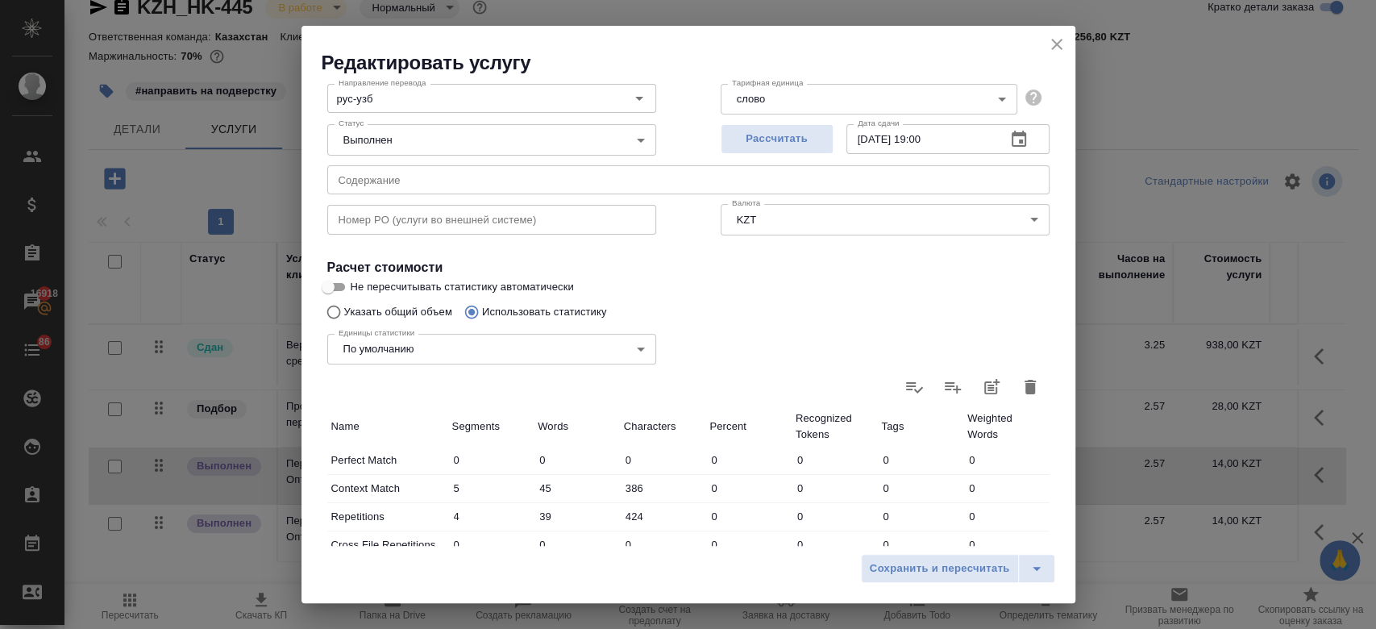
scroll to position [132, 0]
click at [1025, 390] on icon "button" at bounding box center [1030, 384] width 11 height 15
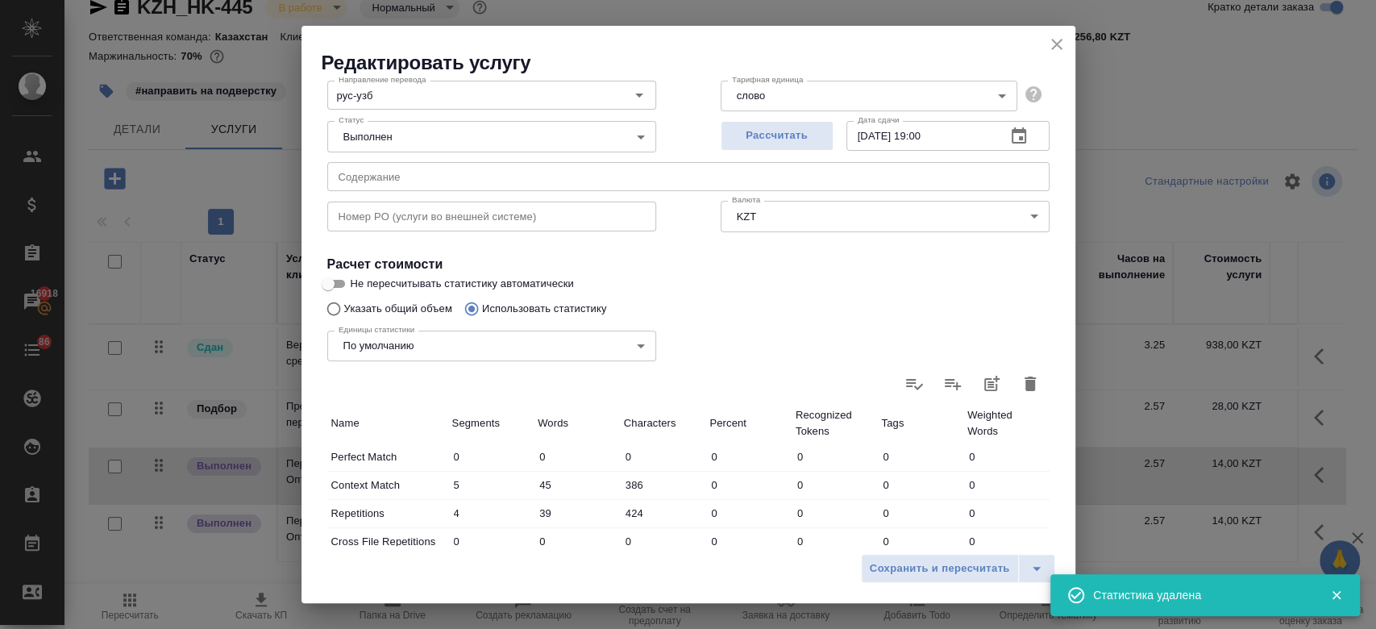
type input "0"
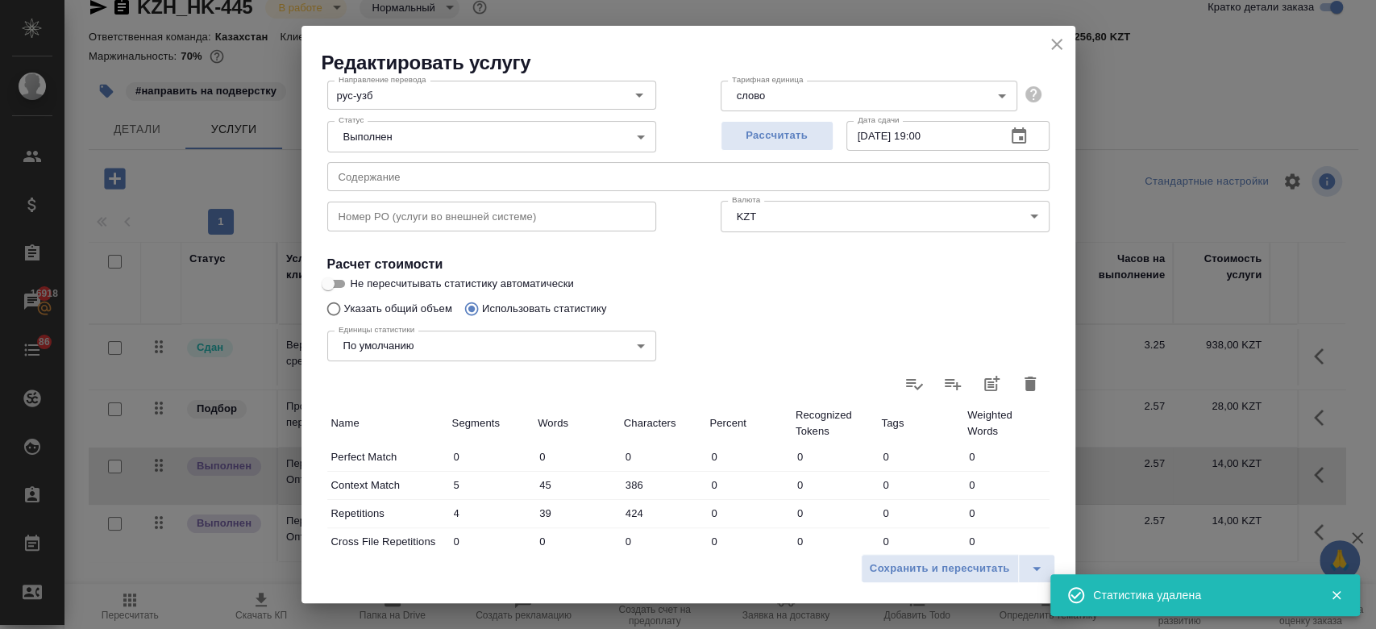
type input "0"
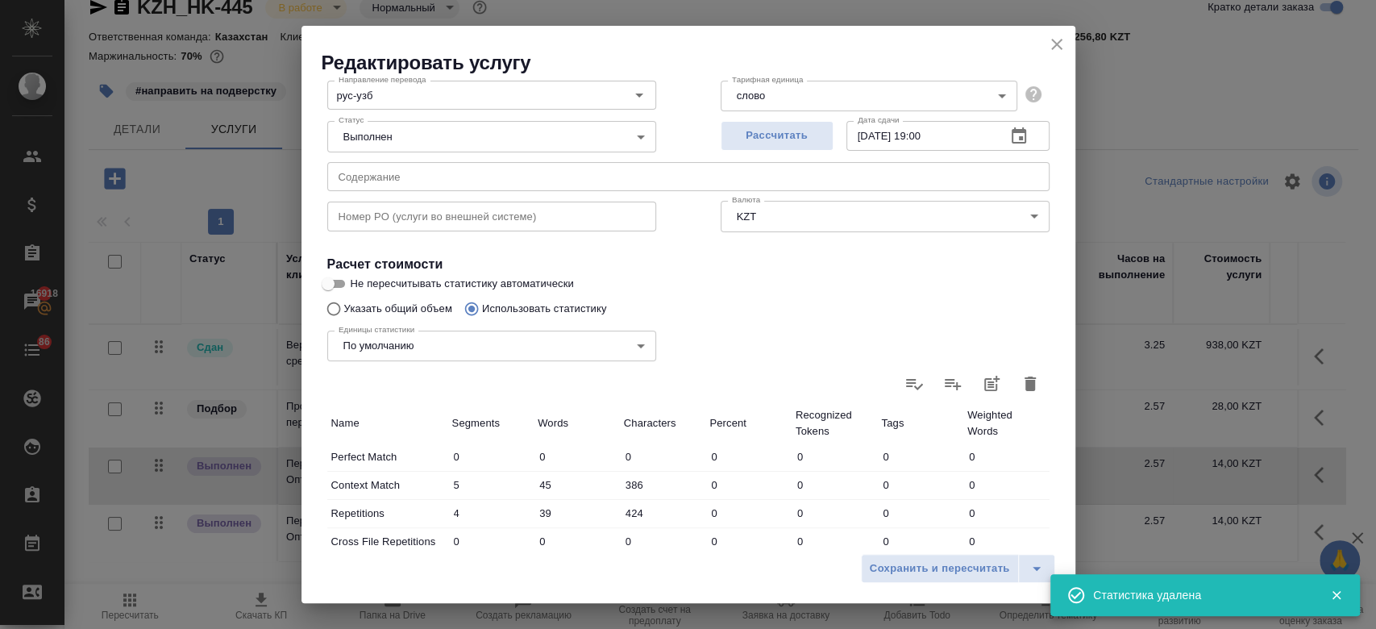
type input "0"
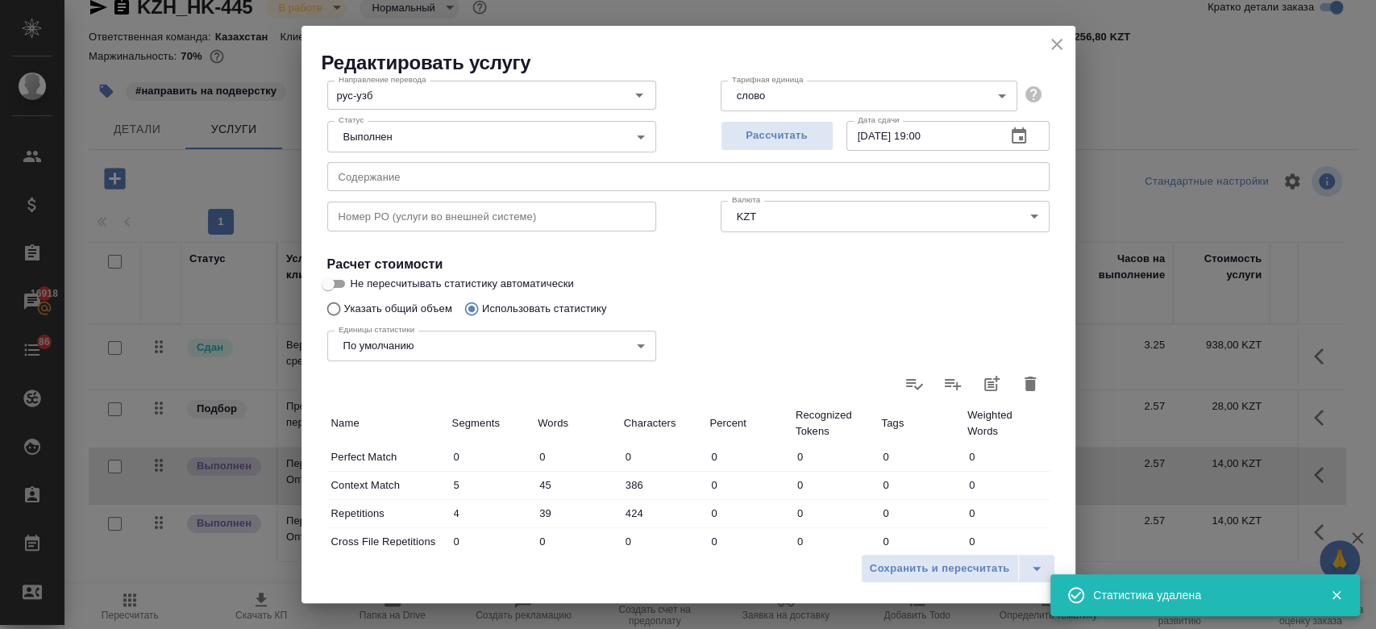
type input "0"
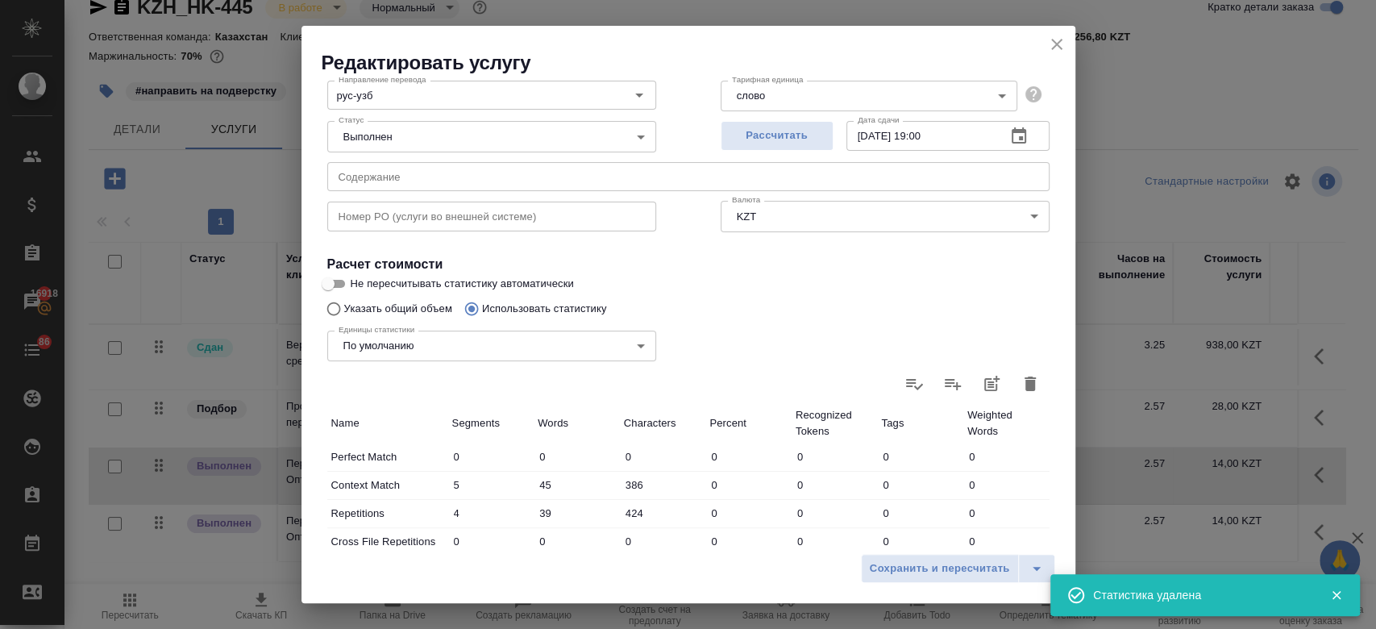
type input "0"
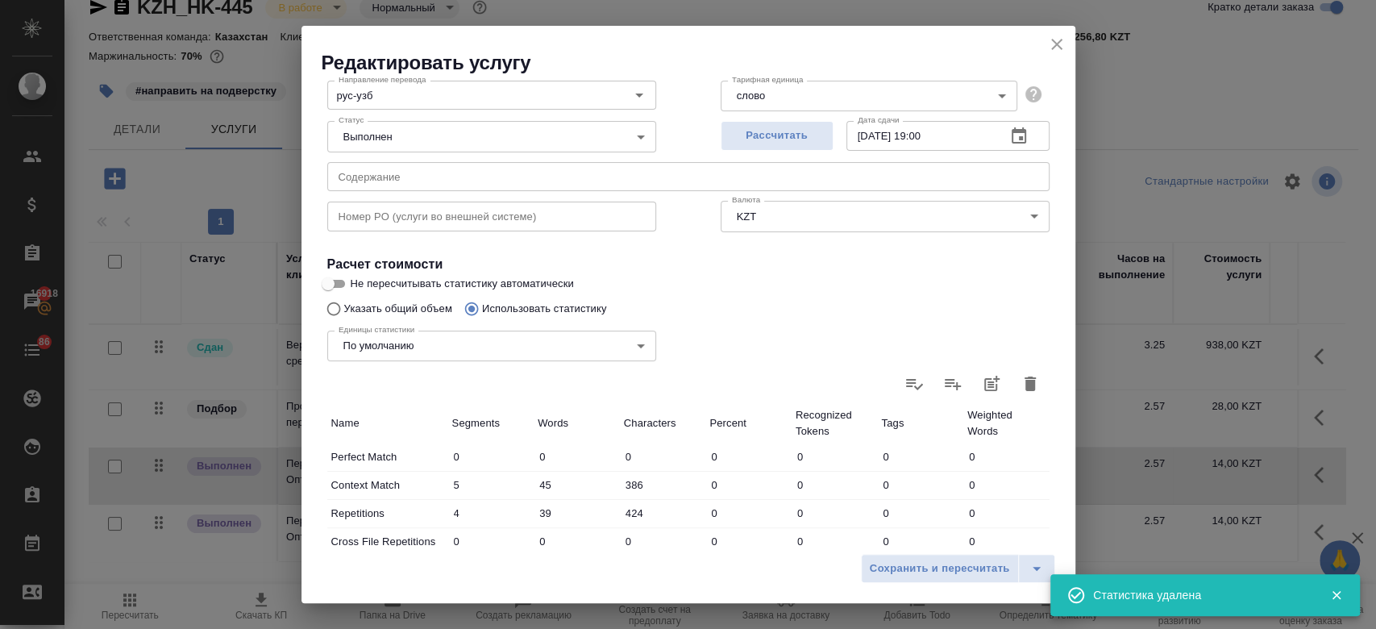
type input "0"
click at [1021, 390] on icon at bounding box center [1030, 383] width 19 height 19
click at [0, 0] on input "file" at bounding box center [0, 0] width 0 height 0
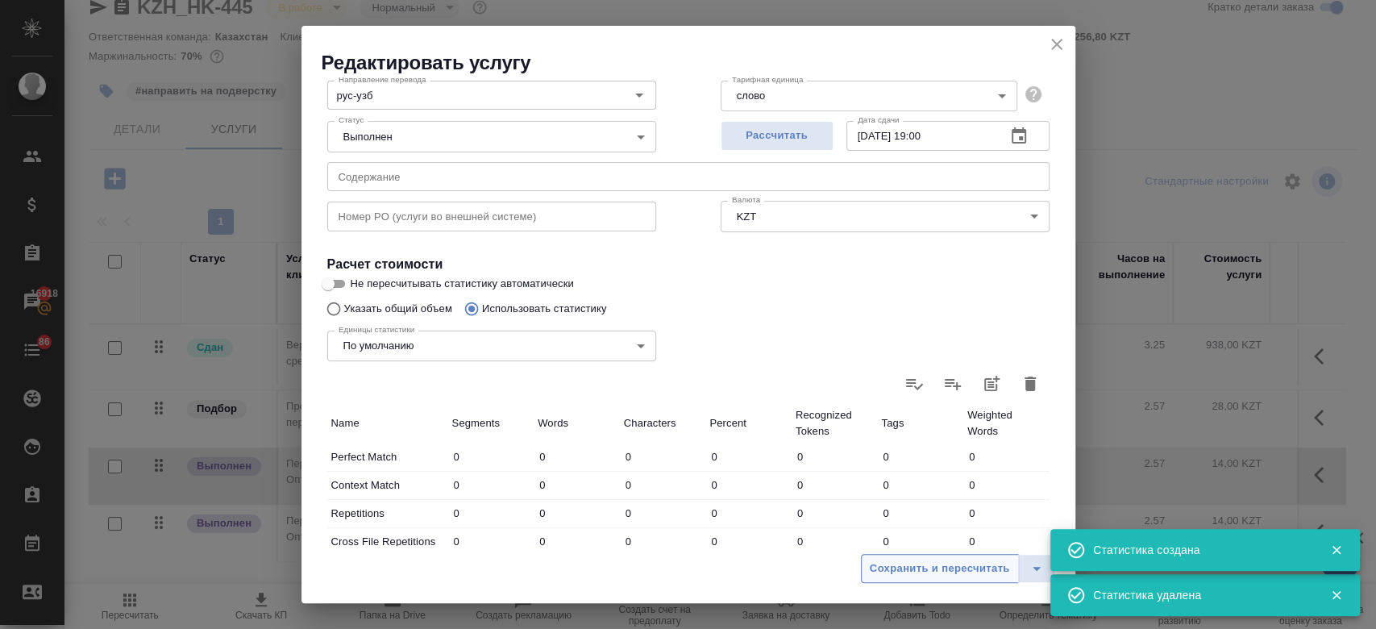
type input "132"
type input "981"
type input "8258"
type input "22"
type input "252"
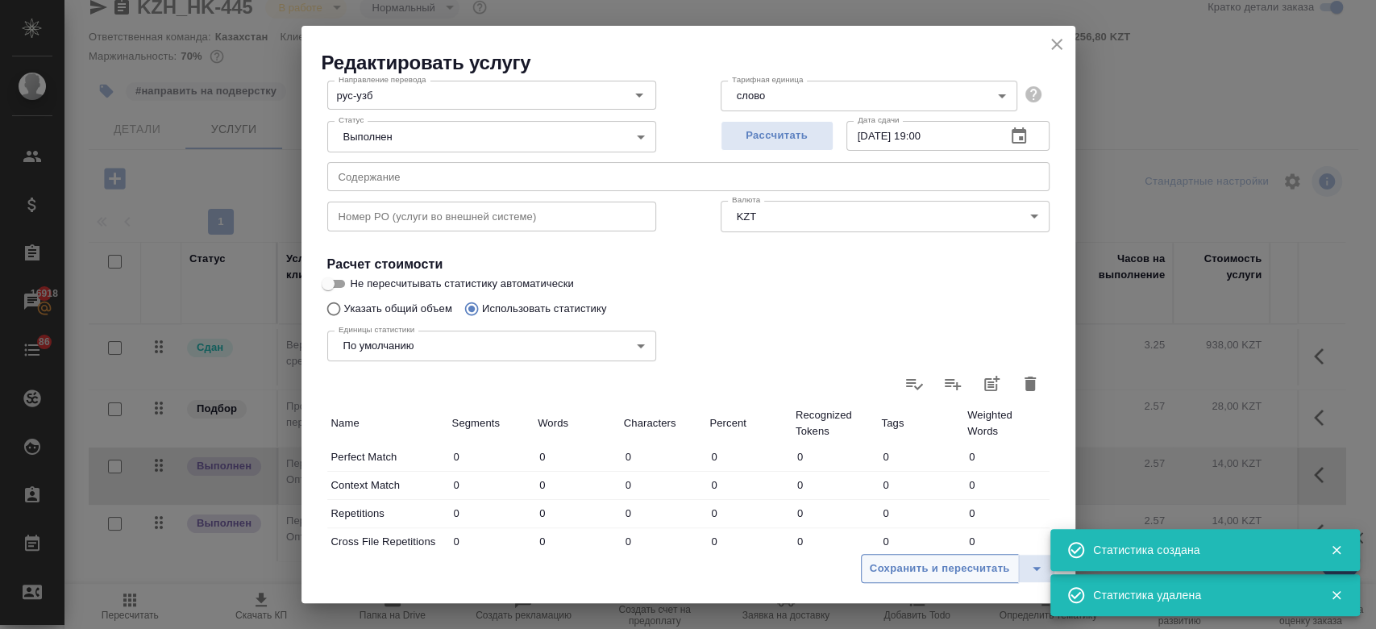
type input "2182"
type input "2"
type input "42"
type input "346"
type input "1"
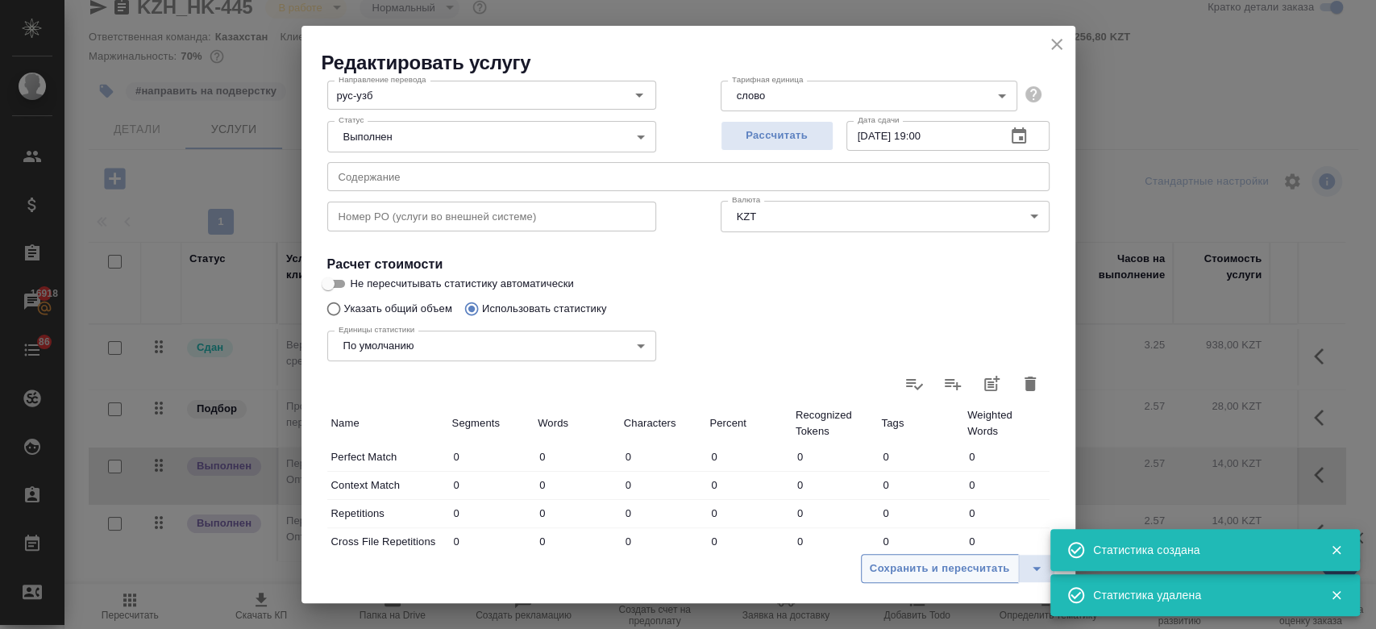
type input "3"
type input "31"
type input "5"
type input "12"
type input "96"
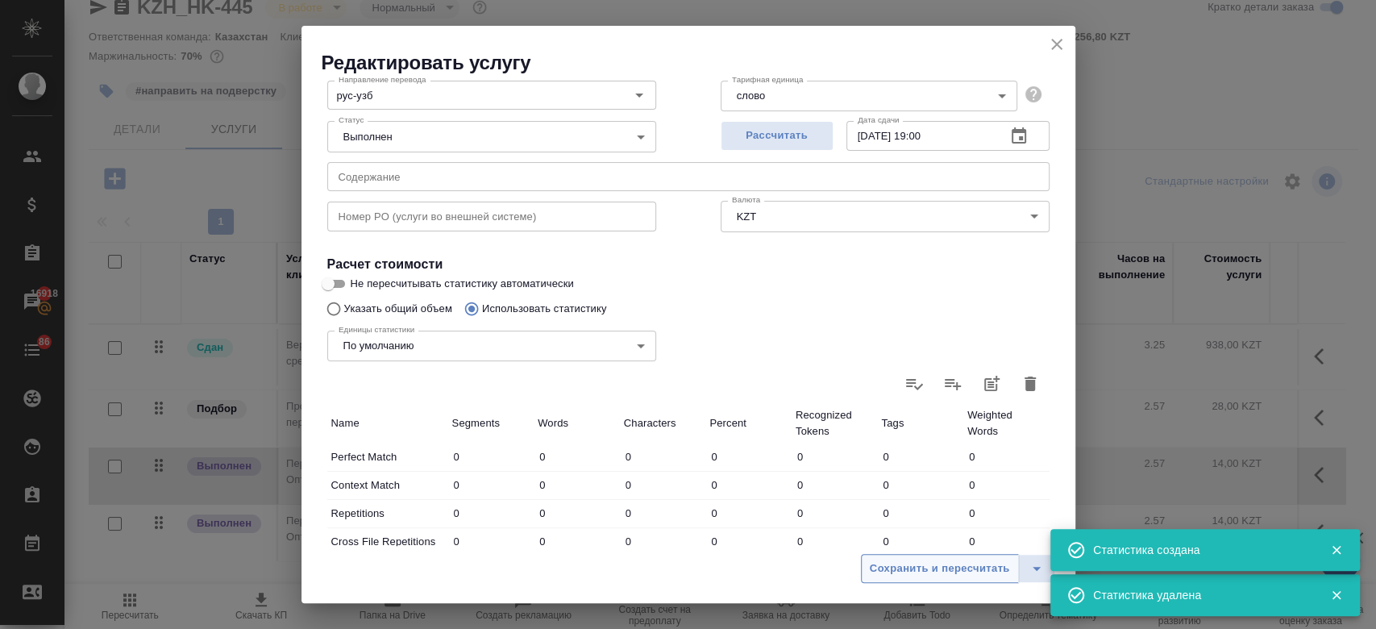
type input "162"
type input "1290"
type input "10913"
type input "162"
type input "1290"
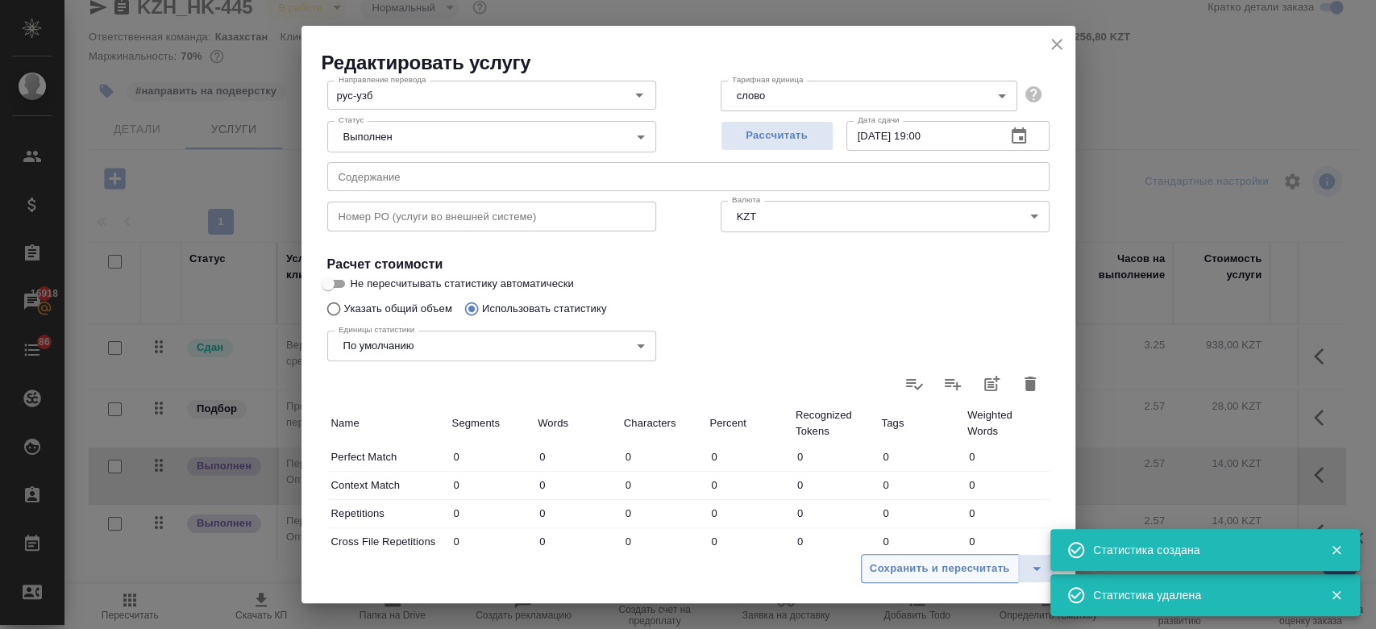
type input "10913"
click at [908, 572] on span "Сохранить и пересчитать" at bounding box center [940, 569] width 140 height 19
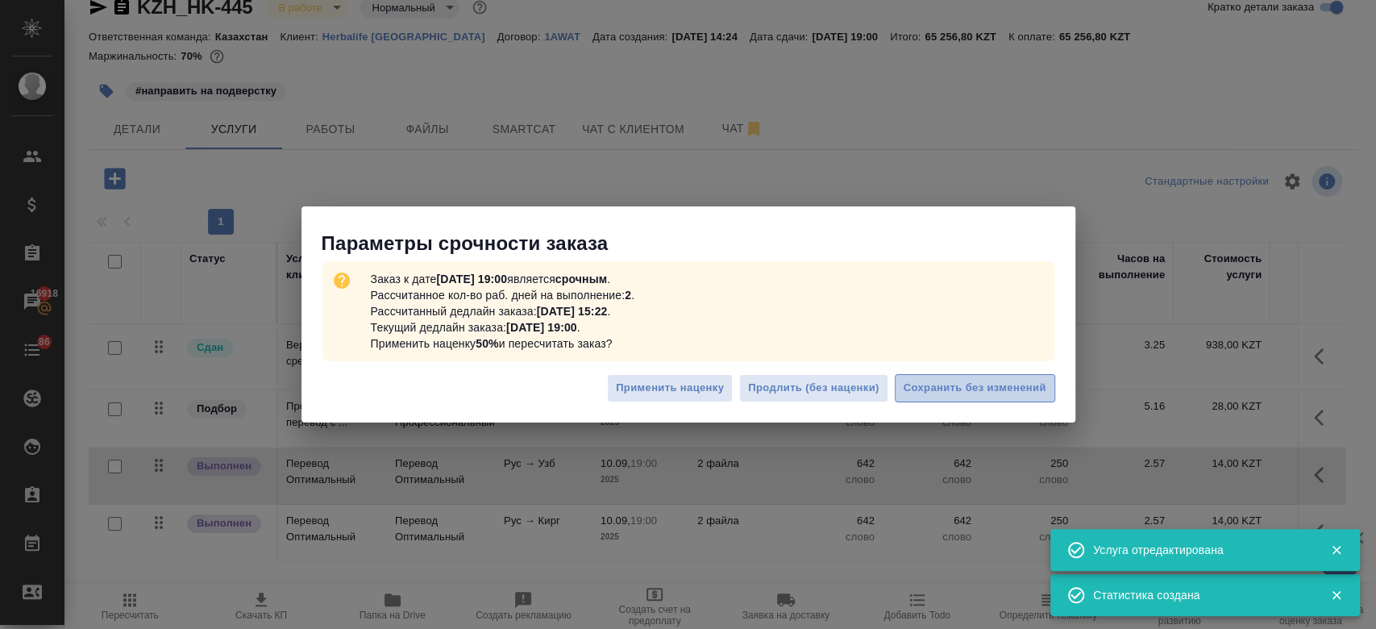
click at [951, 391] on span "Сохранить без изменений" at bounding box center [975, 388] width 143 height 19
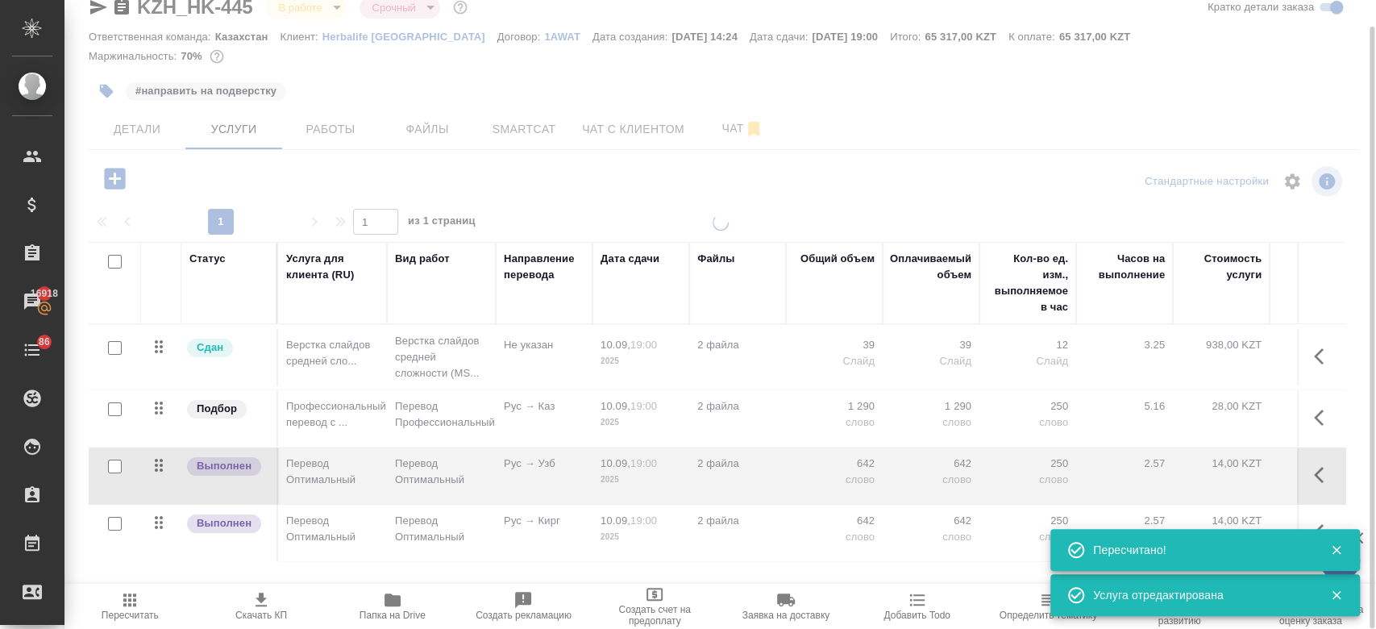
type input "urgent"
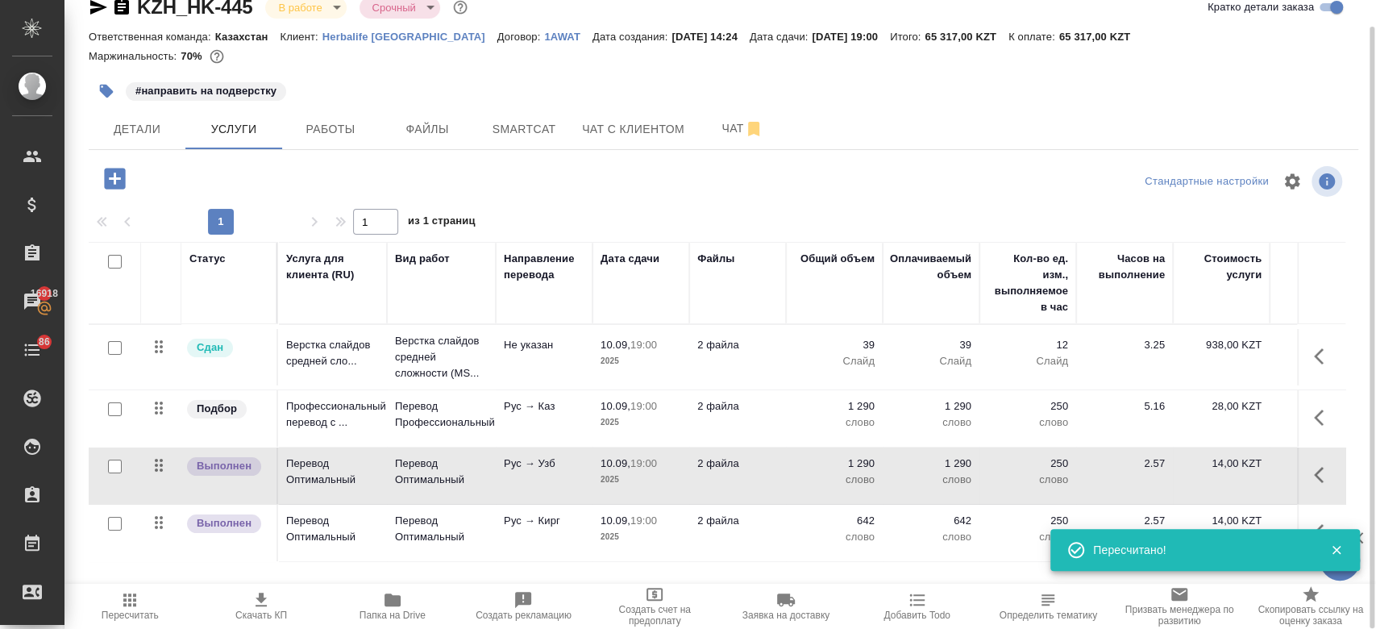
click at [861, 542] on p "слово" at bounding box center [834, 537] width 81 height 16
click at [861, 542] on td "642 слово" at bounding box center [834, 533] width 97 height 56
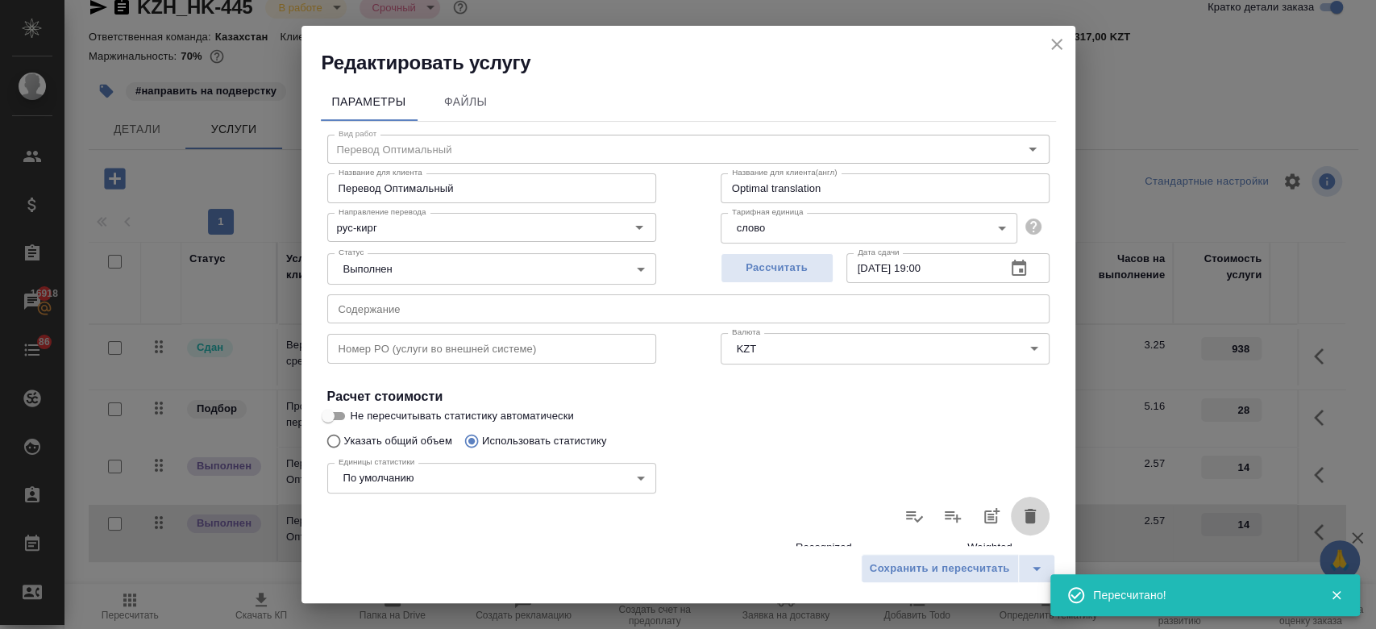
click at [1025, 518] on icon "button" at bounding box center [1030, 516] width 11 height 15
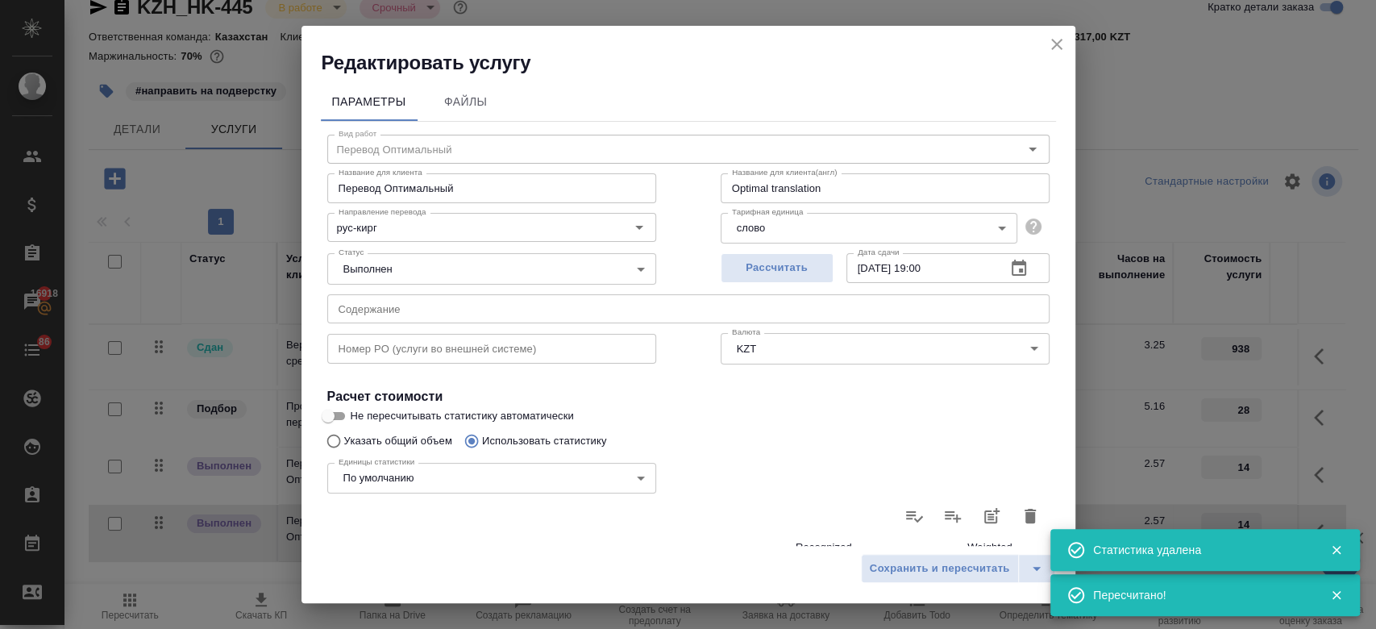
type input "0"
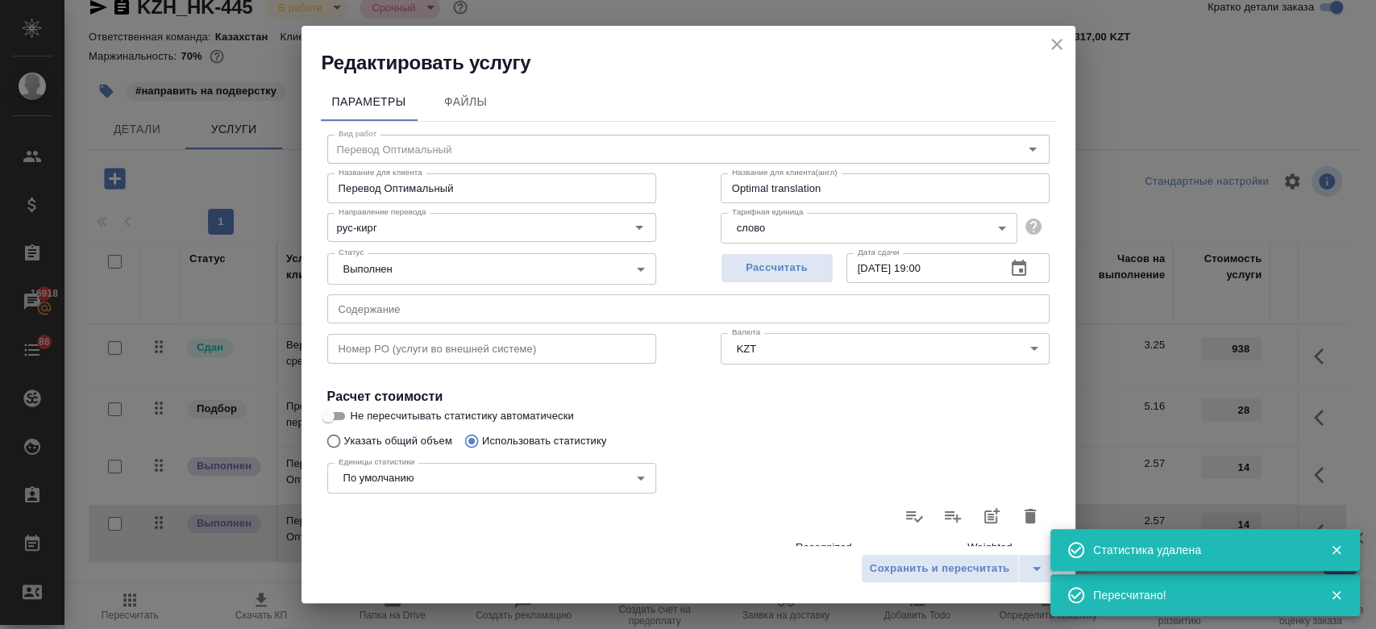
type input "0"
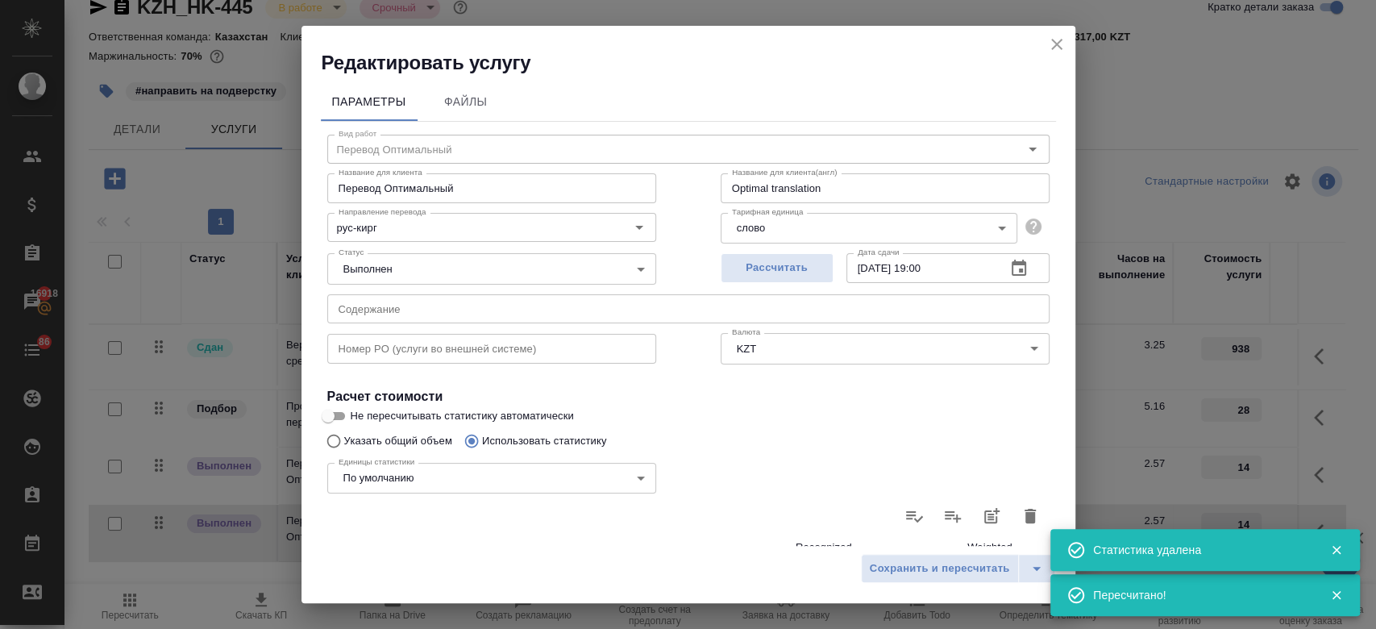
type input "0"
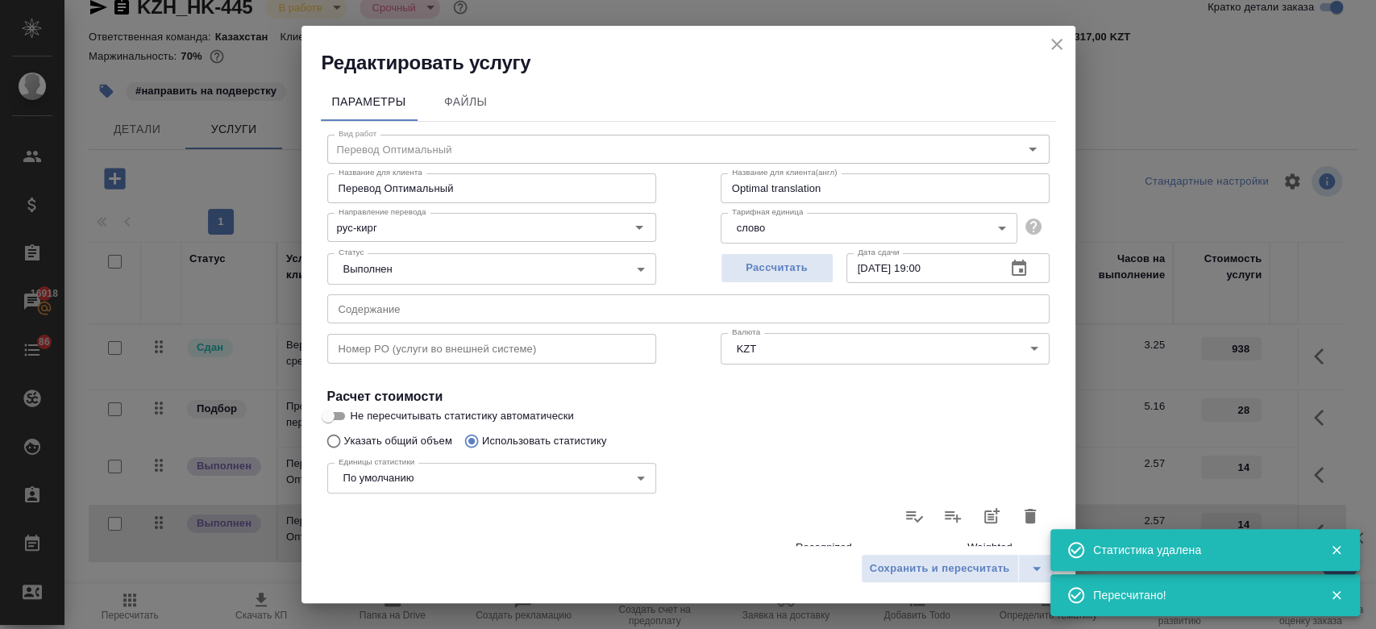
type input "0"
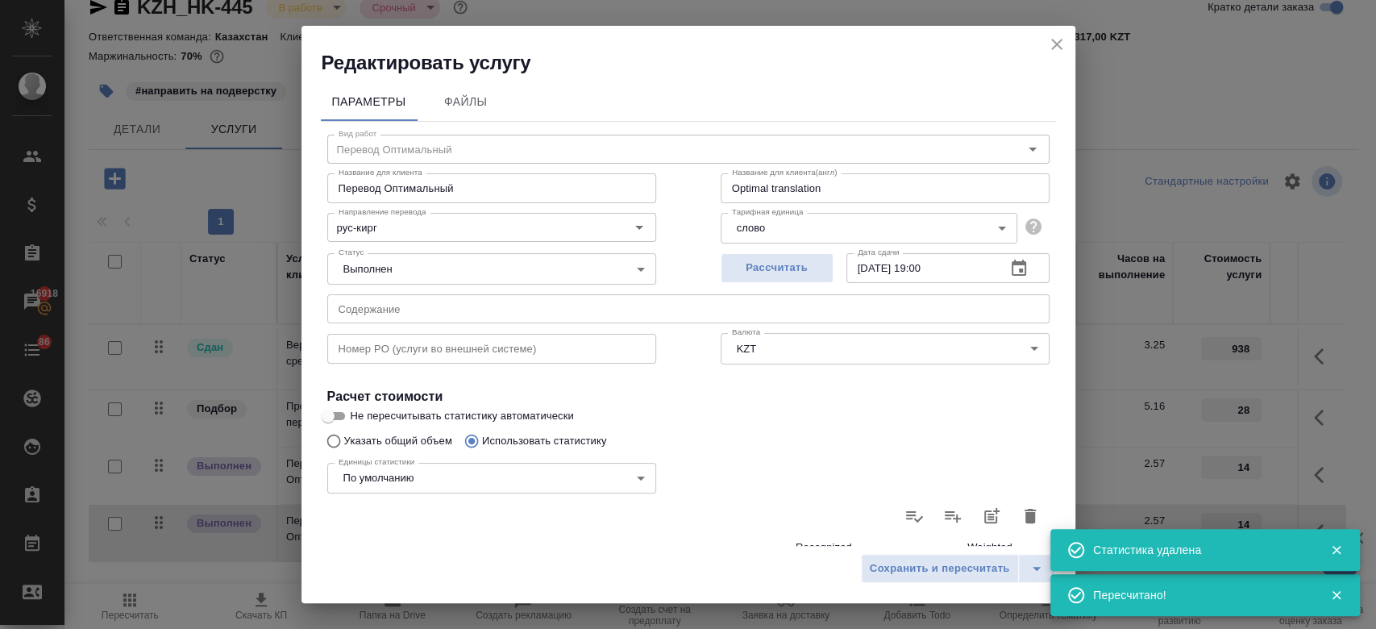
type input "0"
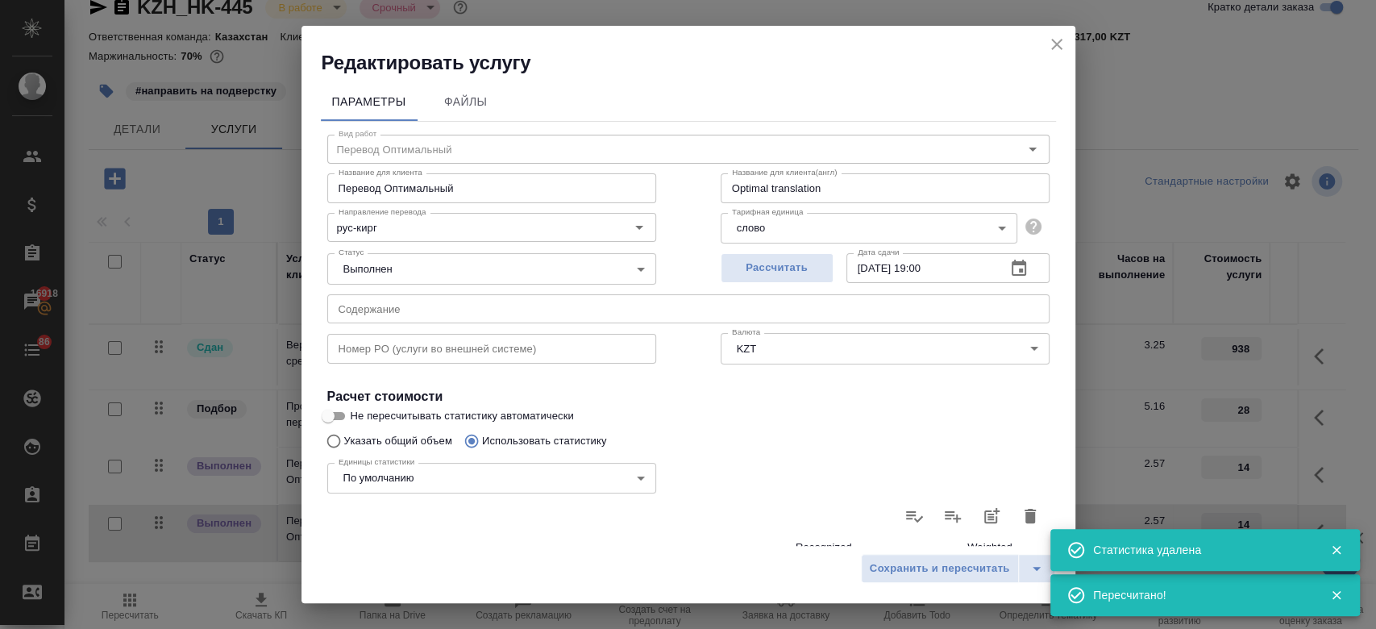
type input "0"
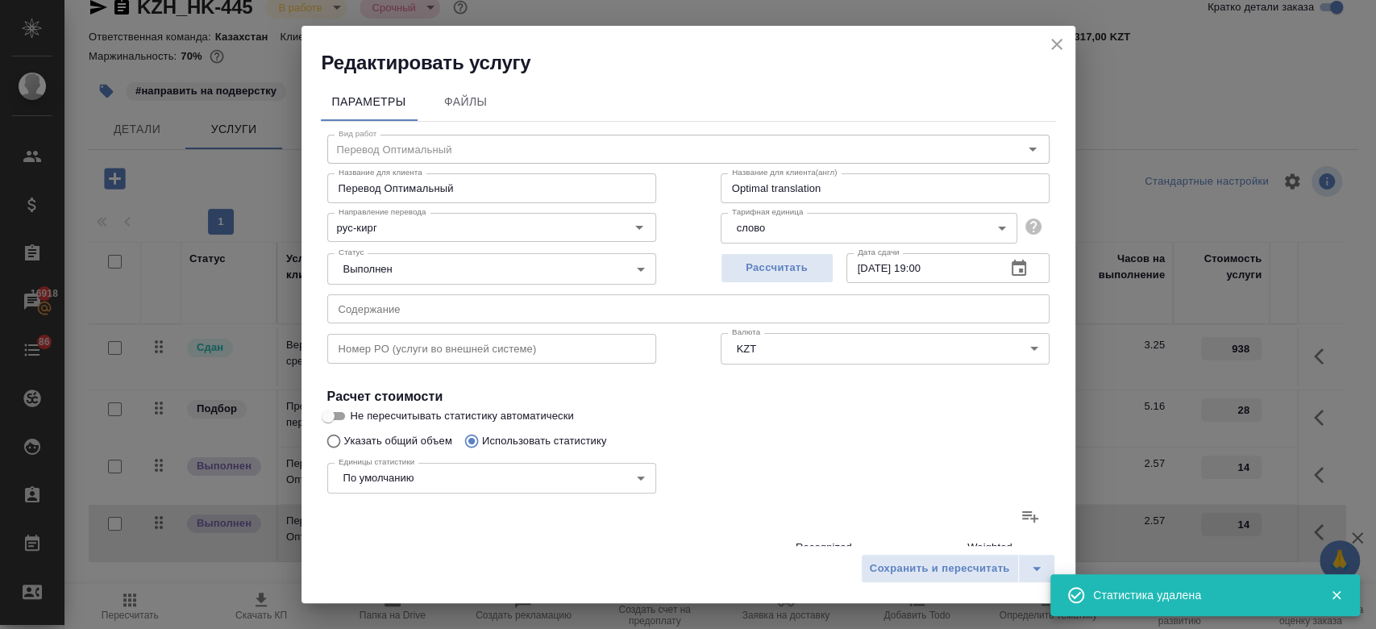
click at [1021, 508] on icon at bounding box center [1030, 515] width 19 height 19
click at [0, 0] on input "file" at bounding box center [0, 0] width 0 height 0
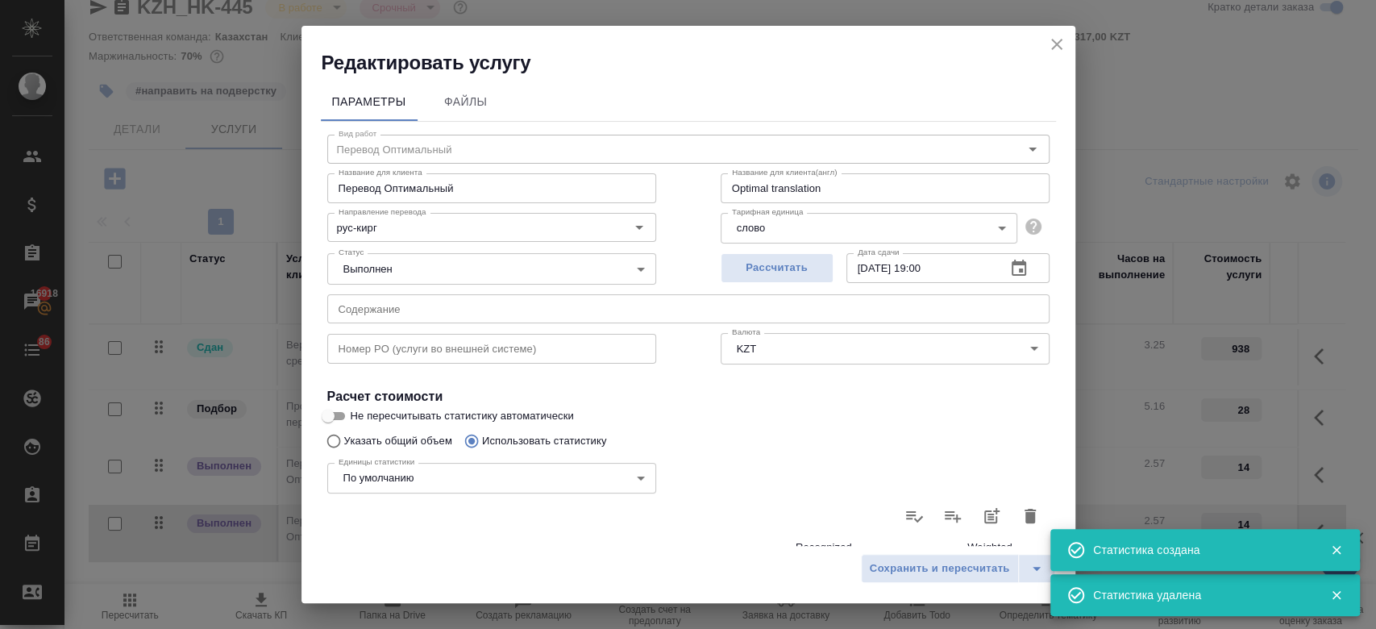
type input "132"
type input "981"
type input "8258"
type input "22"
type input "252"
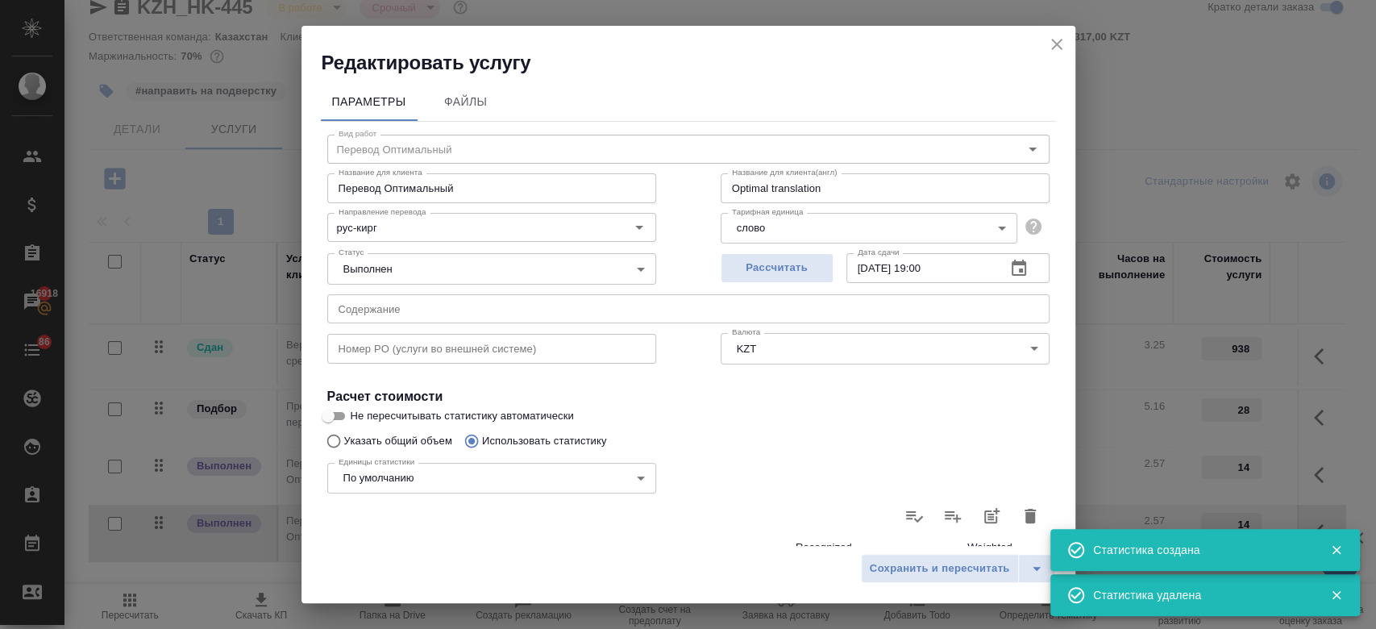
type input "2182"
type input "2"
type input "42"
type input "346"
type input "1"
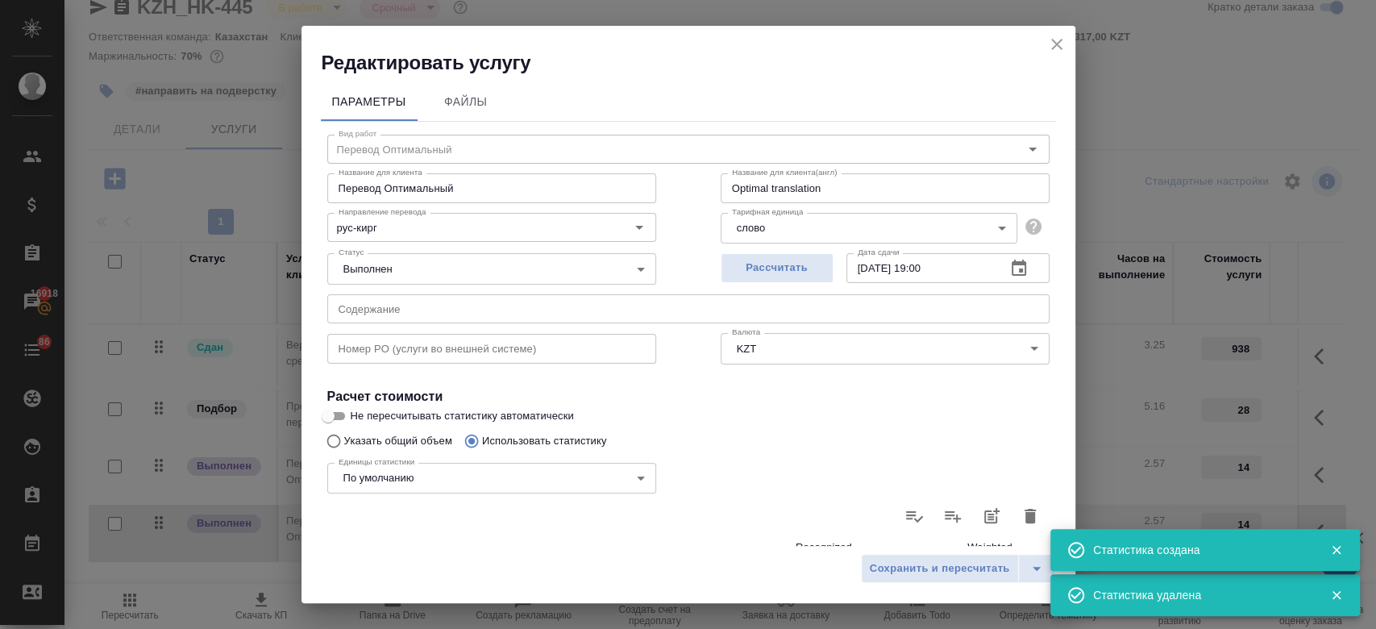
type input "3"
type input "31"
type input "5"
type input "12"
type input "96"
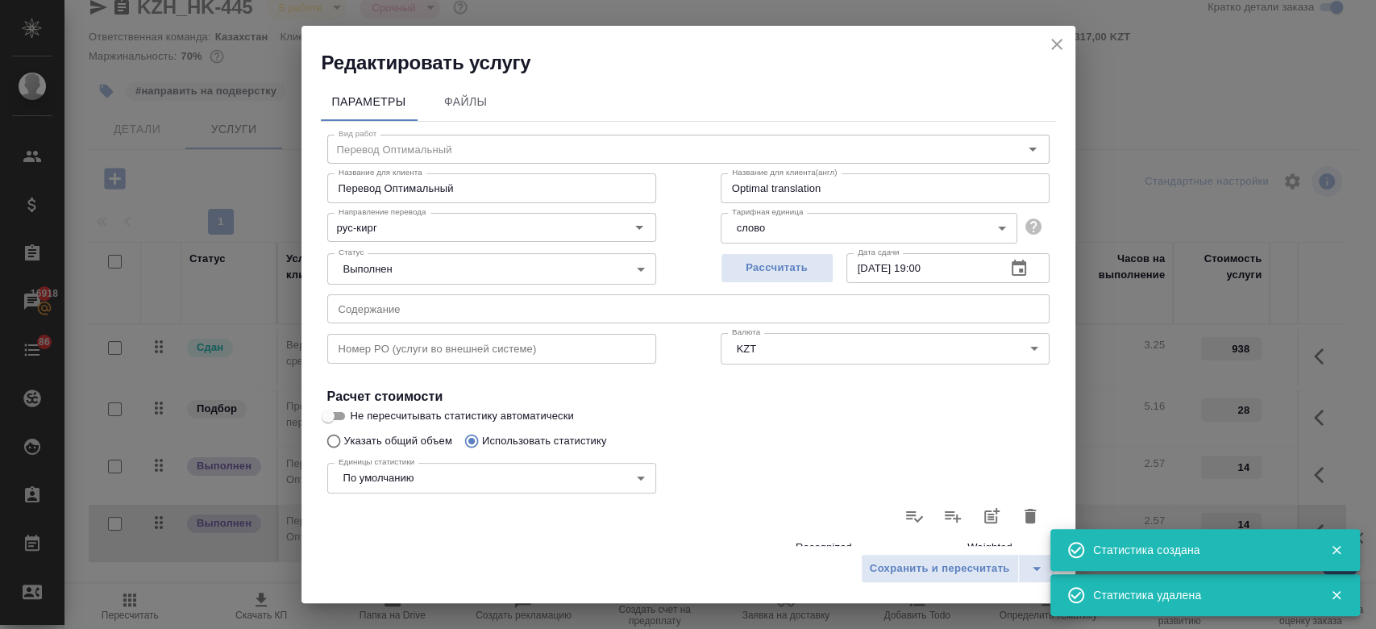
type input "162"
type input "1290"
type input "10913"
type input "162"
type input "1290"
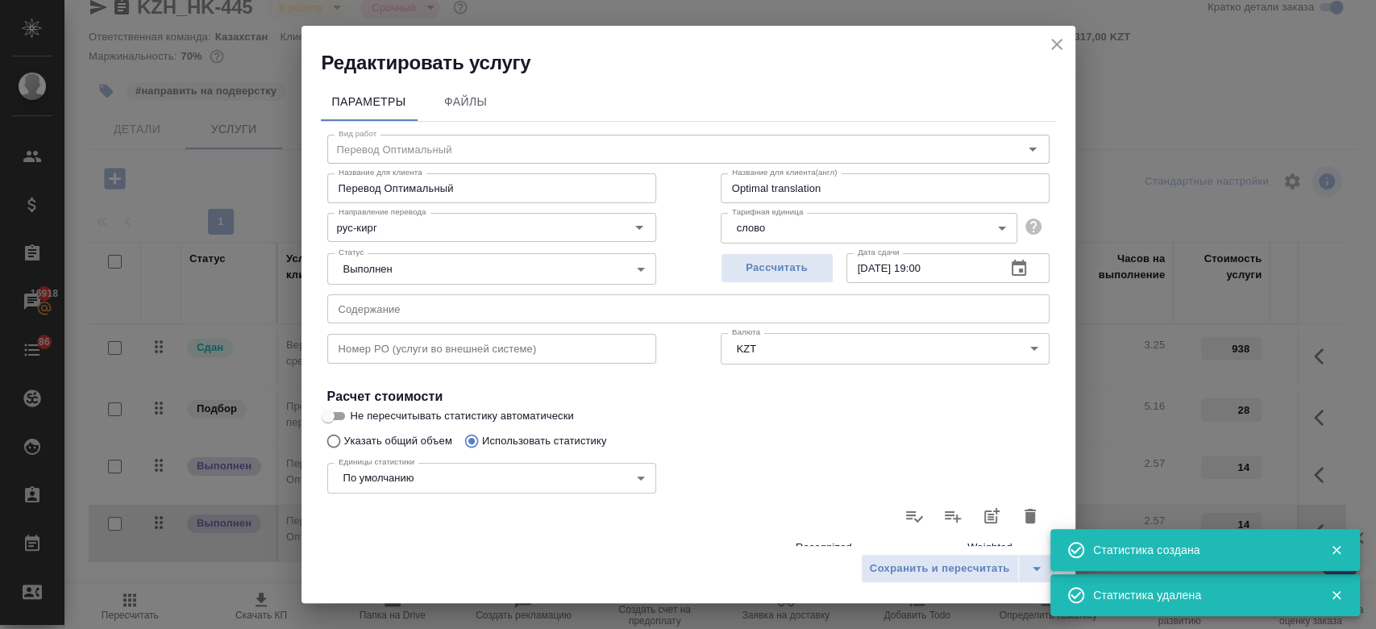
type input "10913"
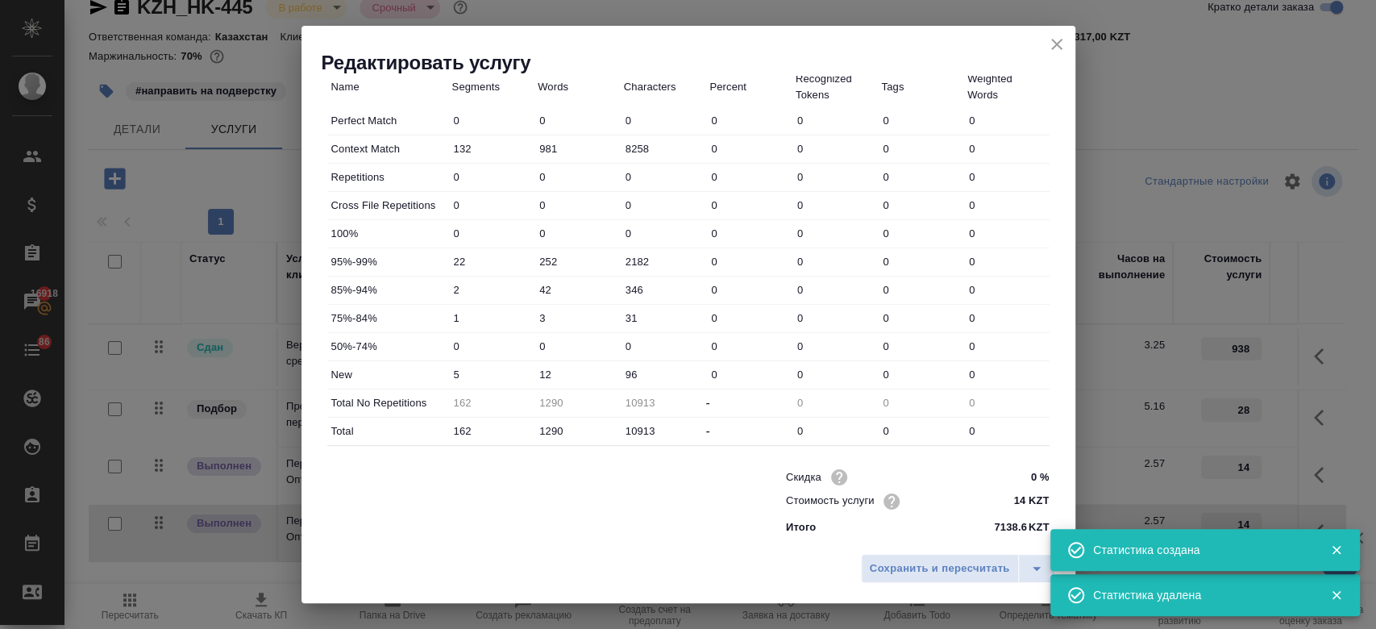
scroll to position [0, 0]
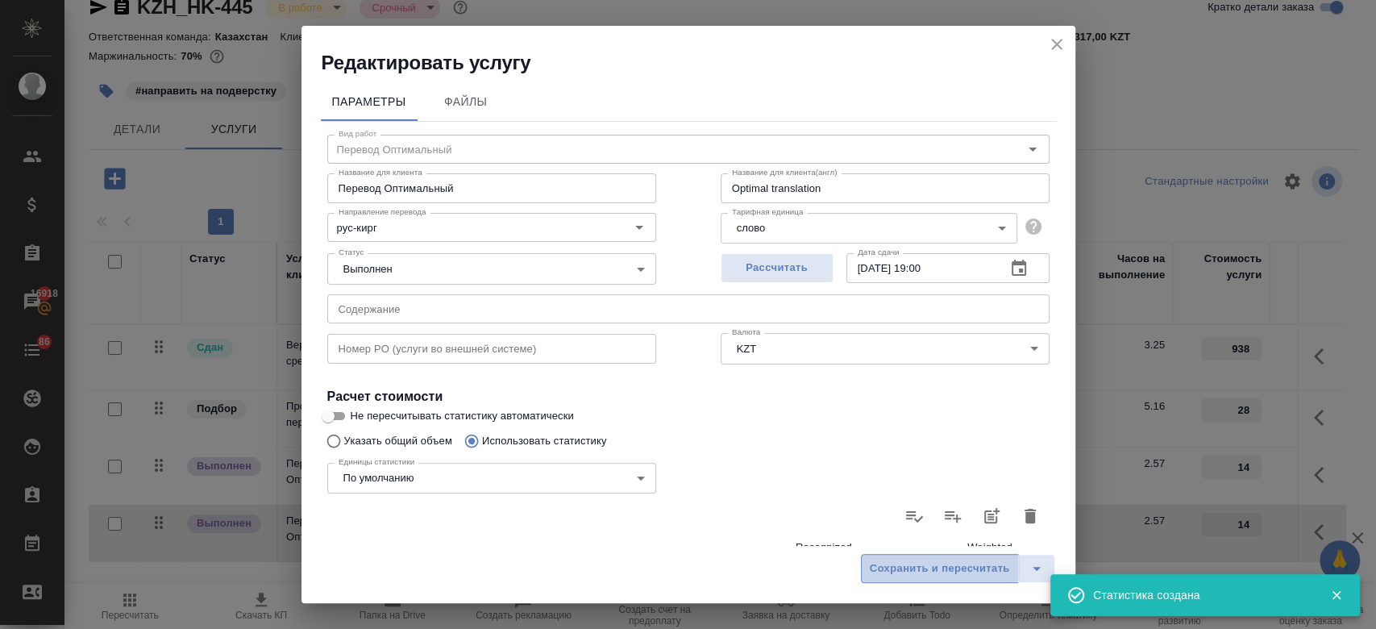
click at [890, 571] on span "Сохранить и пересчитать" at bounding box center [940, 569] width 140 height 19
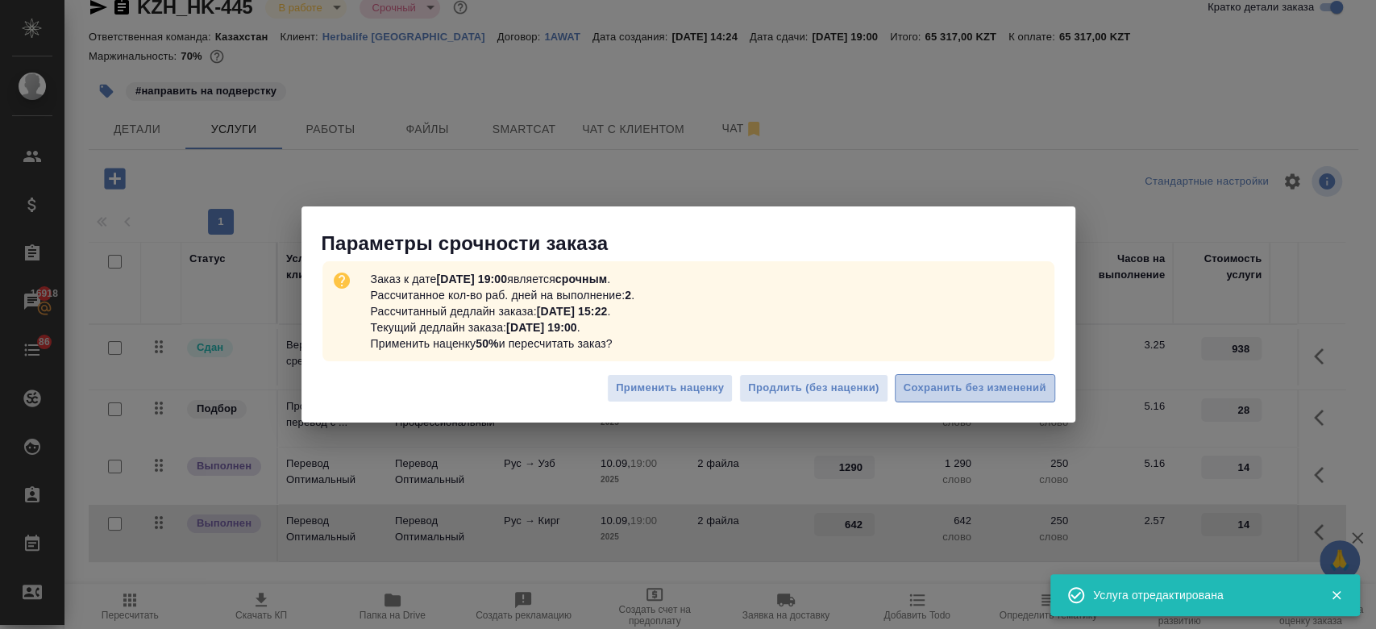
click at [938, 399] on button "Сохранить без изменений" at bounding box center [975, 388] width 160 height 28
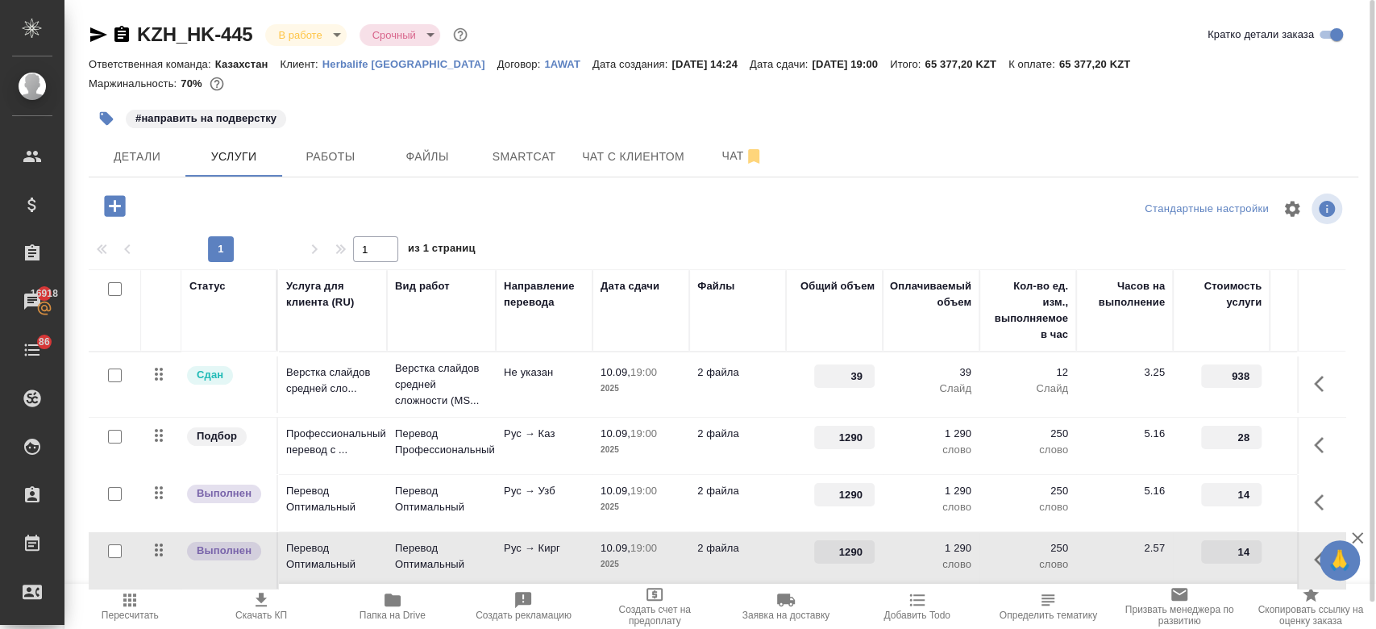
click at [551, 101] on div "#направить на подверстку" at bounding box center [512, 118] width 847 height 35
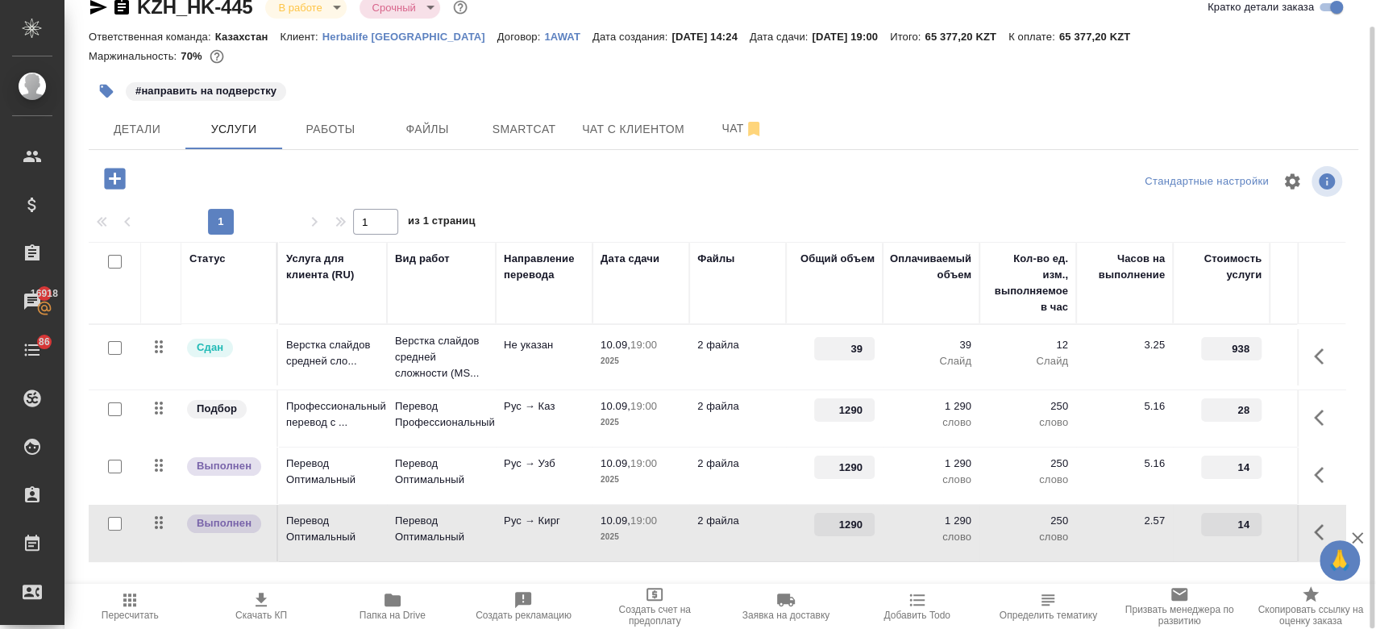
click at [543, 172] on div at bounding box center [723, 181] width 423 height 39
click at [729, 131] on span "Чат" at bounding box center [742, 129] width 77 height 20
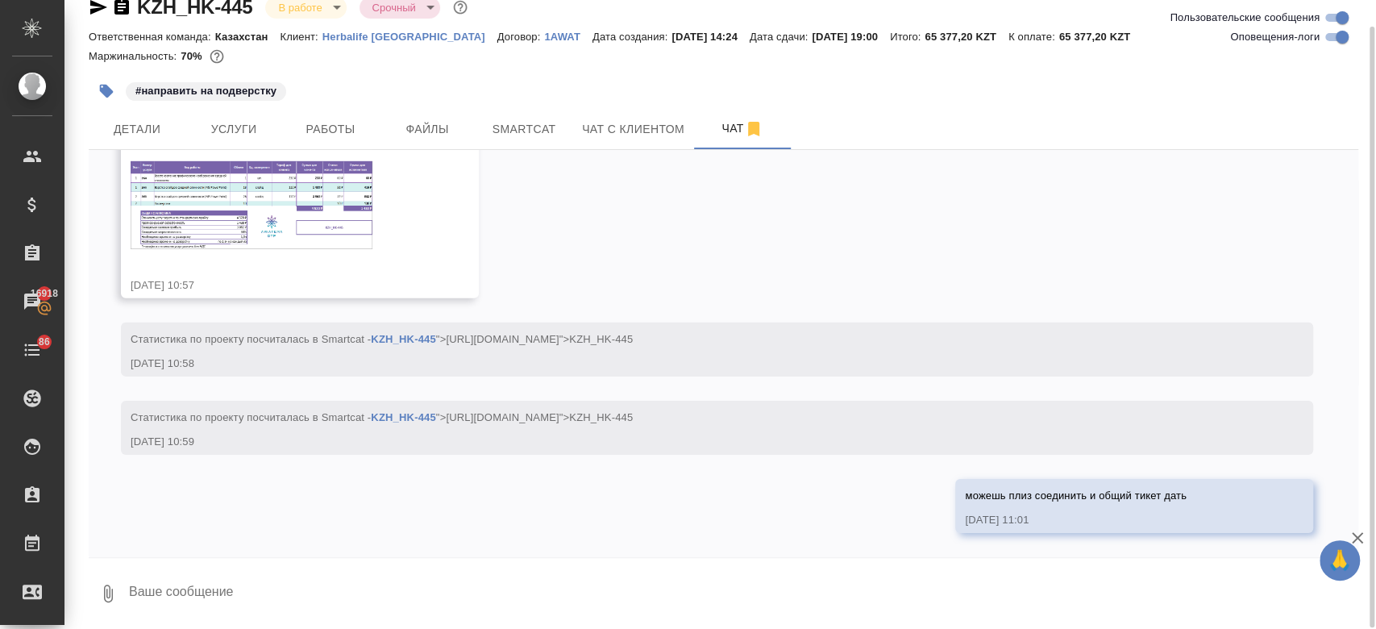
scroll to position [11945, 0]
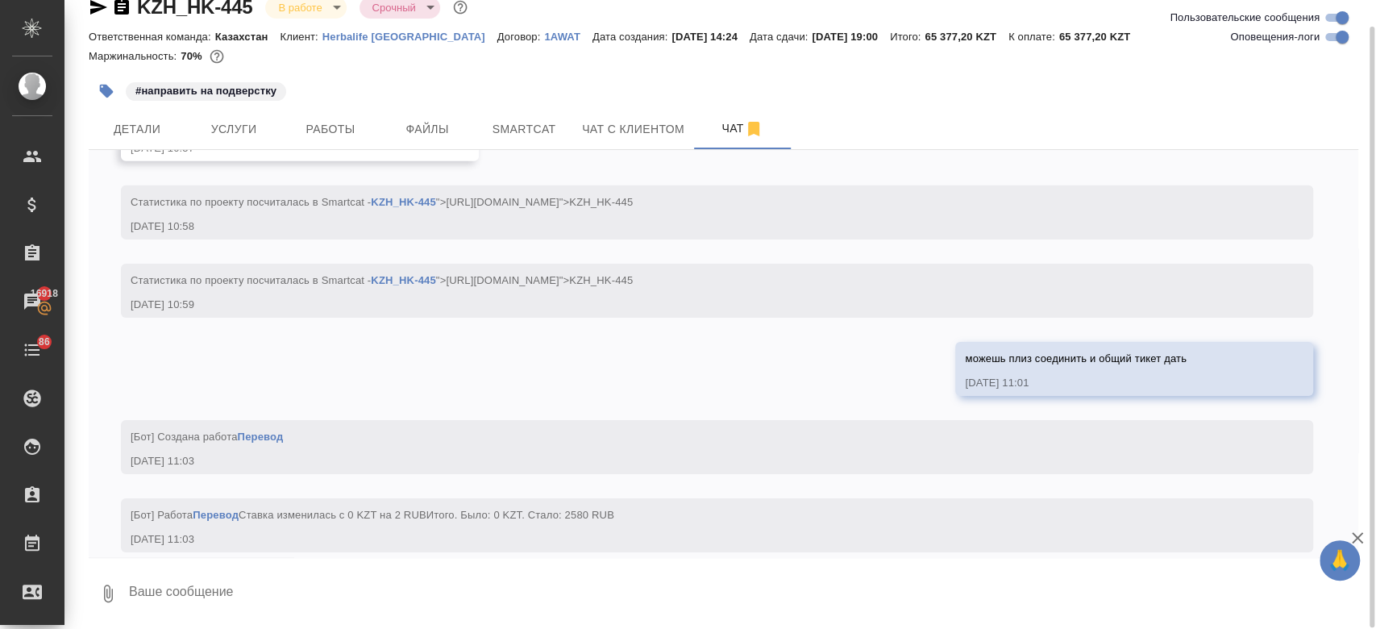
scroll to position [12274, 0]
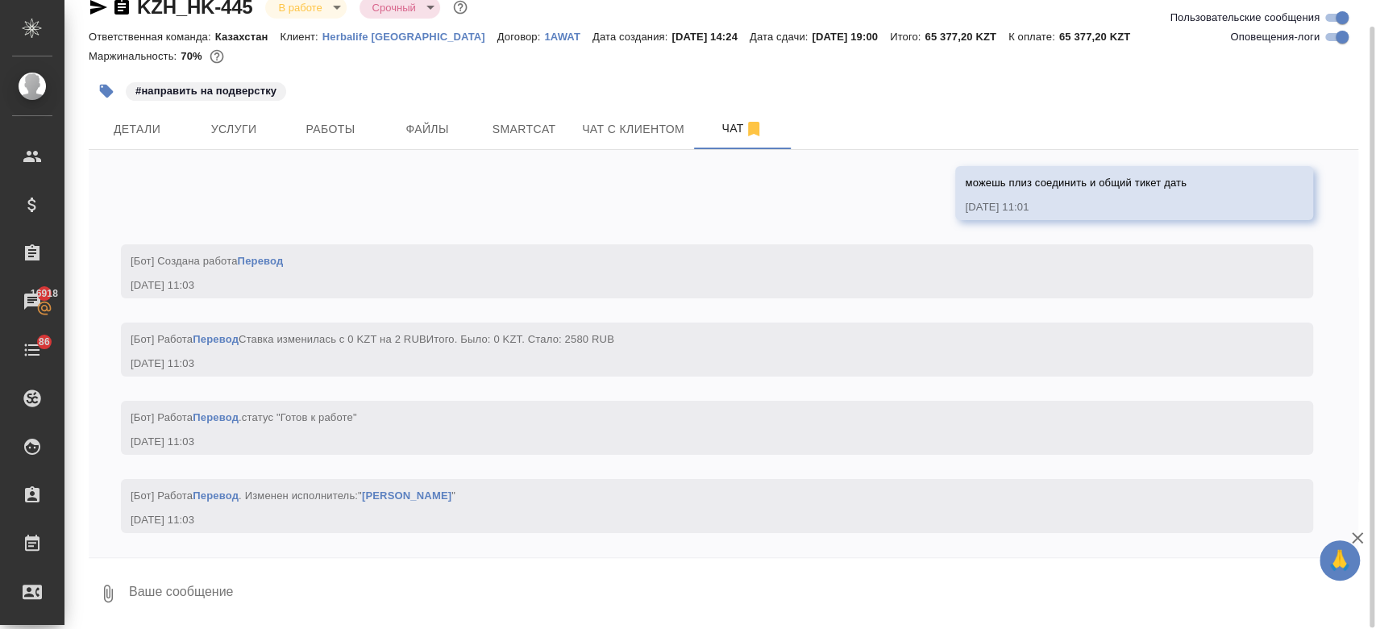
click at [352, 597] on textarea at bounding box center [742, 593] width 1231 height 55
type textarea """
type textarea "2"
type textarea """
click at [263, 600] on textarea at bounding box center [742, 593] width 1231 height 55
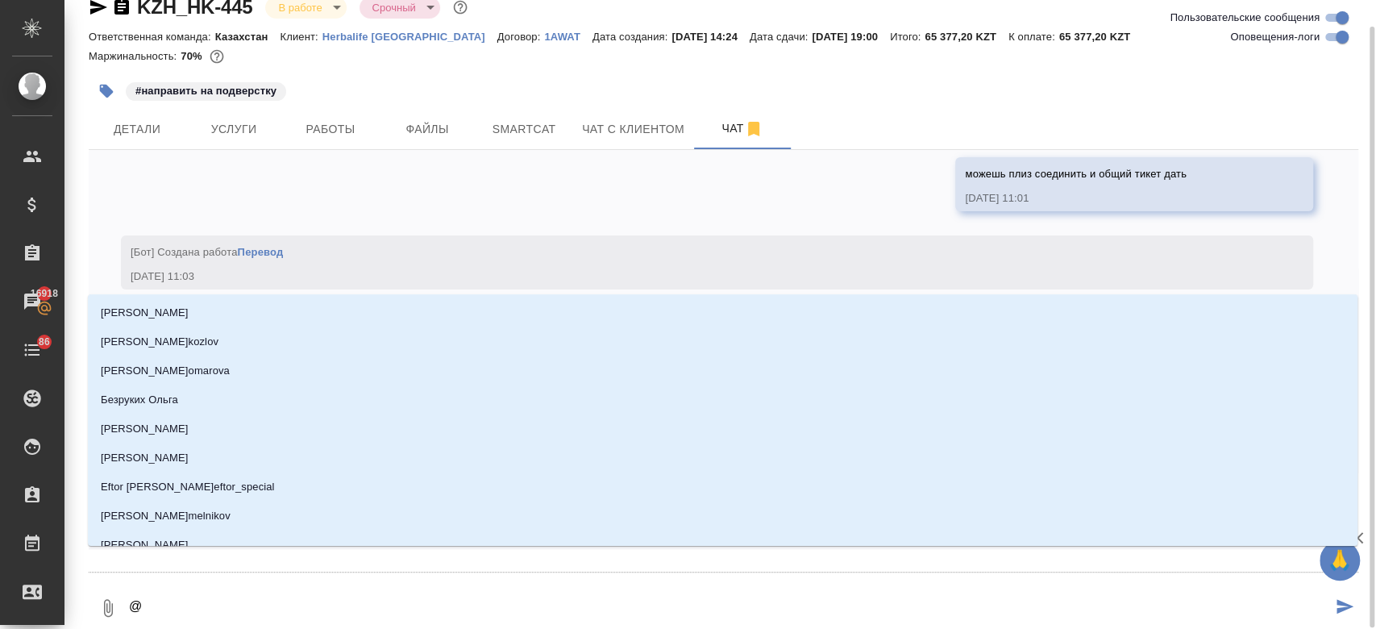
type textarea "@о"
type input "о"
type textarea "@ок"
type input "ок"
type textarea "@окс"
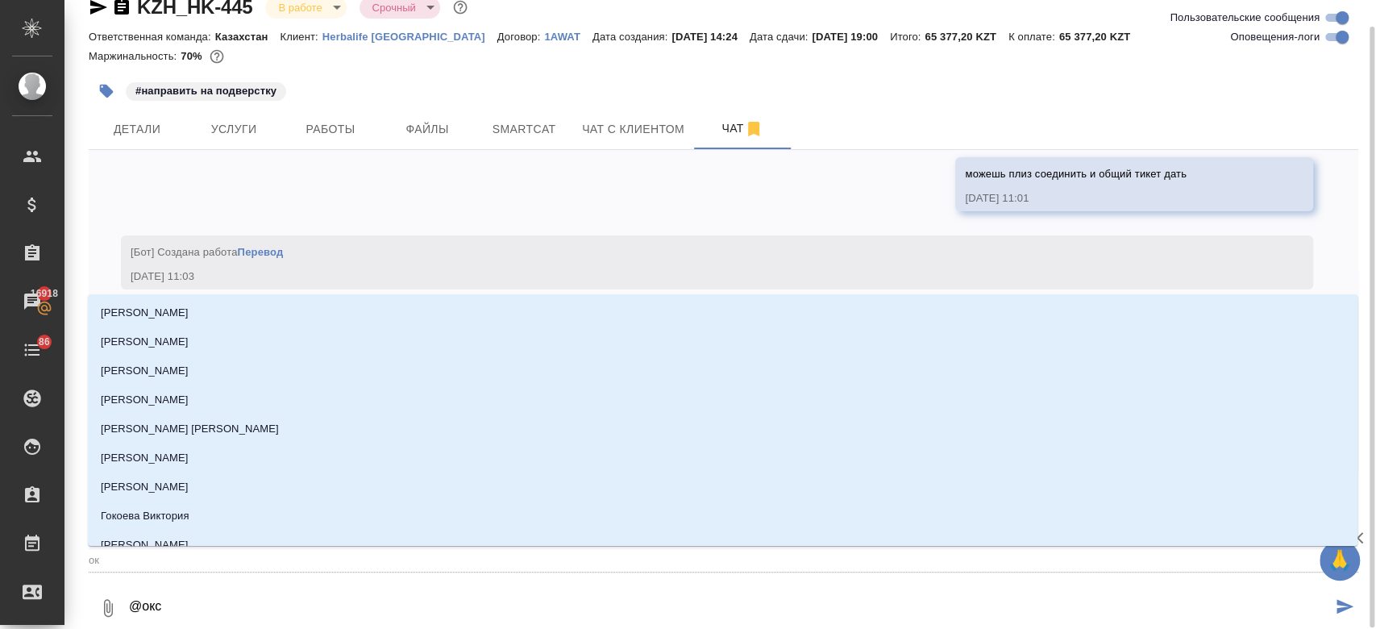
type input "окс"
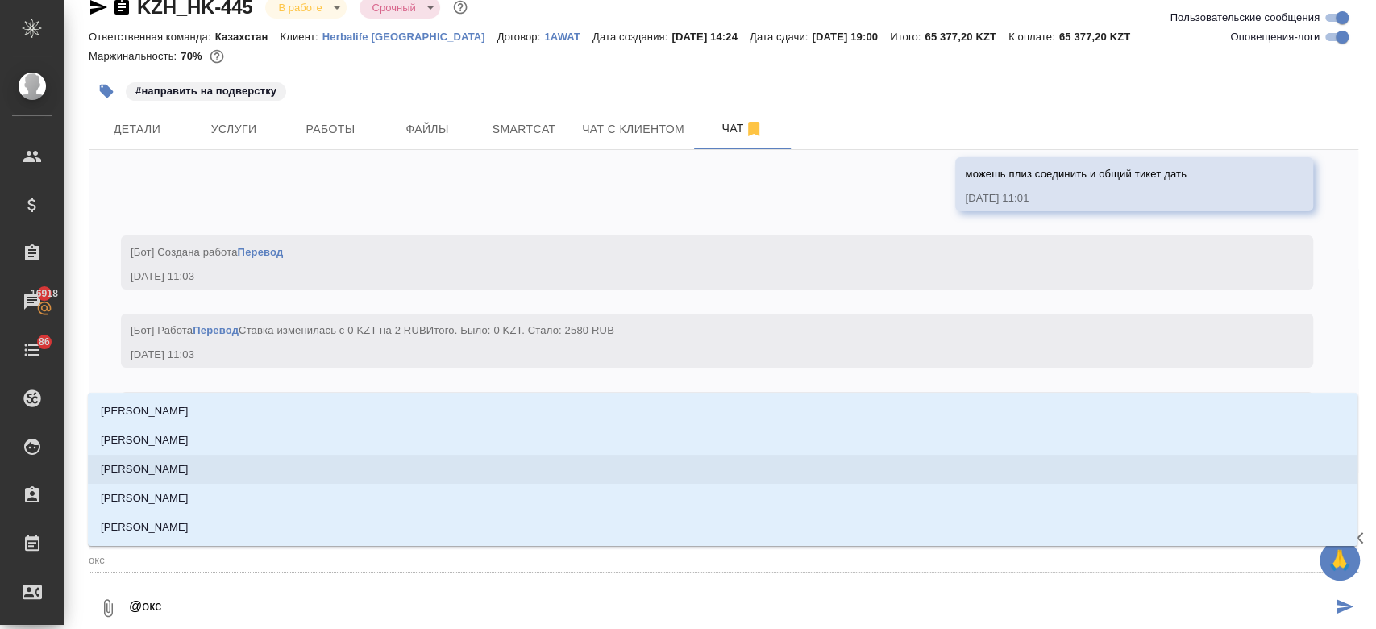
click at [213, 472] on li "Оксютович Ирина" at bounding box center [723, 469] width 1270 height 29
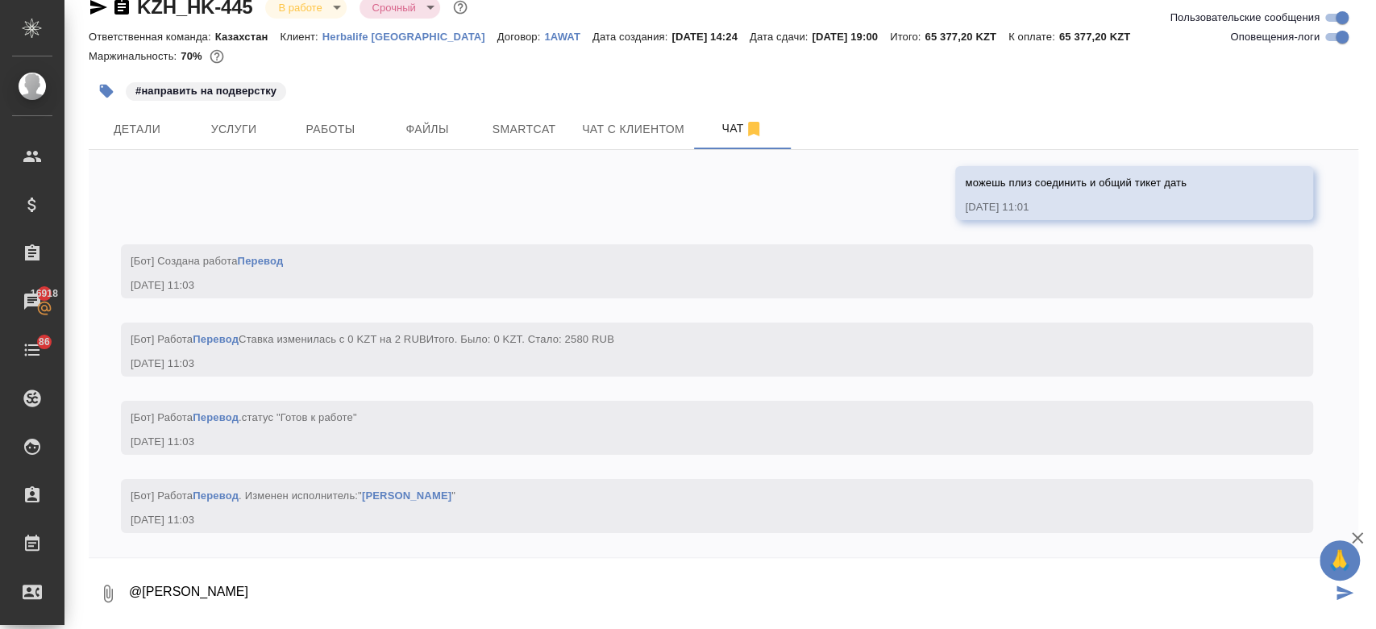
type textarea "@Оксютович Ирина"
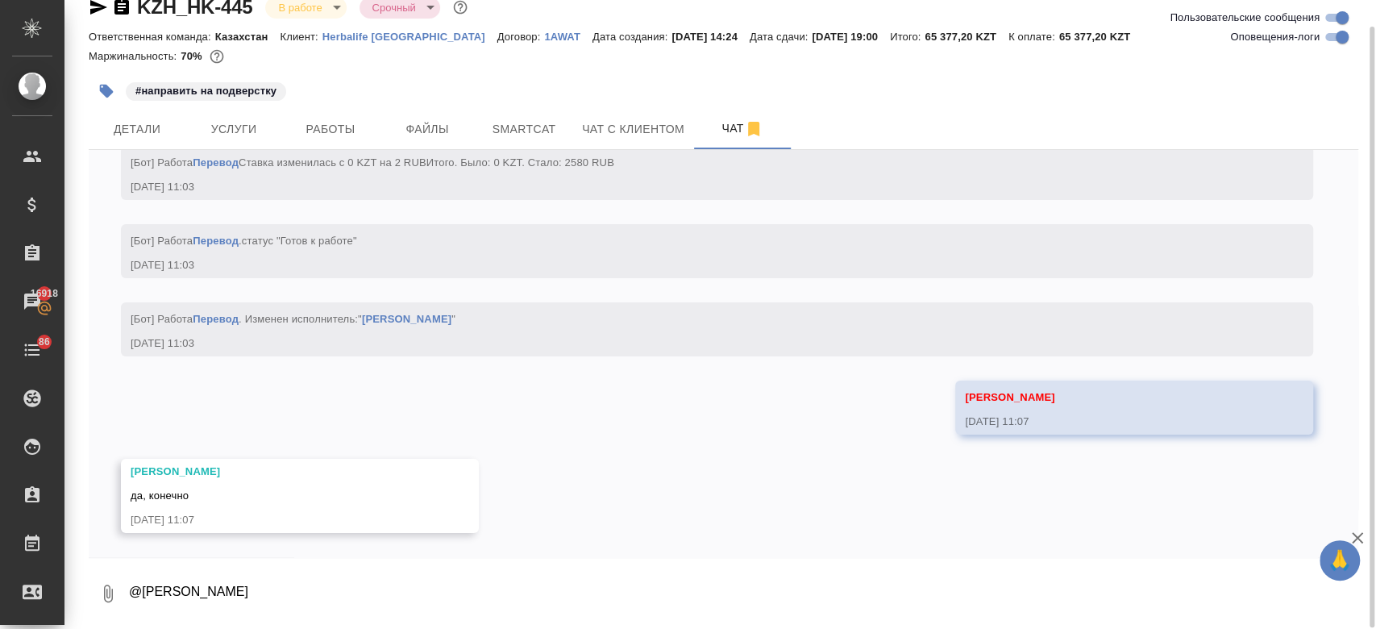
scroll to position [12451, 0]
click at [252, 131] on span "Услуги" at bounding box center [233, 129] width 77 height 20
click at [378, 72] on div at bounding box center [724, 71] width 1270 height 3
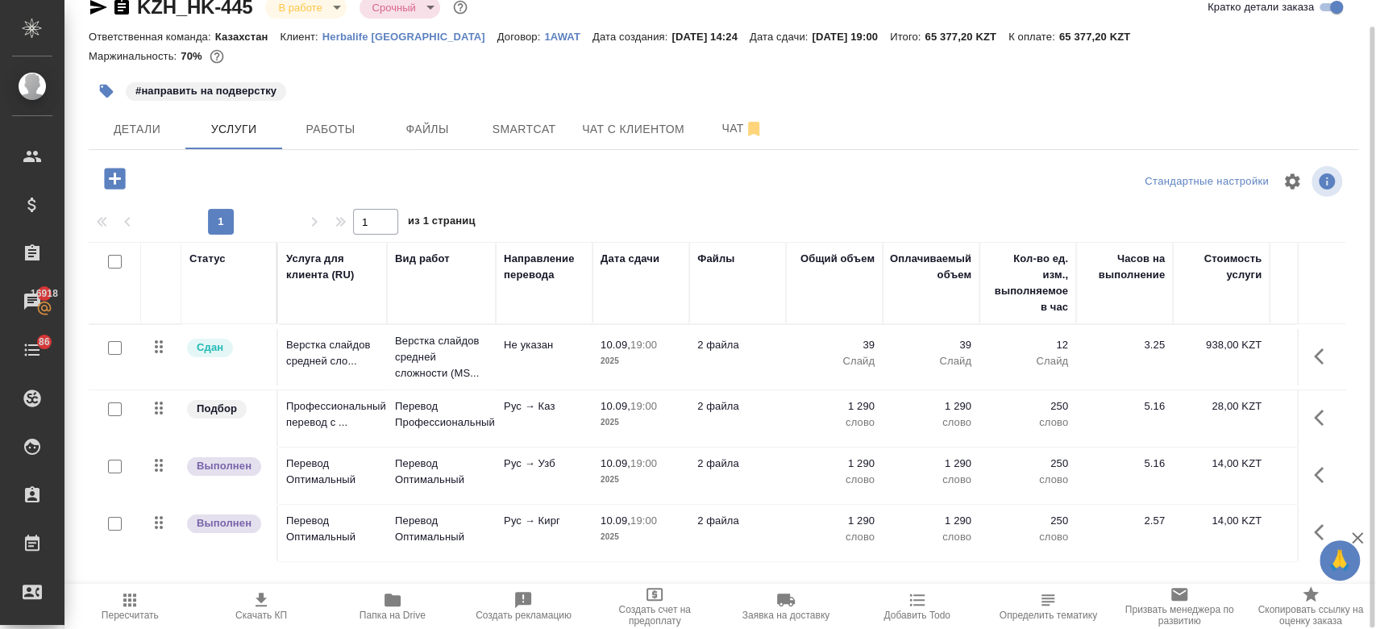
click at [776, 89] on div "#направить на подверстку" at bounding box center [512, 90] width 847 height 35
click at [714, 136] on span "Чат" at bounding box center [742, 129] width 77 height 20
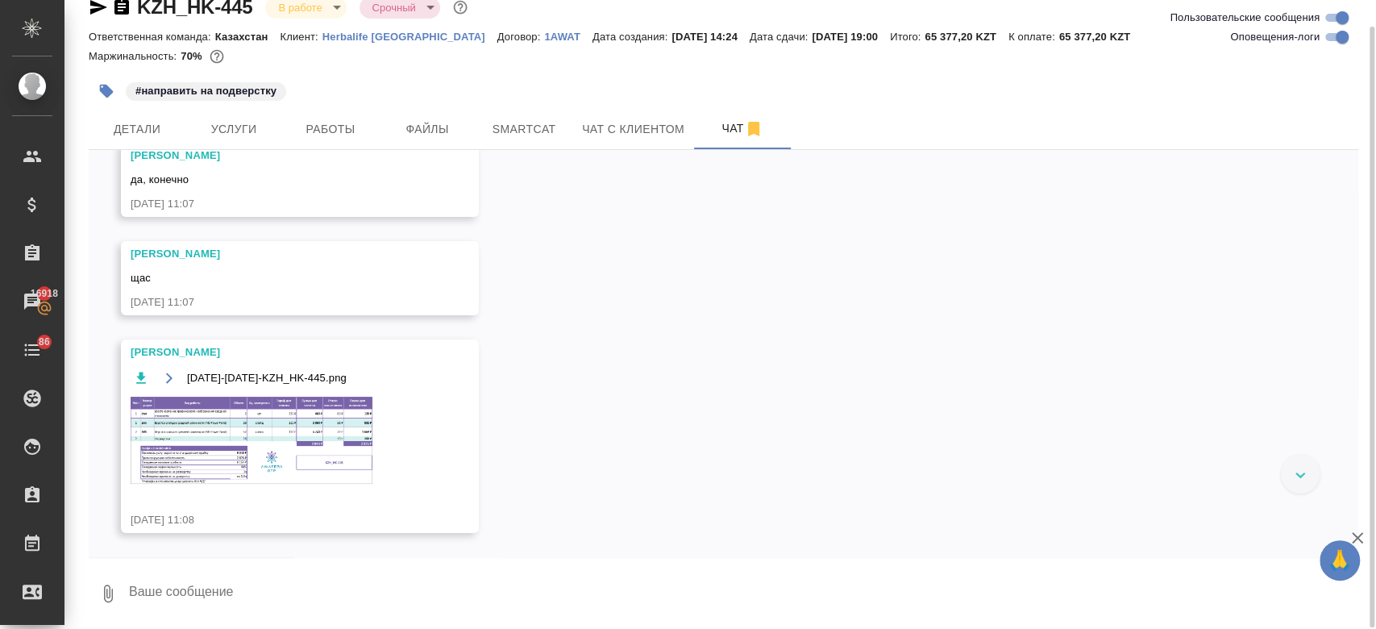
scroll to position [12767, 0]
click at [341, 444] on img at bounding box center [252, 440] width 242 height 87
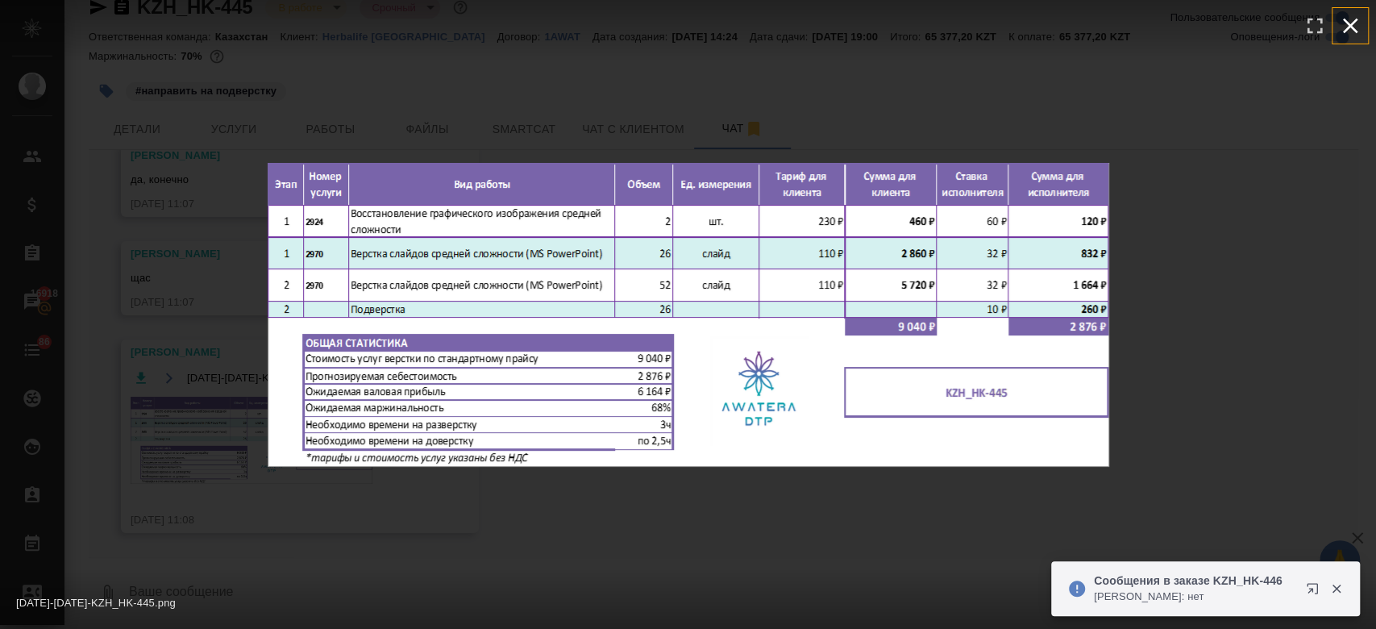
click at [1344, 29] on icon "button" at bounding box center [1351, 26] width 26 height 26
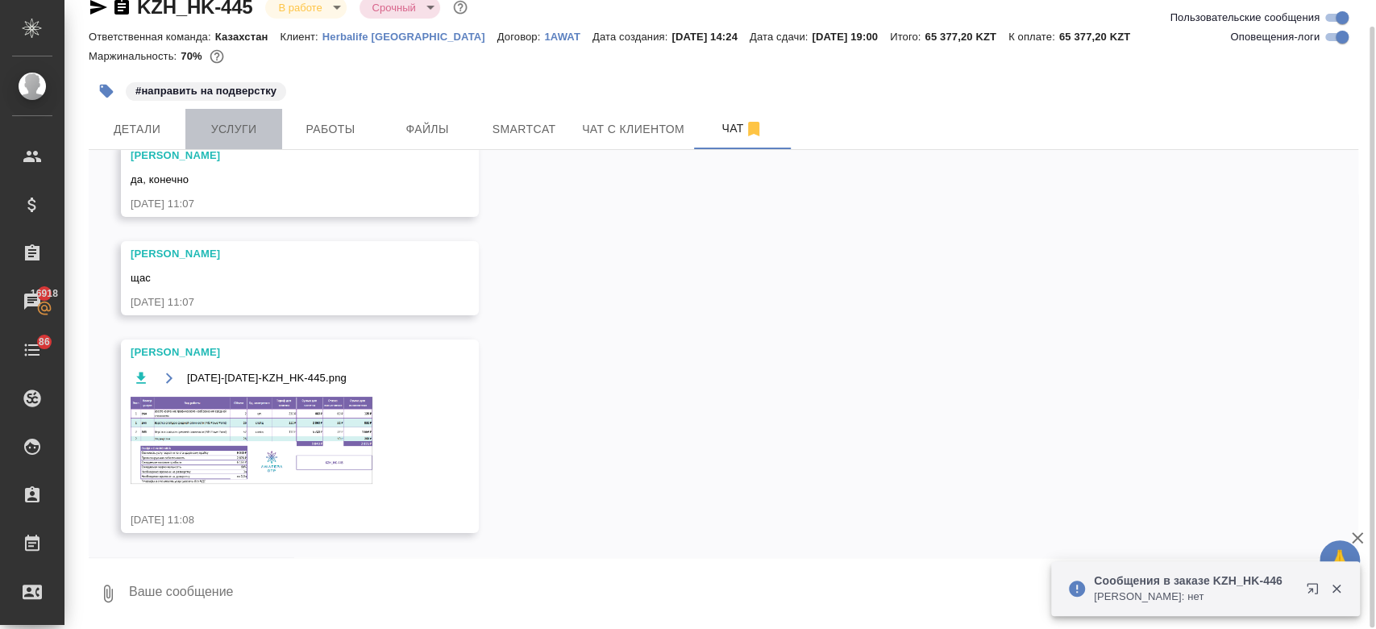
click at [233, 128] on span "Услуги" at bounding box center [233, 129] width 77 height 20
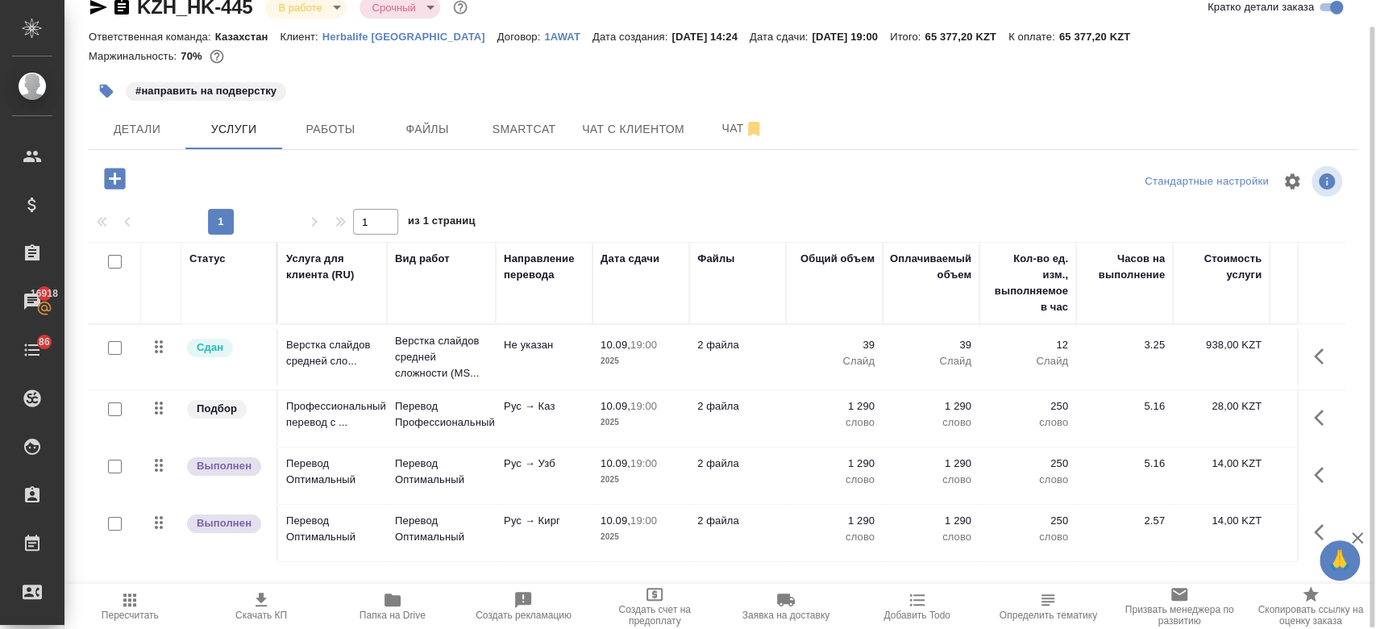
click at [388, 369] on td "Верстка слайдов средней сложности (MS..." at bounding box center [441, 357] width 109 height 64
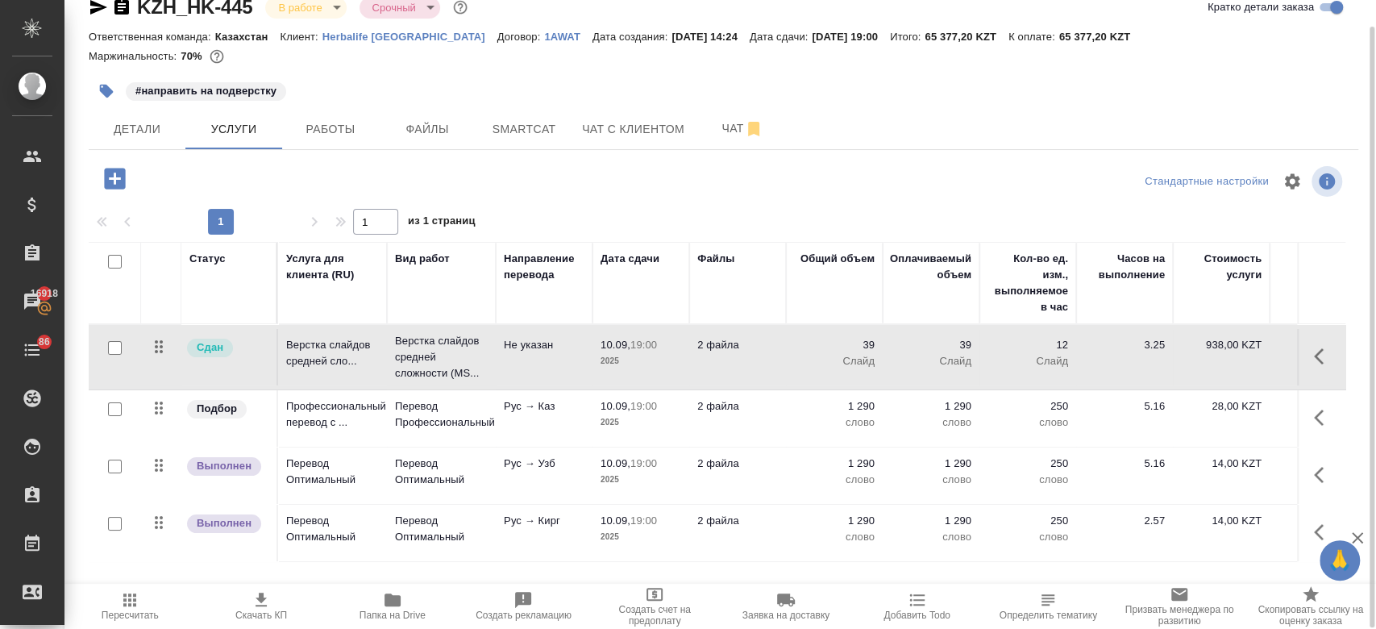
click at [388, 369] on td "Верстка слайдов средней сложности (MS..." at bounding box center [441, 357] width 109 height 64
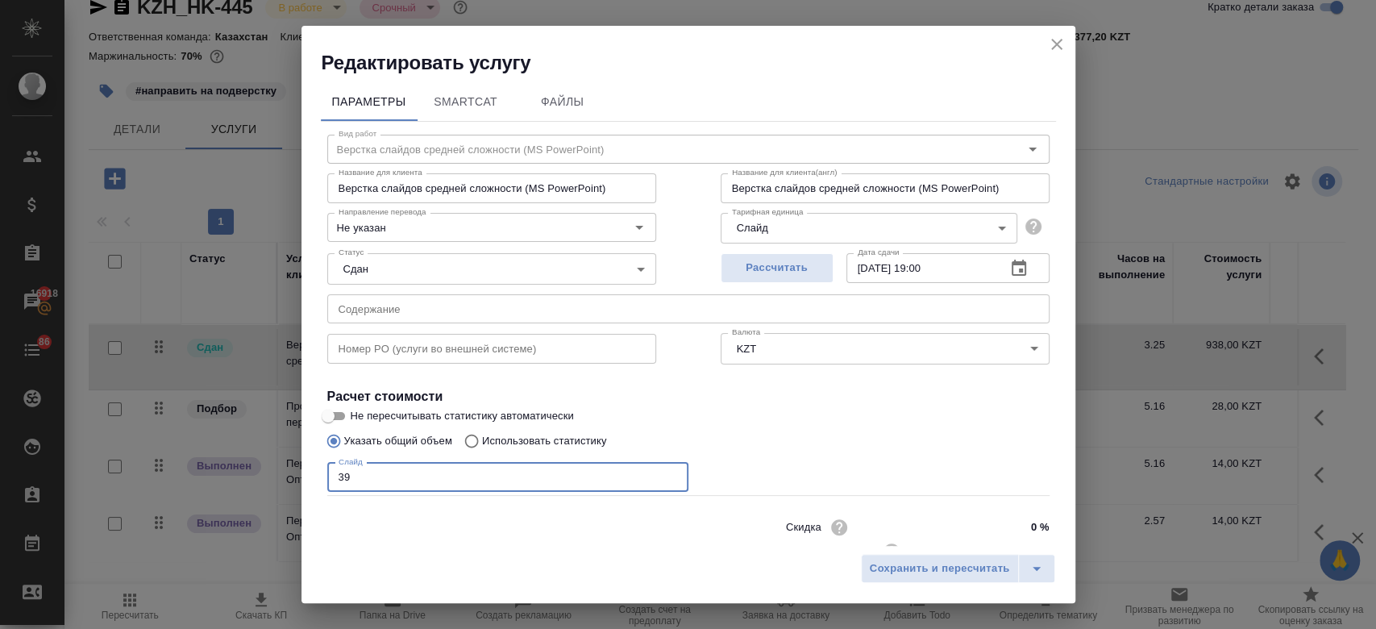
click at [397, 482] on input "39" at bounding box center [507, 477] width 361 height 29
type input "3"
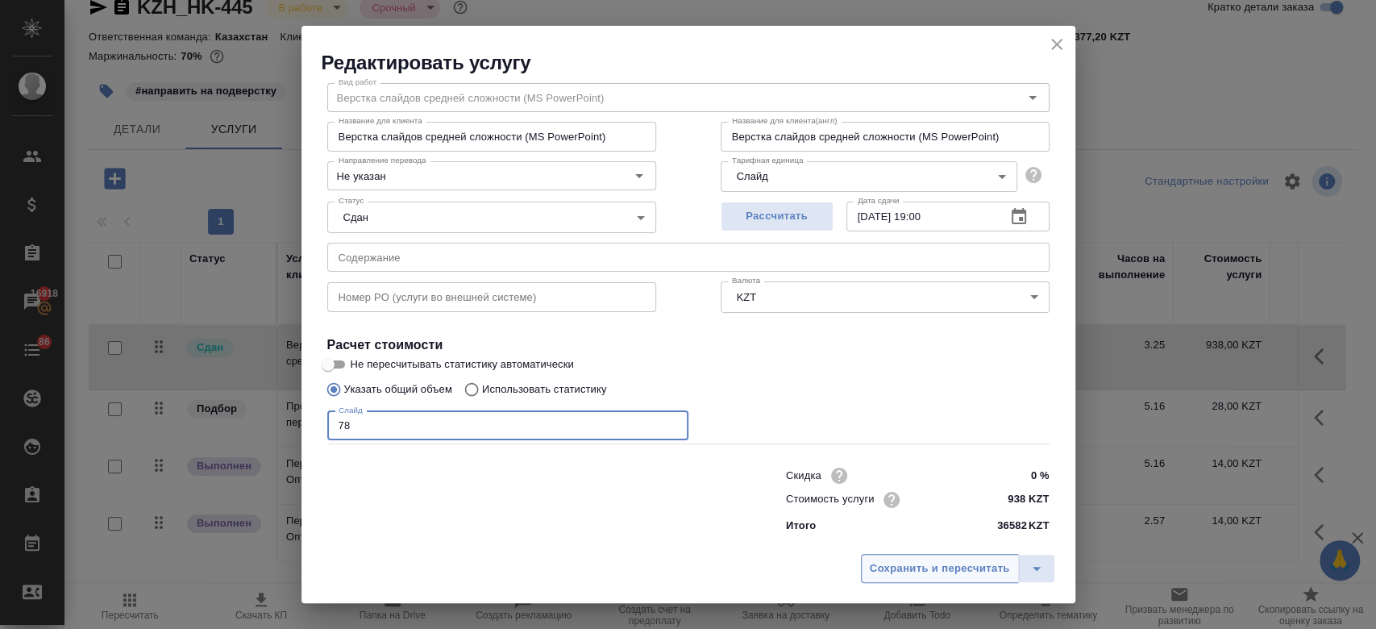
type input "78"
click at [901, 574] on span "Сохранить и пересчитать" at bounding box center [940, 569] width 140 height 19
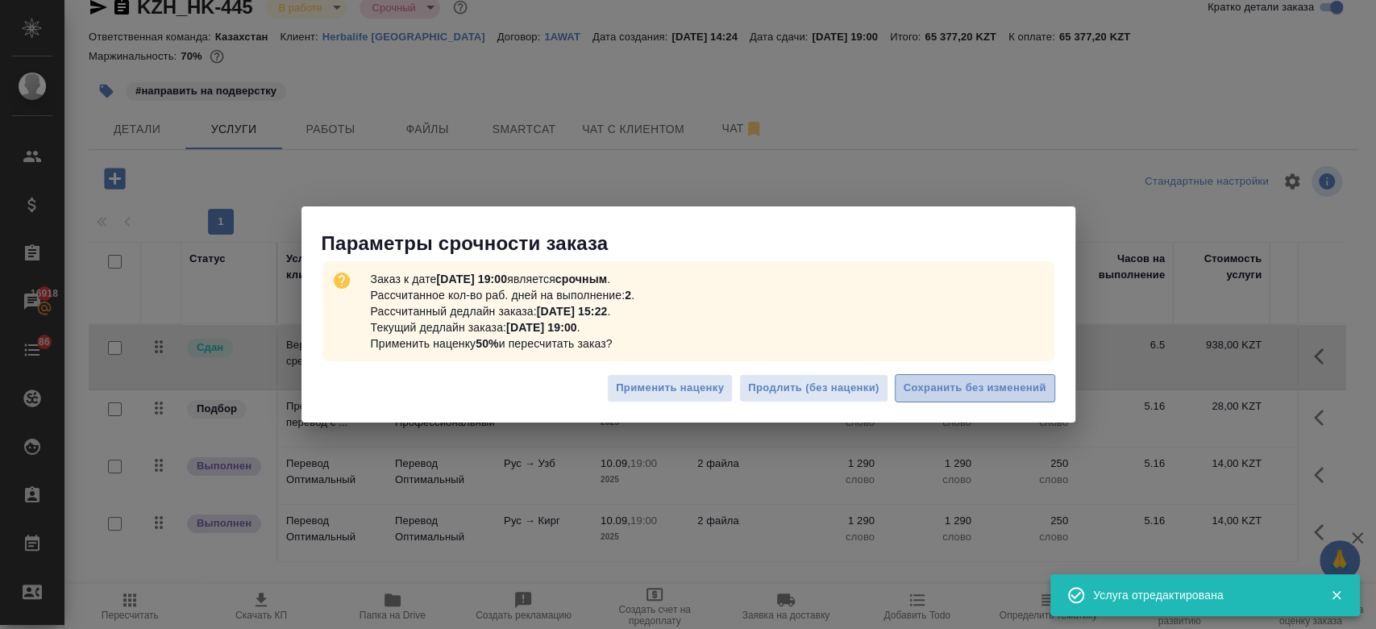
click at [963, 393] on span "Сохранить без изменений" at bounding box center [975, 388] width 143 height 19
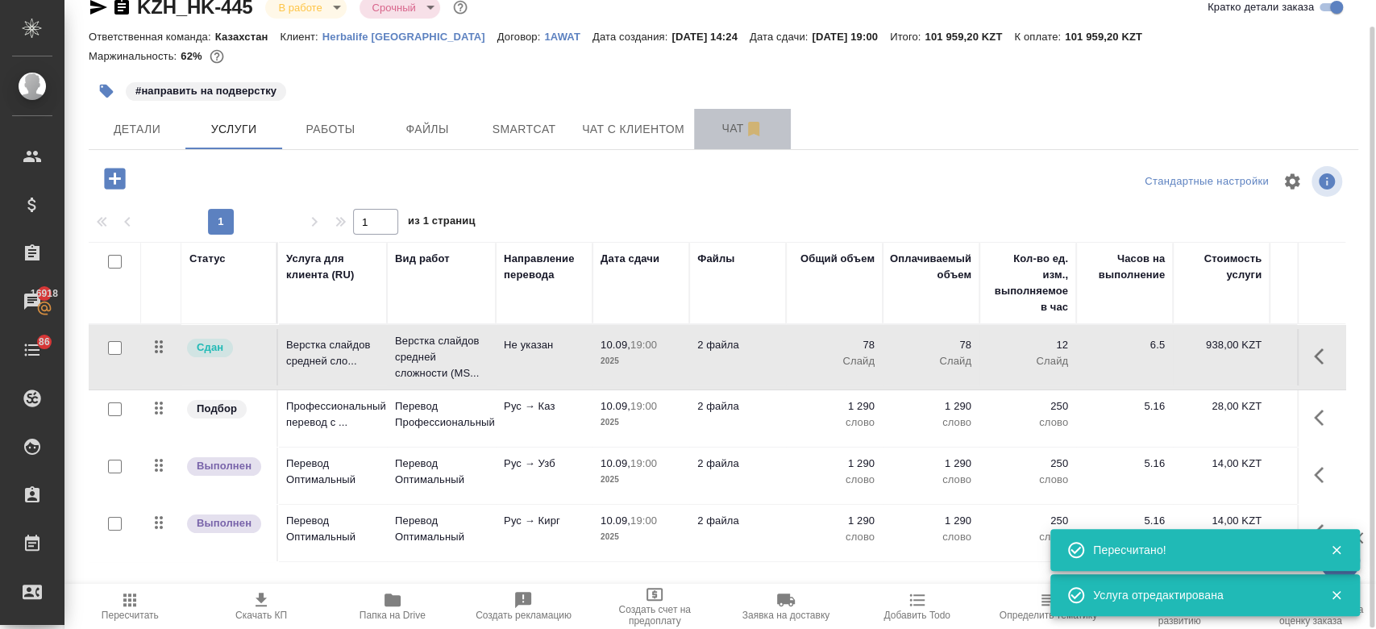
click at [722, 124] on span "Чат" at bounding box center [742, 129] width 77 height 20
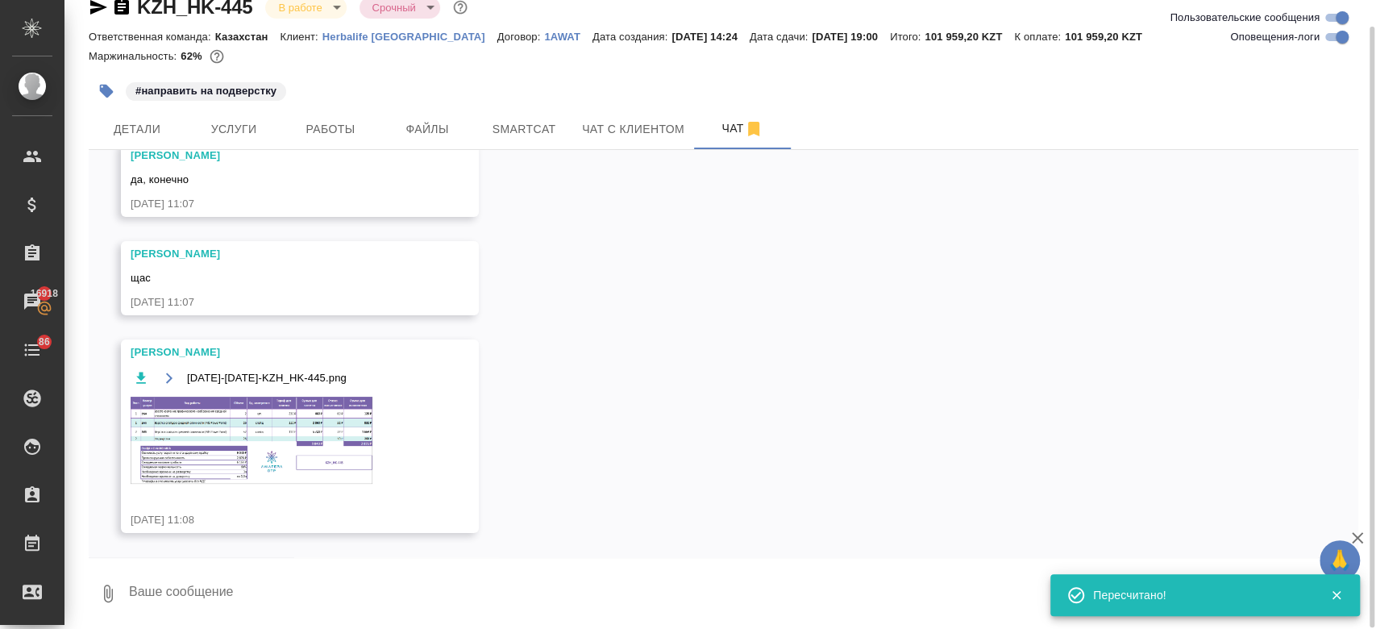
scroll to position [12767, 0]
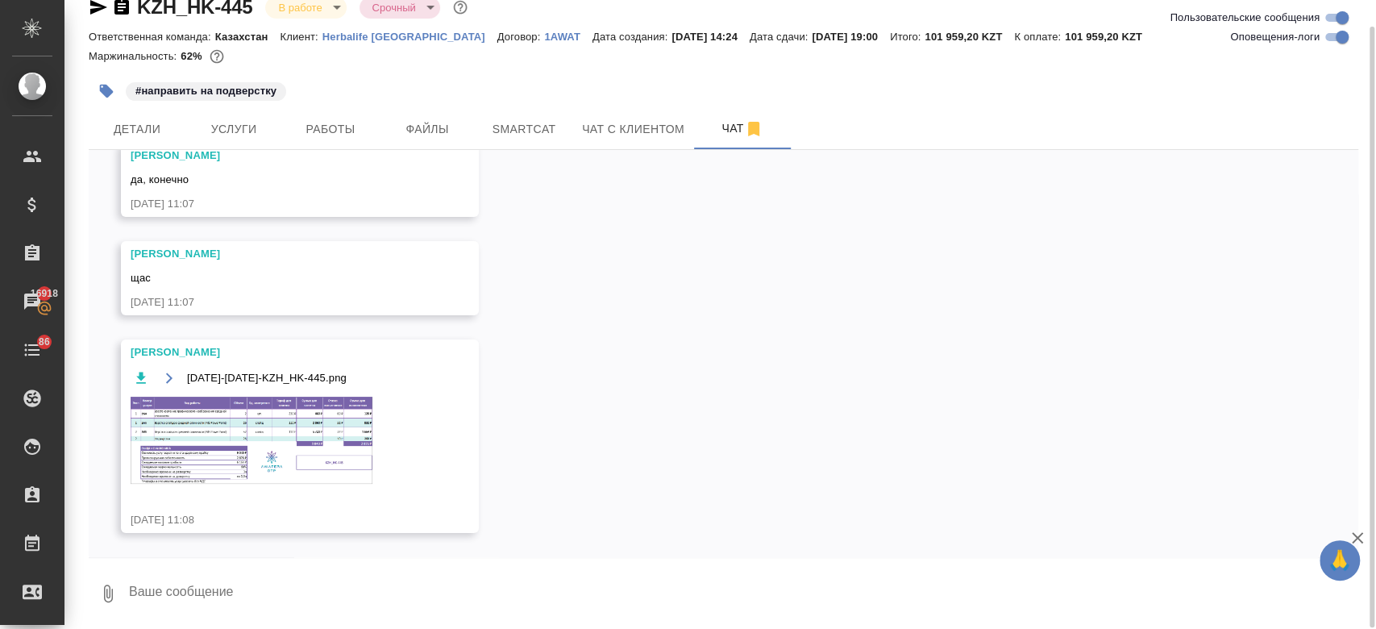
click at [236, 564] on div at bounding box center [724, 562] width 1270 height 8
click at [236, 575] on textarea at bounding box center [742, 593] width 1231 height 55
type textarea "спасибо"
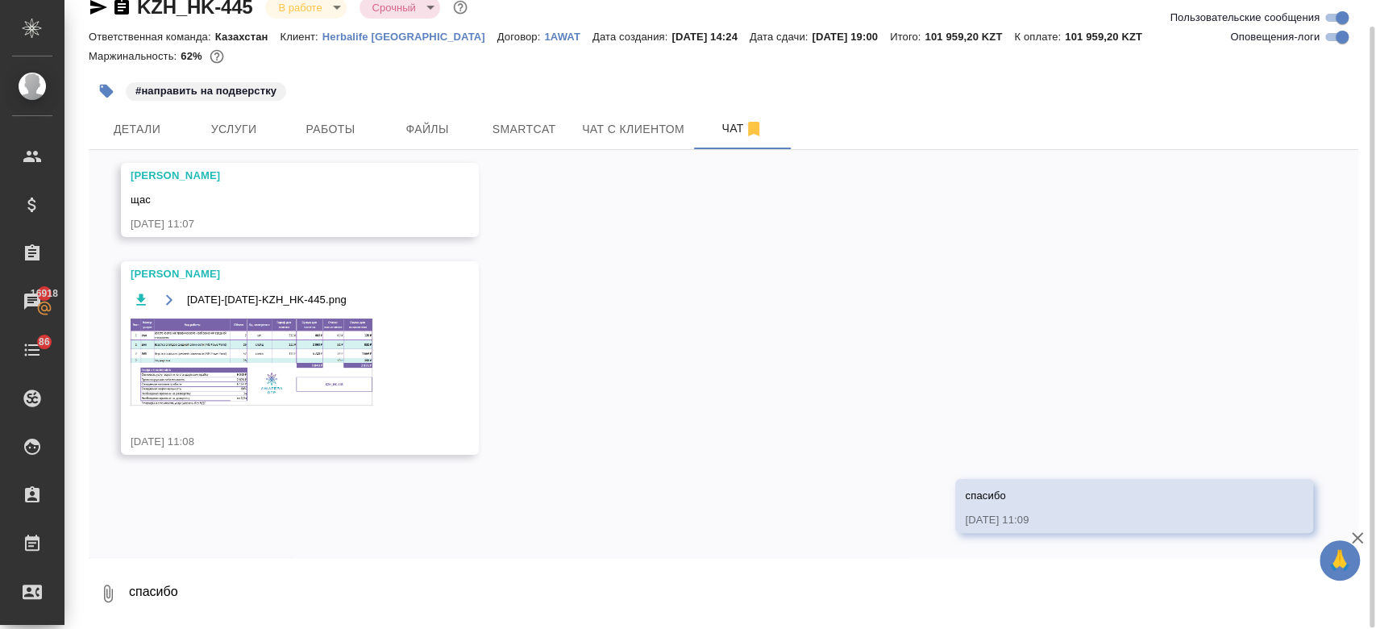
click at [214, 397] on img at bounding box center [252, 361] width 242 height 87
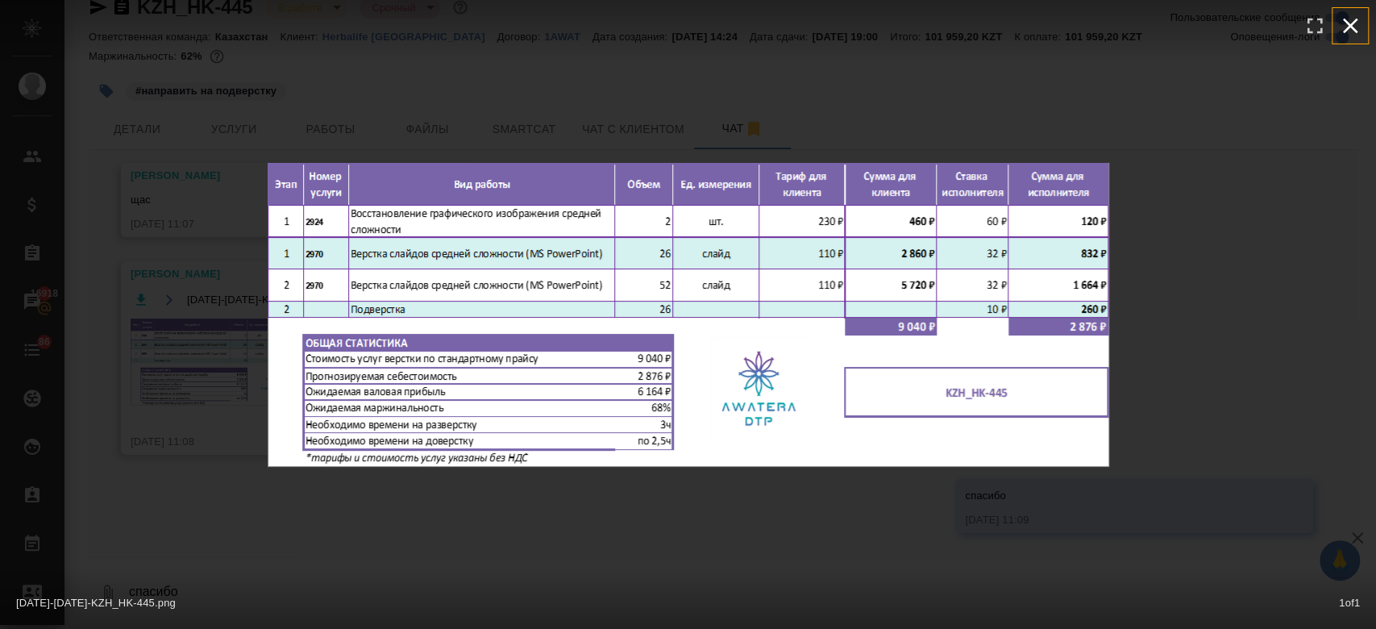
click at [1352, 31] on icon "button" at bounding box center [1351, 26] width 26 height 26
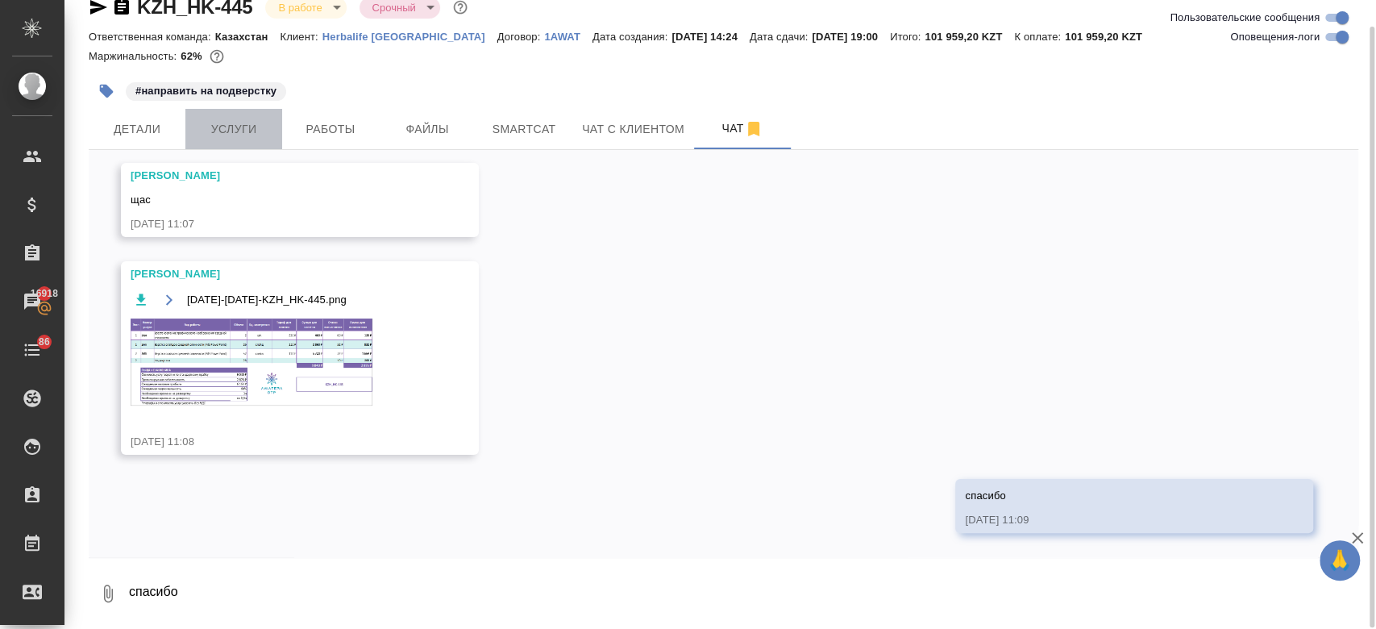
click at [265, 126] on span "Услуги" at bounding box center [233, 129] width 77 height 20
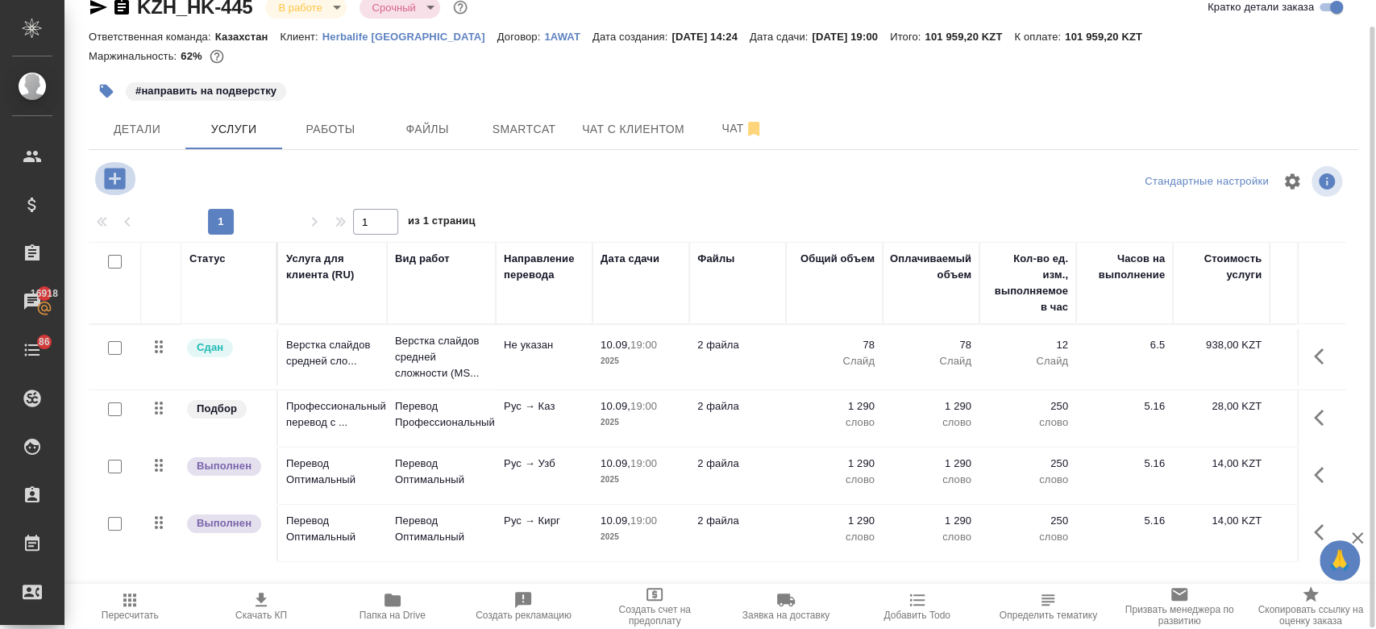
click at [123, 184] on icon "button" at bounding box center [114, 178] width 21 height 21
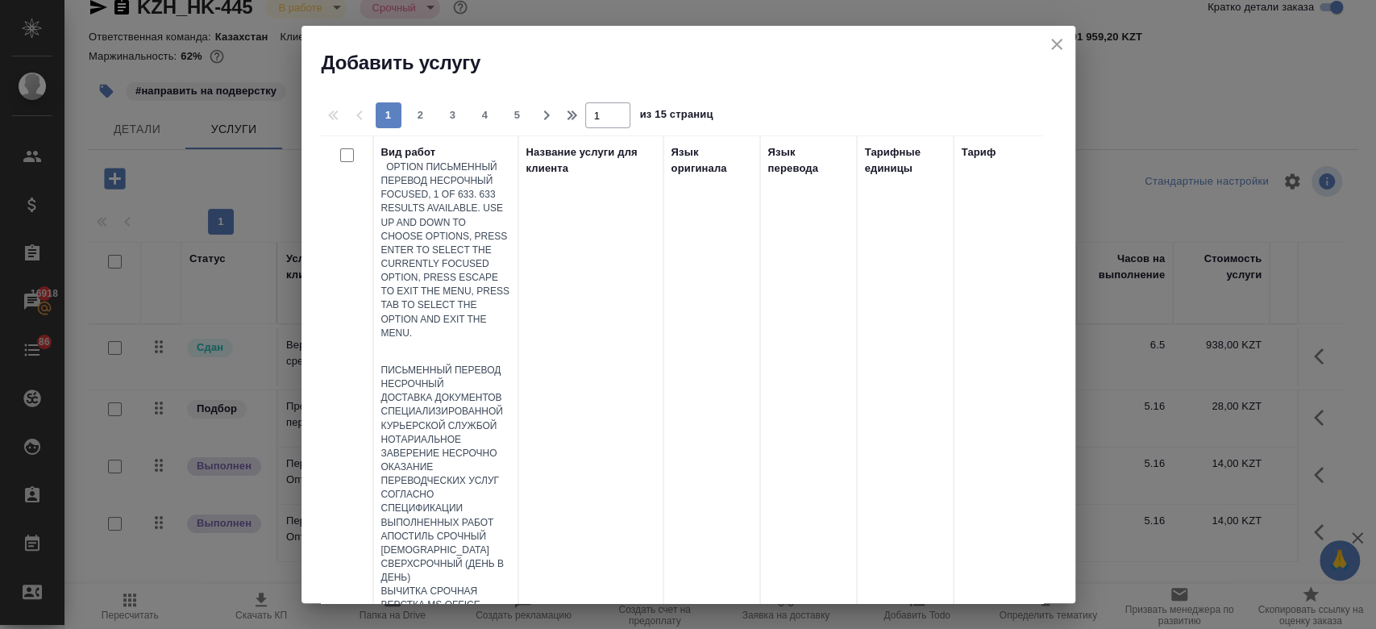
click at [451, 340] on div at bounding box center [445, 351] width 129 height 23
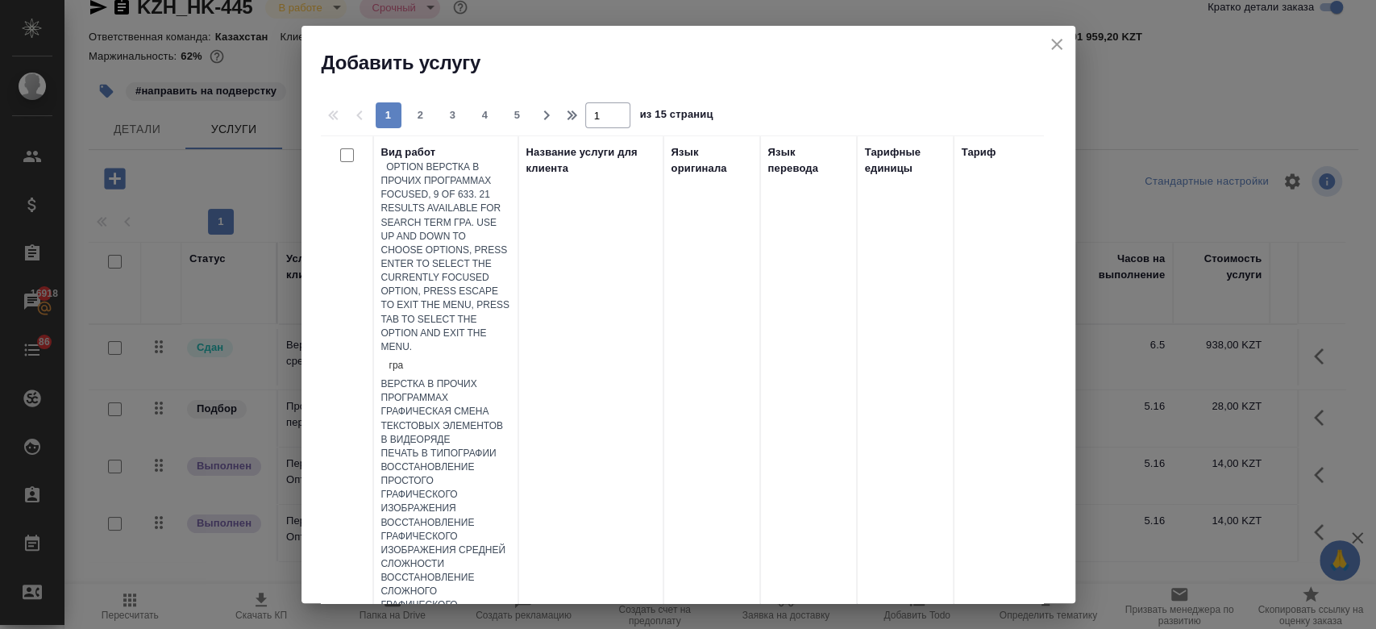
type input "граф"
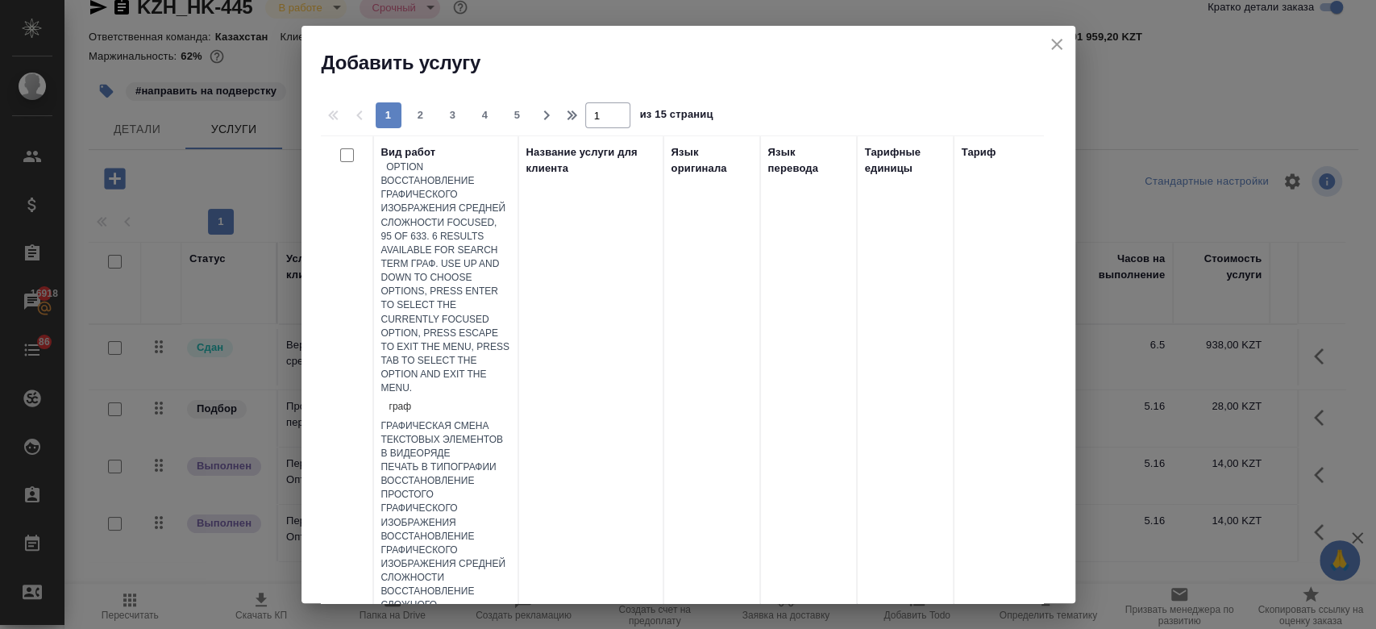
click at [499, 530] on div "Восстановление графического изображения средней сложности" at bounding box center [445, 558] width 129 height 56
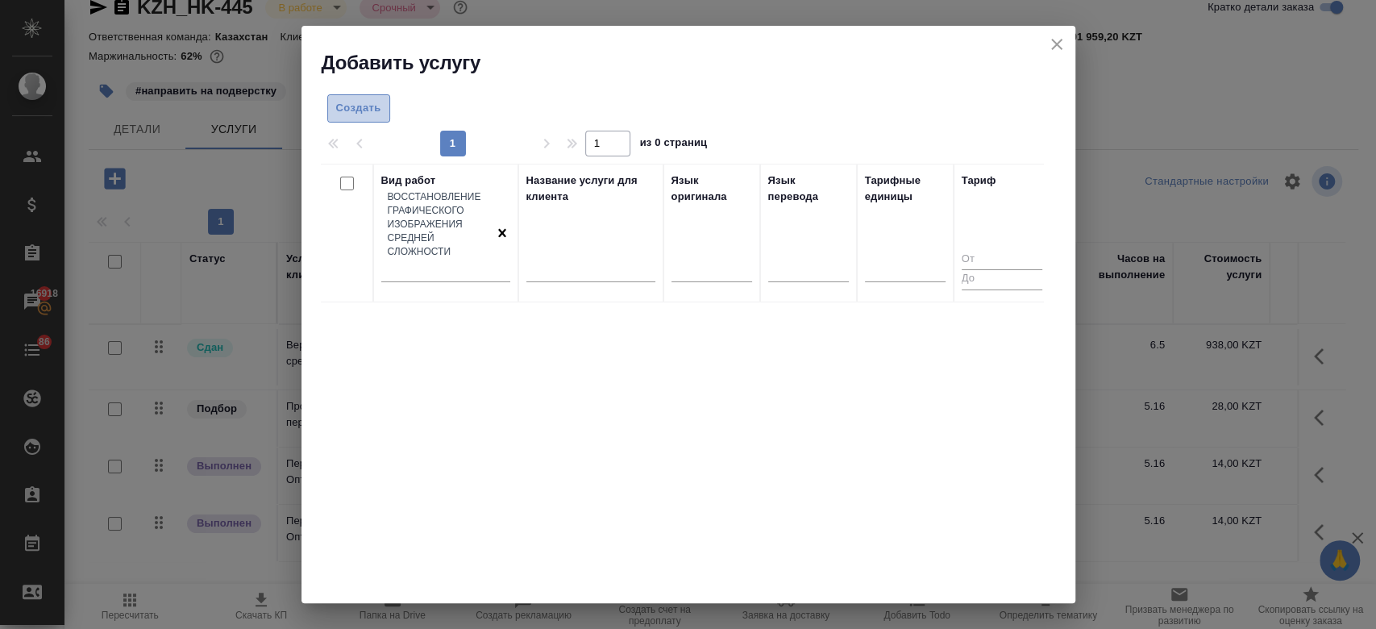
click at [372, 113] on span "Создать" at bounding box center [358, 108] width 45 height 19
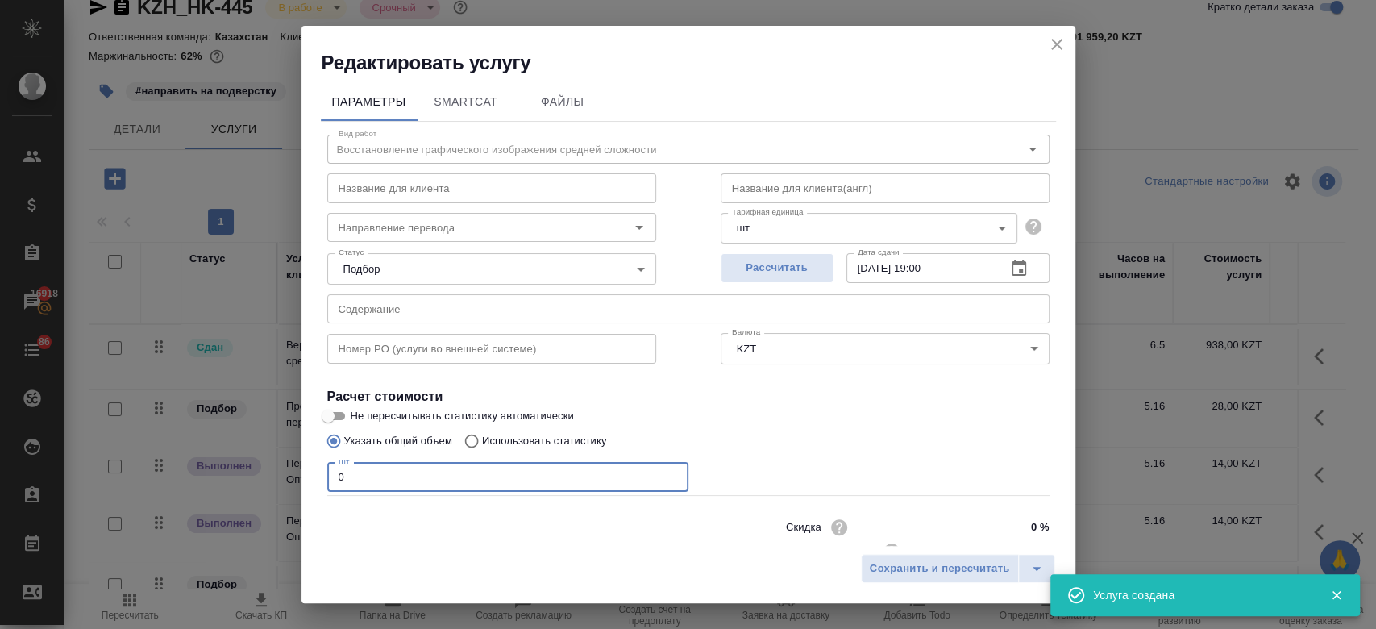
click at [479, 484] on input "0" at bounding box center [507, 477] width 361 height 29
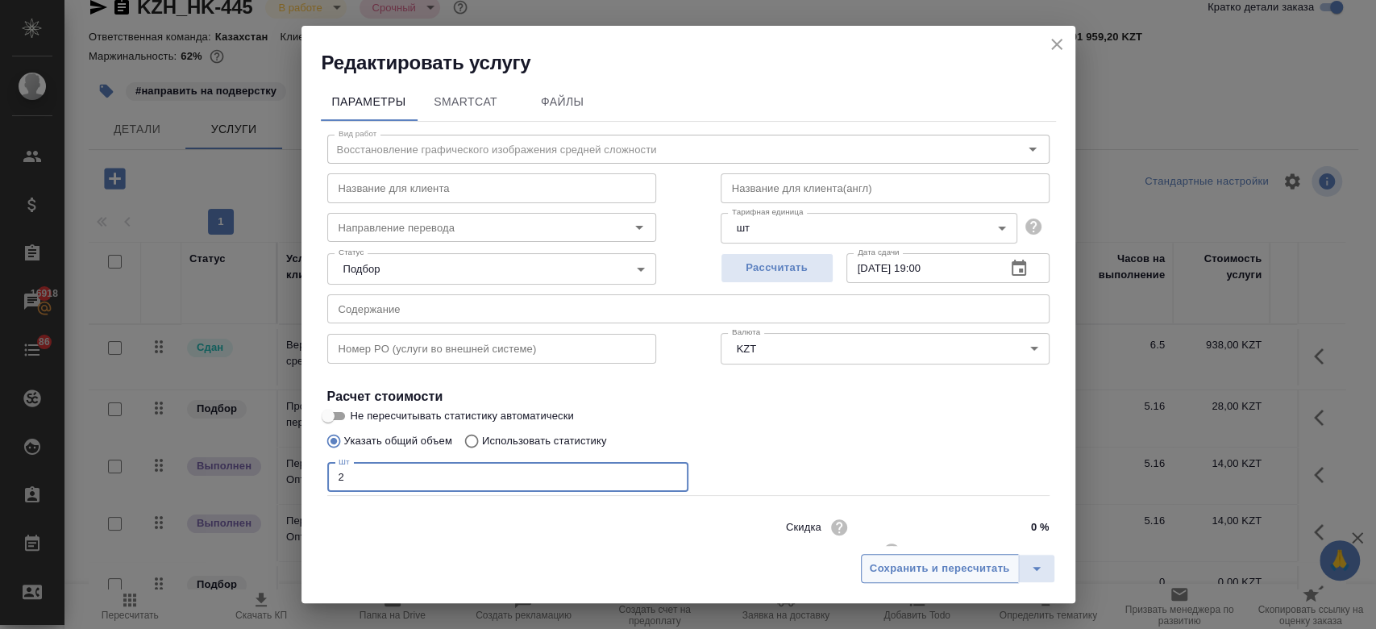
type input "2"
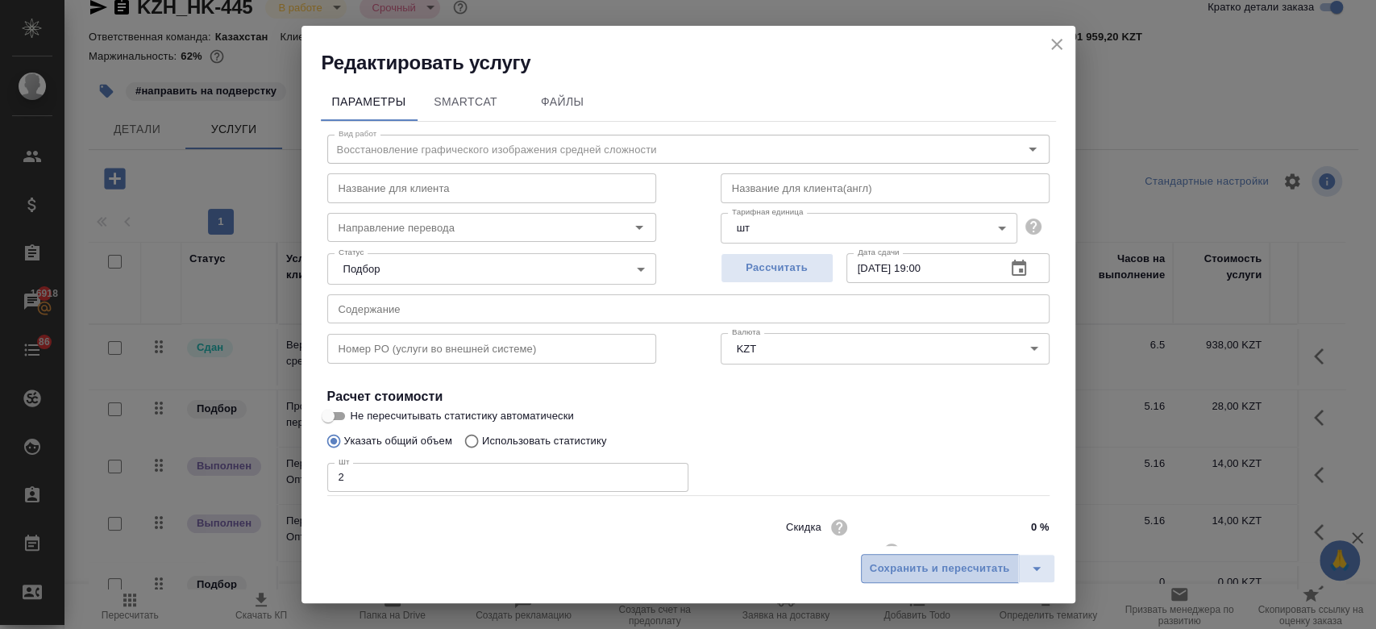
click at [927, 573] on span "Сохранить и пересчитать" at bounding box center [940, 569] width 140 height 19
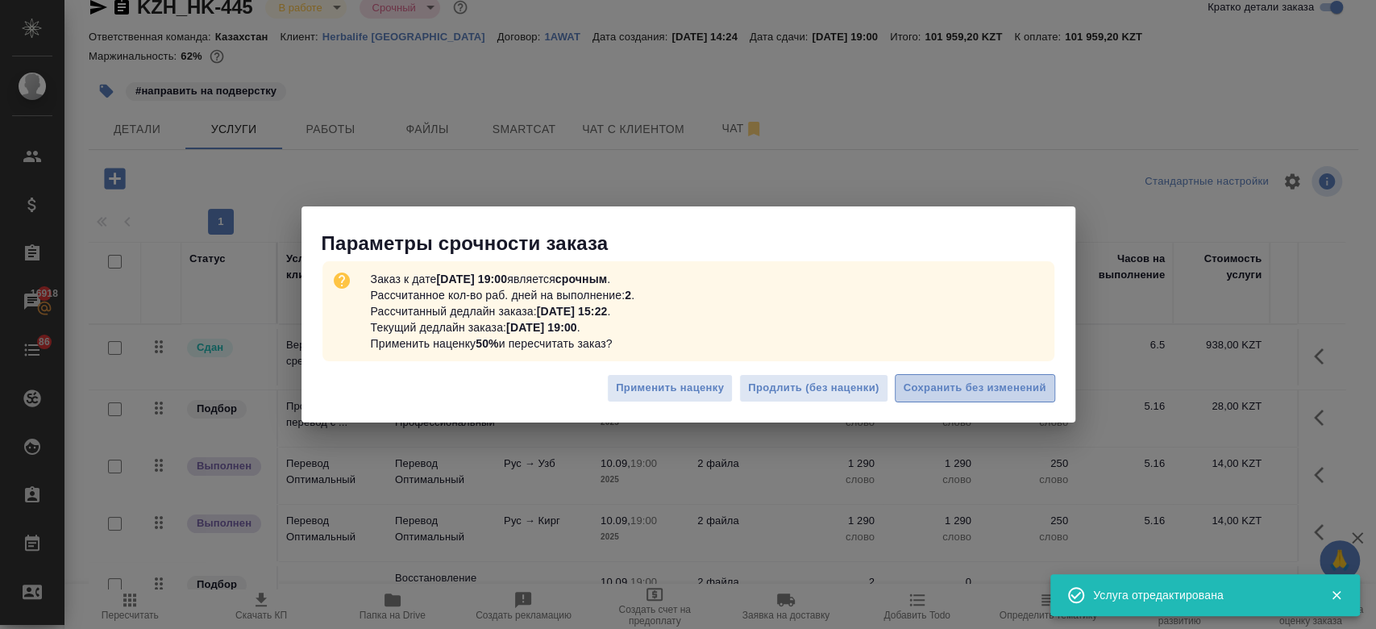
click at [959, 375] on button "Сохранить без изменений" at bounding box center [975, 388] width 160 height 28
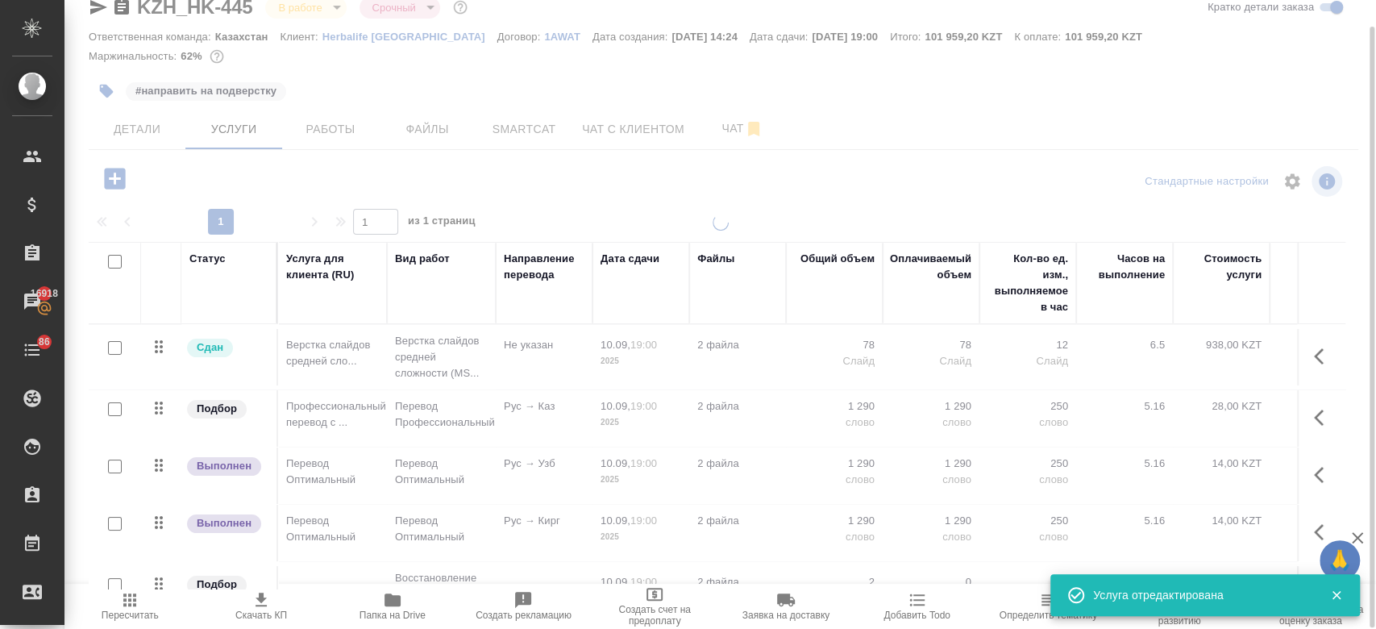
click at [389, 599] on icon "button" at bounding box center [393, 599] width 16 height 13
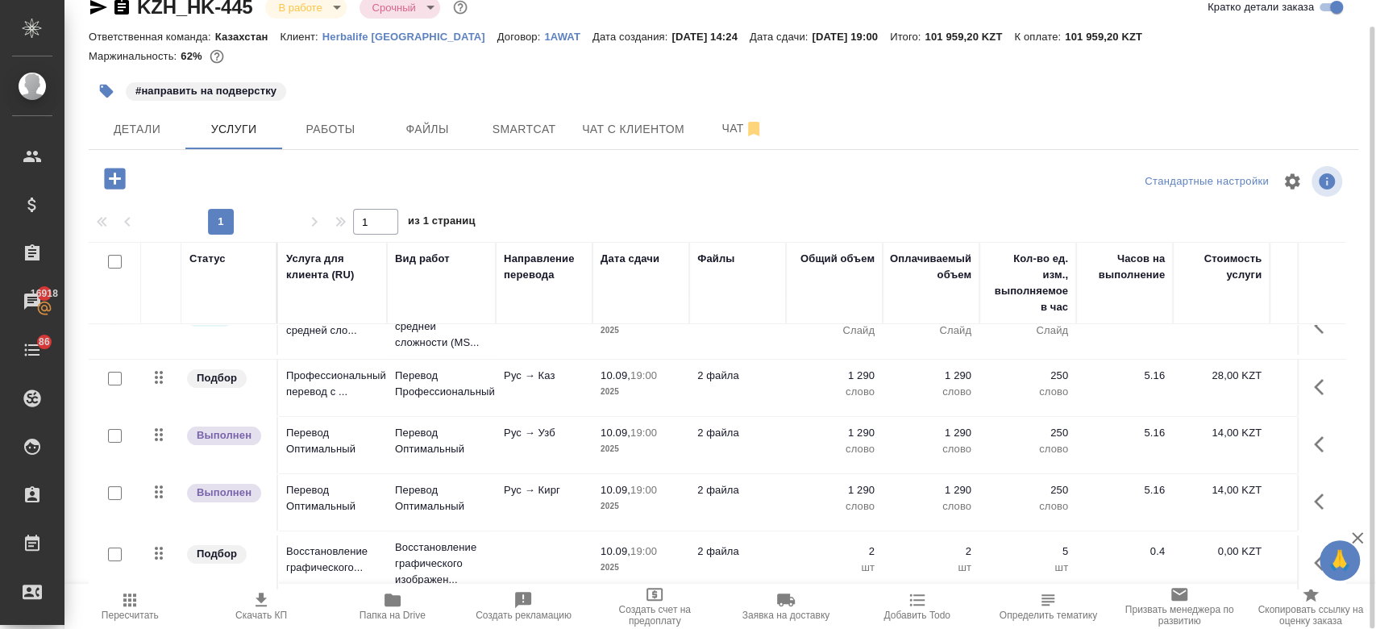
scroll to position [54, 0]
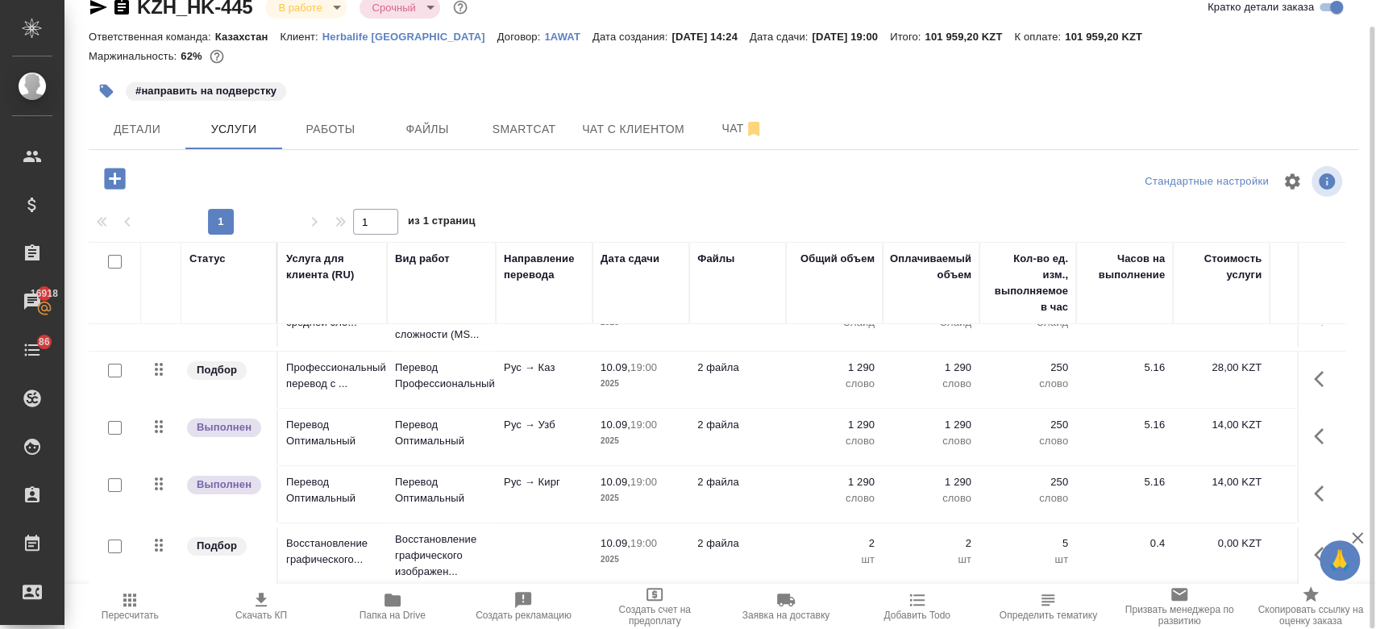
click at [565, 533] on td at bounding box center [544, 555] width 97 height 56
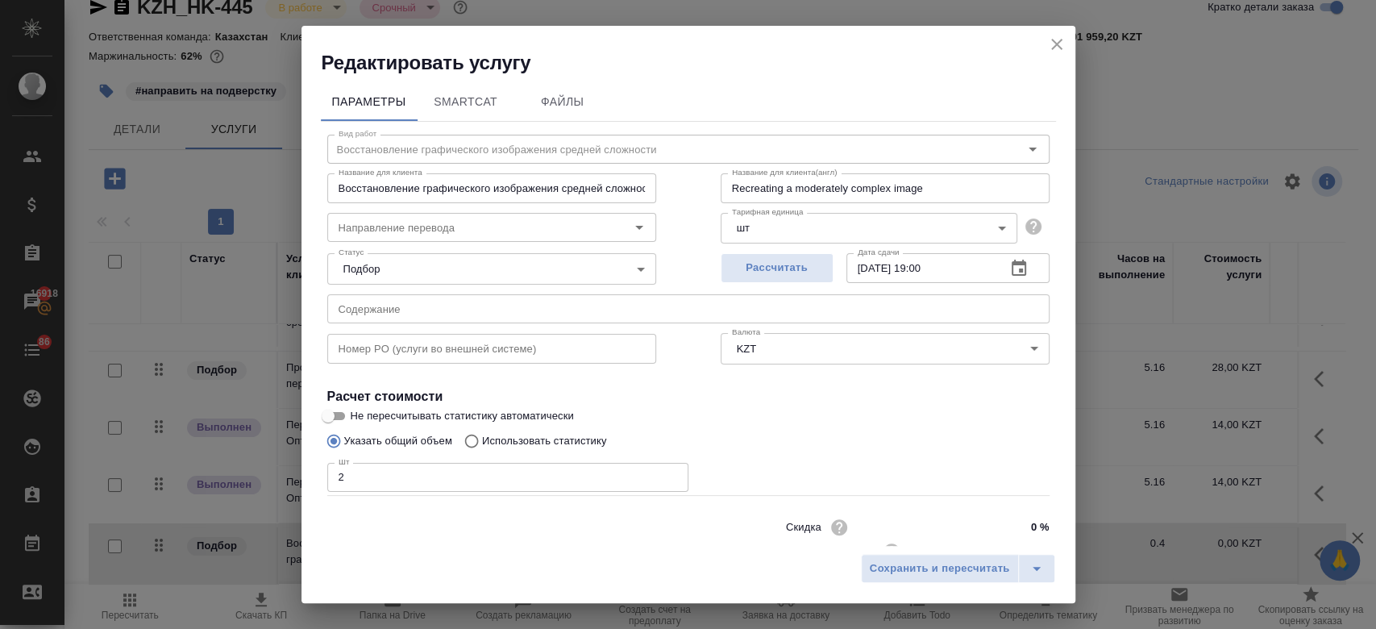
scroll to position [52, 0]
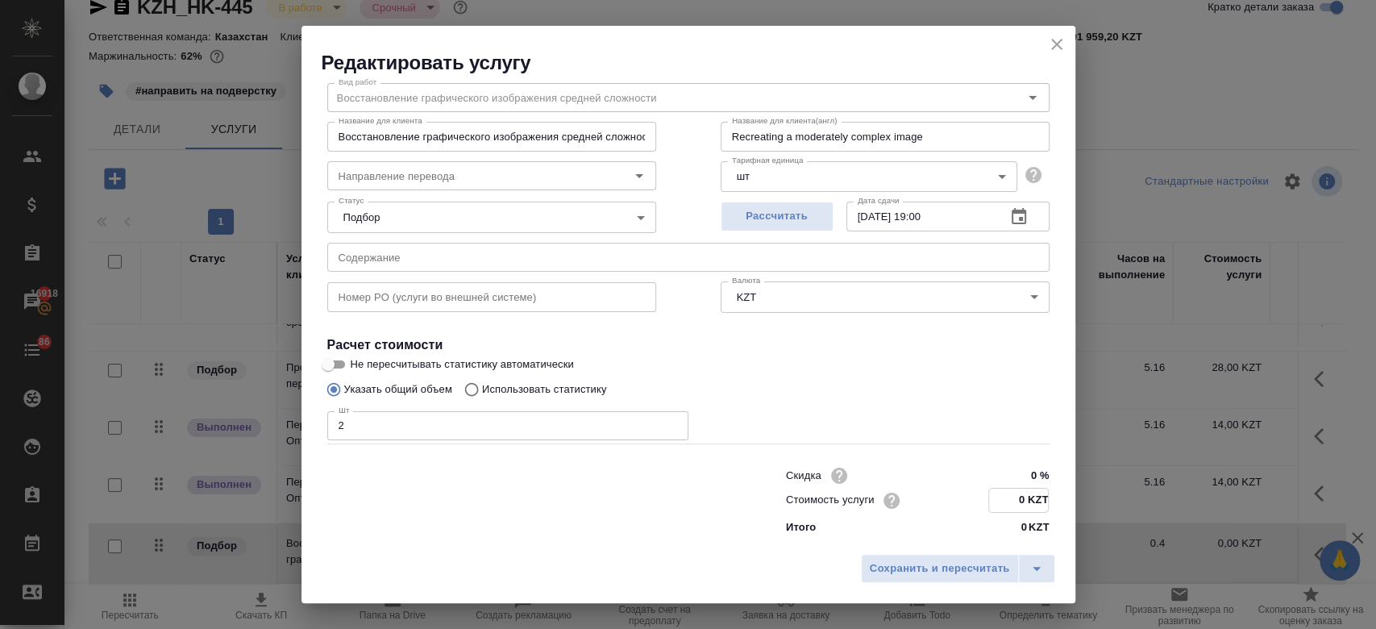
click at [1011, 495] on input "0 KZT" at bounding box center [1018, 500] width 59 height 23
type input "1725 KZT"
click at [935, 557] on button "Сохранить и пересчитать" at bounding box center [940, 568] width 158 height 29
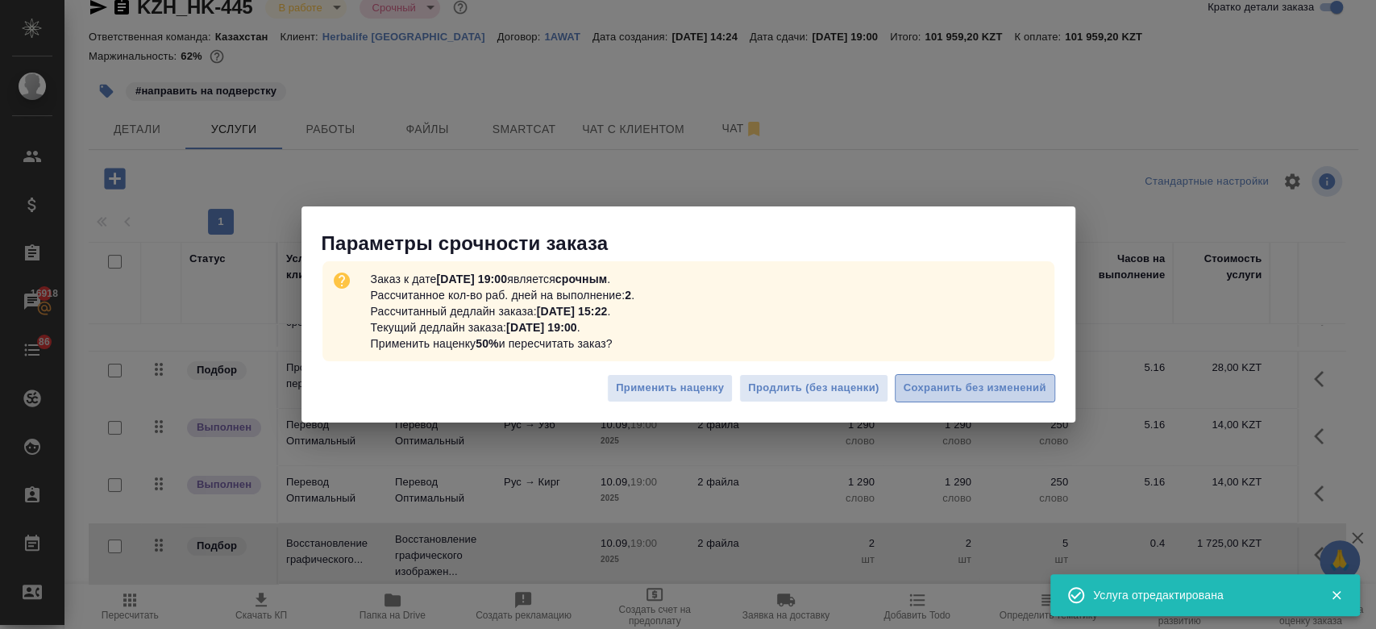
click at [917, 379] on span "Сохранить без изменений" at bounding box center [975, 388] width 143 height 19
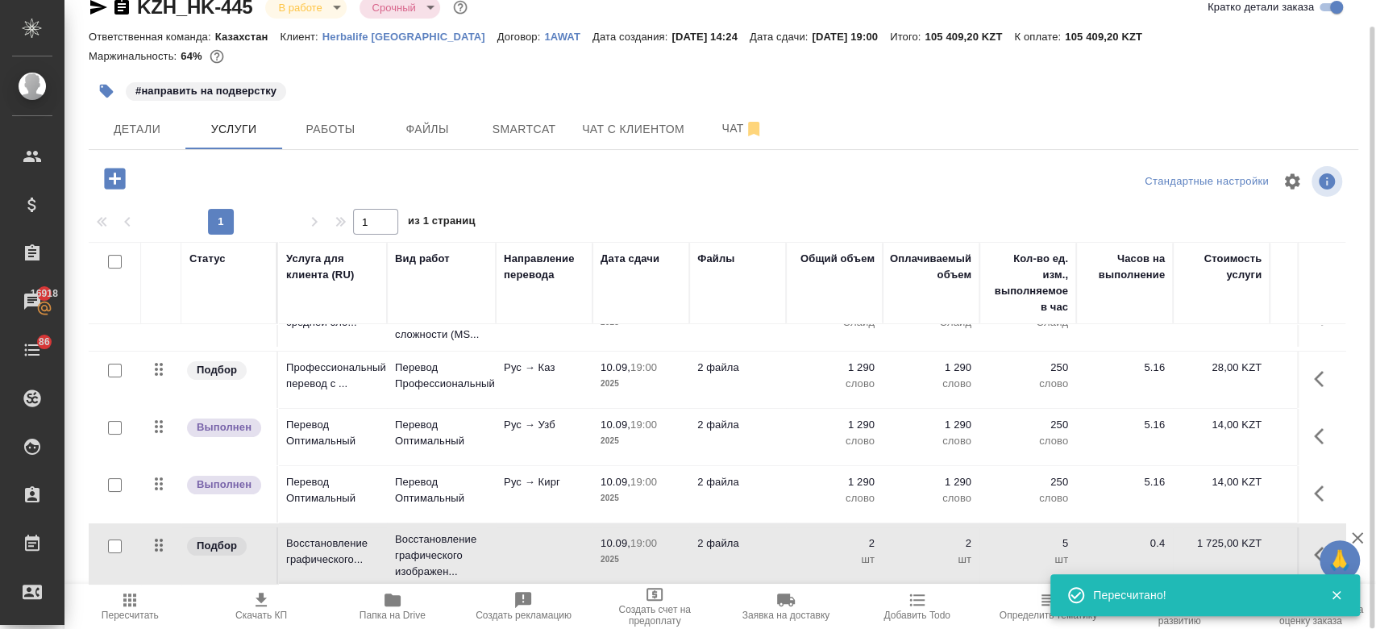
scroll to position [0, 0]
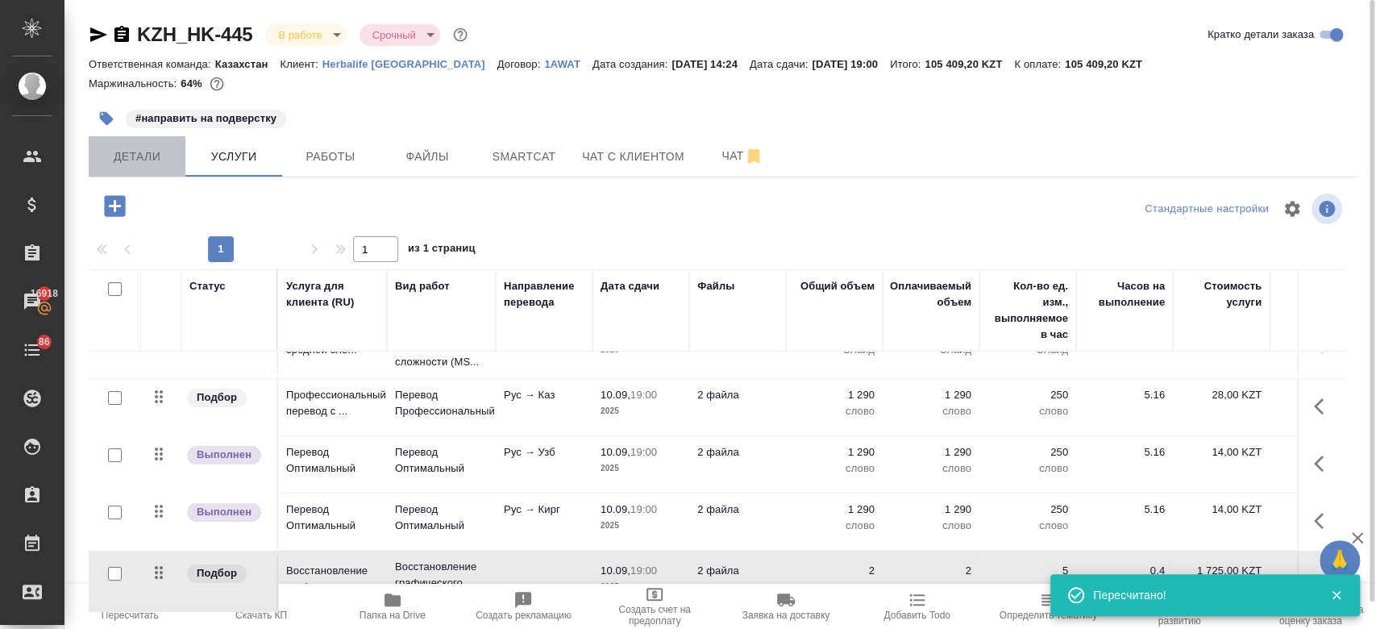
click at [119, 174] on button "Детали" at bounding box center [137, 156] width 97 height 40
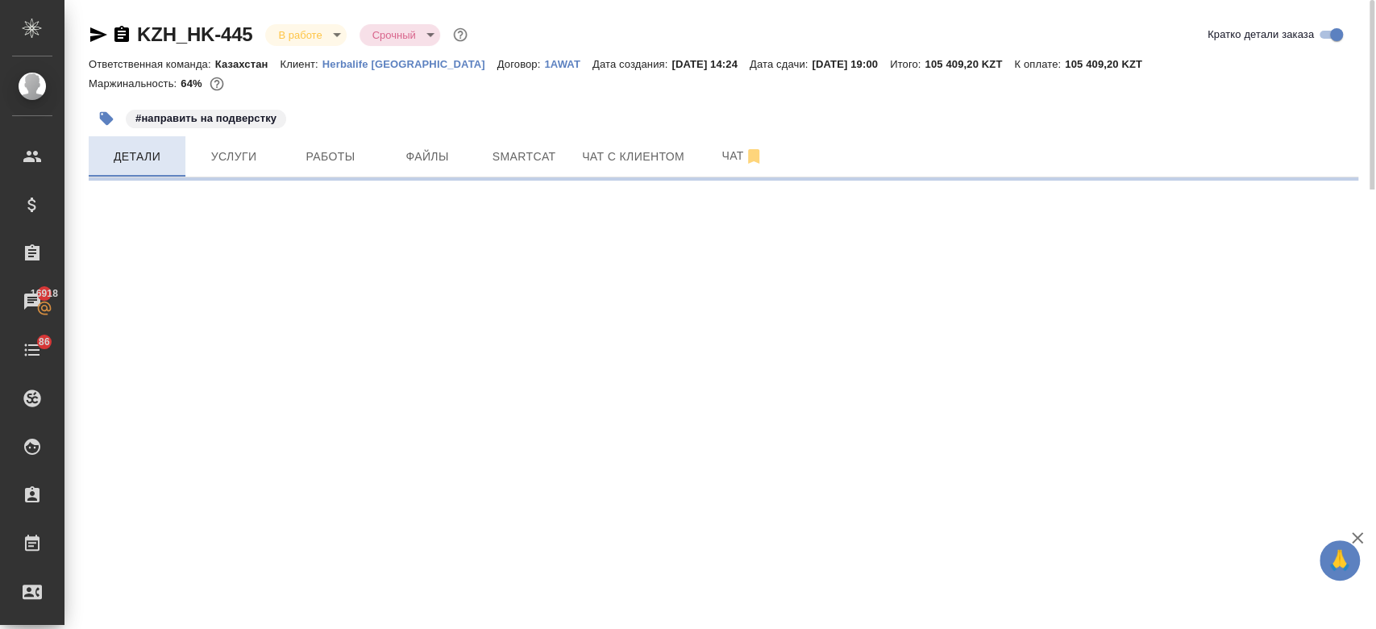
select select "RU"
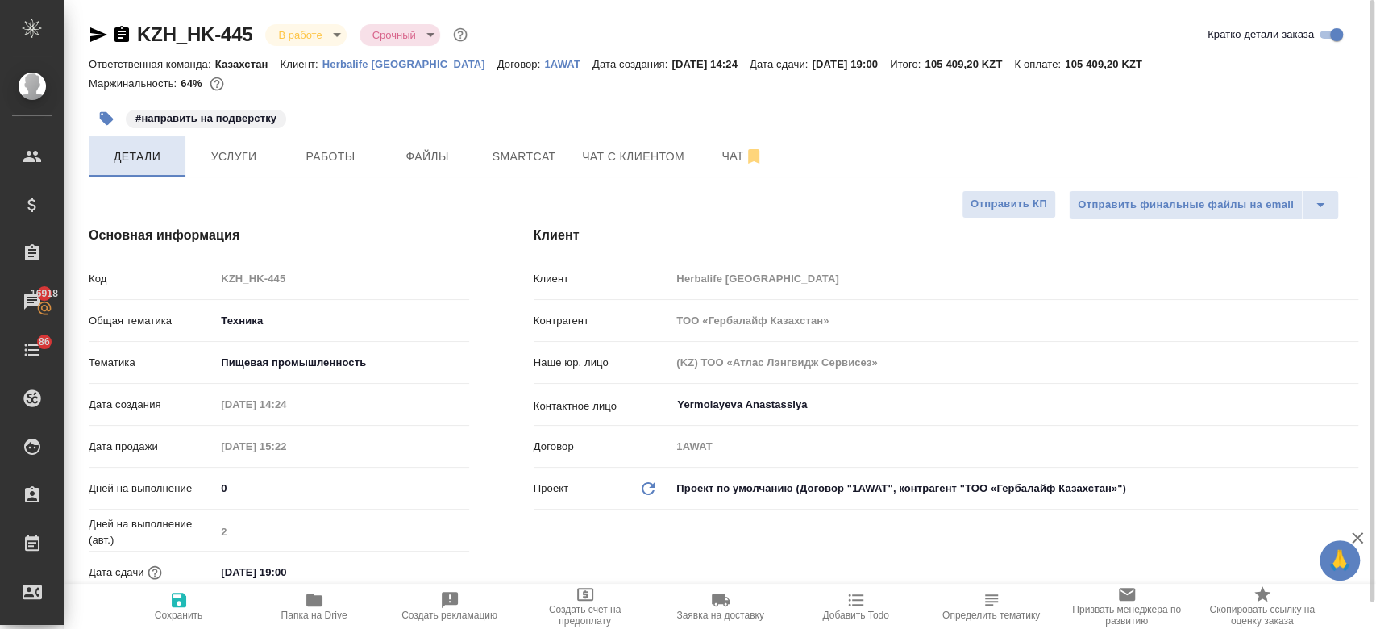
type textarea "x"
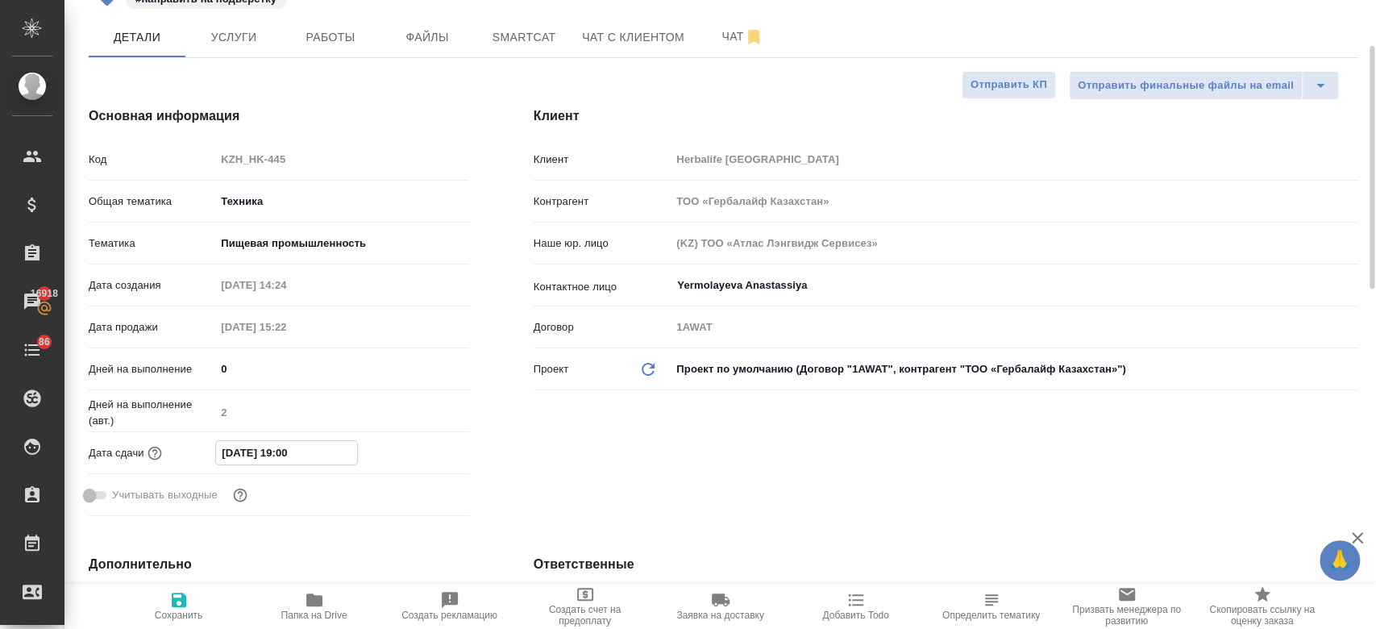
click at [290, 448] on input "10.09.2025 19:00" at bounding box center [286, 452] width 141 height 23
click at [418, 443] on icon "button" at bounding box center [422, 451] width 15 height 16
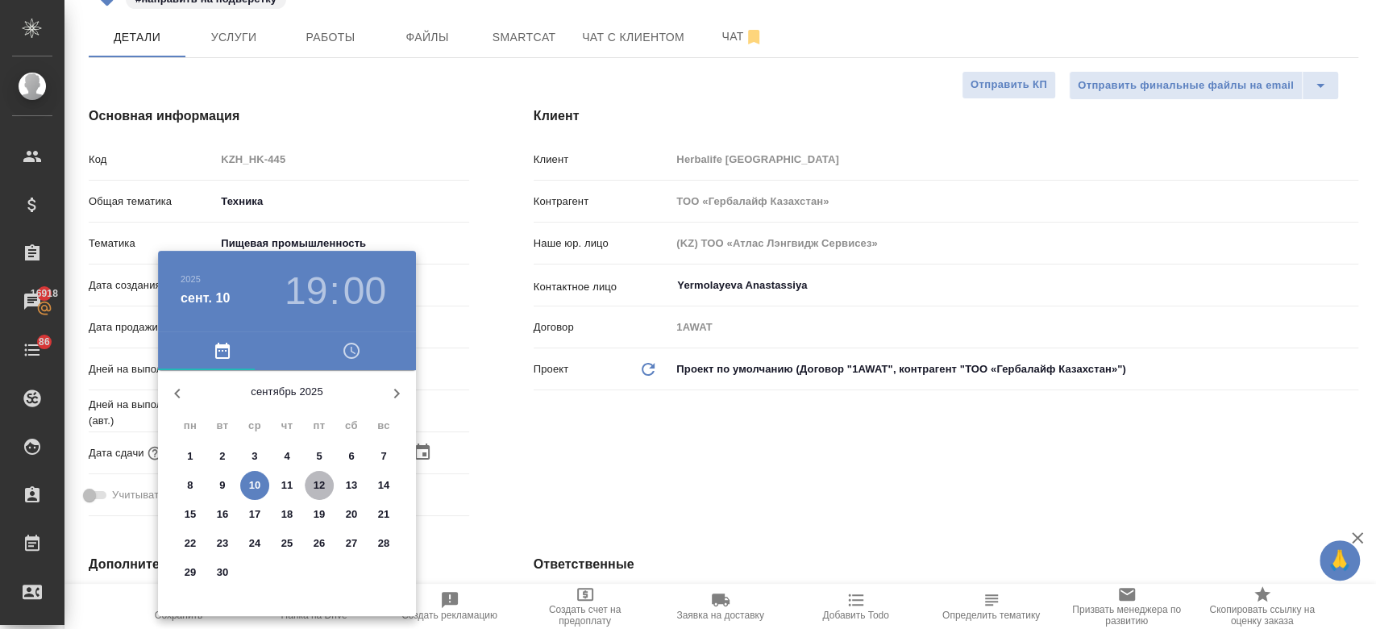
click at [322, 485] on p "12" at bounding box center [320, 485] width 12 height 16
type input "12.09.2025 19:00"
type textarea "x"
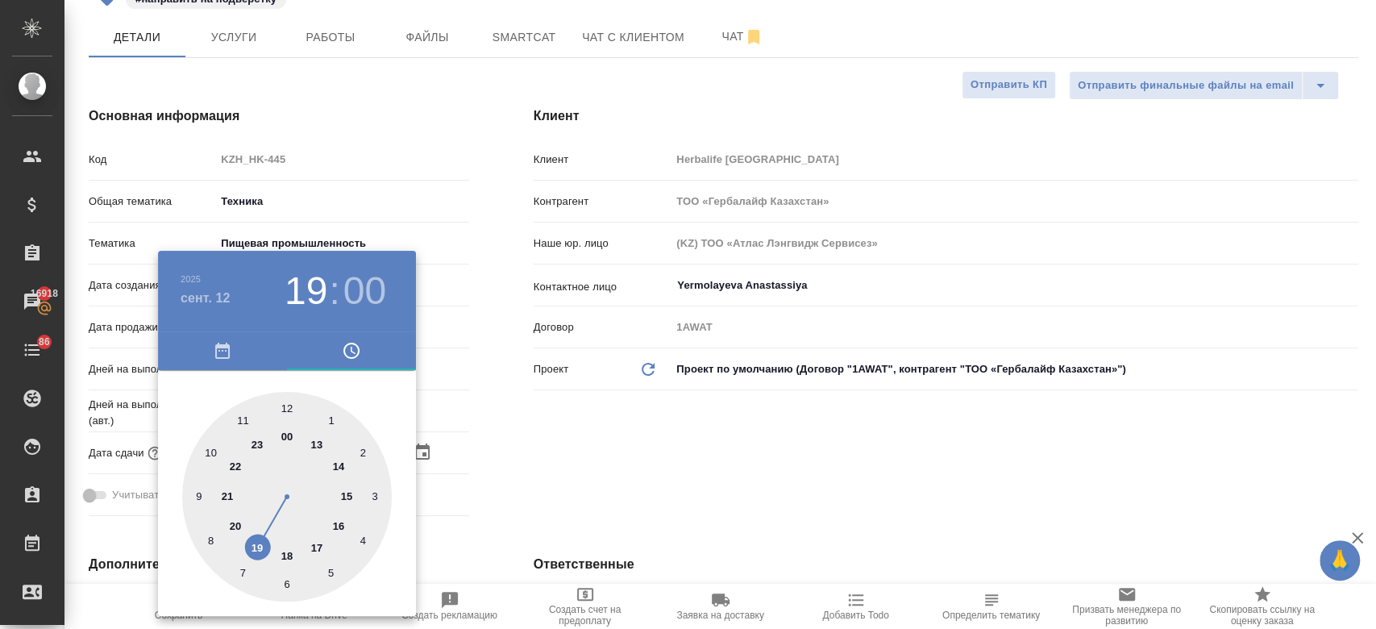
click at [210, 453] on div at bounding box center [287, 497] width 210 height 210
type input "12.09.2025 10:00"
type textarea "x"
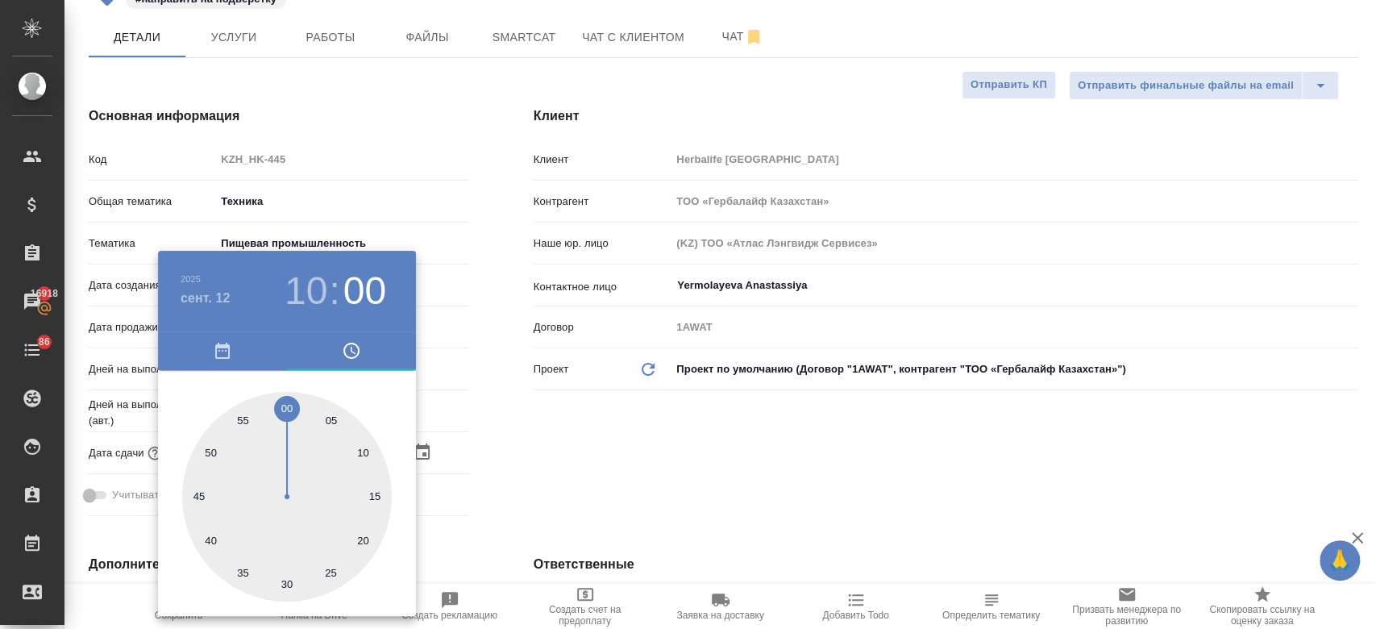
click at [555, 458] on div at bounding box center [688, 314] width 1376 height 629
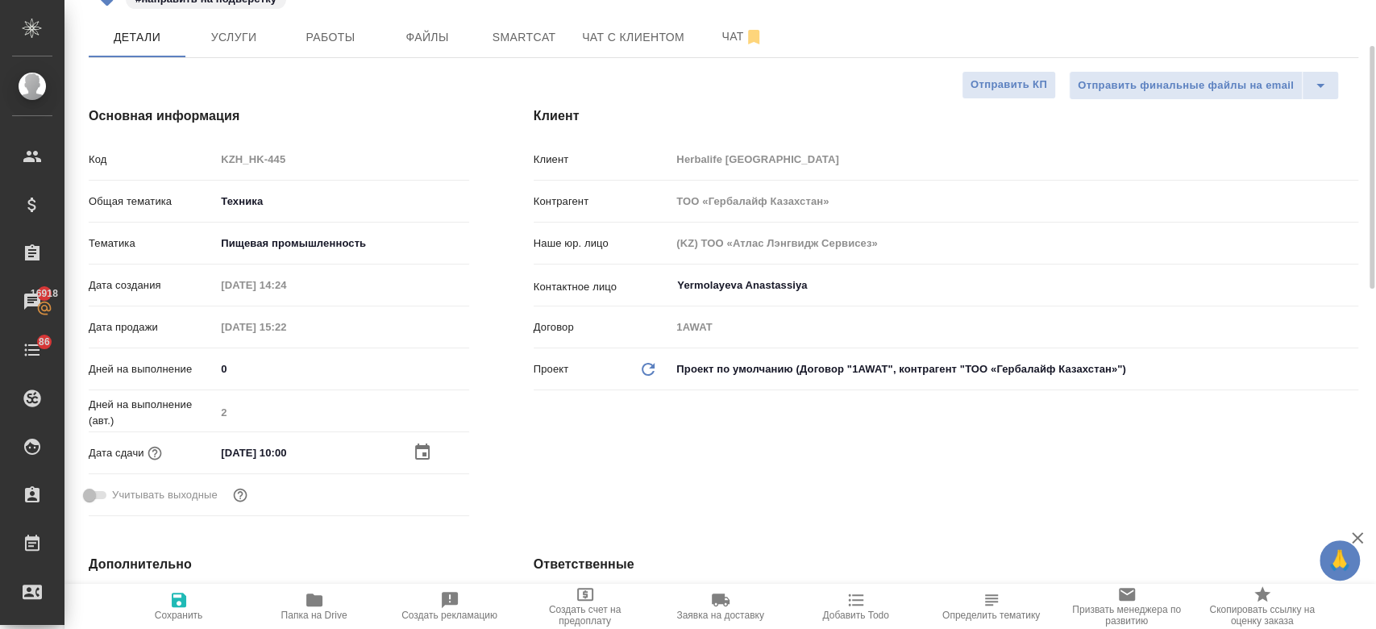
click at [173, 598] on icon "button" at bounding box center [179, 600] width 15 height 15
type textarea "x"
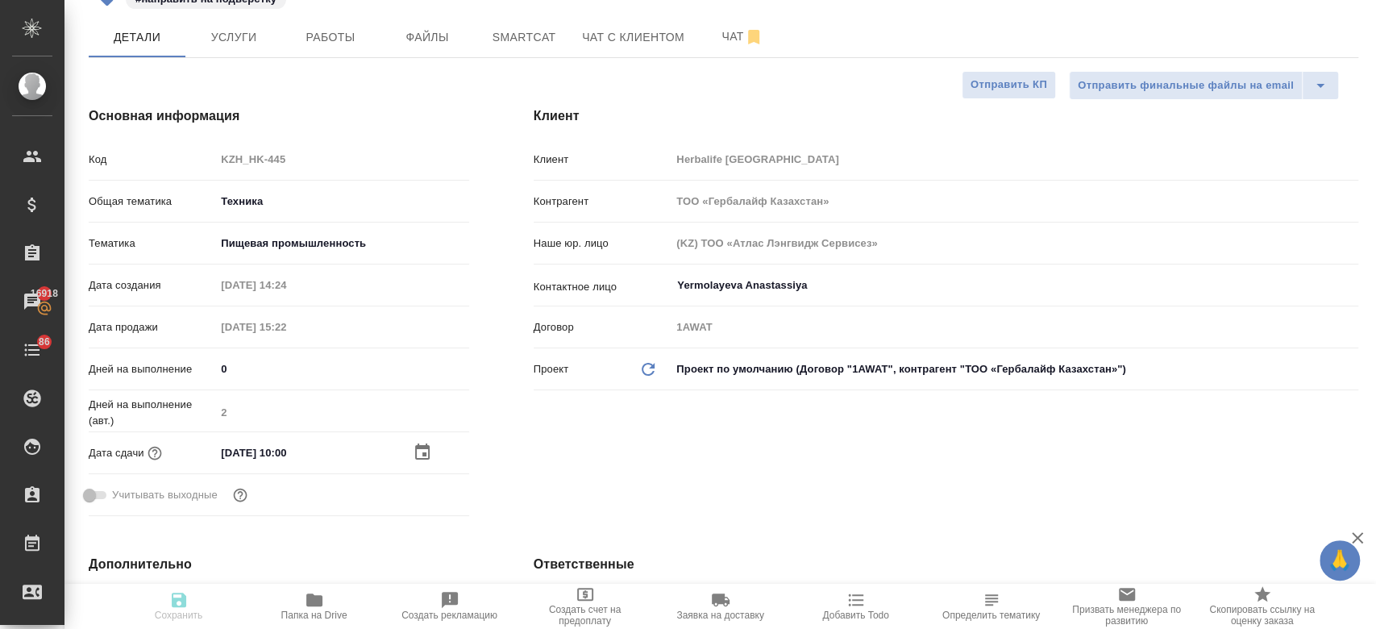
type textarea "x"
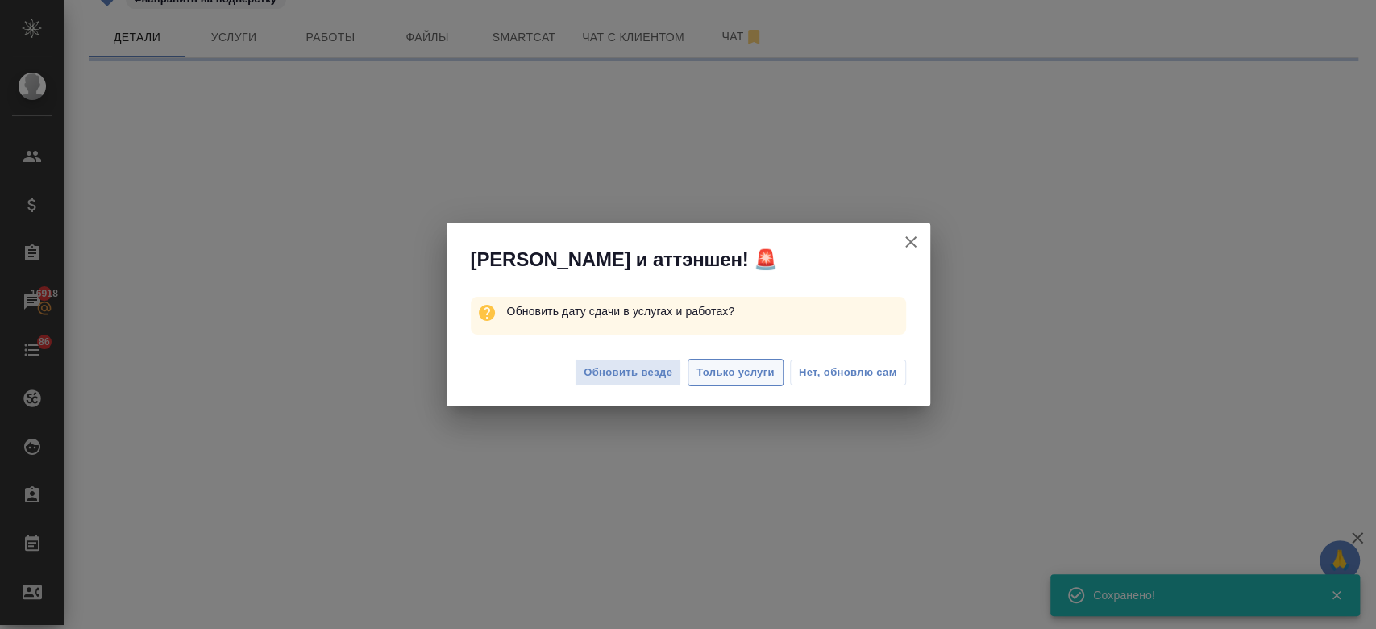
select select "RU"
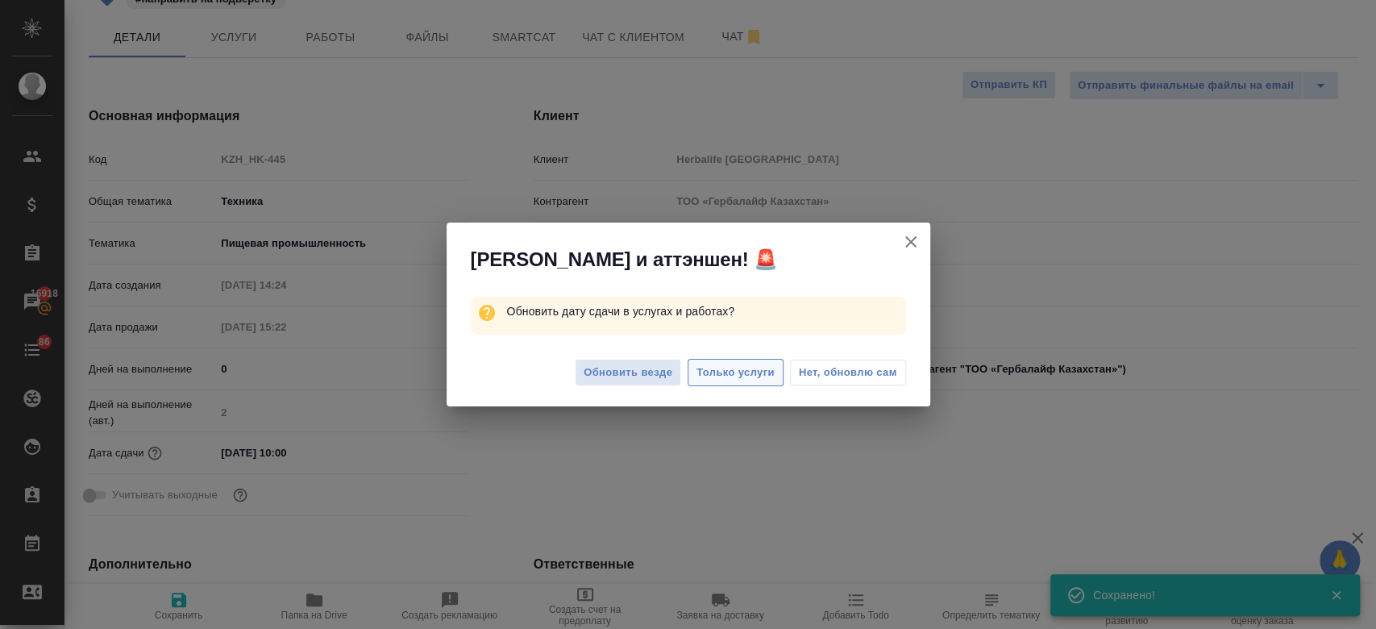
type textarea "x"
click at [718, 379] on span "Только услуги" at bounding box center [736, 373] width 78 height 19
type textarea "x"
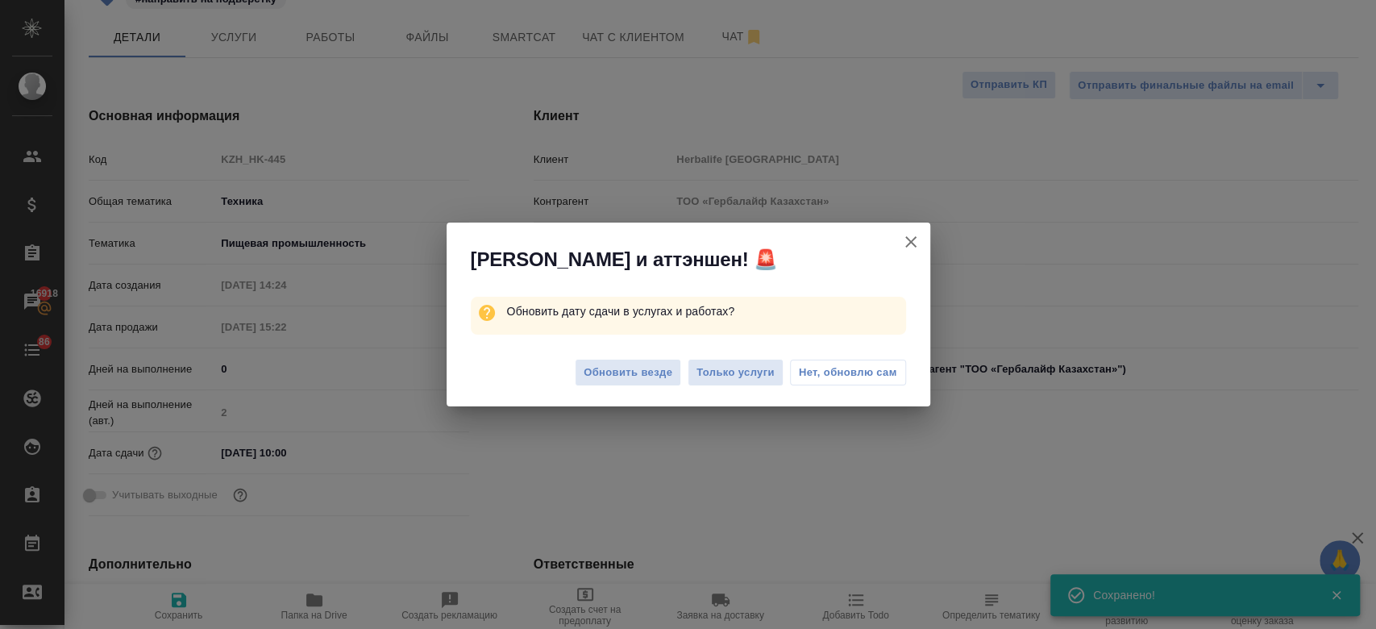
type textarea "x"
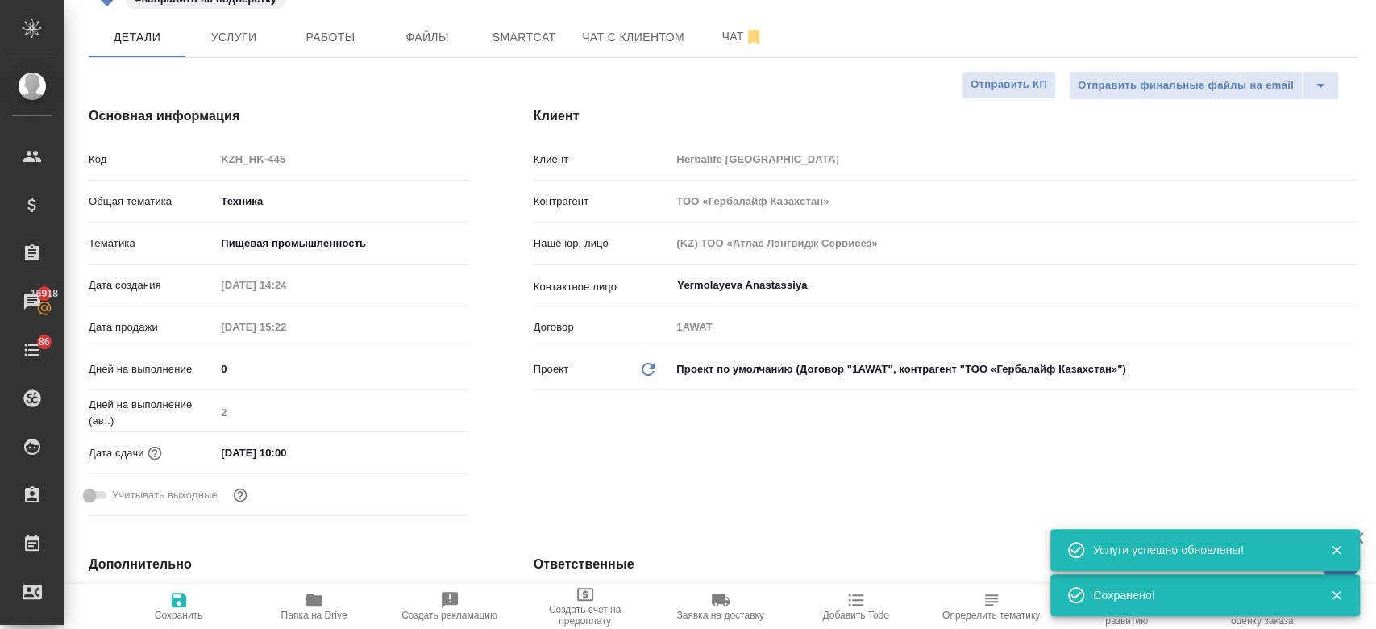
type textarea "x"
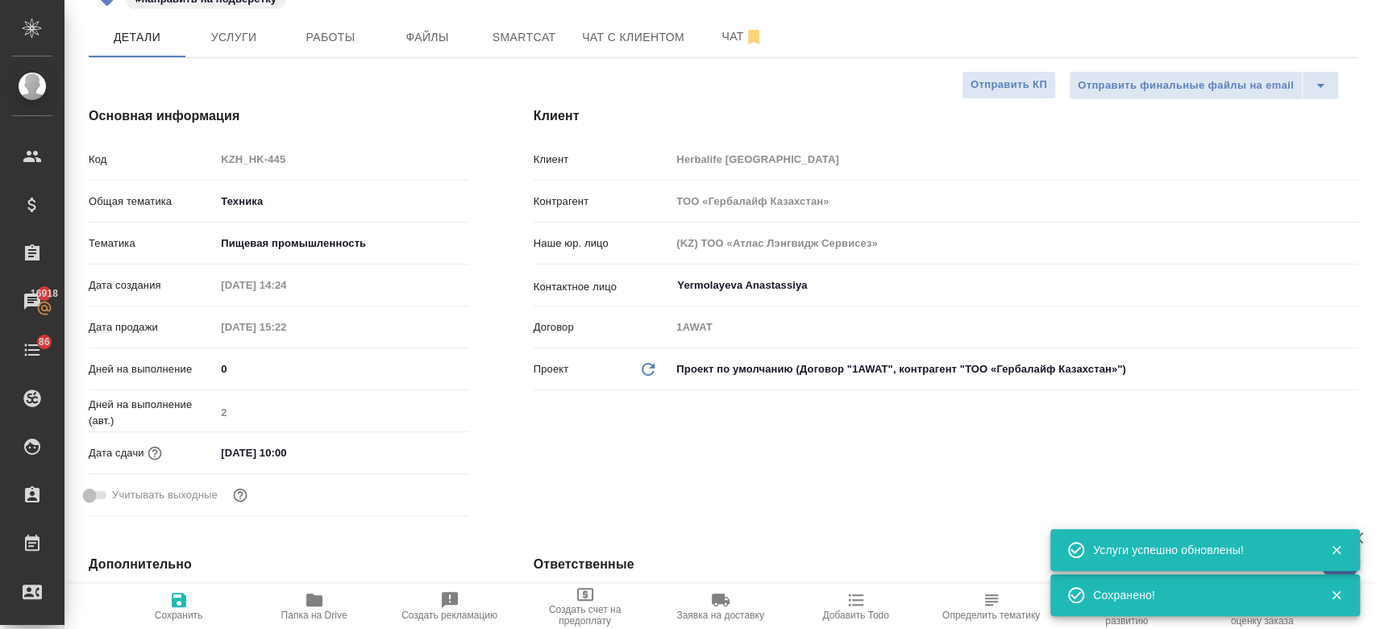
type textarea "x"
click at [289, 441] on input "12.09.2025 10:00" at bounding box center [286, 452] width 141 height 23
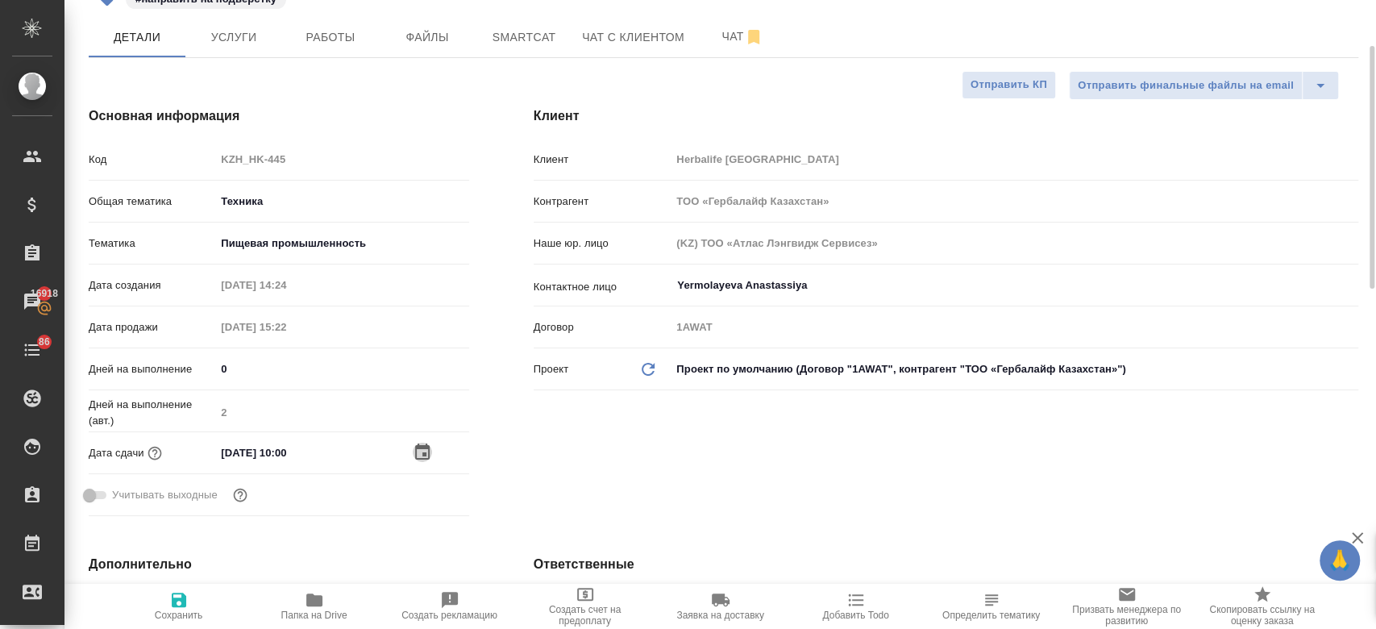
click at [419, 448] on icon "button" at bounding box center [422, 452] width 19 height 19
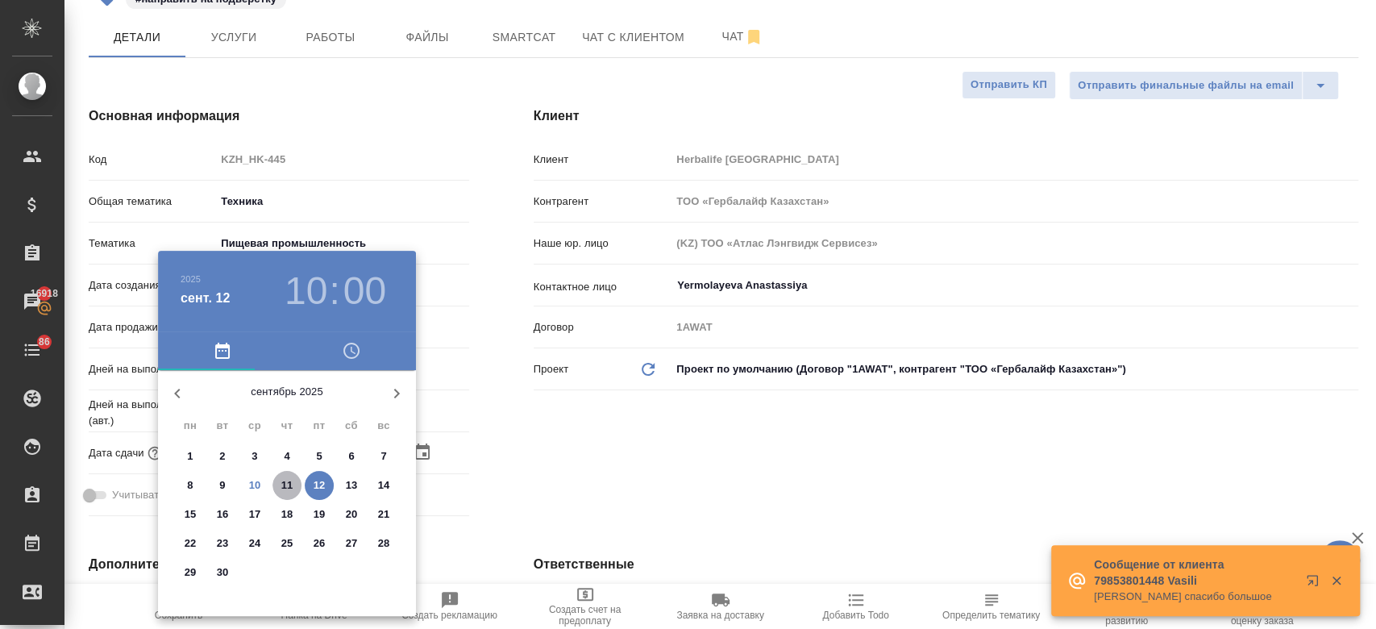
click at [291, 486] on p "11" at bounding box center [287, 485] width 12 height 16
type input "11.09.2025 10:00"
type textarea "x"
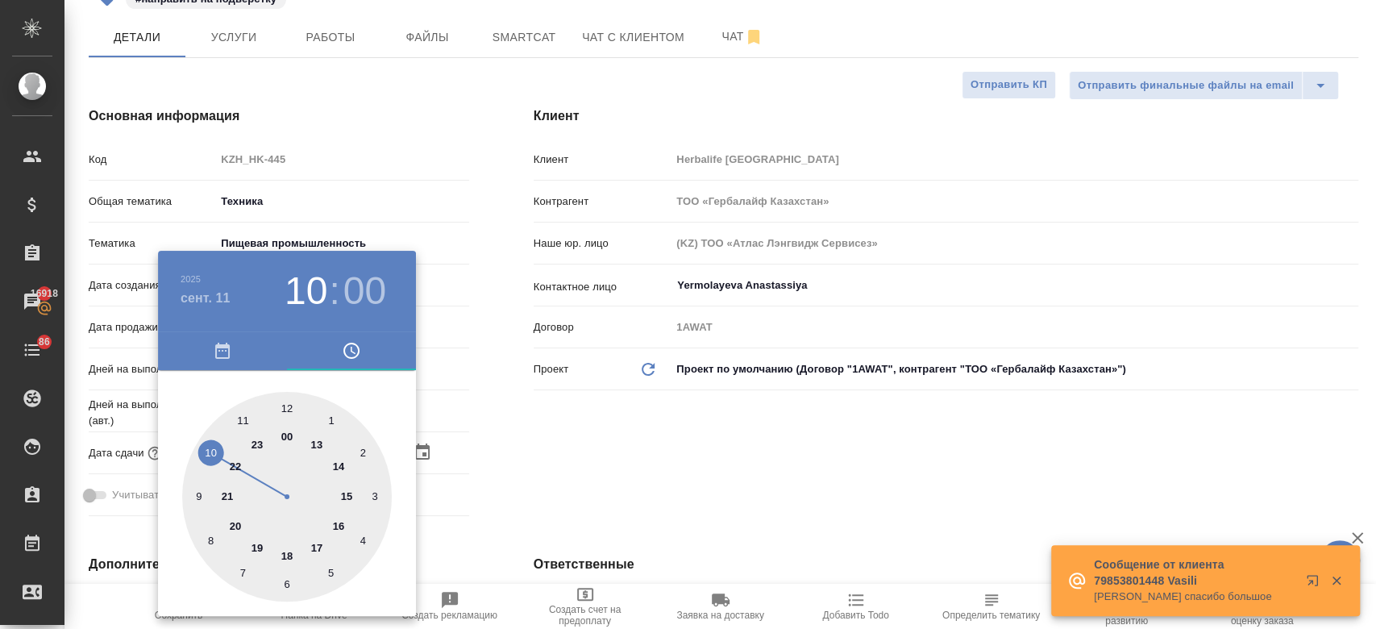
click at [339, 519] on div at bounding box center [287, 497] width 210 height 210
type input "11.09.2025 16:00"
type textarea "x"
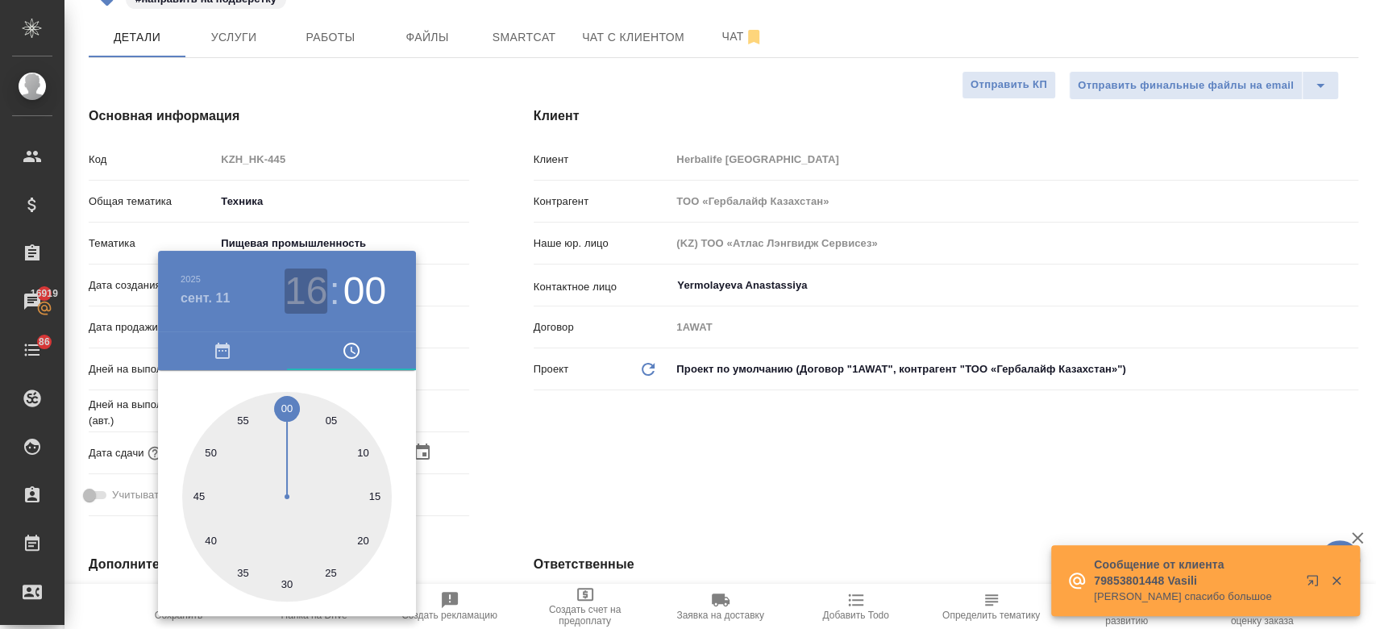
click at [318, 289] on h3 "16" at bounding box center [306, 290] width 43 height 45
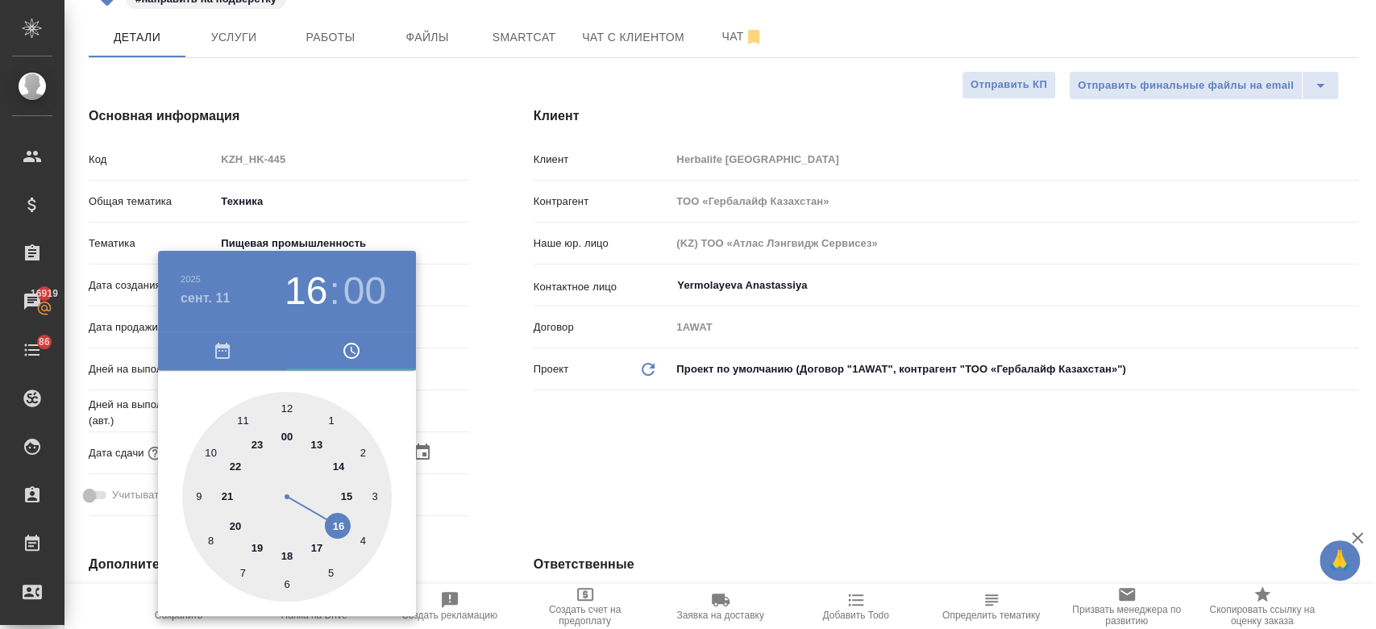
click at [282, 557] on div at bounding box center [287, 497] width 210 height 210
type input "11.09.2025 18:00"
type textarea "x"
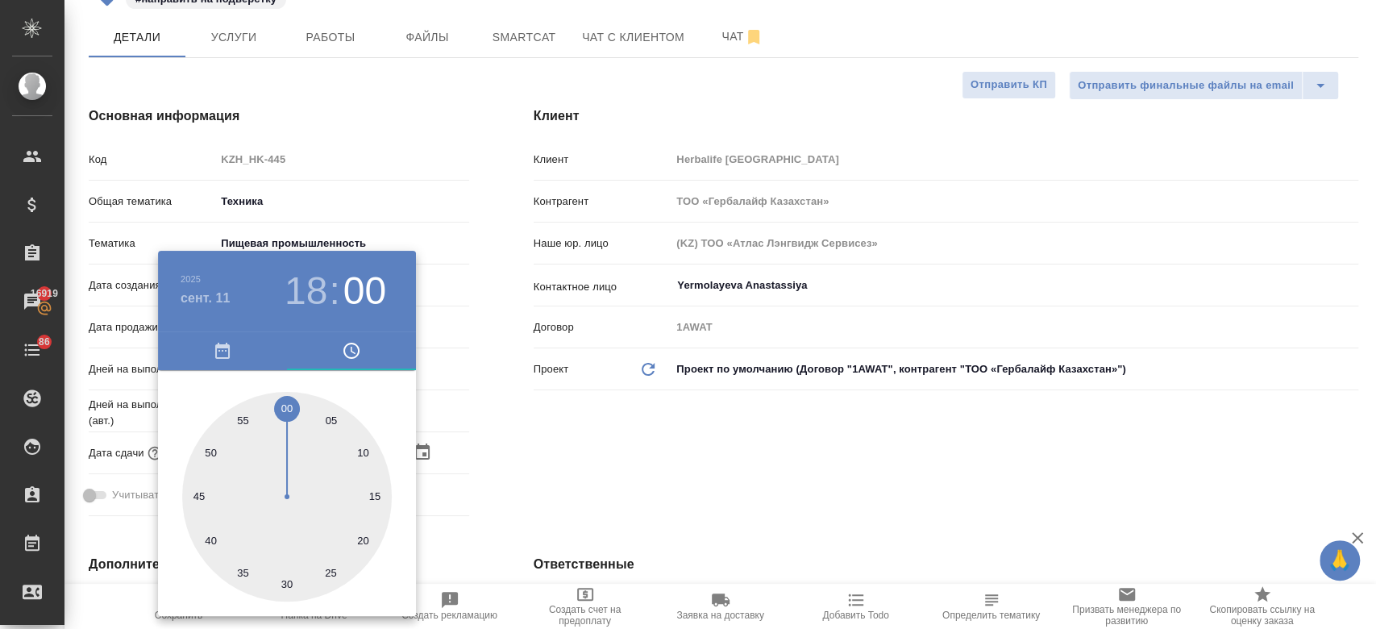
click at [548, 478] on div at bounding box center [688, 314] width 1376 height 629
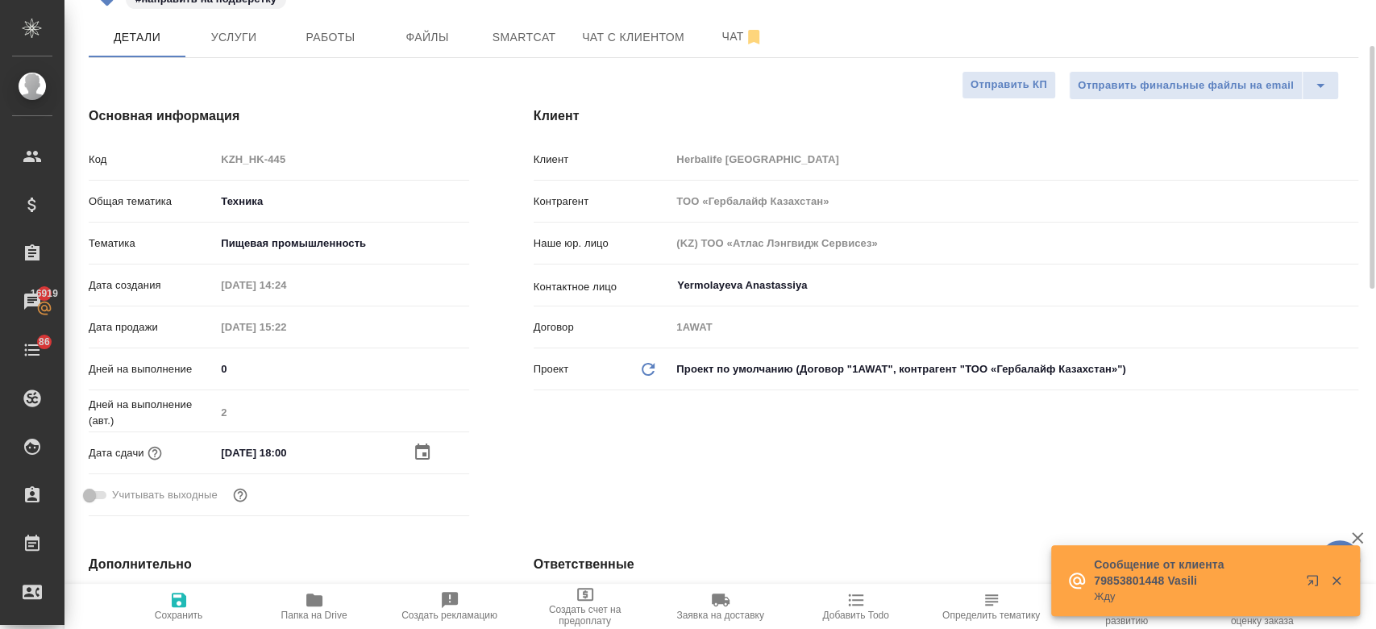
click at [180, 602] on icon "button" at bounding box center [178, 599] width 19 height 19
type textarea "x"
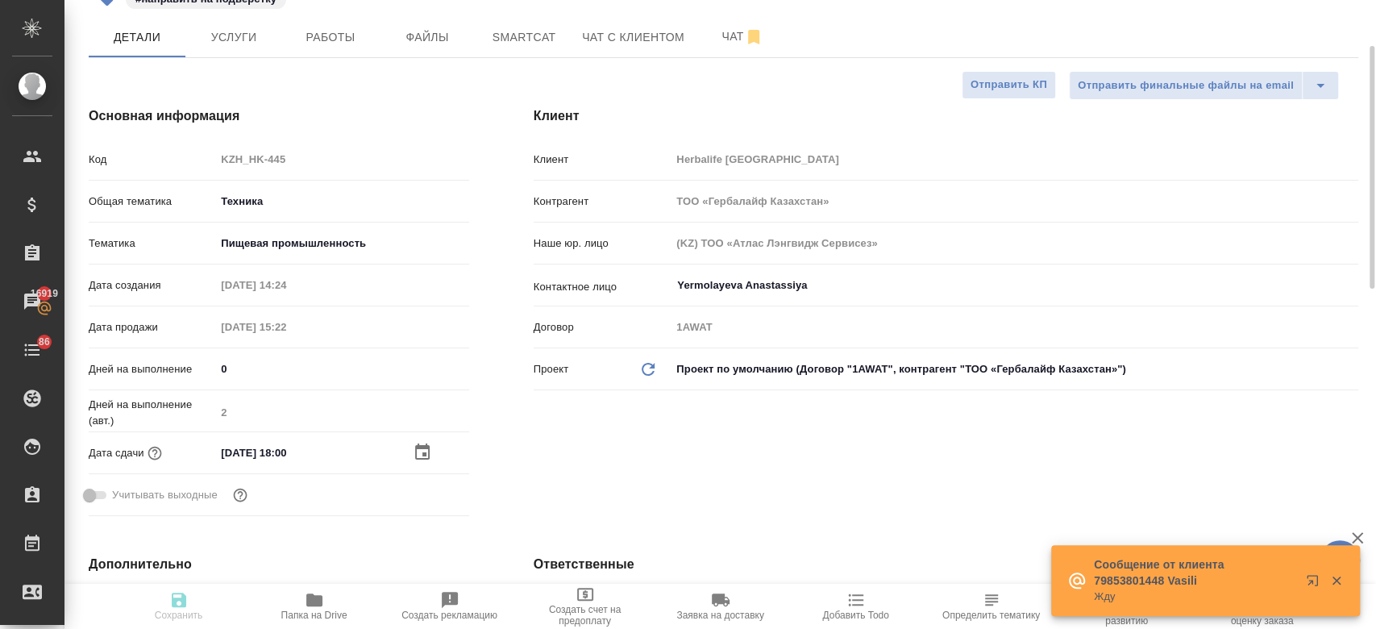
type textarea "x"
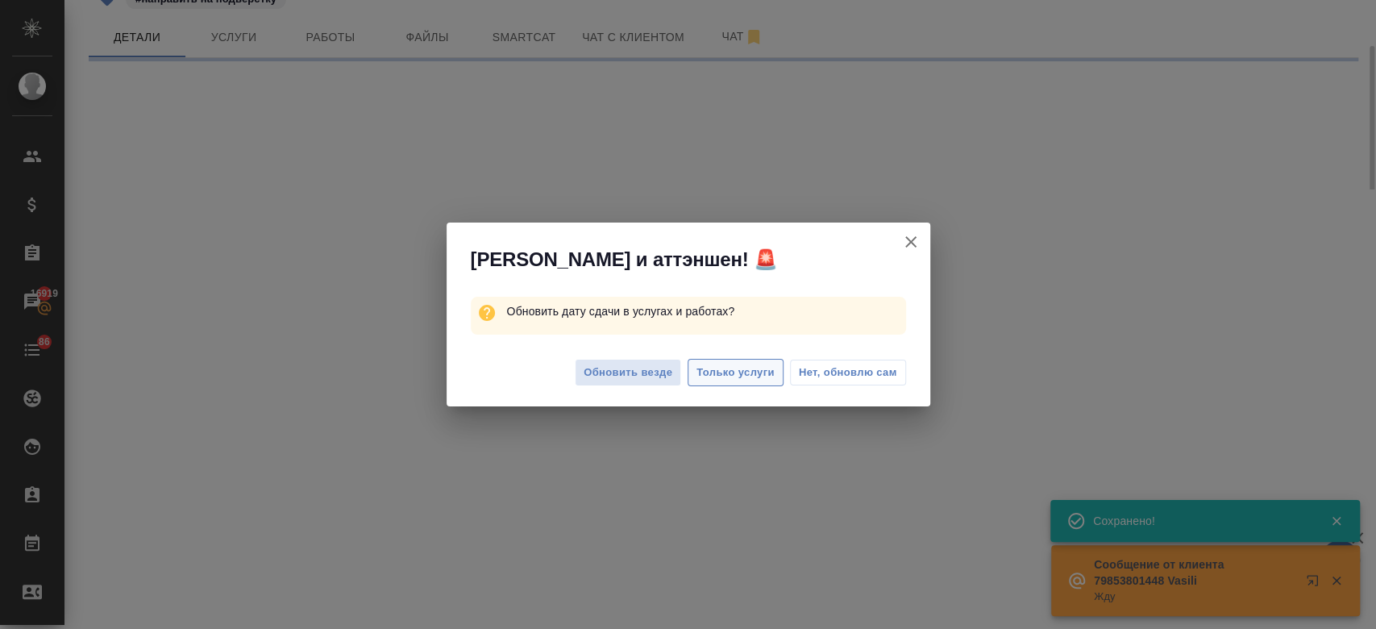
select select "RU"
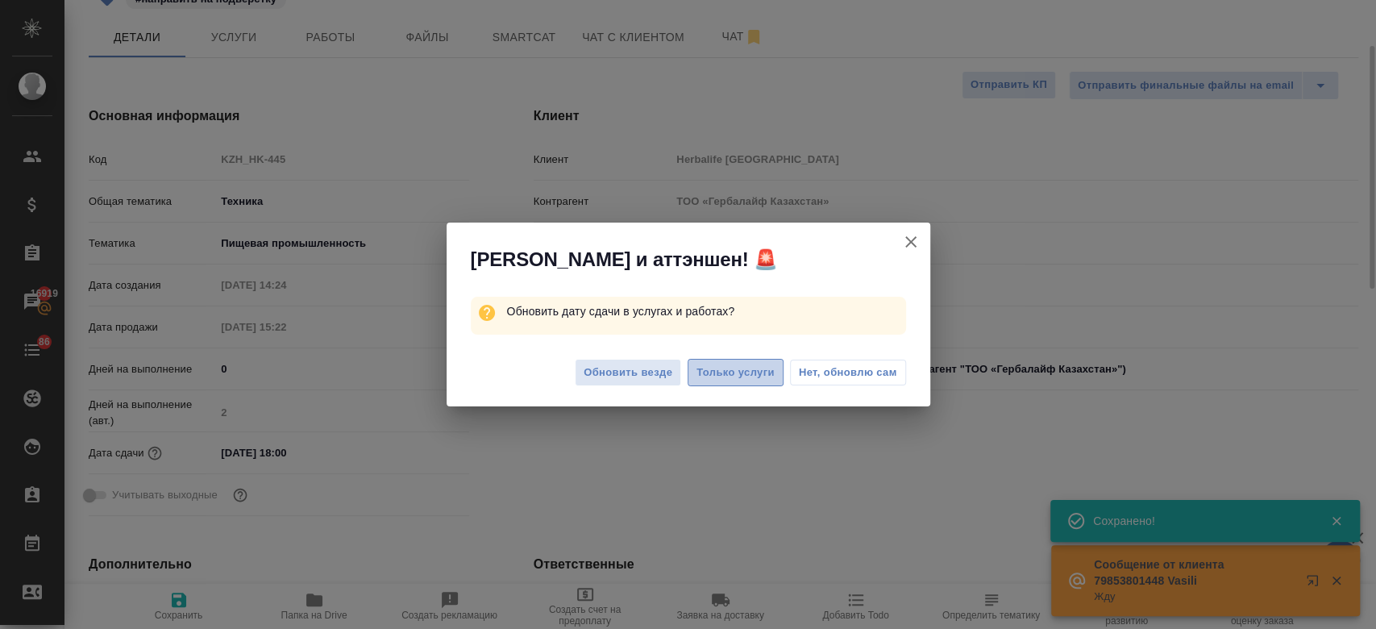
type textarea "x"
click at [743, 380] on span "Только услуги" at bounding box center [736, 373] width 78 height 19
type textarea "x"
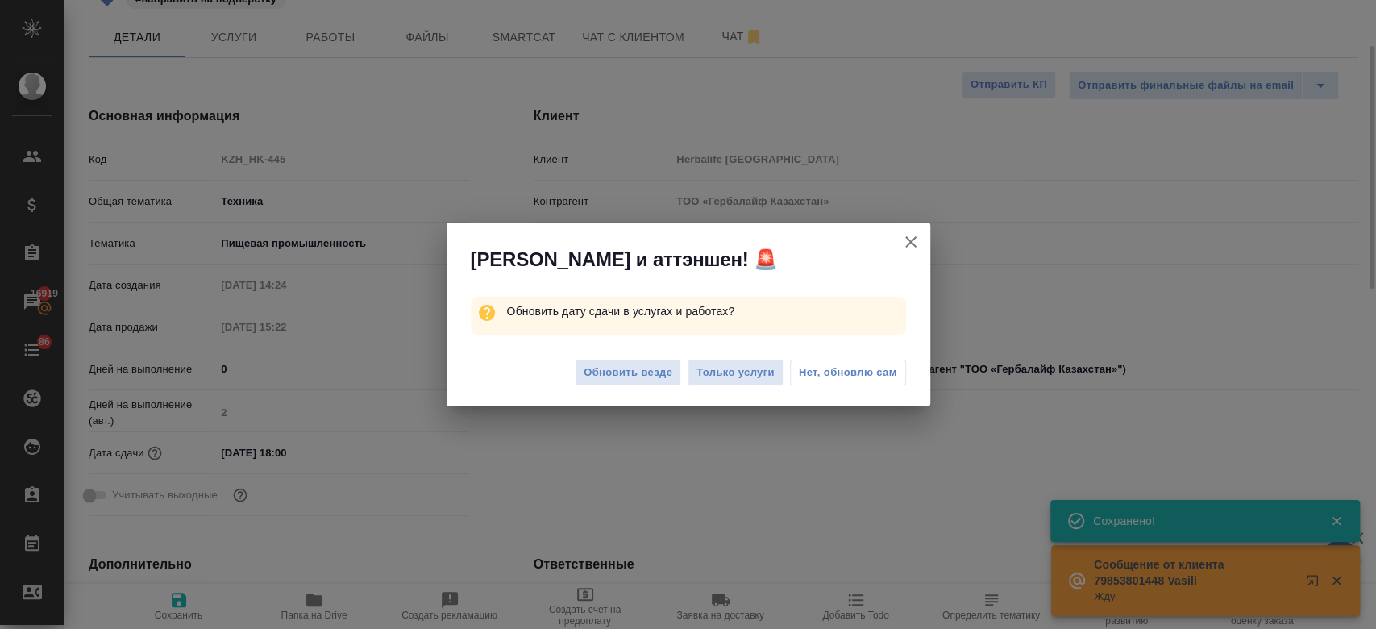
type textarea "x"
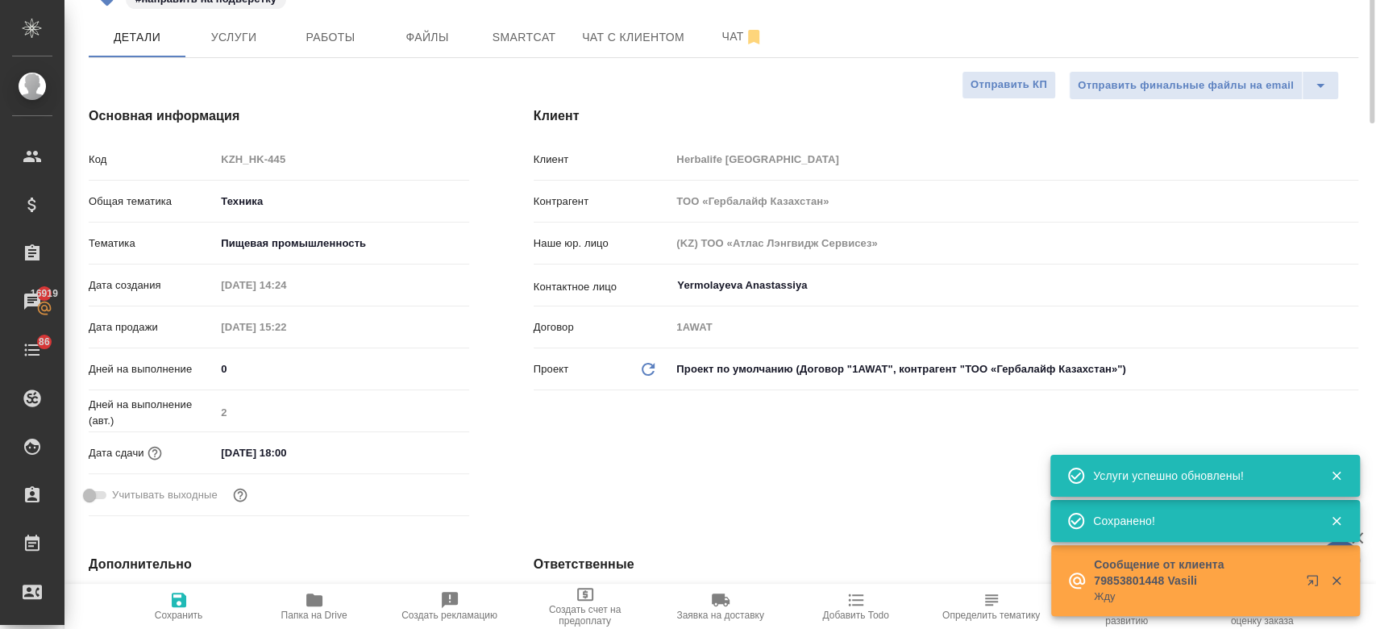
scroll to position [0, 0]
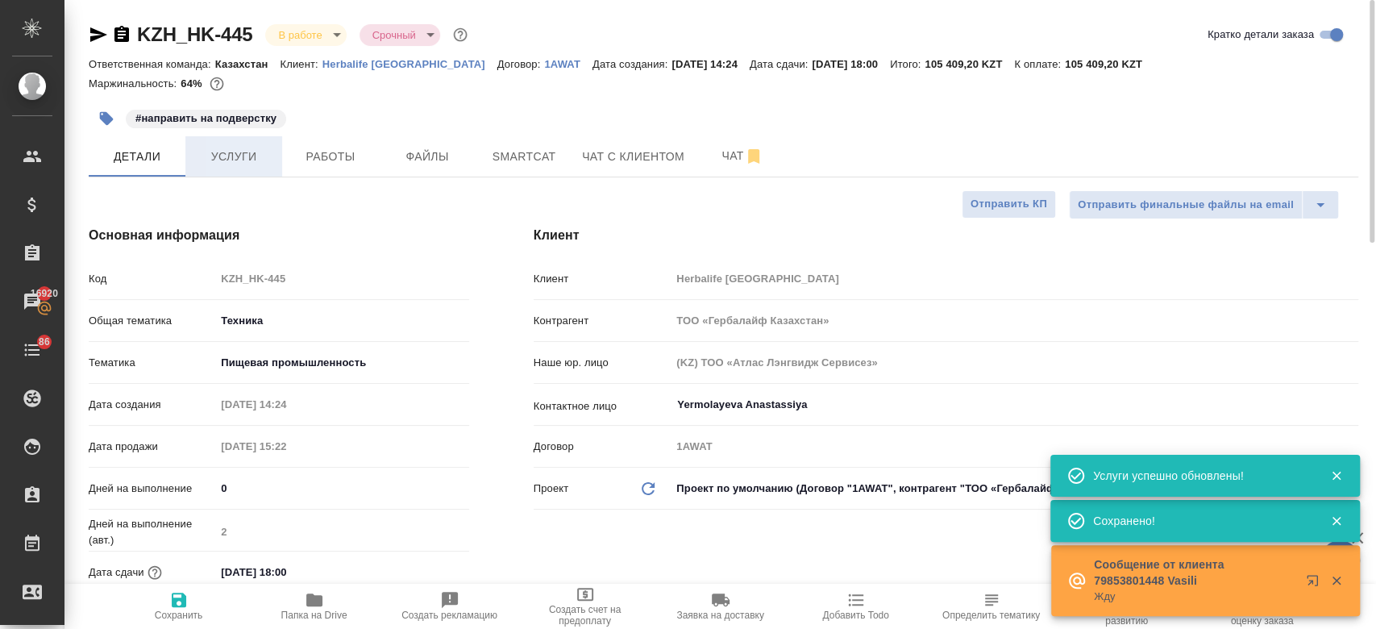
click at [247, 175] on button "Услуги" at bounding box center [233, 156] width 97 height 40
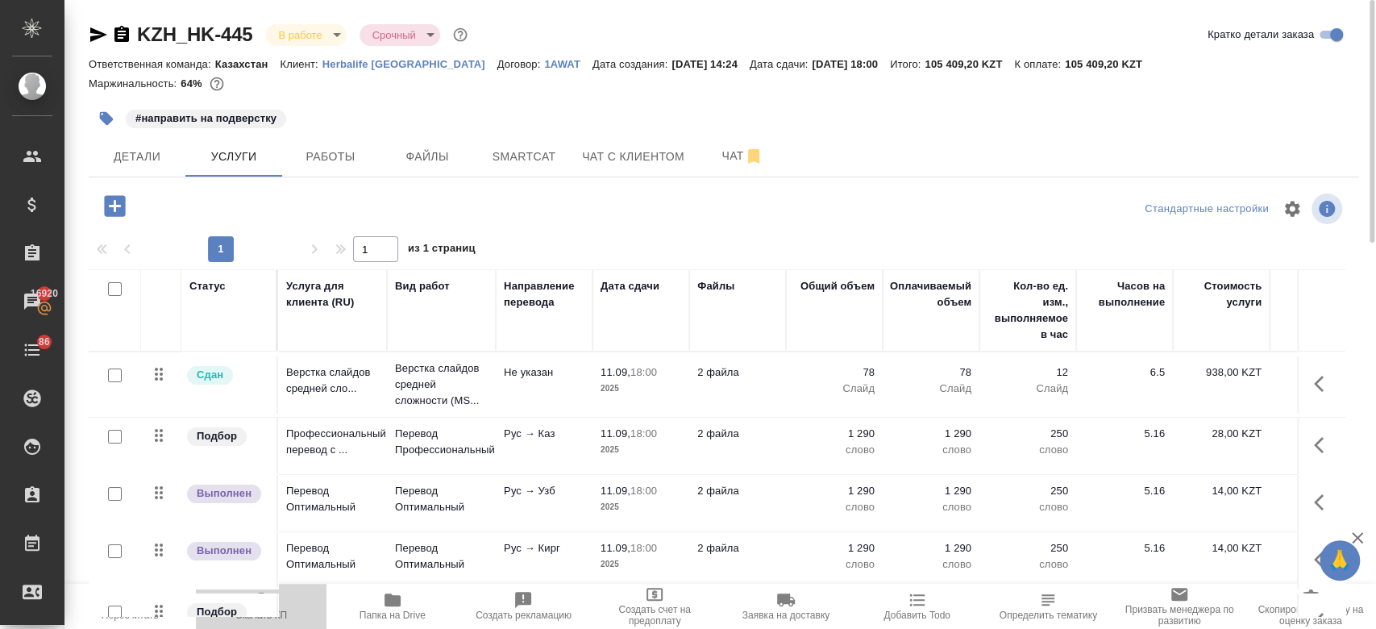
click at [265, 601] on icon "button" at bounding box center [261, 599] width 19 height 19
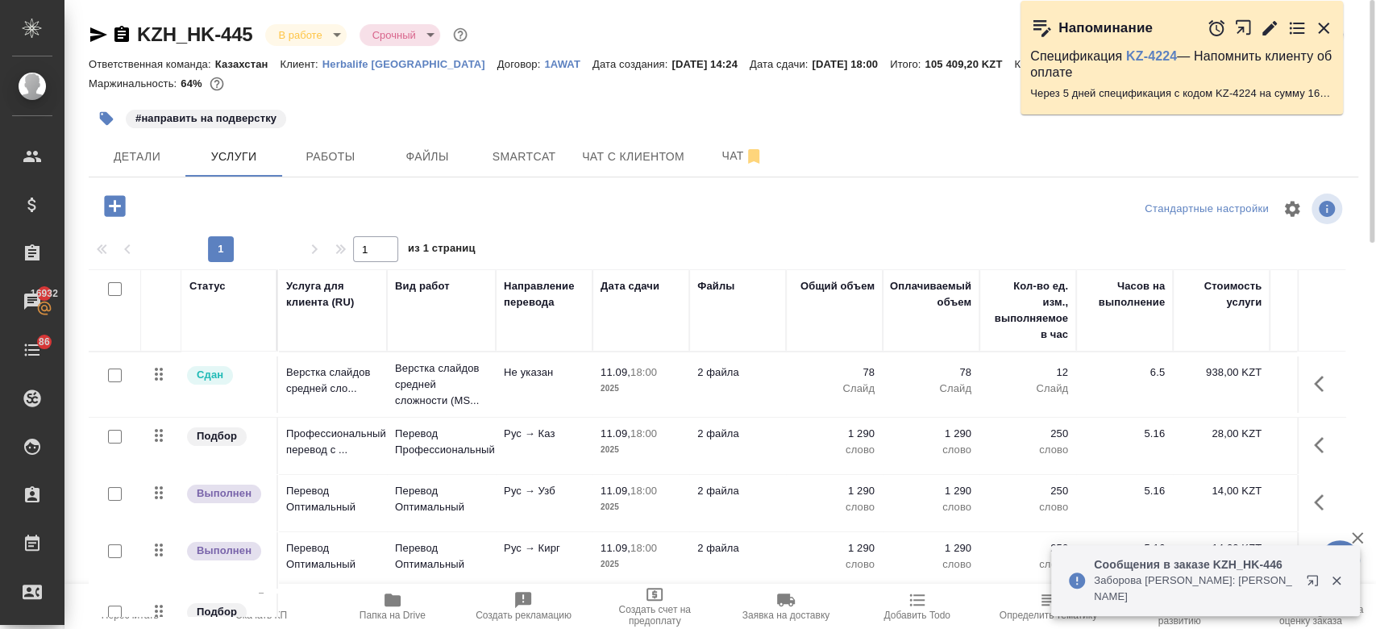
click at [508, 102] on div "#направить на подверстку" at bounding box center [512, 118] width 847 height 35
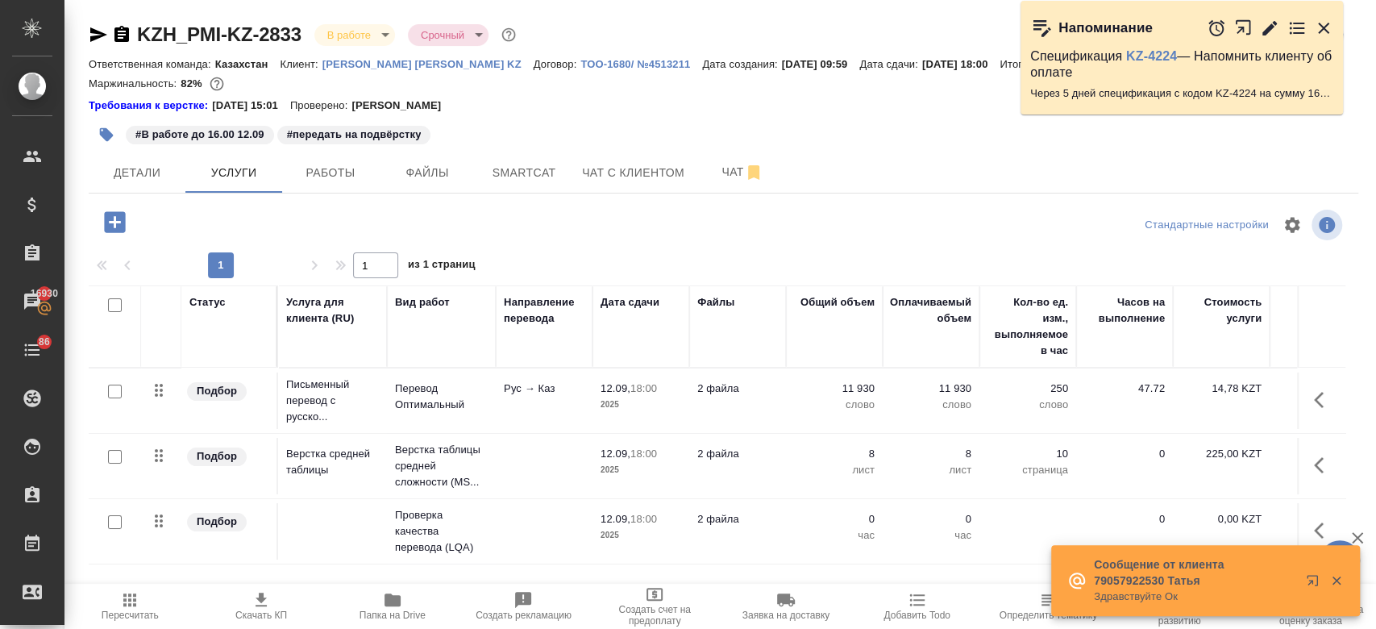
click at [387, 67] on p "[PERSON_NAME] [PERSON_NAME] KZ" at bounding box center [427, 64] width 211 height 12
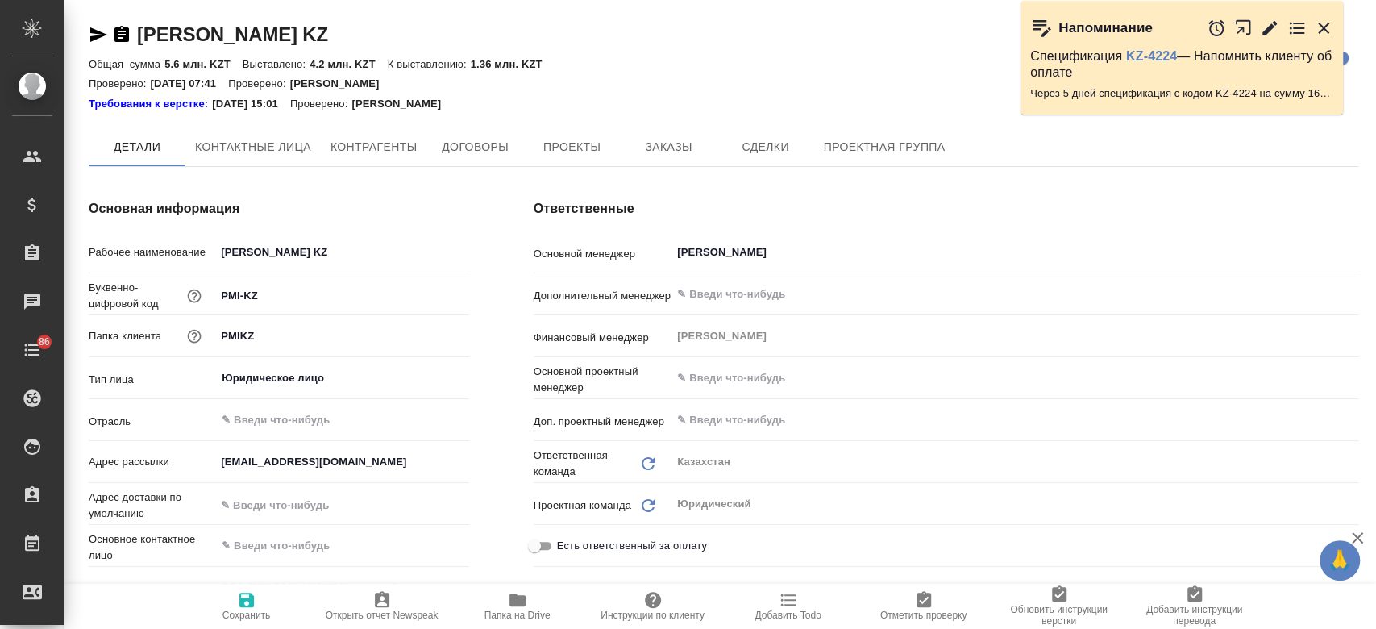
type textarea "x"
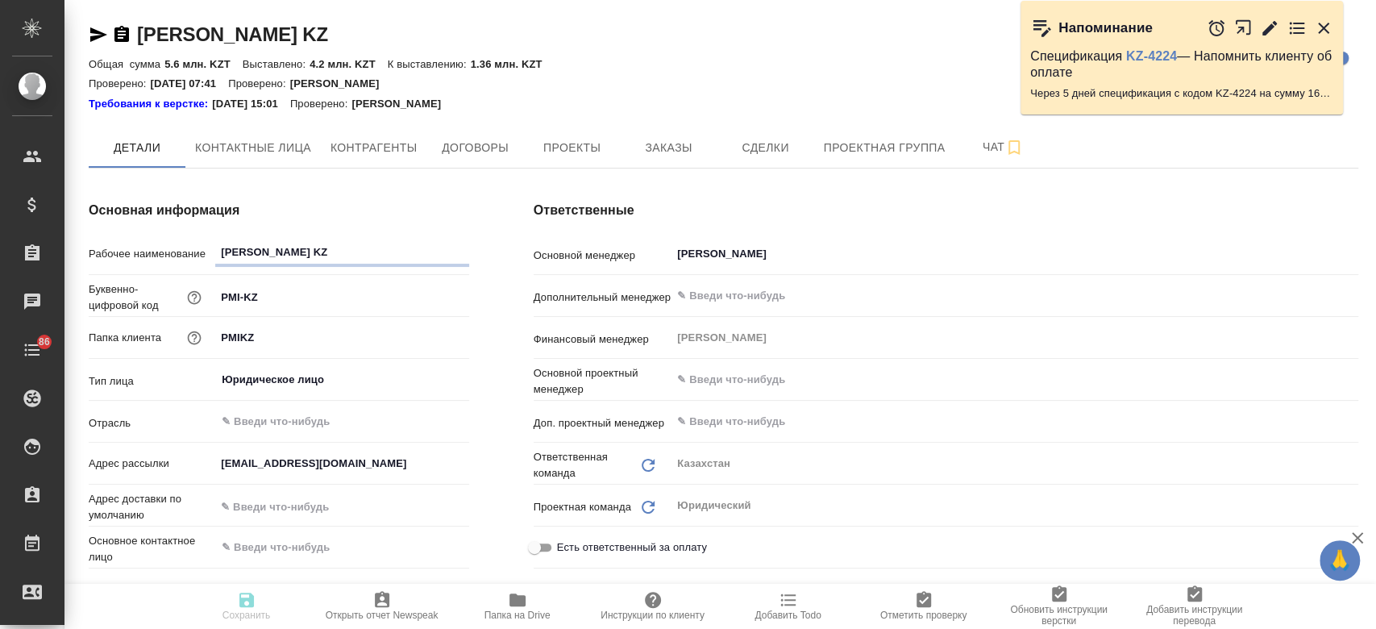
type textarea "x"
click at [655, 139] on span "Заказы" at bounding box center [668, 148] width 77 height 20
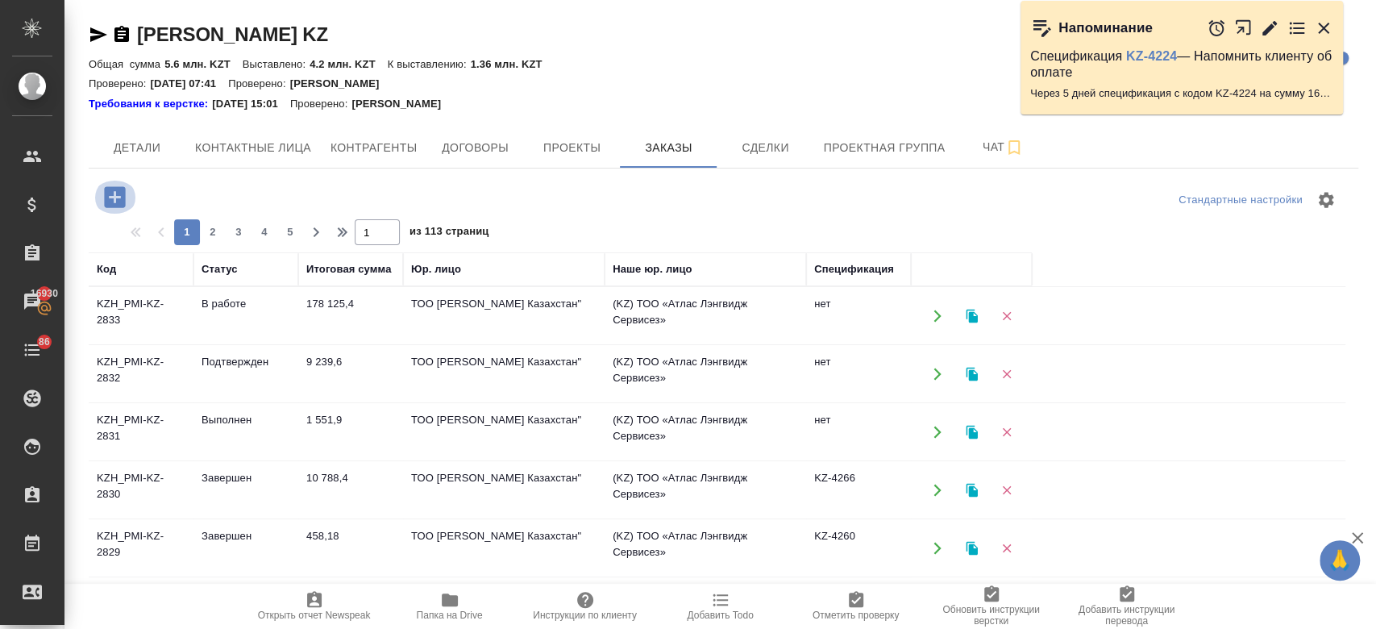
click at [116, 201] on icon "button" at bounding box center [114, 196] width 21 height 21
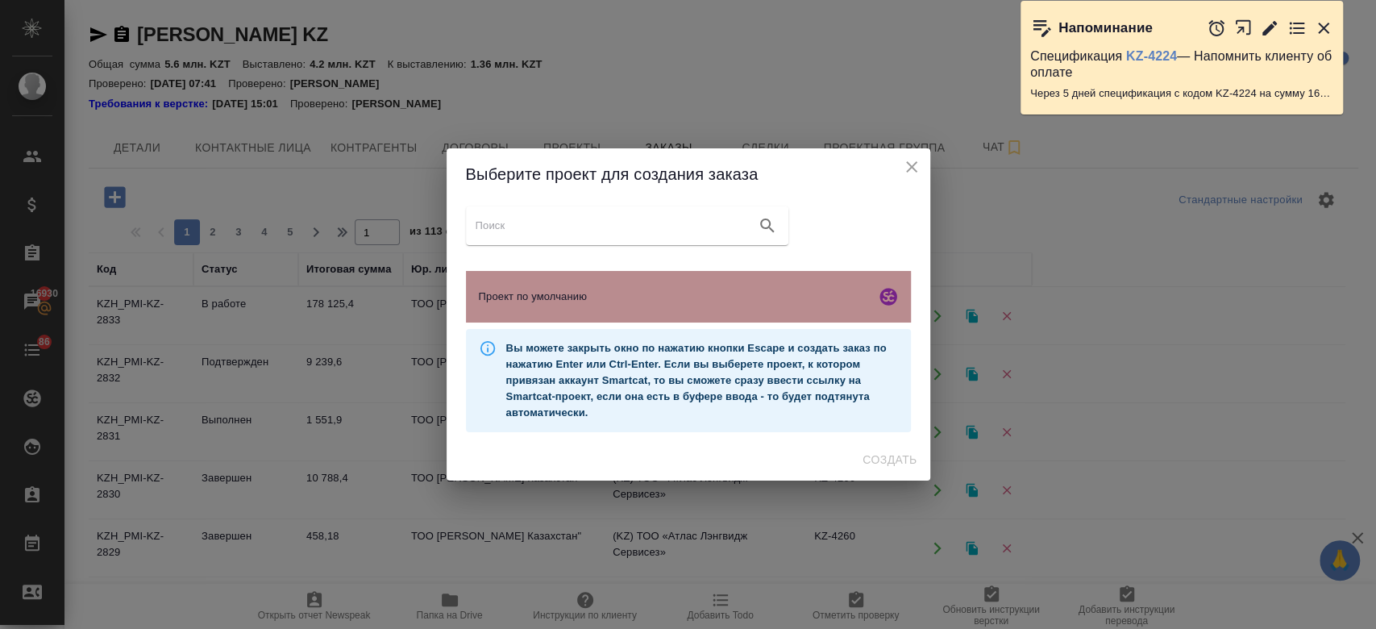
click at [580, 300] on span "Проект по умолчанию" at bounding box center [674, 297] width 390 height 16
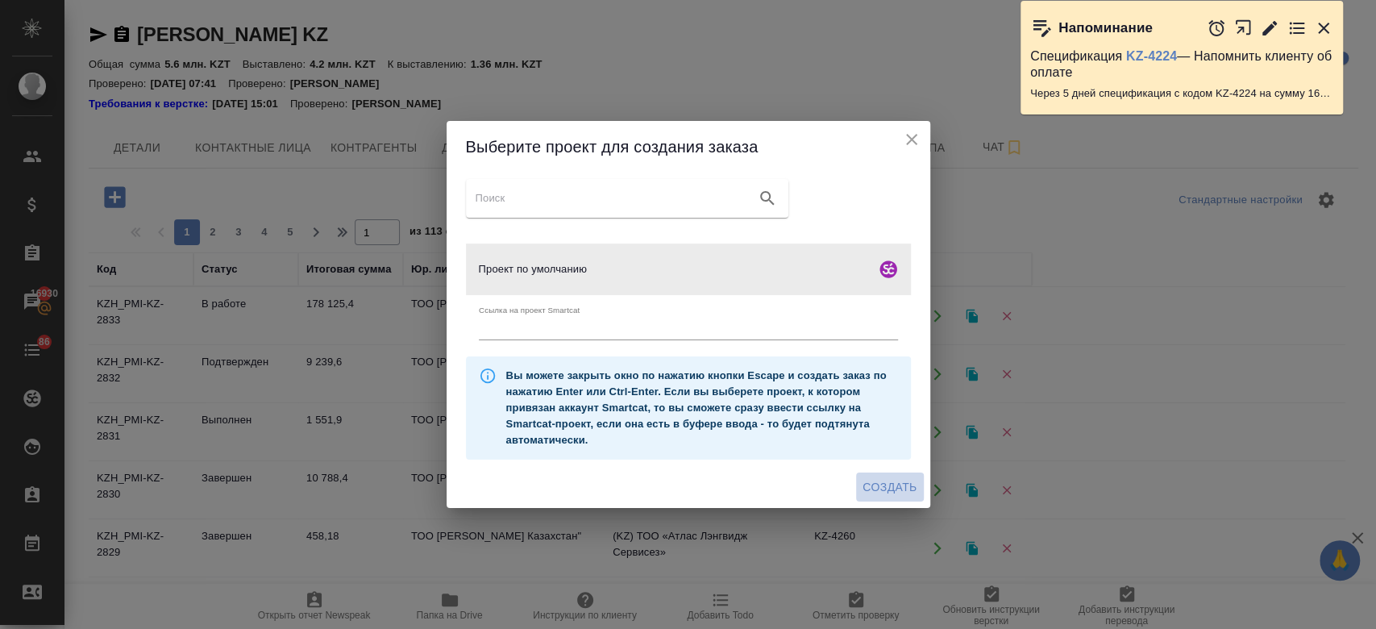
click at [890, 497] on span "Создать" at bounding box center [890, 487] width 54 height 20
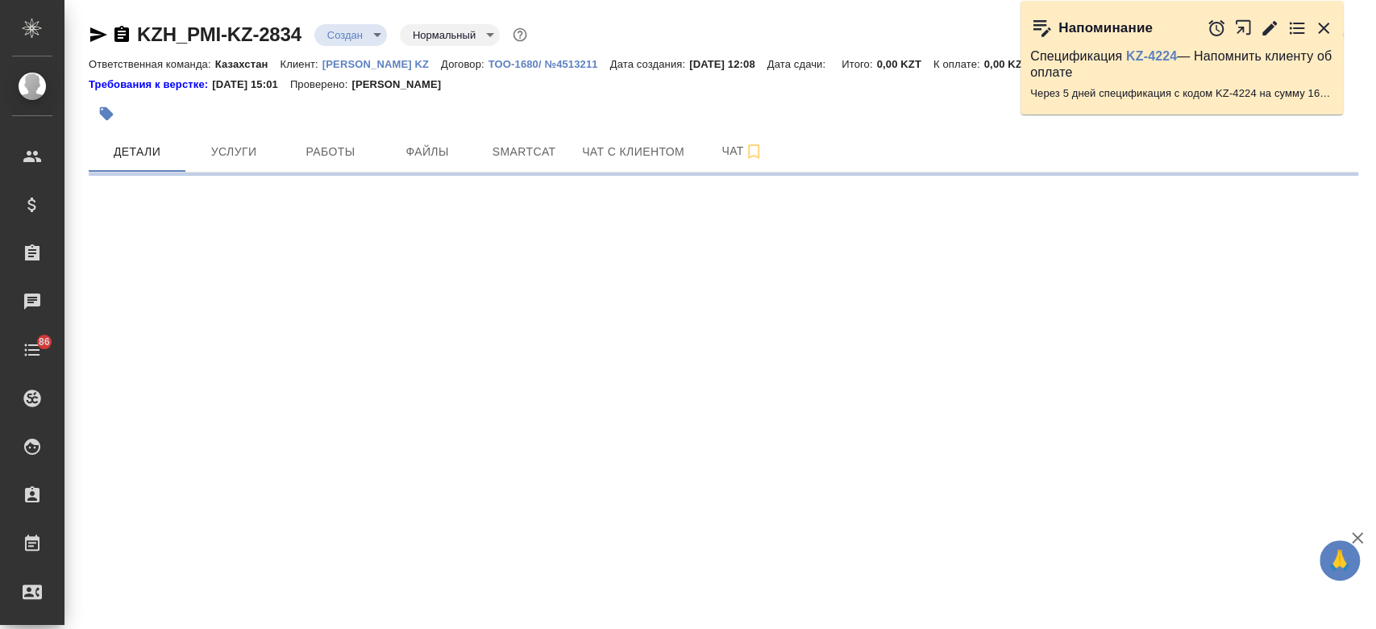
select select "RU"
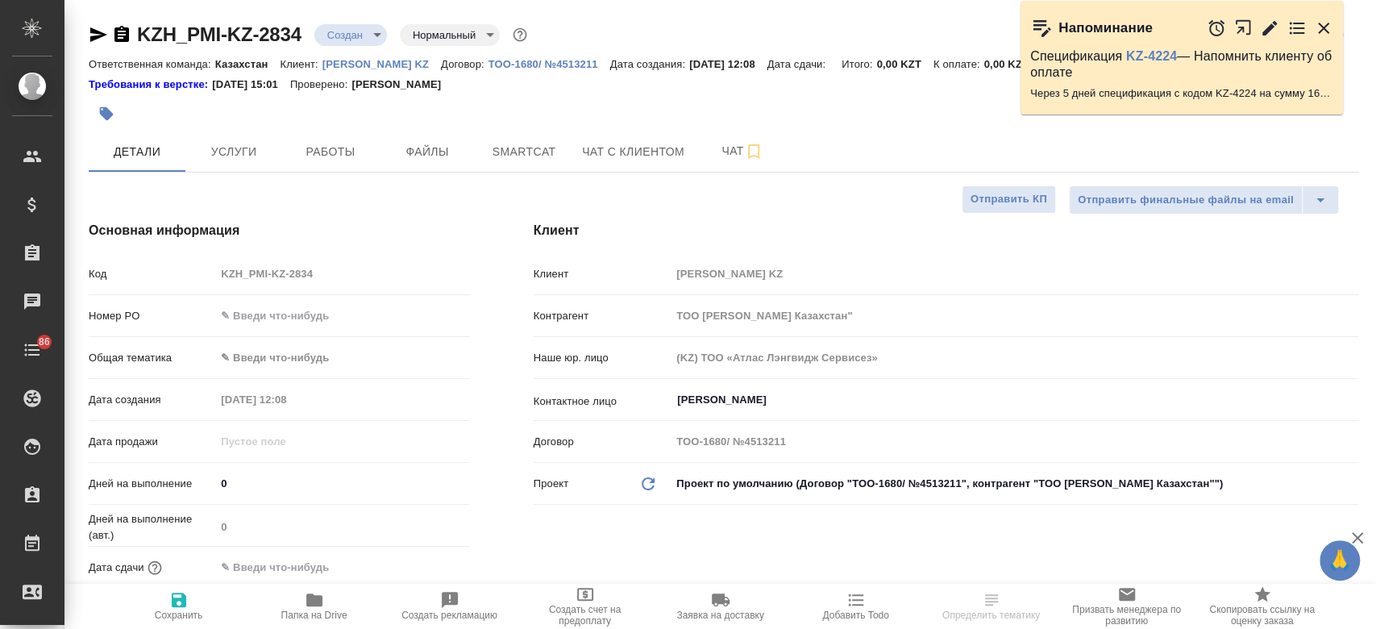
type textarea "x"
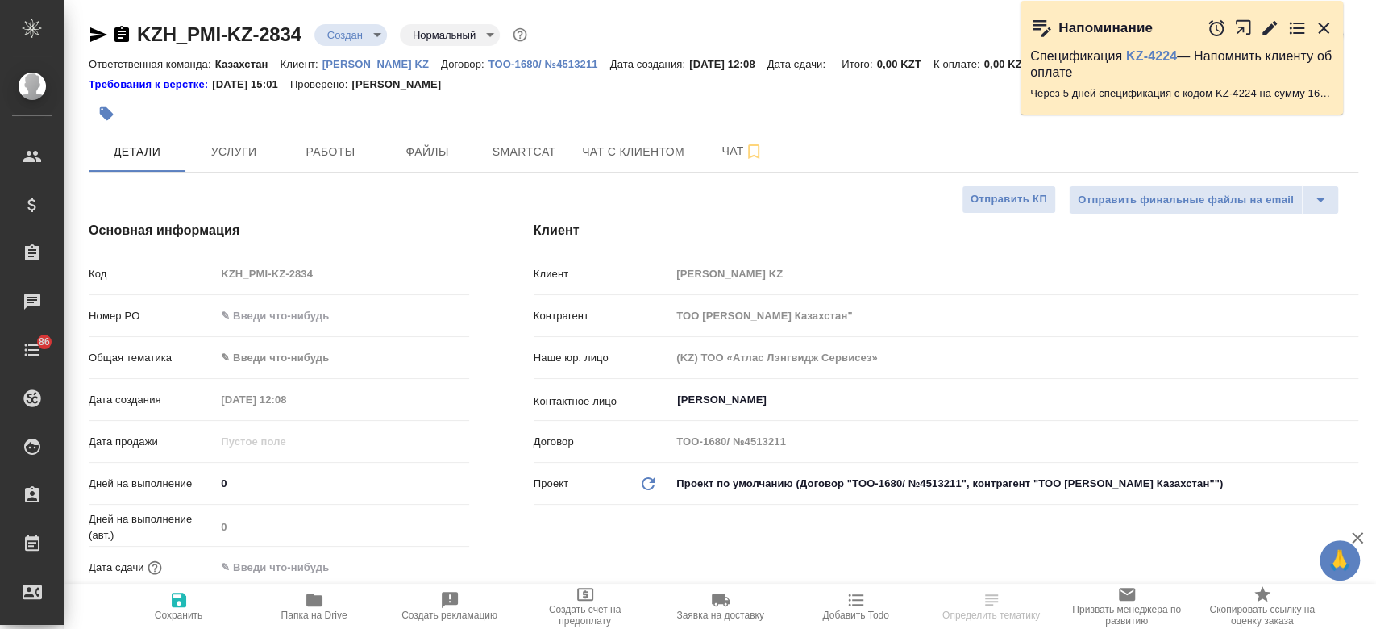
type textarea "x"
click at [431, 147] on span "Файлы" at bounding box center [427, 152] width 77 height 20
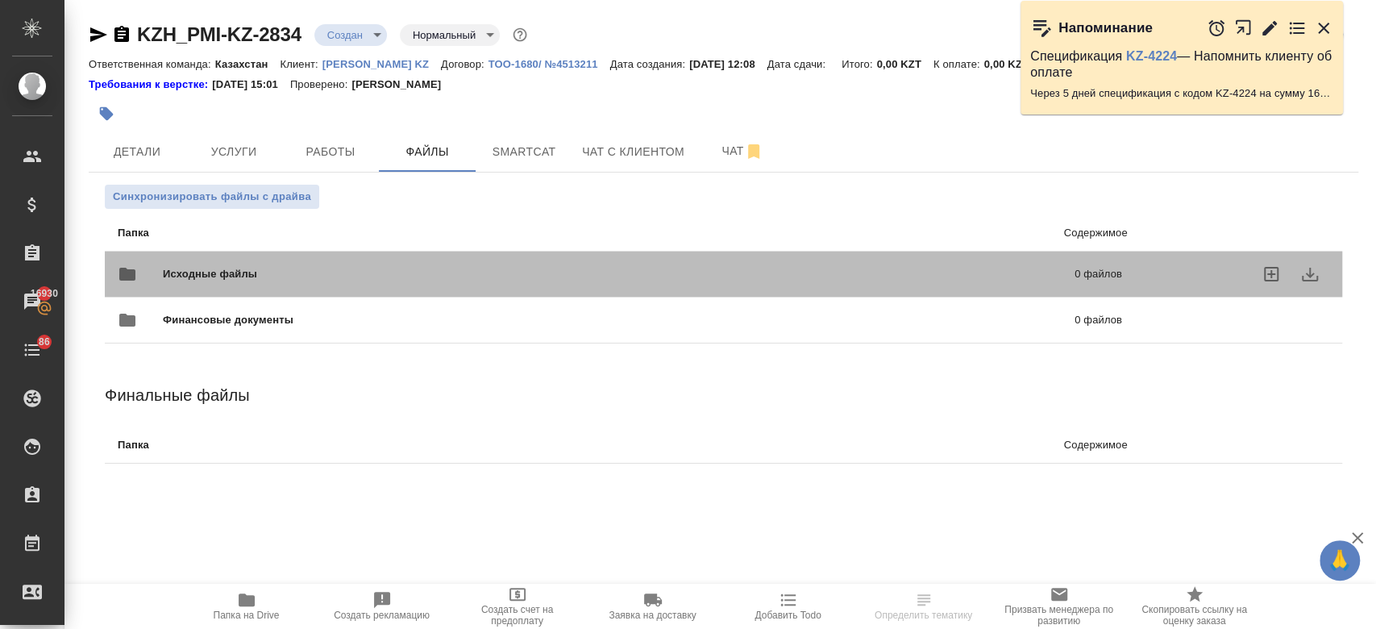
click at [344, 256] on div "Исходные файлы 0 файлов" at bounding box center [620, 274] width 1005 height 39
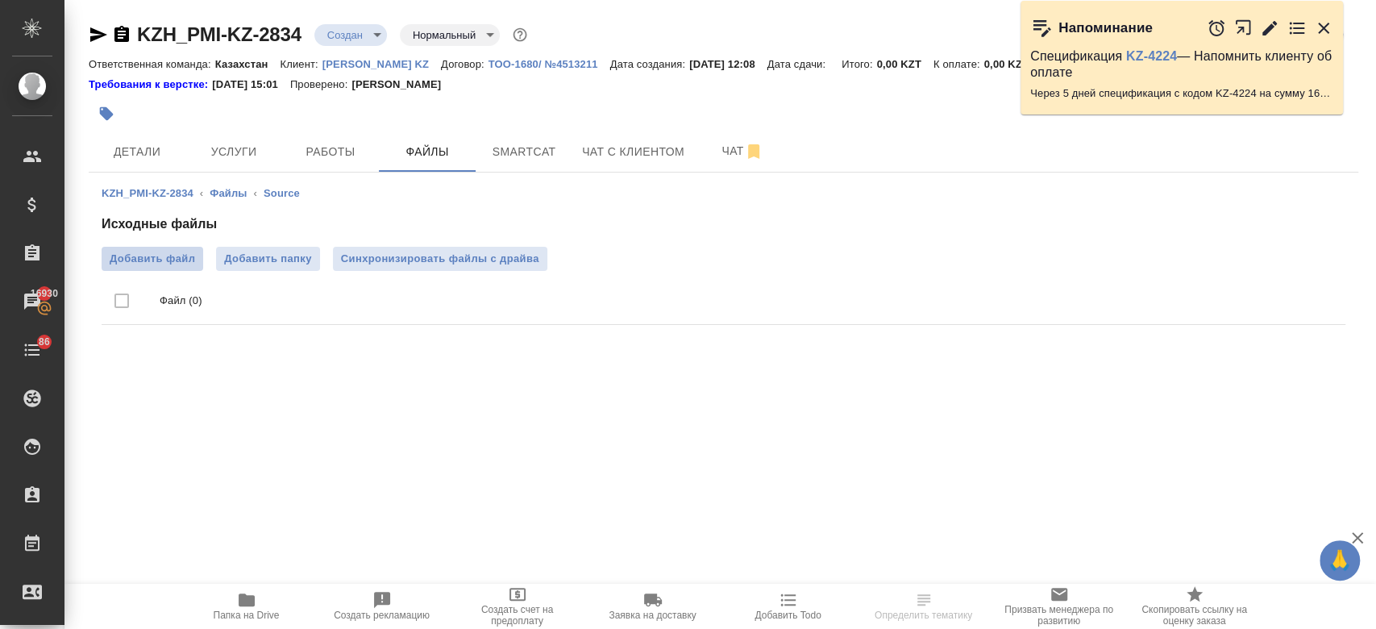
click at [168, 255] on span "Добавить файл" at bounding box center [152, 259] width 85 height 16
click at [0, 0] on input "Добавить файл" at bounding box center [0, 0] width 0 height 0
click at [249, 153] on span "Услуги" at bounding box center [233, 152] width 77 height 20
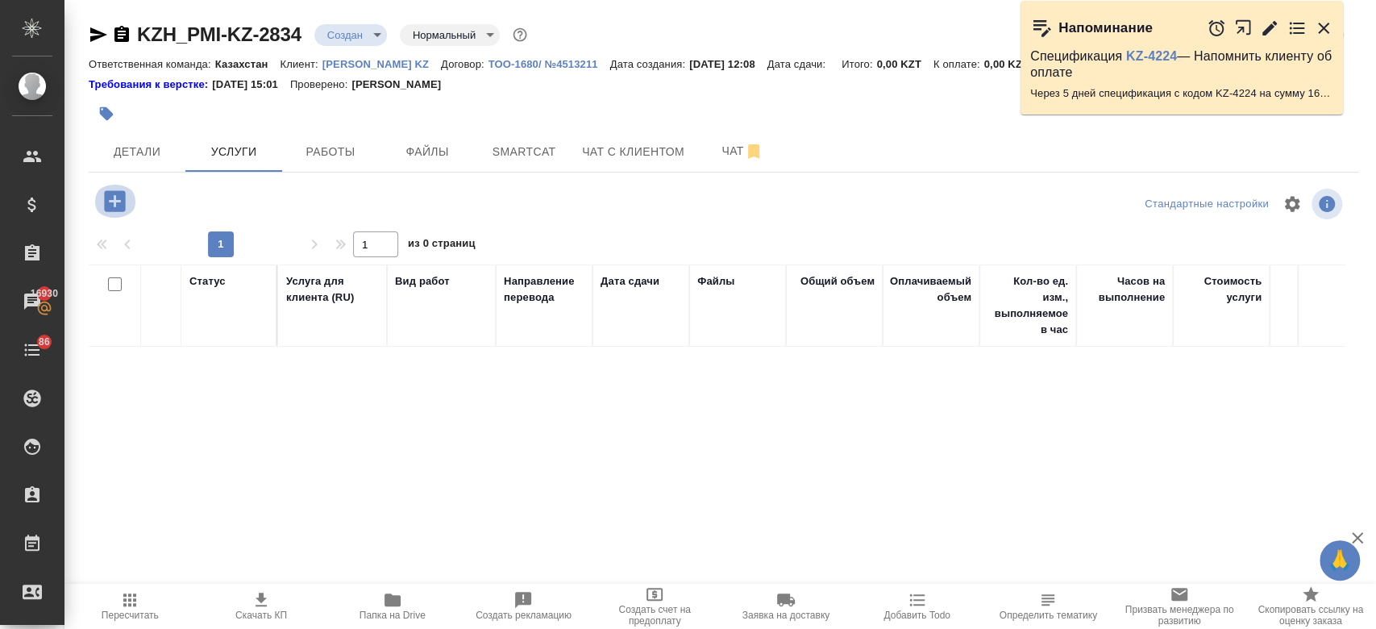
click at [112, 193] on icon "button" at bounding box center [114, 200] width 21 height 21
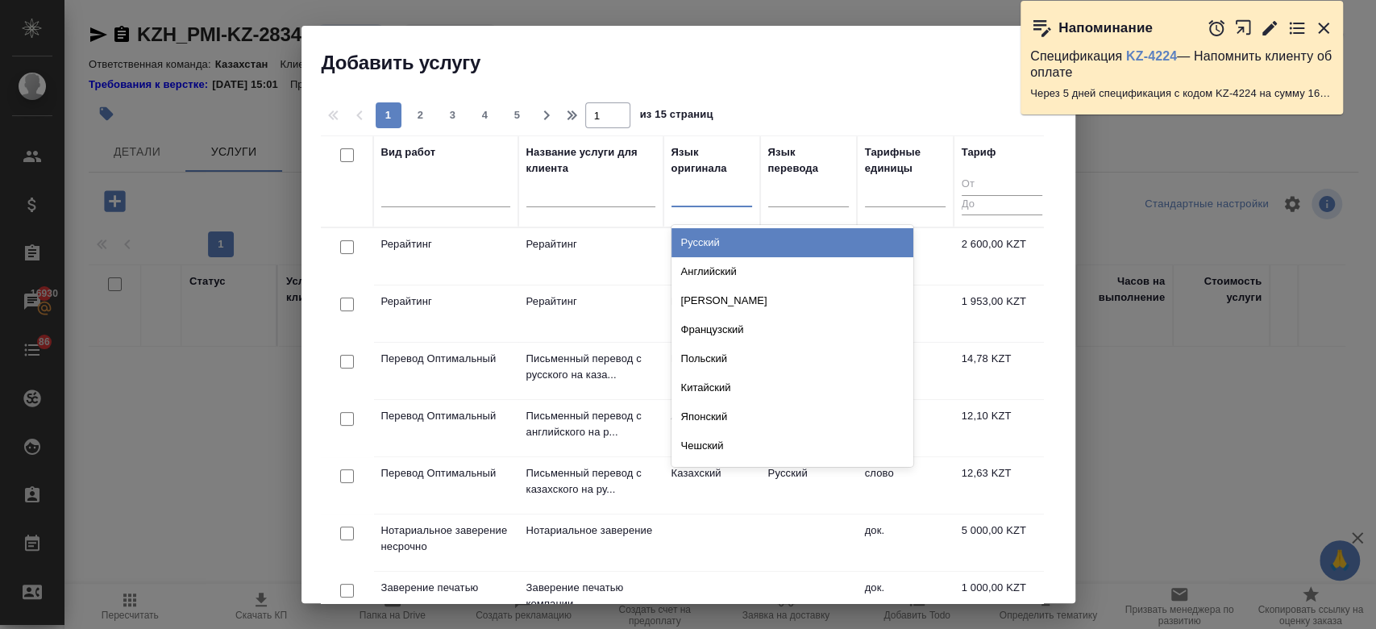
click at [693, 199] on div at bounding box center [712, 190] width 81 height 23
type input "рус"
click at [754, 240] on div "Русский" at bounding box center [793, 242] width 242 height 29
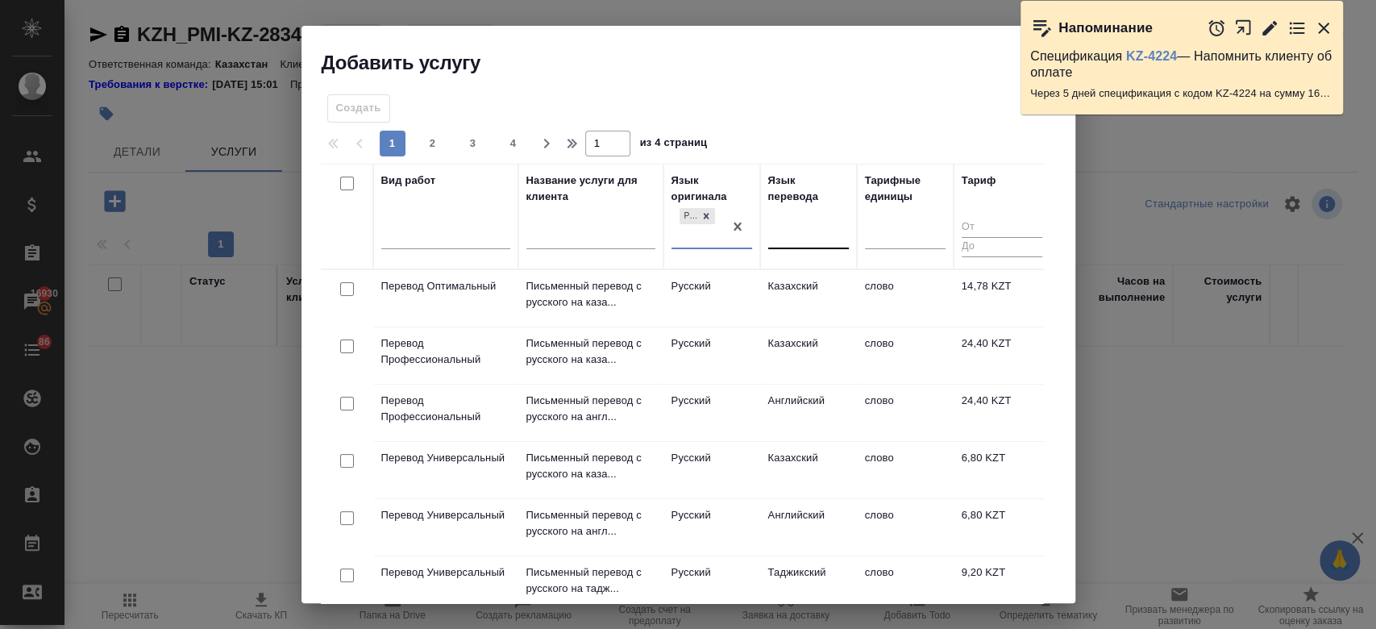
click at [787, 223] on div at bounding box center [808, 233] width 81 height 23
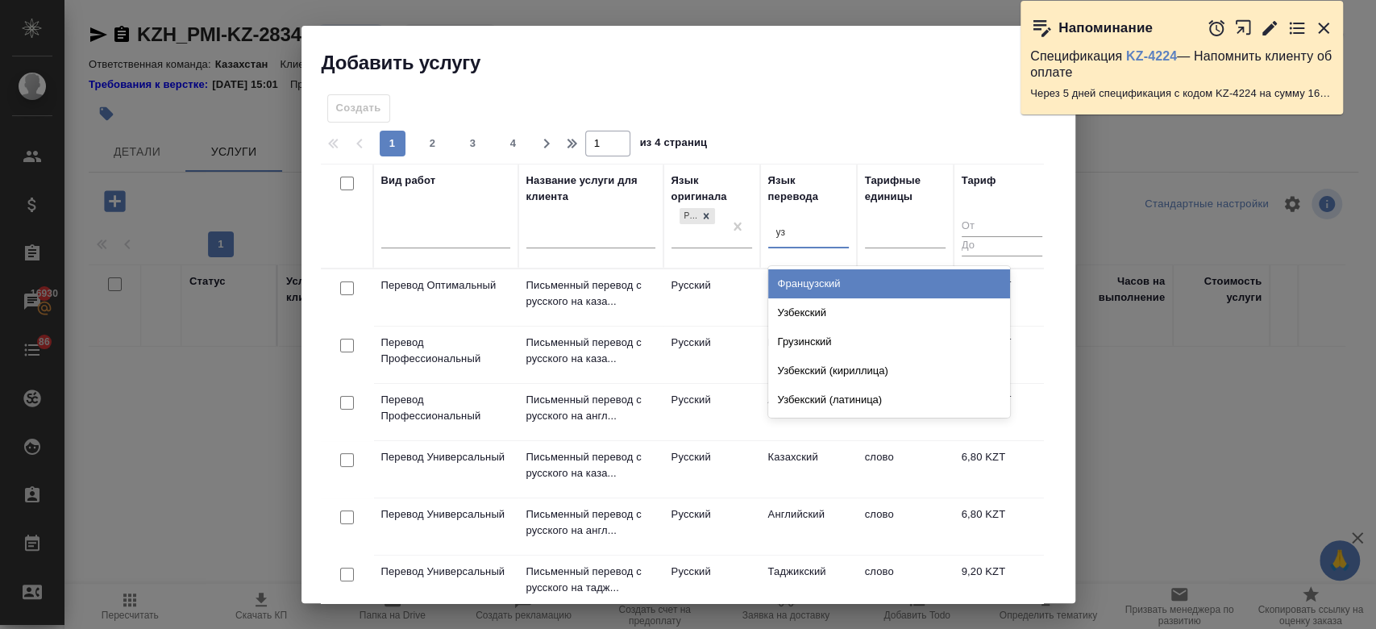
type input "узб"
click at [800, 287] on div "Узбекский" at bounding box center [889, 283] width 242 height 29
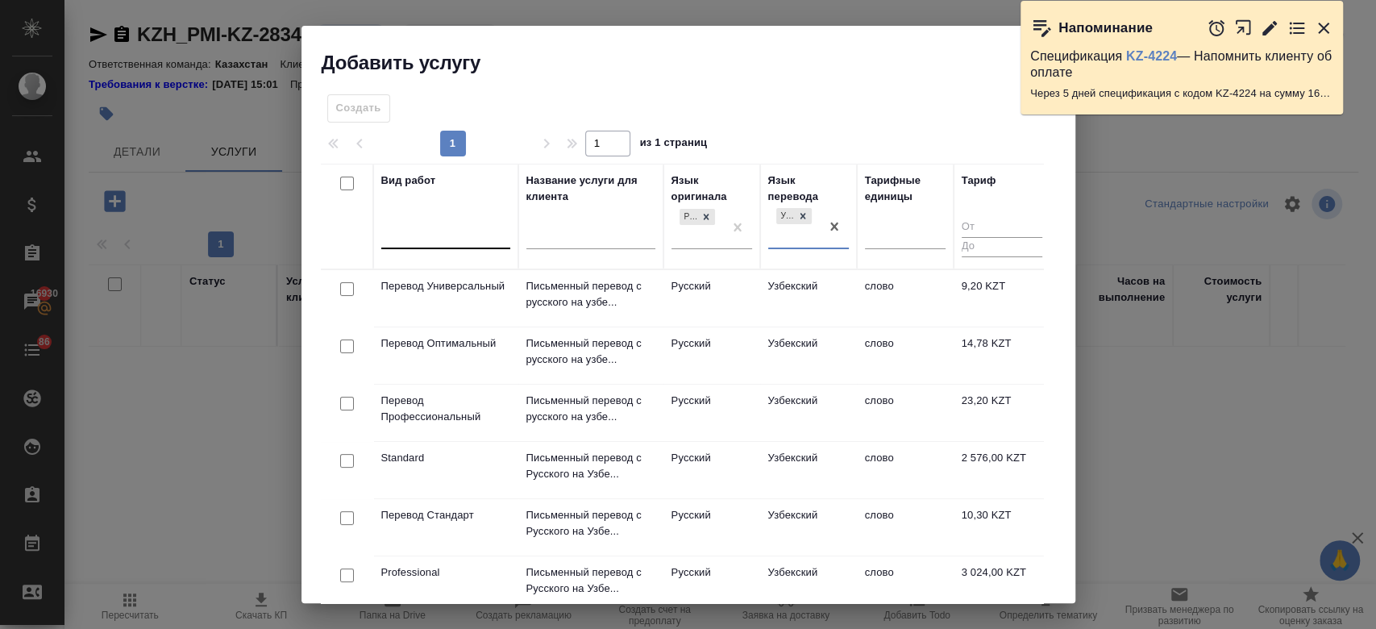
click at [478, 231] on div at bounding box center [445, 233] width 129 height 23
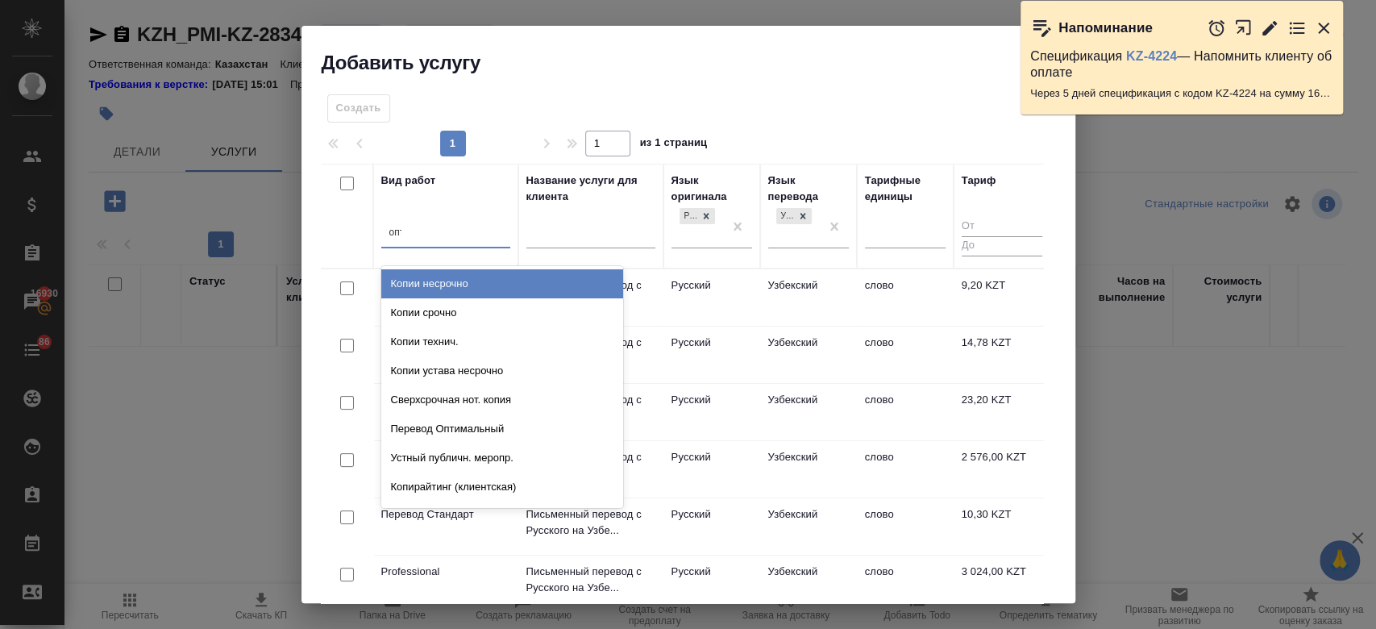
type input "опти"
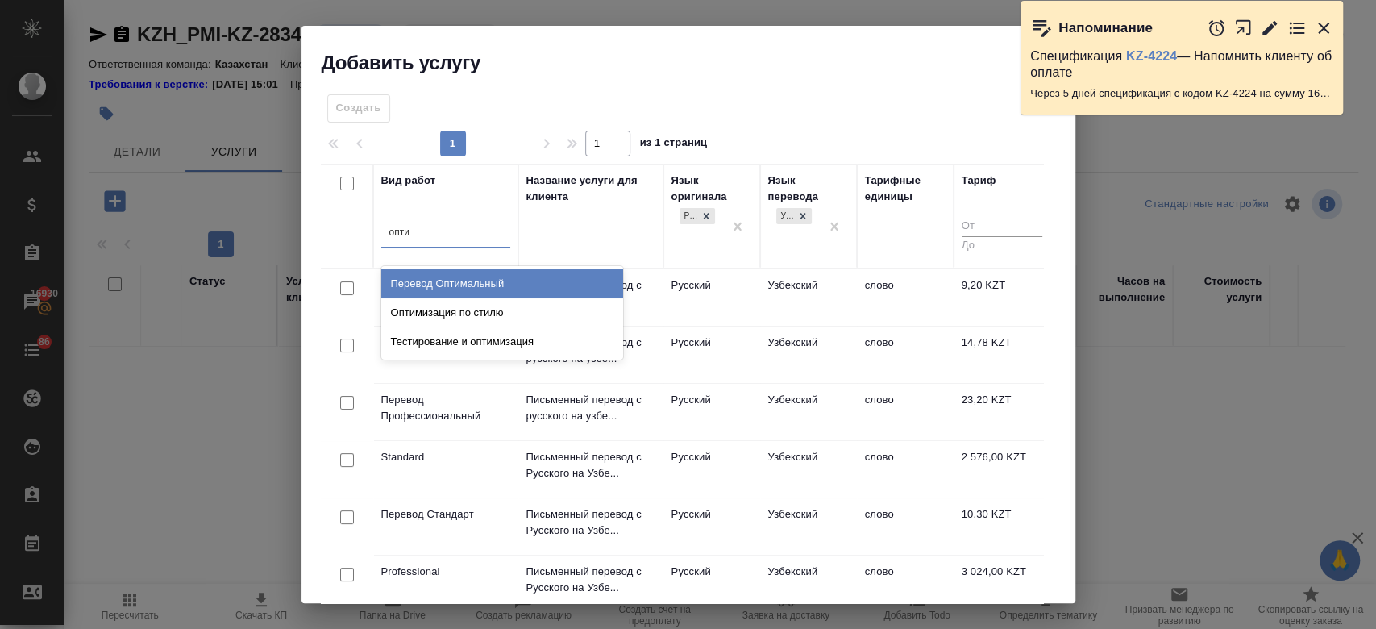
click at [481, 287] on div "Перевод Оптимальный" at bounding box center [502, 283] width 242 height 29
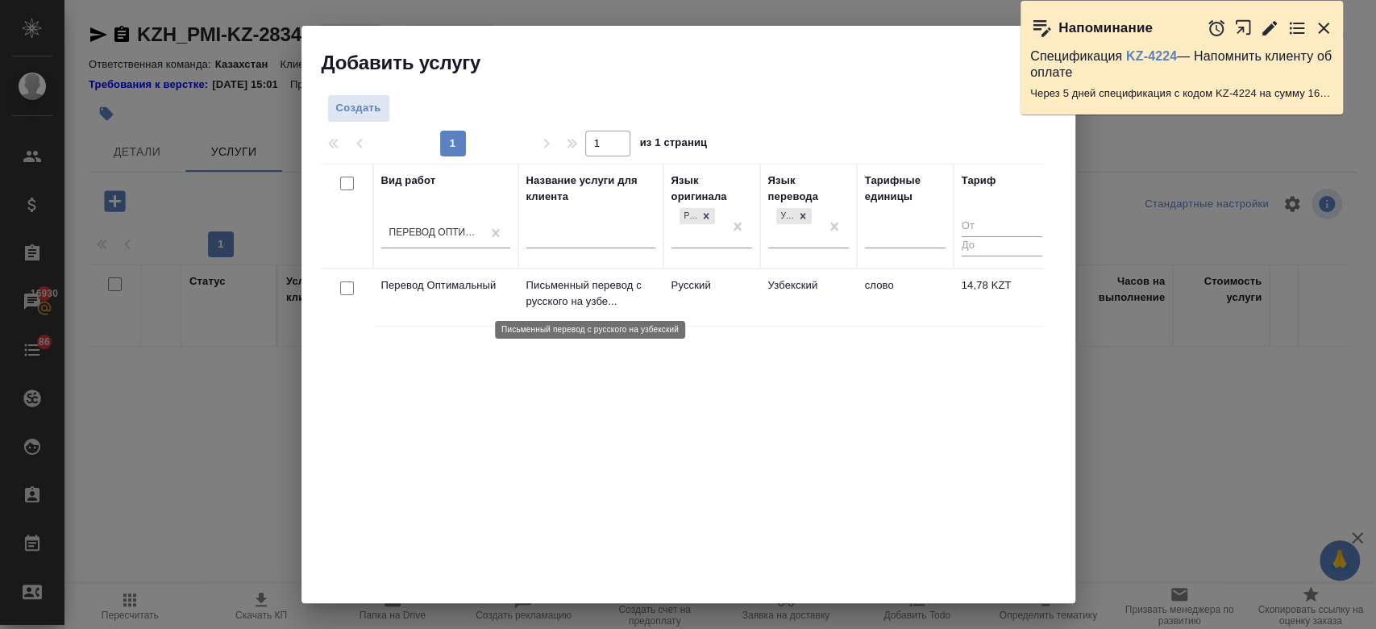
click at [548, 297] on p "Письменный перевод с русского на узбе..." at bounding box center [590, 293] width 129 height 32
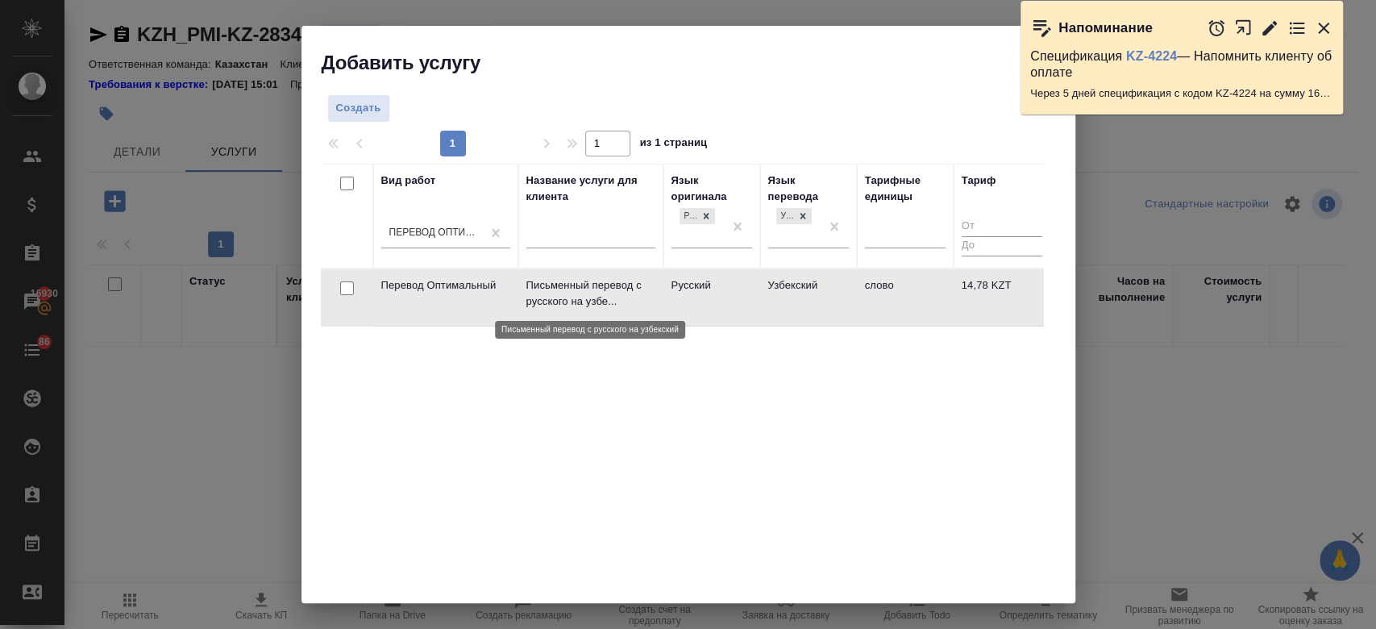
click at [548, 297] on p "Письменный перевод с русского на узбе..." at bounding box center [590, 293] width 129 height 32
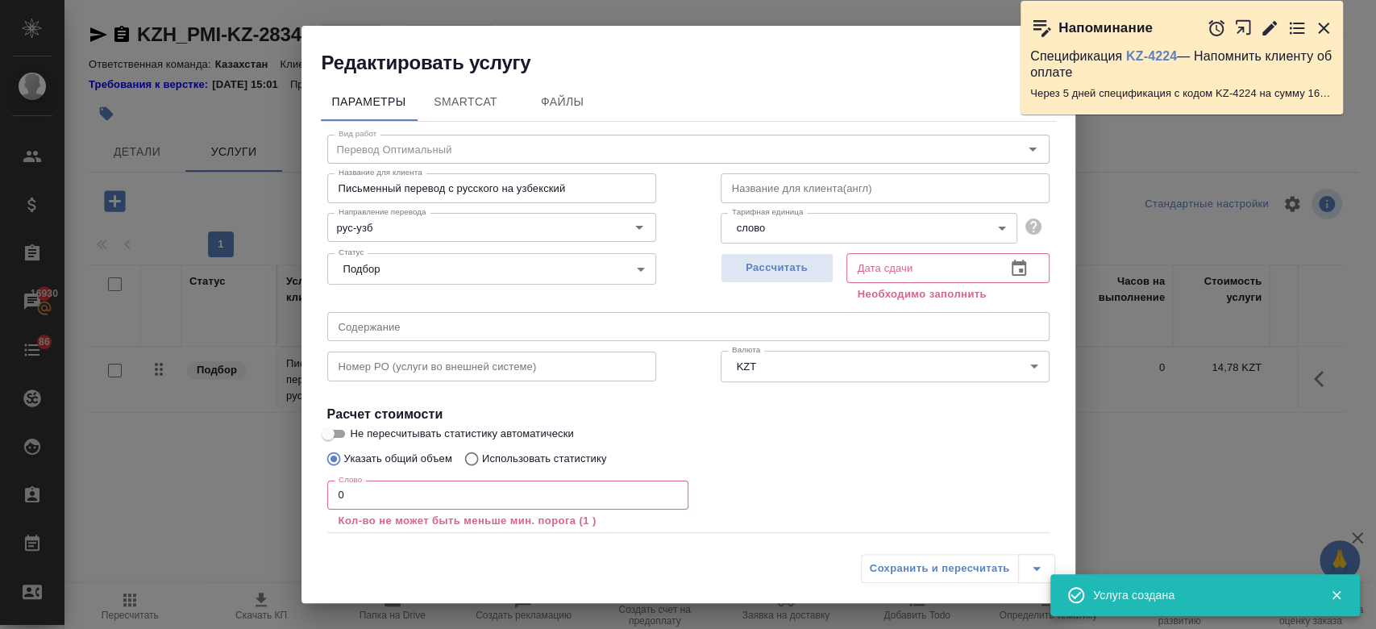
scroll to position [89, 0]
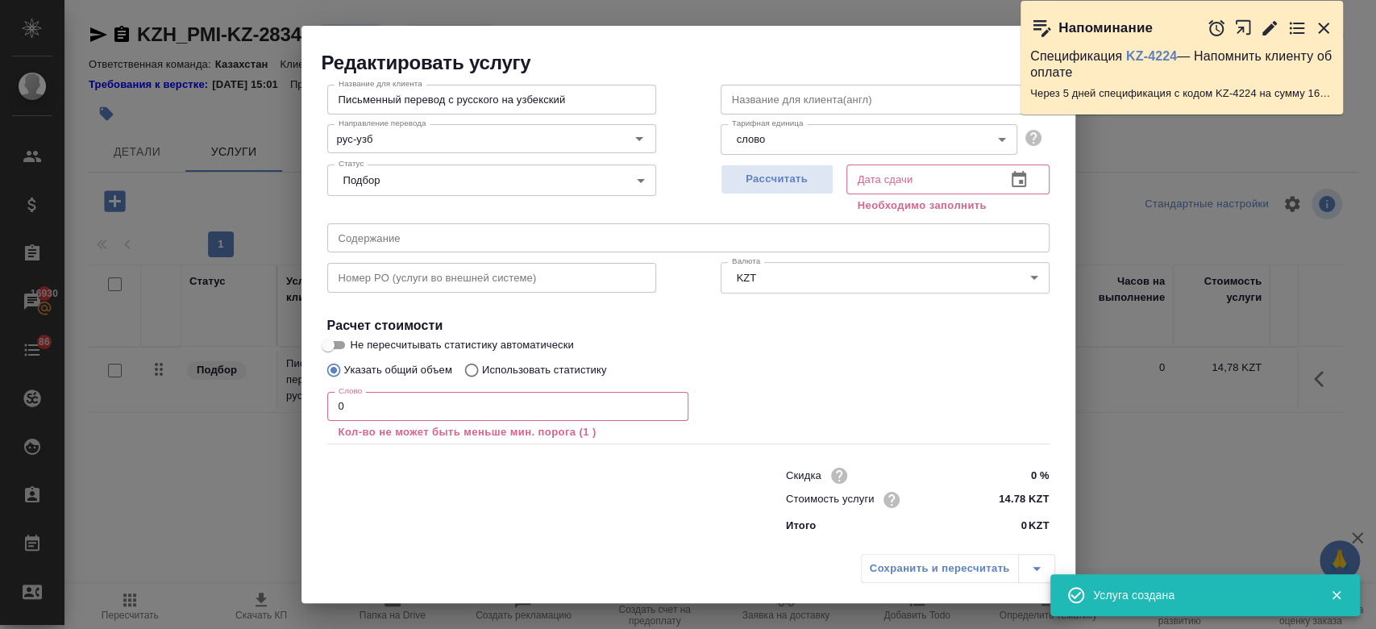
click at [1322, 31] on icon "button" at bounding box center [1323, 28] width 19 height 19
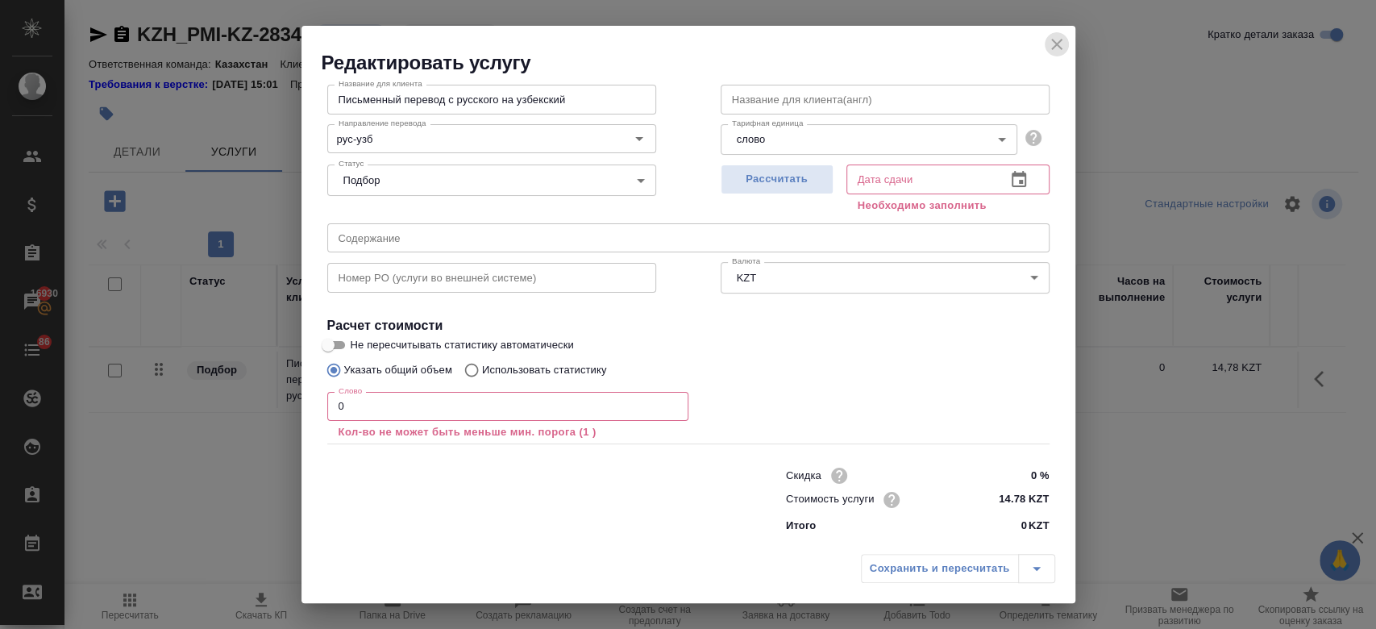
click at [1056, 39] on icon "close" at bounding box center [1056, 44] width 19 height 19
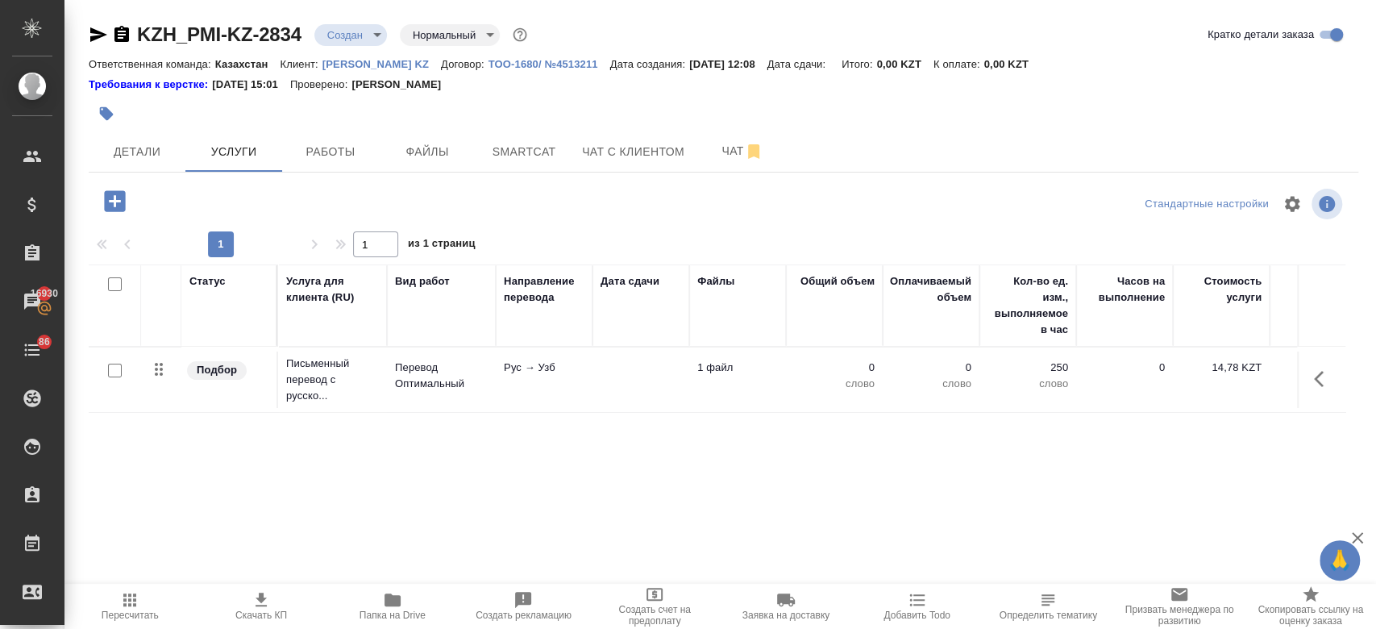
click at [115, 368] on input "checkbox" at bounding box center [115, 371] width 14 height 14
checkbox input "true"
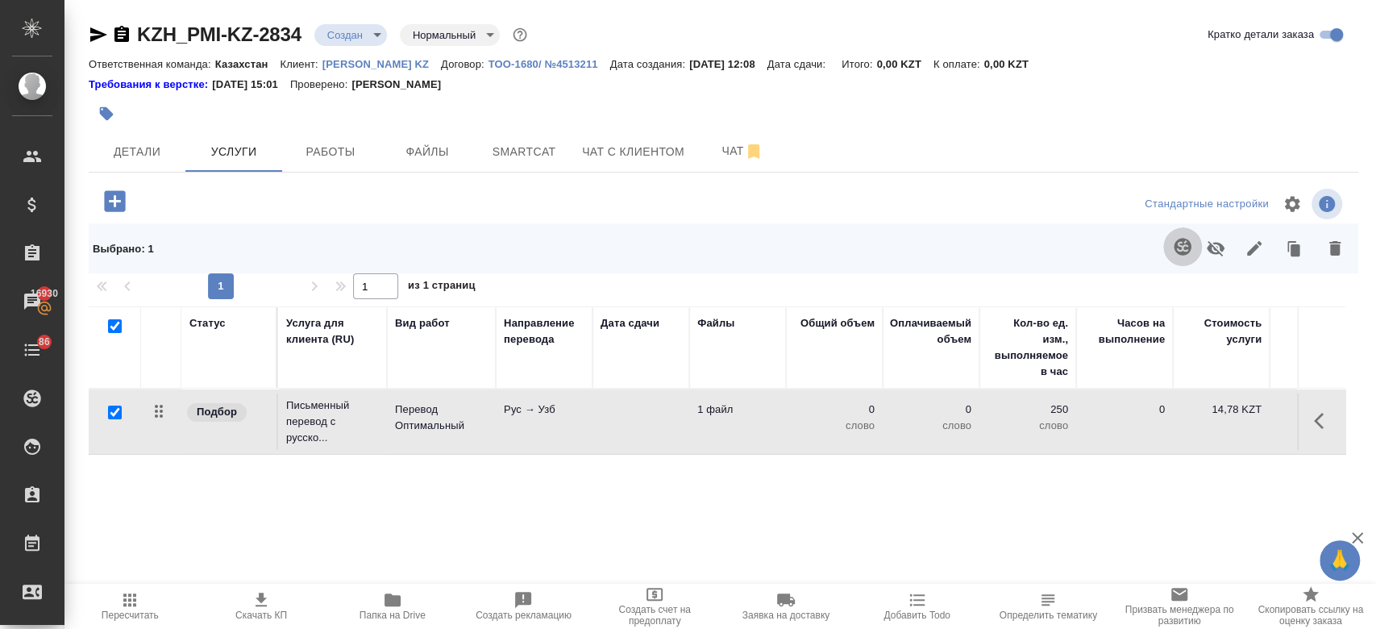
click at [1180, 248] on icon "button" at bounding box center [1182, 246] width 17 height 17
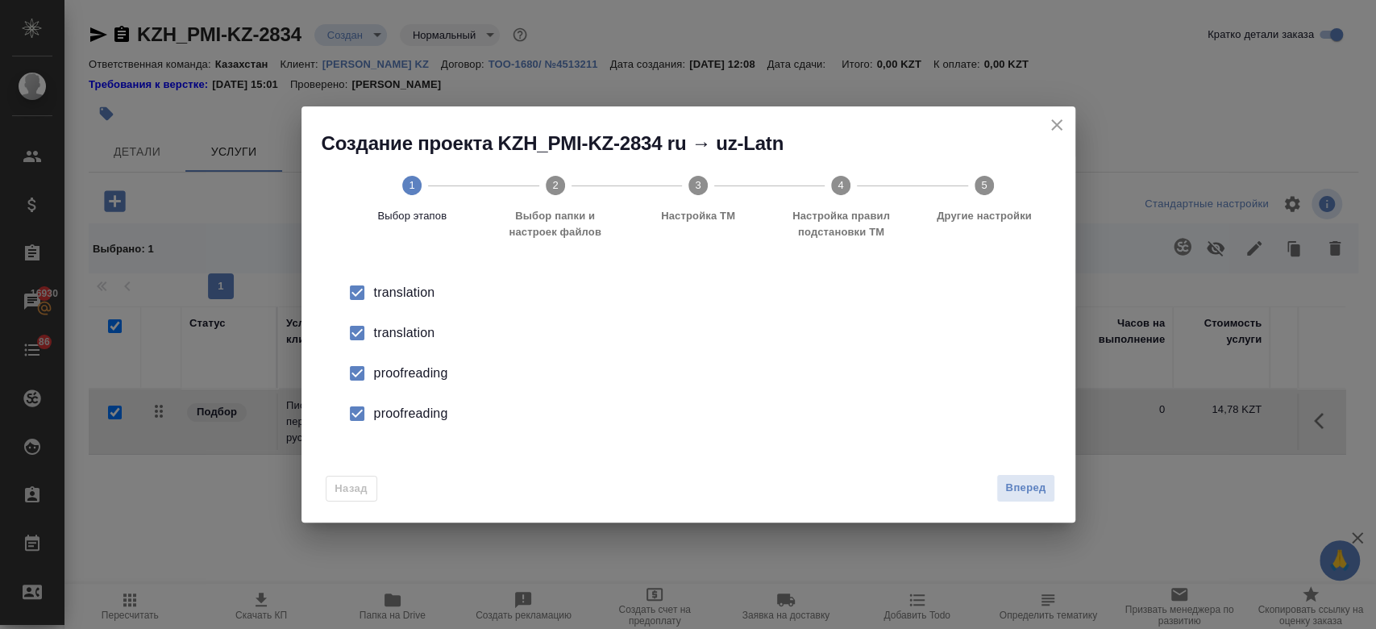
click at [402, 339] on div "translation" at bounding box center [705, 332] width 663 height 19
click at [396, 372] on div "proofreading" at bounding box center [705, 373] width 663 height 19
click at [415, 414] on div "proofreading" at bounding box center [705, 413] width 663 height 19
click at [1033, 485] on span "Вперед" at bounding box center [1025, 488] width 40 height 19
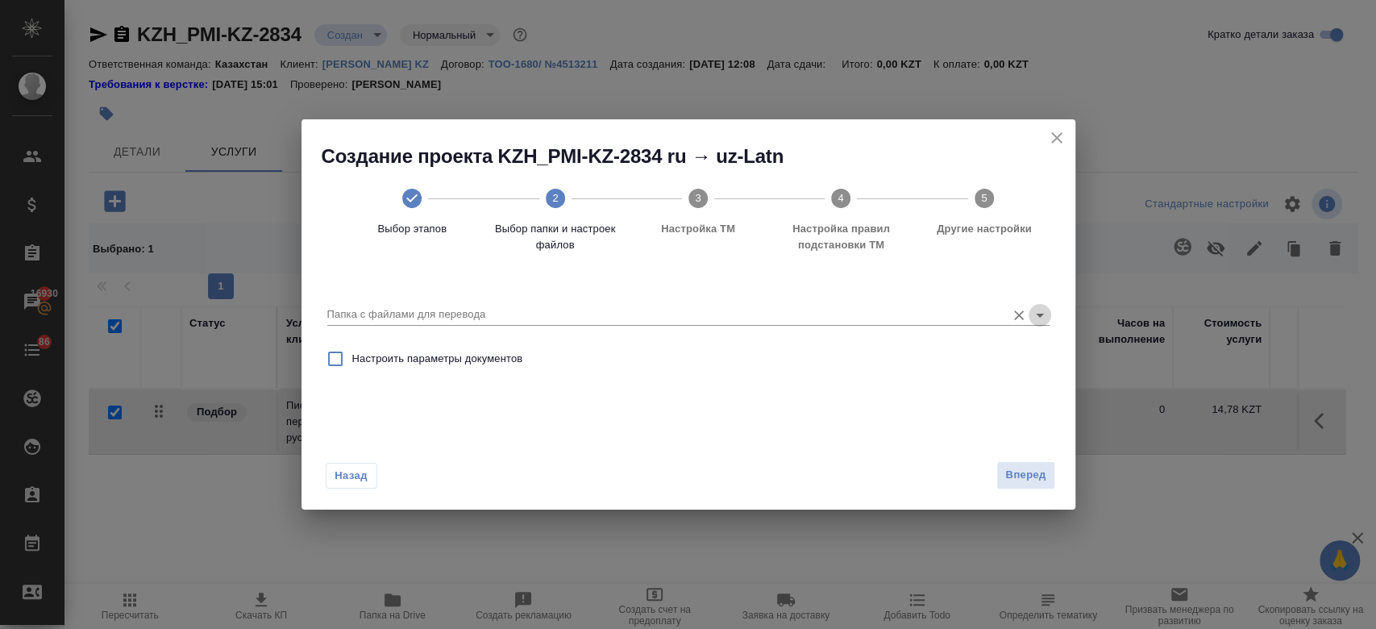
click at [1035, 317] on icon "Open" at bounding box center [1039, 315] width 19 height 19
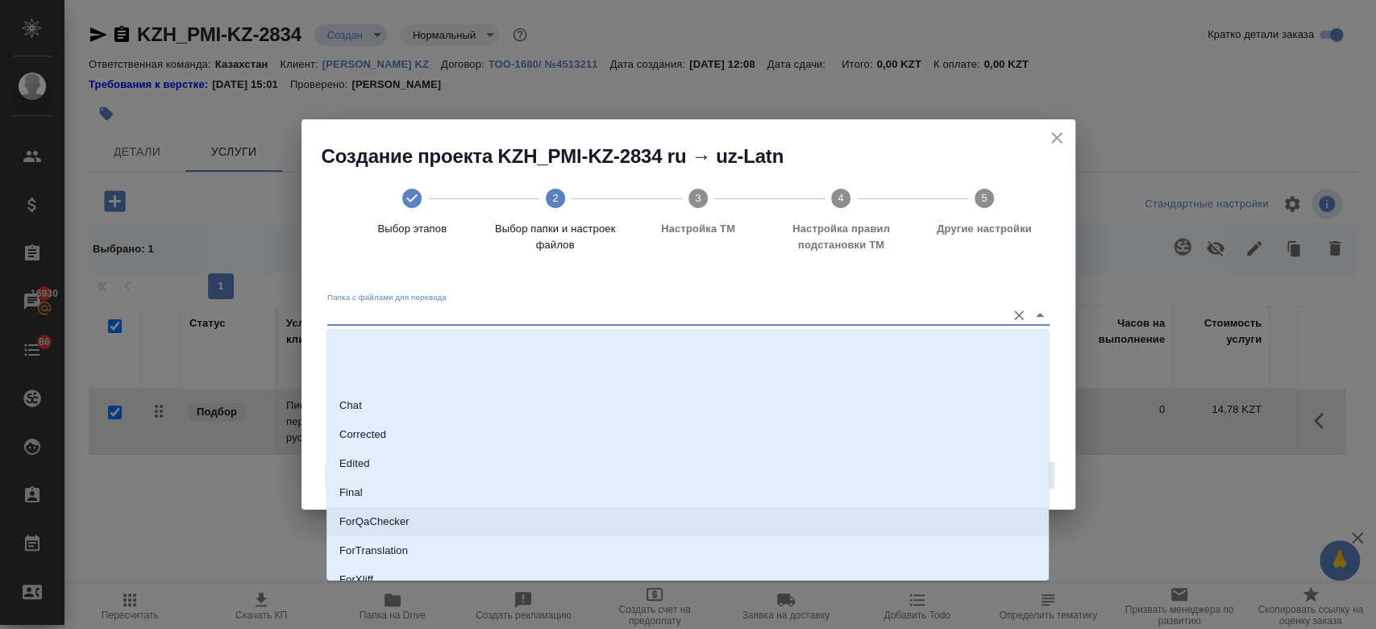
scroll to position [110, 0]
click at [456, 515] on li "Source" at bounding box center [688, 528] width 722 height 29
type input "Source"
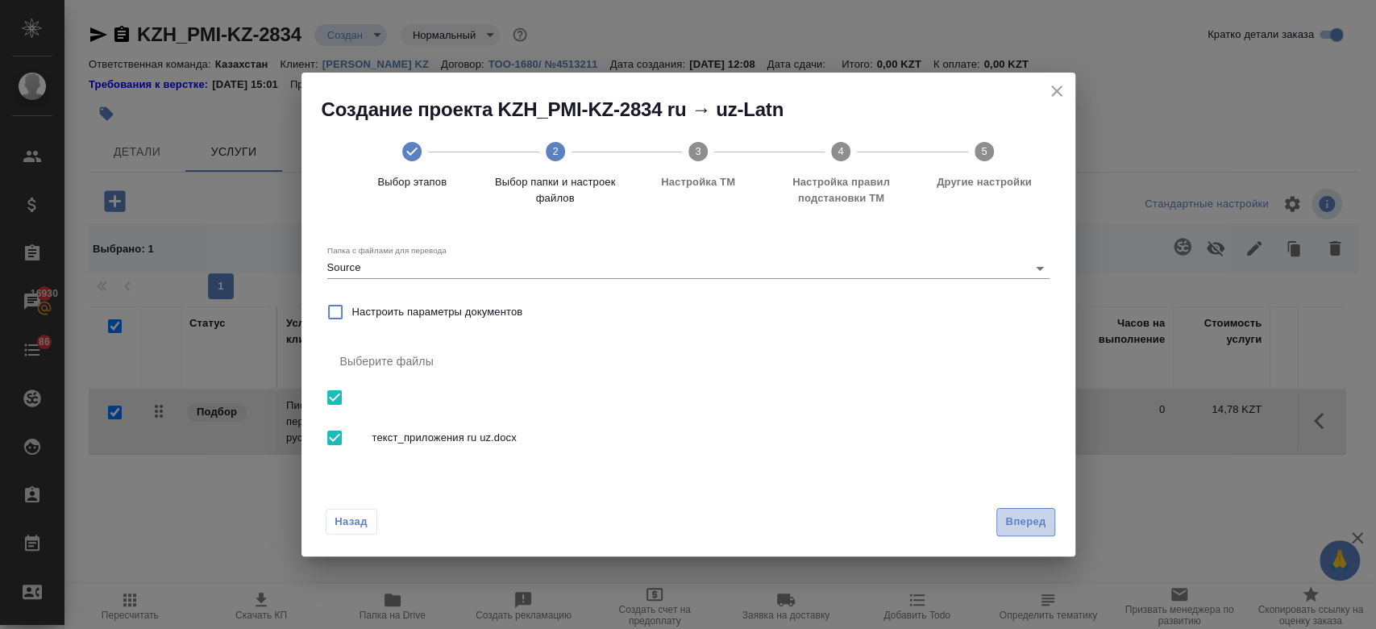
click at [1034, 535] on button "Вперед" at bounding box center [1026, 522] width 58 height 28
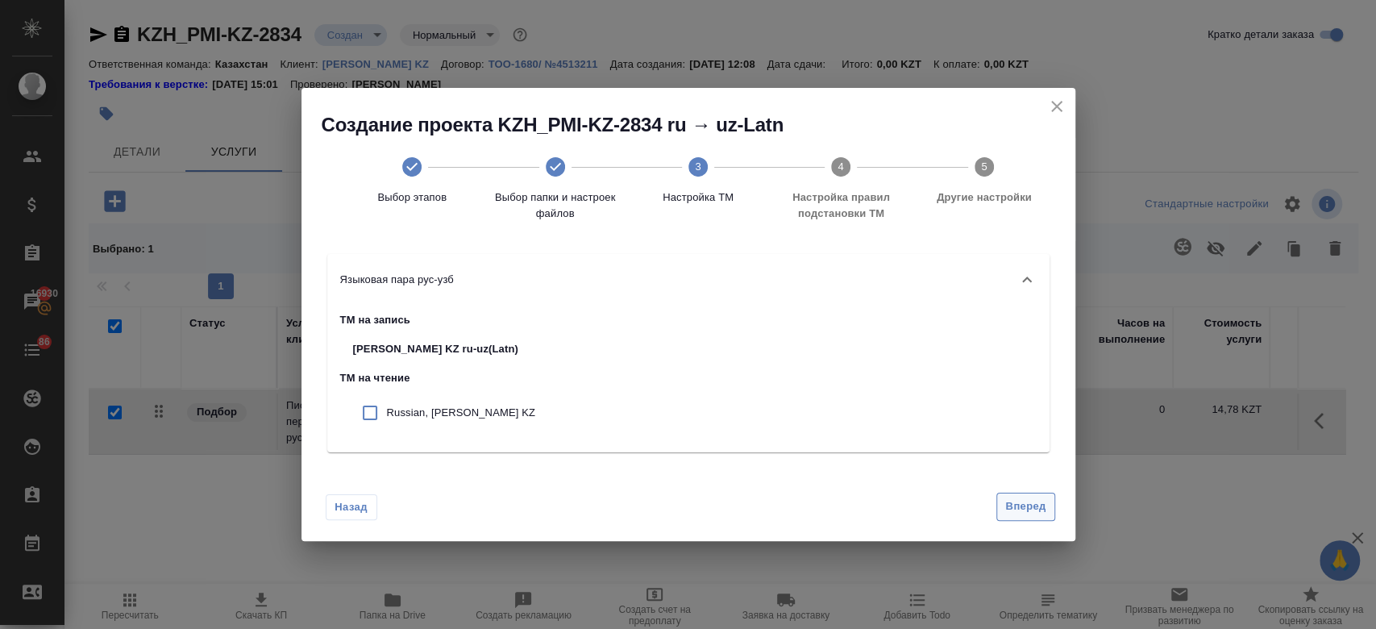
click at [1030, 495] on button "Вперед" at bounding box center [1026, 507] width 58 height 28
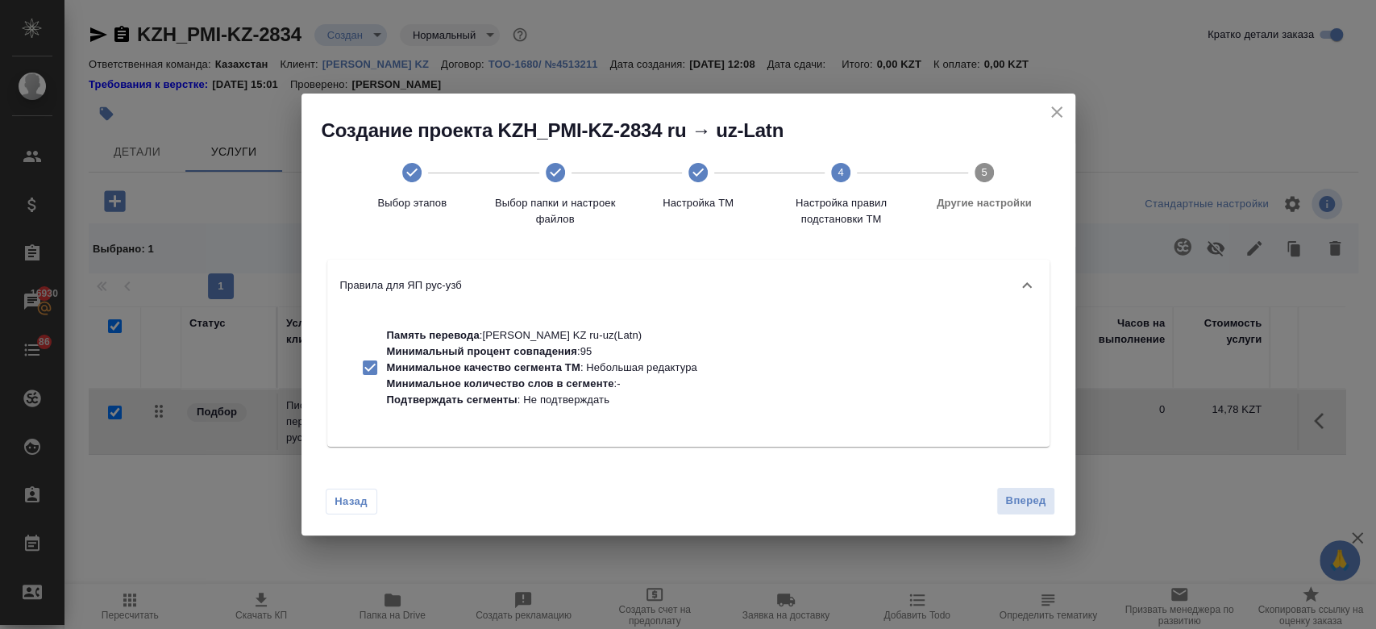
click at [601, 407] on p "Подтверждать сегменты : Не подтверждать" at bounding box center [542, 400] width 310 height 16
checkbox input "false"
click at [1037, 510] on span "Вперед" at bounding box center [1025, 501] width 40 height 19
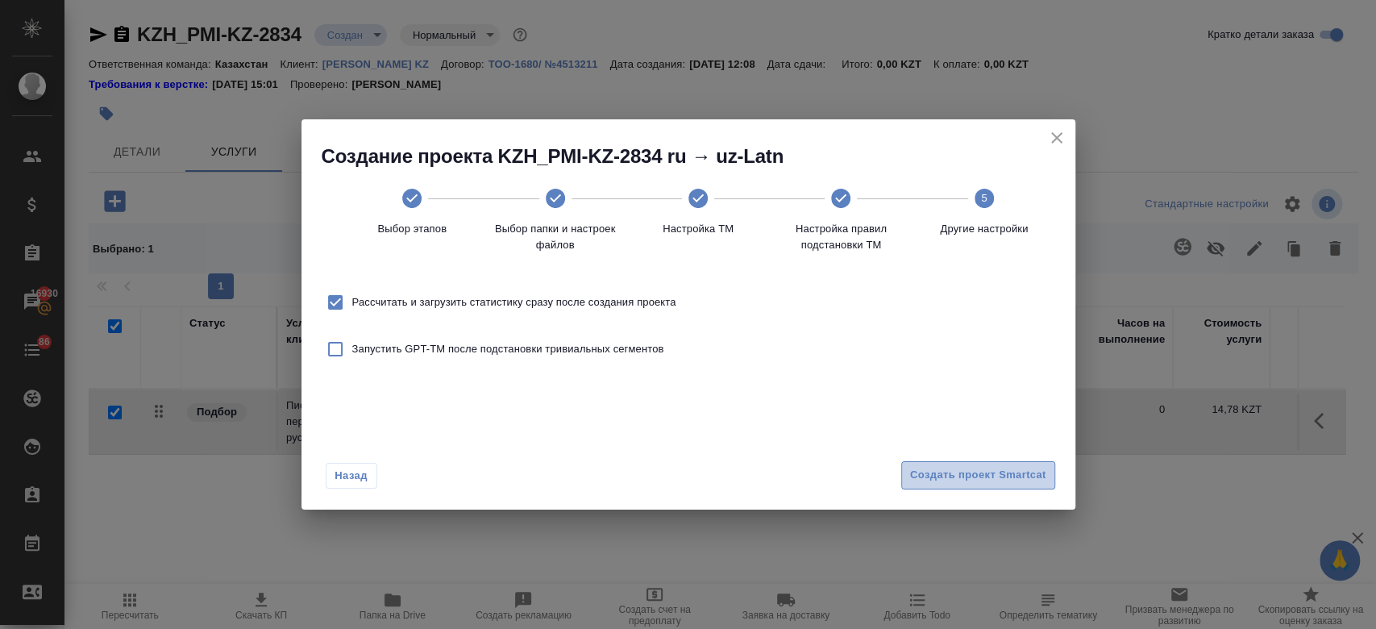
click at [987, 464] on button "Создать проект Smartcat" at bounding box center [978, 475] width 154 height 28
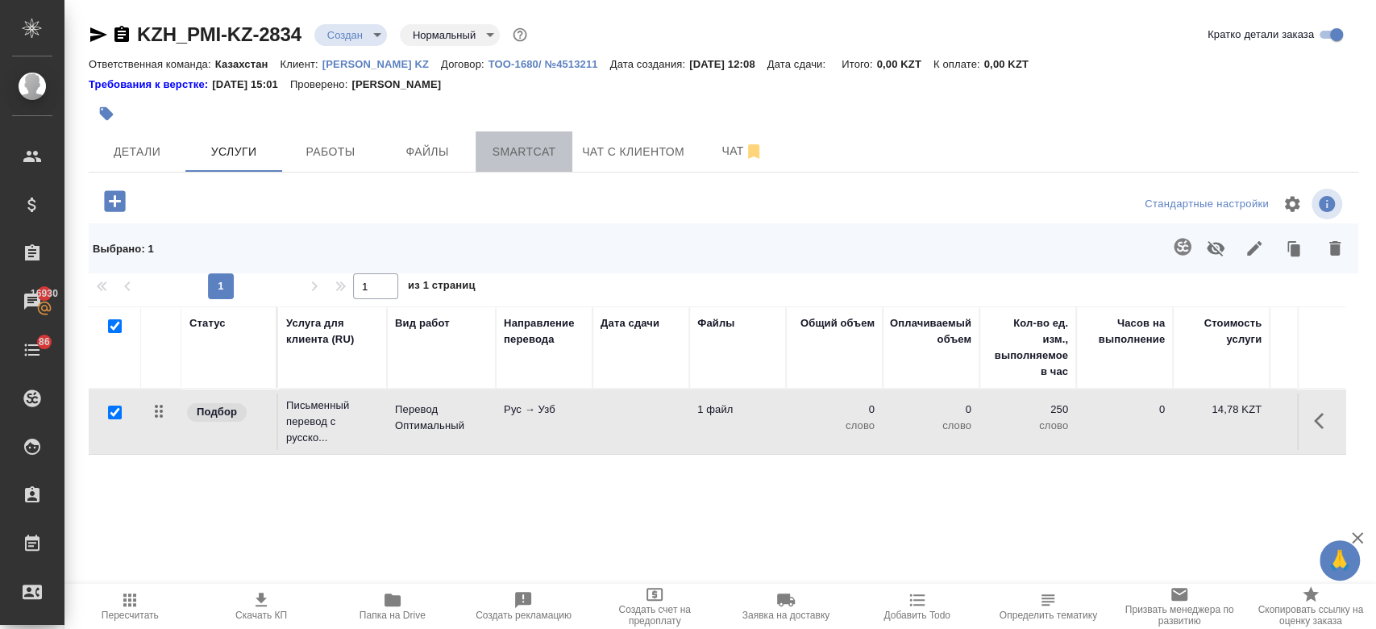
click at [539, 142] on span "Smartcat" at bounding box center [523, 152] width 77 height 20
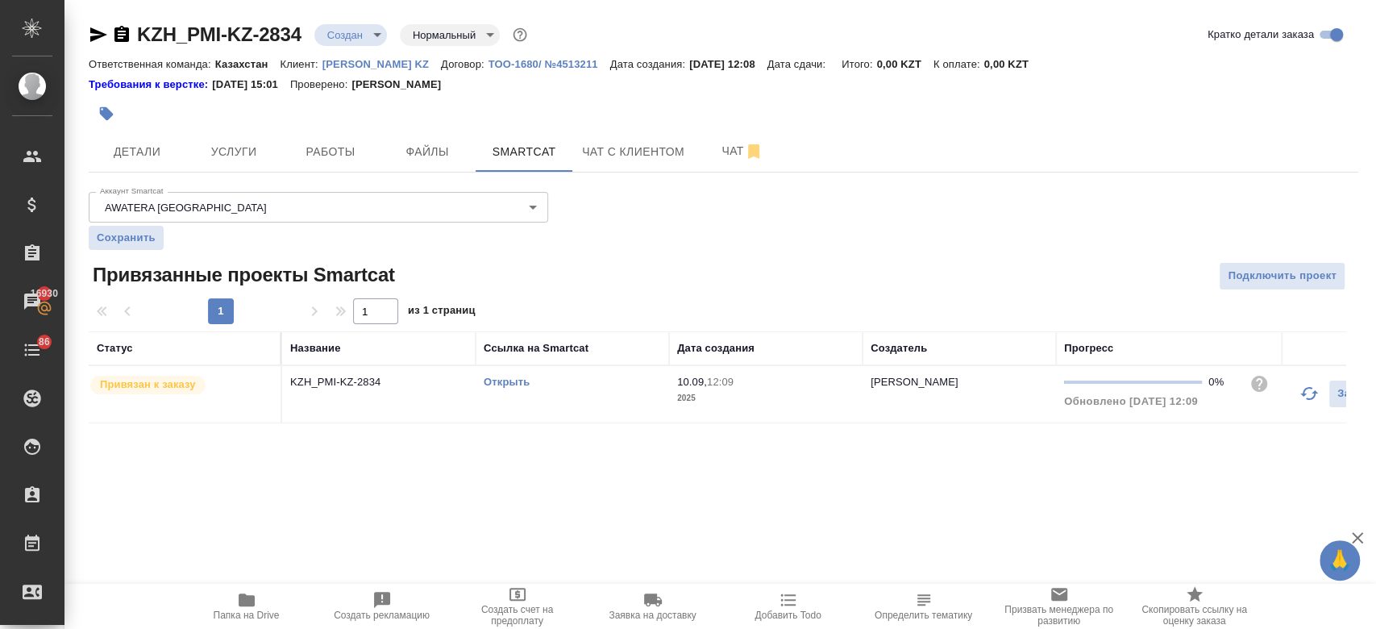
click at [507, 384] on link "Открыть" at bounding box center [507, 382] width 46 height 12
click at [232, 168] on button "Услуги" at bounding box center [233, 151] width 97 height 40
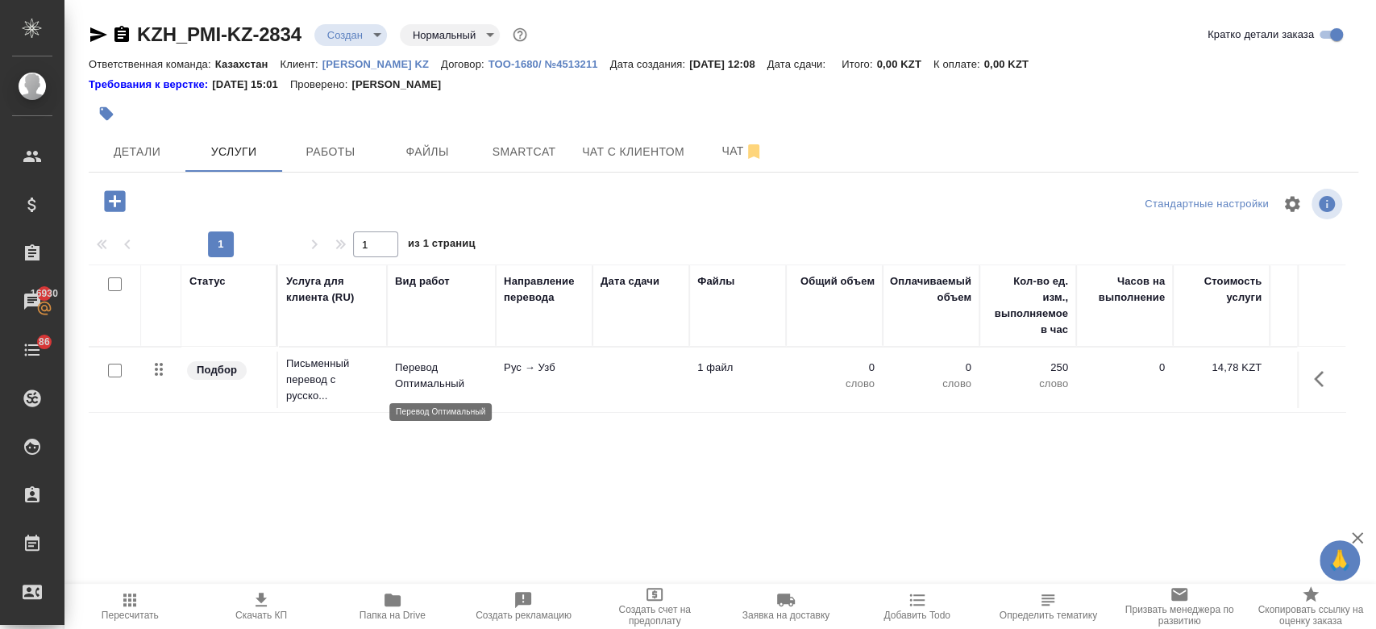
click at [433, 368] on p "Перевод Оптимальный" at bounding box center [441, 376] width 93 height 32
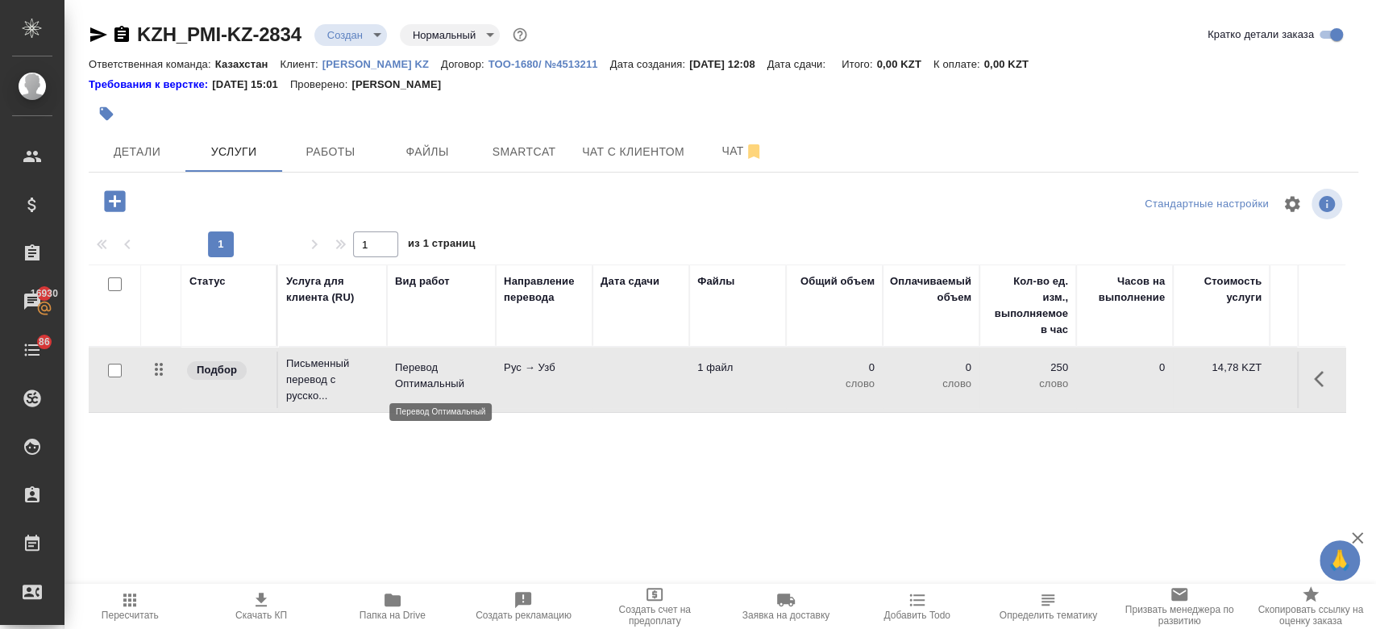
click at [433, 368] on p "Перевод Оптимальный" at bounding box center [441, 376] width 93 height 32
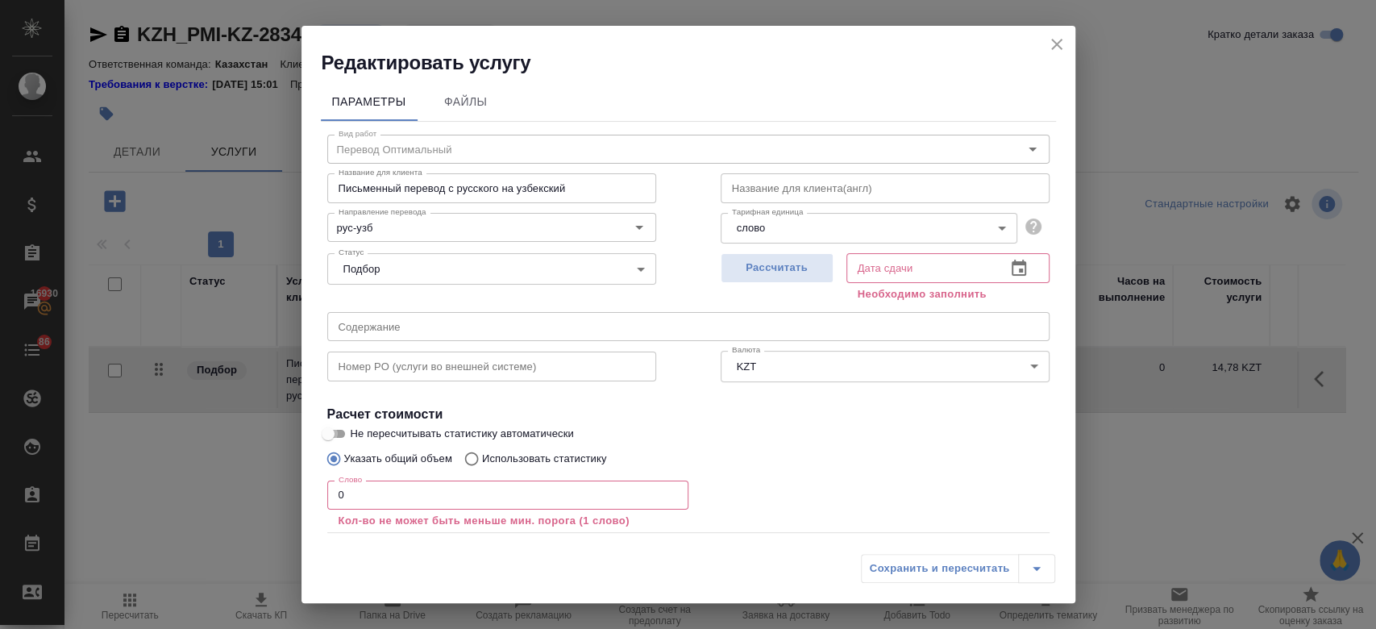
click at [336, 429] on input "Не пересчитывать статистику автоматически" at bounding box center [328, 433] width 58 height 19
checkbox input "true"
click at [379, 495] on input "0" at bounding box center [507, 495] width 361 height 29
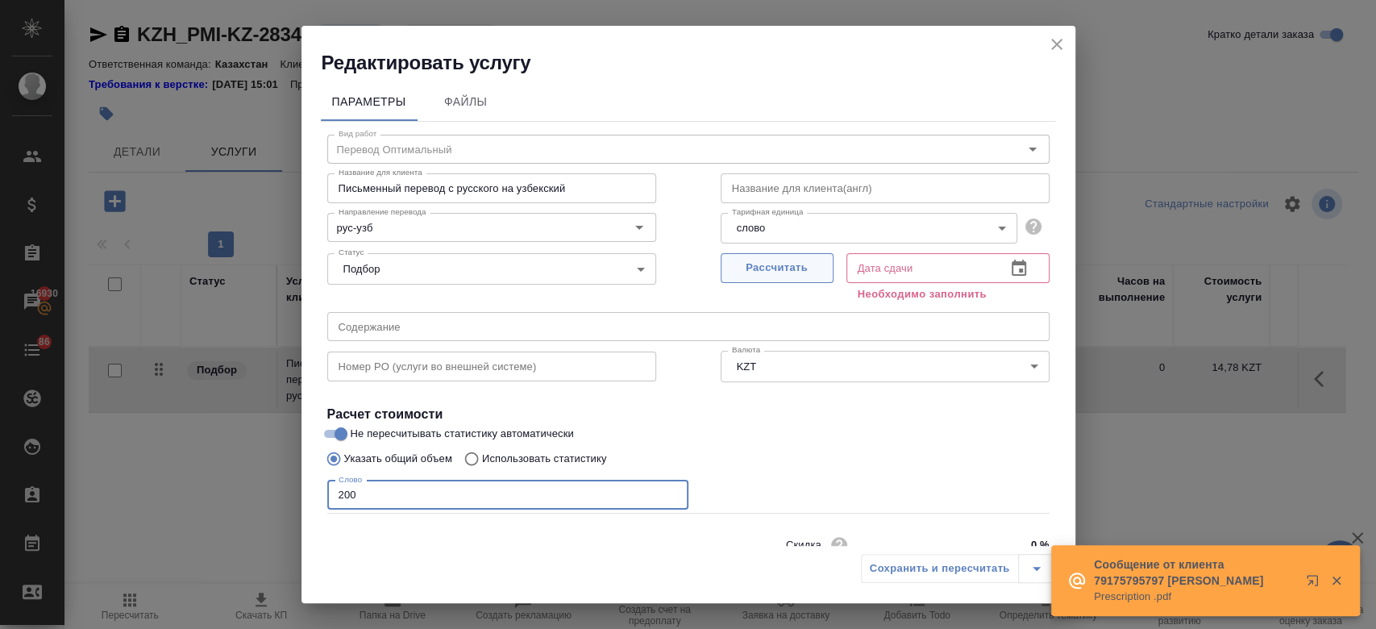
type input "200"
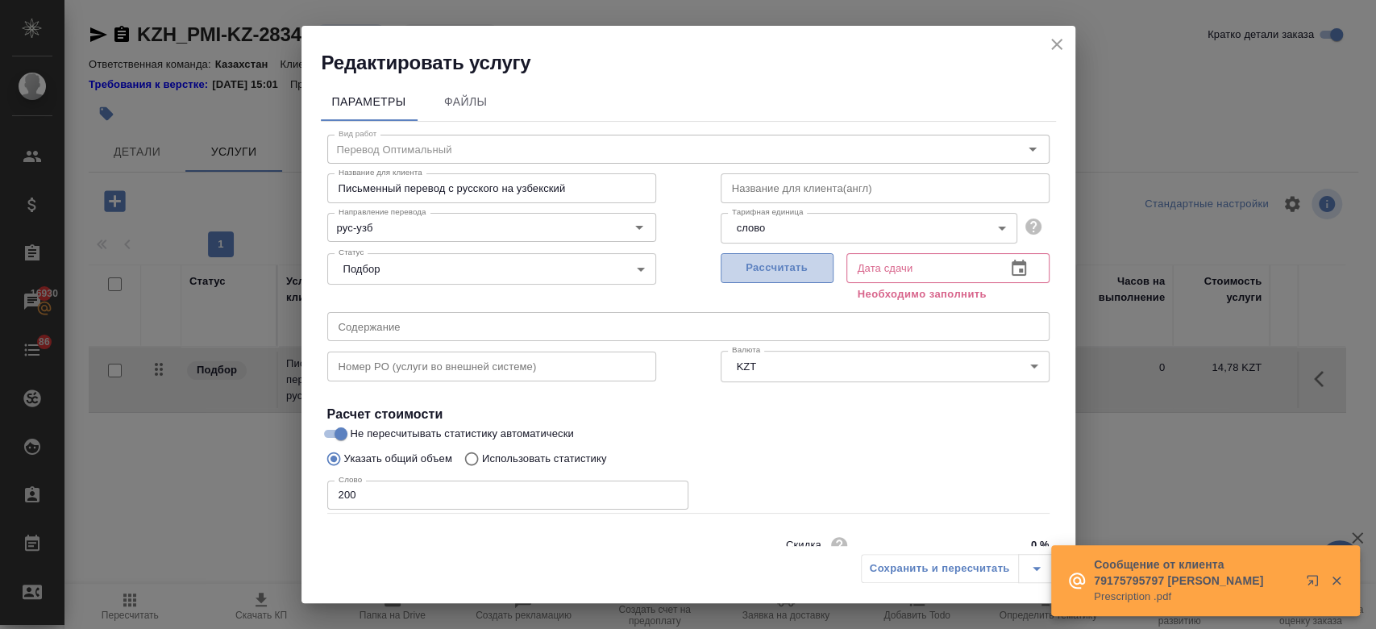
click at [730, 266] on span "Рассчитать" at bounding box center [777, 268] width 95 height 19
type input "10.09.2025 12:58"
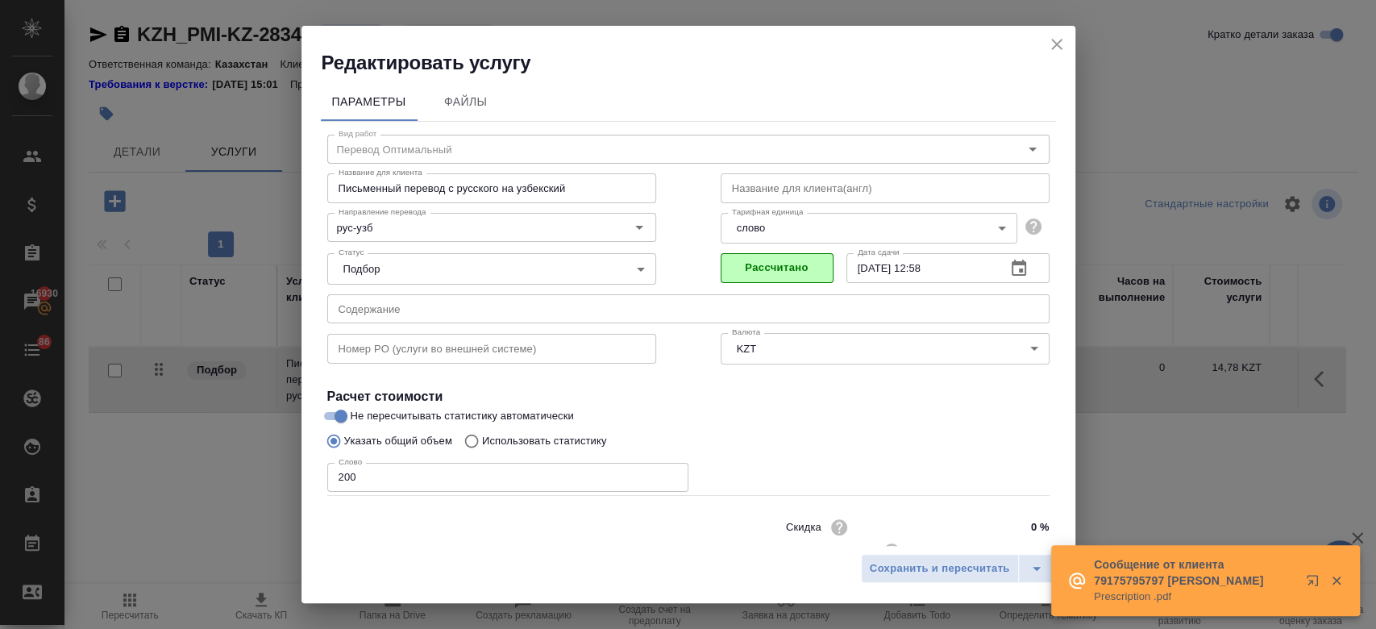
scroll to position [52, 0]
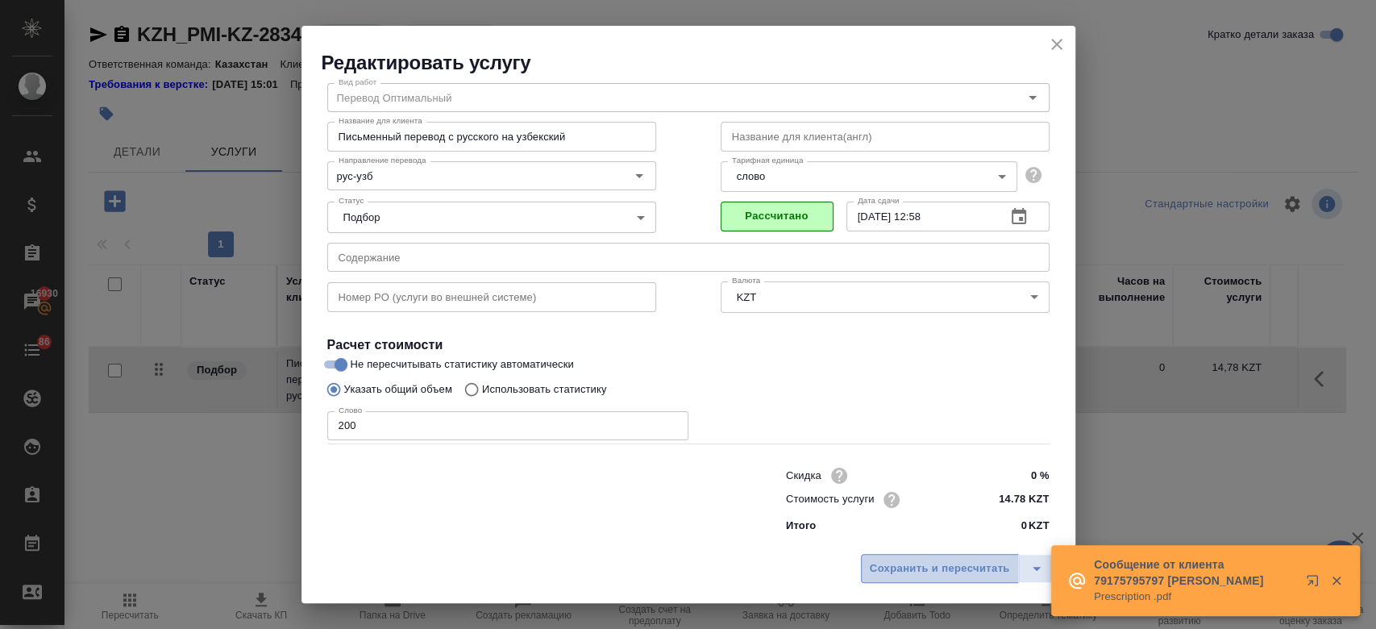
click at [915, 565] on span "Сохранить и пересчитать" at bounding box center [940, 569] width 140 height 19
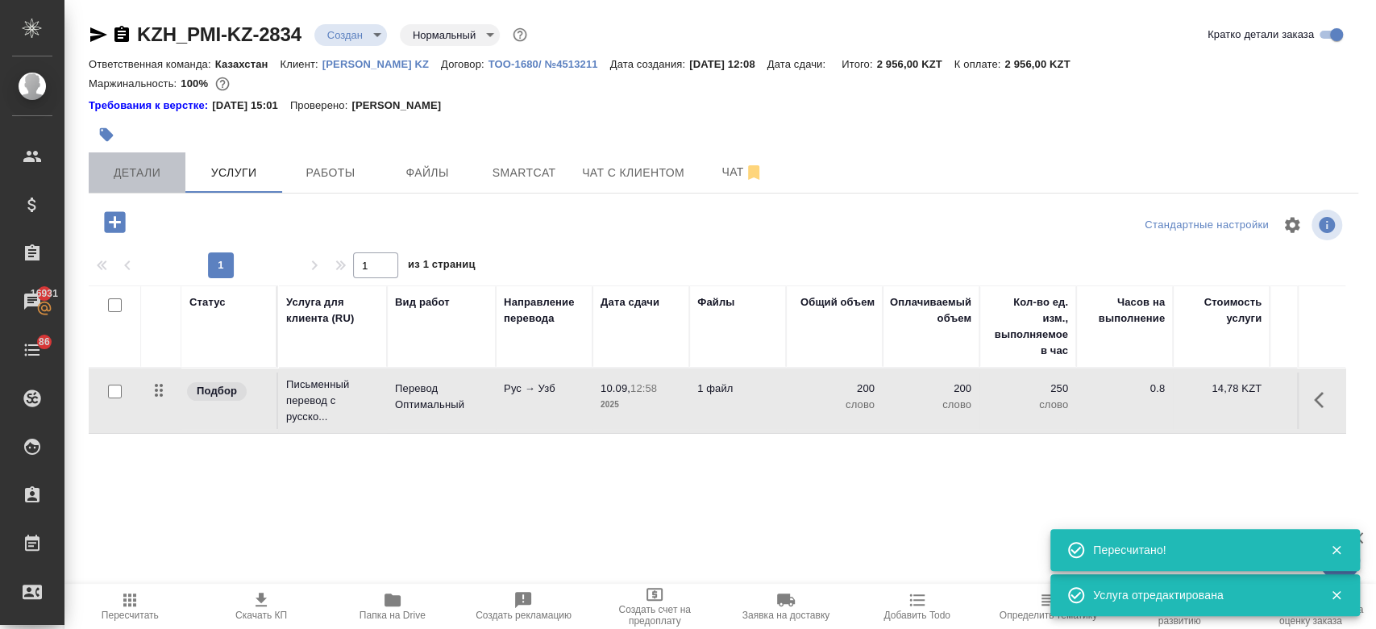
click at [143, 181] on span "Детали" at bounding box center [136, 173] width 77 height 20
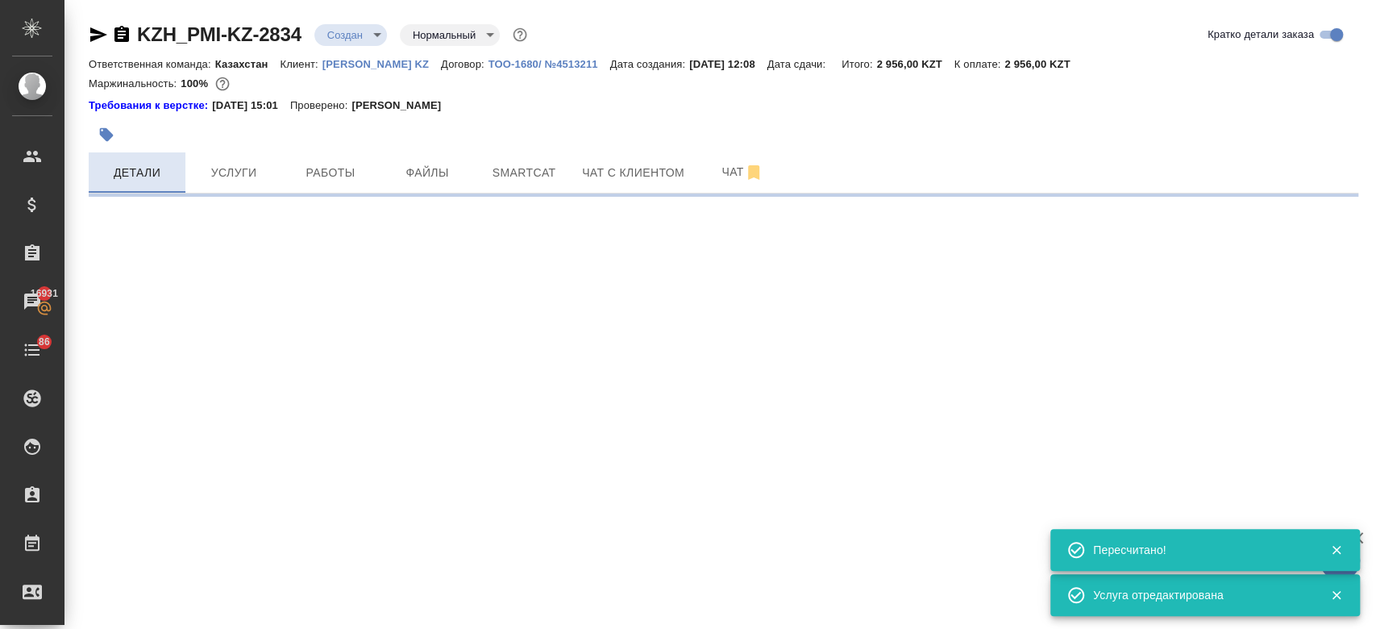
select select "RU"
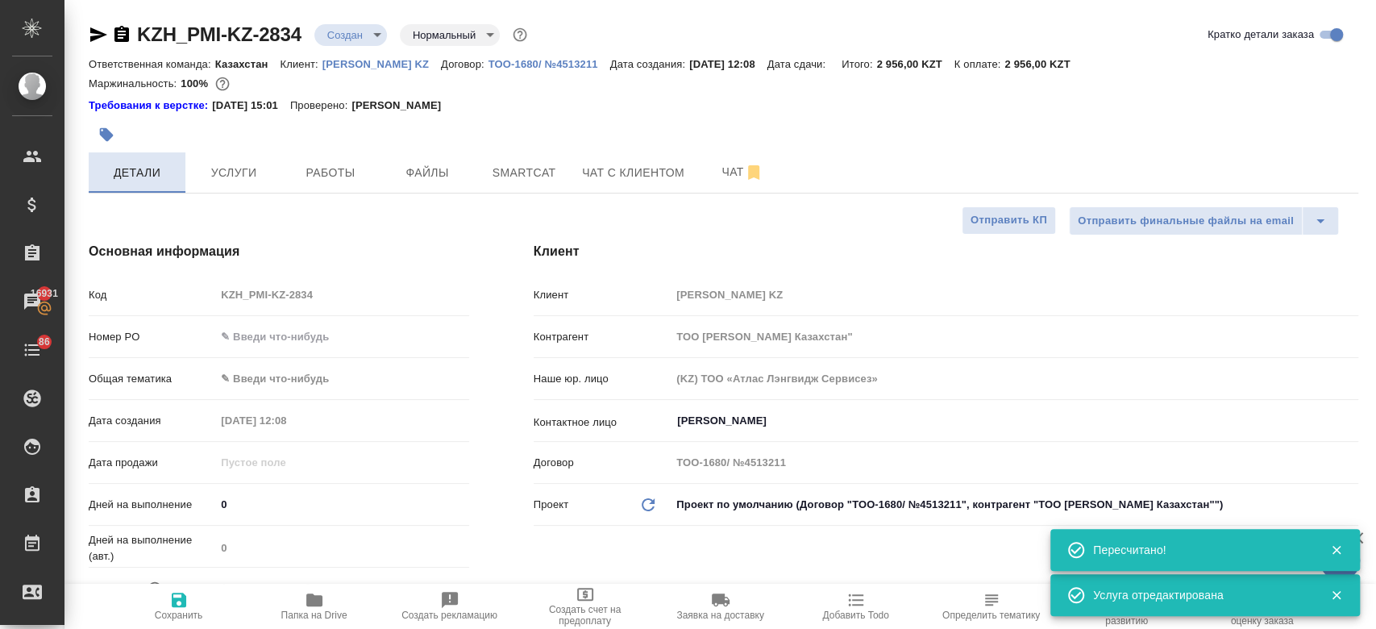
type textarea "x"
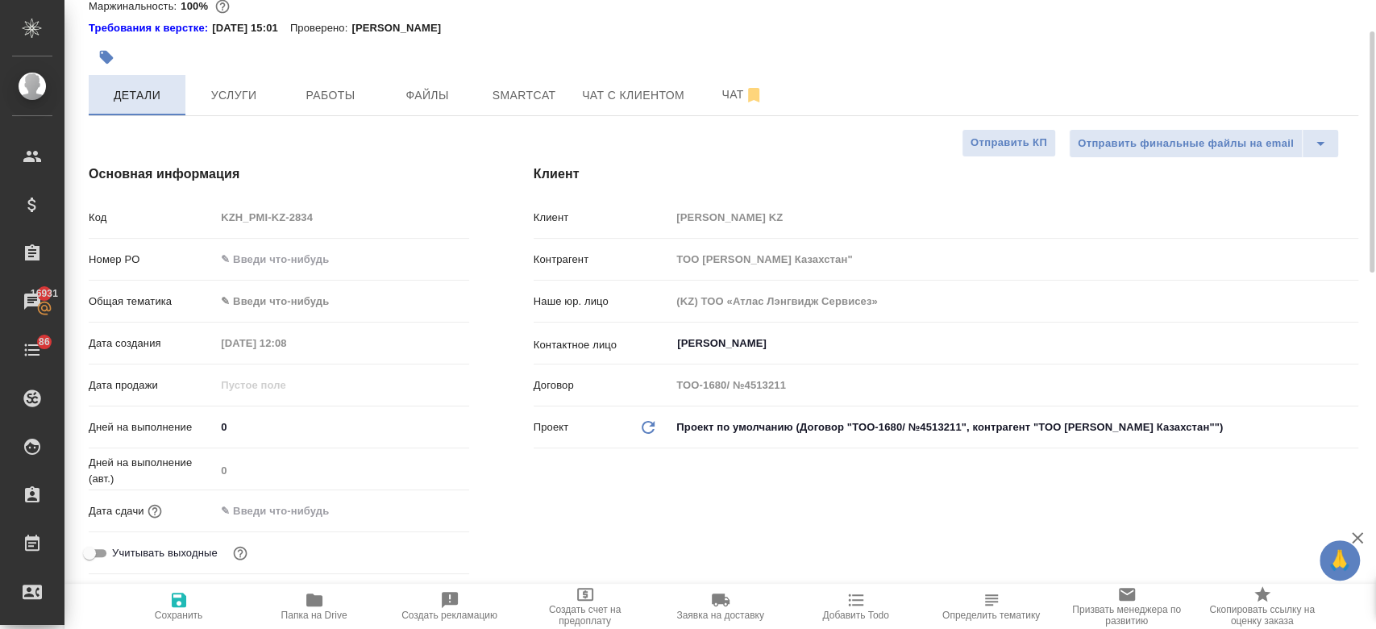
scroll to position [81, 0]
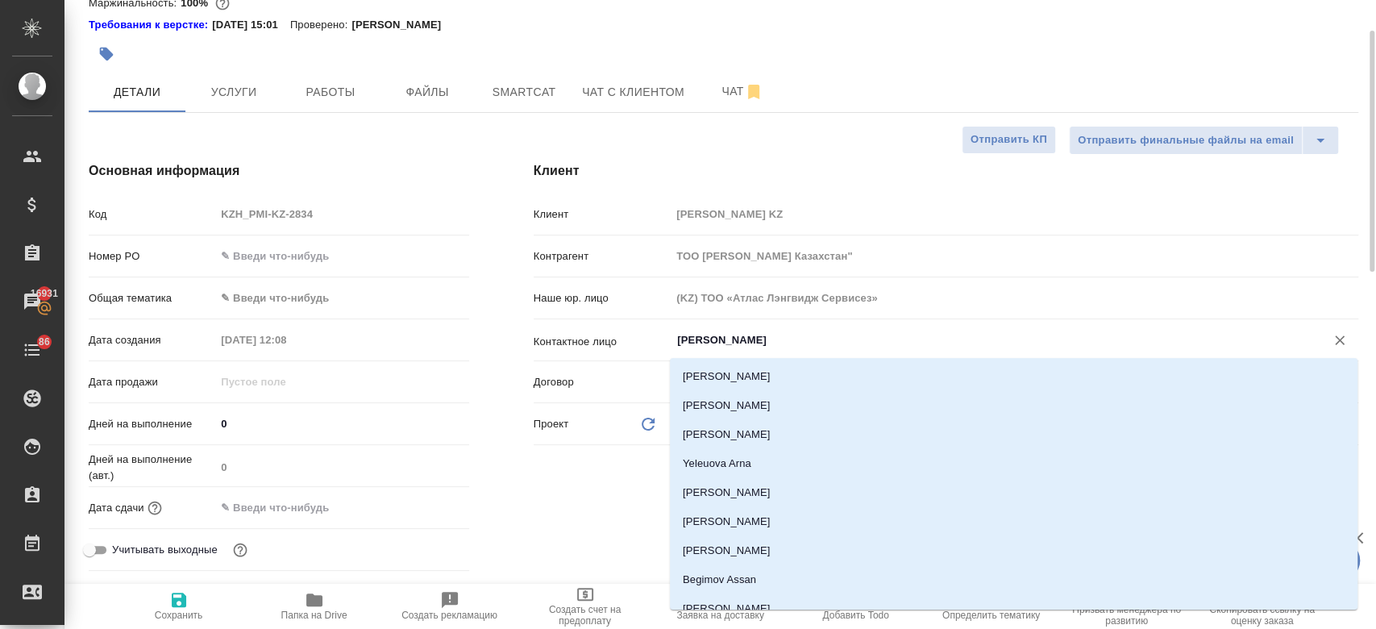
click at [694, 341] on input "Kim Darya" at bounding box center [988, 340] width 624 height 19
type textarea "x"
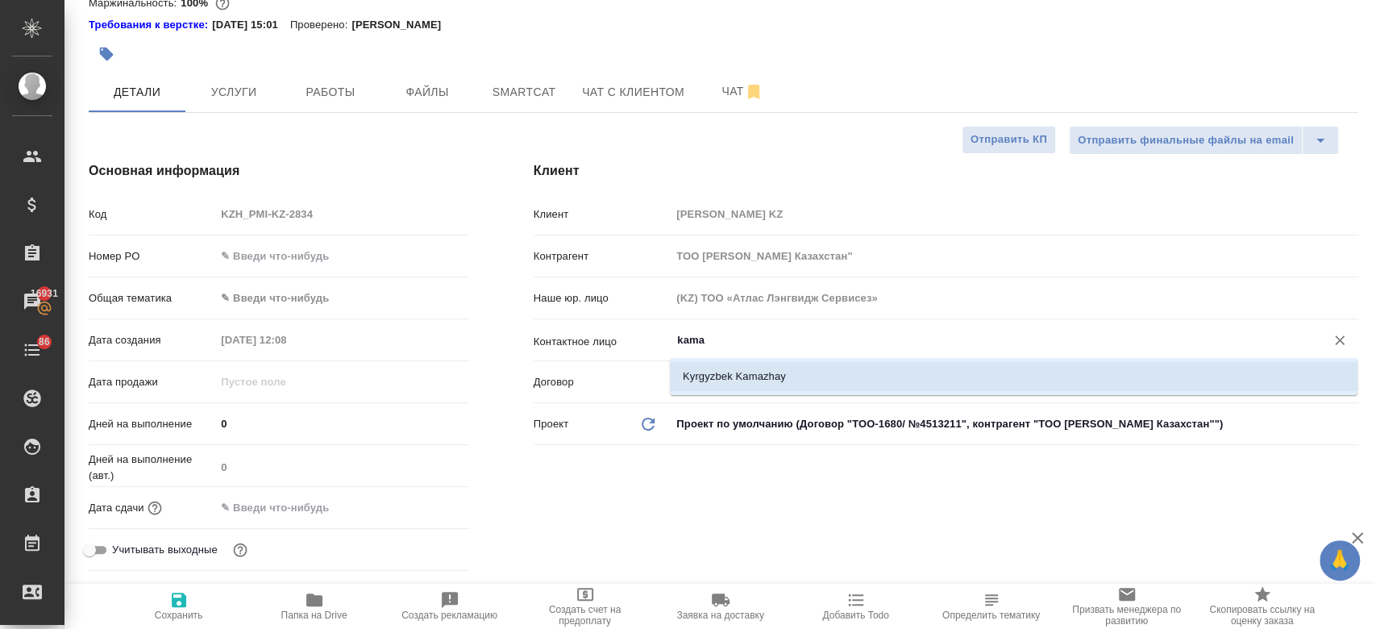
click at [725, 372] on li "Kyrgyzbek Kamazhay" at bounding box center [1014, 376] width 688 height 29
type input "Kyrgyzbek Kamazhay"
type textarea "x"
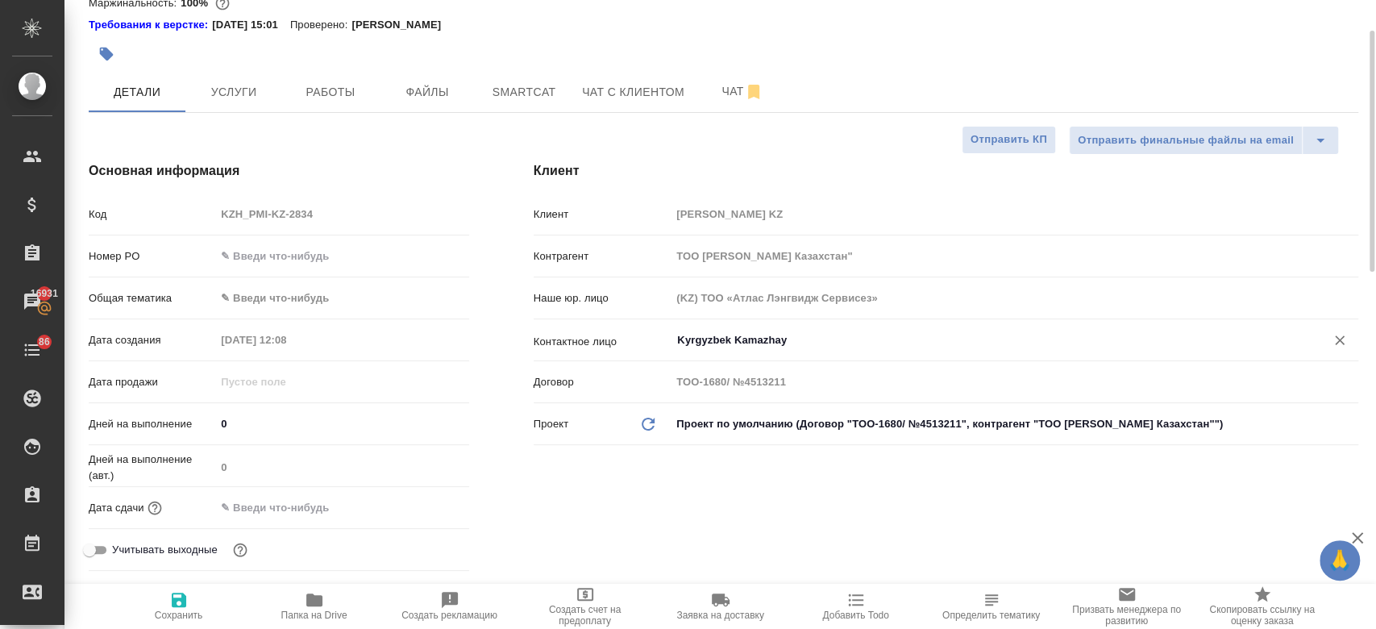
scroll to position [124, 0]
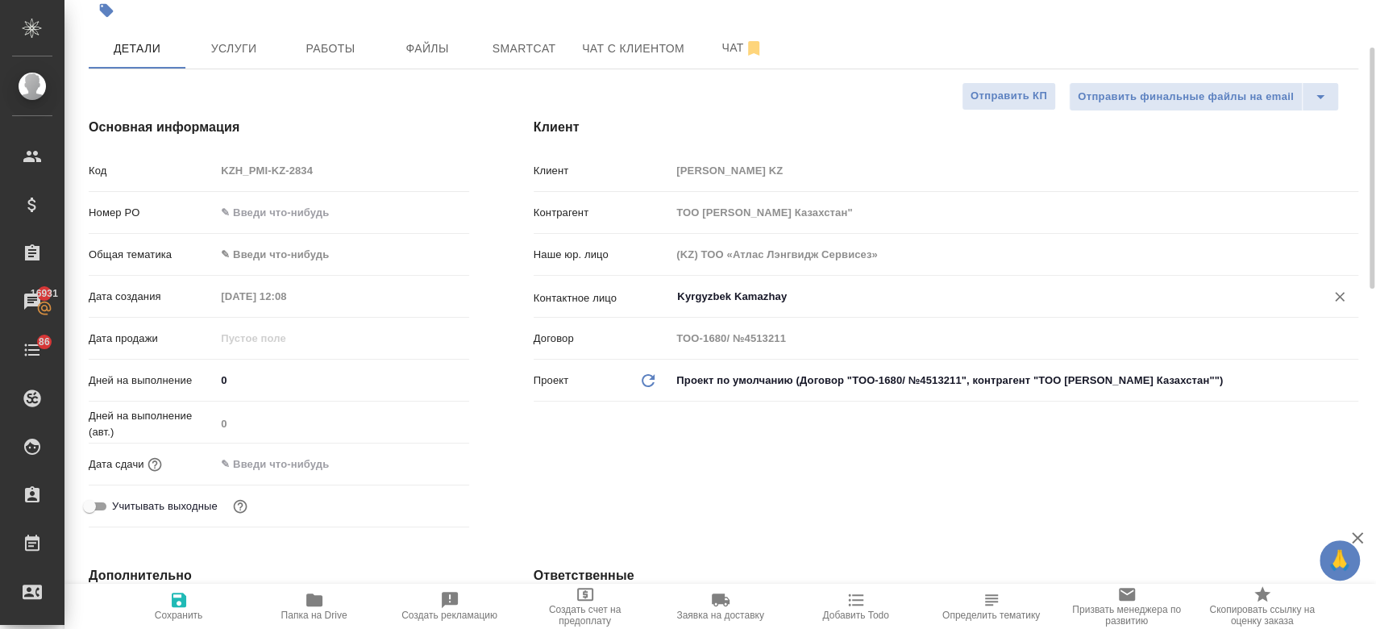
type input "Kyrgyzbek Kamazhay"
click at [318, 464] on input "text" at bounding box center [286, 463] width 141 height 23
click at [416, 459] on icon "button" at bounding box center [422, 463] width 15 height 16
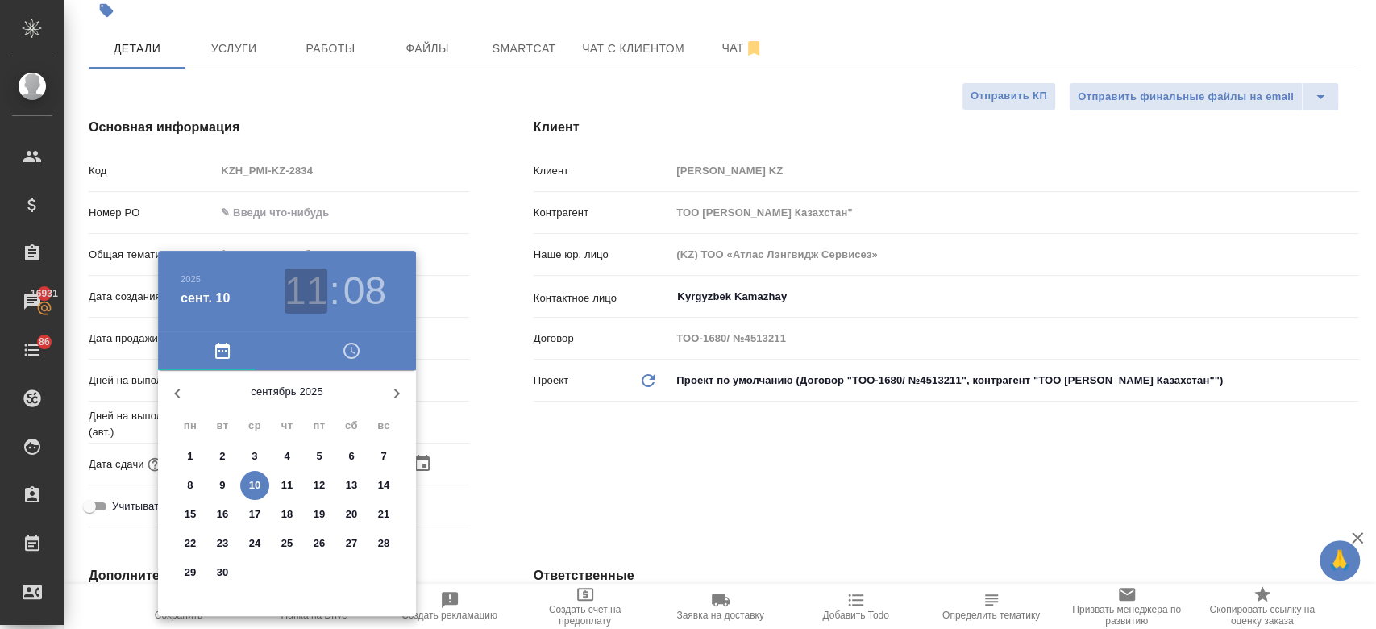
click at [306, 306] on h3 "11" at bounding box center [306, 290] width 43 height 45
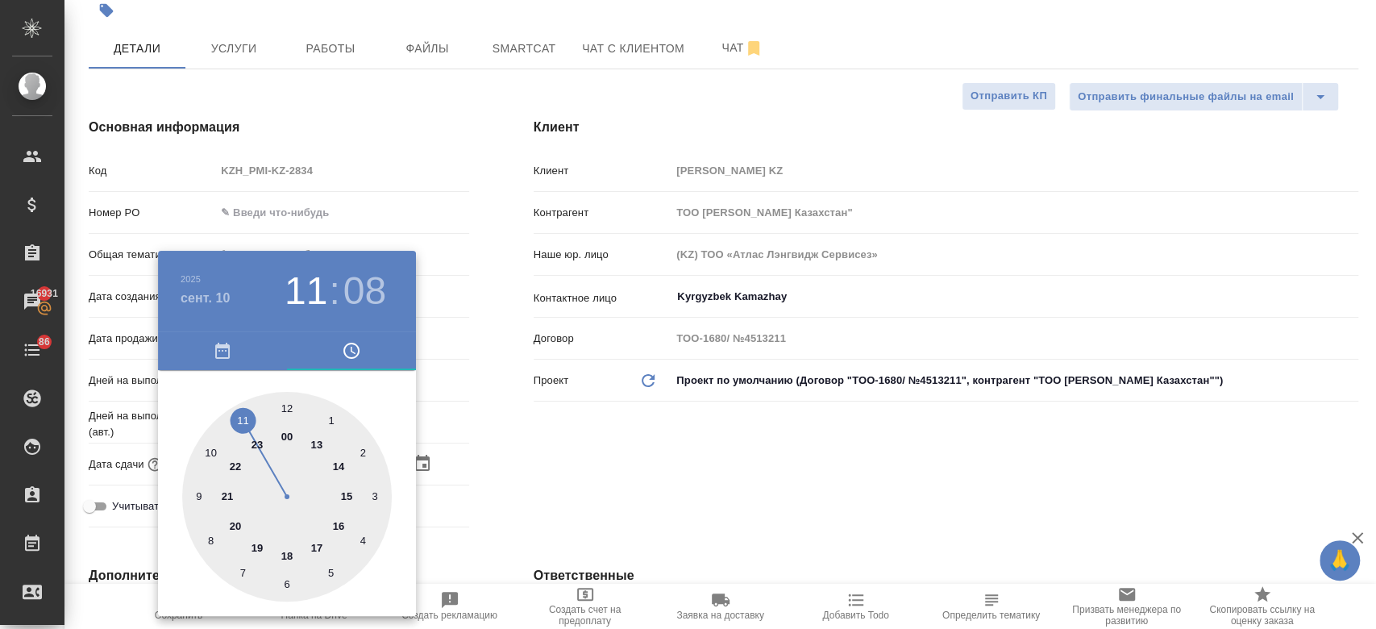
click at [286, 551] on div at bounding box center [287, 497] width 210 height 210
type input "10.09.2025 18:08"
type textarea "x"
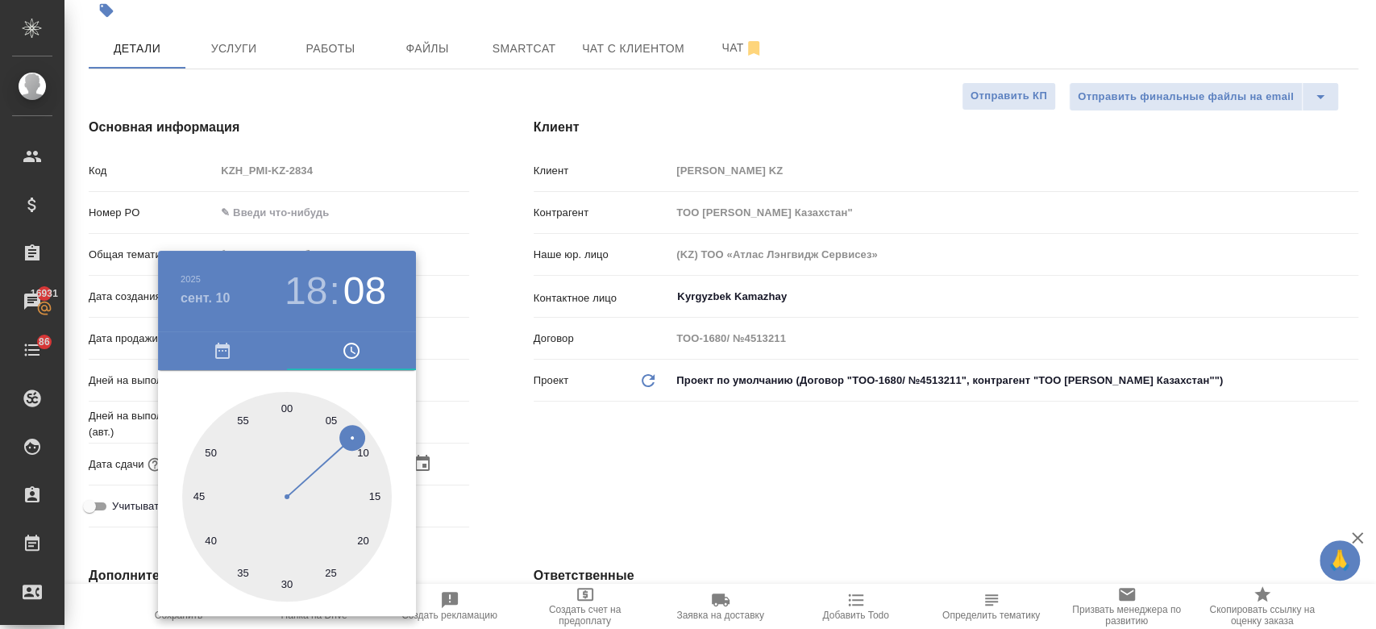
click at [282, 414] on div at bounding box center [287, 497] width 210 height 210
type input "10.09.2025 18:59"
type textarea "x"
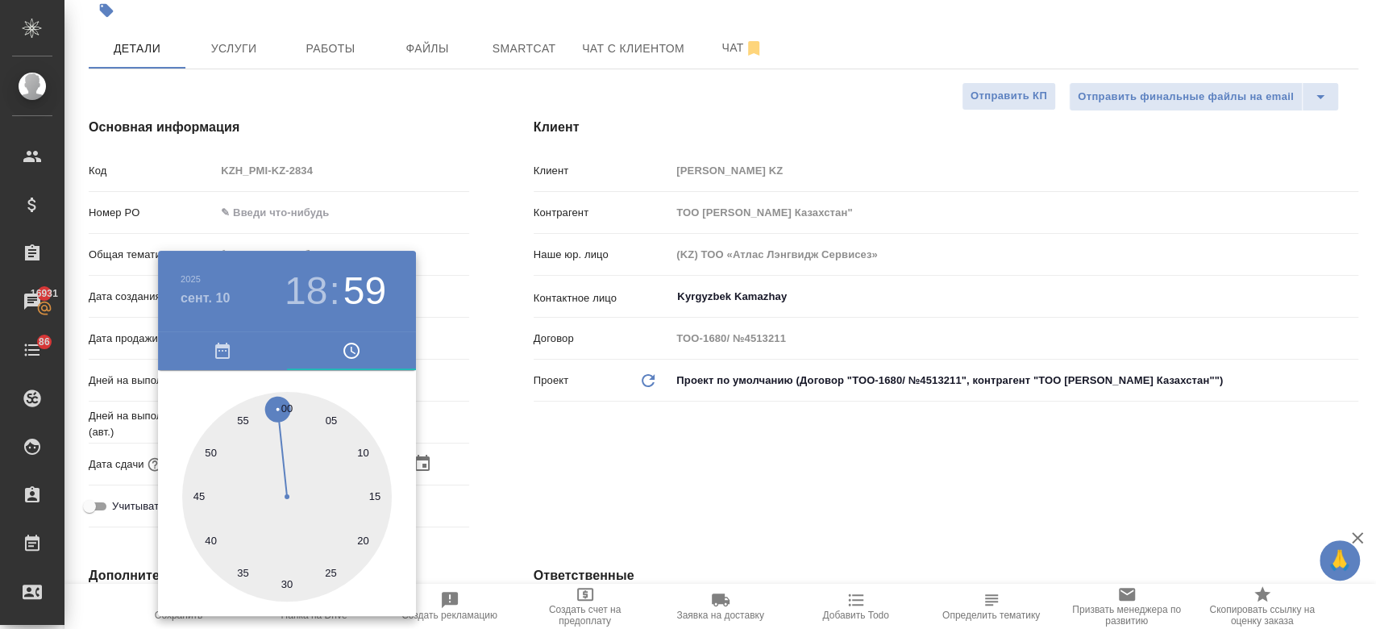
click at [289, 405] on div at bounding box center [287, 497] width 210 height 210
type input "10.09.2025 18:00"
type textarea "x"
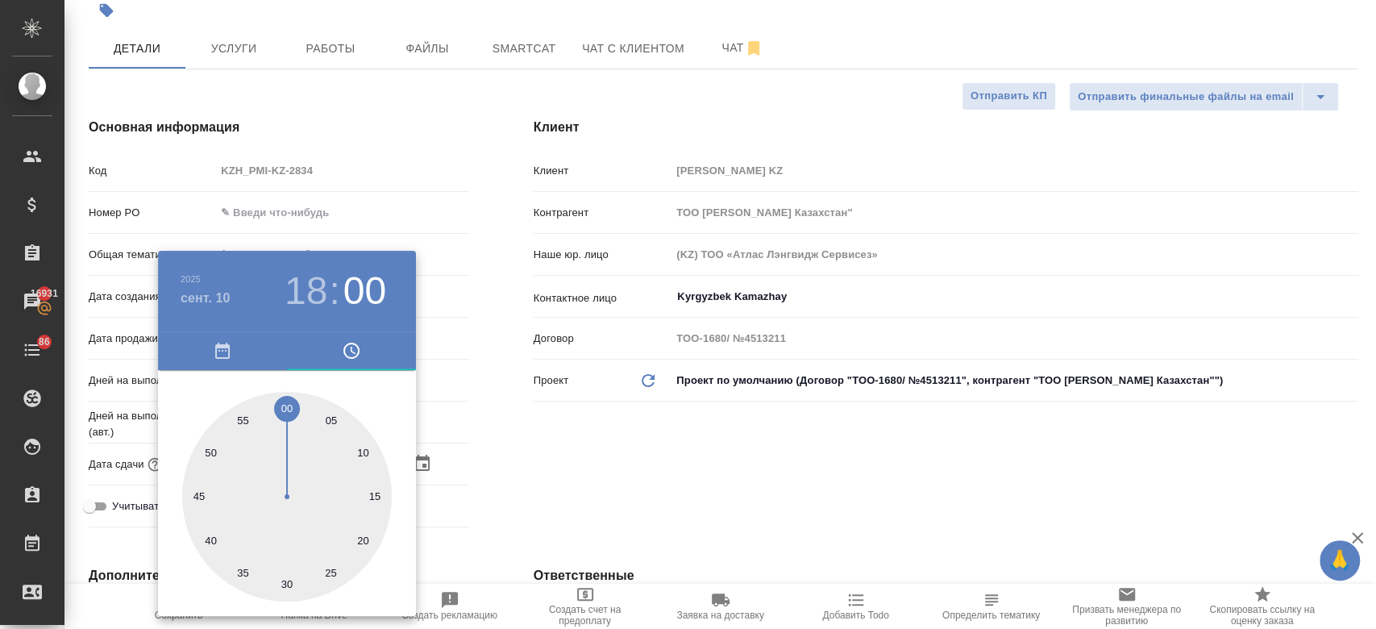
click at [514, 477] on div at bounding box center [688, 314] width 1376 height 629
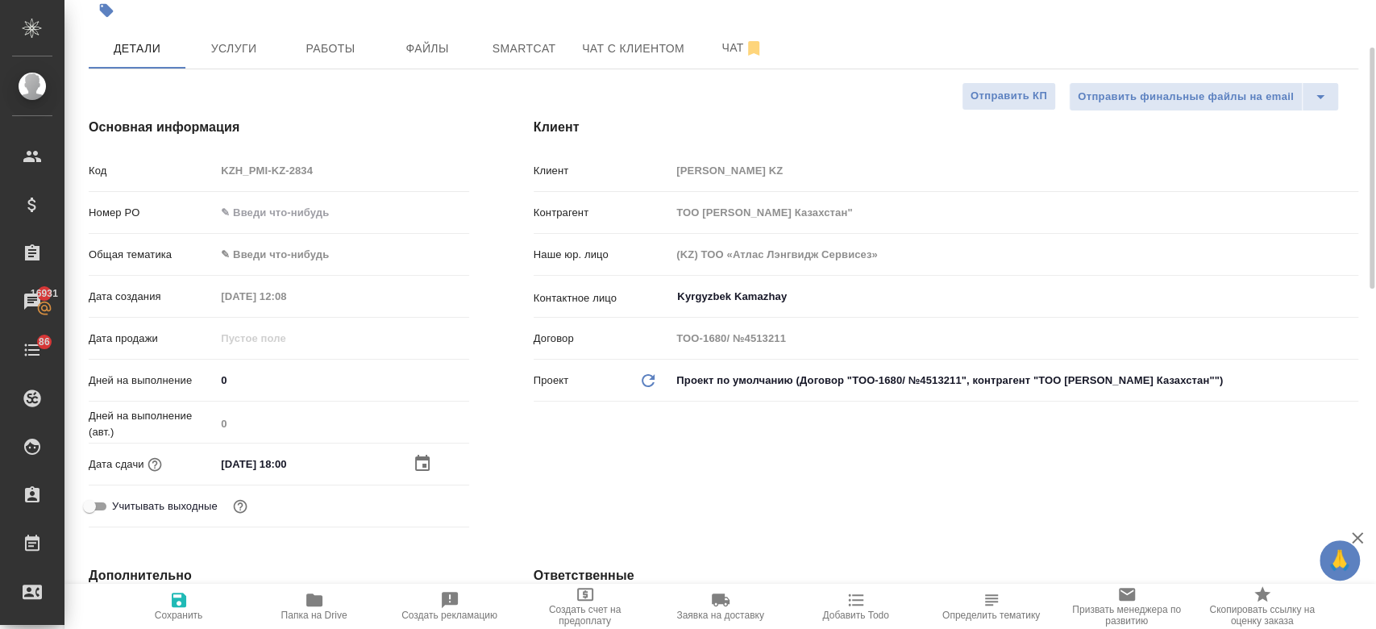
click at [192, 611] on span "Сохранить" at bounding box center [179, 615] width 48 height 11
type textarea "x"
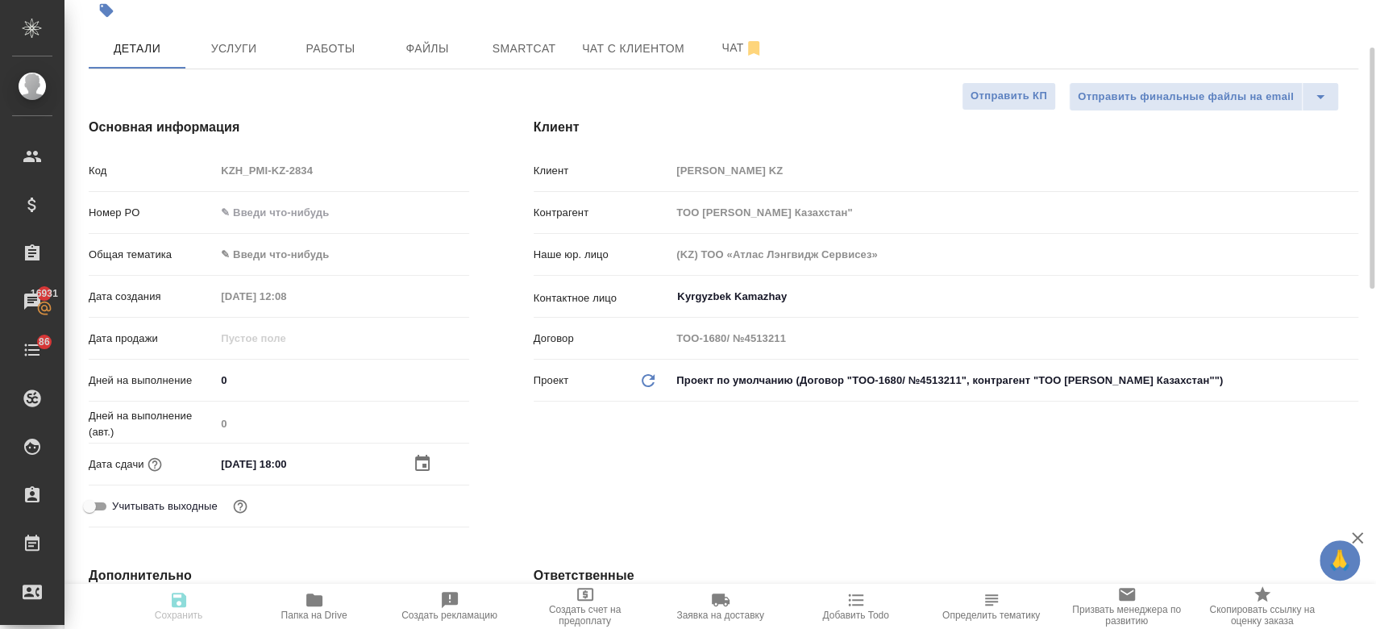
type textarea "x"
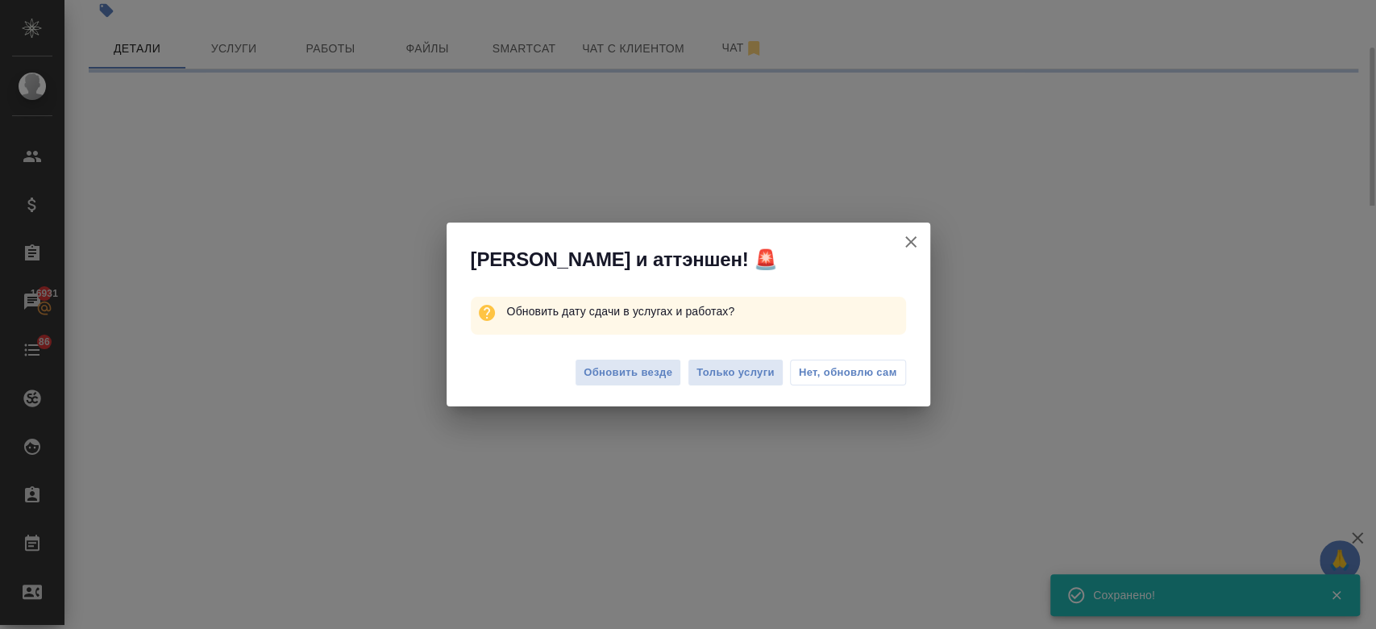
select select "RU"
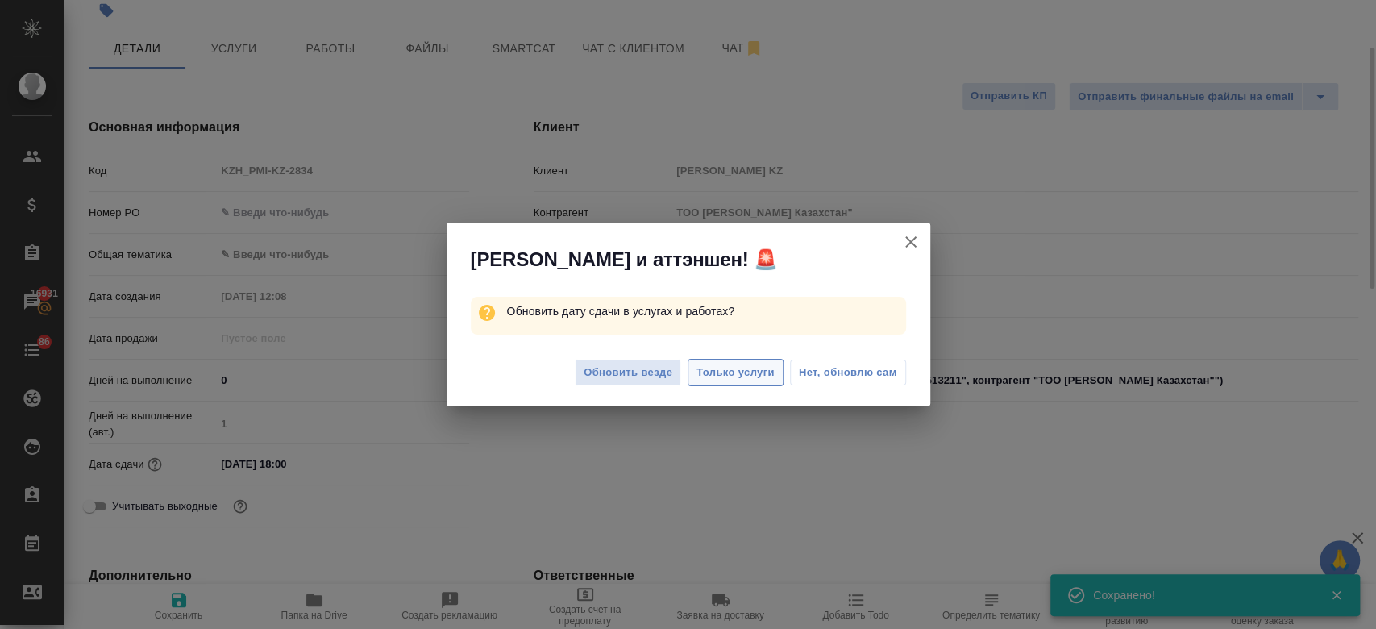
type textarea "x"
click at [734, 371] on span "Только услуги" at bounding box center [736, 373] width 78 height 19
type textarea "x"
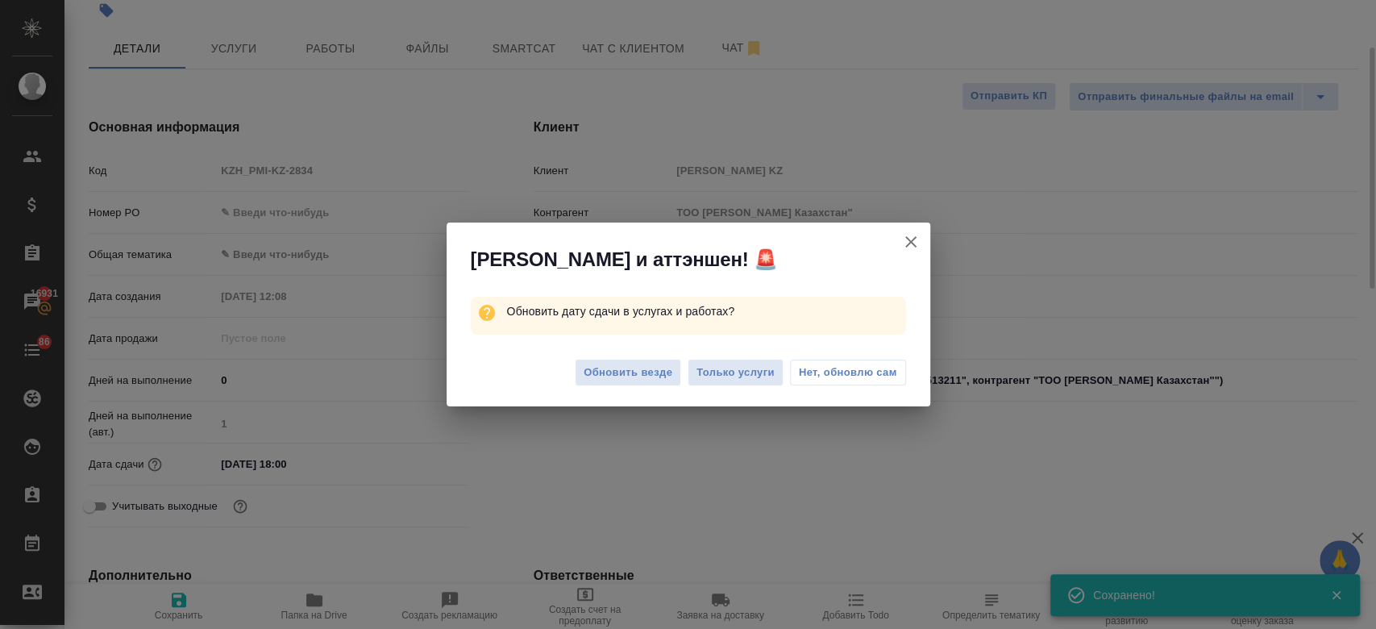
type textarea "x"
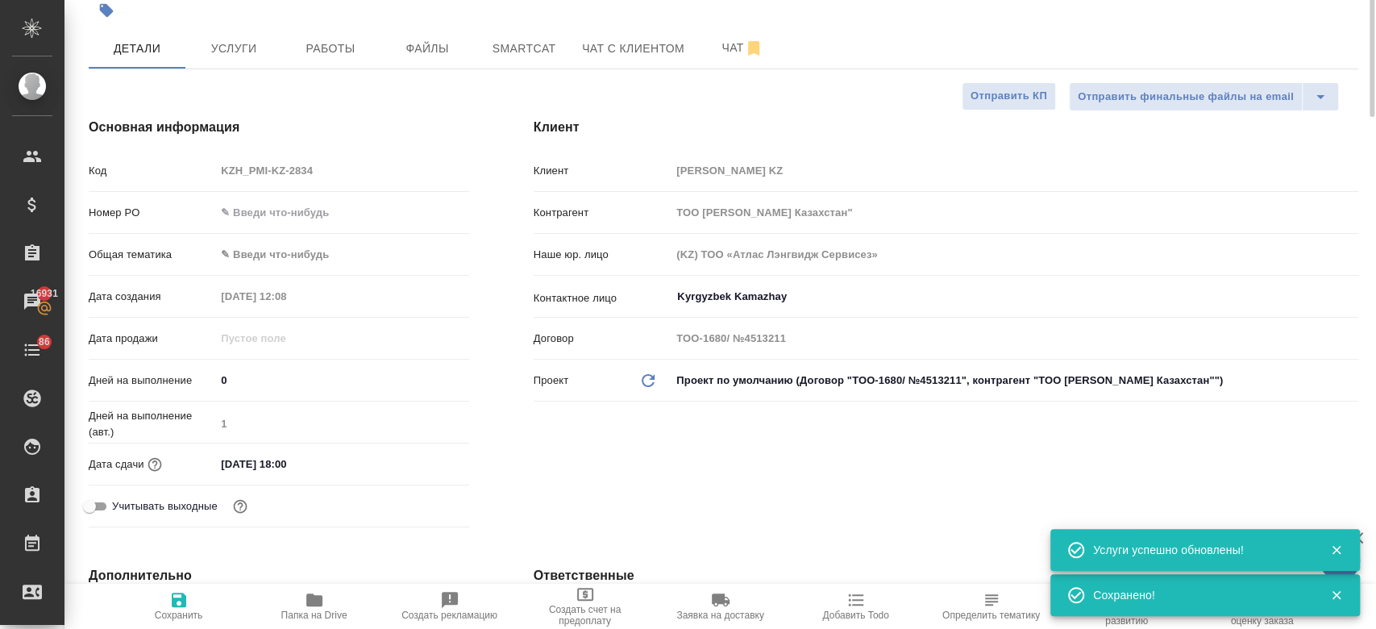
scroll to position [0, 0]
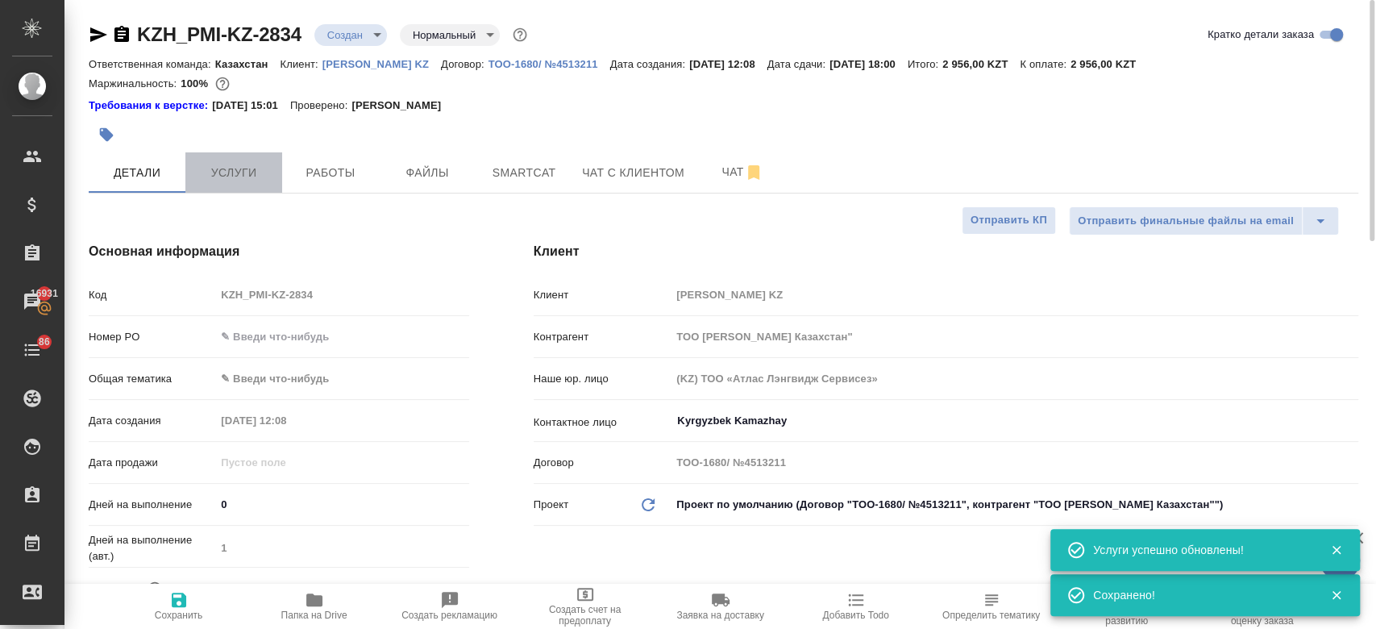
click at [218, 181] on span "Услуги" at bounding box center [233, 173] width 77 height 20
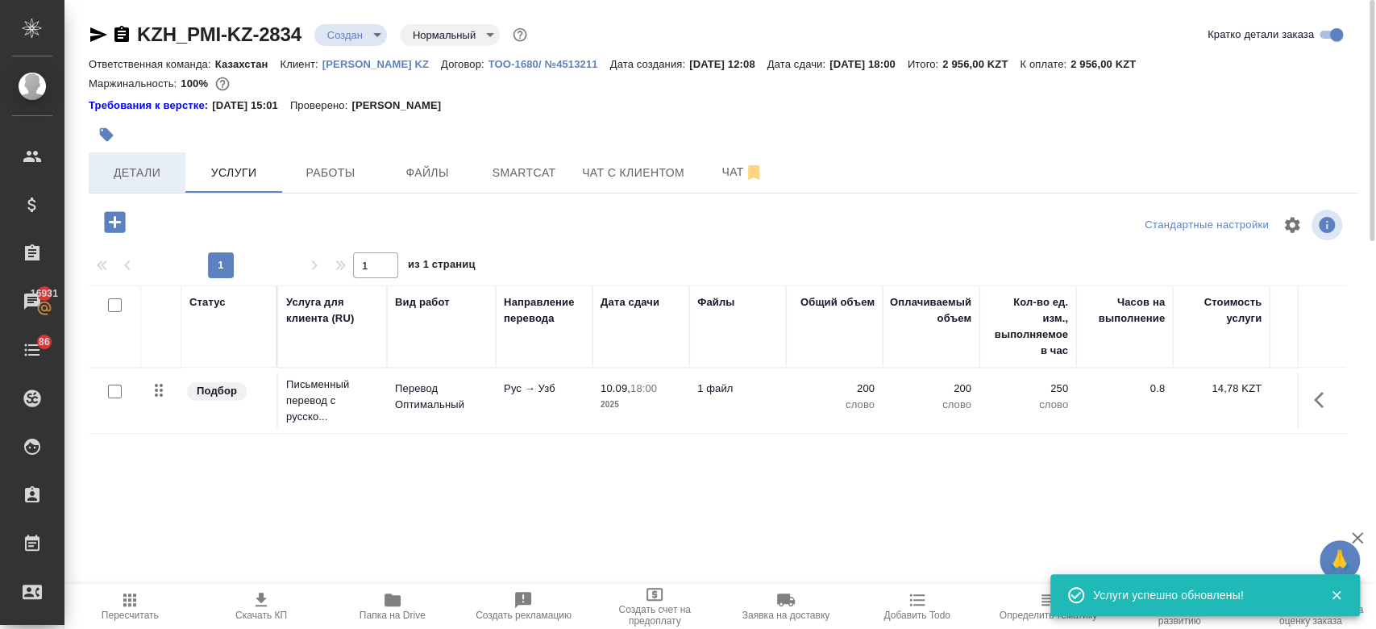
click at [135, 177] on span "Детали" at bounding box center [136, 173] width 77 height 20
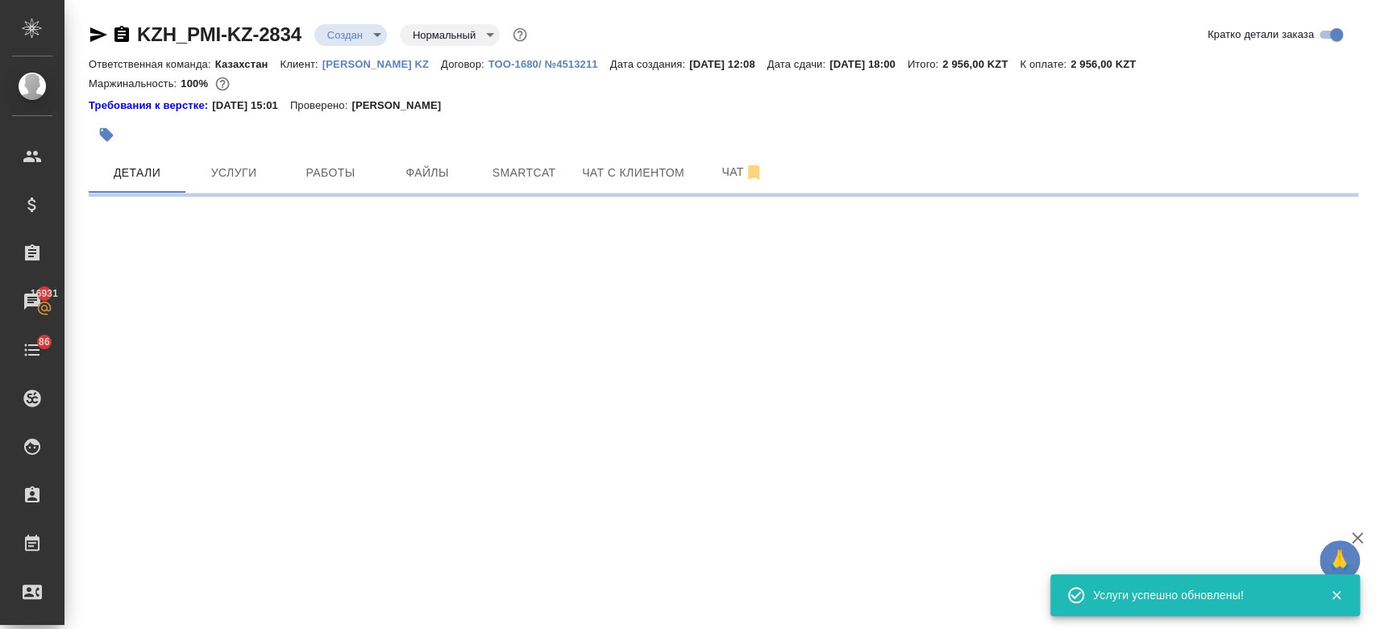
select select "RU"
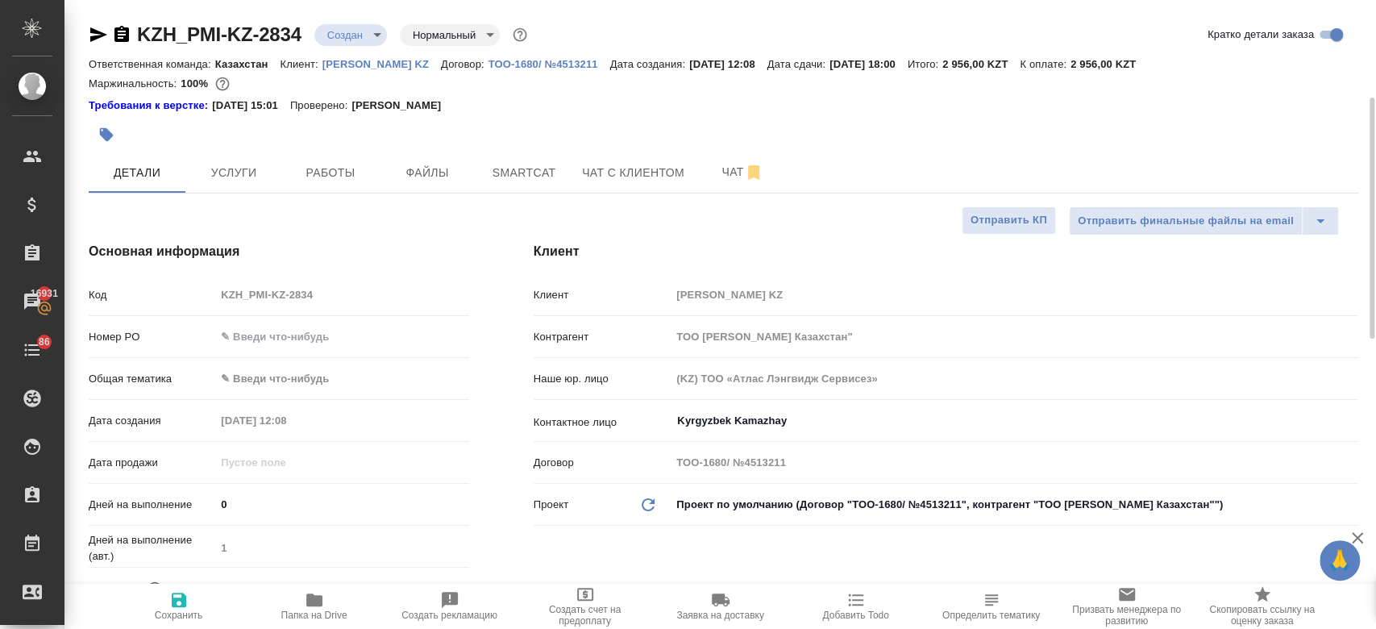
type textarea "x"
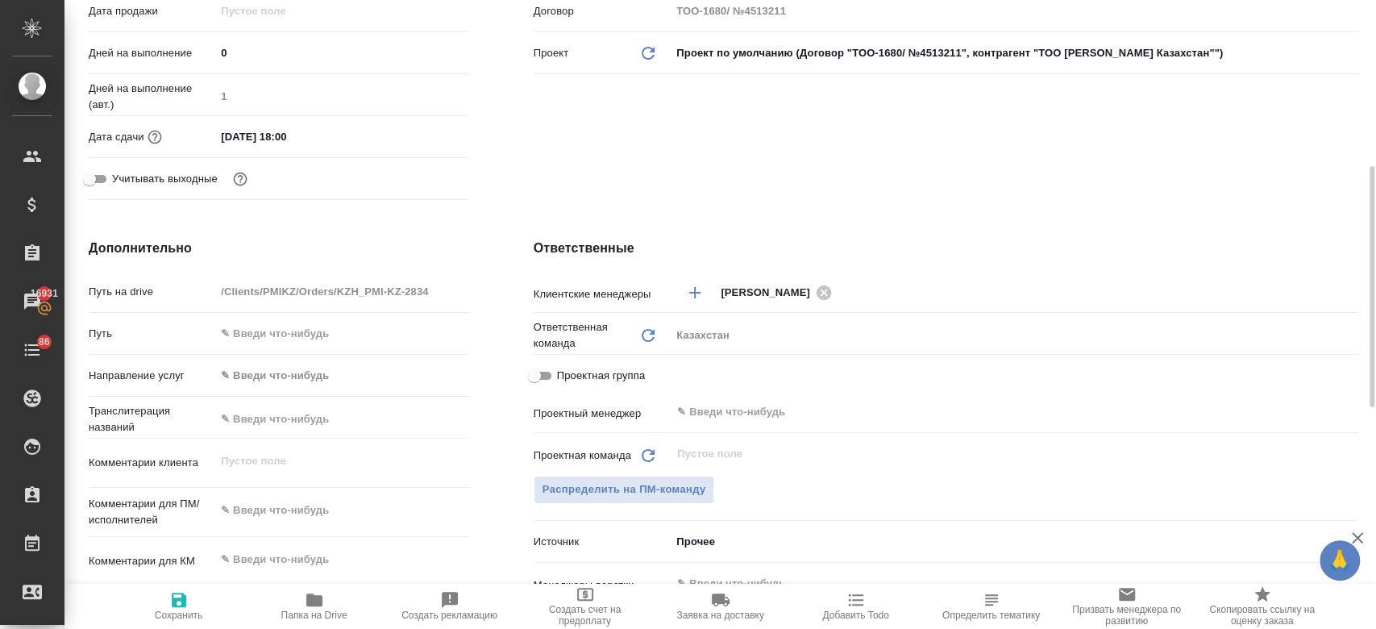
scroll to position [454, 0]
click at [593, 496] on button "Распределить на ПМ-команду" at bounding box center [624, 487] width 181 height 28
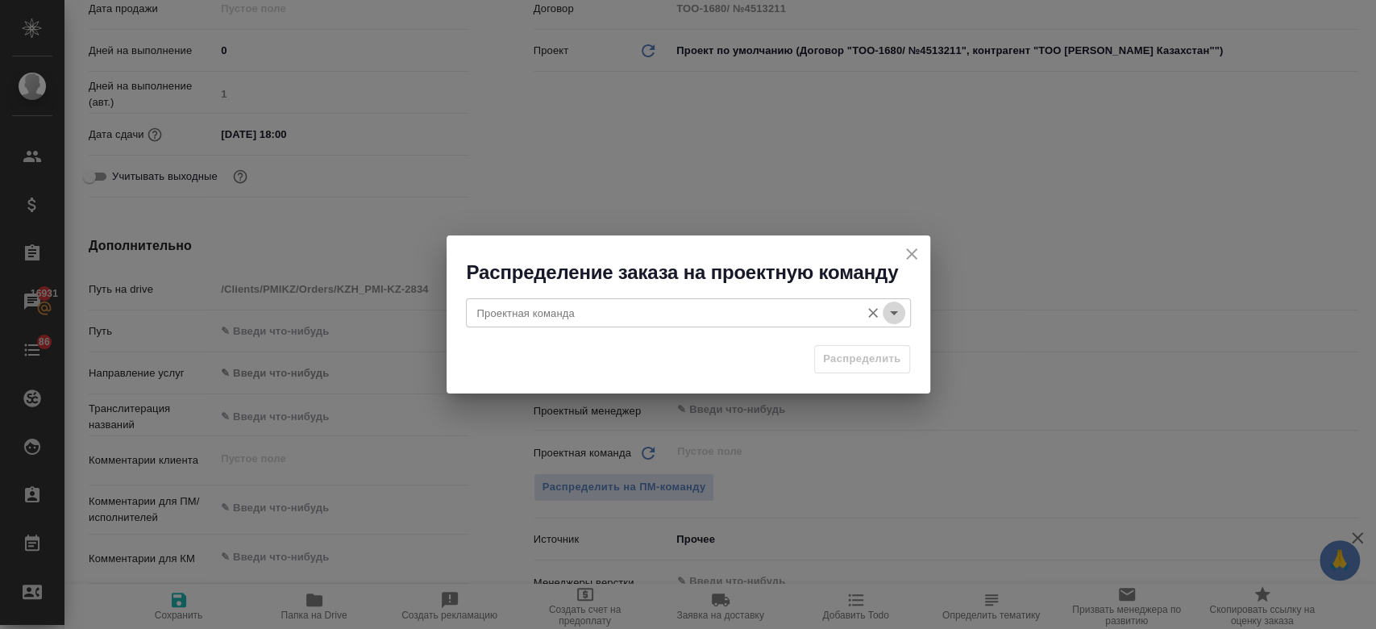
click at [897, 317] on icon "Open" at bounding box center [893, 312] width 19 height 19
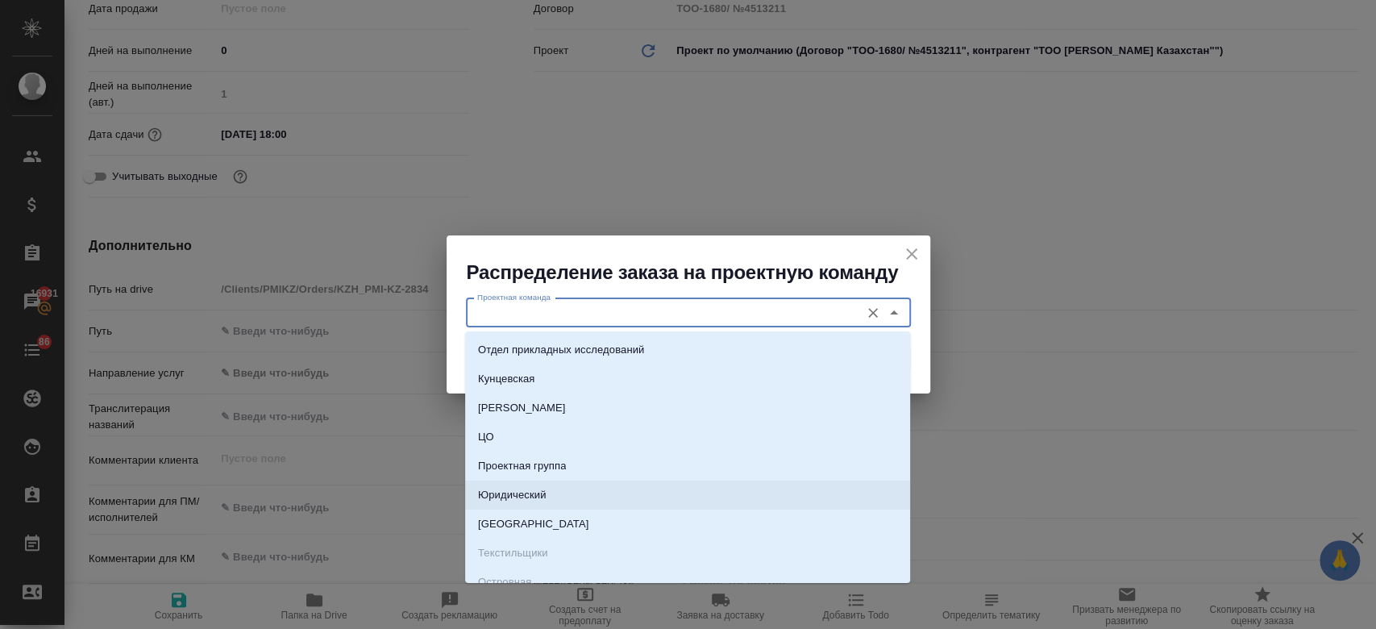
click at [653, 493] on li "Юридический" at bounding box center [687, 495] width 445 height 29
type input "Юридический"
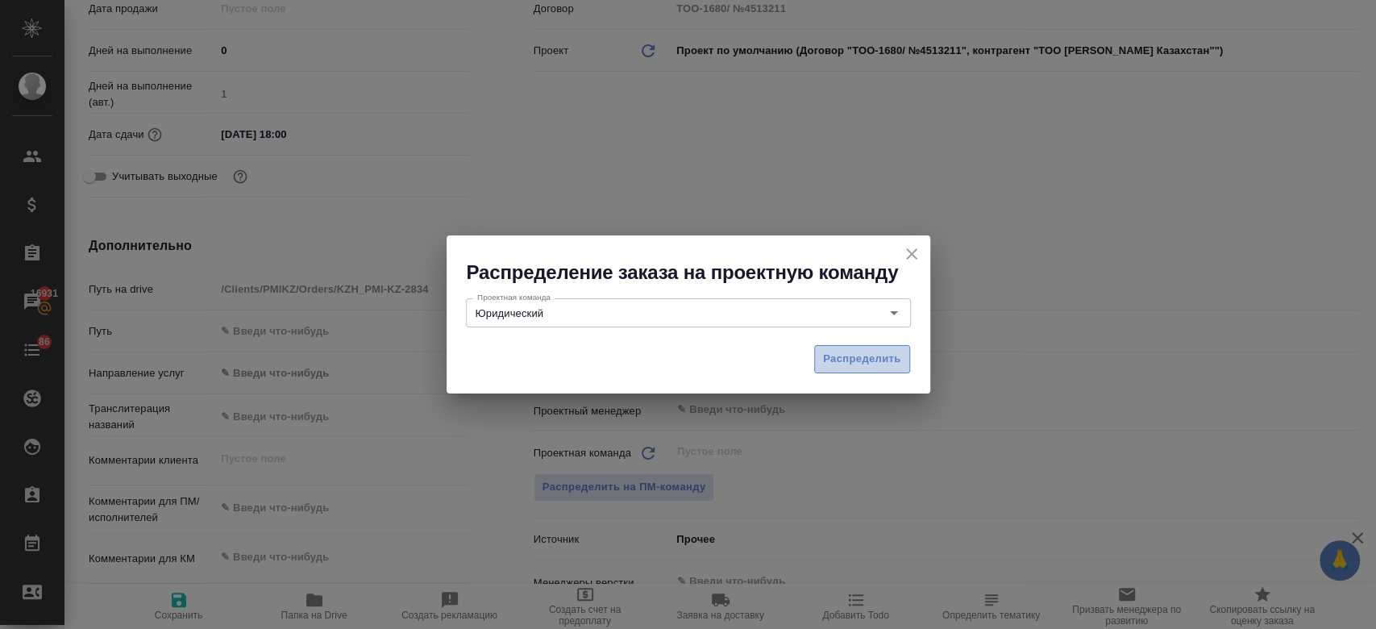
click at [851, 357] on span "Распределить" at bounding box center [862, 359] width 78 height 19
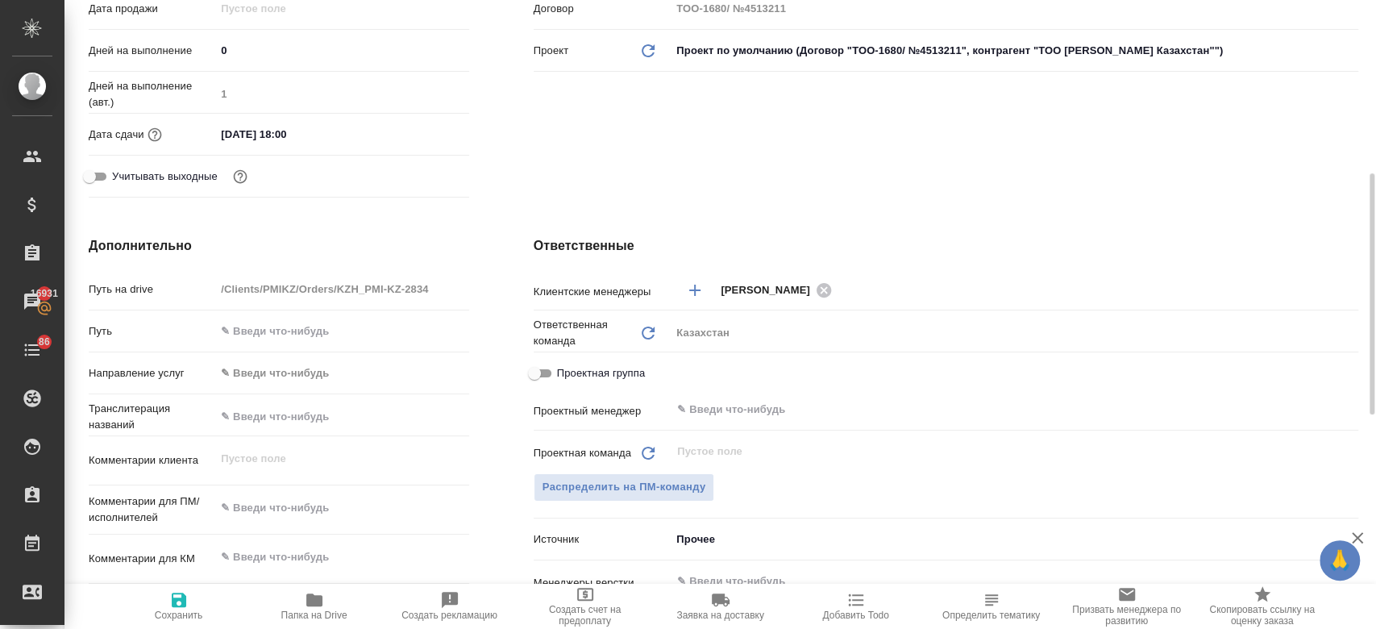
type textarea "x"
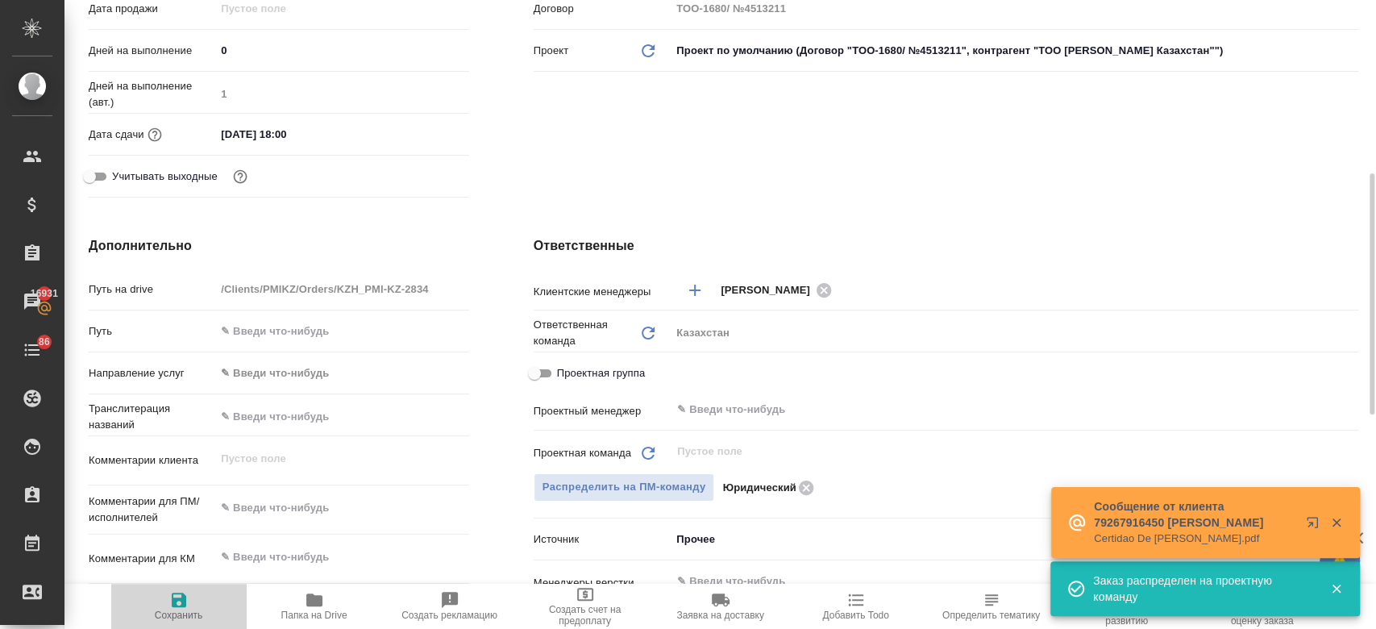
click at [164, 612] on span "Сохранить" at bounding box center [179, 615] width 48 height 11
type textarea "x"
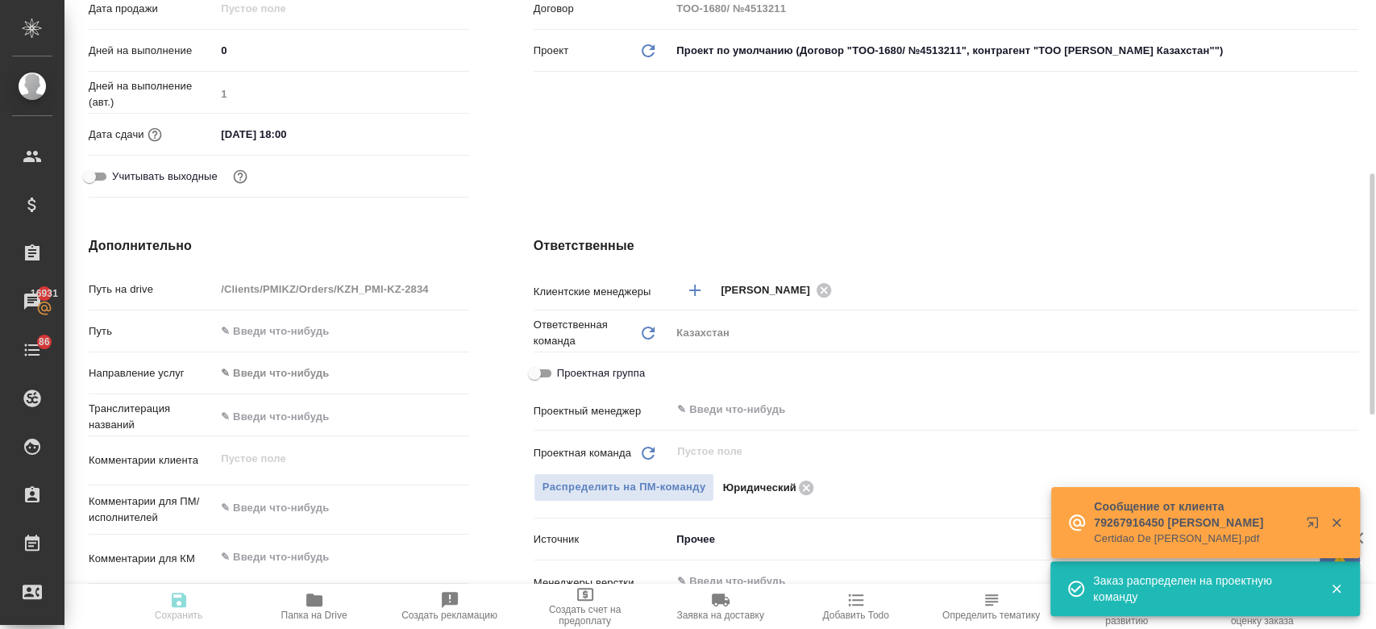
type textarea "x"
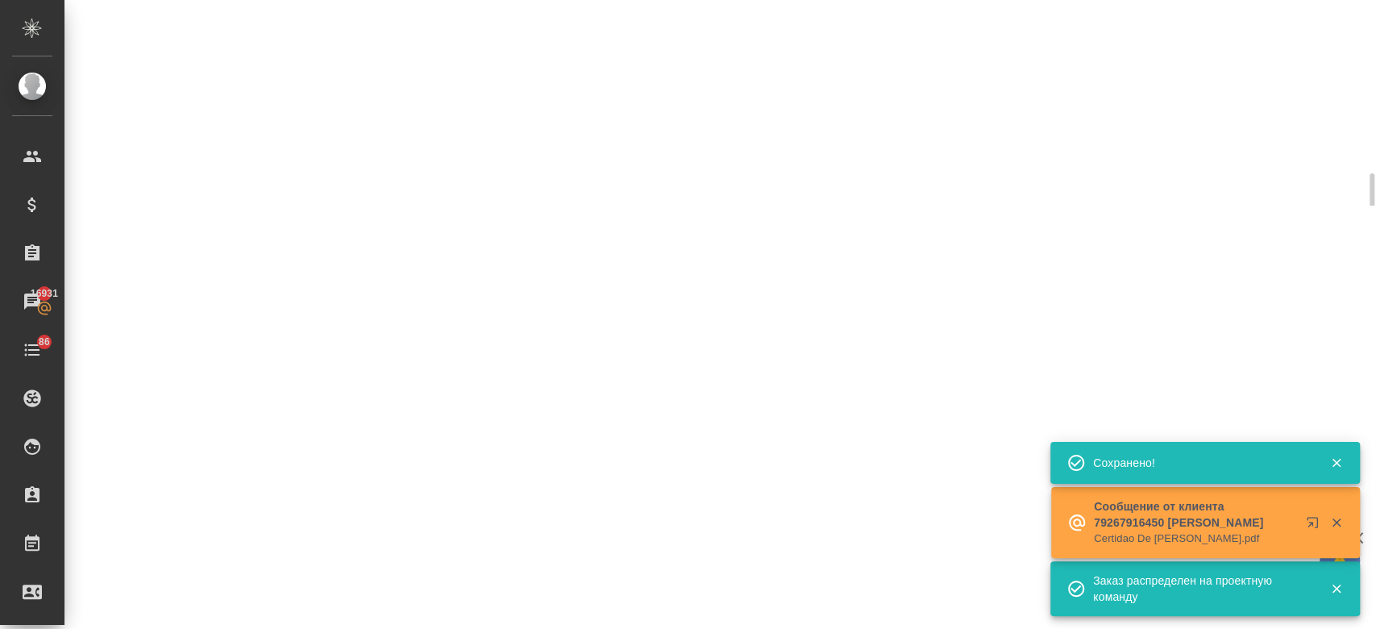
select select "RU"
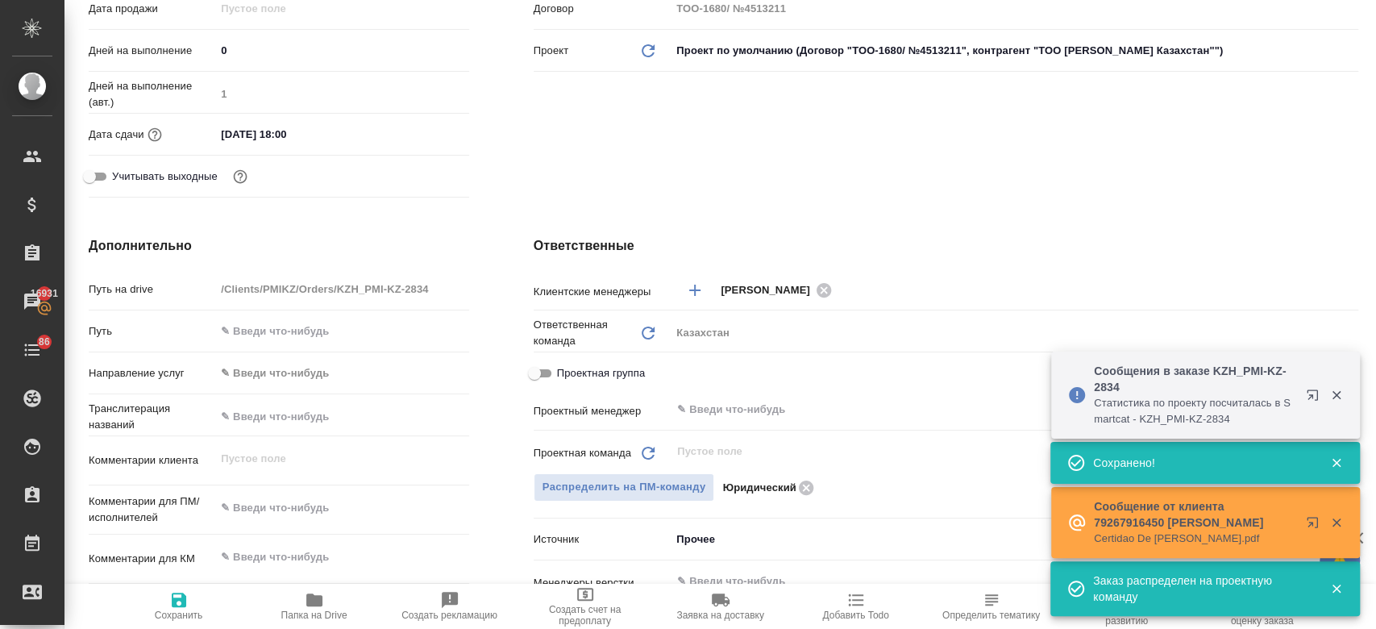
type textarea "x"
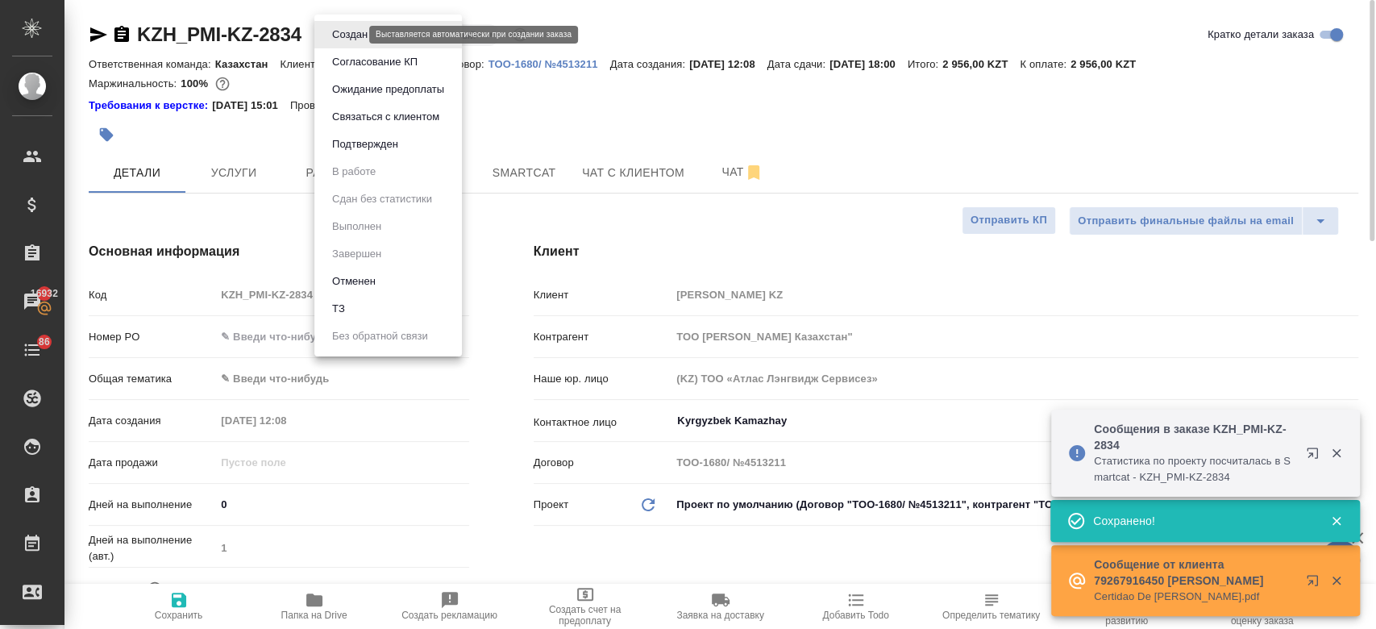
click at [343, 29] on body "🙏 .cls-1 fill:#fff; AWATERA Kosherbayeva Nazerke Клиенты Спецификации Заказы 16…" at bounding box center [688, 314] width 1376 height 629
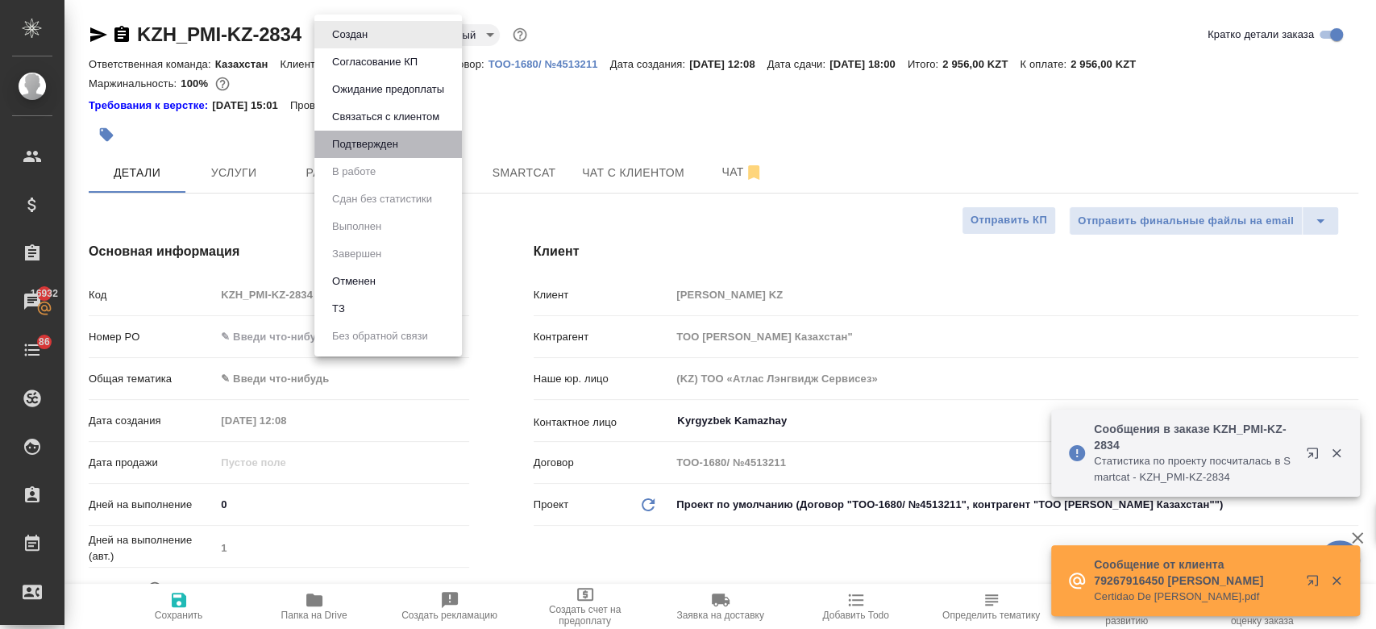
click at [365, 133] on li "Подтвержден" at bounding box center [388, 144] width 148 height 27
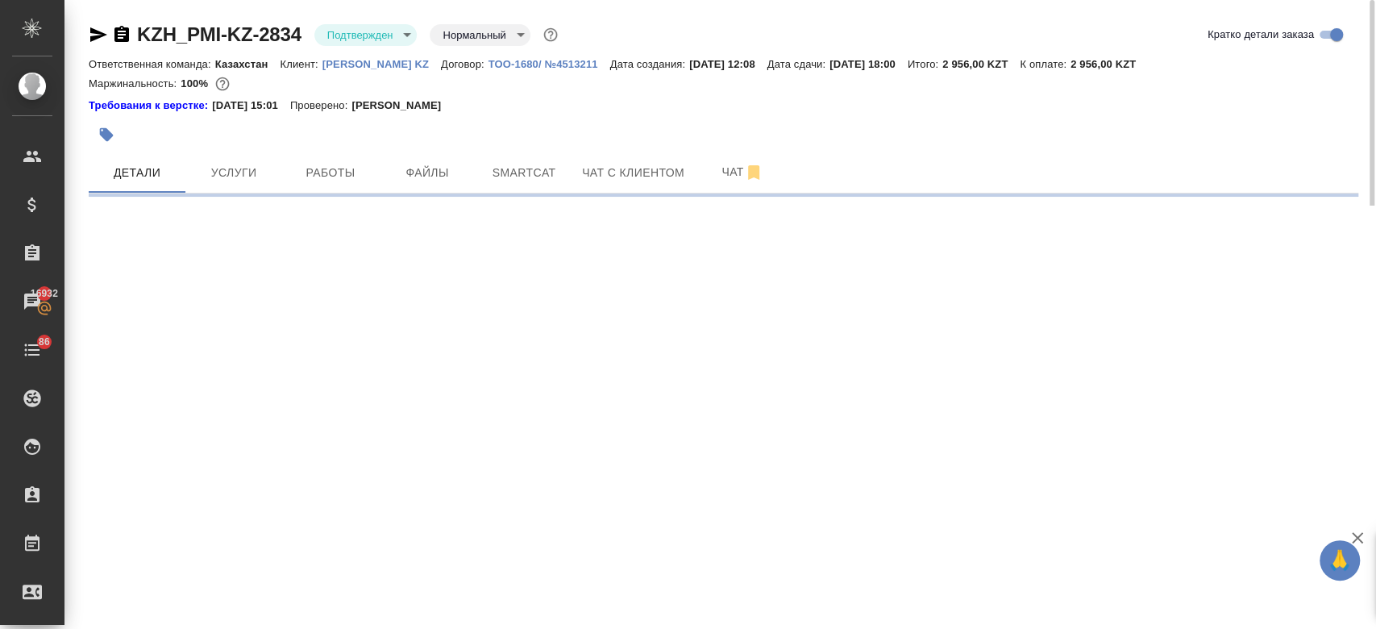
select select "RU"
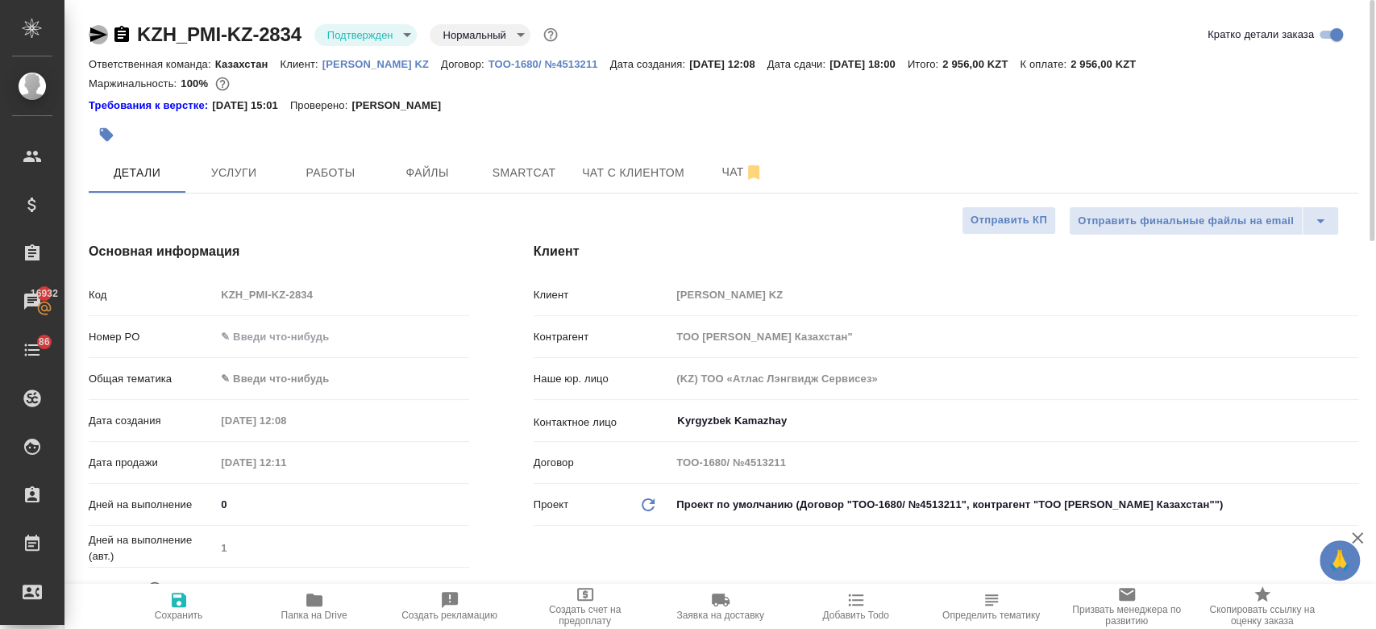
type textarea "x"
click at [97, 34] on icon "button" at bounding box center [98, 34] width 19 height 19
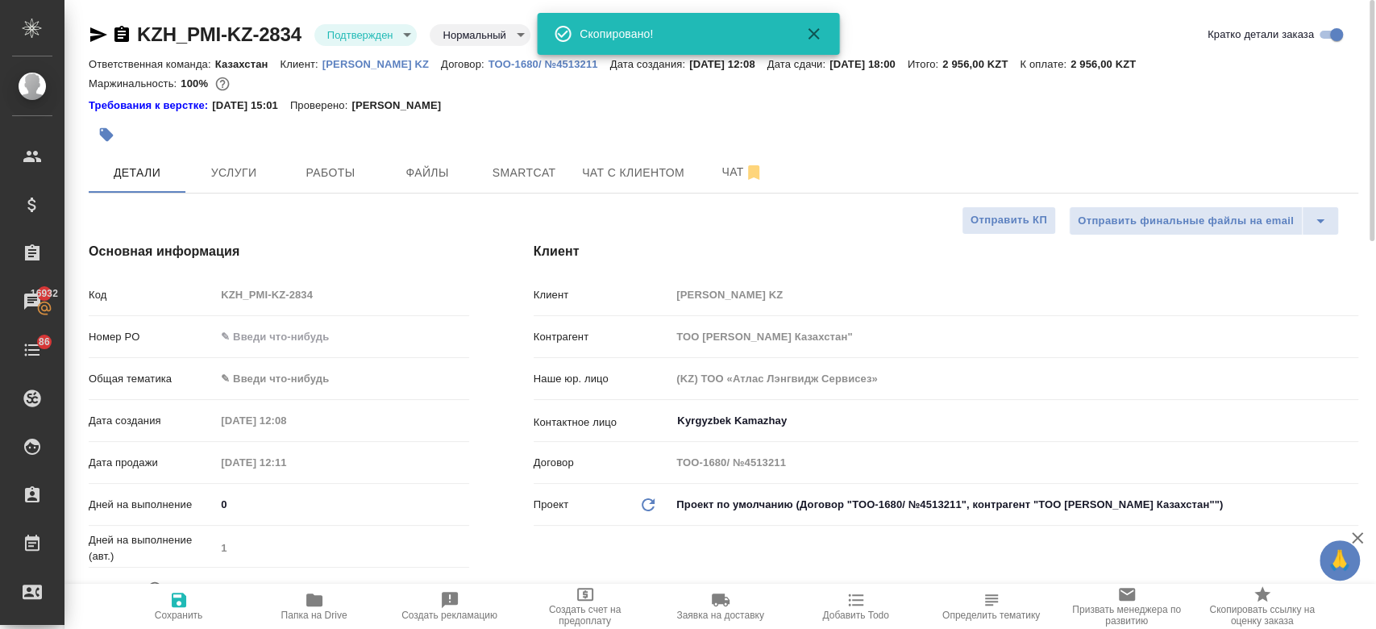
type textarea "x"
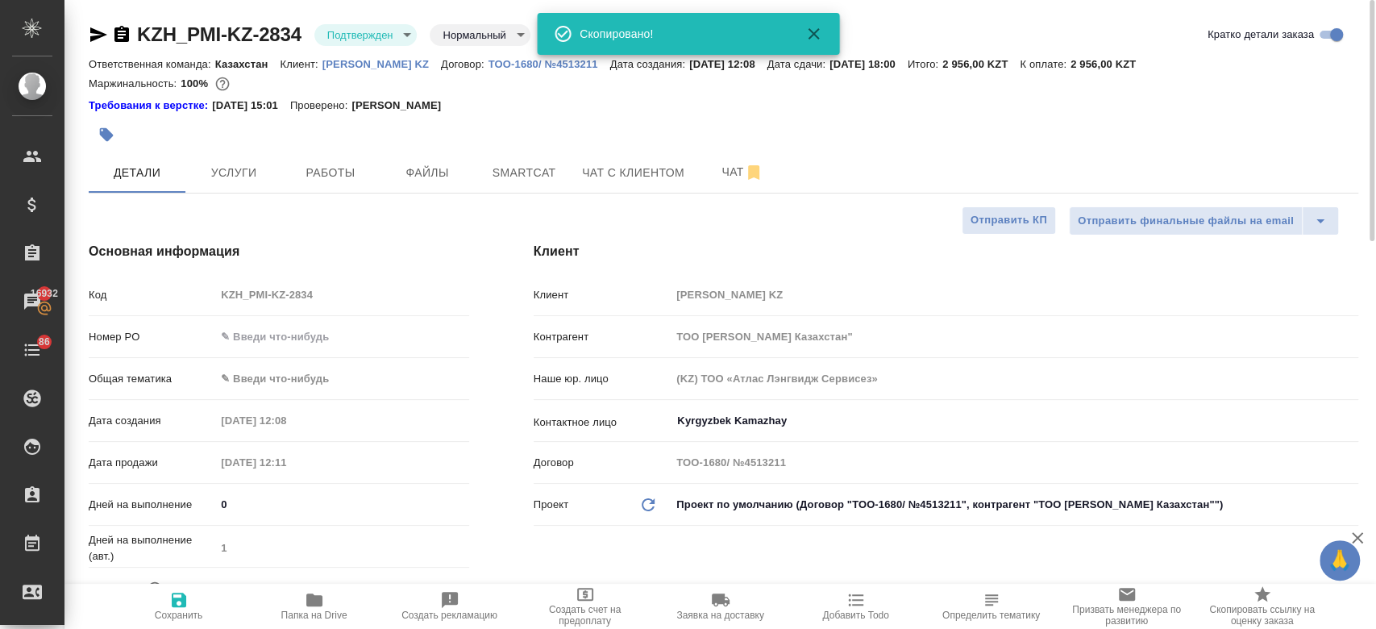
type textarea "x"
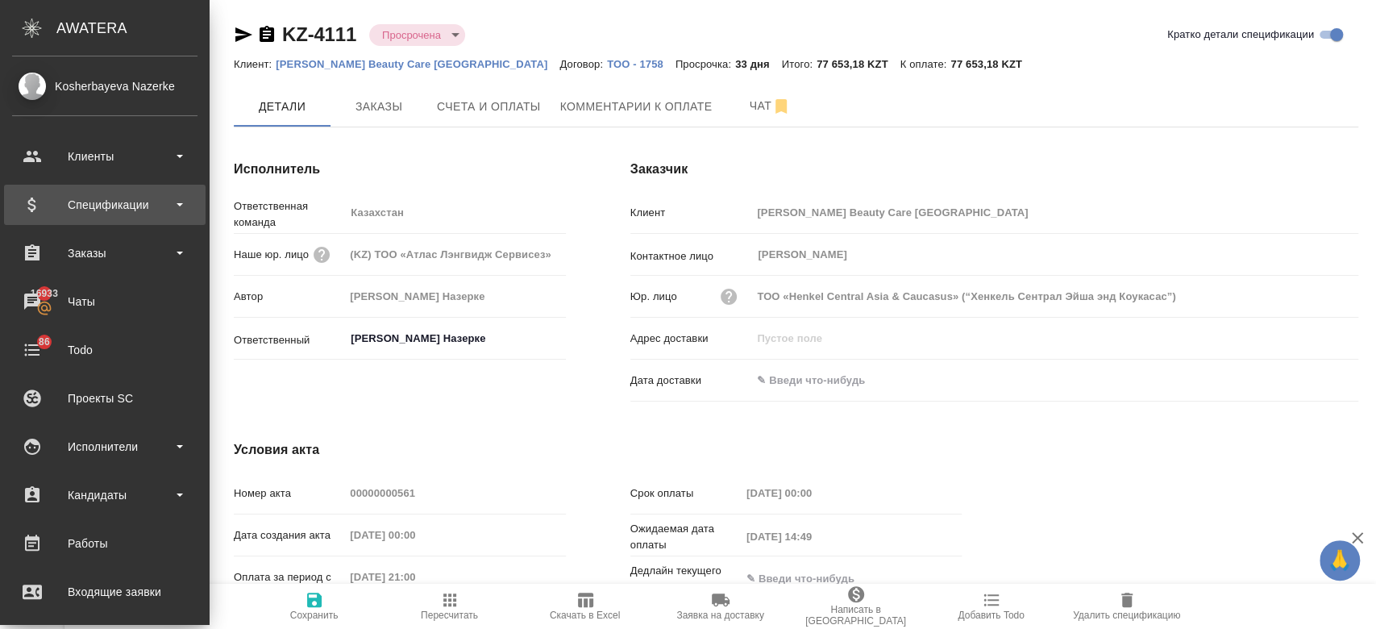
click at [82, 194] on div "Спецификации" at bounding box center [104, 205] width 185 height 24
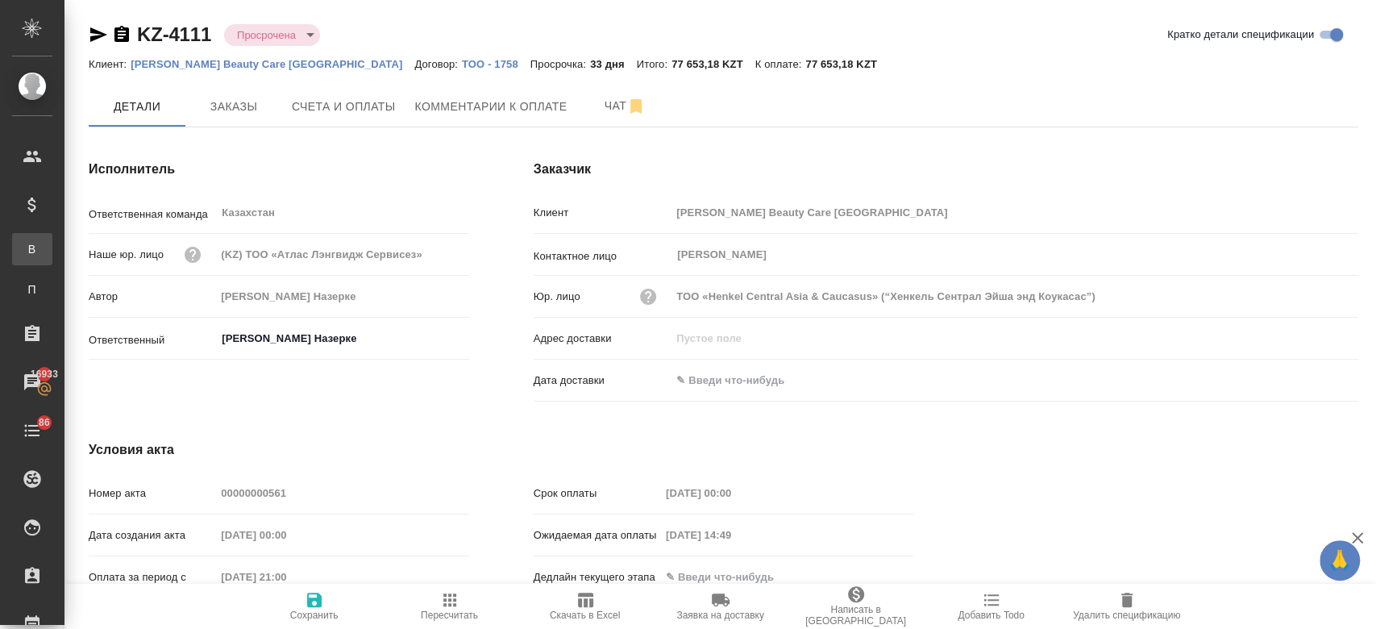
click at [103, 253] on div ".cls-1 fill:#fff; AWATERA Kosherbayeva Nazerke Клиенты Спецификации В Все специ…" at bounding box center [688, 314] width 1376 height 629
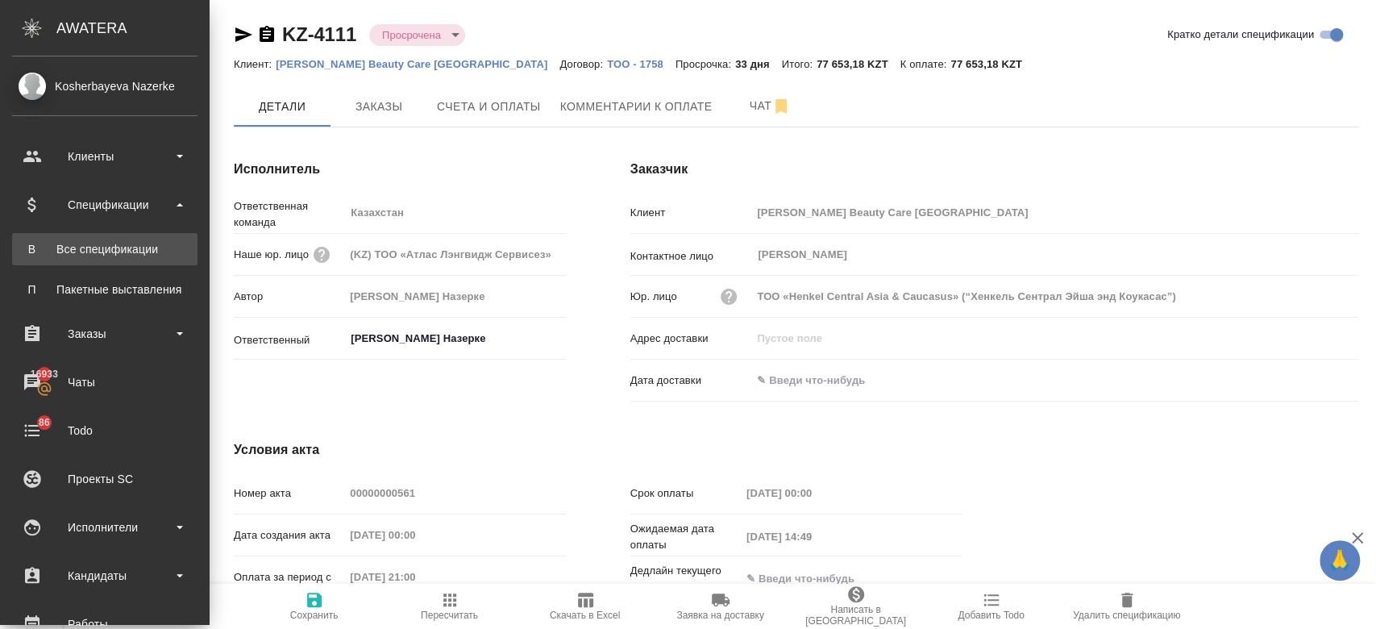
click at [118, 247] on div "Все спецификации" at bounding box center [104, 249] width 169 height 16
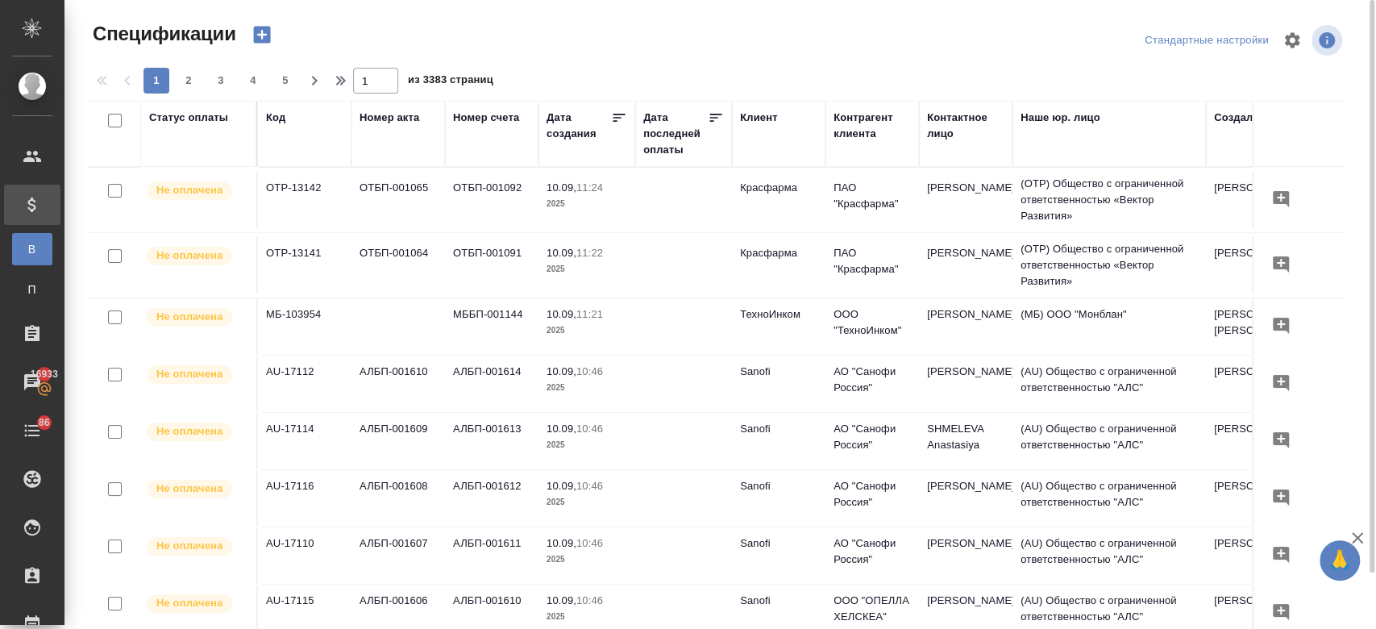
click at [277, 125] on div "Код" at bounding box center [275, 118] width 19 height 16
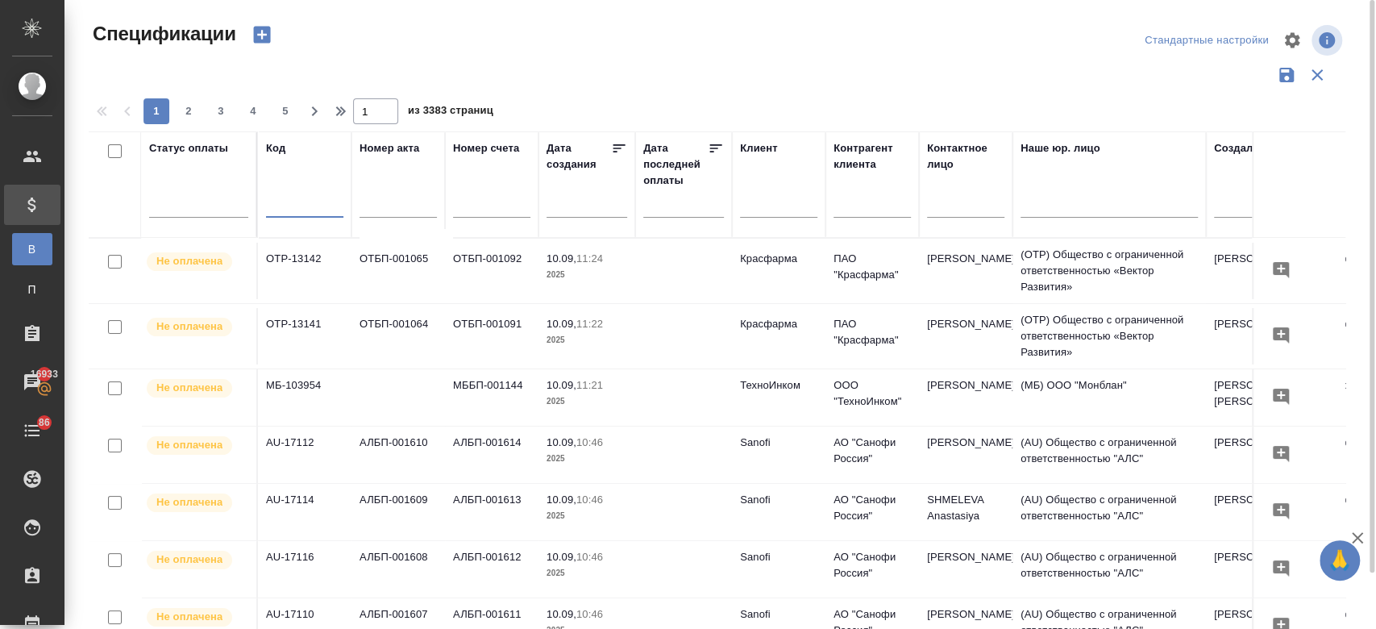
click at [281, 207] on input "text" at bounding box center [304, 207] width 77 height 20
click at [287, 203] on input "kz-" at bounding box center [304, 207] width 77 height 20
type input "k"
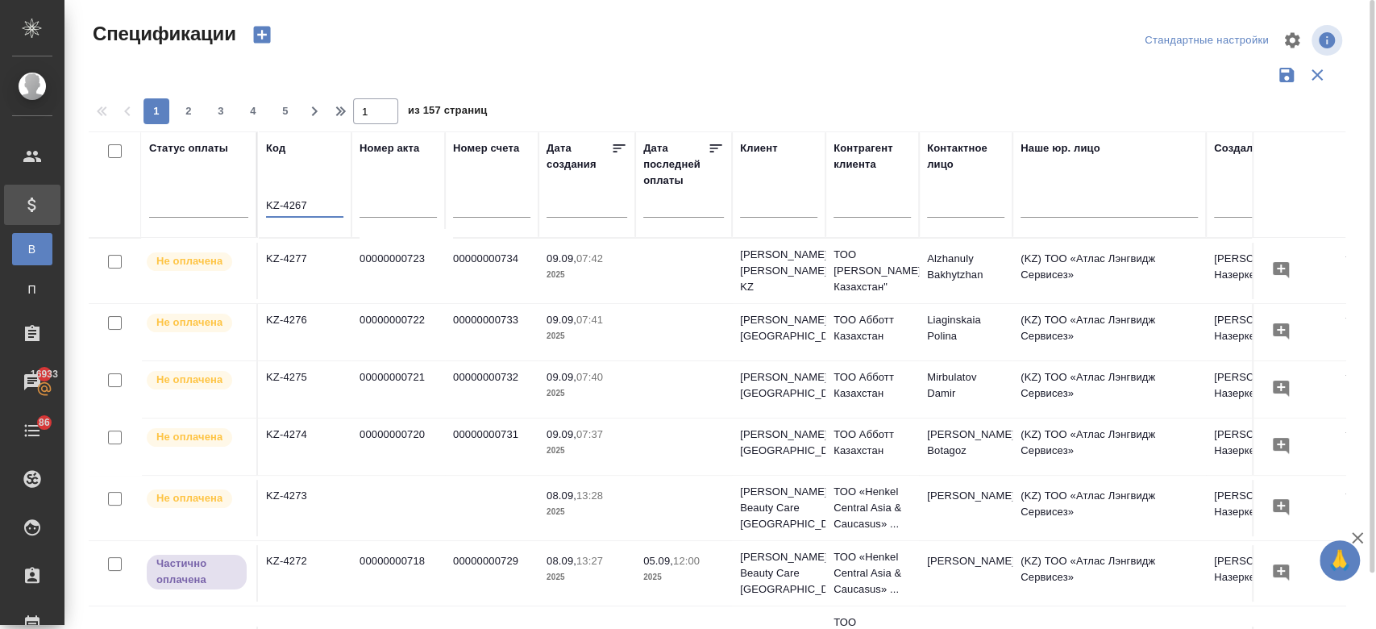
type input "KZ-4267"
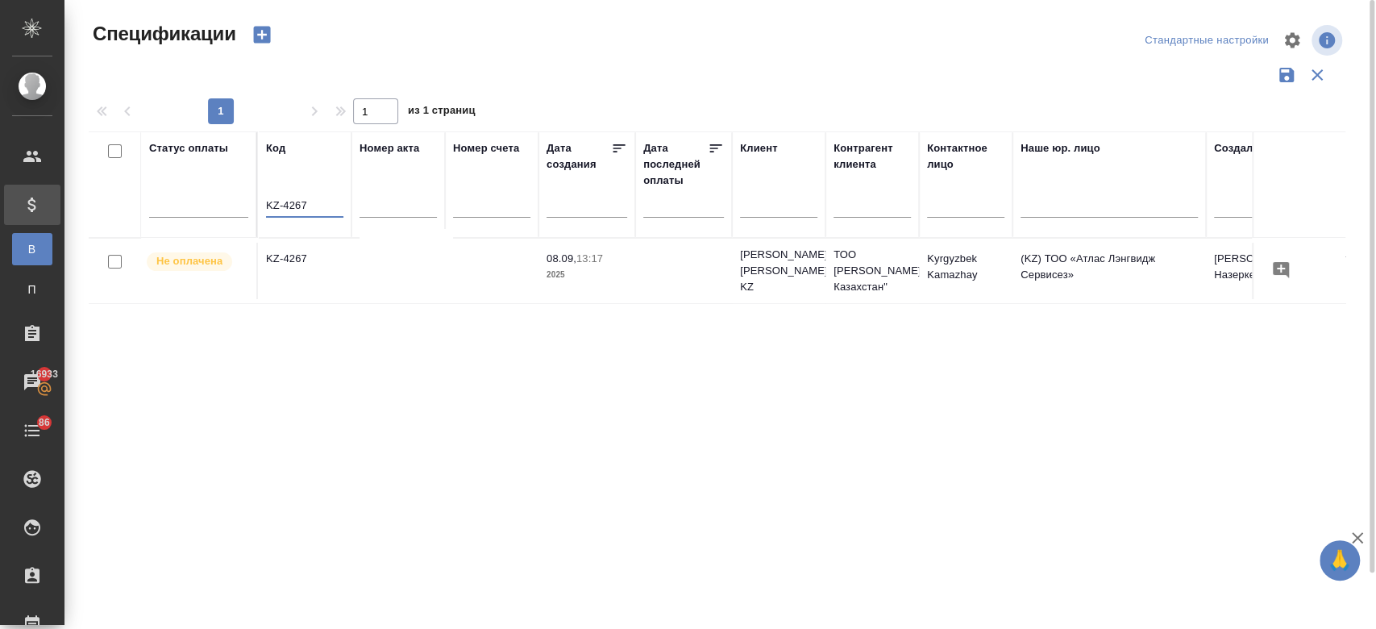
click at [301, 268] on td "KZ-4267" at bounding box center [305, 271] width 94 height 56
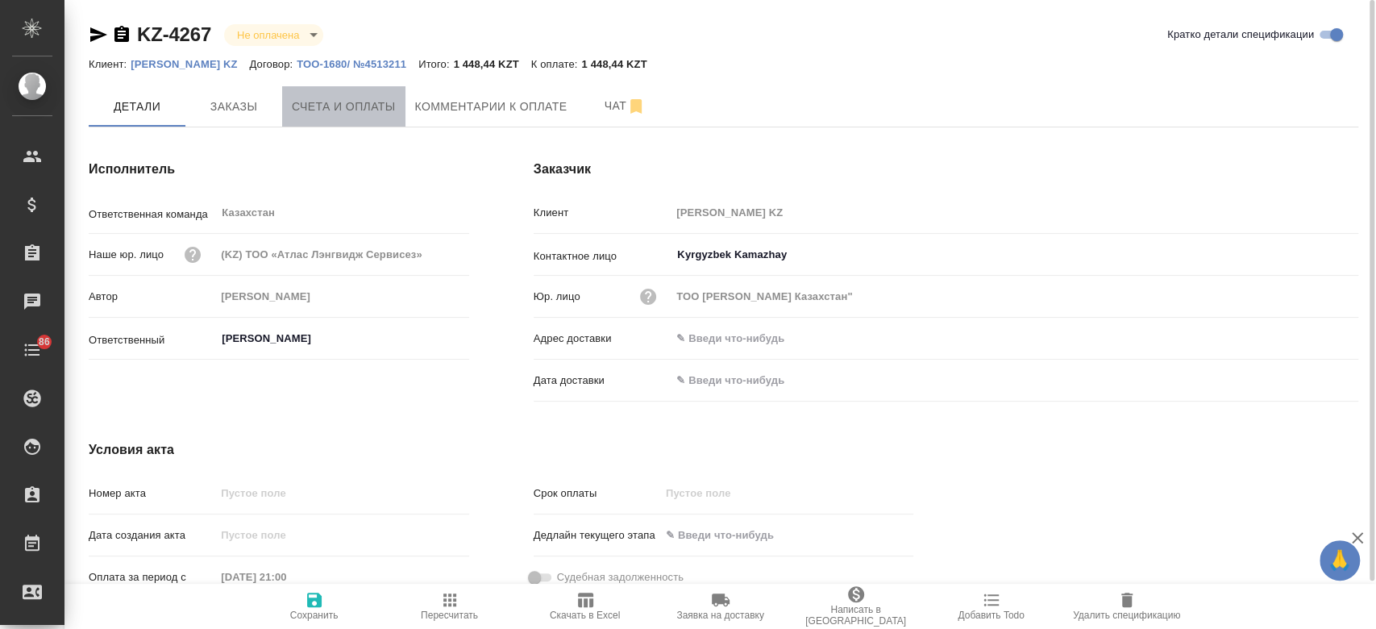
click at [365, 105] on span "Счета и оплаты" at bounding box center [344, 107] width 104 height 20
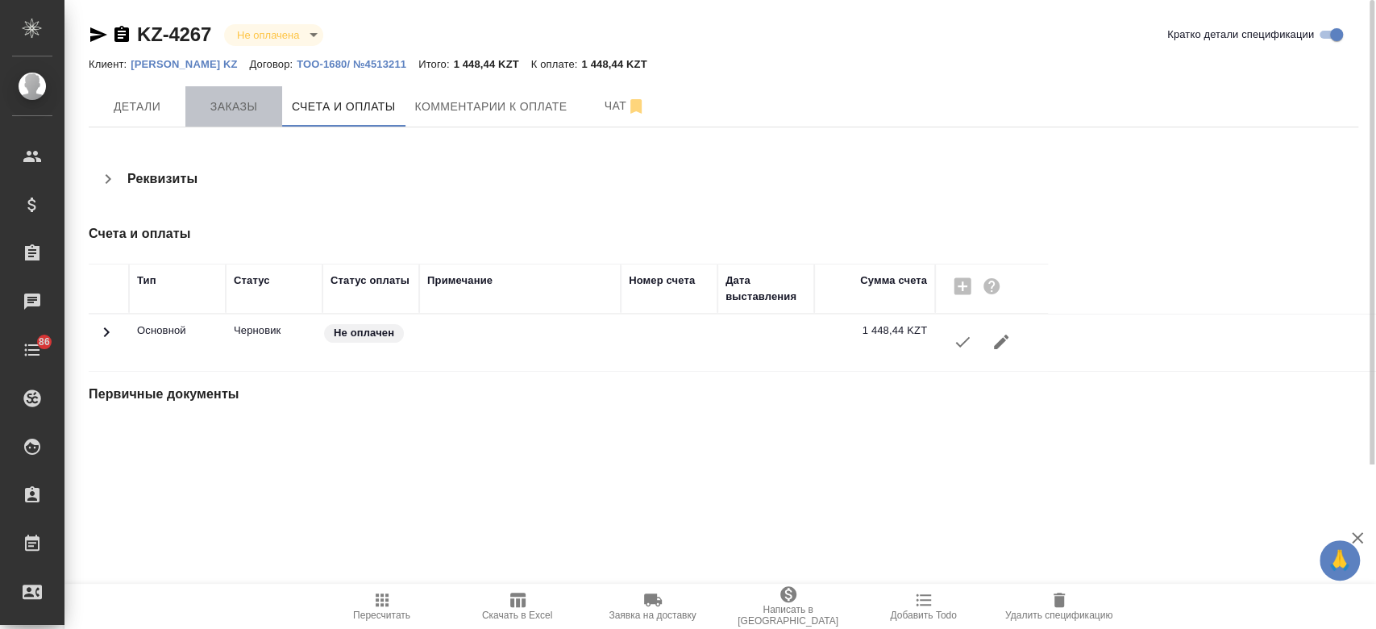
click at [247, 111] on span "Заказы" at bounding box center [233, 107] width 77 height 20
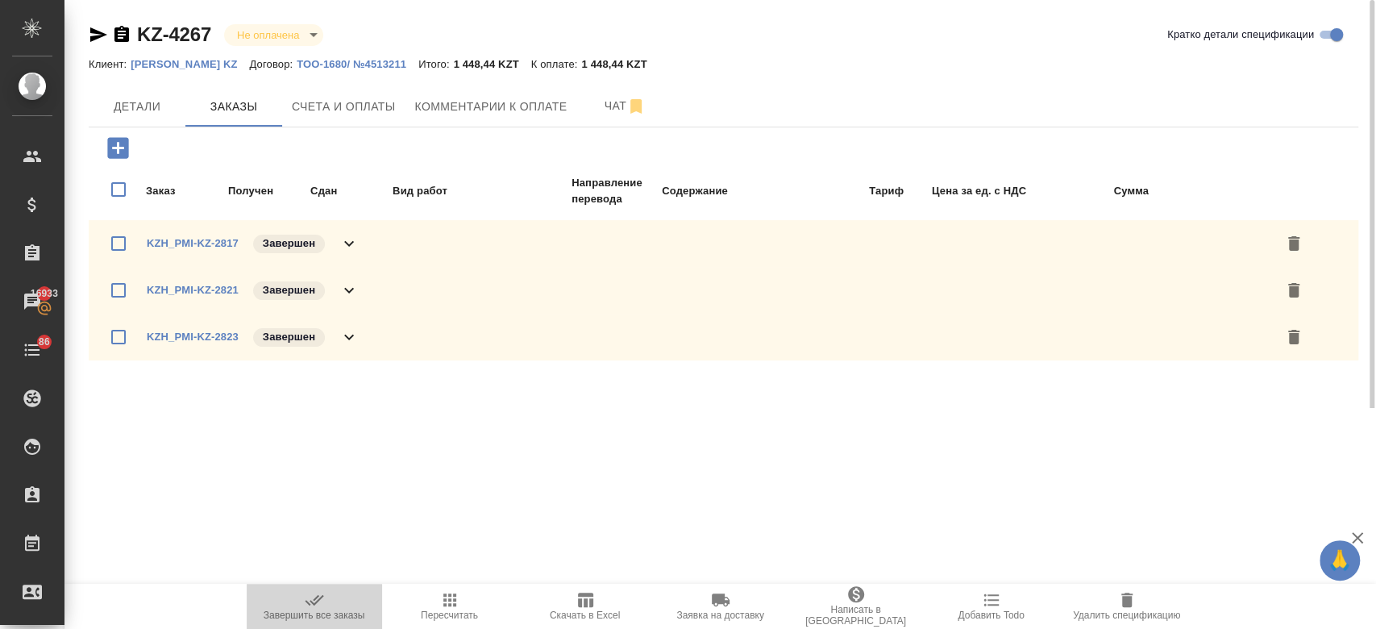
click at [312, 614] on span "Завершить все заказы" at bounding box center [315, 615] width 102 height 11
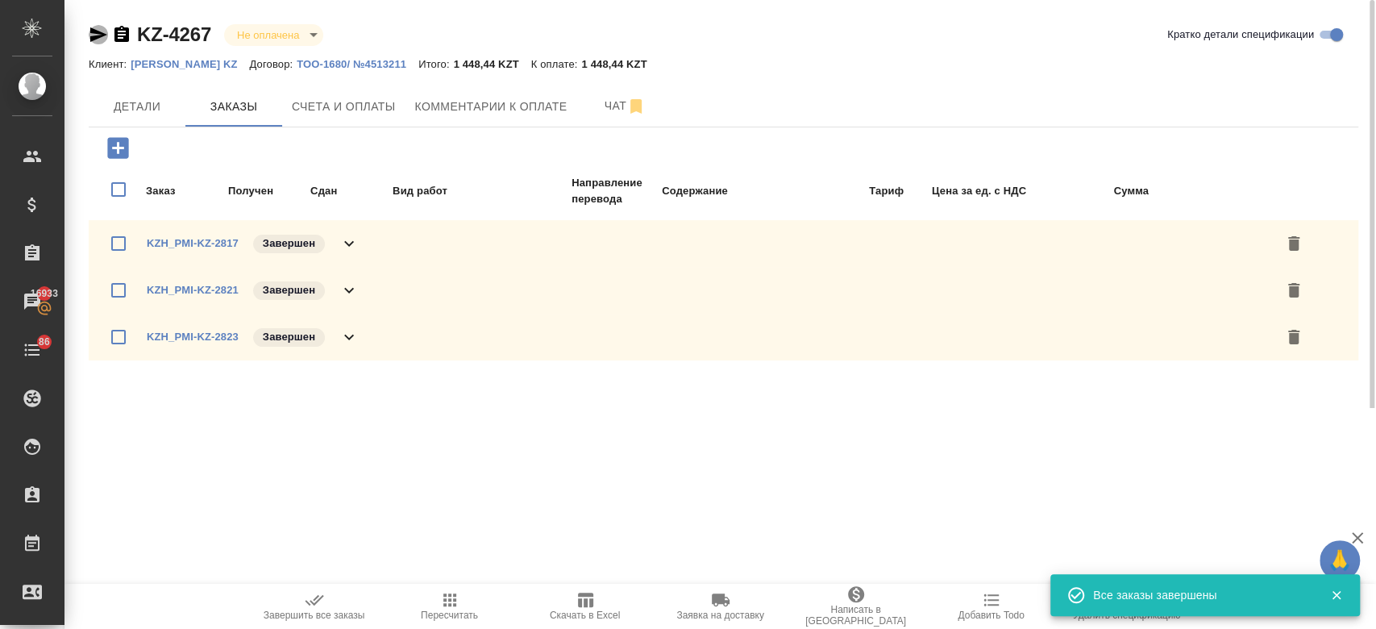
click at [102, 40] on icon "button" at bounding box center [98, 34] width 19 height 19
click at [345, 105] on span "Счета и оплаты" at bounding box center [344, 107] width 104 height 20
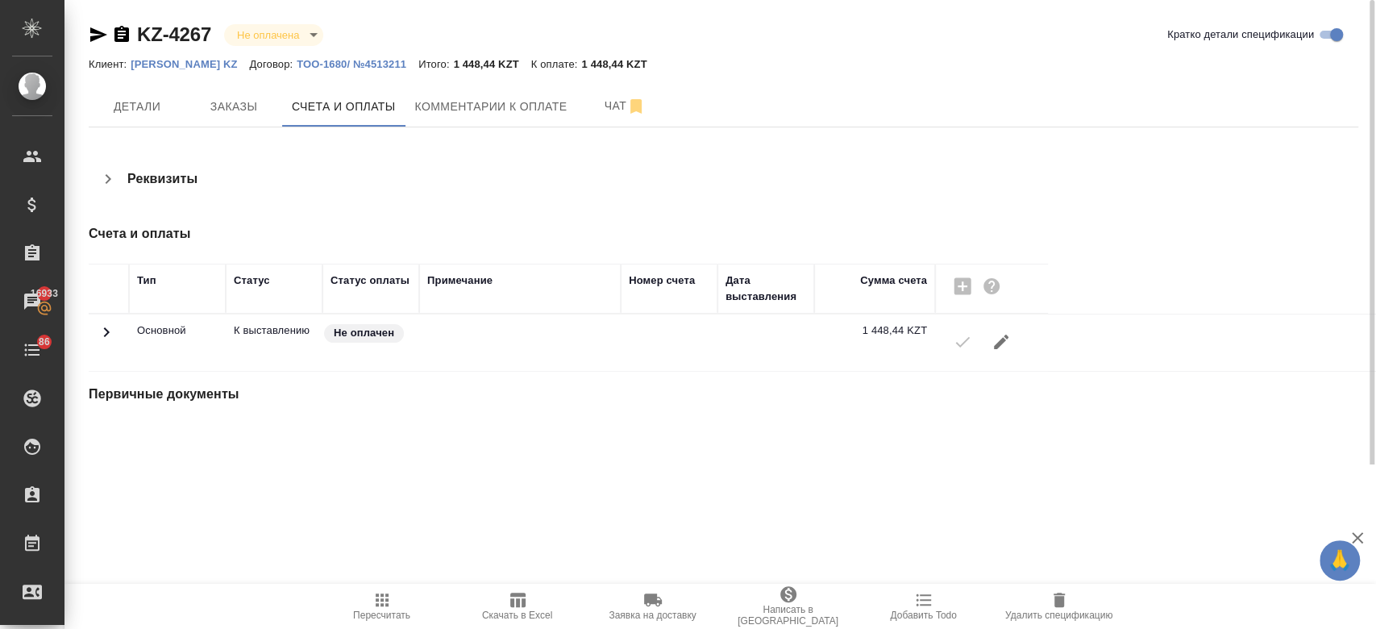
click at [709, 34] on div "KZ-4267 Не оплачена notPayed [PERSON_NAME] детали спецификации" at bounding box center [724, 35] width 1270 height 26
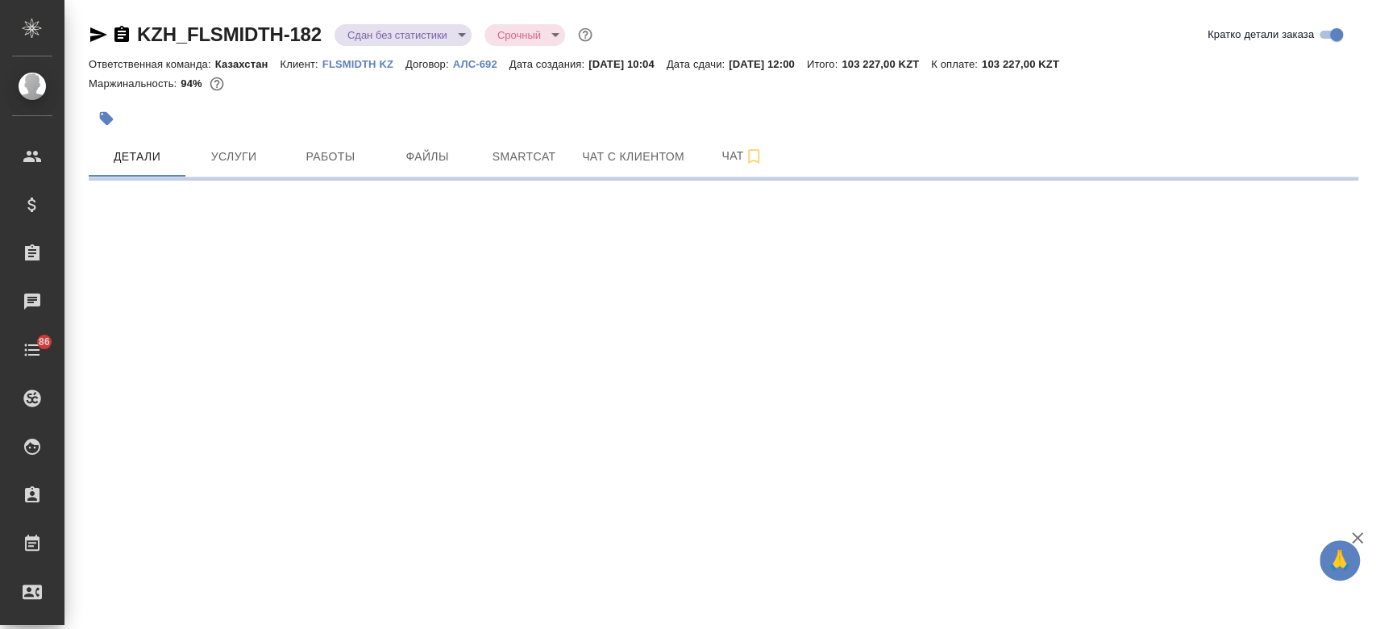
select select "RU"
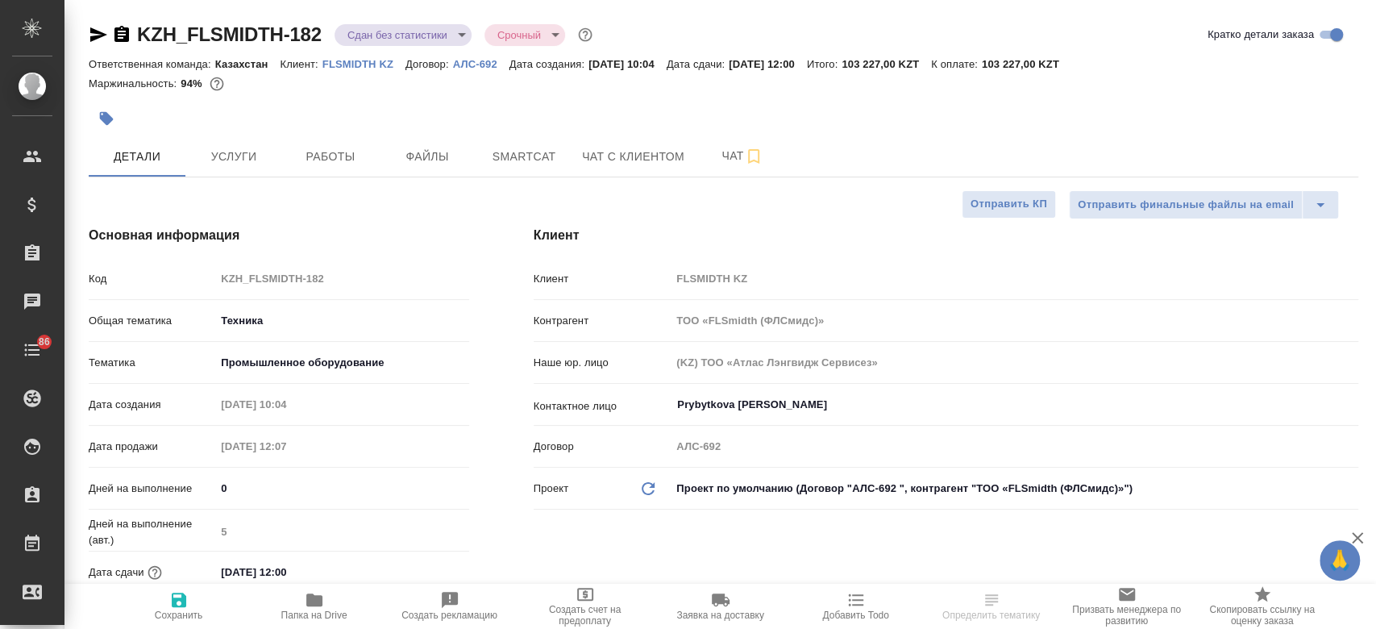
type textarea "x"
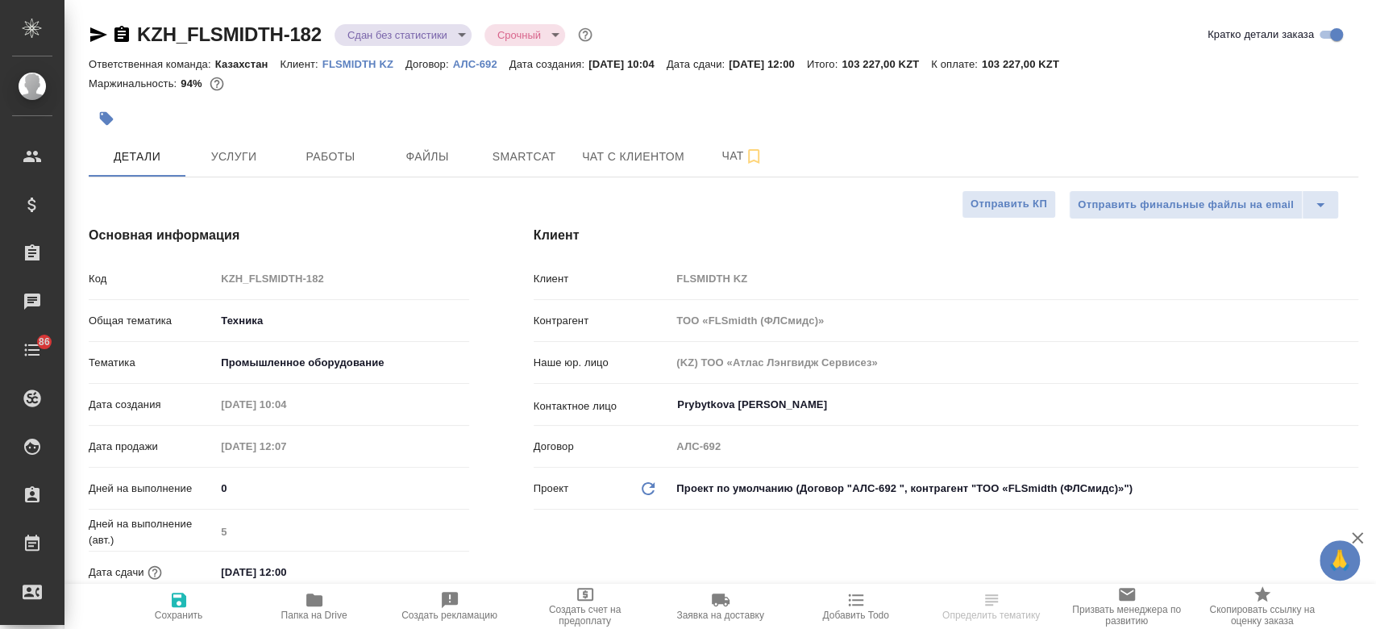
type textarea "x"
click at [317, 588] on button "Папка на Drive" at bounding box center [314, 606] width 135 height 45
type textarea "x"
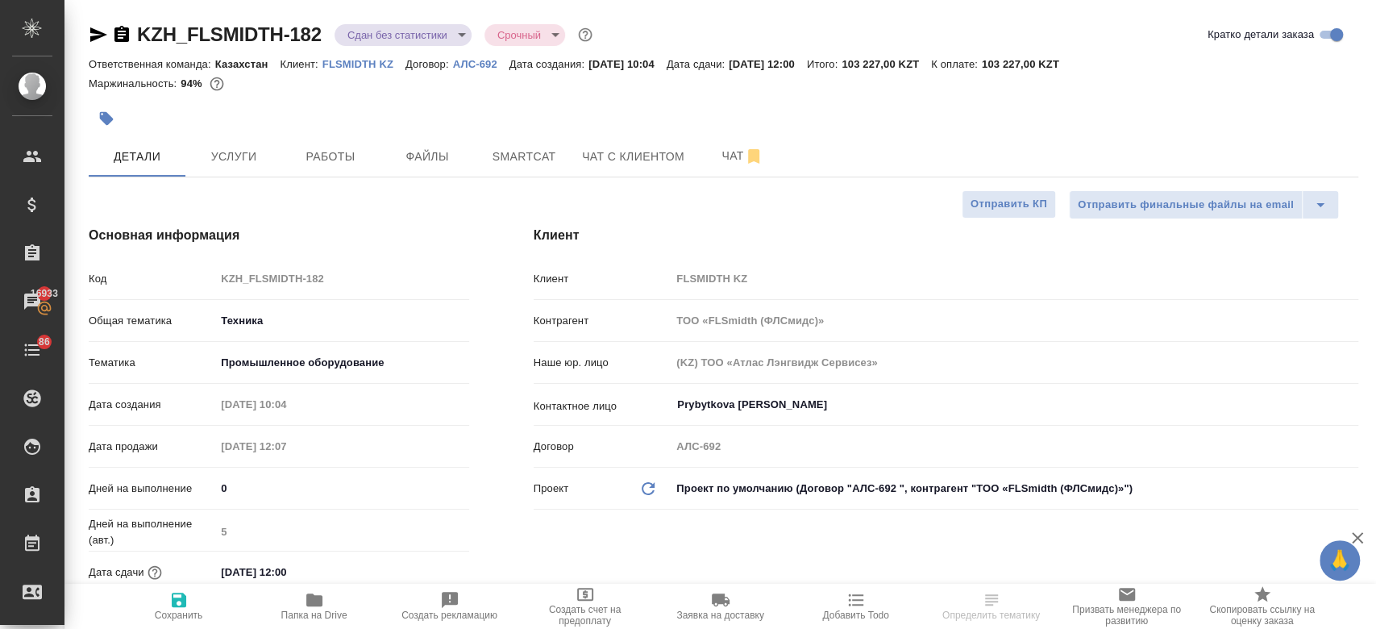
select select "RU"
type textarea "x"
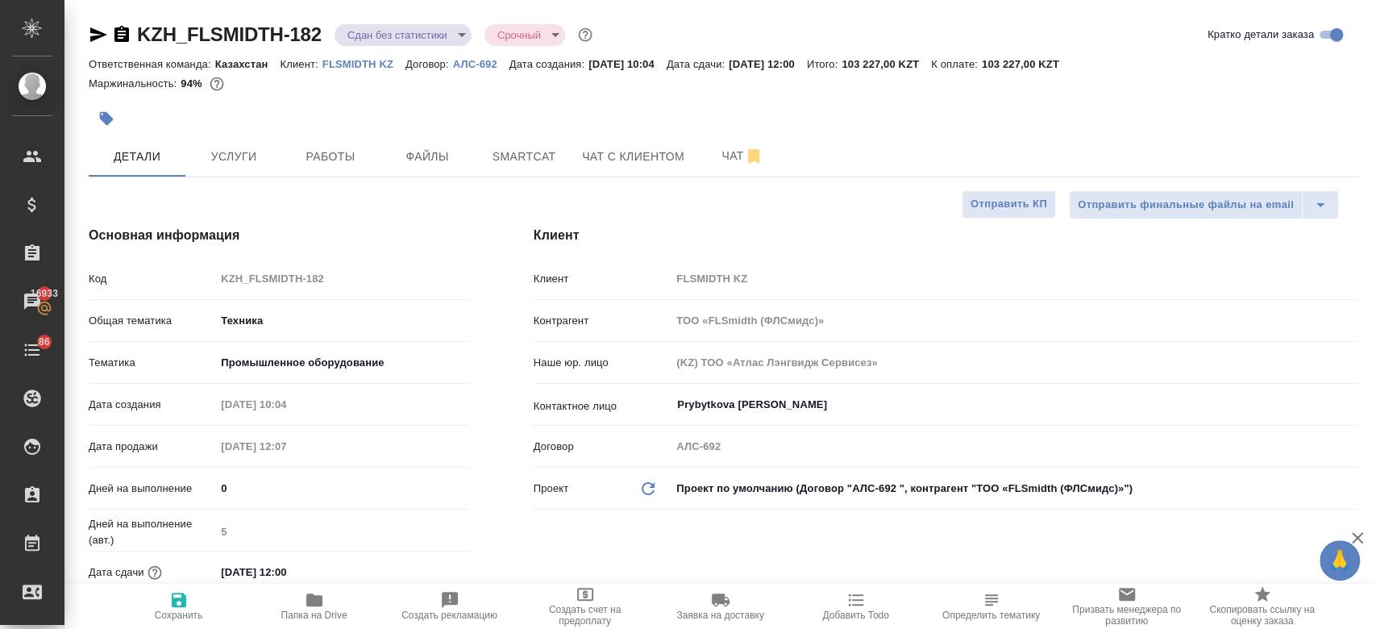
type textarea "x"
